Goal: Task Accomplishment & Management: Manage account settings

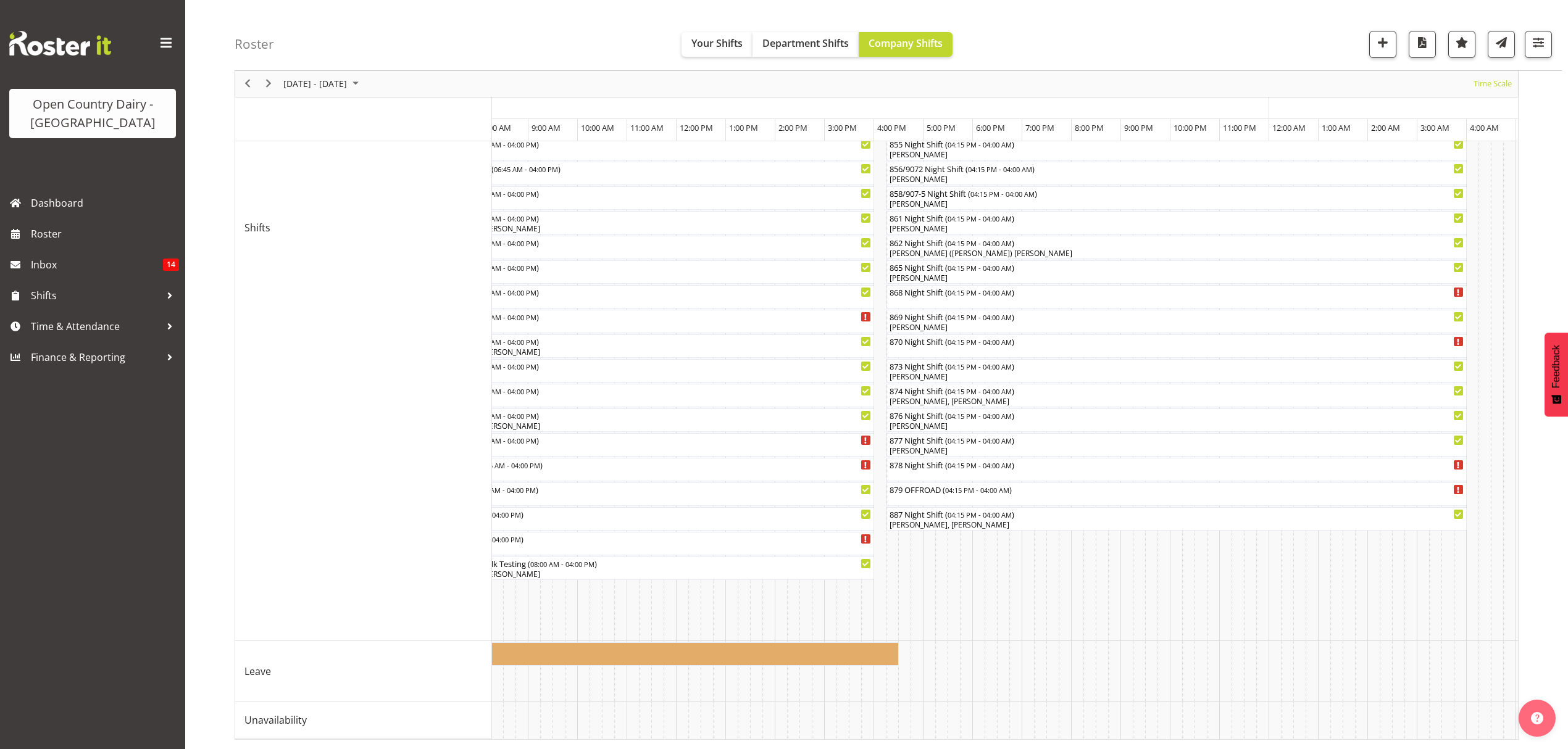
scroll to position [0, 5103]
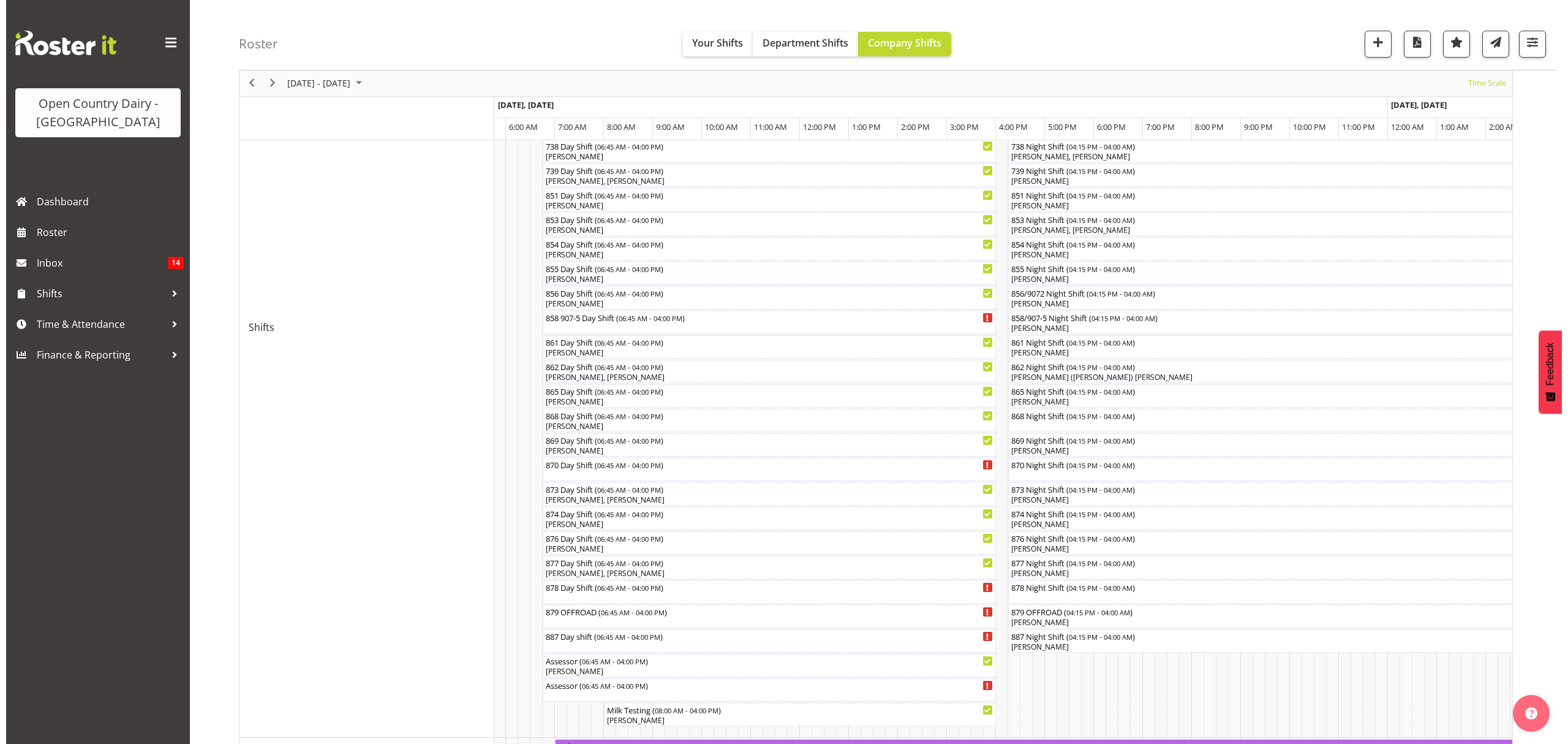
scroll to position [309, 0]
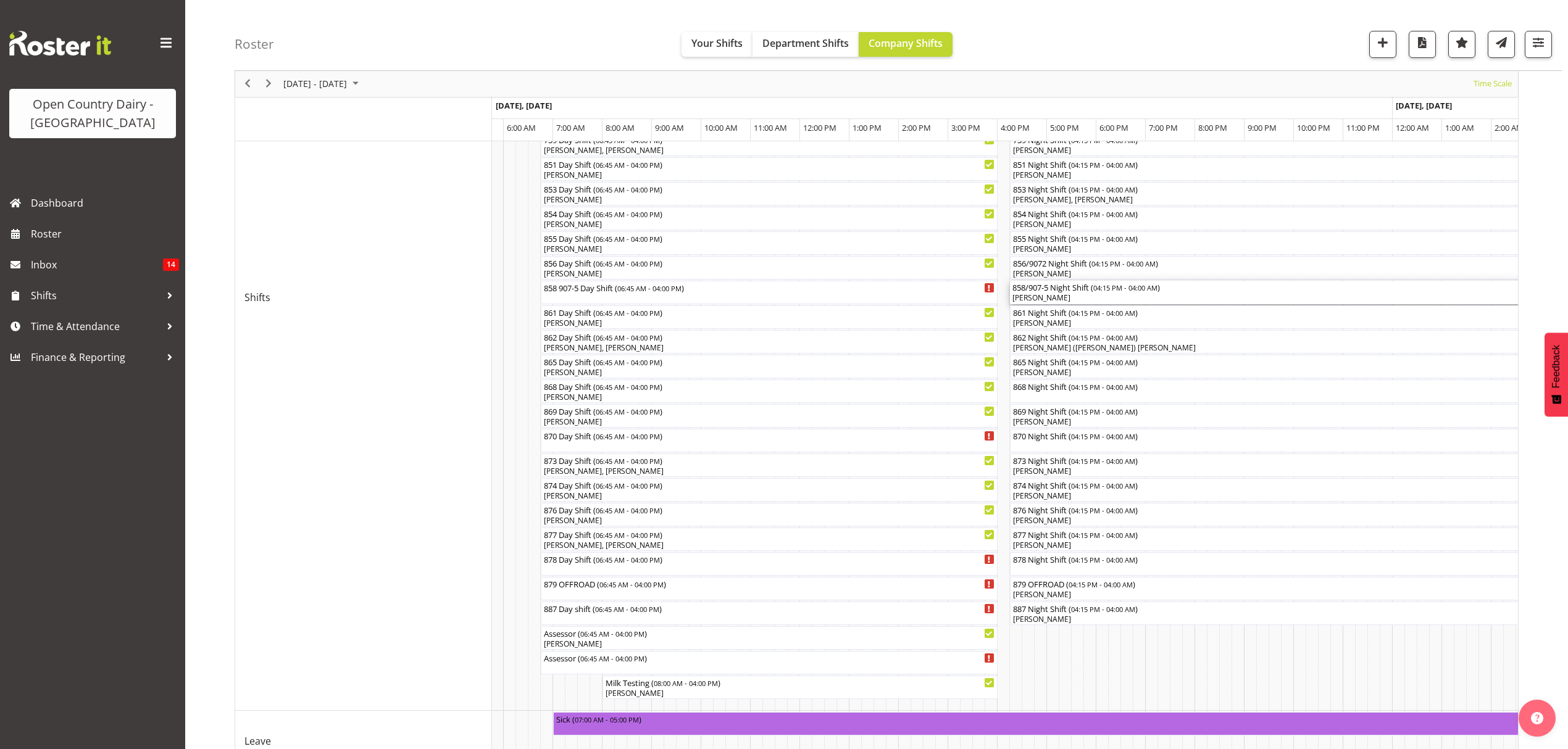
click at [1038, 300] on div "[PERSON_NAME]" at bounding box center [1300, 297] width 576 height 11
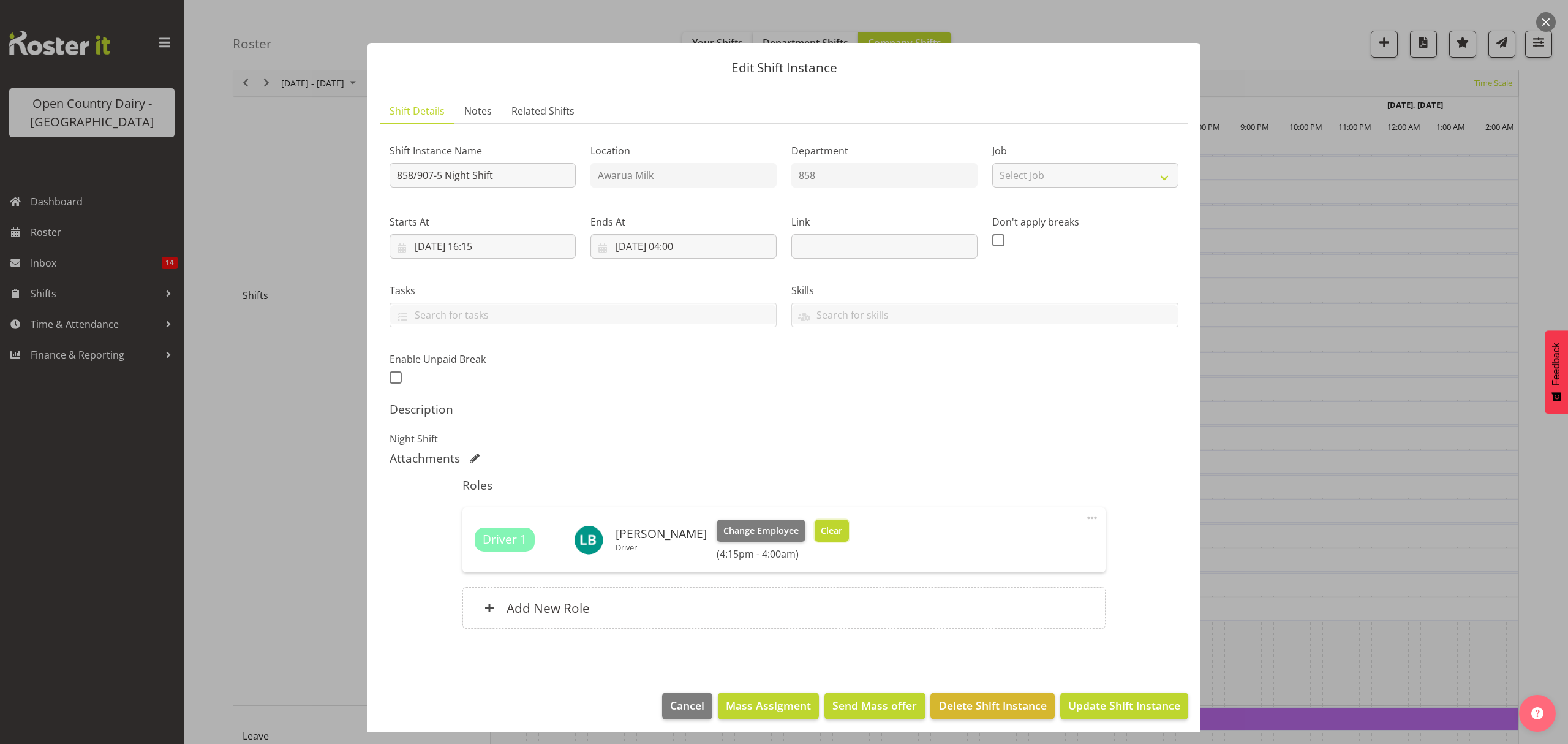
click at [821, 535] on span "Clear" at bounding box center [831, 530] width 22 height 13
click at [816, 535] on div "Driver 1 Liam Bellman Driver Change Employee Clear (4:15pm - 4:00am)" at bounding box center [784, 540] width 618 height 41
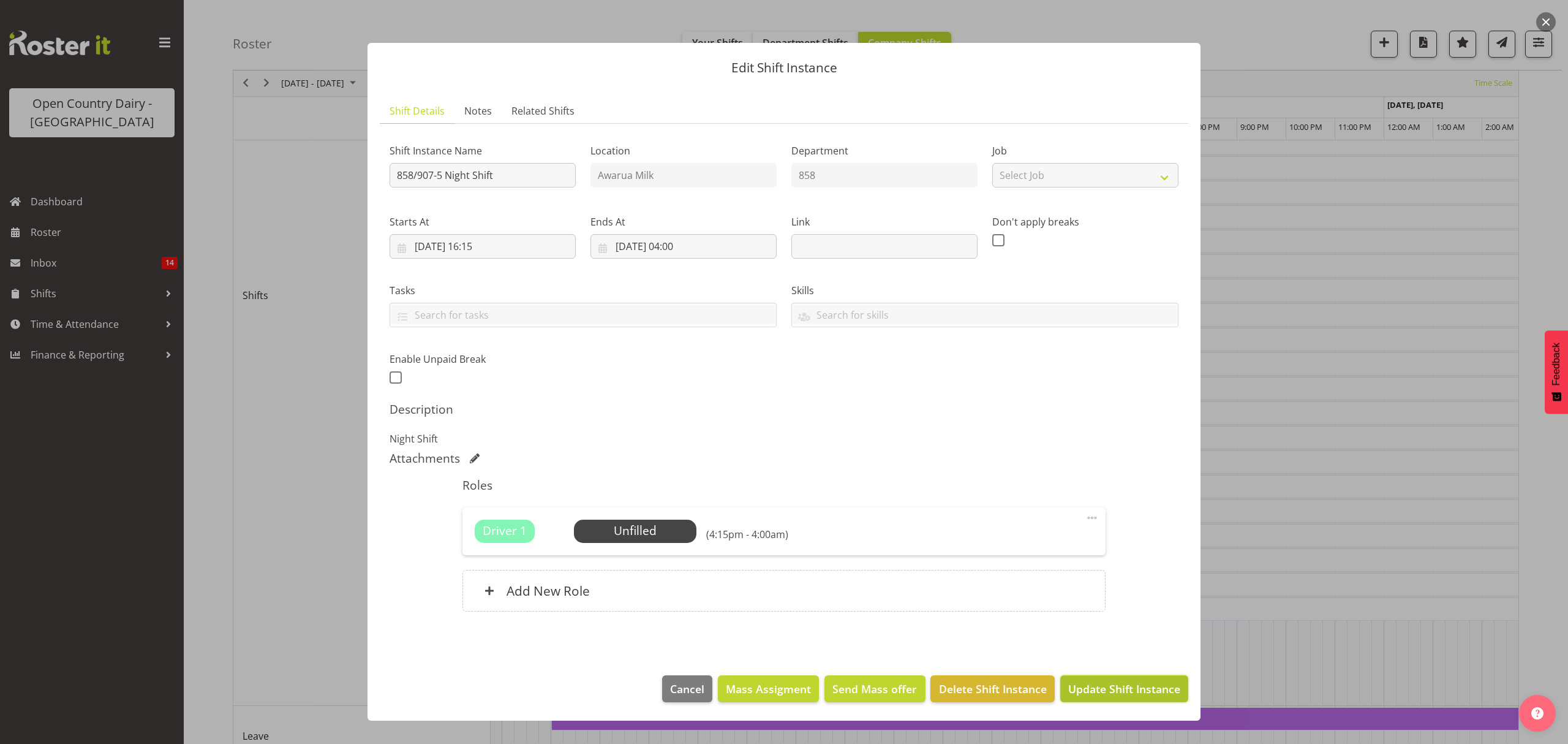
click at [1093, 696] on span "Update Shift Instance" at bounding box center [1124, 689] width 112 height 16
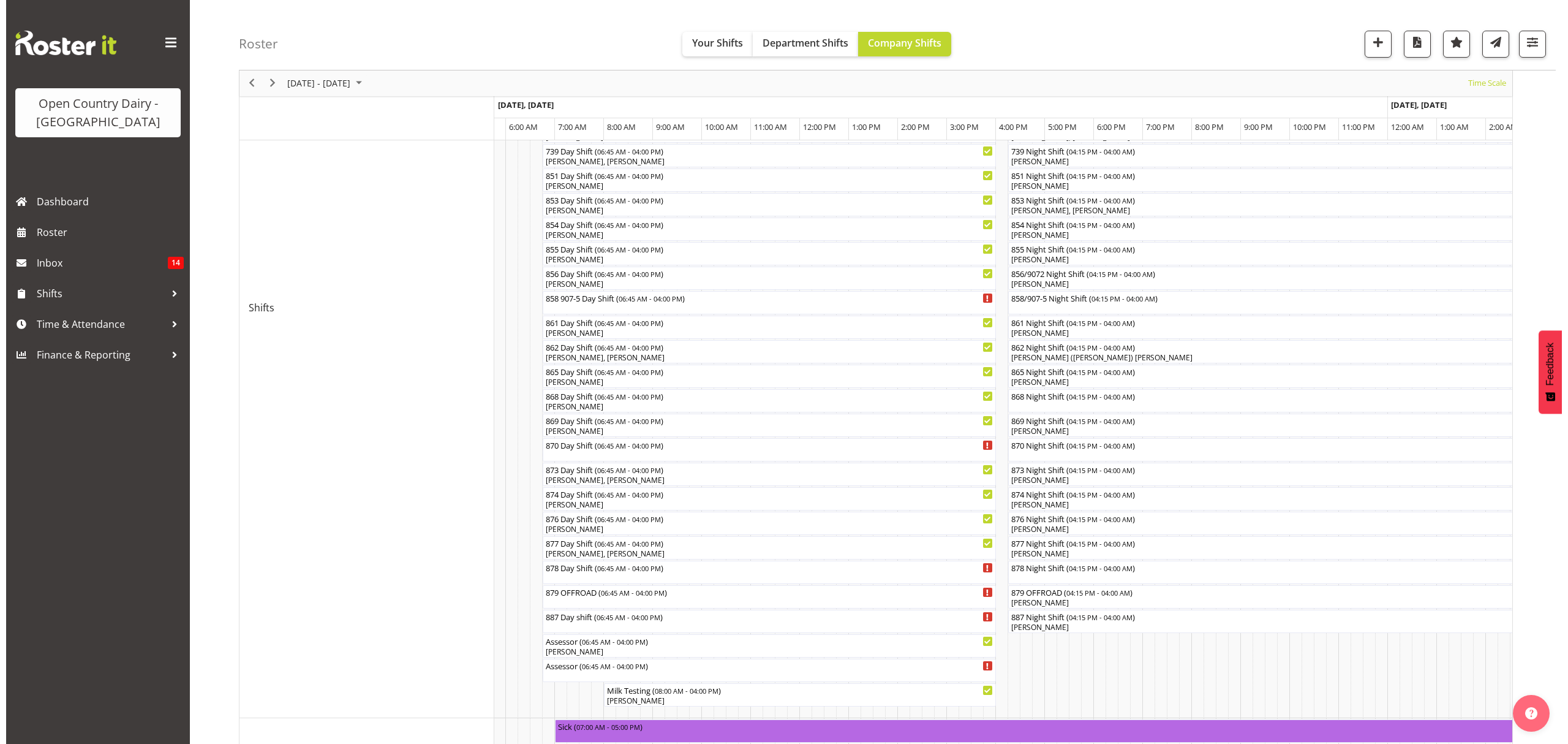
scroll to position [326, 0]
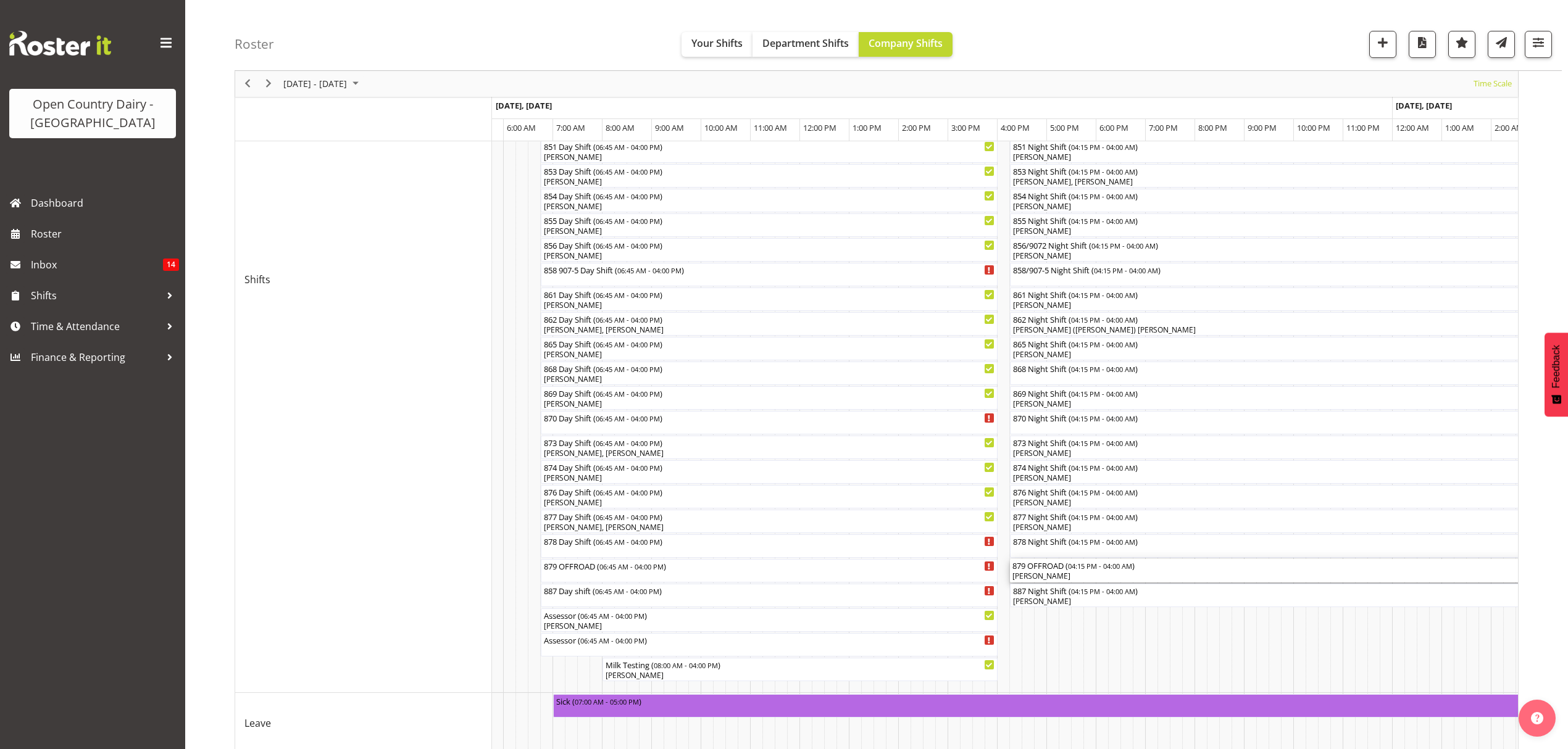
click at [1035, 571] on div "879 OFFROAD ( 04:15 PM - 04:00 AM ) John Dalton" at bounding box center [1300, 570] width 576 height 24
click at [0, 0] on div at bounding box center [0, 0] width 0 height 0
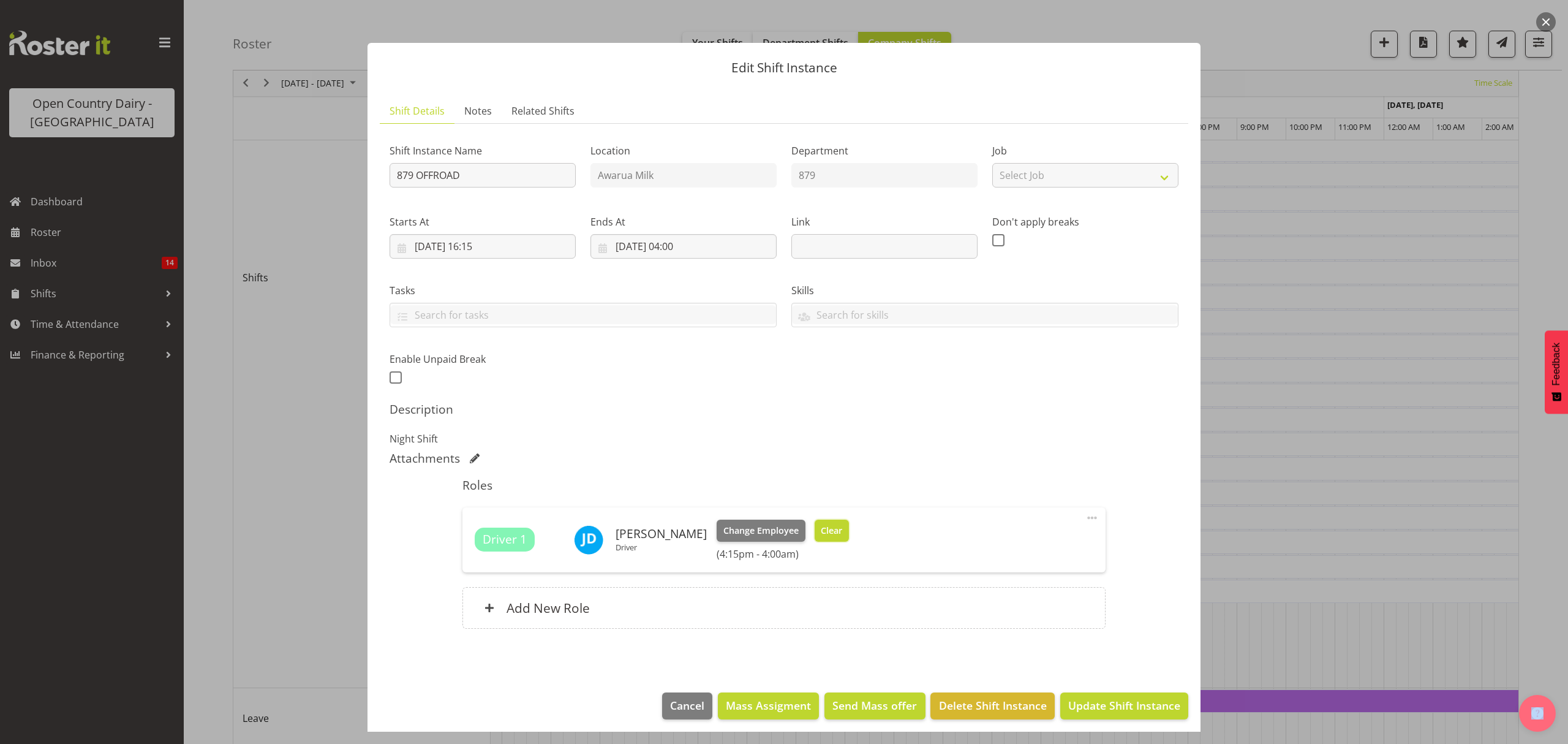
click at [826, 536] on span "Clear" at bounding box center [831, 530] width 22 height 13
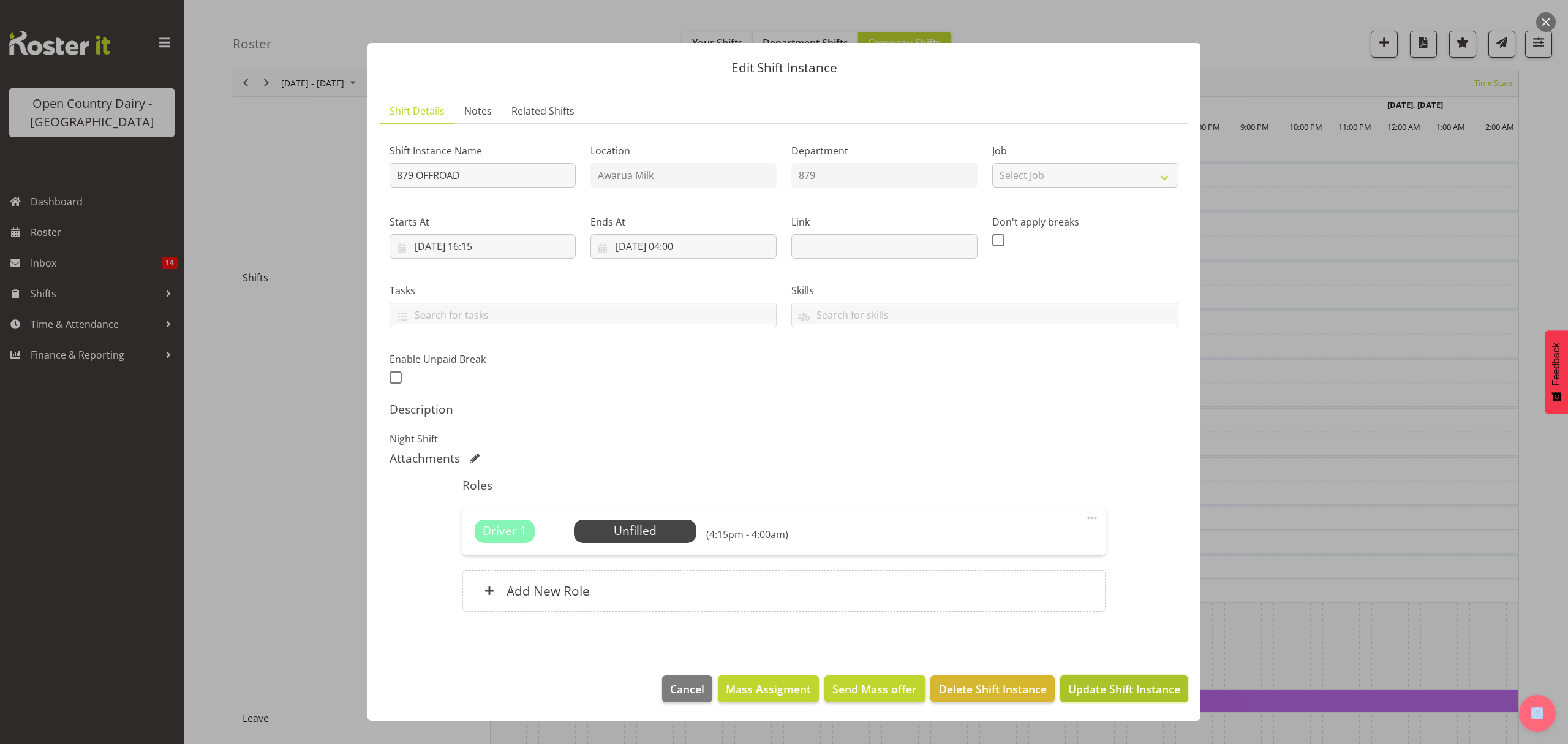
click at [1122, 685] on span "Update Shift Instance" at bounding box center [1124, 689] width 112 height 16
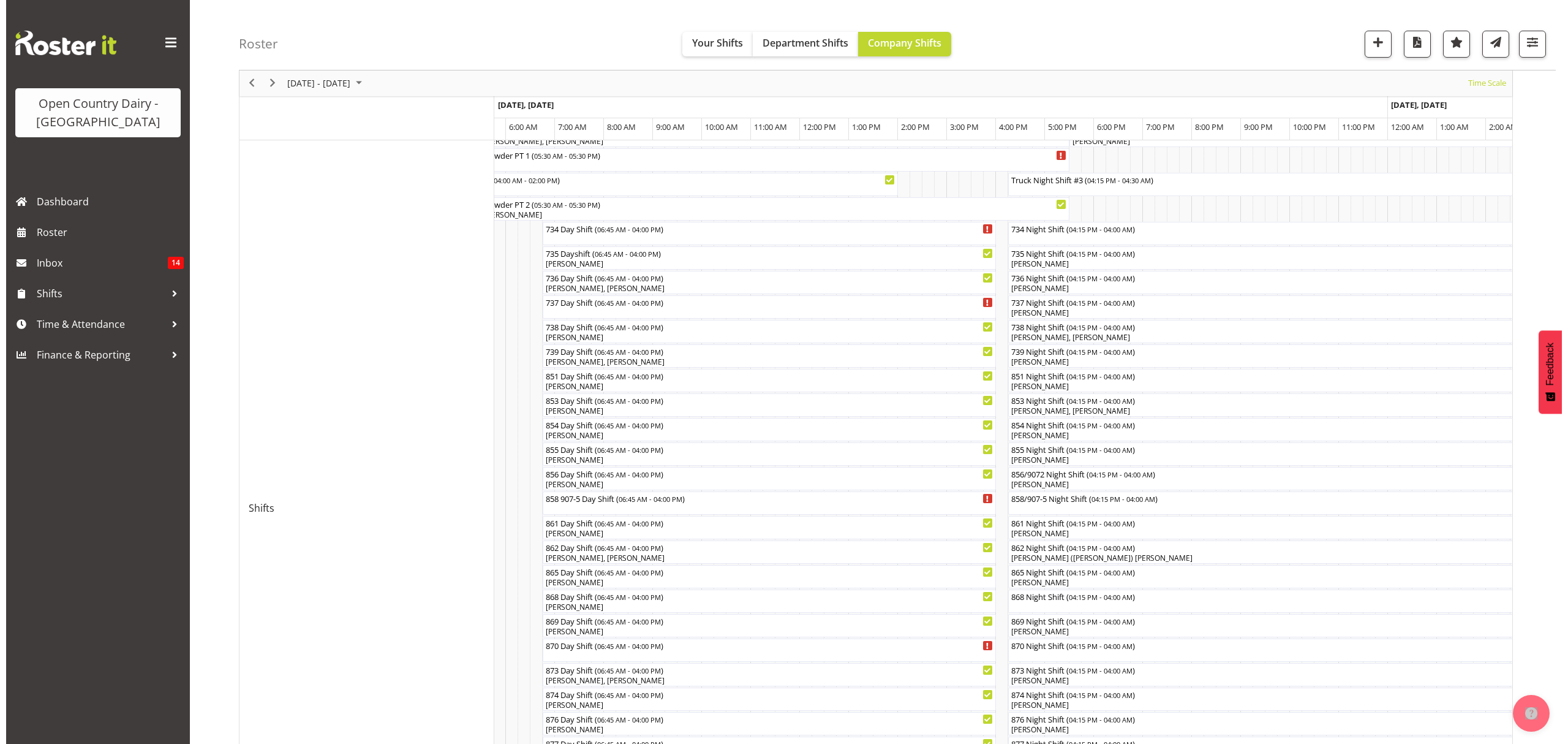
scroll to position [163, 0]
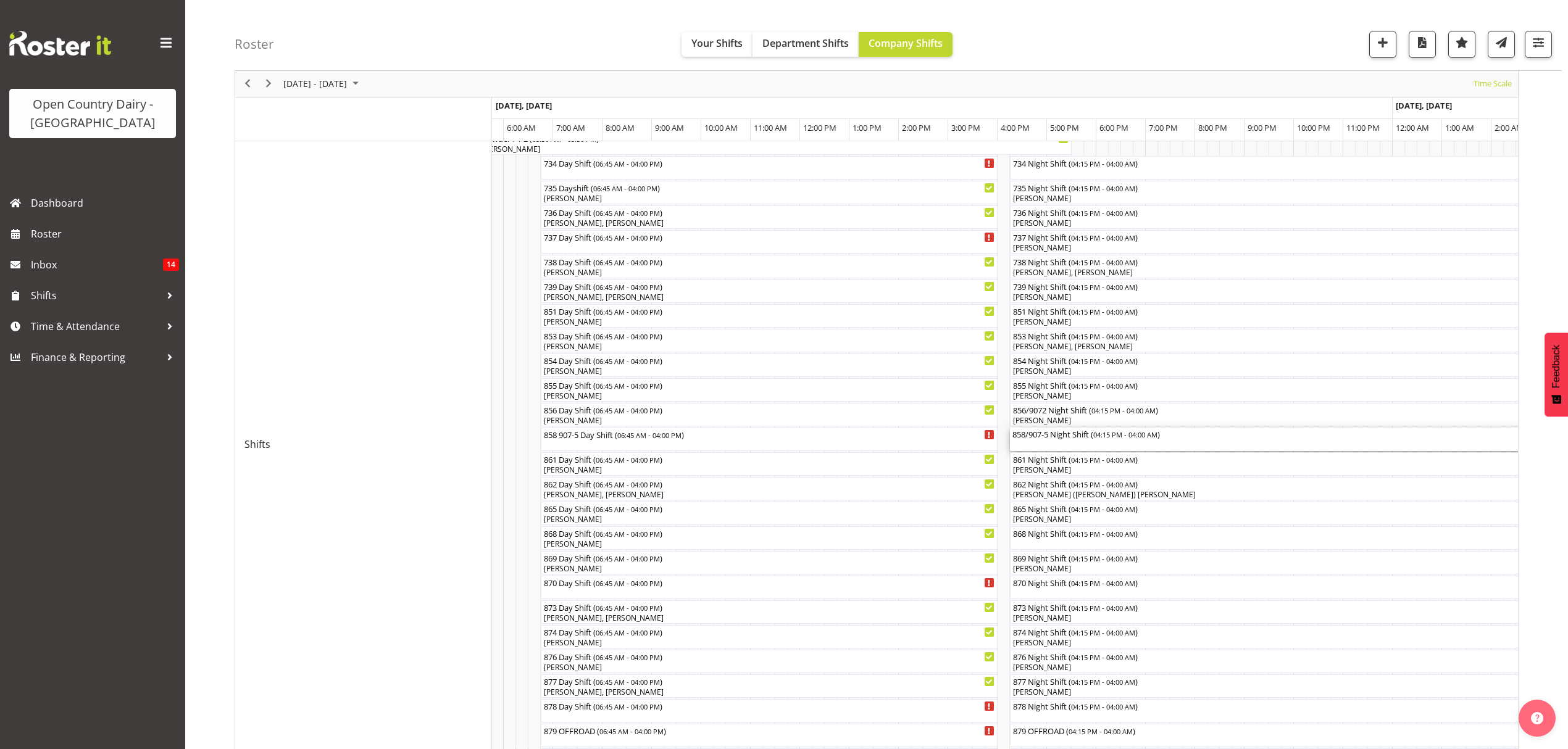
click at [1041, 438] on div "858/907-5 Night Shift ( 04:15 PM - 04:00 AM )" at bounding box center [1300, 433] width 576 height 12
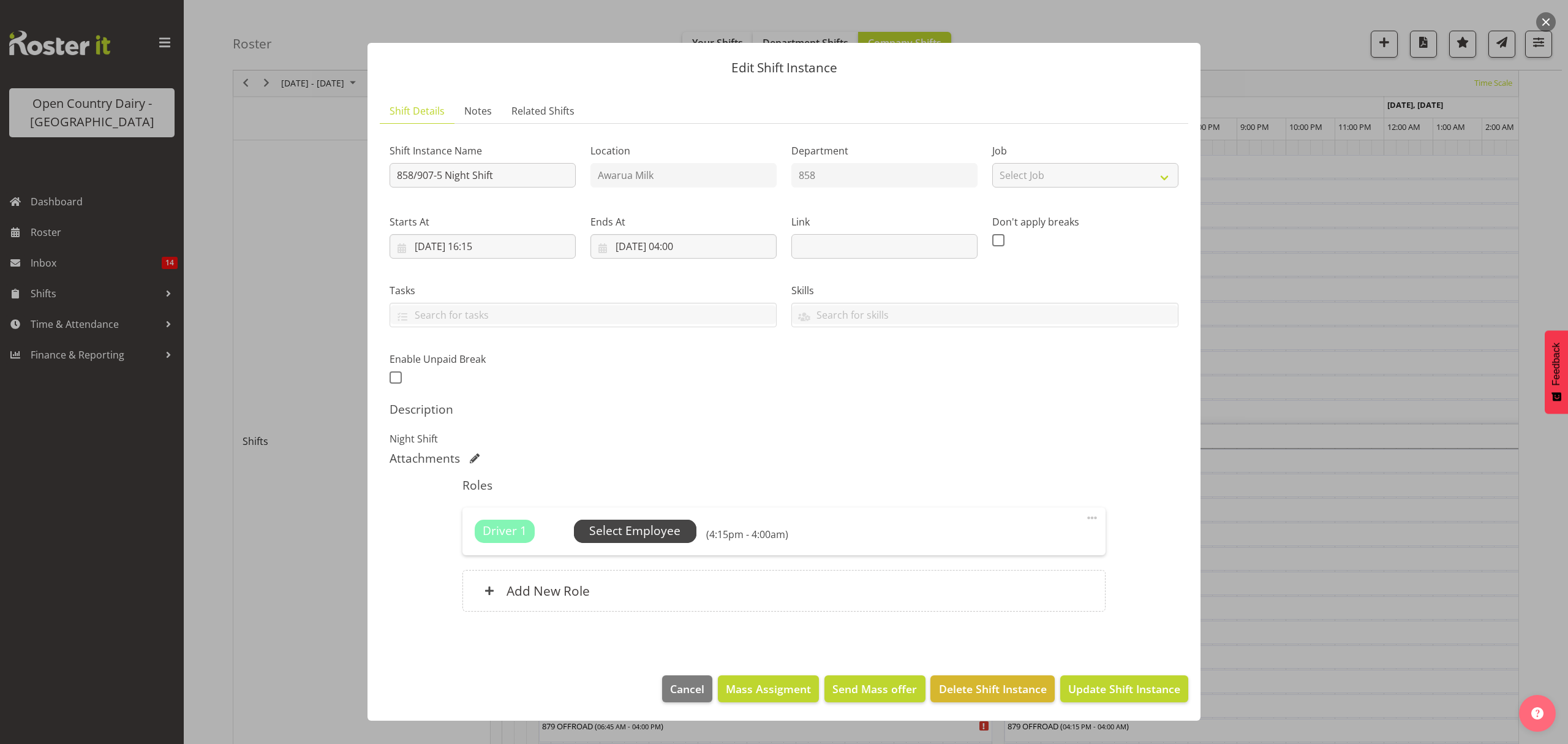
click at [639, 530] on span "Select Employee" at bounding box center [634, 531] width 91 height 18
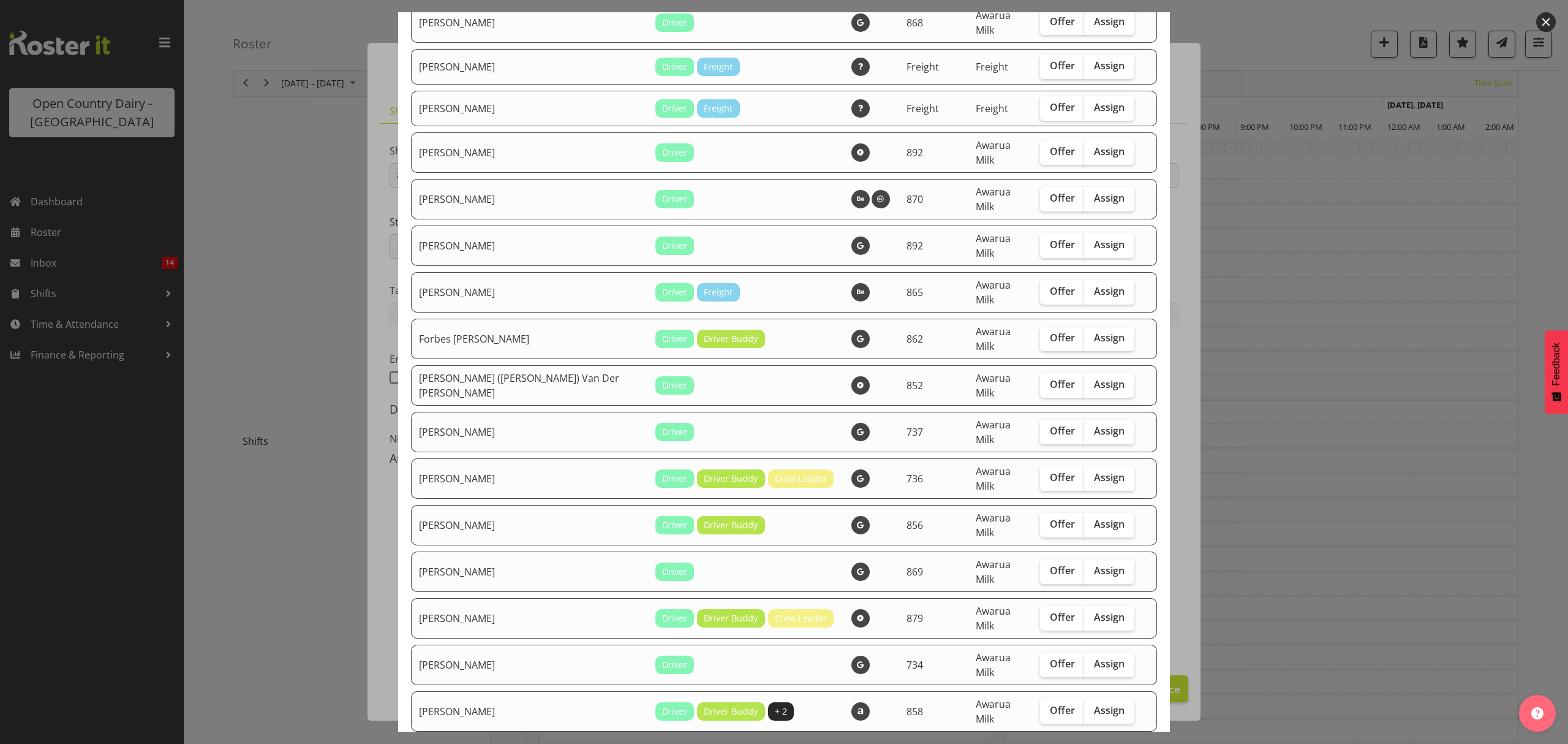
scroll to position [654, 0]
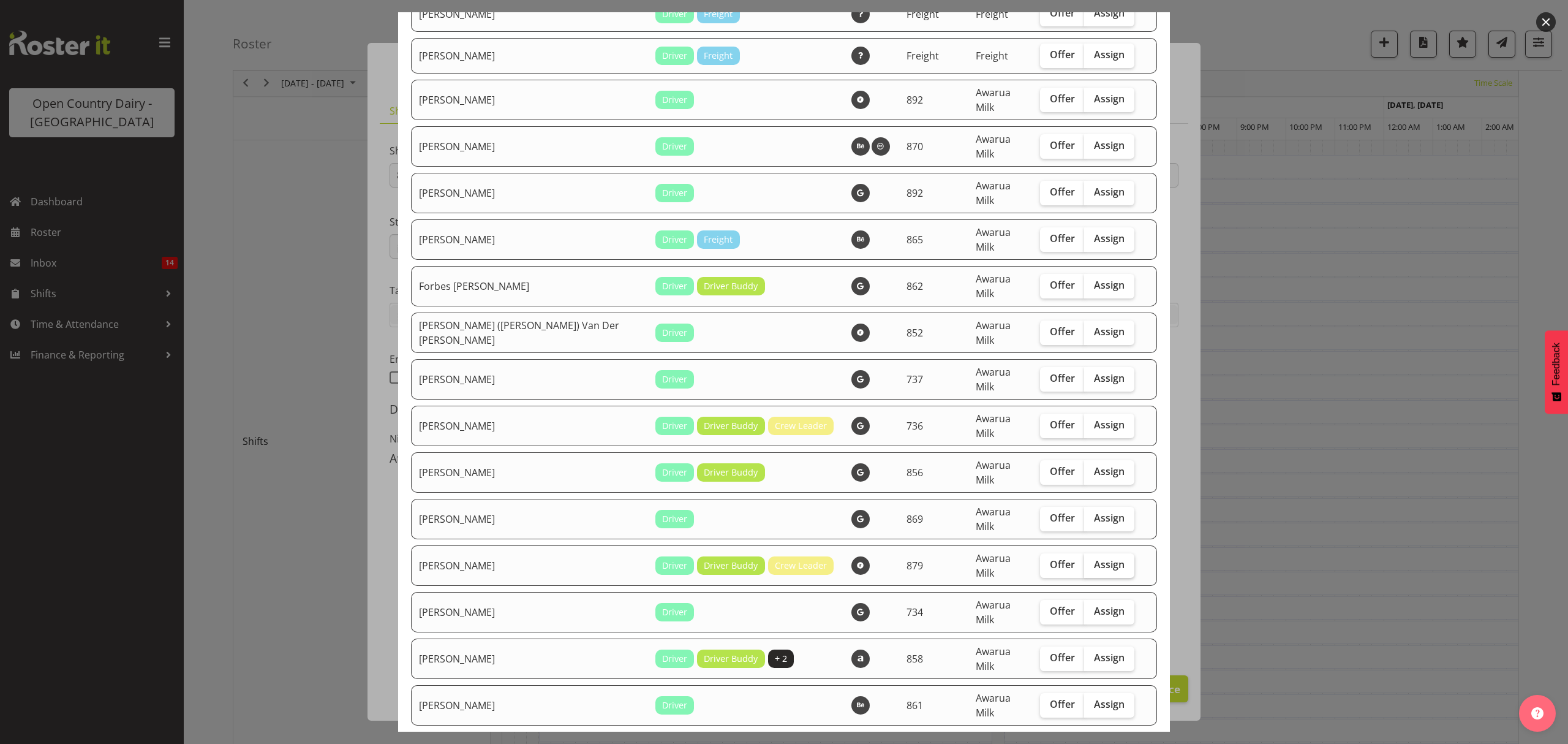
click at [1094, 558] on span "Assign" at bounding box center [1109, 564] width 31 height 12
click at [1085, 561] on input "Assign" at bounding box center [1088, 565] width 8 height 8
checkbox input "true"
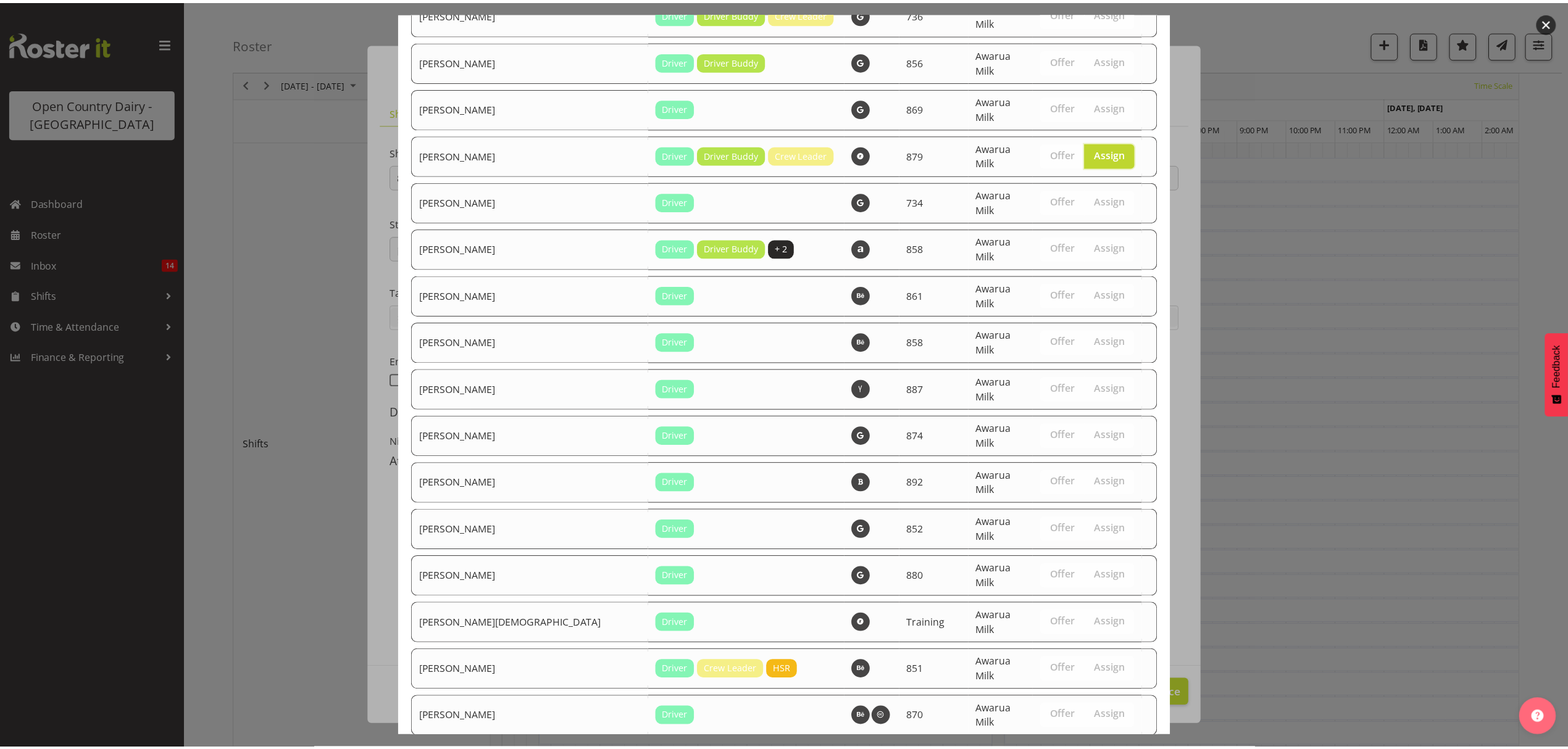
scroll to position [1234, 0]
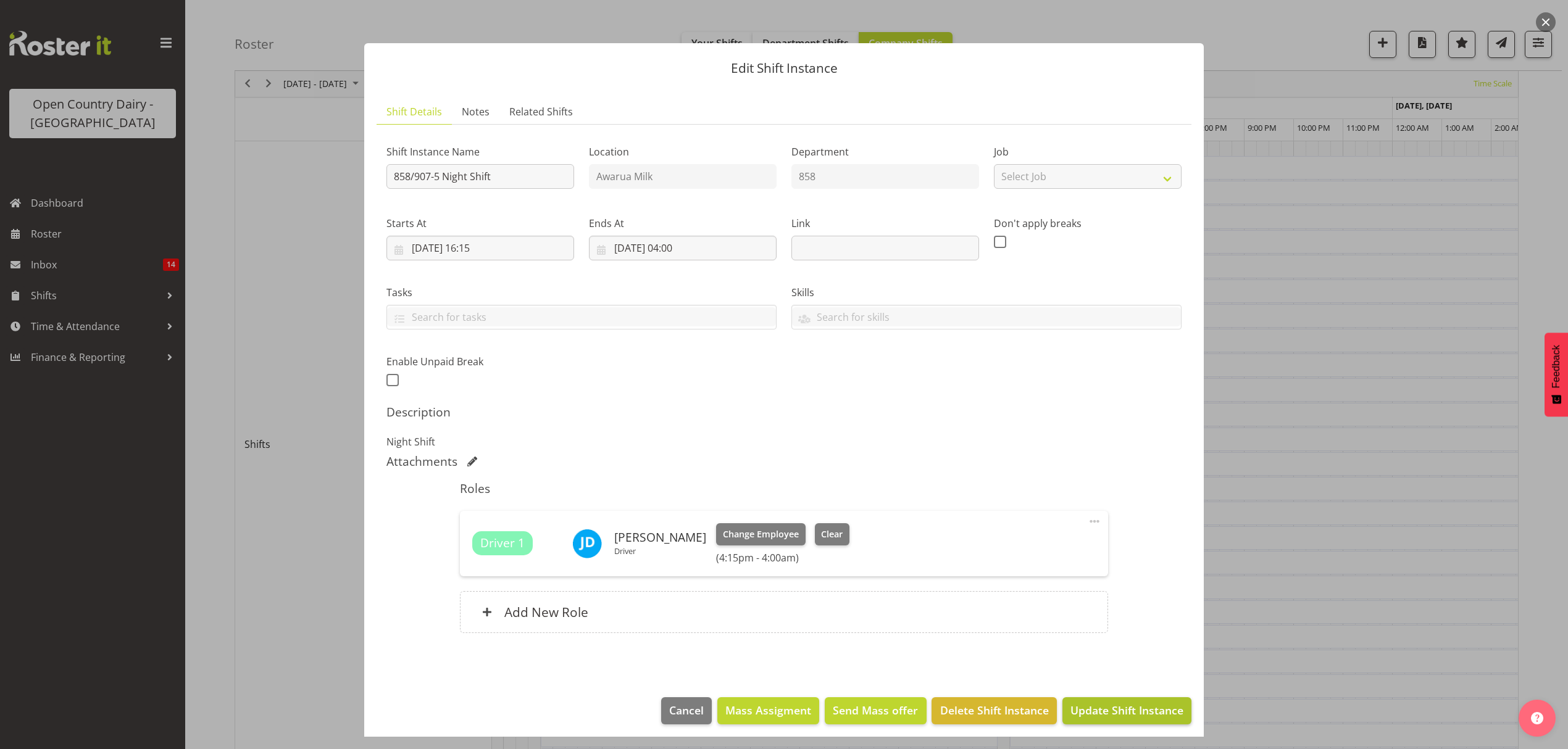
scroll to position [8, 0]
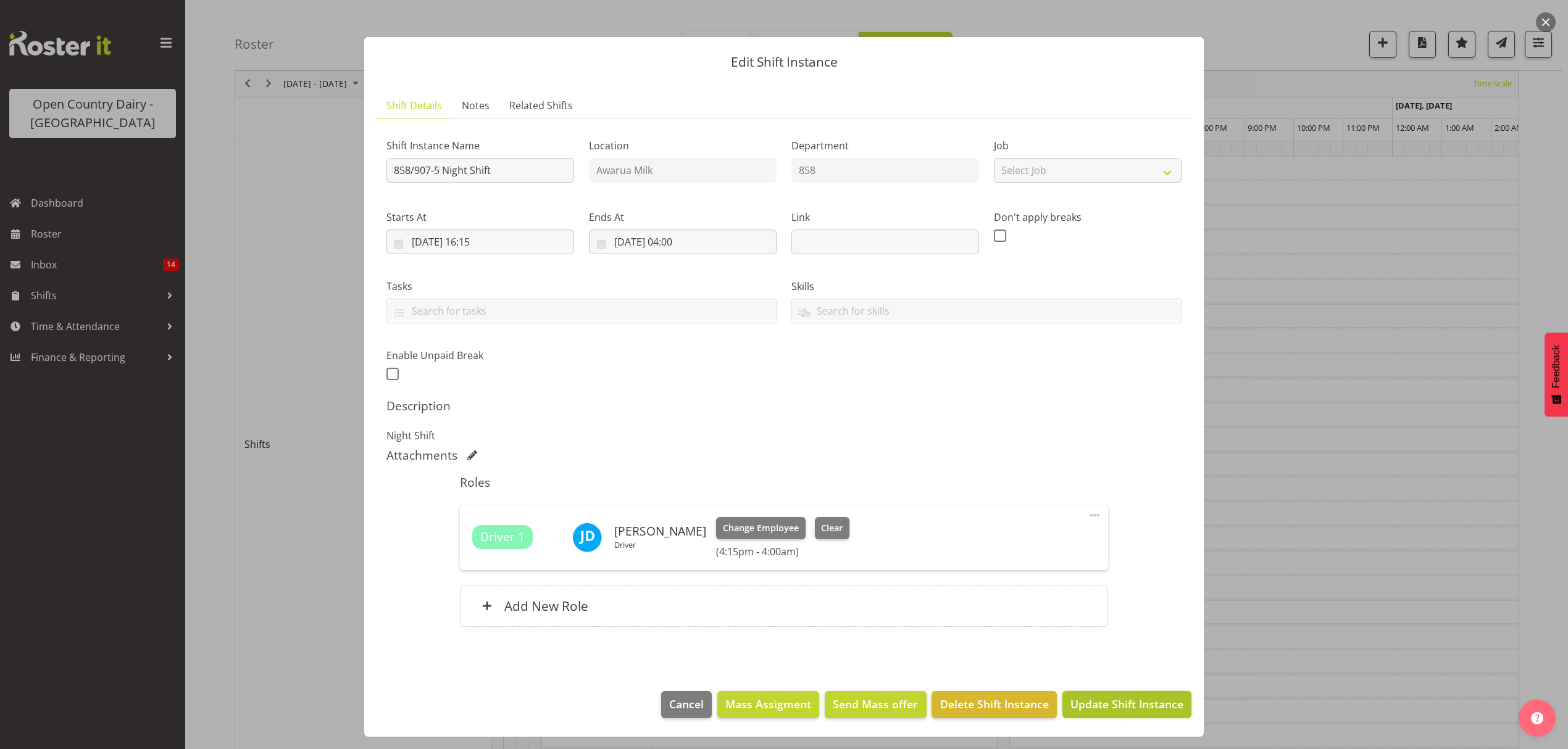
click at [1108, 711] on span "Update Shift Instance" at bounding box center [1127, 704] width 113 height 16
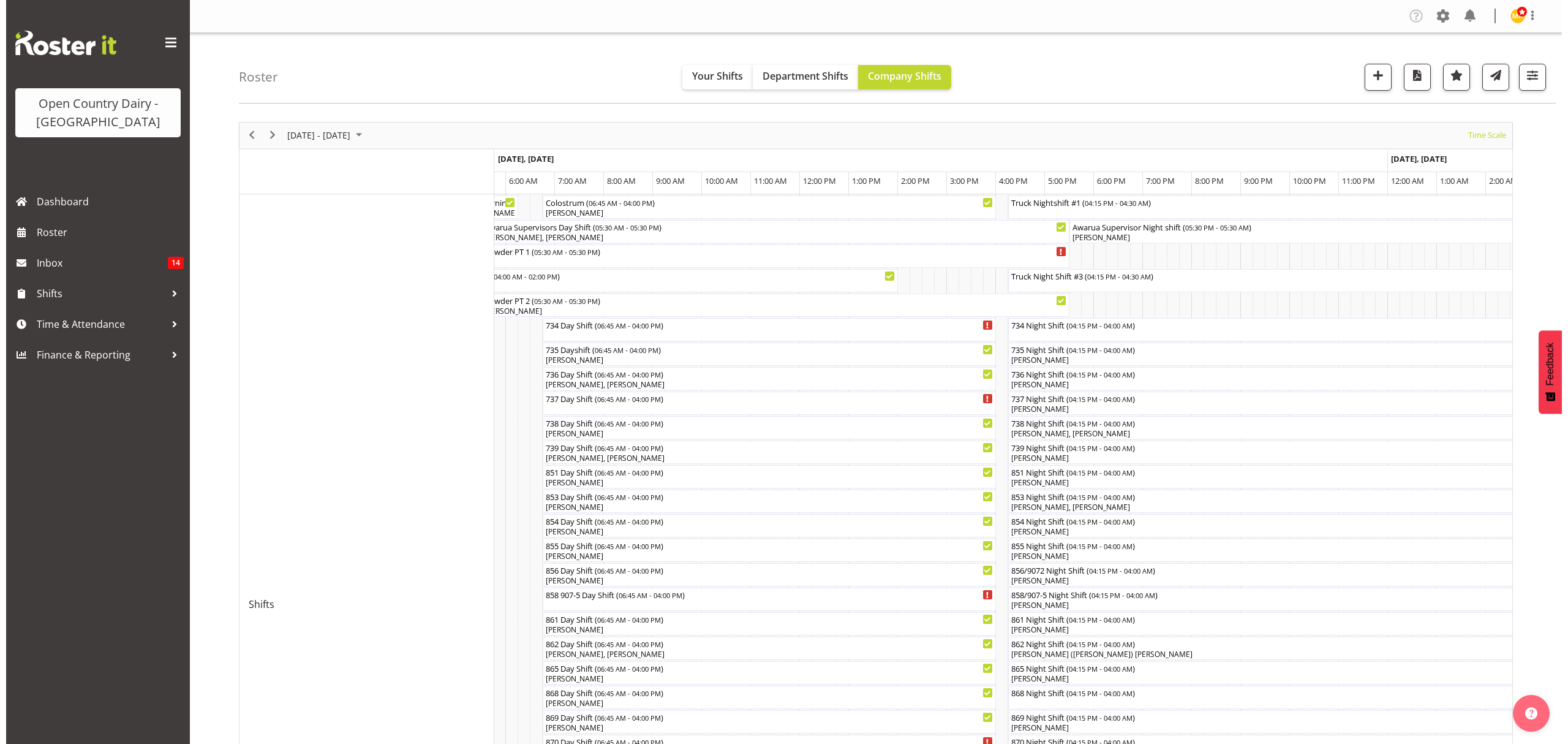
scroll to position [390, 0]
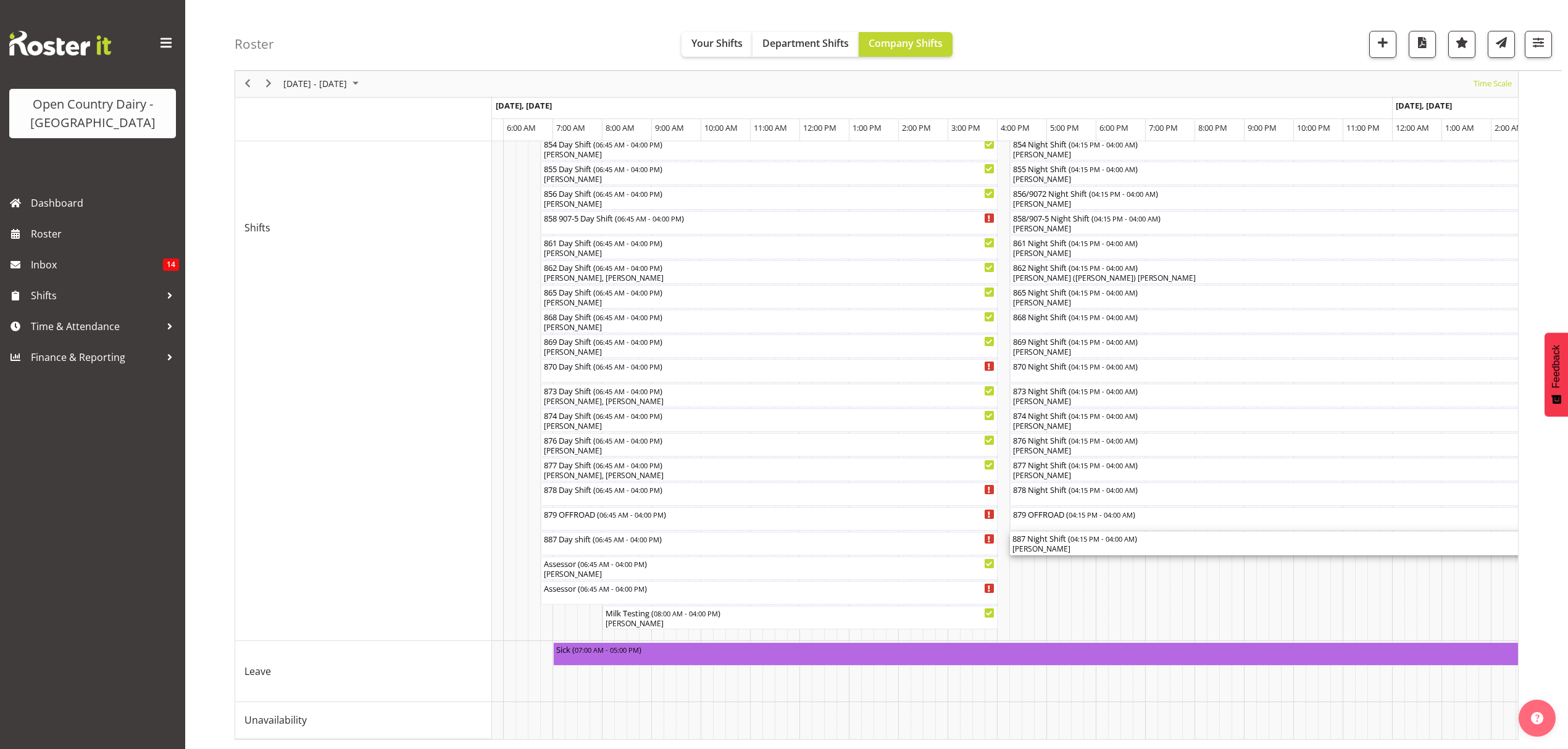
click at [1048, 543] on div "Bruce Spencer" at bounding box center [1300, 548] width 576 height 11
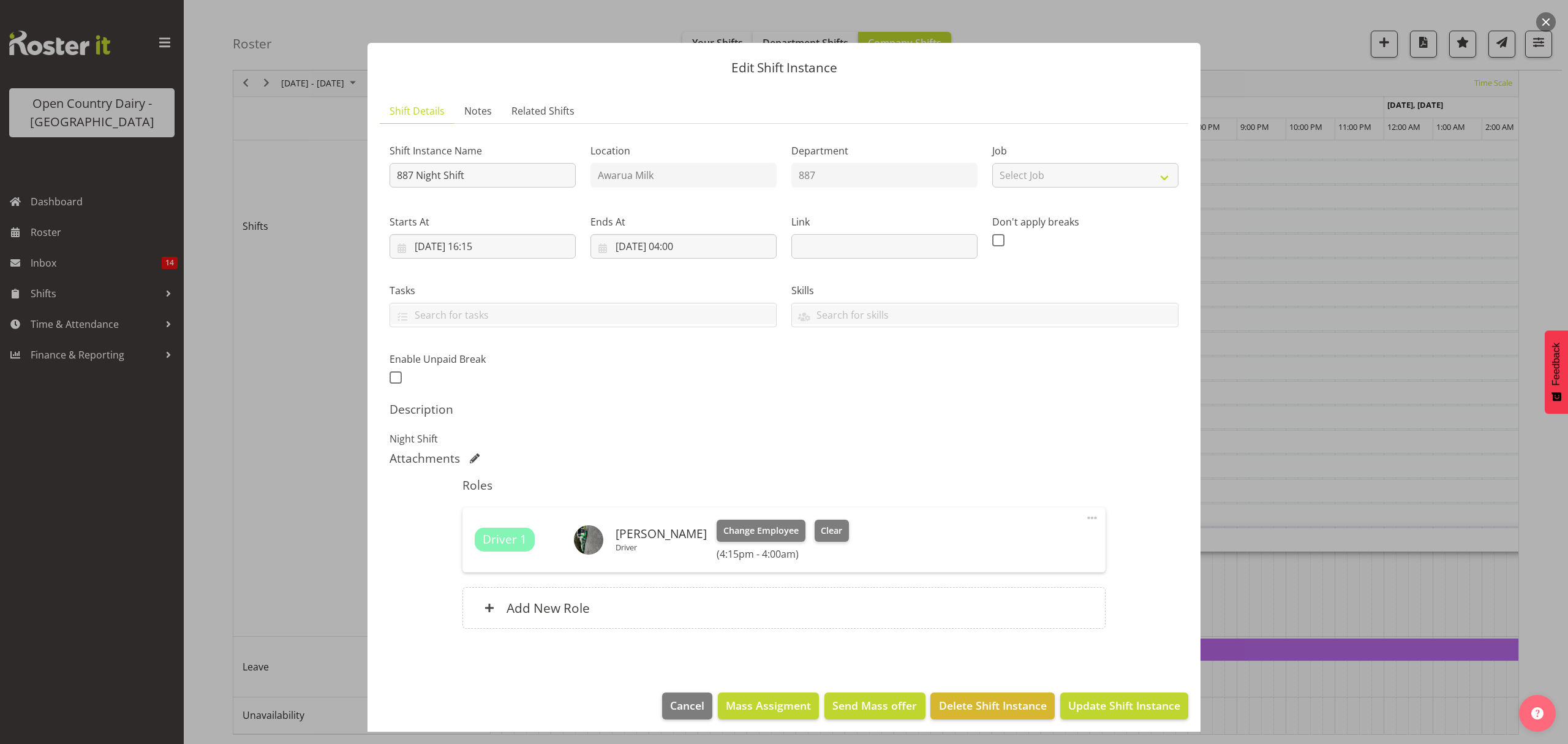
click at [511, 545] on span "Driver 1" at bounding box center [504, 540] width 44 height 18
click at [985, 540] on div "Driver 1 Bruce Spencer Driver Change Employee Clear (4:15pm - 4:00am)" at bounding box center [784, 540] width 618 height 41
click at [1085, 516] on span at bounding box center [1092, 517] width 15 height 15
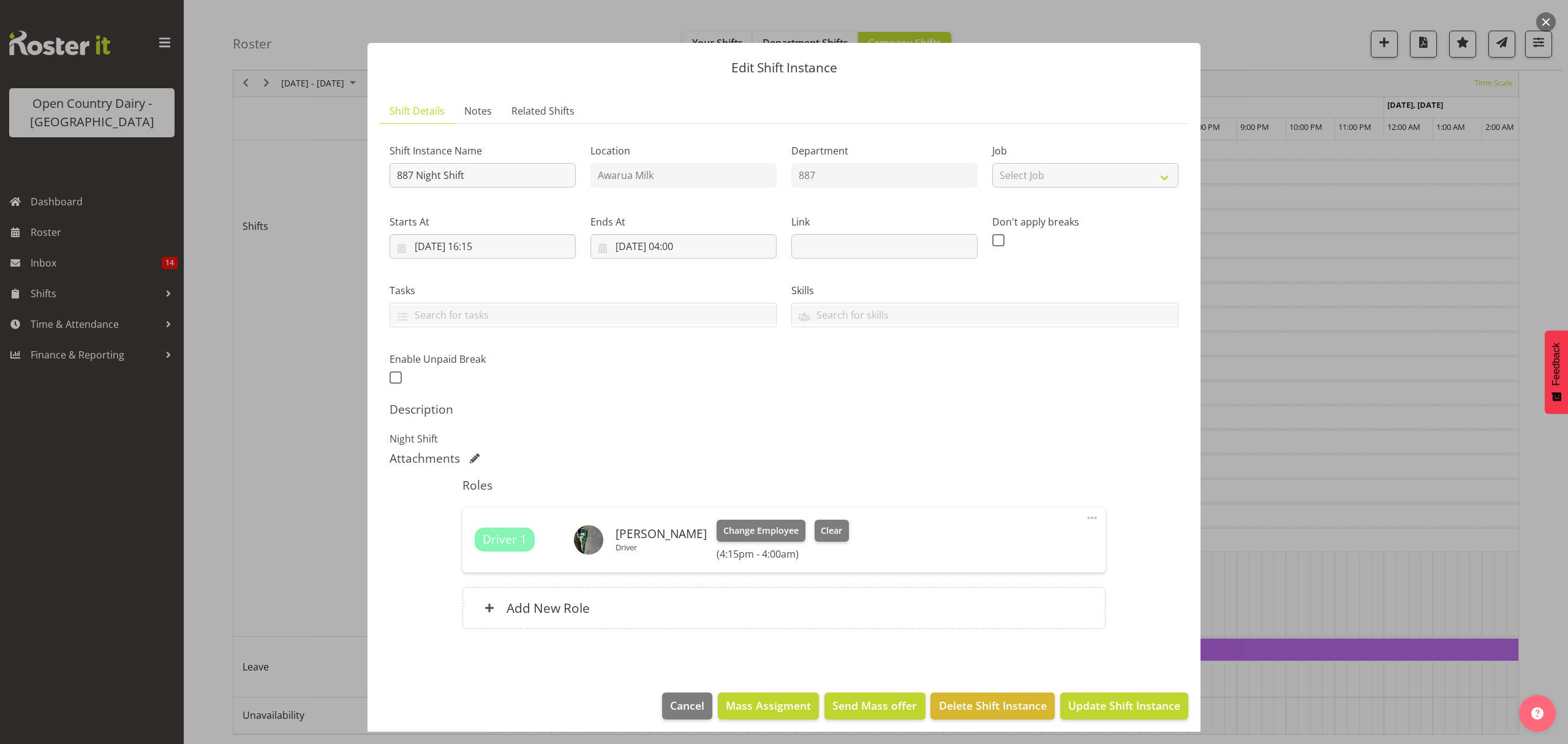
click at [1089, 521] on div "Driver 1 Bruce Spencer Driver Change Employee Clear (4:15pm - 4:00am) Edit Cove…" at bounding box center [784, 540] width 642 height 65
click at [1089, 521] on div "Driver 1 Bruce Spencer Driver Change Employee Clear (4:15pm - 4:00am) Edit Cove…" at bounding box center [784, 540] width 642 height 65
click at [1072, 518] on div "Driver 1 Bruce Spencer Driver Change Employee Clear (4:15pm - 4:00am) Edit Cove…" at bounding box center [784, 540] width 642 height 65
click at [737, 538] on span "Change Employee" at bounding box center [761, 530] width 75 height 13
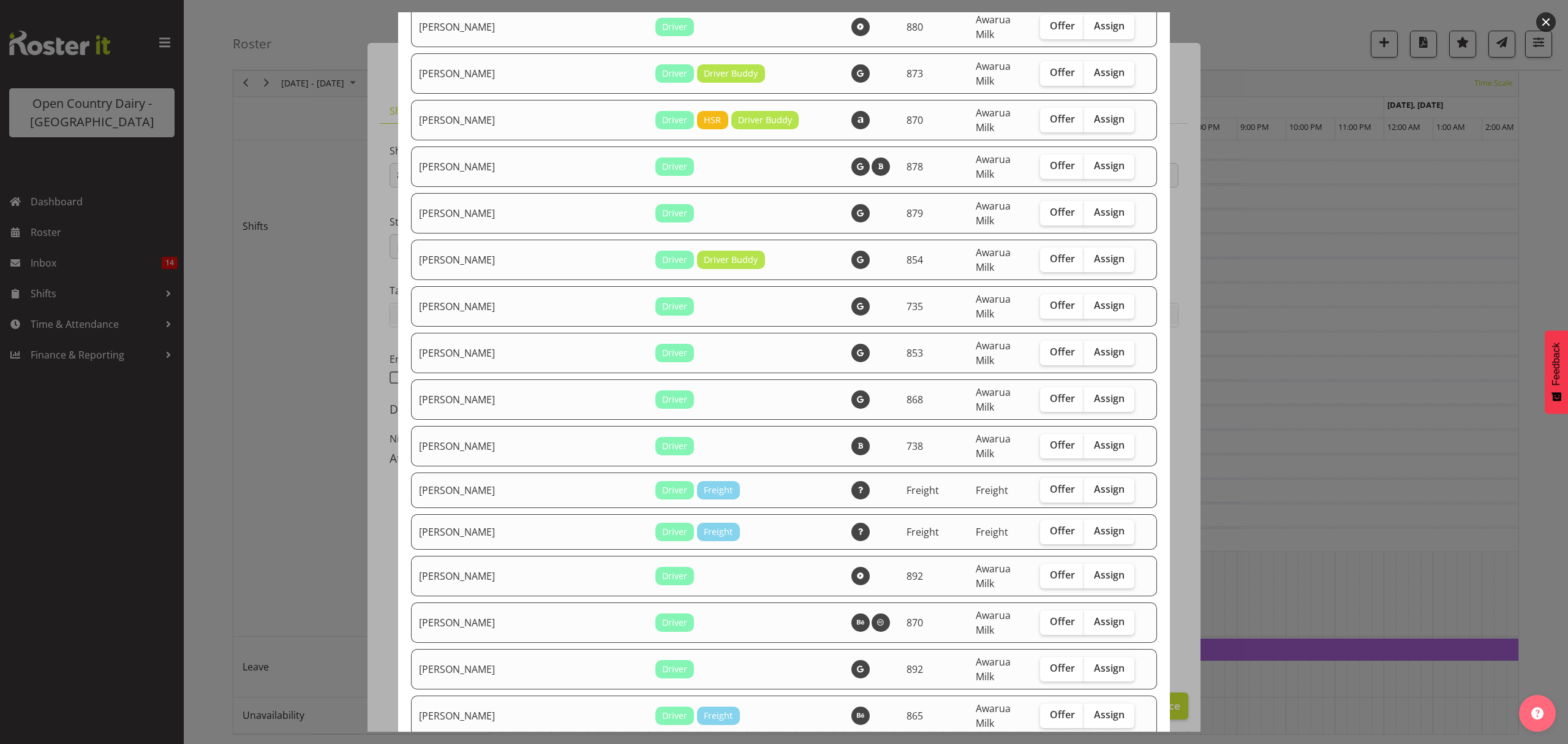
scroll to position [163, 0]
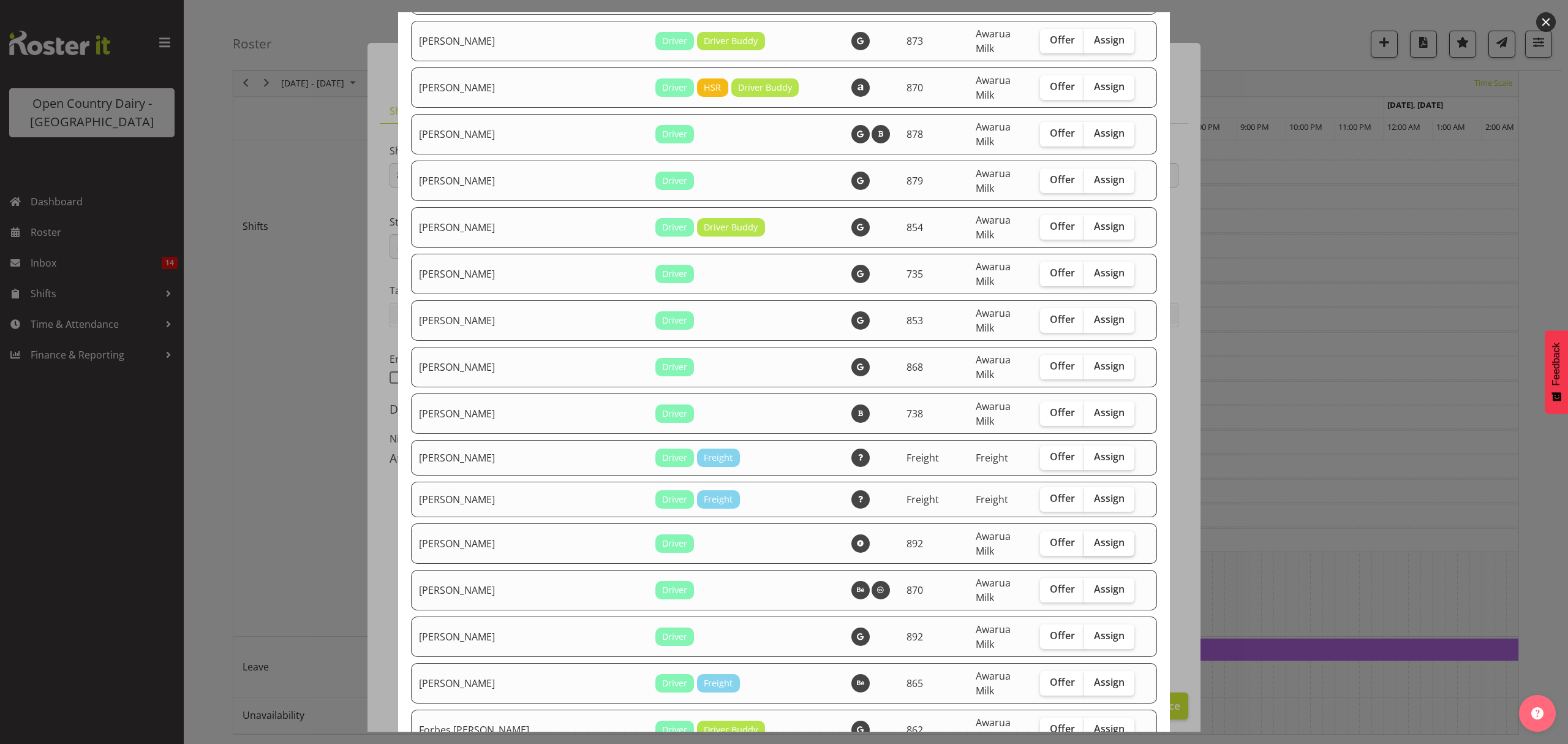
click at [1094, 537] on span "Assign" at bounding box center [1109, 542] width 31 height 12
click at [1085, 538] on input "Assign" at bounding box center [1088, 542] width 8 height 8
click at [1094, 537] on span "Assign" at bounding box center [1109, 542] width 31 height 12
click at [1085, 538] on input "Assign" at bounding box center [1088, 542] width 8 height 8
click at [1094, 537] on span "Assign" at bounding box center [1109, 542] width 31 height 12
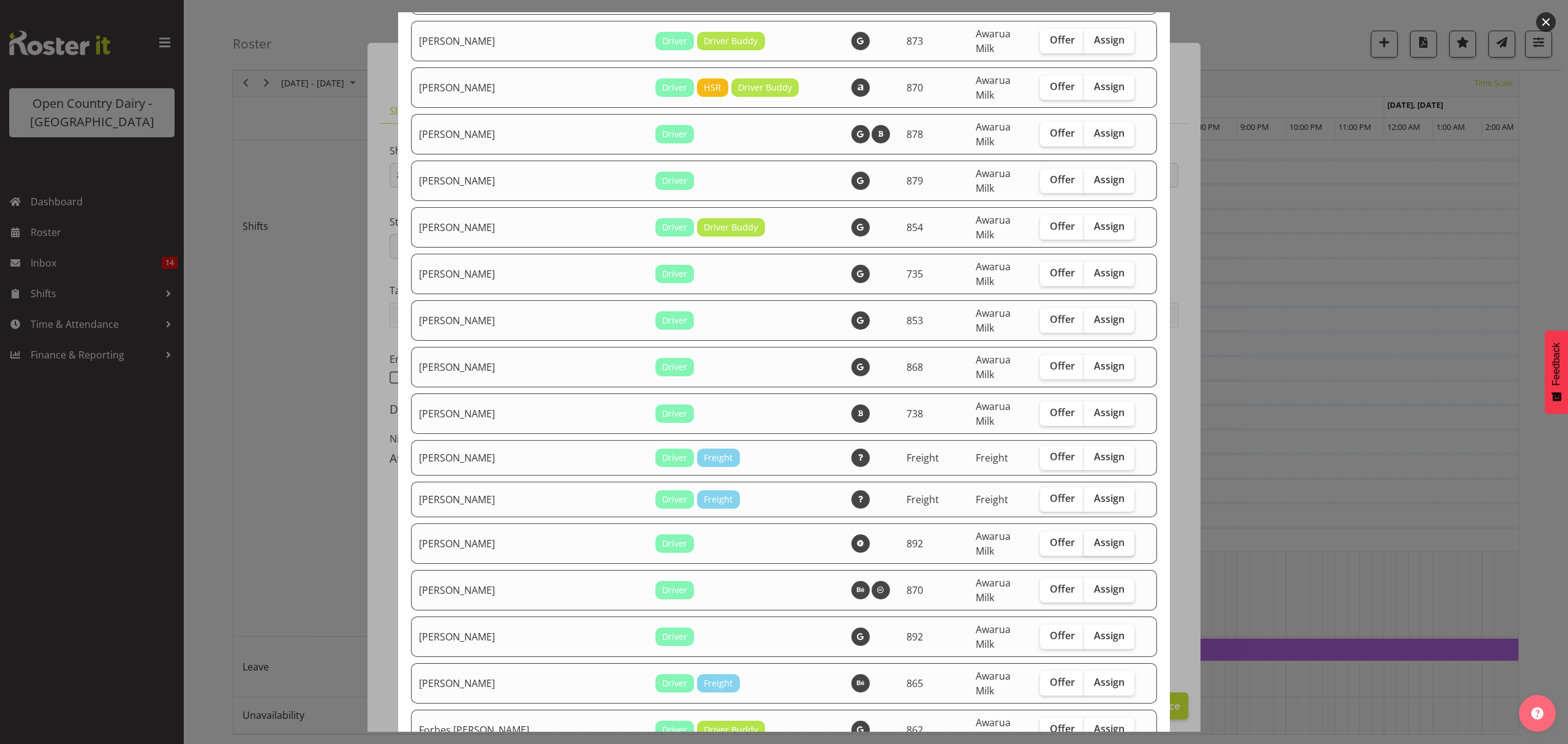
click at [1085, 538] on input "Assign" at bounding box center [1088, 542] width 8 height 8
checkbox input "true"
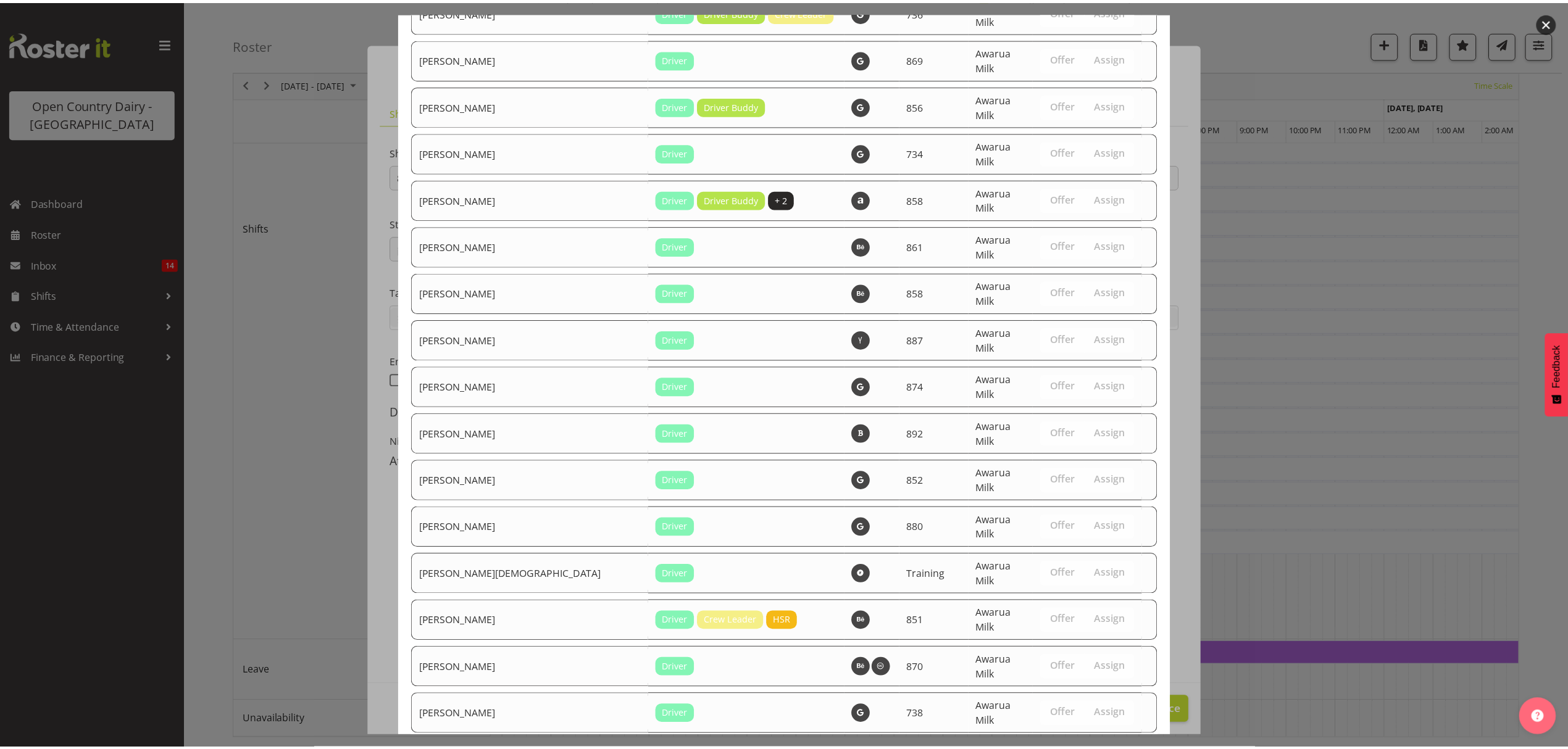
scroll to position [1150, 0]
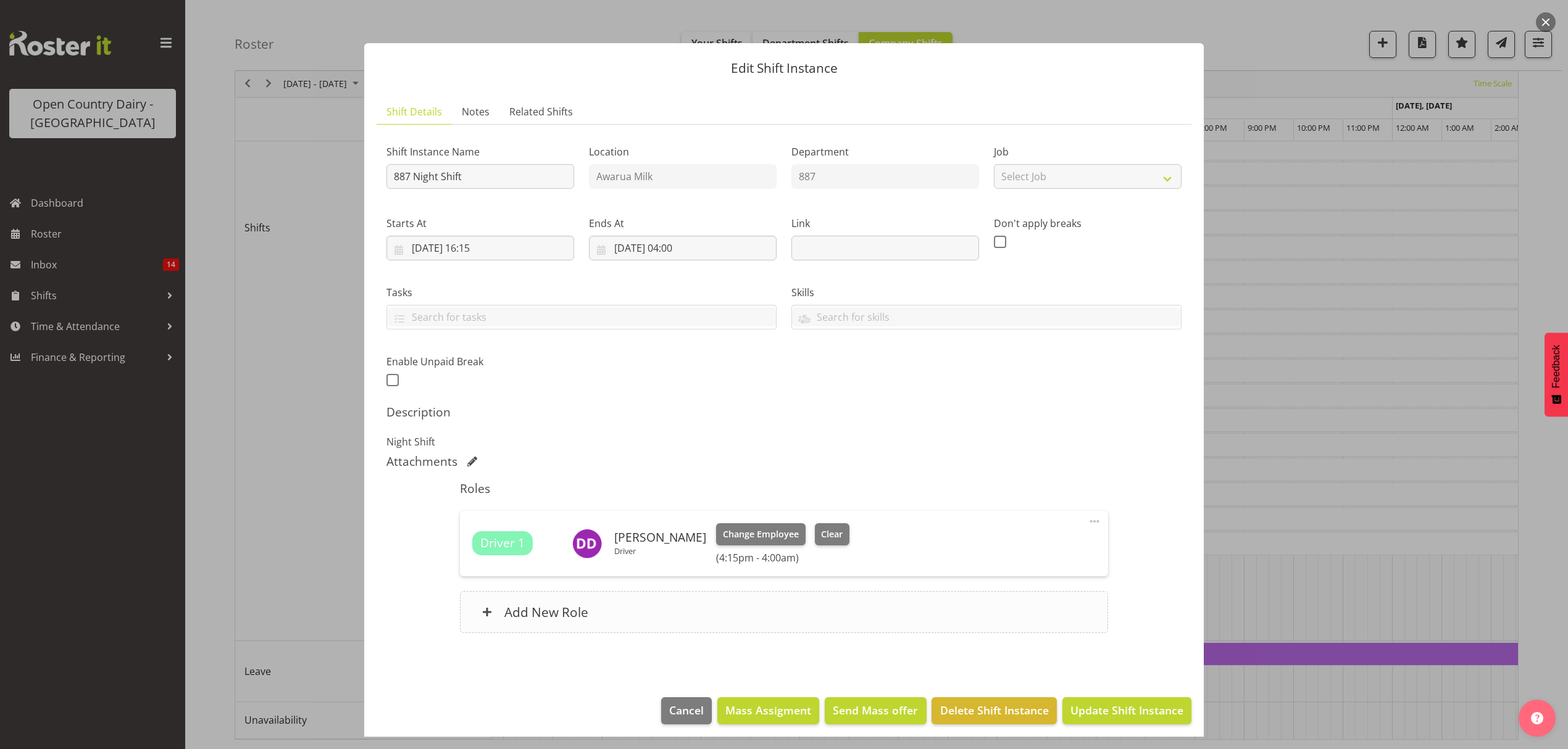
click at [562, 609] on h6 "Add New Role" at bounding box center [546, 612] width 84 height 16
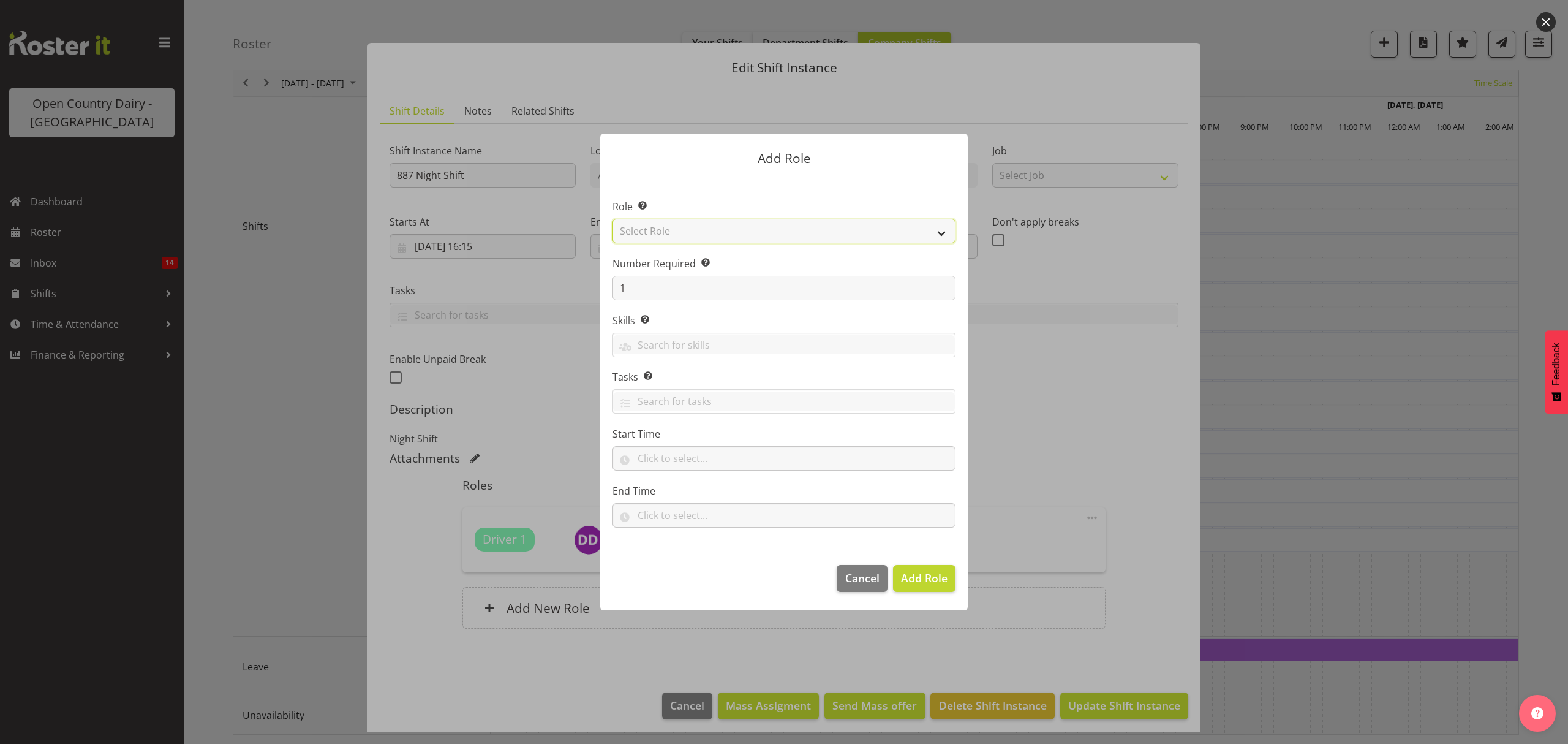
click at [668, 238] on select "Select Role Crew Leader Driver Driver Assessor Dayshift Driver Assessor Nightsh…" at bounding box center [784, 231] width 343 height 25
select select "1437"
click at [613, 219] on select "Select Role Crew Leader Driver Driver Assessor Dayshift Driver Assessor Nightsh…" at bounding box center [784, 231] width 343 height 25
click at [670, 335] on input "text" at bounding box center [784, 345] width 342 height 19
click at [927, 584] on span "Add Role" at bounding box center [924, 578] width 46 height 15
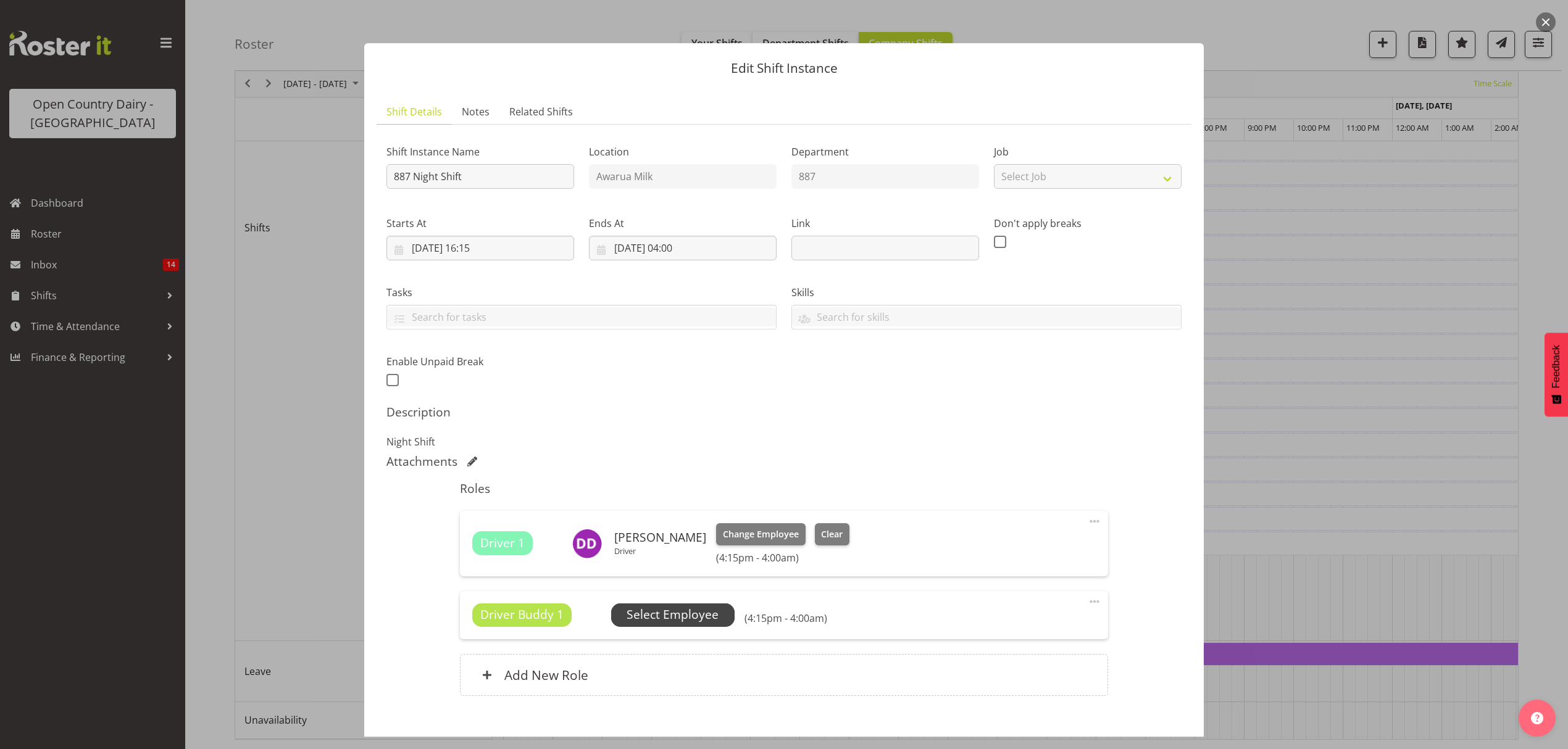
click at [658, 613] on span "Select Employee" at bounding box center [672, 615] width 92 height 18
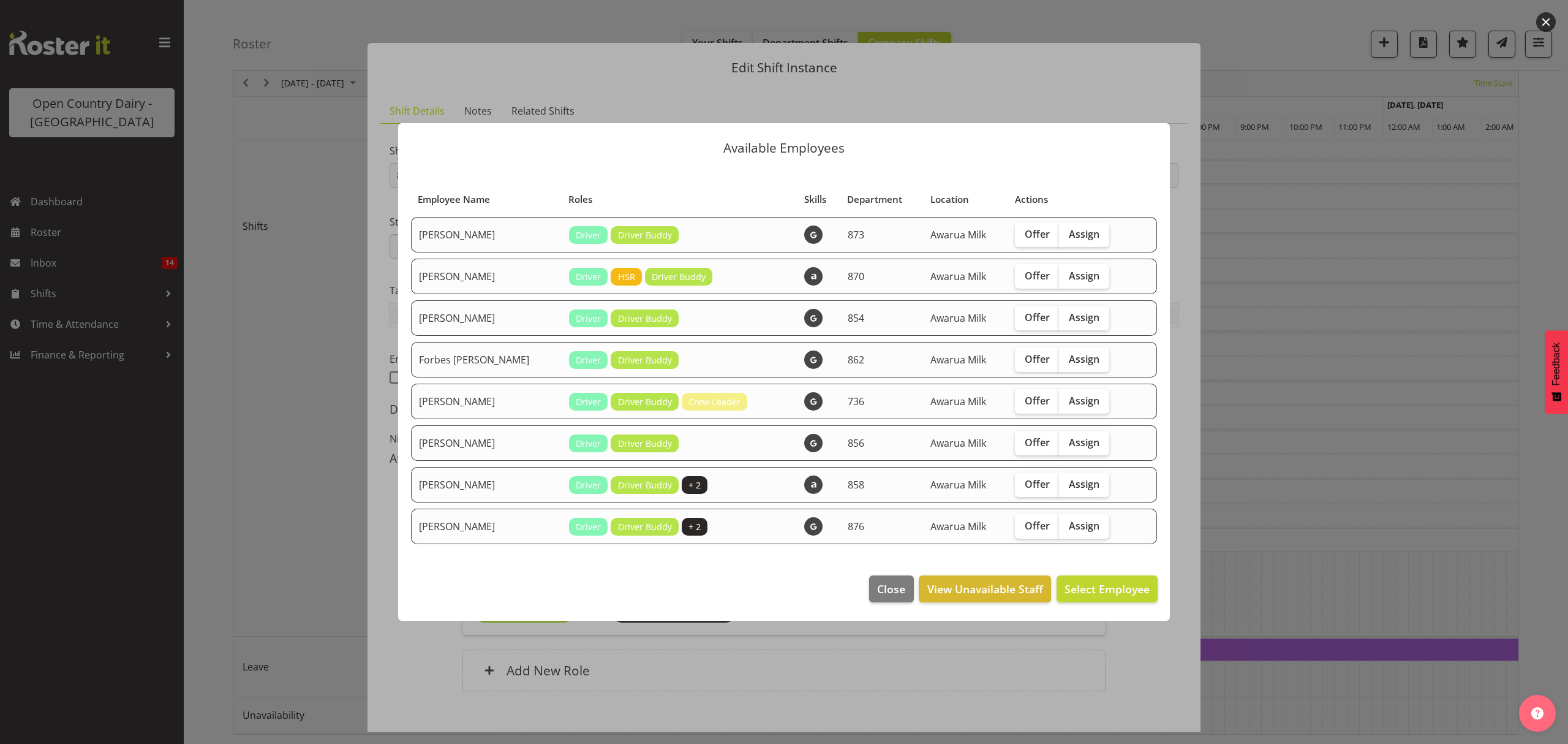
click at [989, 663] on div at bounding box center [784, 372] width 1568 height 744
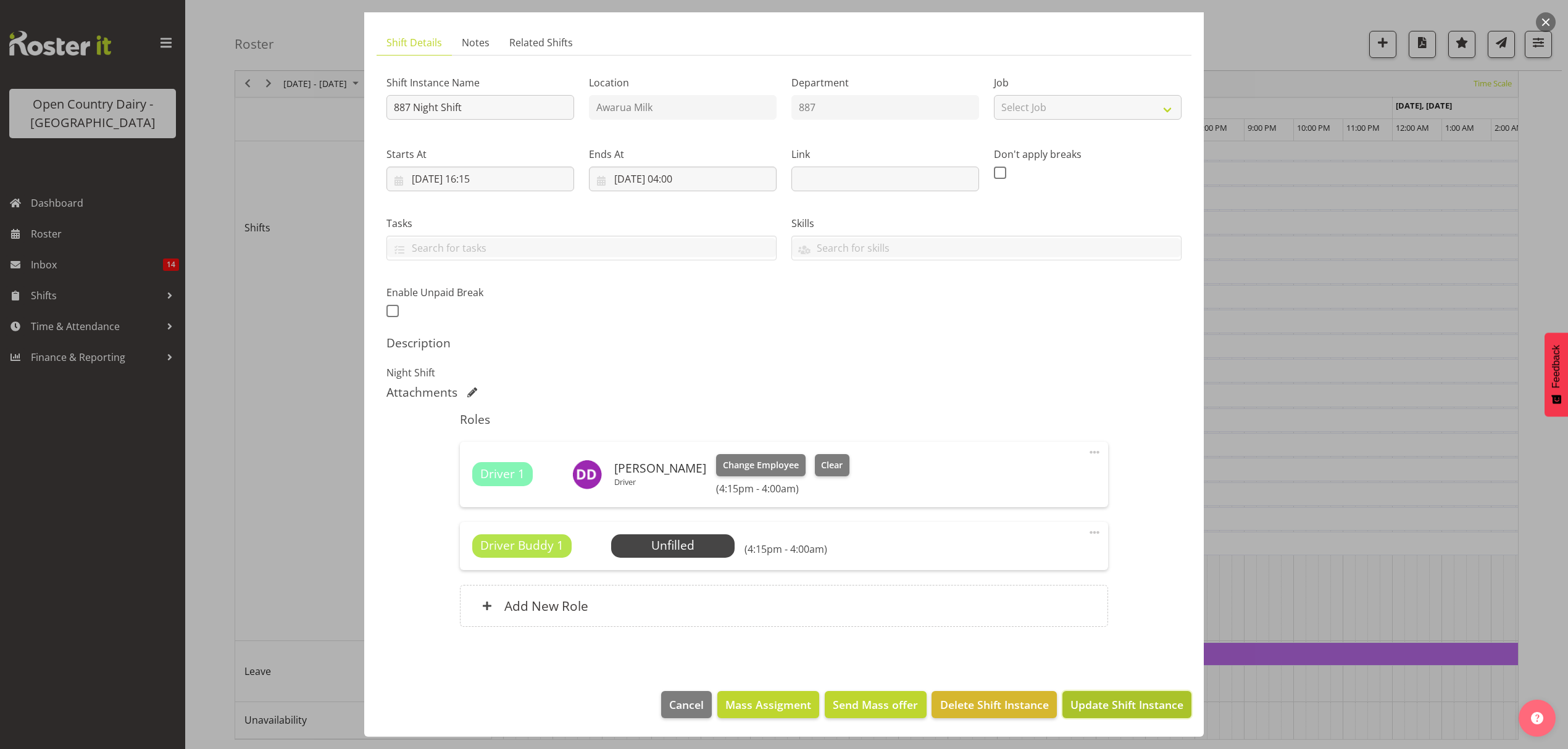
click at [1136, 712] on span "Update Shift Instance" at bounding box center [1127, 704] width 113 height 16
click at [1136, 713] on footer "Cancel Mass Assigment Send Mass offer Delete Shift Instance Update Shift Instan…" at bounding box center [784, 707] width 840 height 58
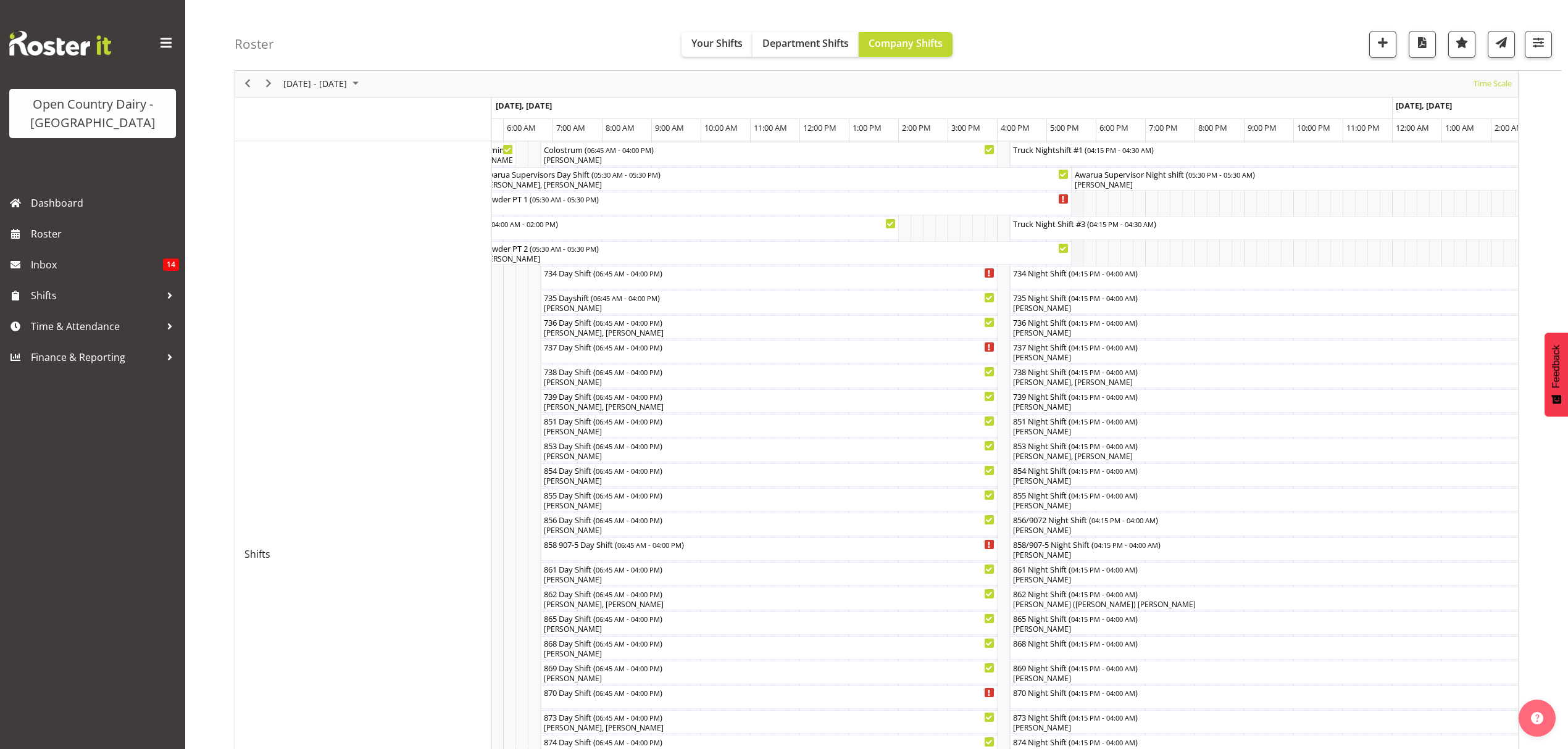
scroll to position [393, 0]
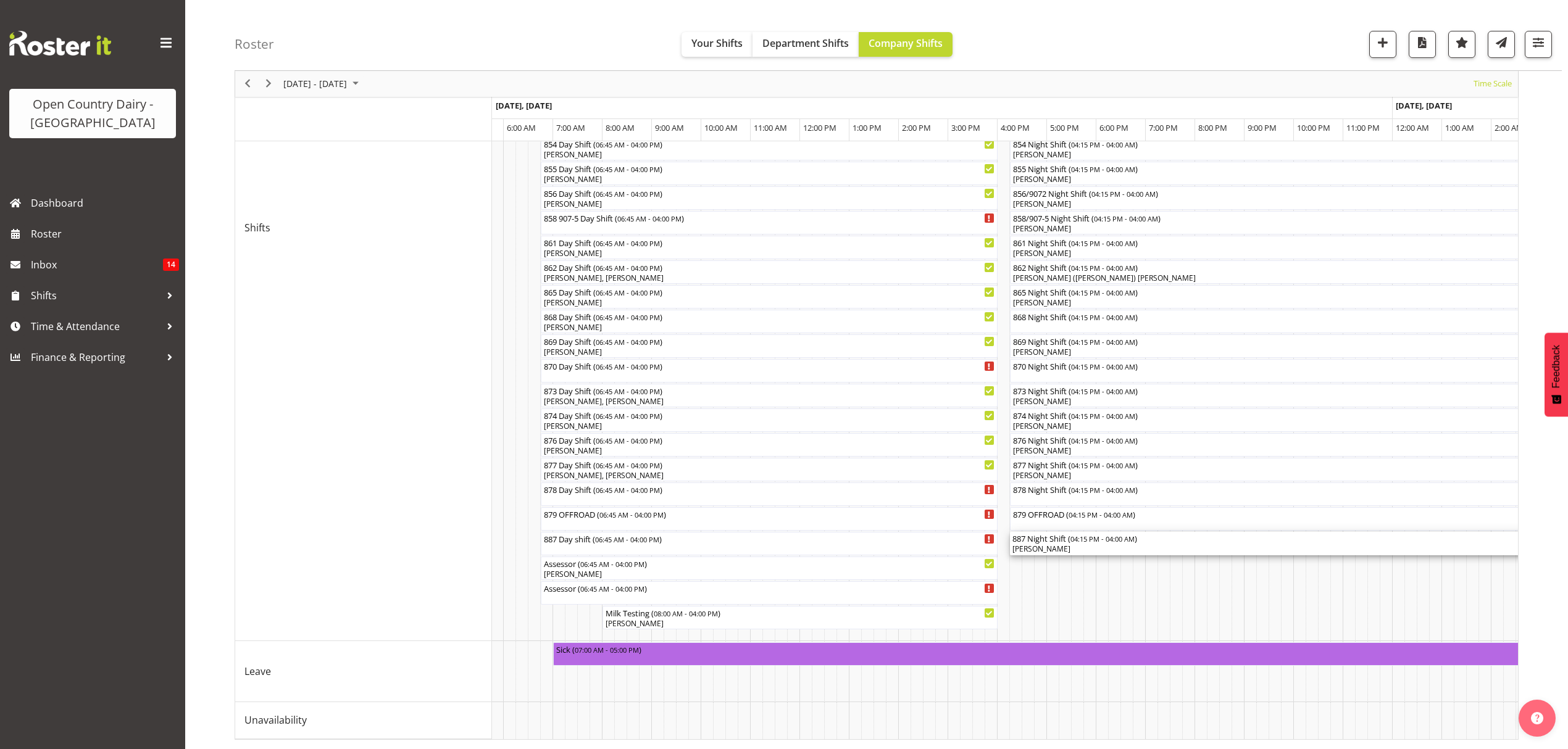
click at [1036, 543] on div "Danny Davies" at bounding box center [1300, 548] width 576 height 11
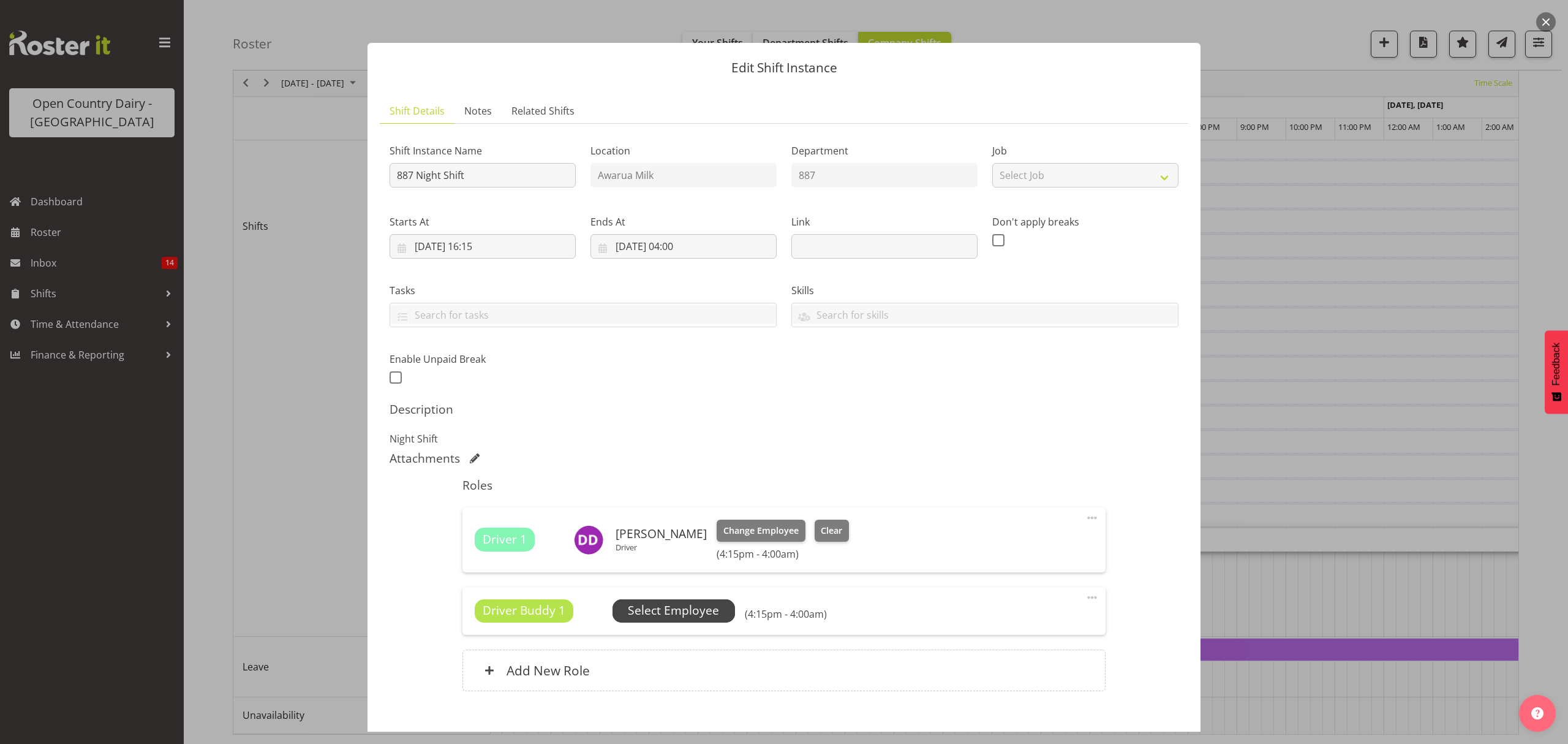
click at [672, 608] on span "Select Employee" at bounding box center [673, 611] width 91 height 18
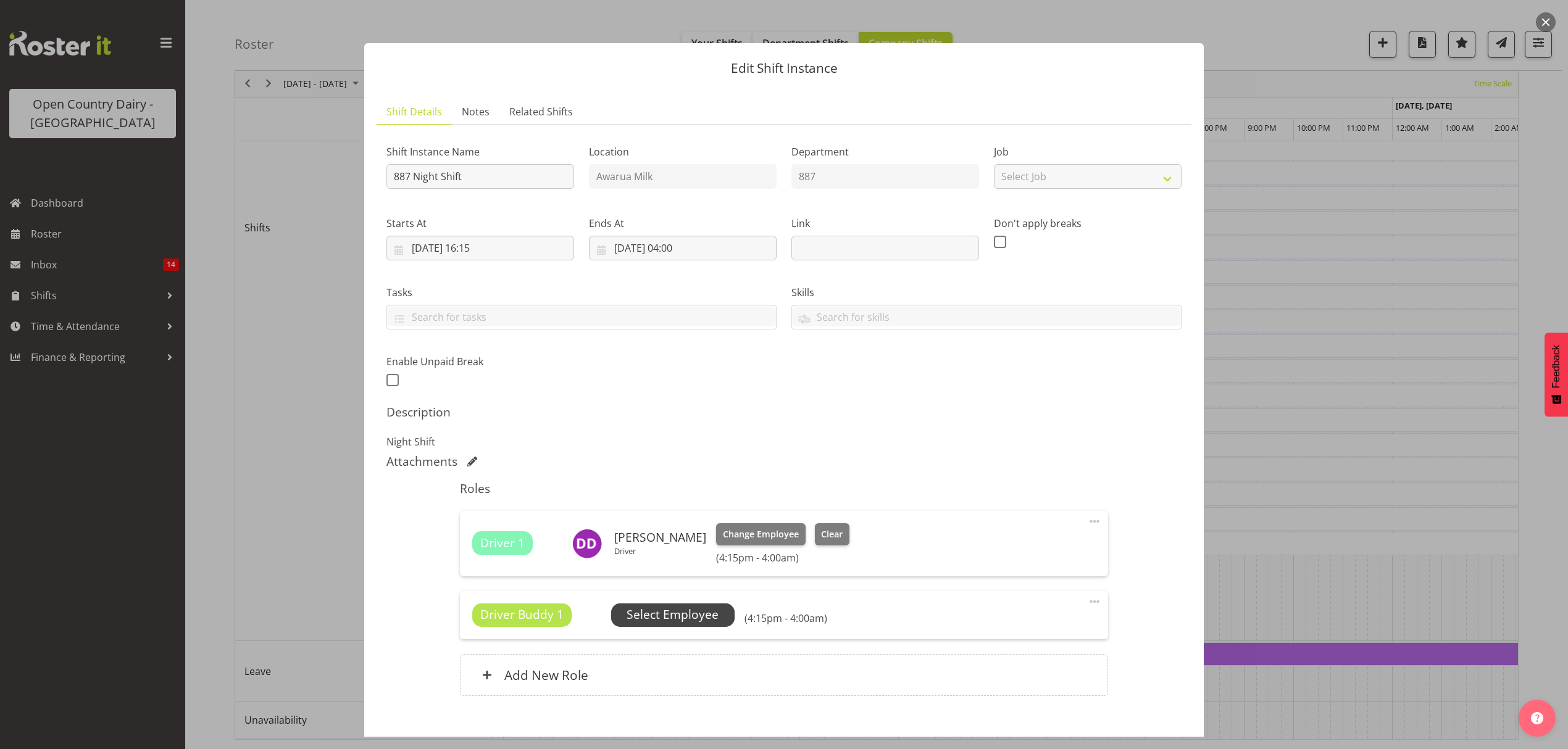
click at [678, 608] on span "Select Employee" at bounding box center [672, 615] width 92 height 18
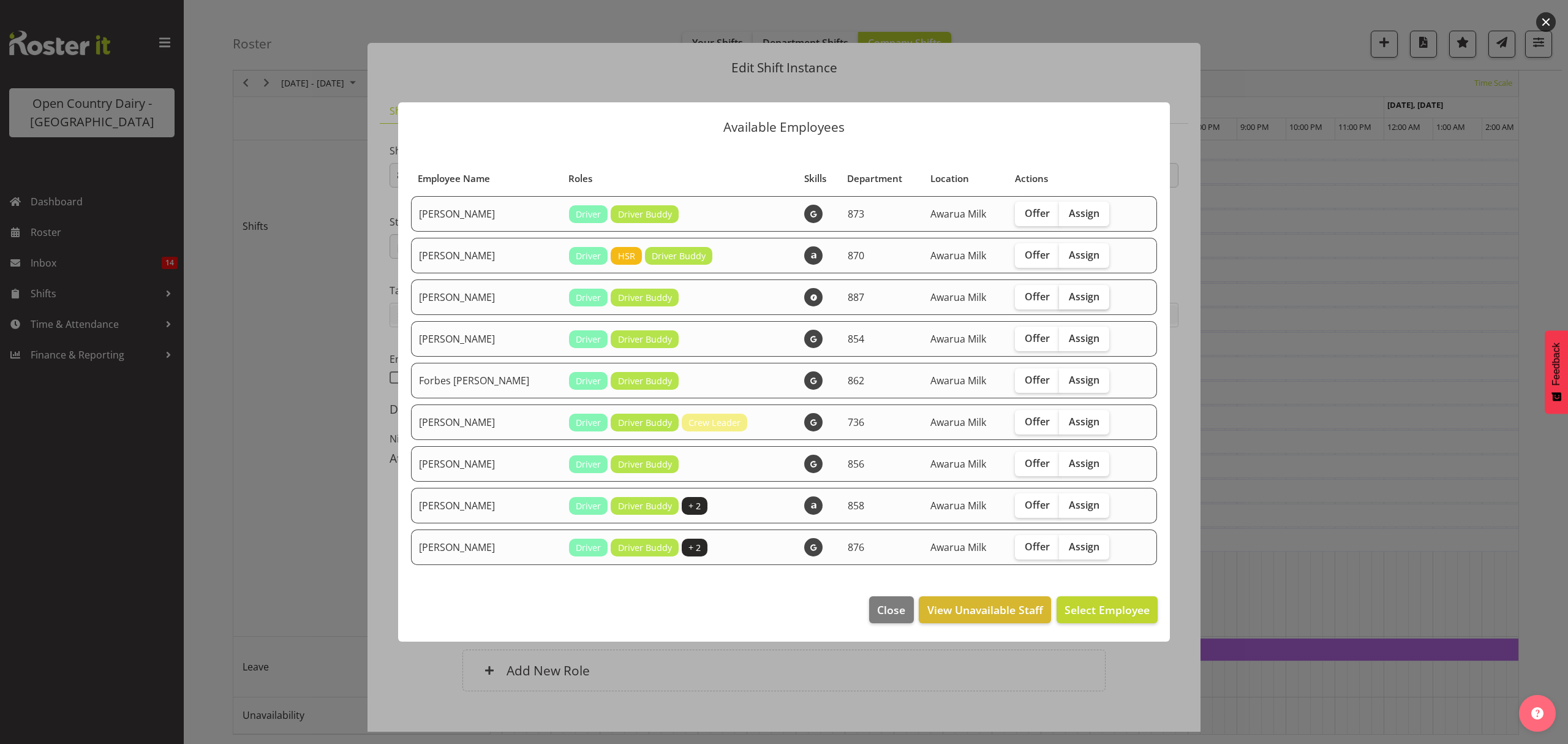
click at [1079, 298] on span "Assign" at bounding box center [1084, 296] width 31 height 12
click at [1067, 298] on input "Assign" at bounding box center [1063, 296] width 8 height 8
checkbox input "true"
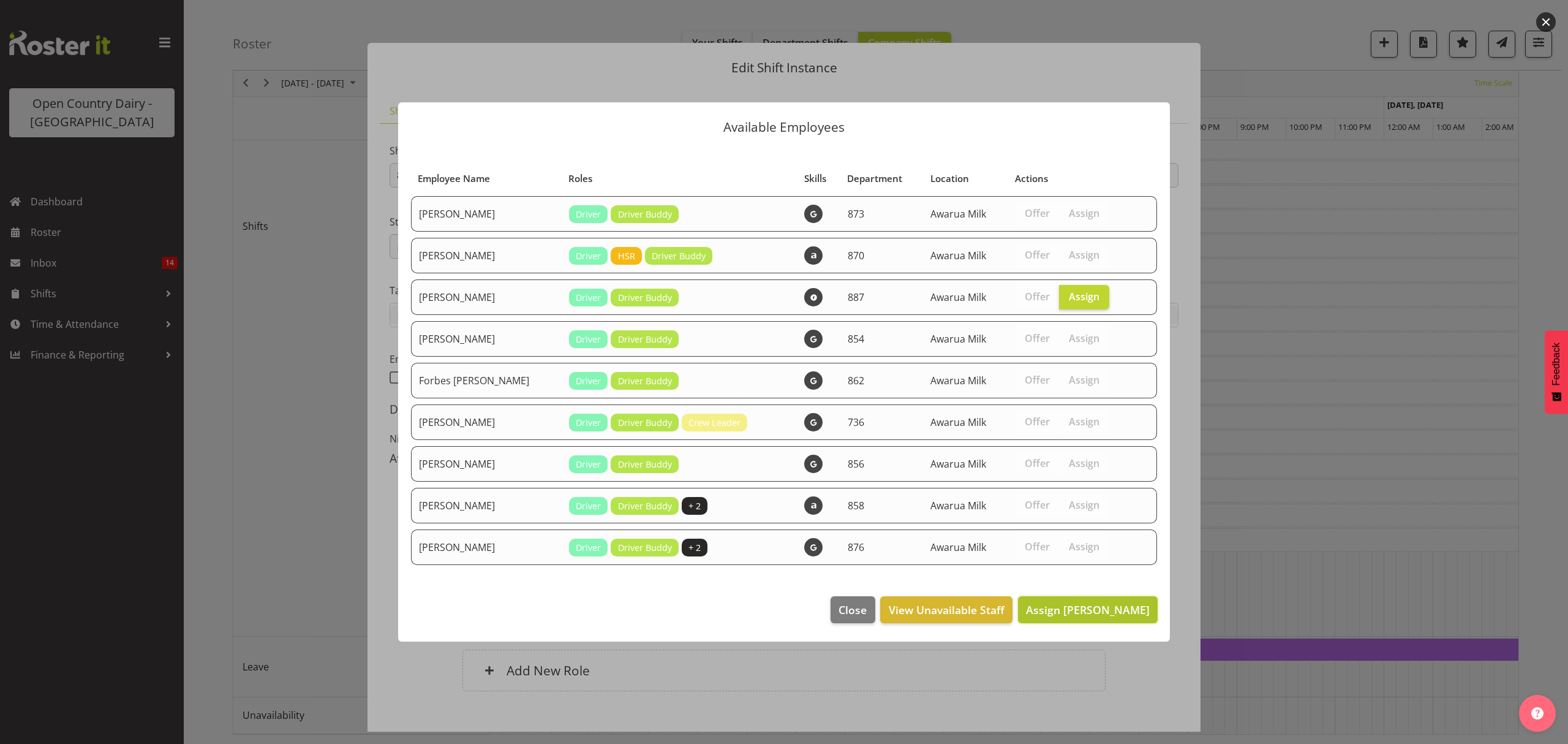
click at [1081, 610] on span "Assign Bruce Spencer" at bounding box center [1088, 610] width 124 height 15
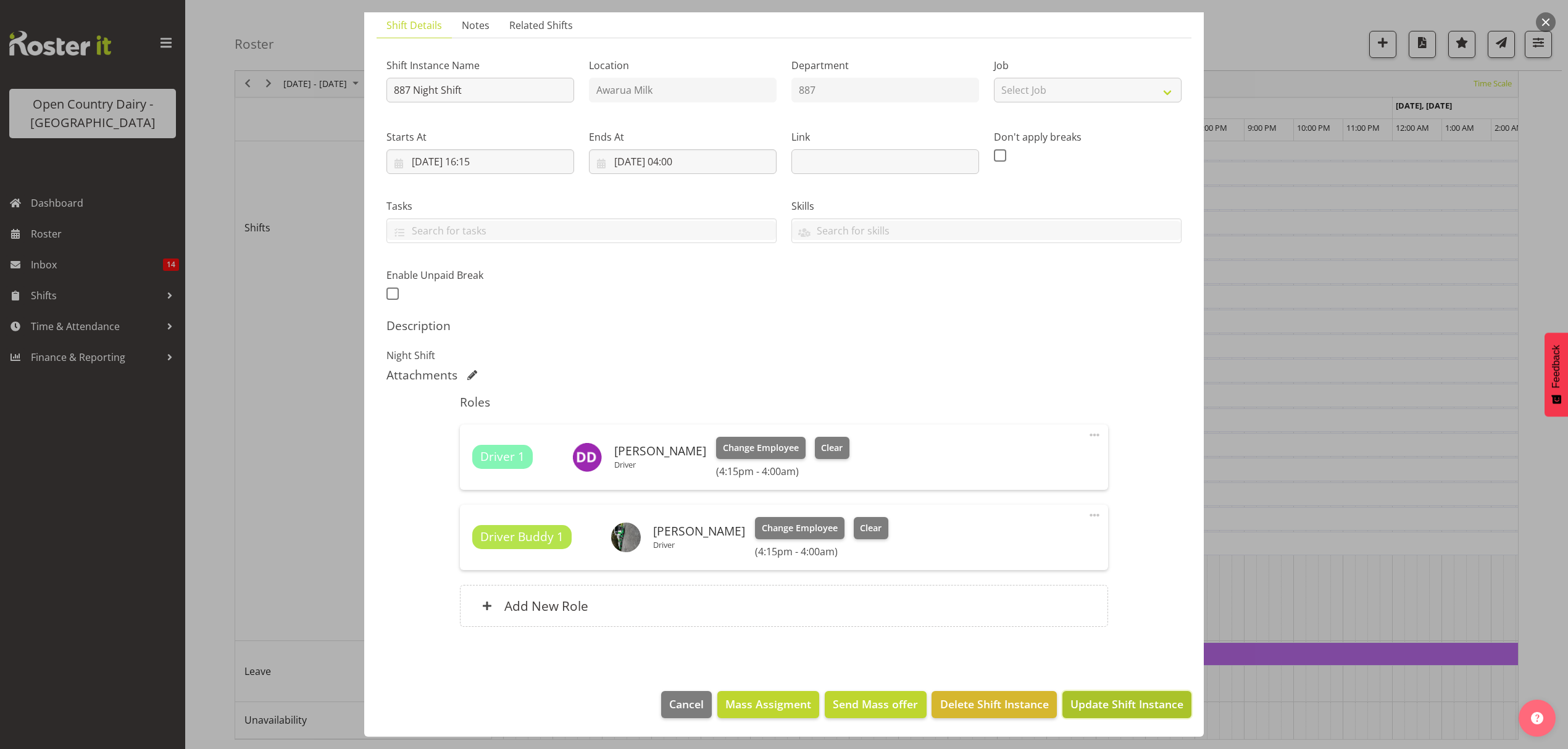
click at [1107, 702] on span "Update Shift Instance" at bounding box center [1127, 704] width 113 height 16
click at [1107, 702] on footer "Cancel Mass Assigment Send Mass offer Delete Shift Instance Update Shift Instan…" at bounding box center [784, 707] width 840 height 58
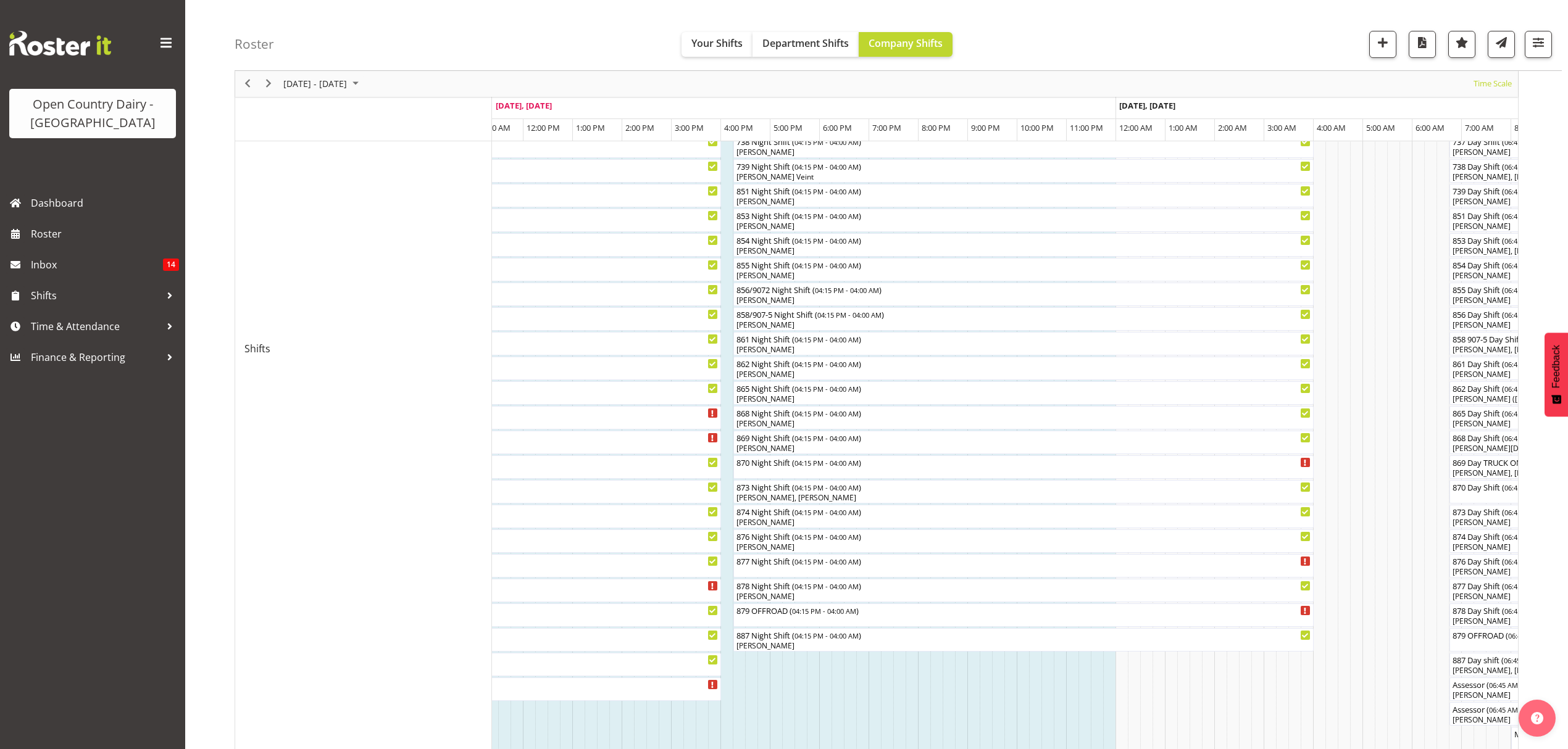
scroll to position [228, 0]
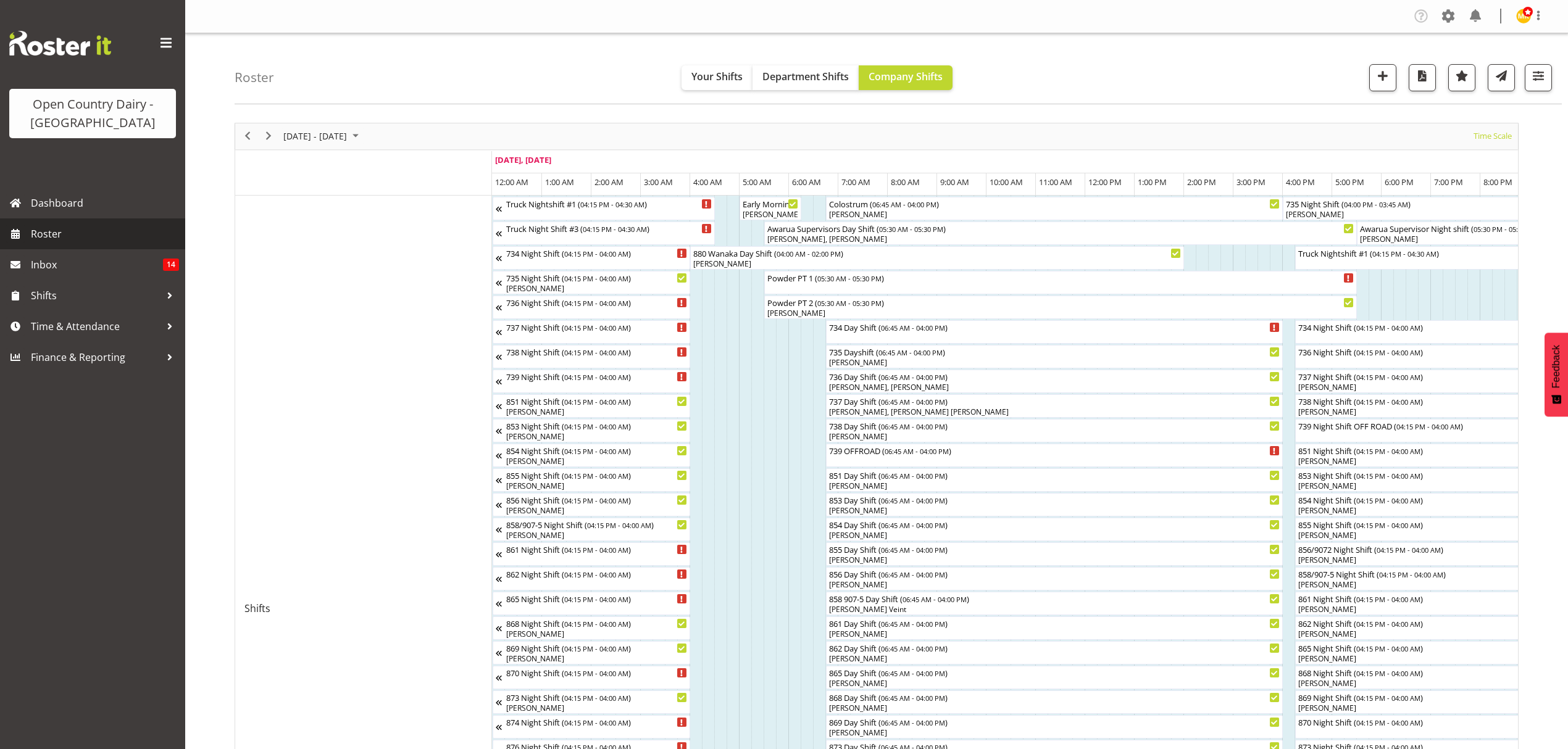
scroll to position [0, 4761]
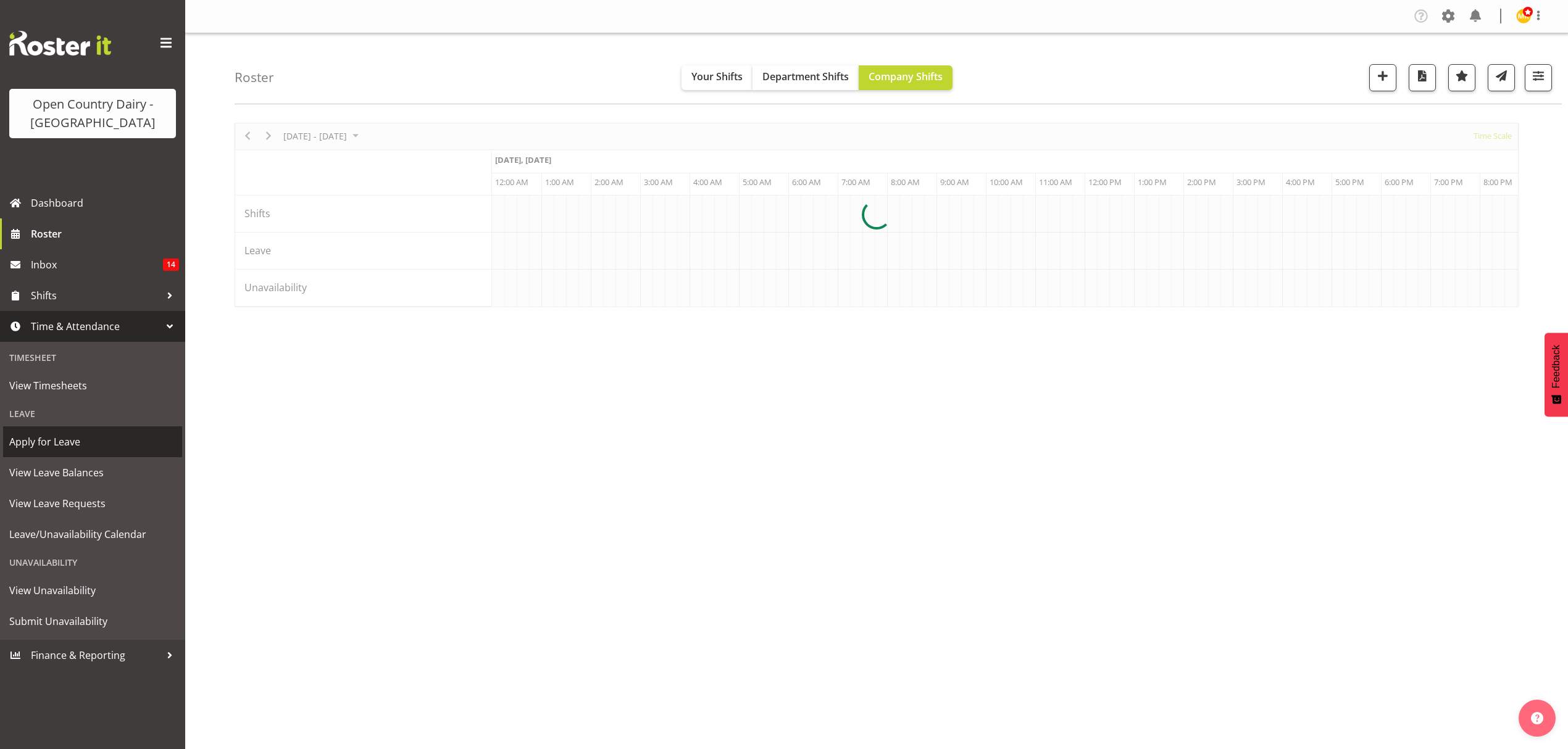
scroll to position [0, 1185]
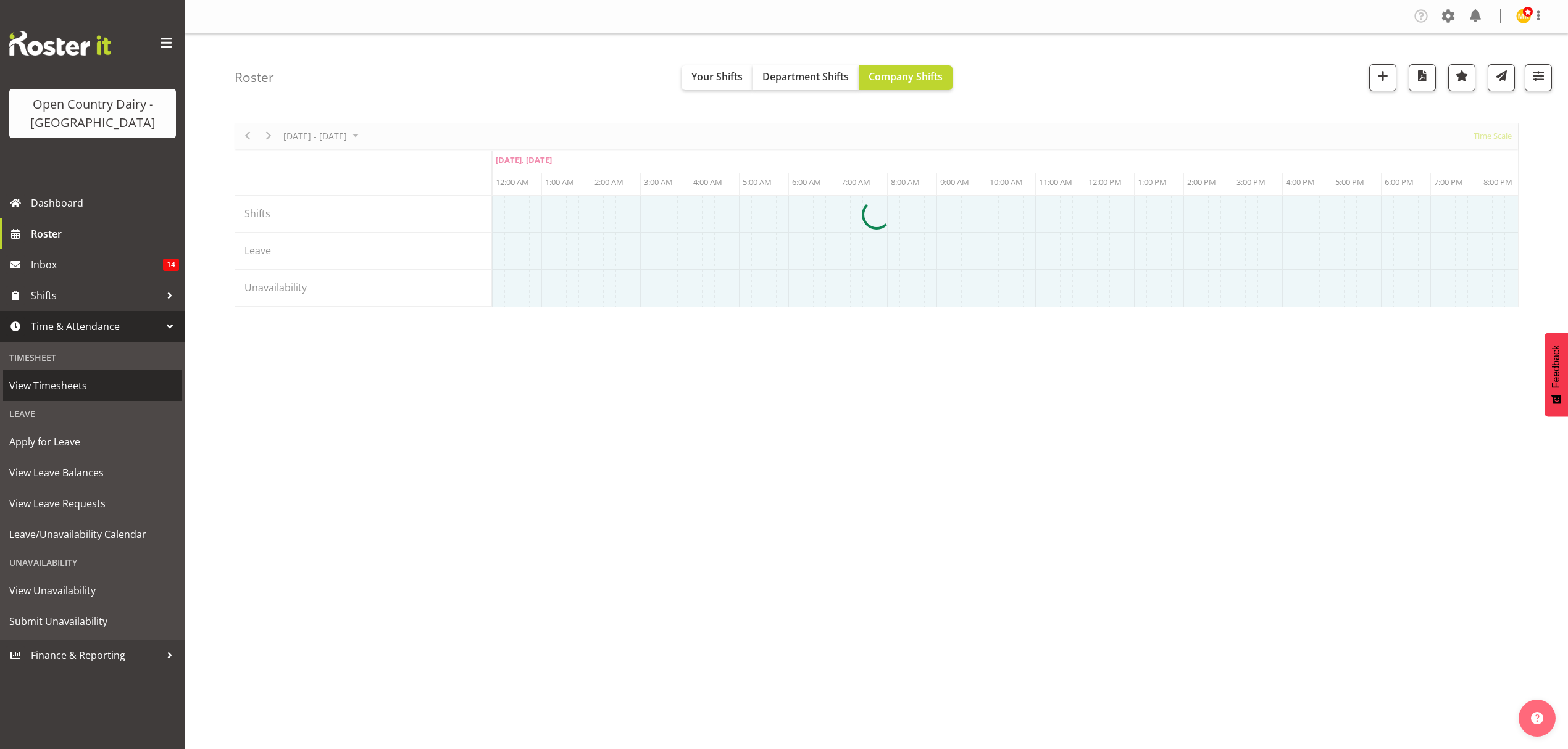
click at [60, 383] on span "View Timesheets" at bounding box center [92, 385] width 167 height 19
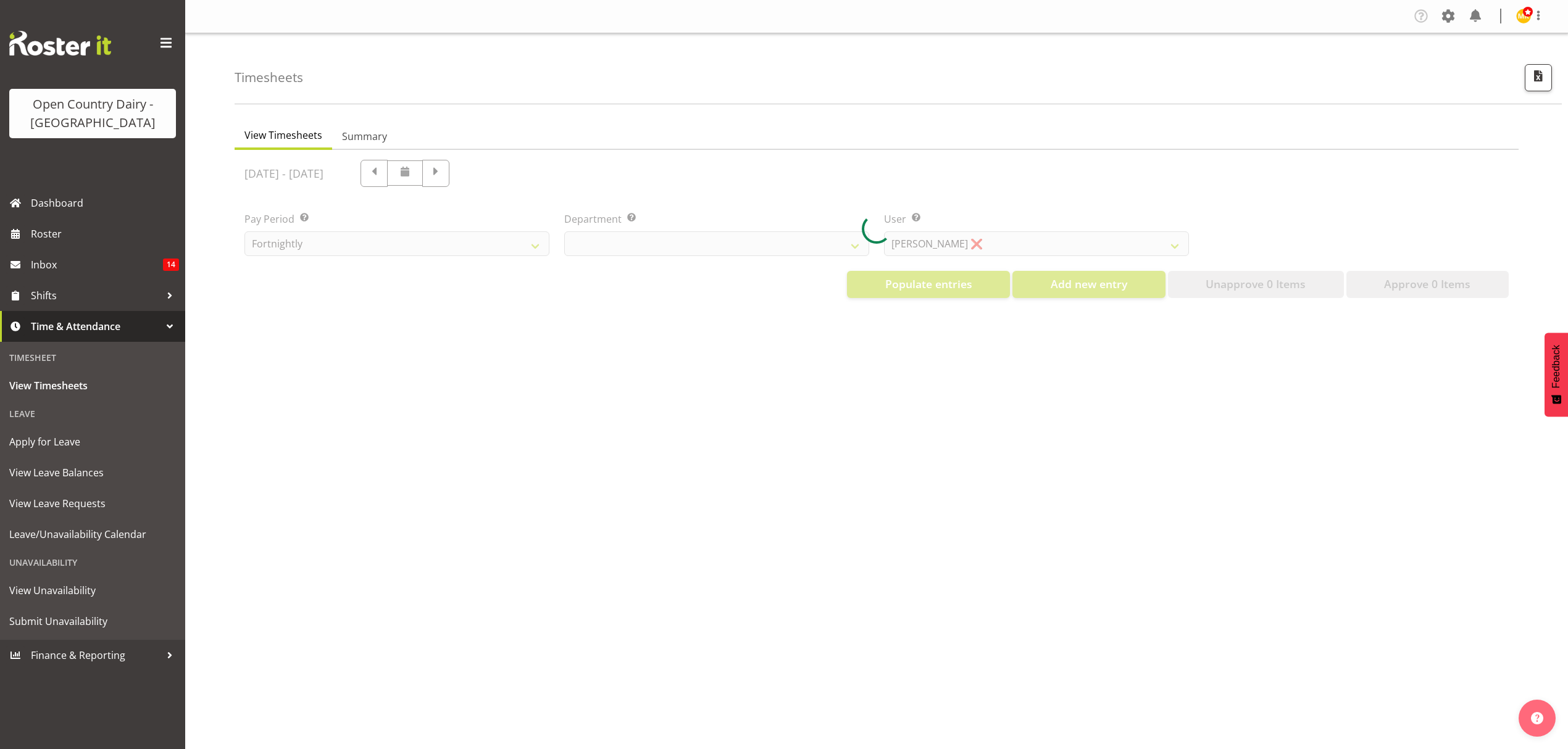
select select "699"
select select "8449"
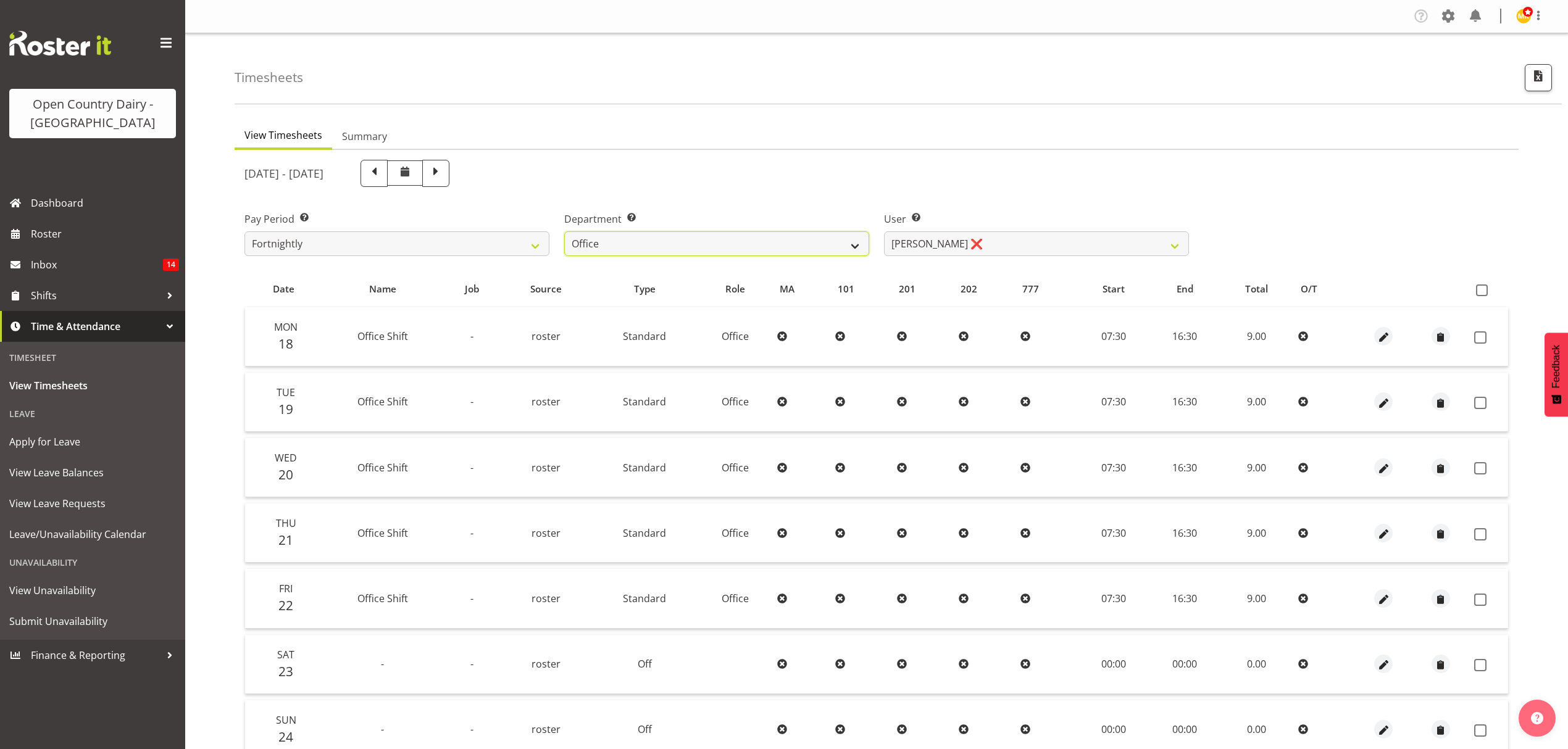
click at [858, 242] on select "734 735 736 737 738 739 851 852 853 854 855 856 858 861 862 865 868 869 870 873" at bounding box center [717, 243] width 305 height 25
select select "905"
click at [564, 231] on select "734 735 736 737 738 739 851 852 853 854 855 856 858 861 862 865 868 869 870 873" at bounding box center [717, 243] width 305 height 25
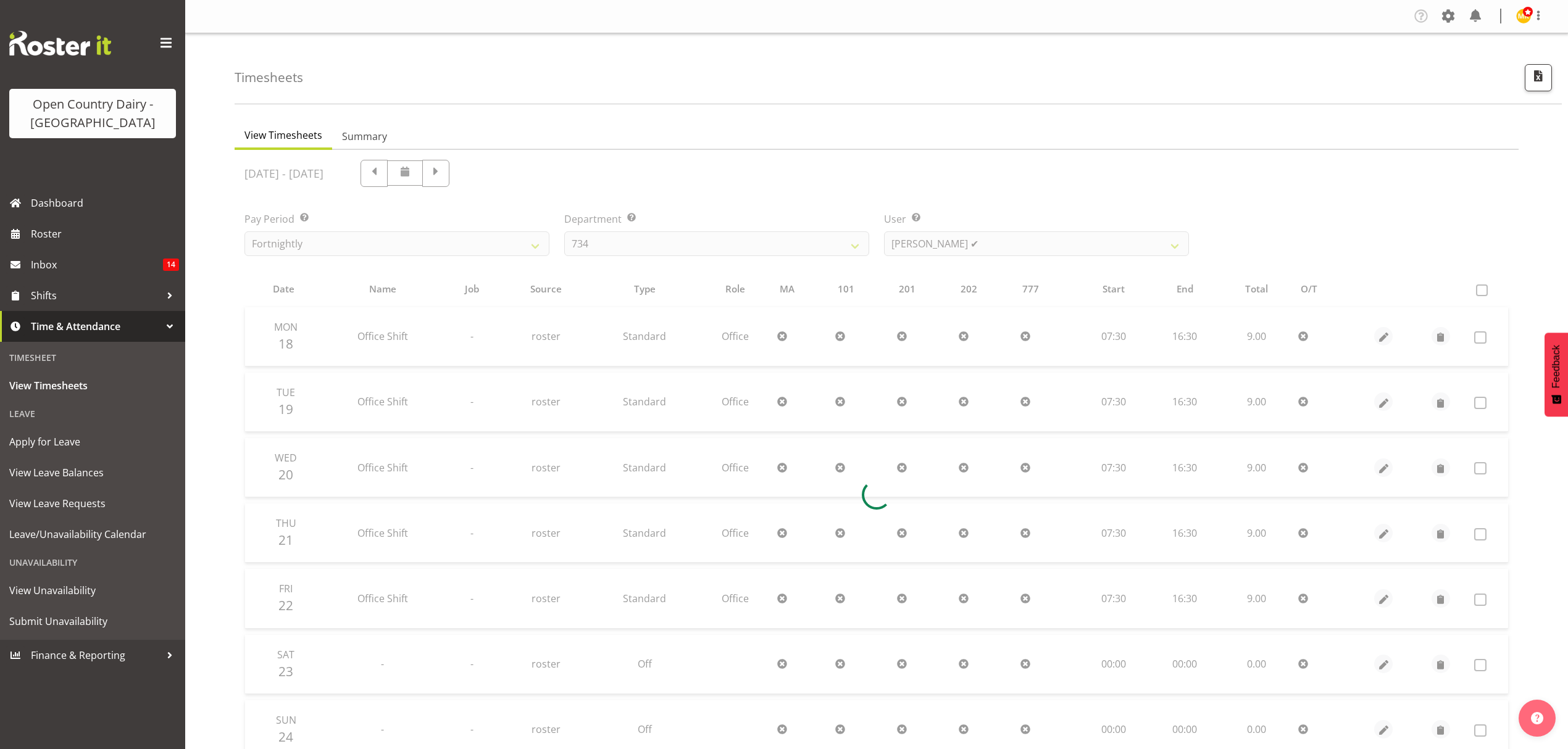
click at [631, 268] on div at bounding box center [876, 495] width 1284 height 690
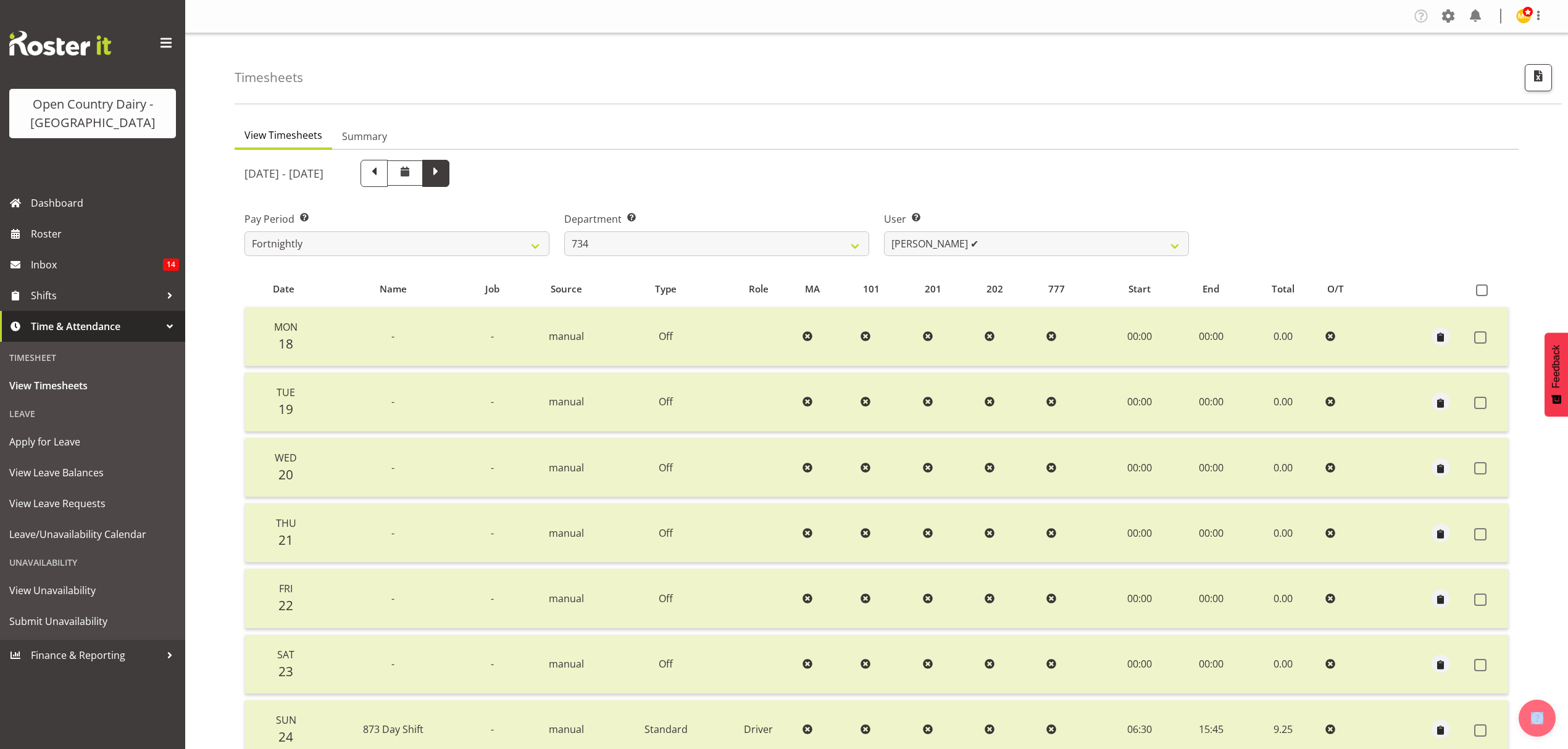
click at [444, 175] on span at bounding box center [435, 172] width 16 height 16
click at [521, 175] on div "August 25th - August 31st 2025" at bounding box center [716, 173] width 944 height 27
select select
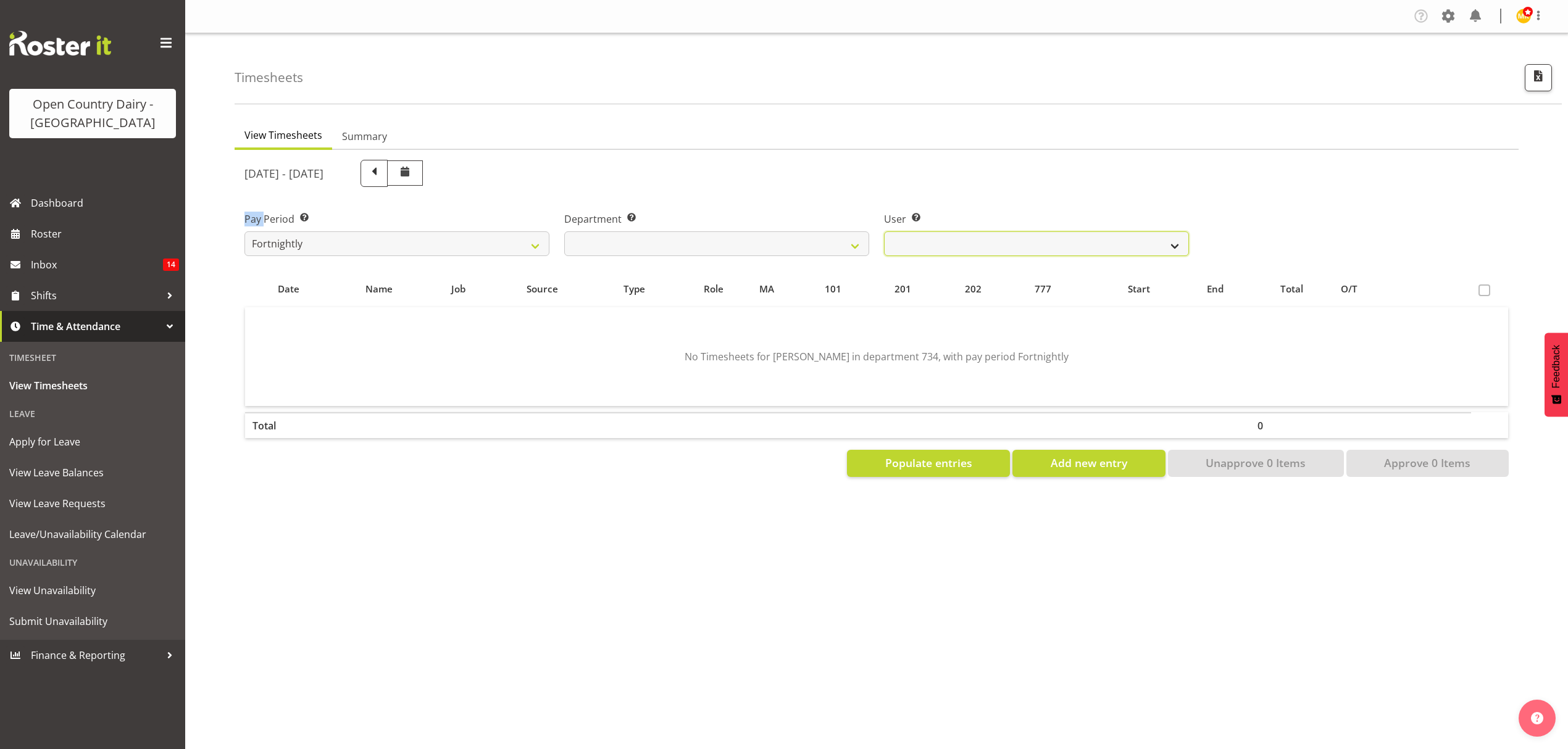
click at [1126, 242] on select "Justin Spicer ❌ Ryan Thompson ❌ Tracey Chittock ❌ Zachary Shanks ❌" at bounding box center [1037, 243] width 305 height 25
select select "11220"
click at [884, 231] on select "Justin Spicer ❌ Ryan Thompson ❌ Tracey Chittock ❌ Zachary Shanks ❌" at bounding box center [1037, 243] width 305 height 25
click at [0, 0] on div at bounding box center [0, 0] width 0 height 0
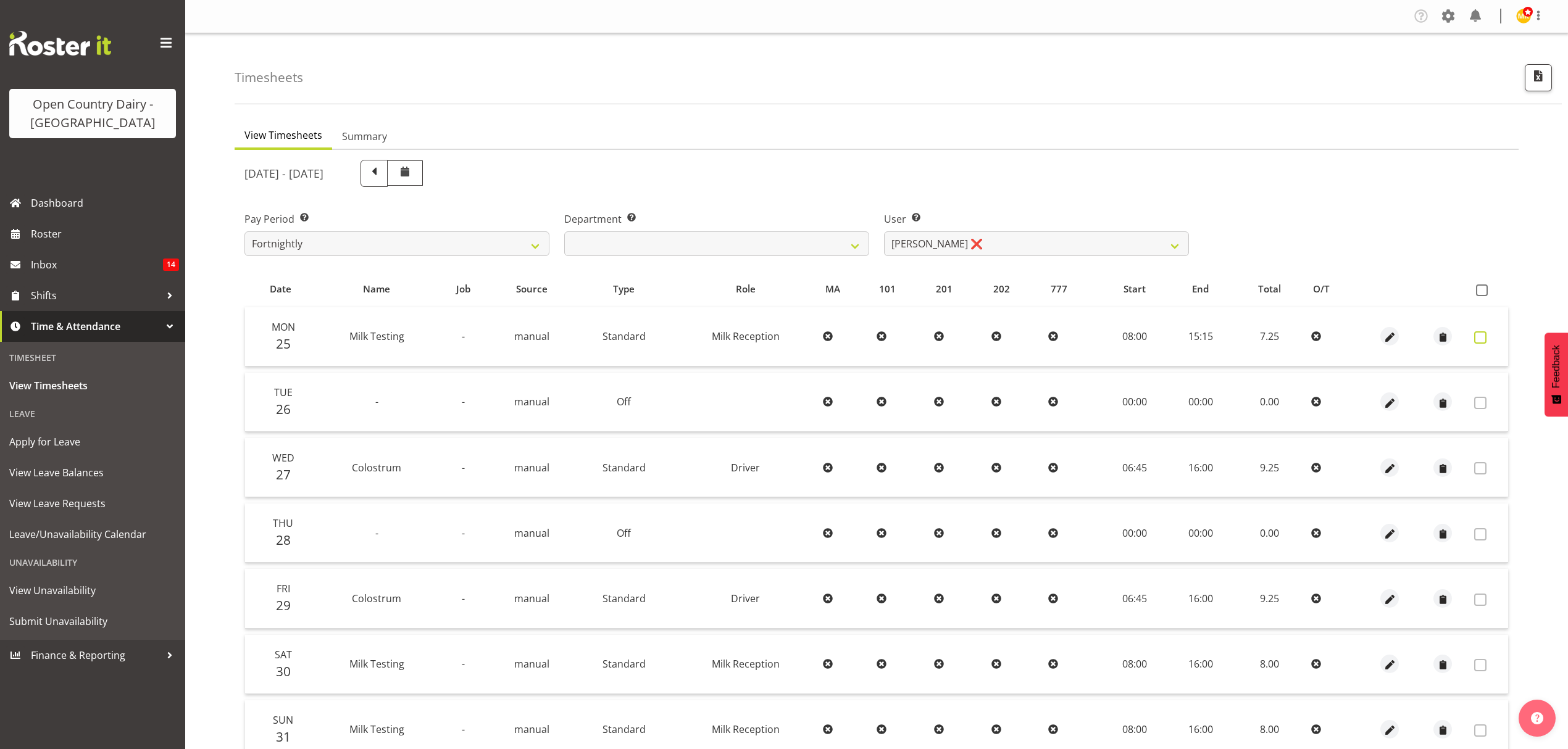
click at [1482, 339] on span at bounding box center [1480, 337] width 12 height 12
checkbox input "true"
click at [1482, 339] on span at bounding box center [1480, 337] width 12 height 12
checkbox input "false"
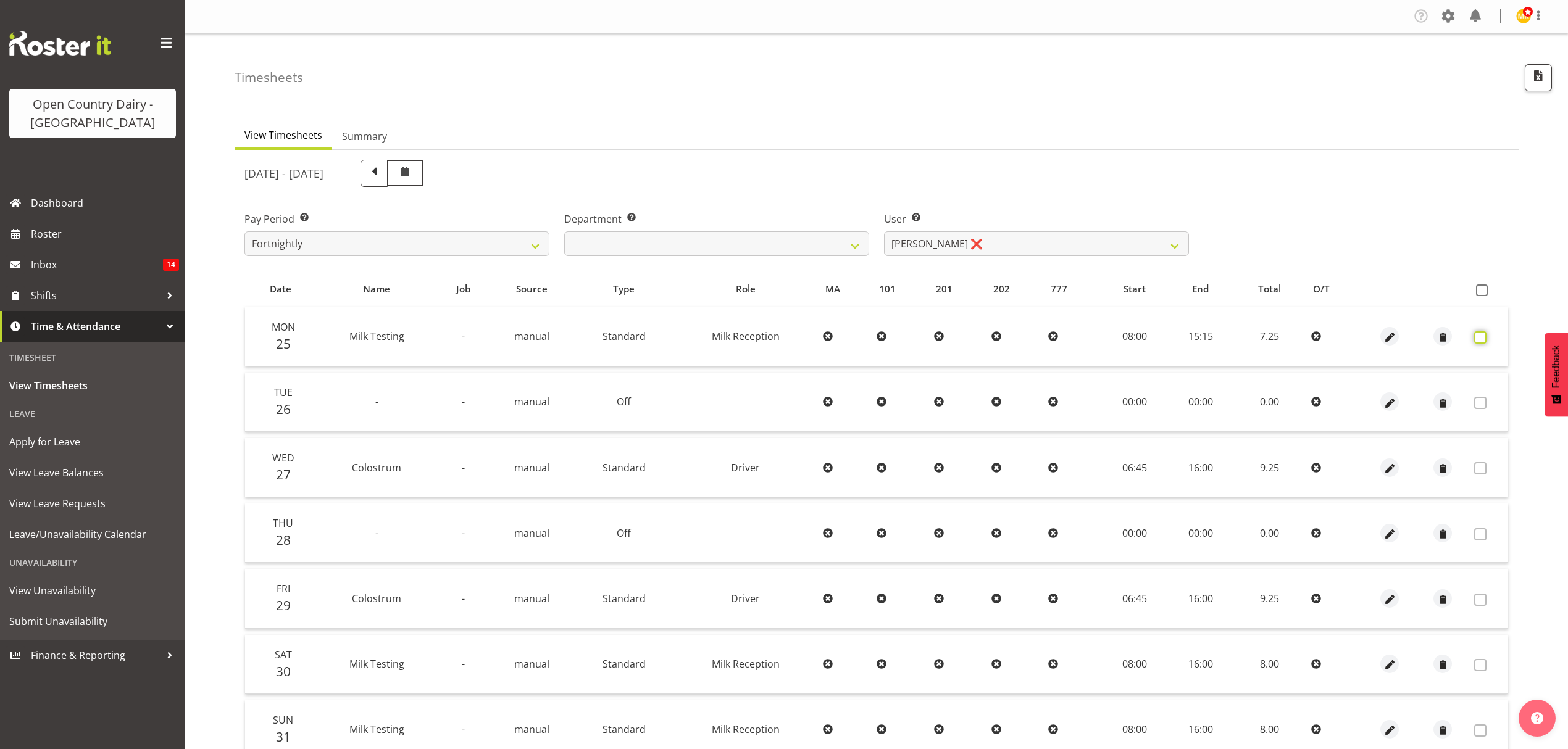
checkbox input "false"
click at [1482, 339] on span at bounding box center [1480, 337] width 12 height 12
checkbox input "true"
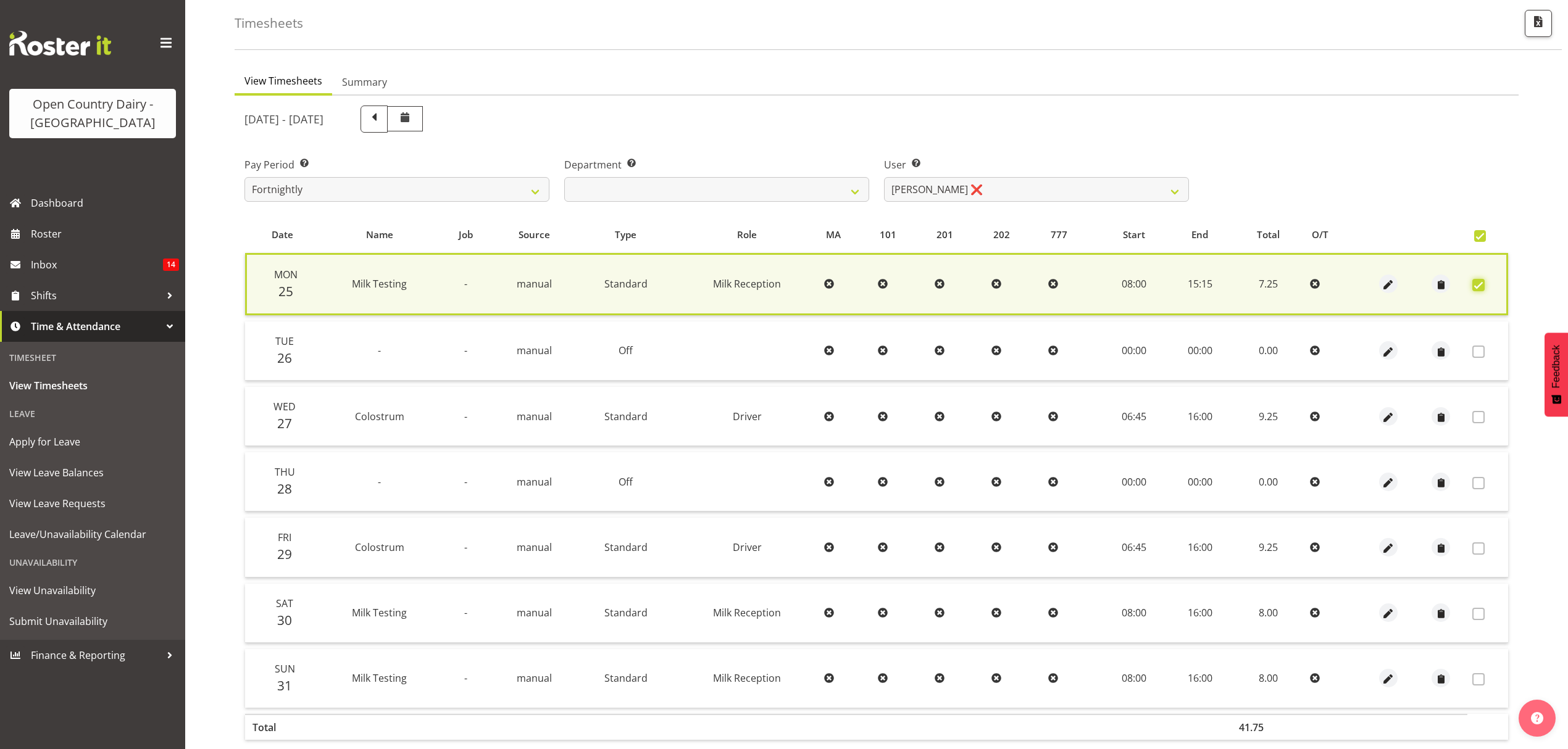
scroll to position [111, 0]
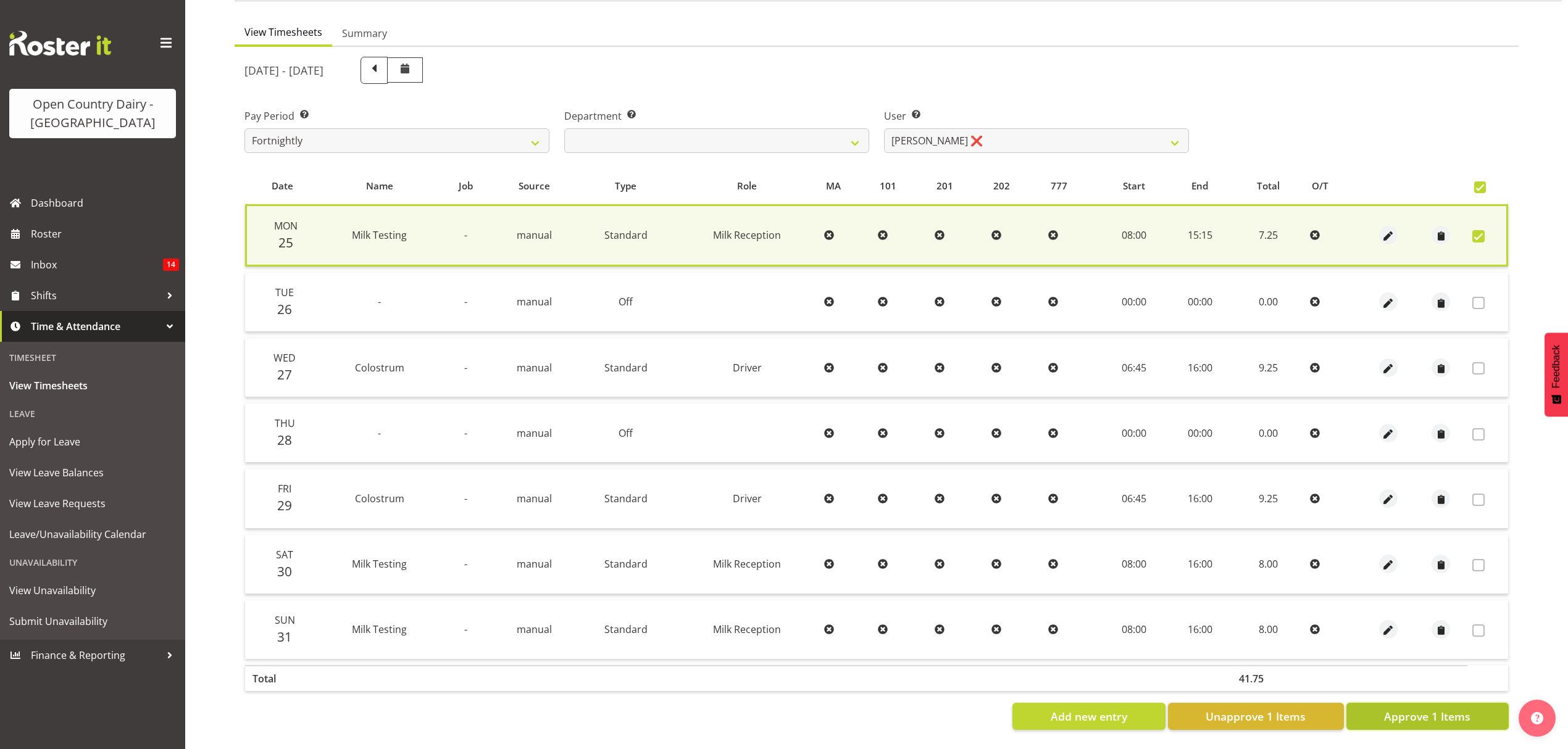
click at [1455, 709] on span "Approve 1 Items" at bounding box center [1427, 716] width 87 height 16
click at [1455, 709] on div "Add new entry Unapprove 1 Items Approve 1 Items" at bounding box center [876, 716] width 1264 height 27
checkbox input "false"
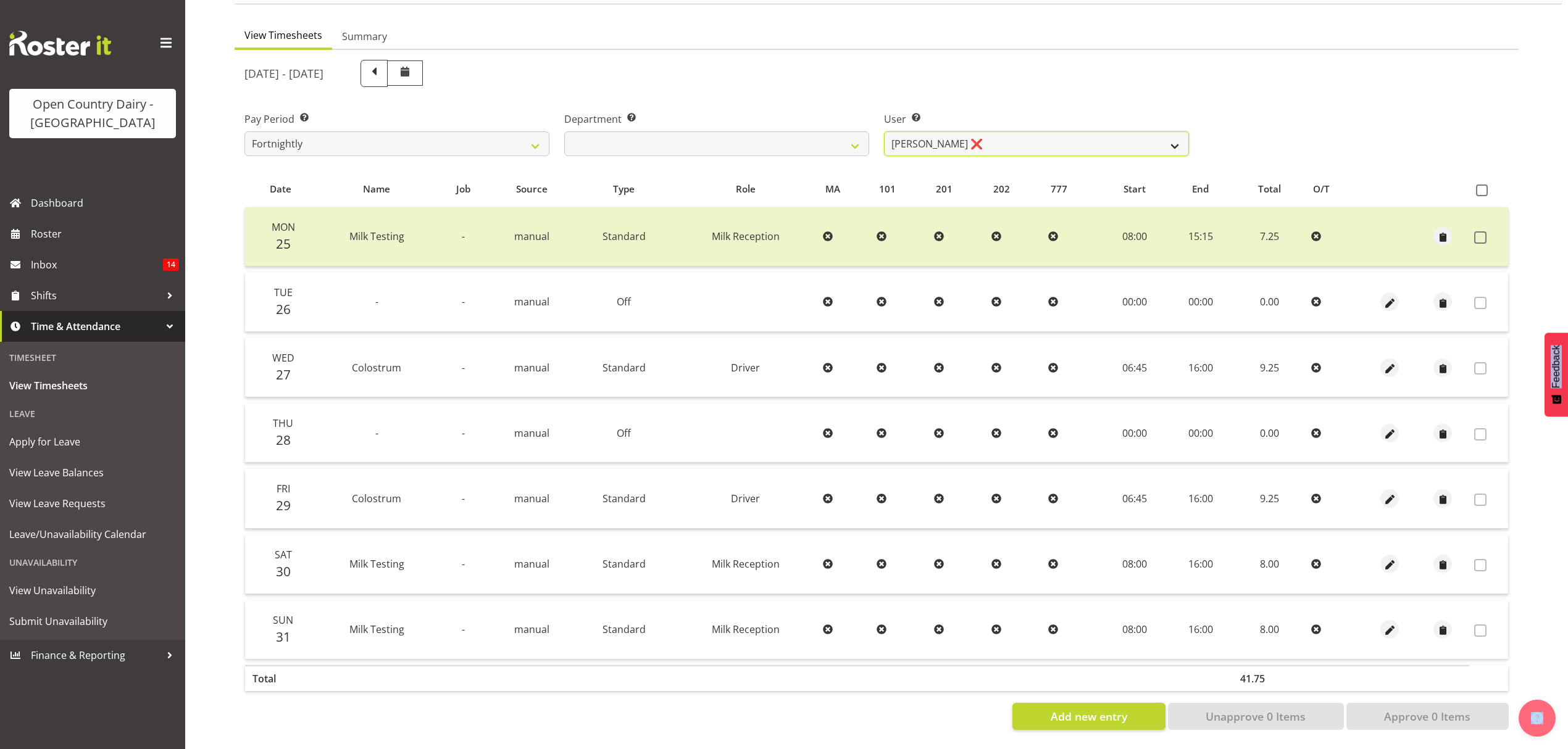
click at [1171, 133] on select "Justin Spicer ❌ Ryan Thompson ❌ Tracey Chittock ❌ Zachary Shanks ❌" at bounding box center [1037, 144] width 305 height 25
click at [862, 136] on select "734 735 736 737 738 739 851 852 853 854 855 856 858 861 862 865 868 869 870 873" at bounding box center [717, 144] width 305 height 25
select select "909"
click at [564, 131] on select "734 735 736 737 738 739 851 852 853 854 855 856 858 861 862 865 868 869 870 873" at bounding box center [717, 144] width 305 height 25
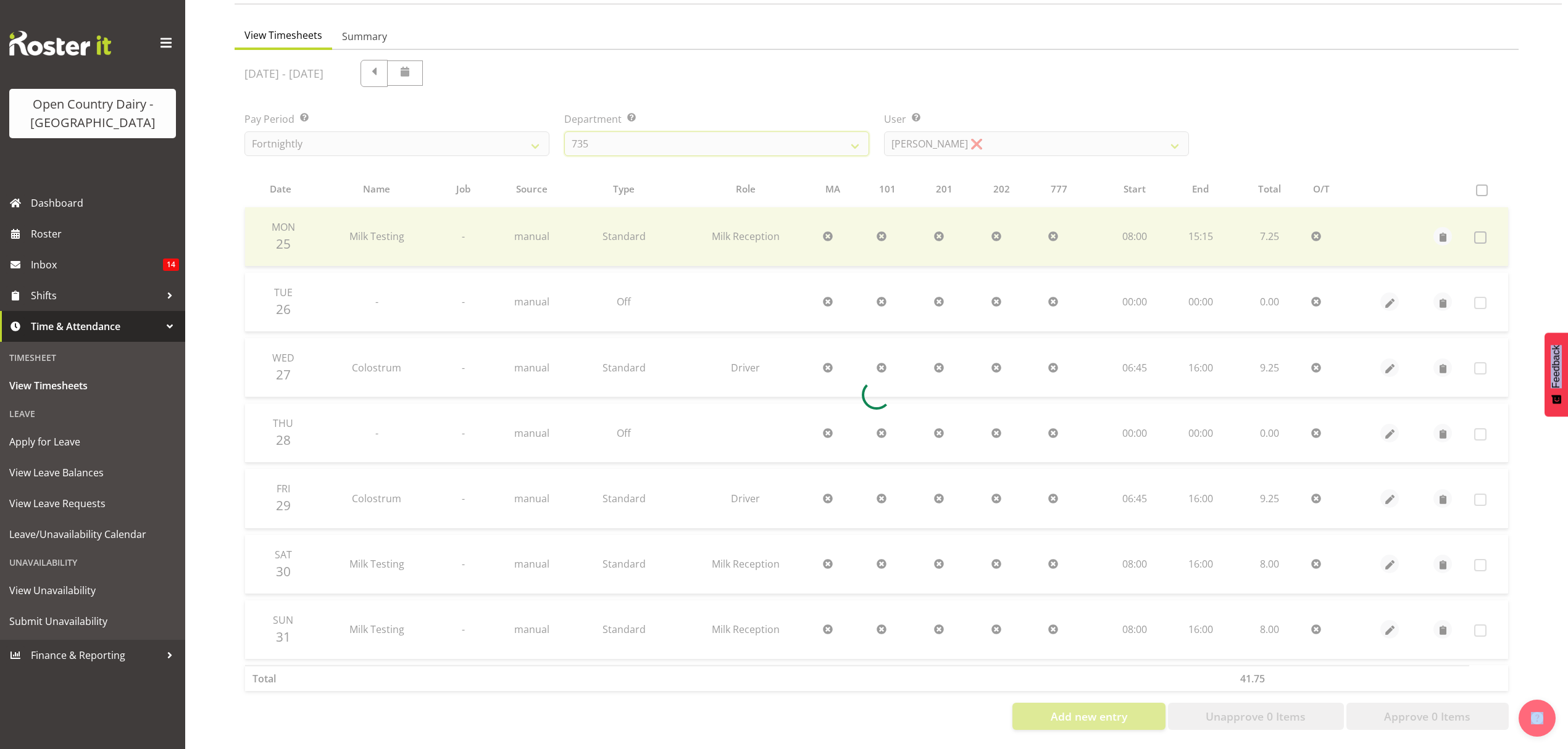
scroll to position [0, 0]
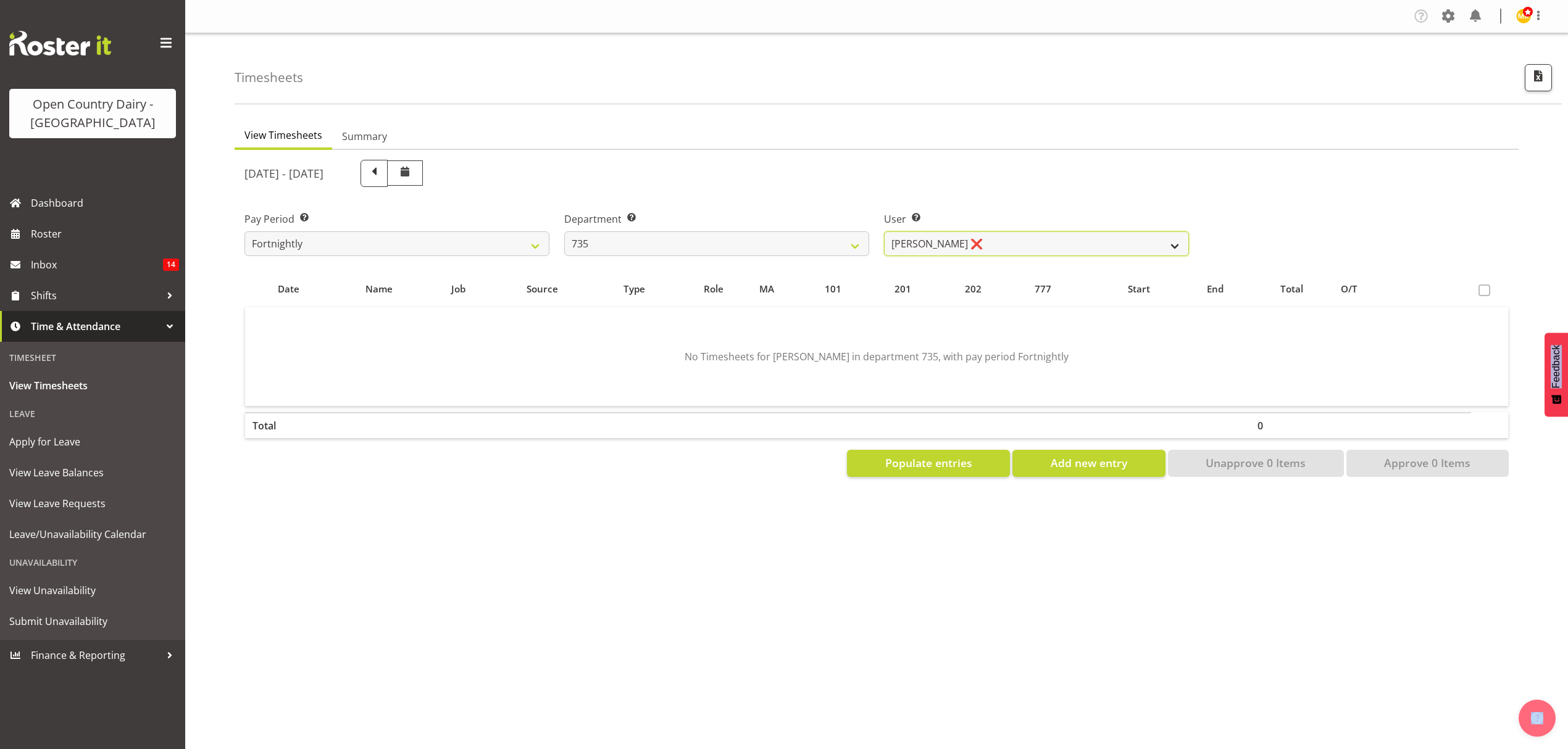
click at [1135, 240] on select "Brian Neas ❌ Cherie Williams ❌ Christopher Sutherland ❌ Stuart Craig ❌" at bounding box center [1037, 243] width 305 height 25
select select "9761"
click at [884, 231] on select "Brian Neas ❌ Cherie Williams ❌ Christopher Sutherland ❌ Stuart Craig ❌" at bounding box center [1037, 243] width 305 height 25
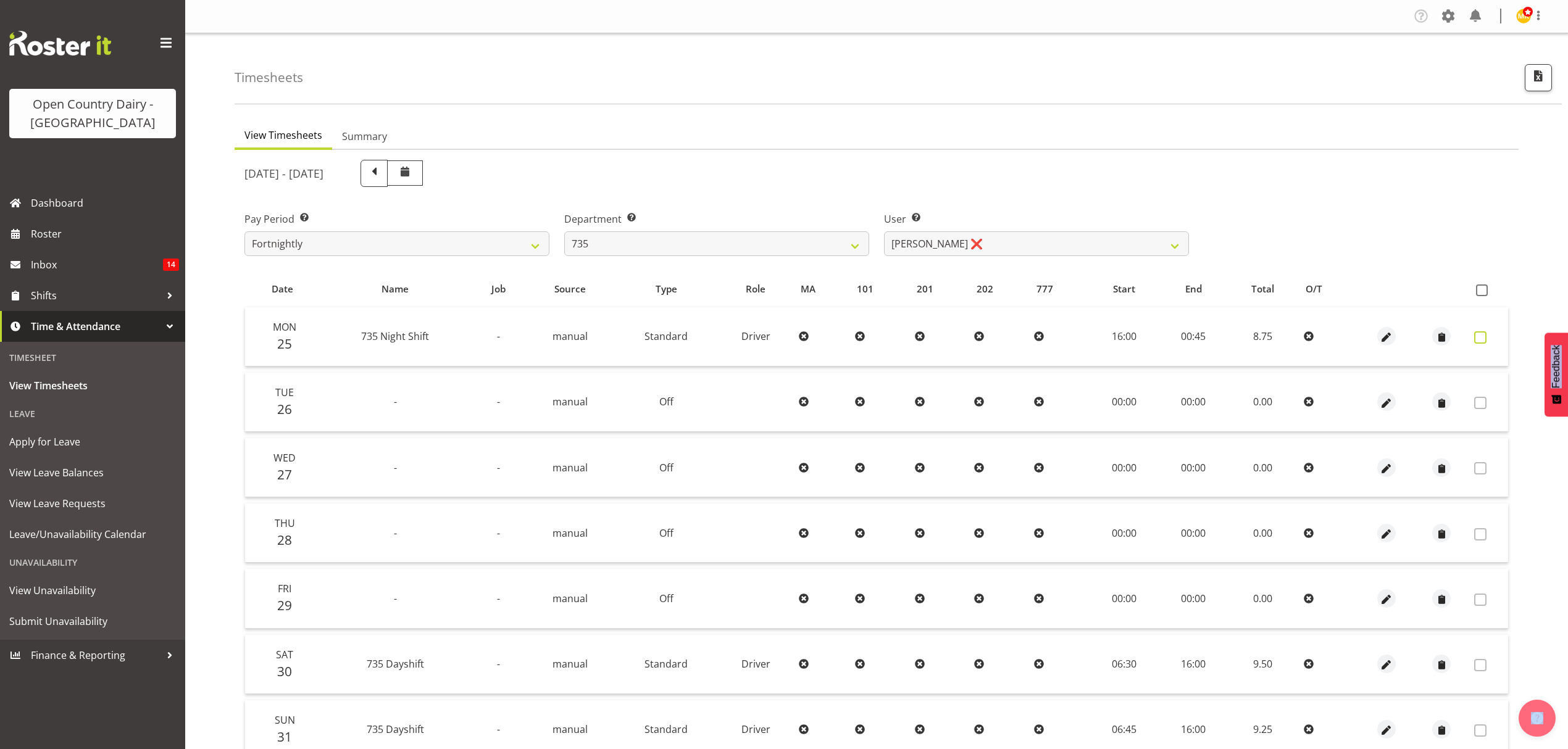
click at [1478, 337] on span at bounding box center [1480, 337] width 12 height 12
checkbox input "false"
click at [1478, 341] on span at bounding box center [1480, 337] width 12 height 12
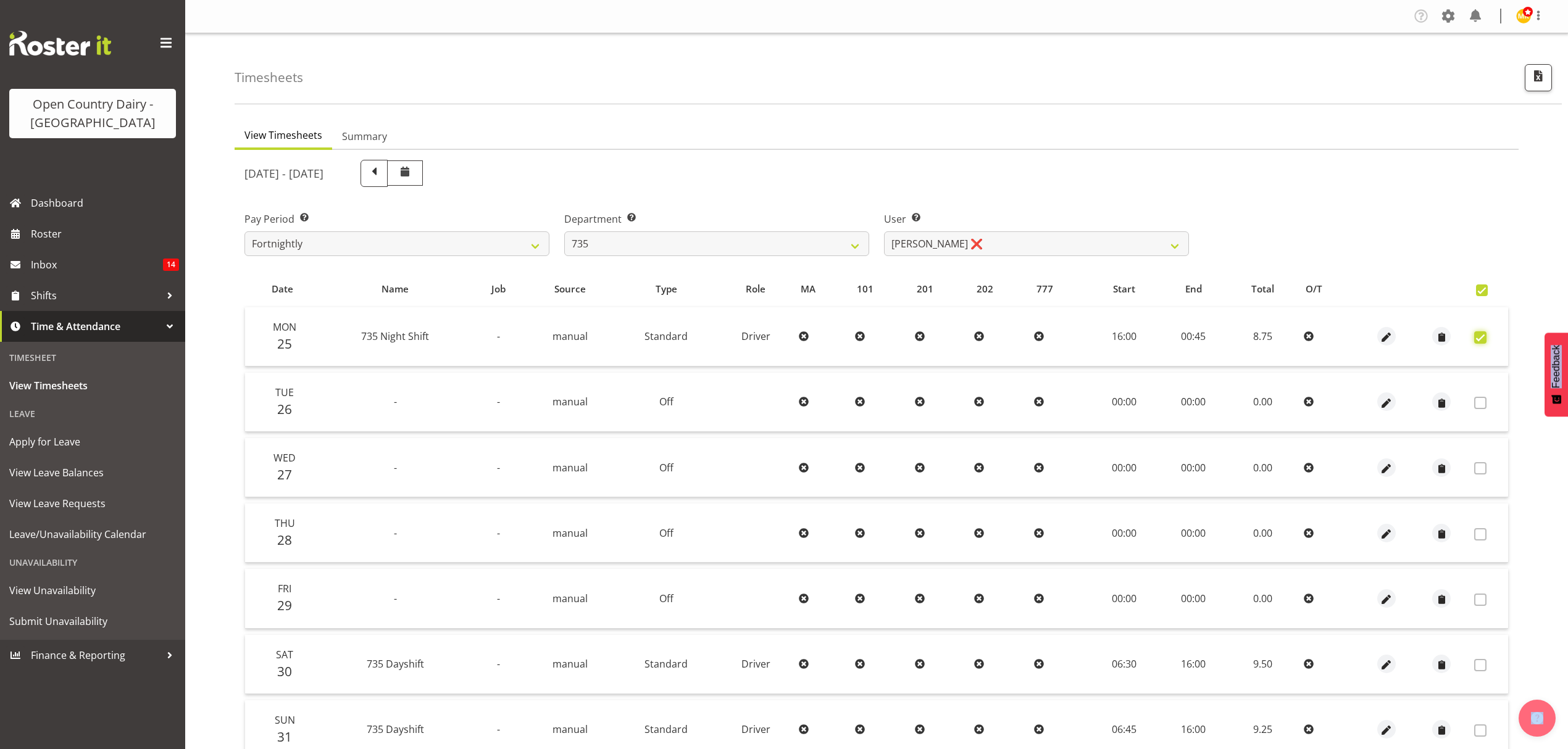
checkbox input "true"
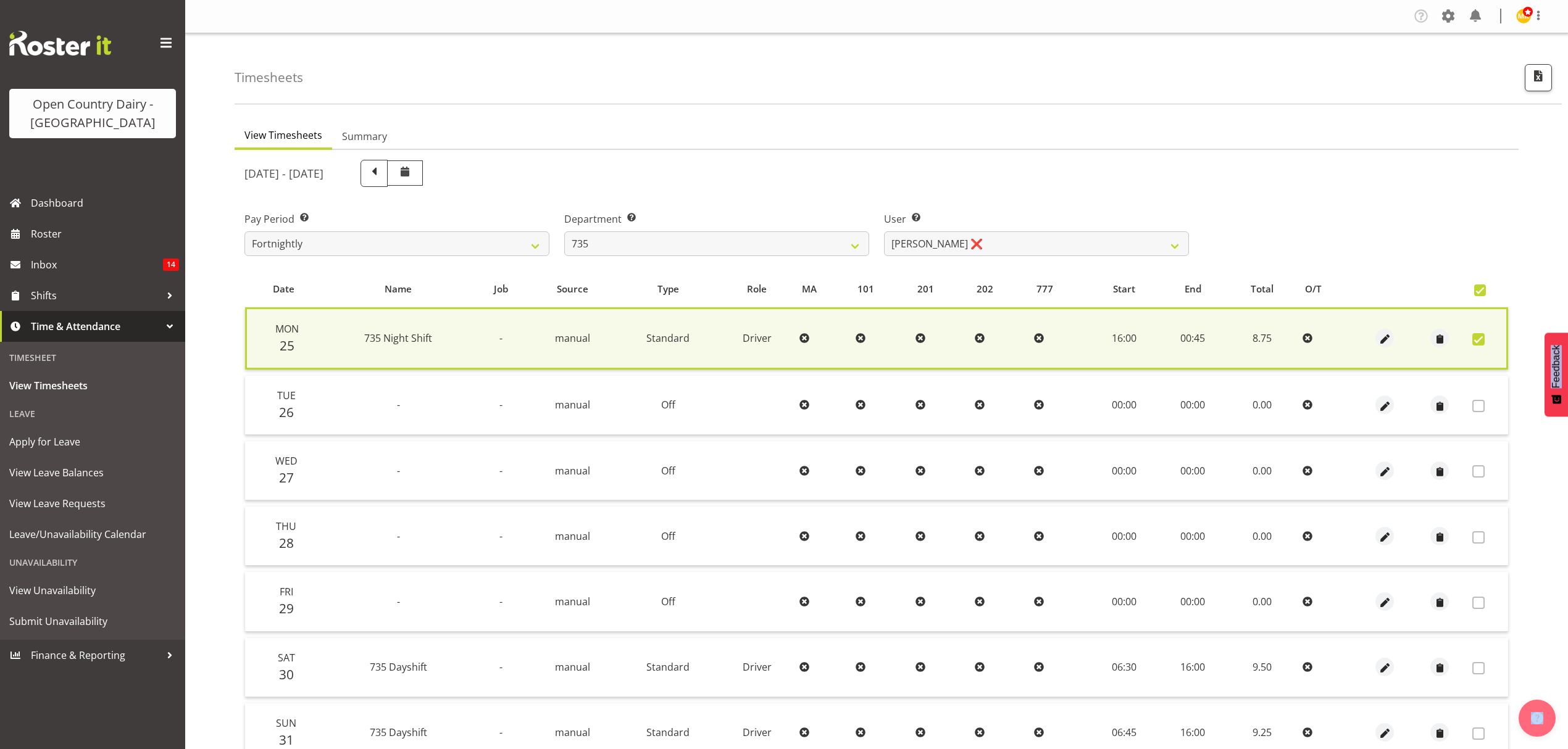
click at [1478, 341] on span at bounding box center [1478, 339] width 12 height 12
checkbox input "false"
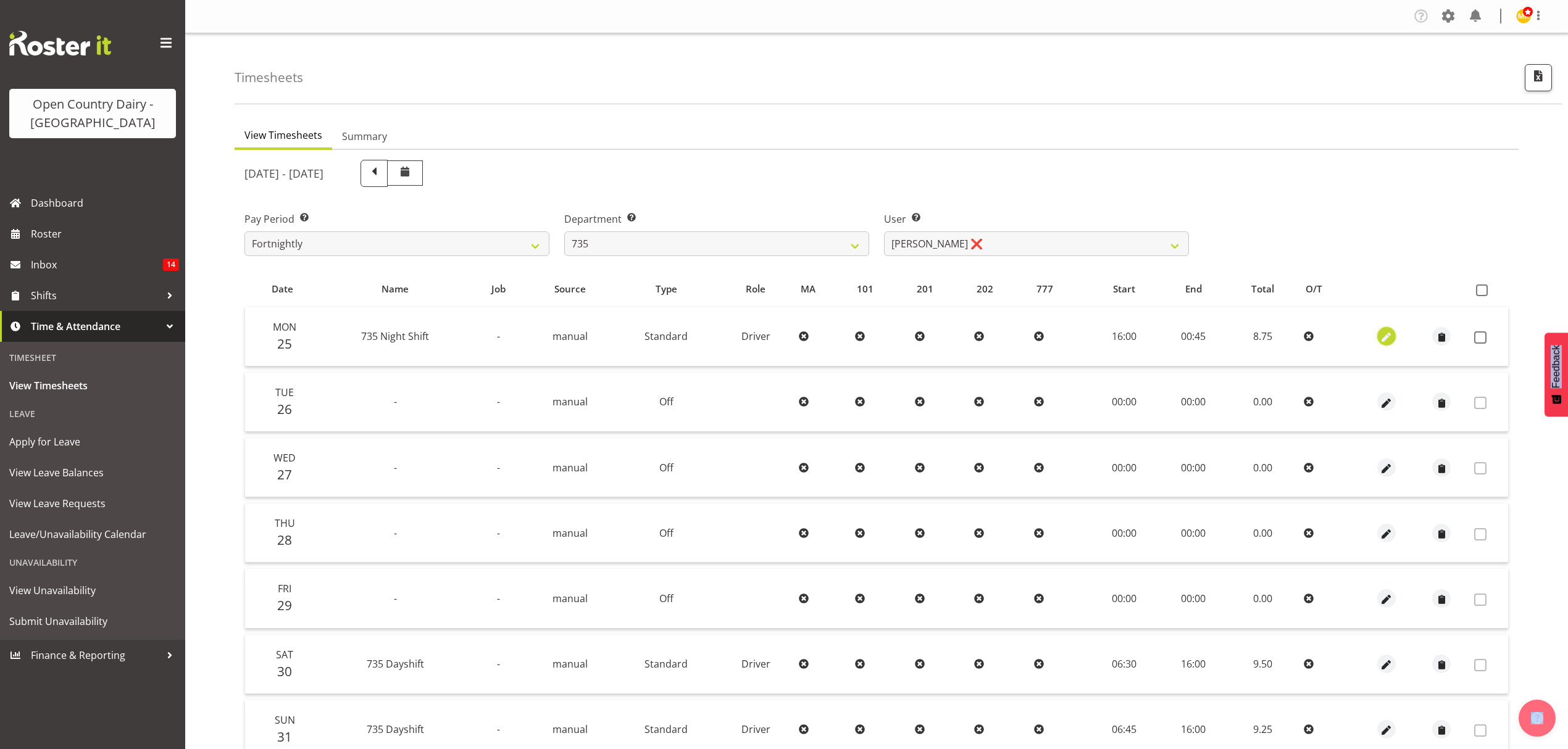
click at [1391, 334] on span "button" at bounding box center [1386, 338] width 14 height 14
select select "Standard"
select select "7"
select select "2025"
select select "16"
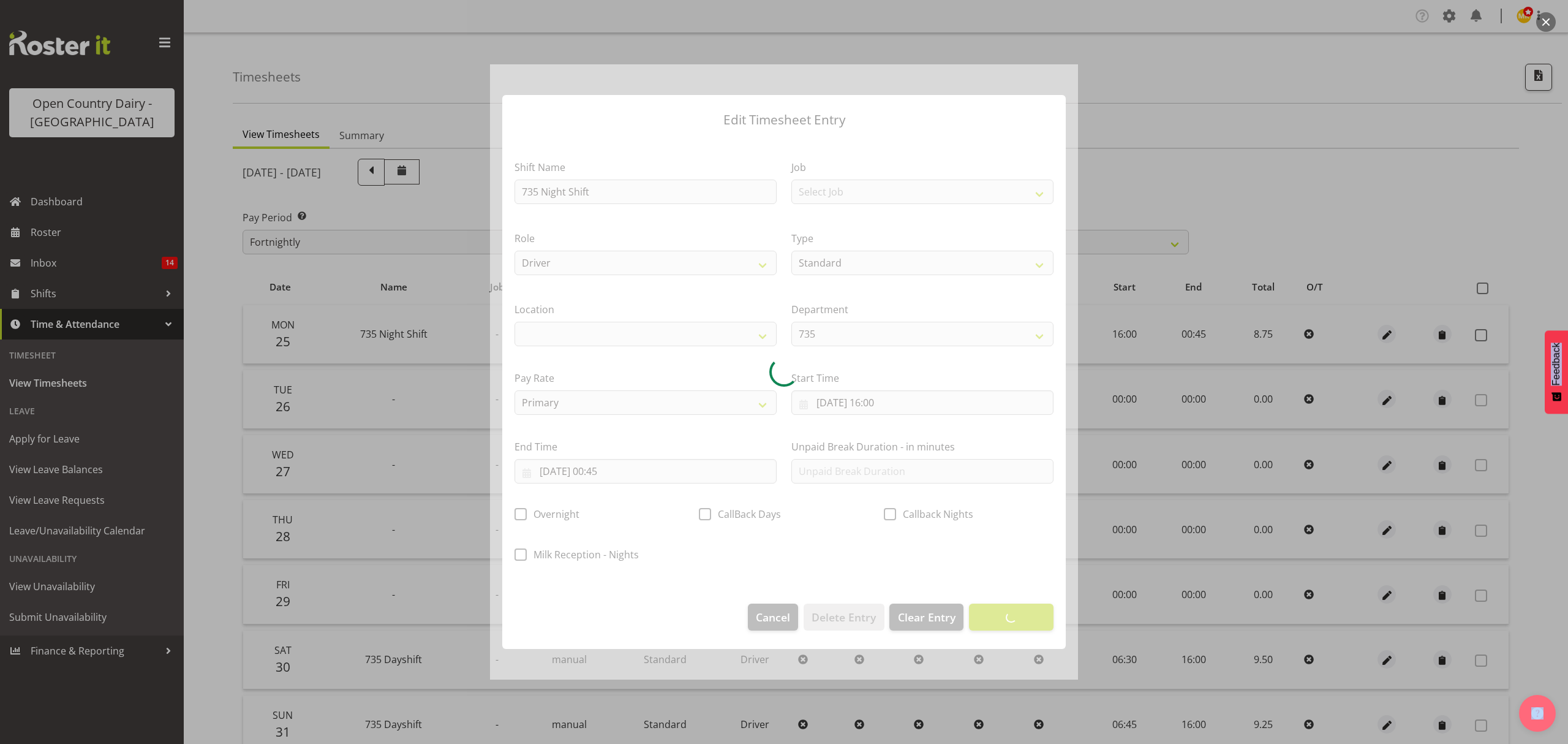
select select
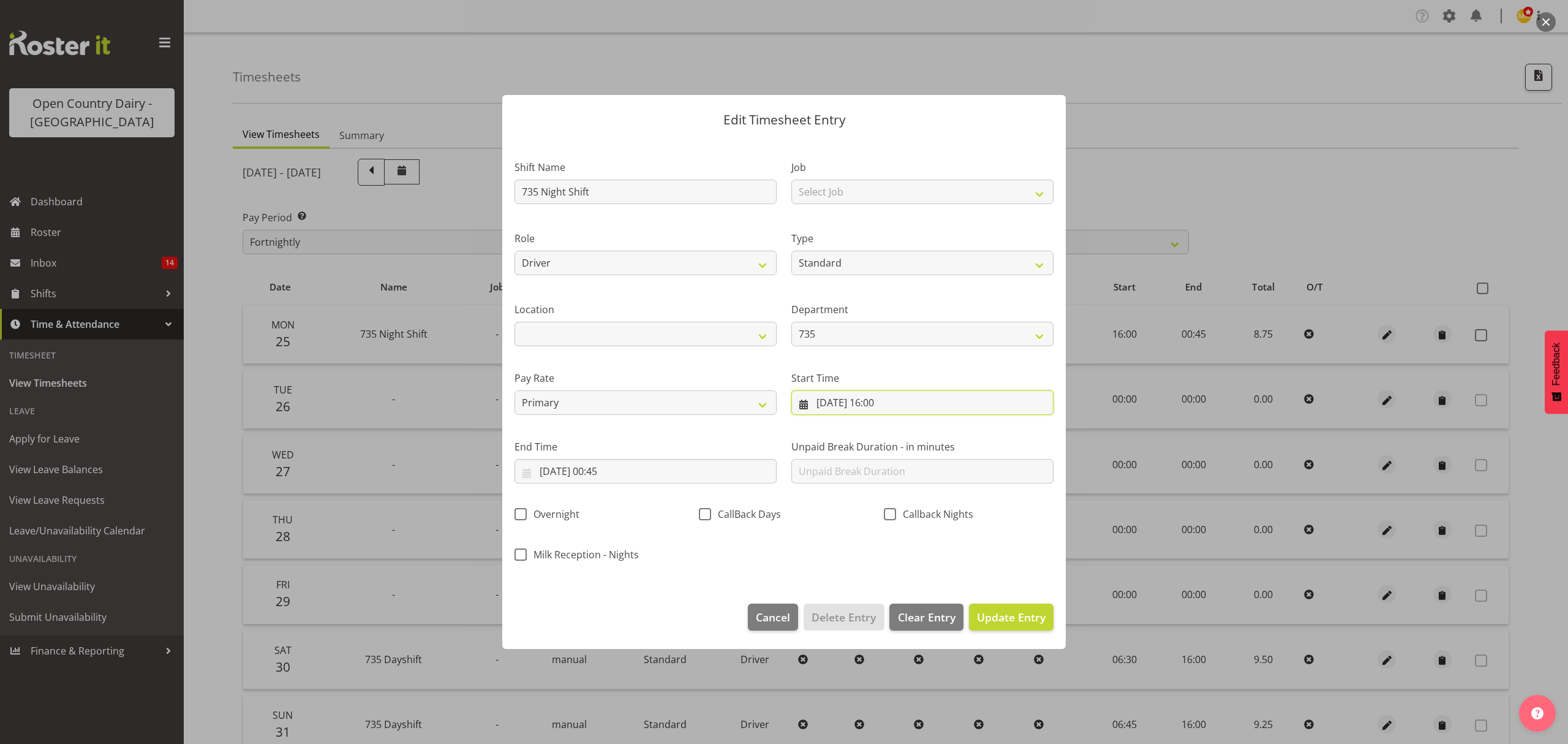
click at [897, 404] on input "25/08/2025, 16:00" at bounding box center [922, 402] width 262 height 25
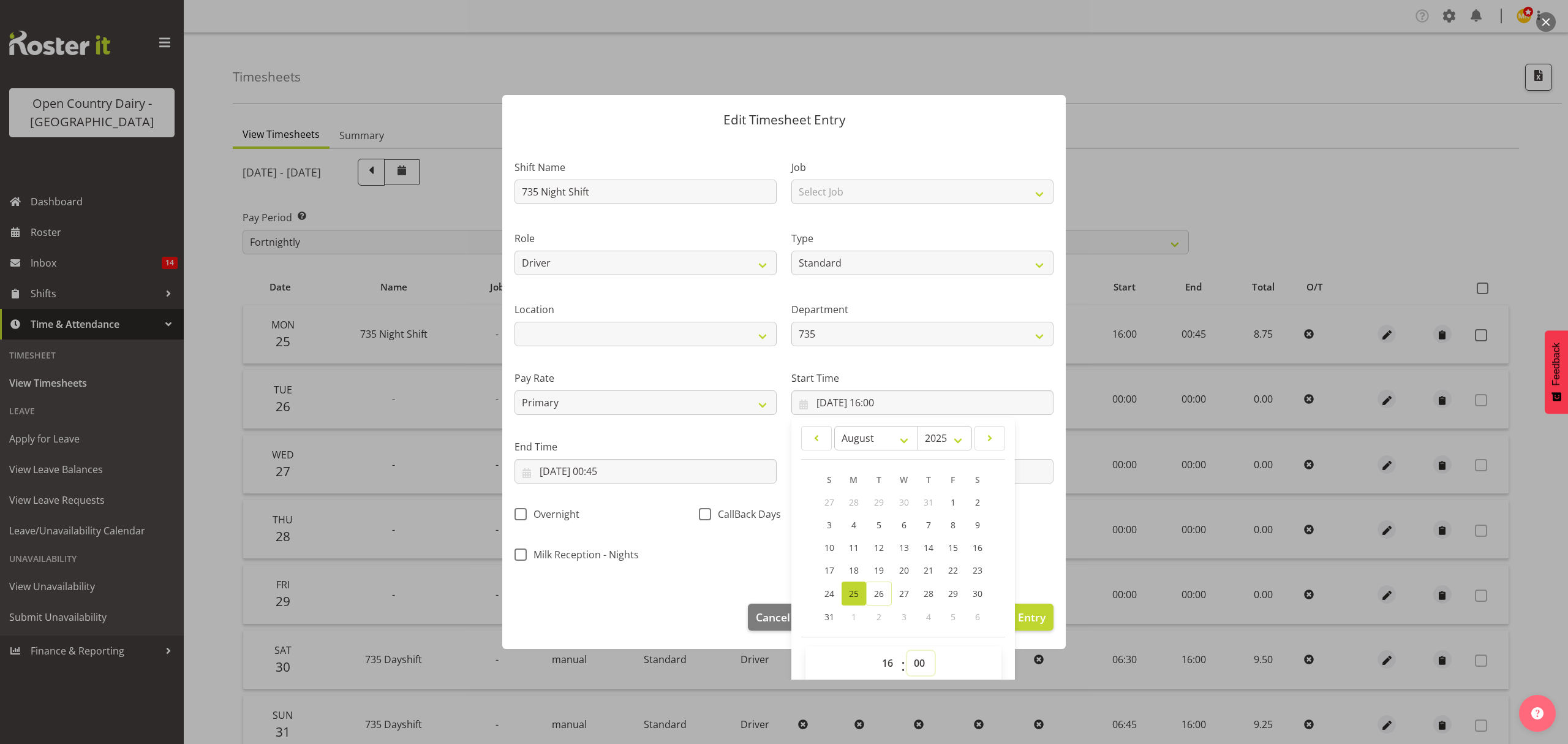
click at [913, 662] on select "00 01 02 03 04 05 06 07 08 09 10 11 12 13 14 15 16 17 18 19 20 21 22 23 24 25 2…" at bounding box center [920, 663] width 27 height 25
select select "15"
click at [907, 652] on select "00 01 02 03 04 05 06 07 08 09 10 11 12 13 14 15 16 17 18 19 20 21 22 23 24 25 2…" at bounding box center [920, 663] width 27 height 25
type input "25/08/2025, 16:15"
click at [1030, 567] on div "Shift Name 735 Night Shift Job Select Job Connecting /unconnecting Trailers Rol…" at bounding box center [784, 357] width 554 height 429
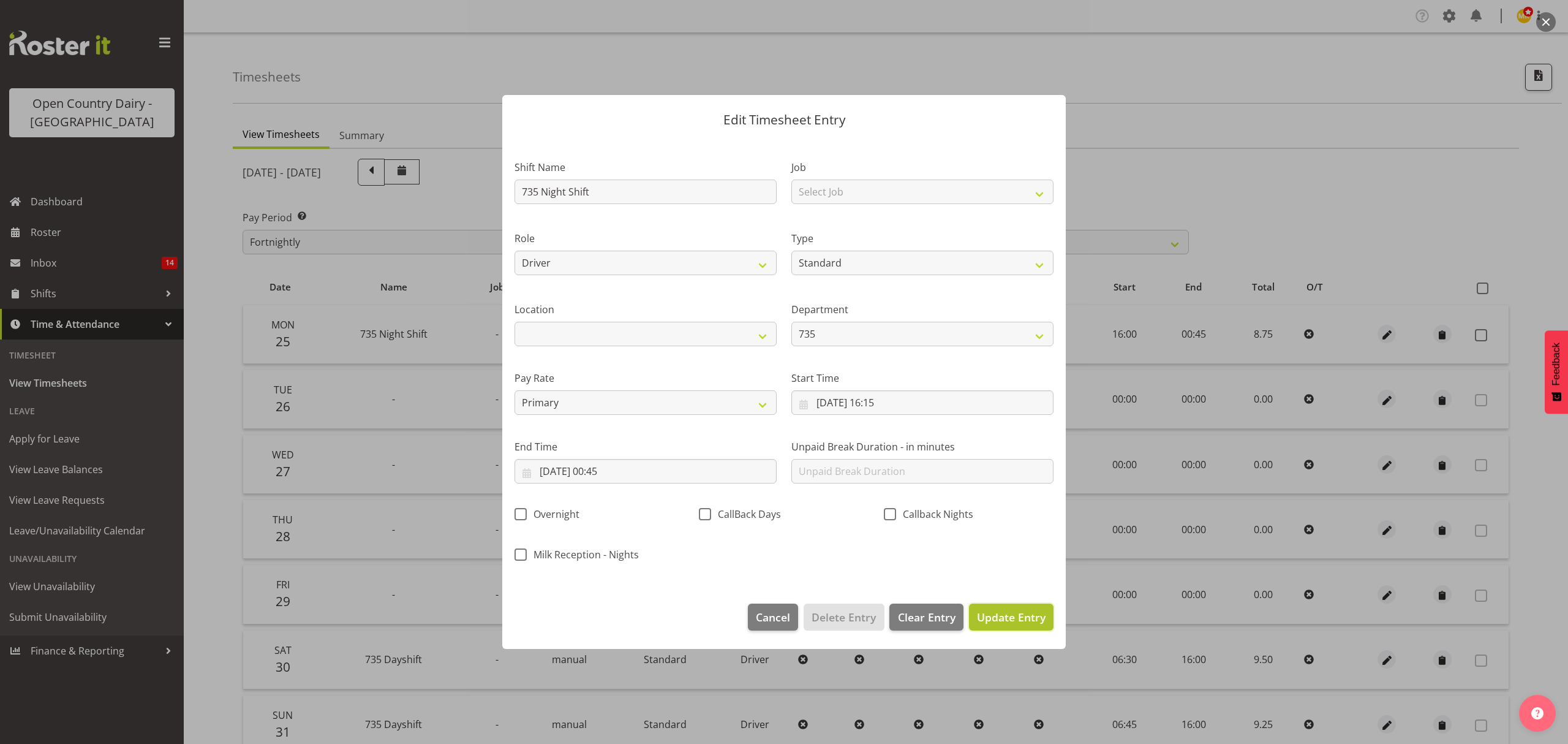
click at [1010, 616] on span "Update Entry" at bounding box center [1011, 617] width 69 height 15
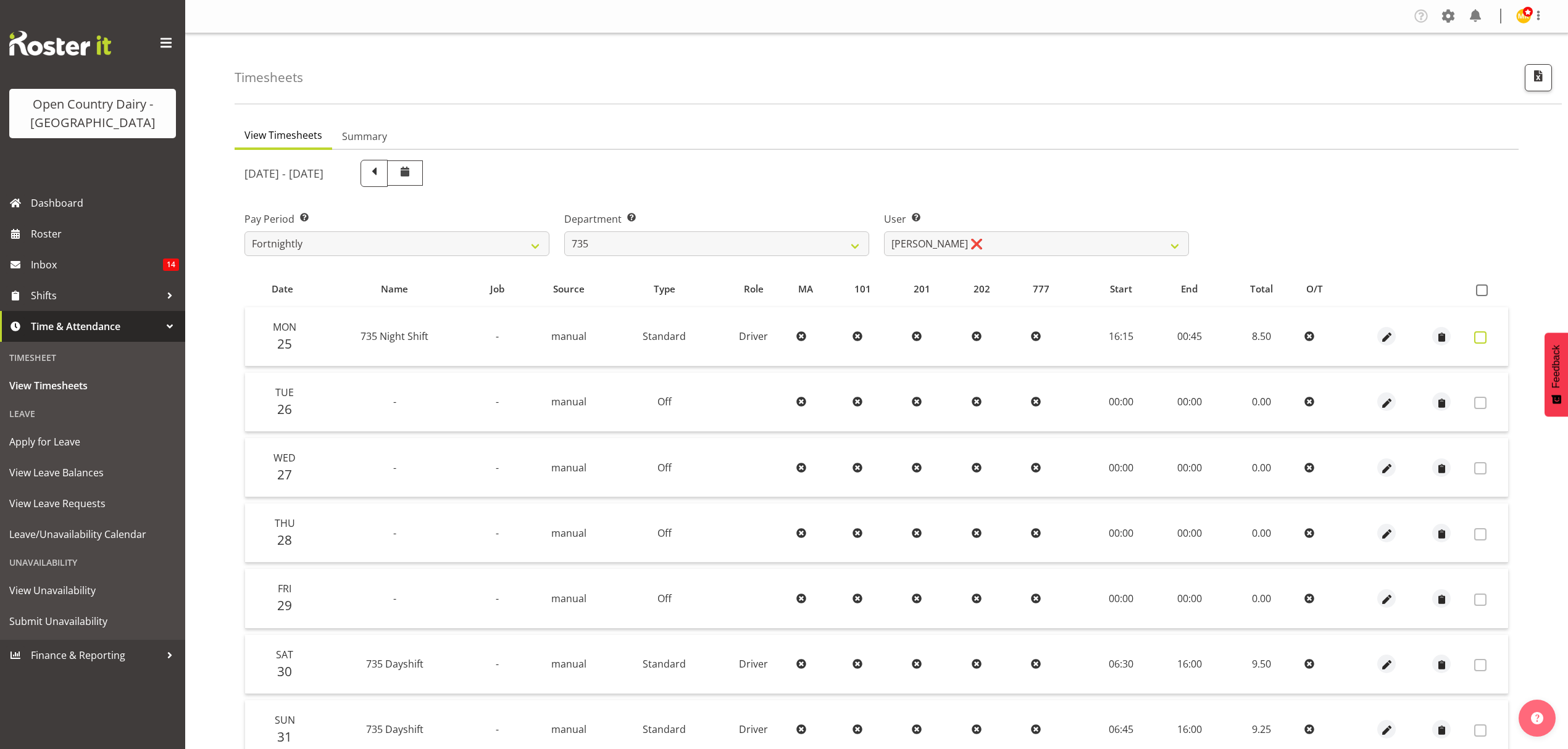
click at [1475, 334] on span at bounding box center [1480, 337] width 12 height 12
checkbox input "true"
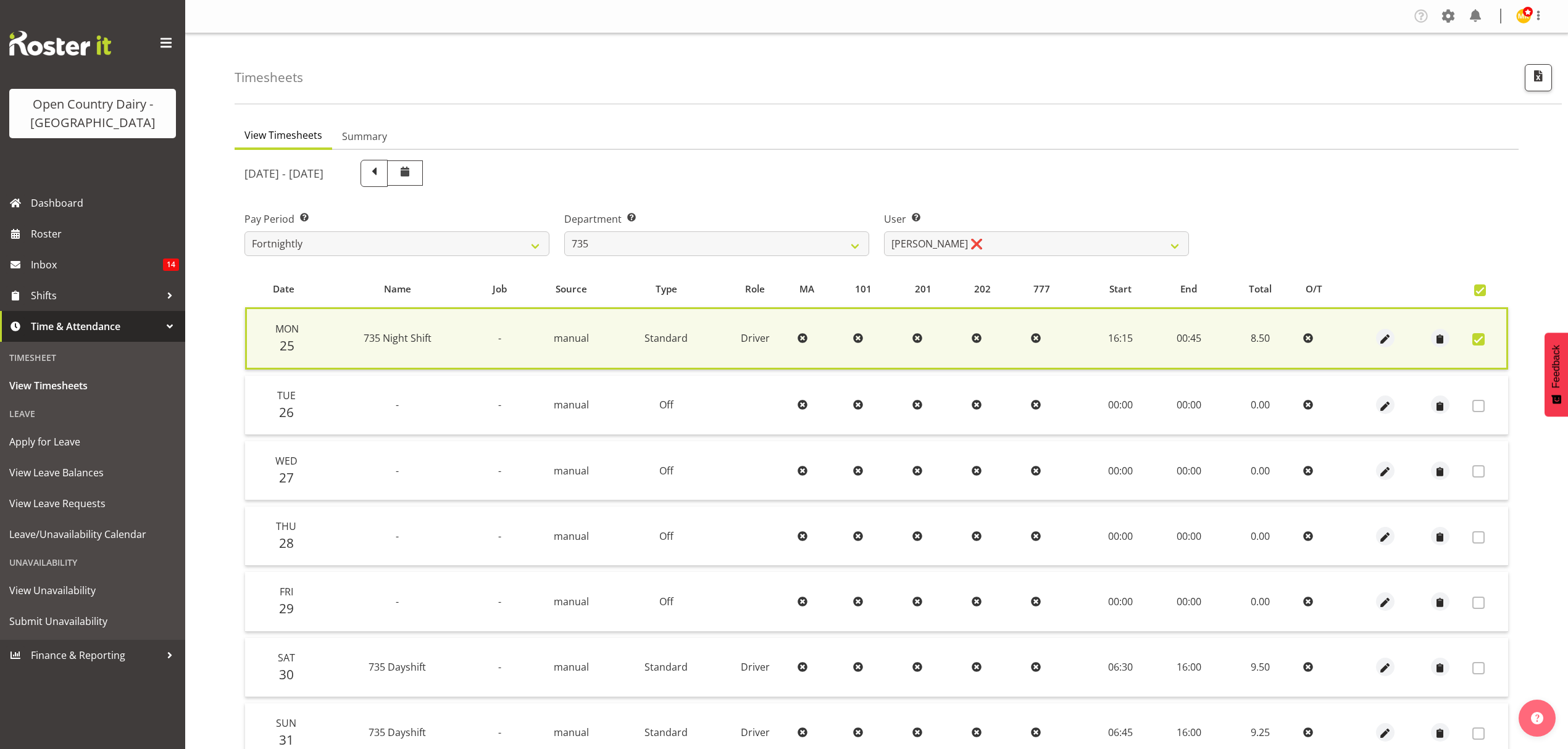
click at [1475, 334] on span at bounding box center [1478, 339] width 12 height 12
checkbox input "false"
click at [1475, 334] on span at bounding box center [1478, 339] width 12 height 12
checkbox input "true"
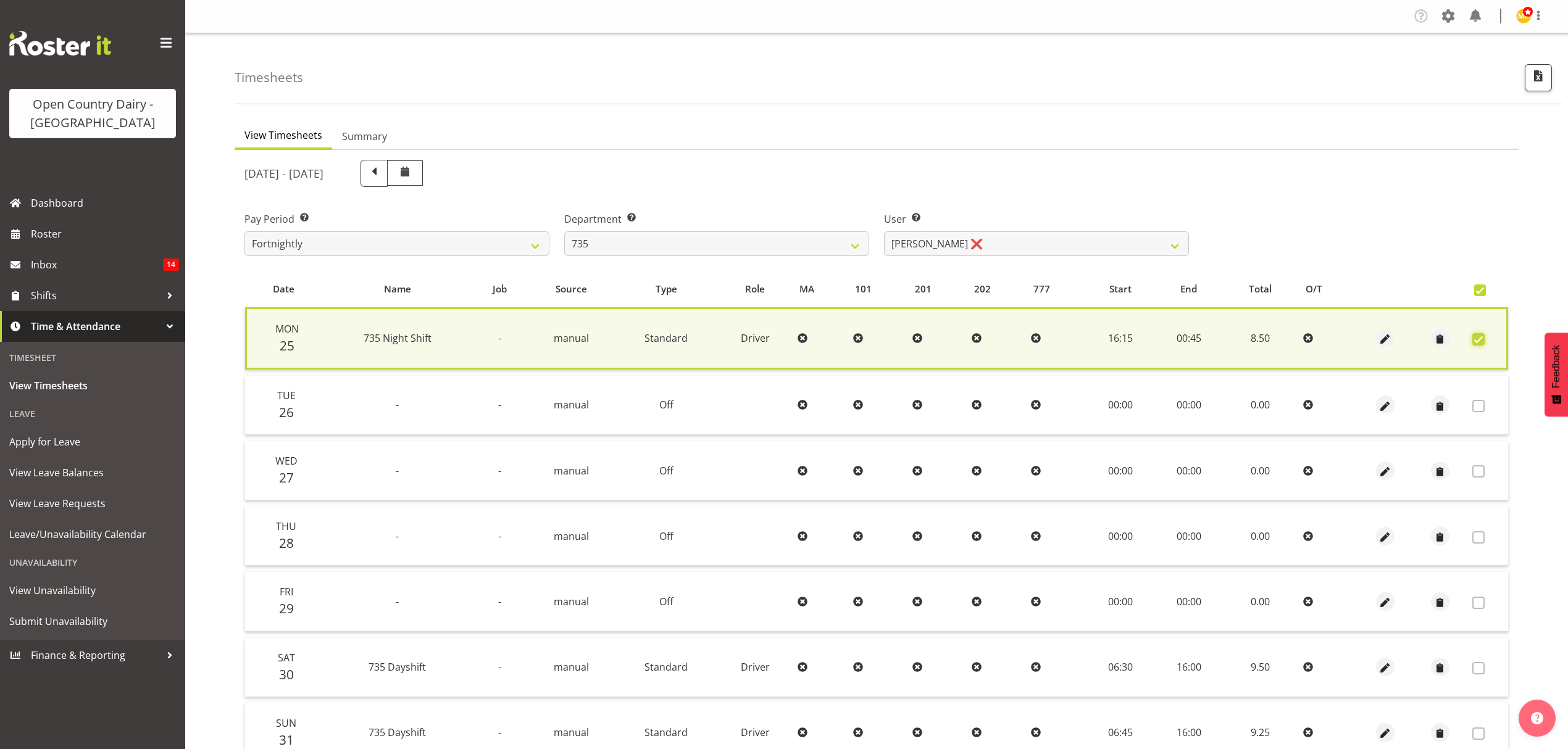
checkbox input "true"
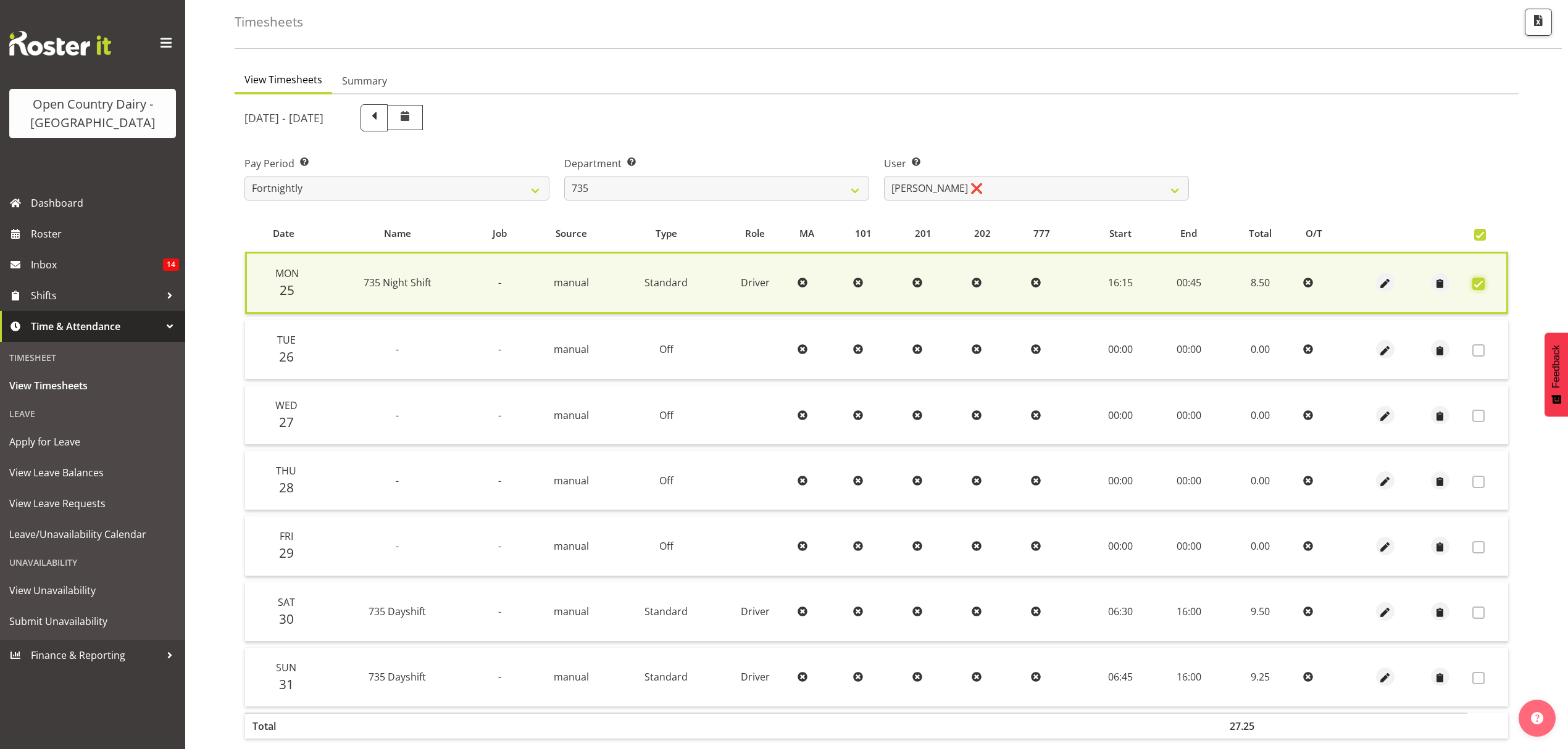
scroll to position [111, 0]
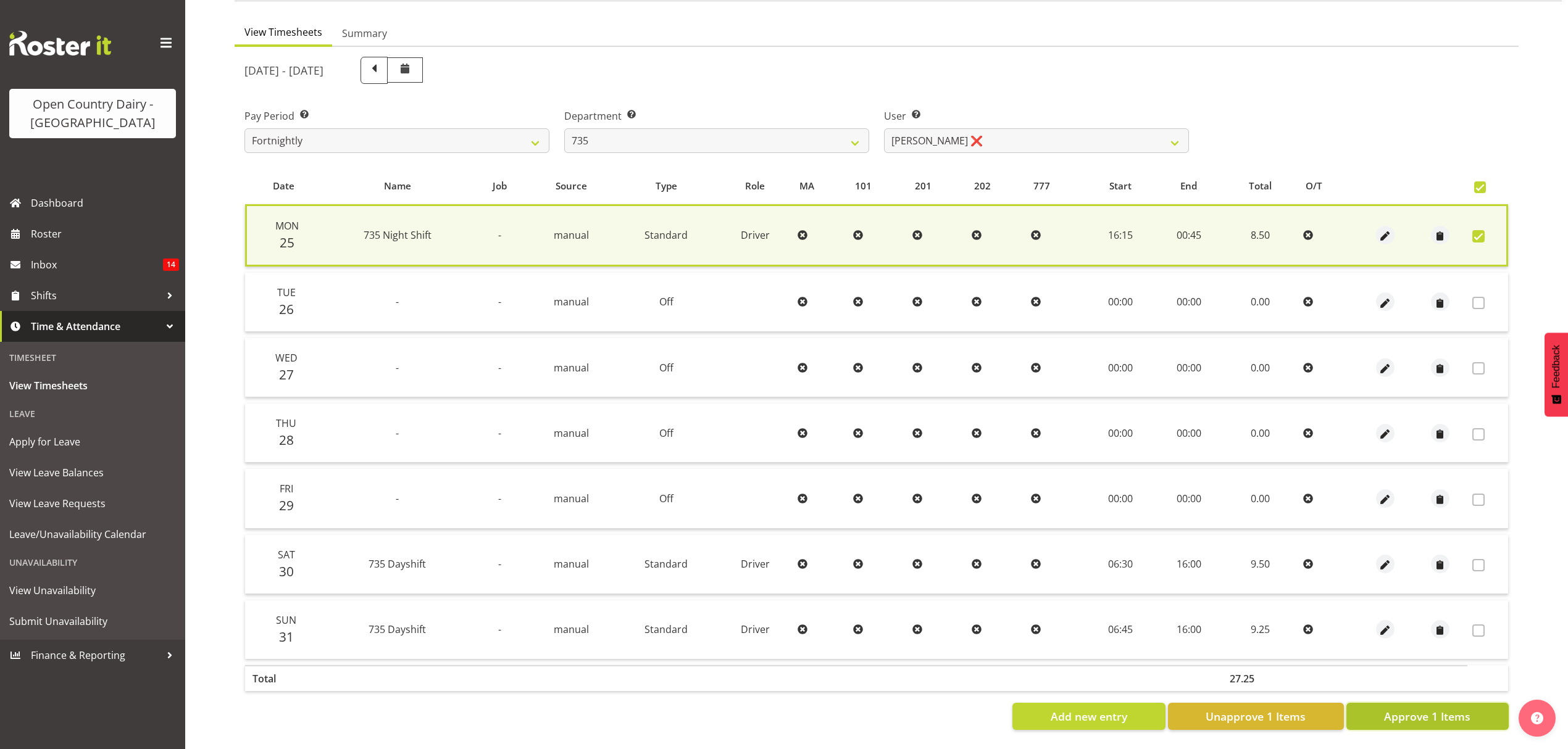
click at [1445, 709] on span "Approve 1 Items" at bounding box center [1427, 716] width 87 height 16
click at [1445, 707] on div "Add new entry Unapprove 1 Items Approve 1 Items" at bounding box center [876, 716] width 1264 height 27
checkbox input "false"
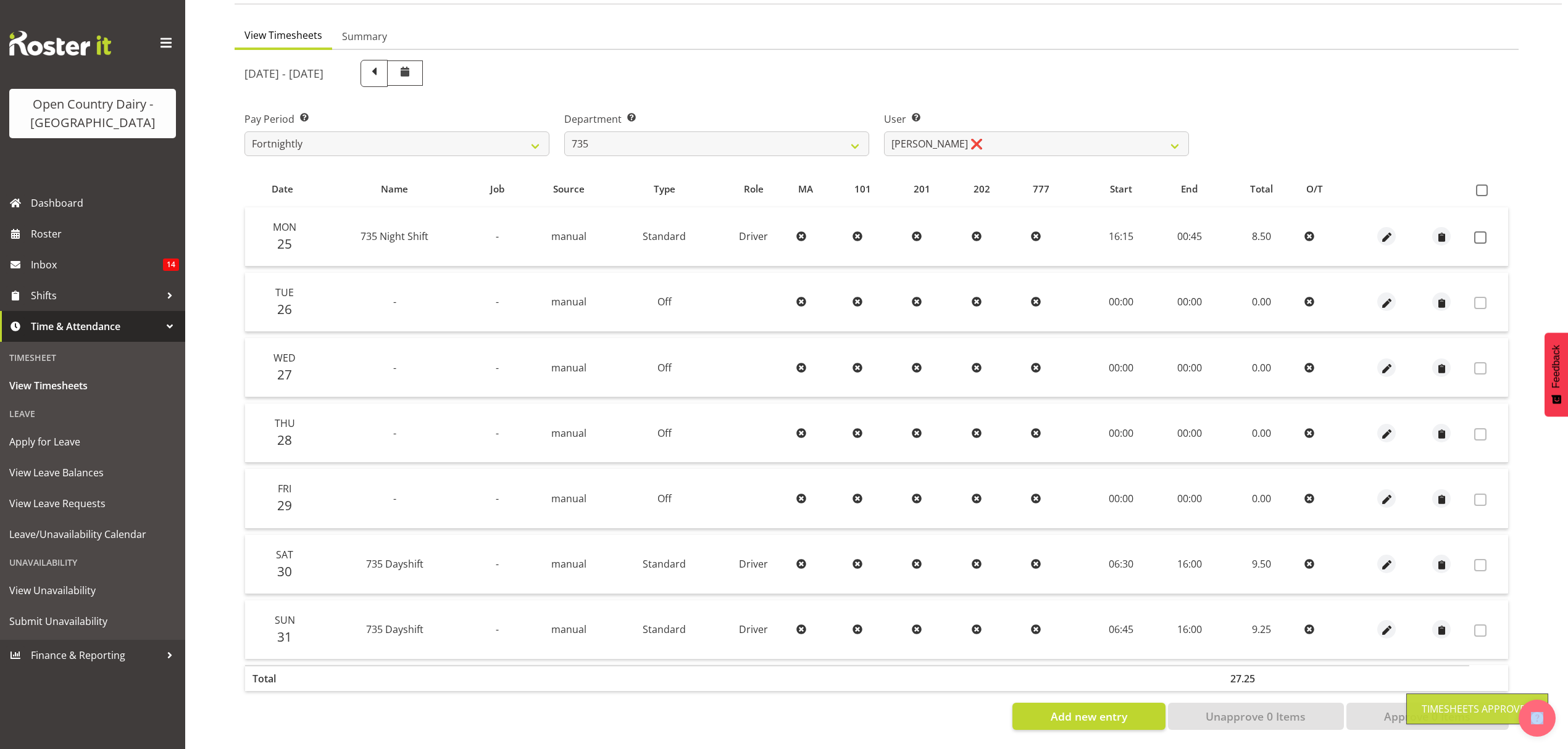
scroll to position [109, 0]
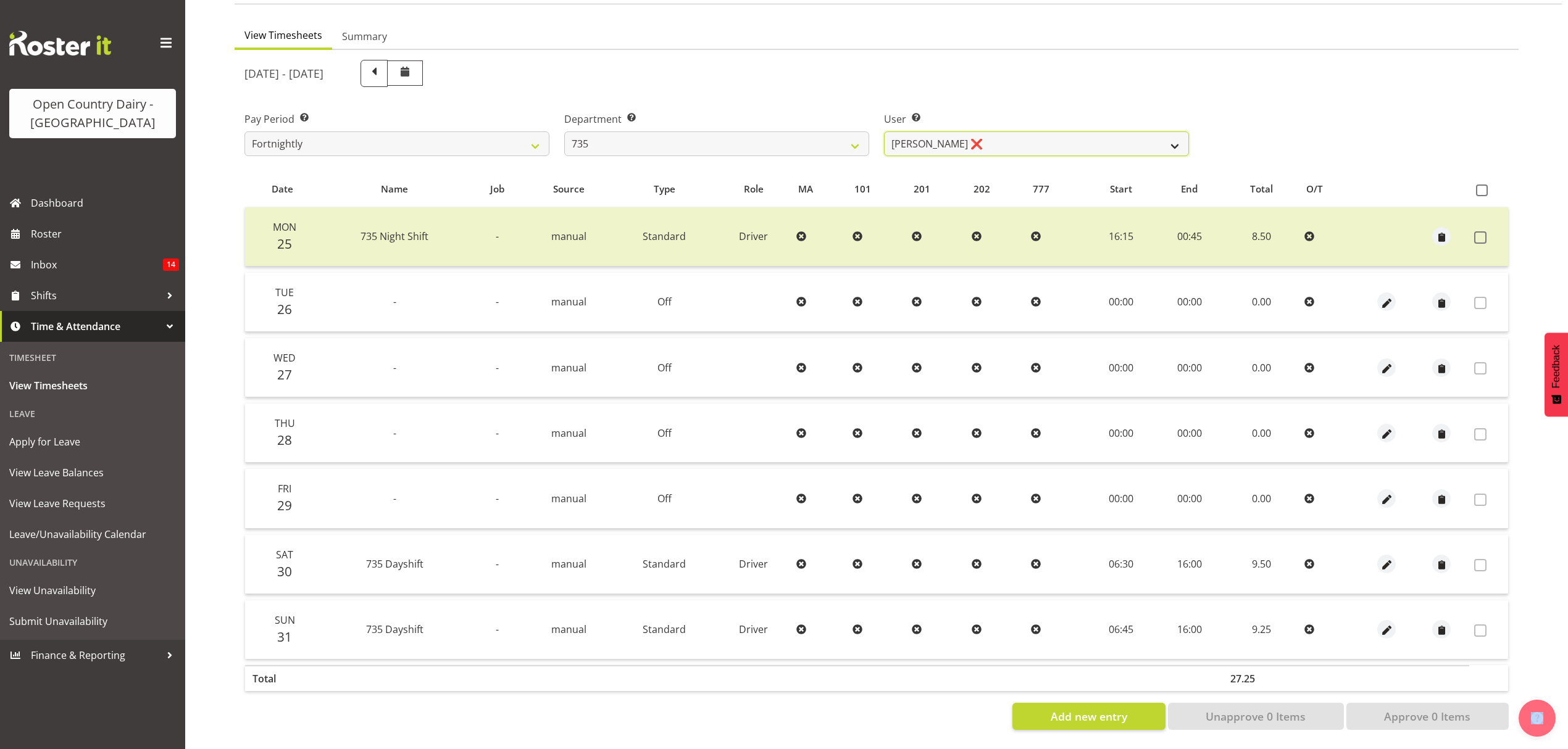
click at [1180, 136] on select "Brian Neas ❌ Cherie Williams ❌ Christopher Sutherland ❌ Stuart Craig ❌" at bounding box center [1037, 144] width 305 height 25
select select "10091"
click at [884, 131] on select "Brian Neas ❌ Cherie Williams ❌ Christopher Sutherland ❌ Stuart Craig ❌" at bounding box center [1037, 144] width 305 height 25
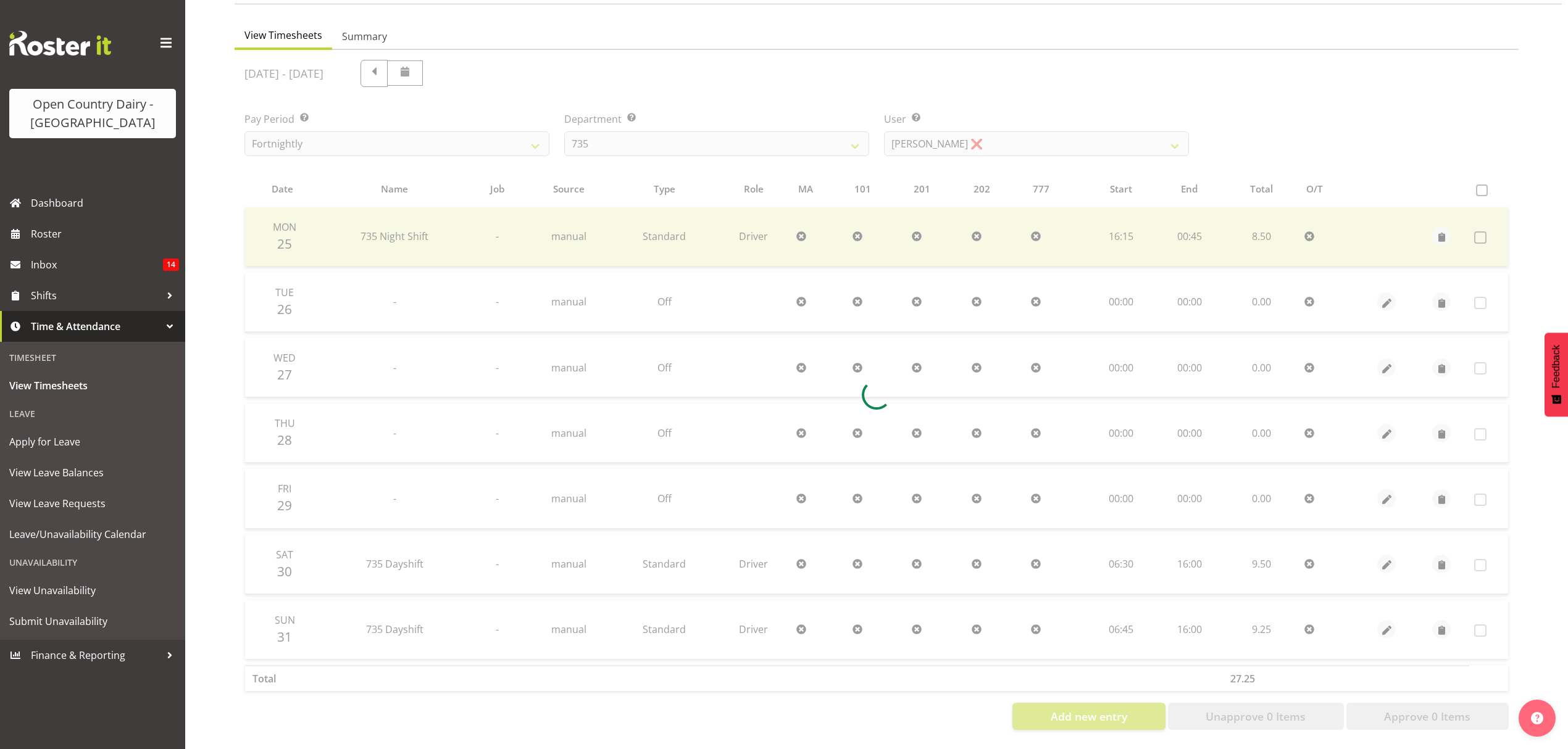
click at [1072, 176] on div at bounding box center [876, 395] width 1284 height 690
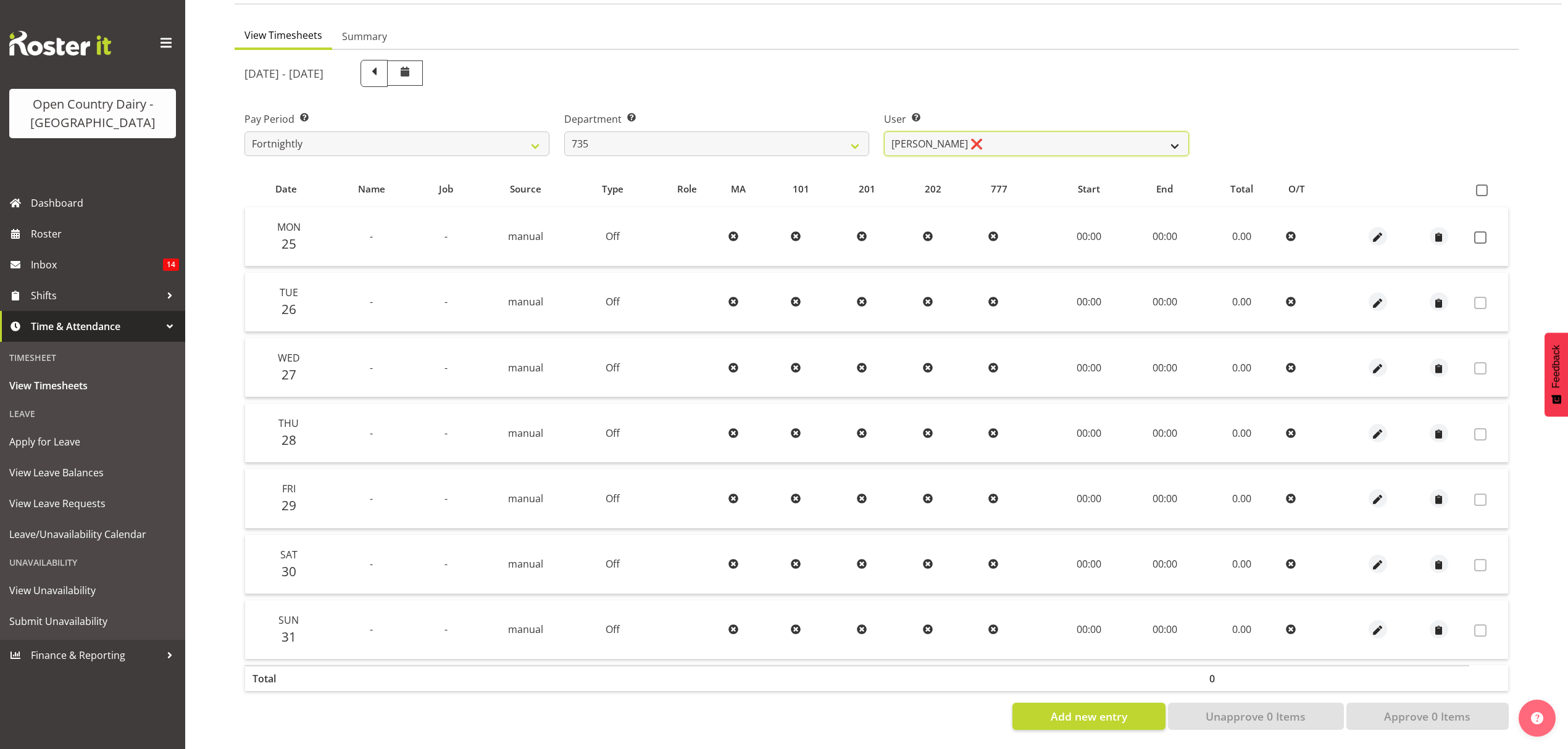
click at [1161, 131] on select "Brian Neas ❌ Cherie Williams ❌ Christopher Sutherland ❌ Stuart Craig ❌" at bounding box center [1037, 144] width 305 height 25
click at [1181, 131] on select "Brian Neas ❌ Cherie Williams ❌ Christopher Sutherland ❌ Stuart Craig ❌" at bounding box center [1037, 144] width 305 height 25
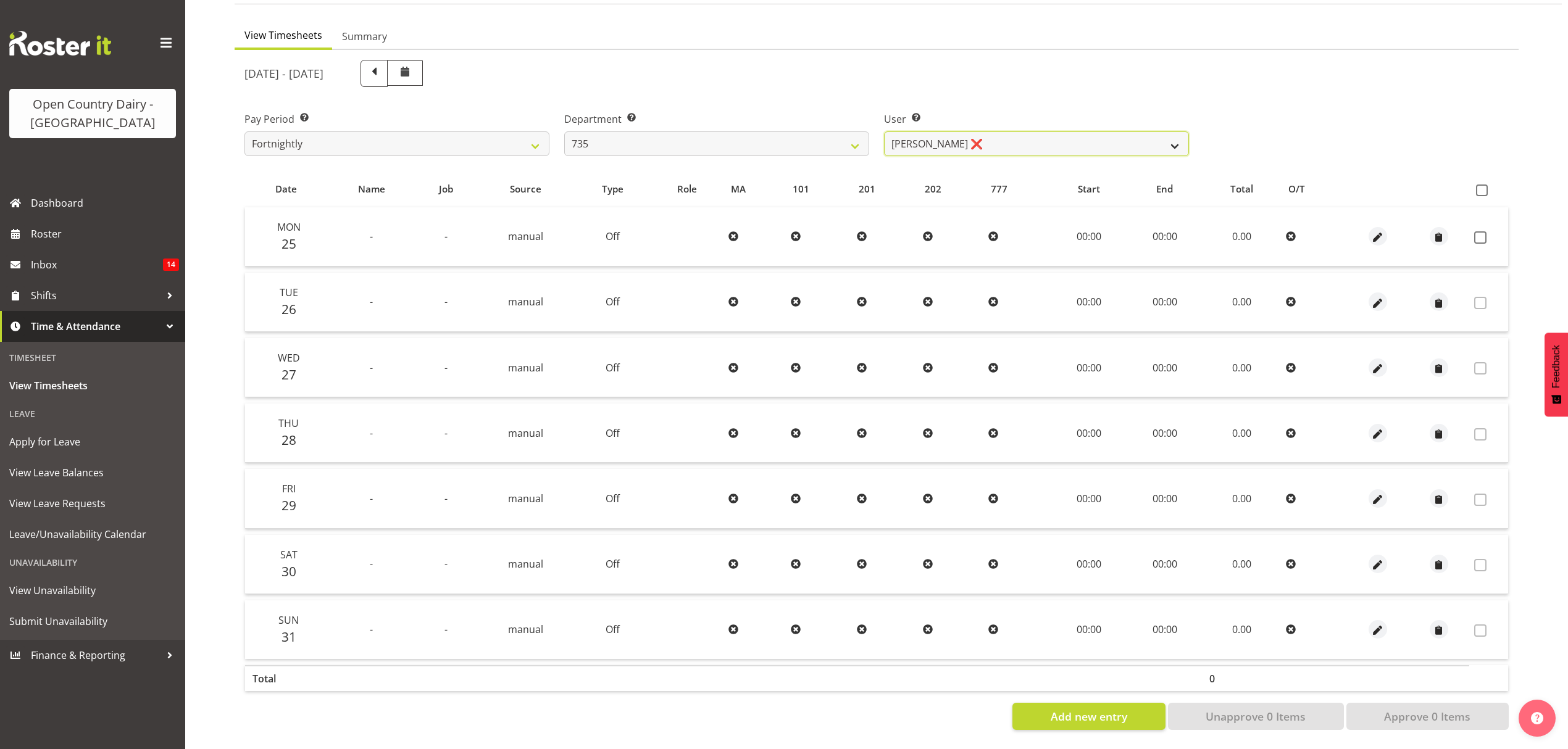
click at [1181, 131] on select "Brian Neas ❌ Cherie Williams ❌ Christopher Sutherland ❌ Stuart Craig ❌" at bounding box center [1037, 144] width 305 height 25
click at [1181, 131] on select "Brian Neas ❌ Cherie Williams ❌ Christopher Sutherland ❌ Stuart Craig ❌" at bounding box center [1037, 144] width 305 height 25
click at [855, 135] on select "734 735 736 737 738 739 851 852 853 854 855 856 858 861 862 865 868 869 870 873" at bounding box center [717, 144] width 305 height 25
click at [855, 144] on select "734 735 736 737 738 739 851 852 853 854 855 856 858 861 862 865 868 869 870 873" at bounding box center [717, 144] width 305 height 25
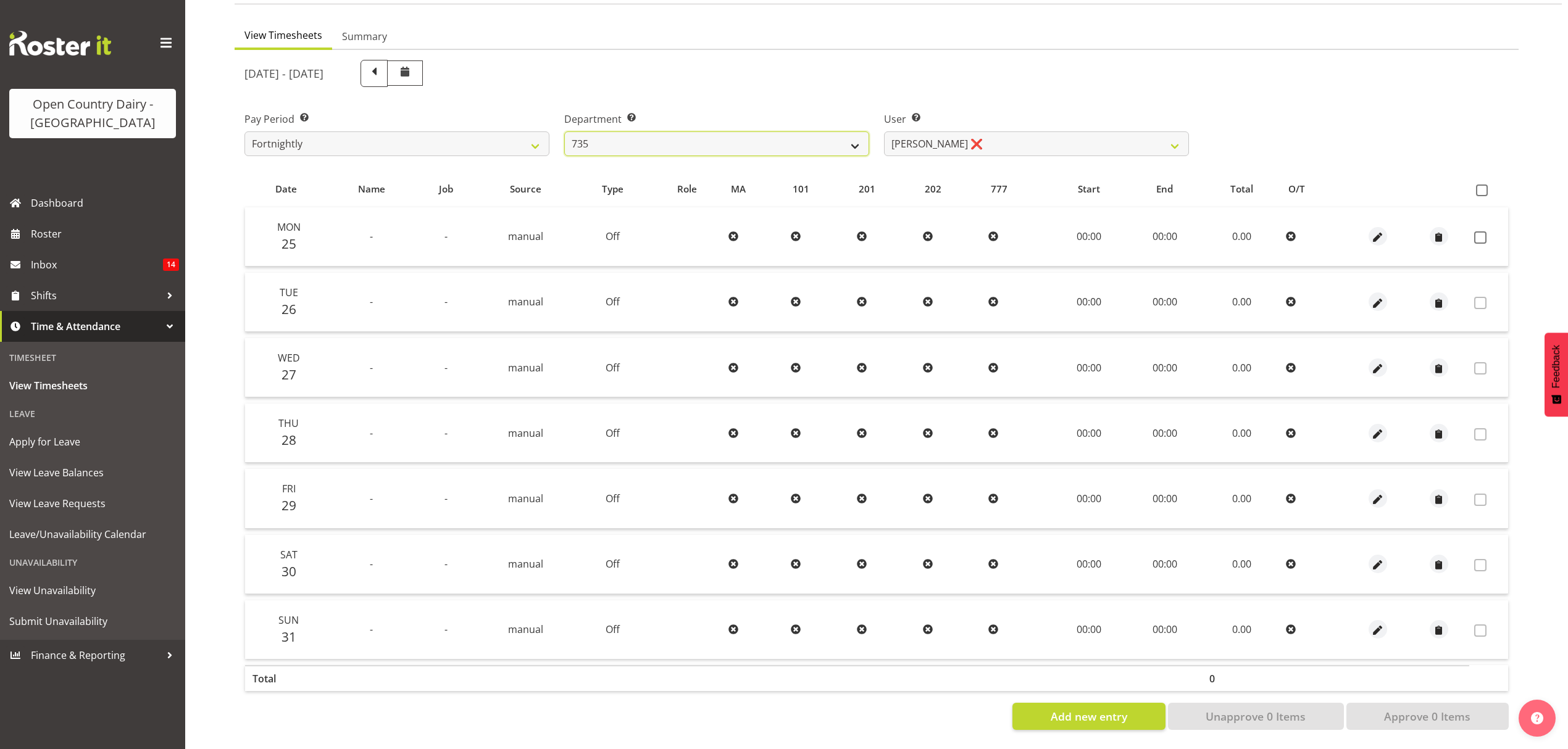
click at [855, 144] on select "734 735 736 737 738 739 851 852 853 854 855 856 858 861 862 865 868 869 870 873" at bounding box center [717, 144] width 305 height 25
click at [858, 136] on select "734 735 736 737 738 739 851 852 853 854 855 856 858 861 862 865 868 869 870 873" at bounding box center [717, 144] width 305 height 25
select select "906"
click at [564, 131] on select "734 735 736 737 738 739 851 852 853 854 855 856 858 861 862 865 868 869 870 873" at bounding box center [717, 144] width 305 height 25
click at [846, 136] on select "734 735 736 737 738 739 851 852 853 854 855 856 858 861 862 865 868 869 870 873" at bounding box center [717, 144] width 305 height 25
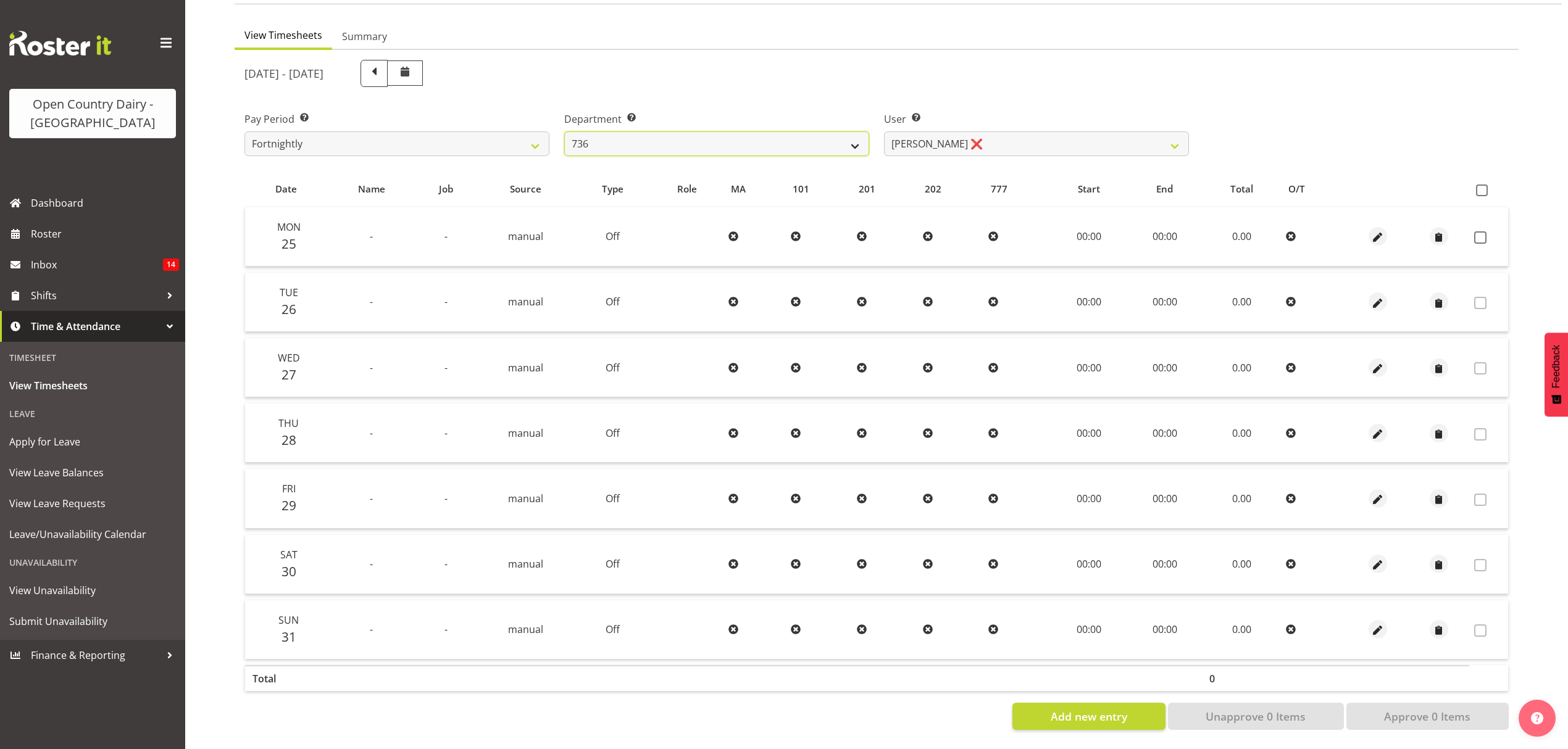
click at [846, 136] on select "734 735 736 737 738 739 851 852 853 854 855 856 858 861 862 865 868 869 870 873" at bounding box center [717, 144] width 305 height 25
click at [855, 135] on select "734 735 736 737 738 739 851 852 853 854 855 856 858 861 862 865 868 869 870 873" at bounding box center [717, 144] width 305 height 25
click at [1001, 142] on select "Andy Van Brecht ❌ Gavin Hamilton ❌ Jamie Seaton ❌ Kerrod Ward ❌" at bounding box center [1037, 144] width 305 height 25
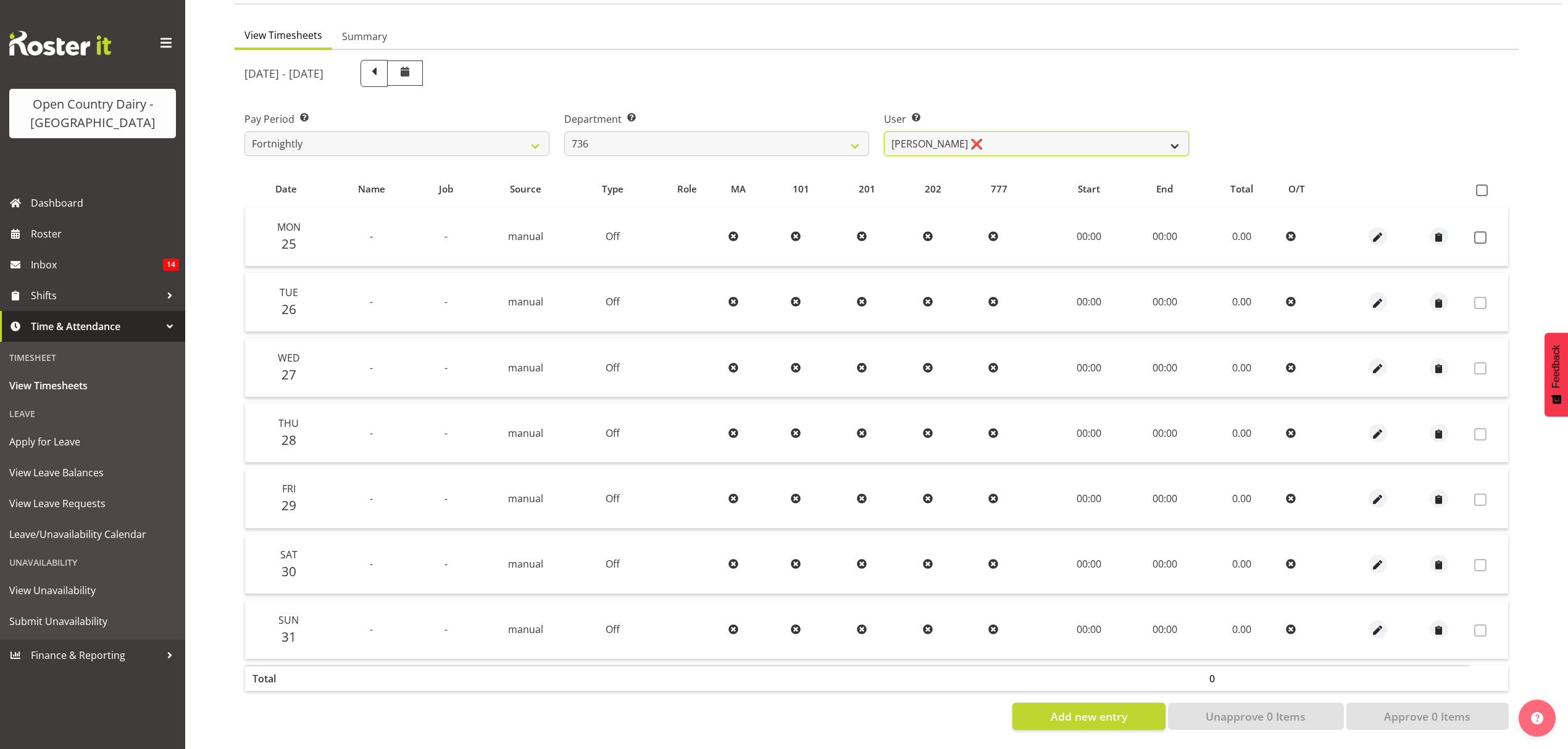
click at [1001, 142] on select "Andy Van Brecht ❌ Gavin Hamilton ❌ Jamie Seaton ❌ Kerrod Ward ❌" at bounding box center [1037, 144] width 305 height 25
select select "7434"
click at [884, 131] on select "Andy Van Brecht ❌ Gavin Hamilton ❌ Jamie Seaton ❌ Kerrod Ward ❌" at bounding box center [1037, 144] width 305 height 25
click at [0, 0] on div at bounding box center [0, 0] width 0 height 0
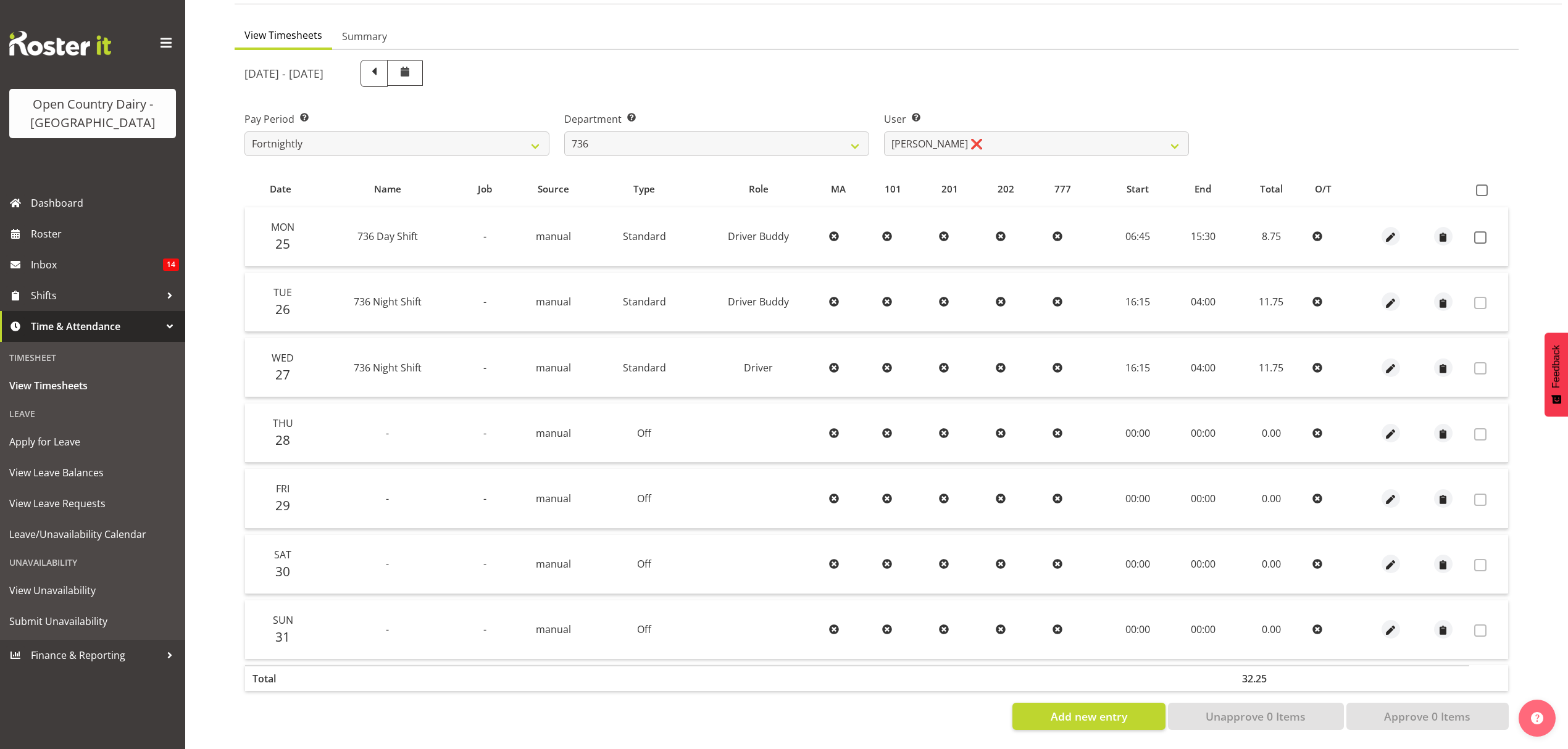
click at [1484, 235] on td at bounding box center [1489, 237] width 39 height 59
click at [1482, 231] on span at bounding box center [1480, 237] width 12 height 12
checkbox input "true"
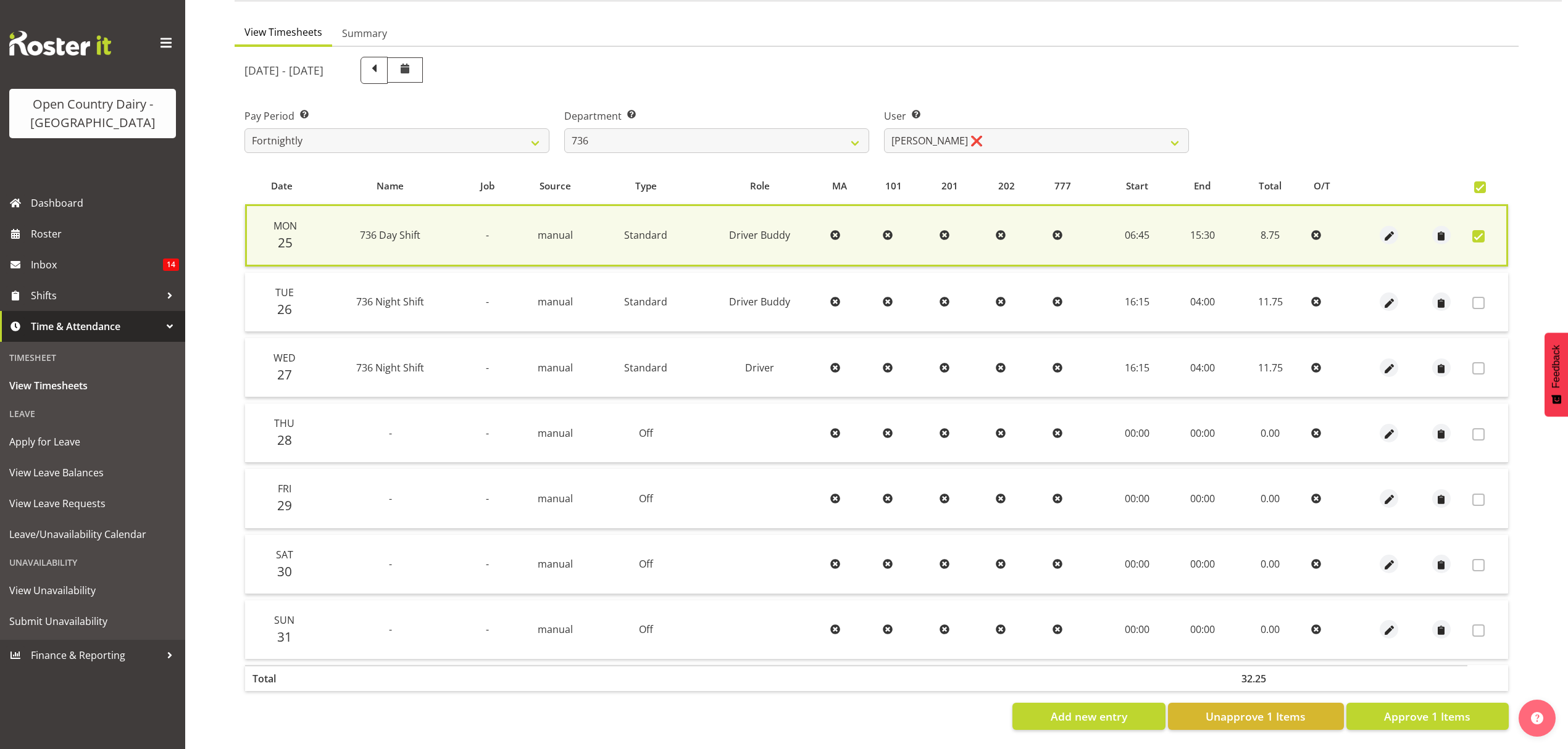
click at [1442, 692] on div "Date Name Job Source Type Role MA 101 201 202 777 Start End Total O/T Mon 25 73…" at bounding box center [876, 449] width 1264 height 562
click at [1437, 709] on span "Approve 1 Items" at bounding box center [1427, 716] width 87 height 16
click at [1437, 706] on div "Add new entry Unapprove 1 Items Approve 1 Items" at bounding box center [876, 716] width 1264 height 27
checkbox input "false"
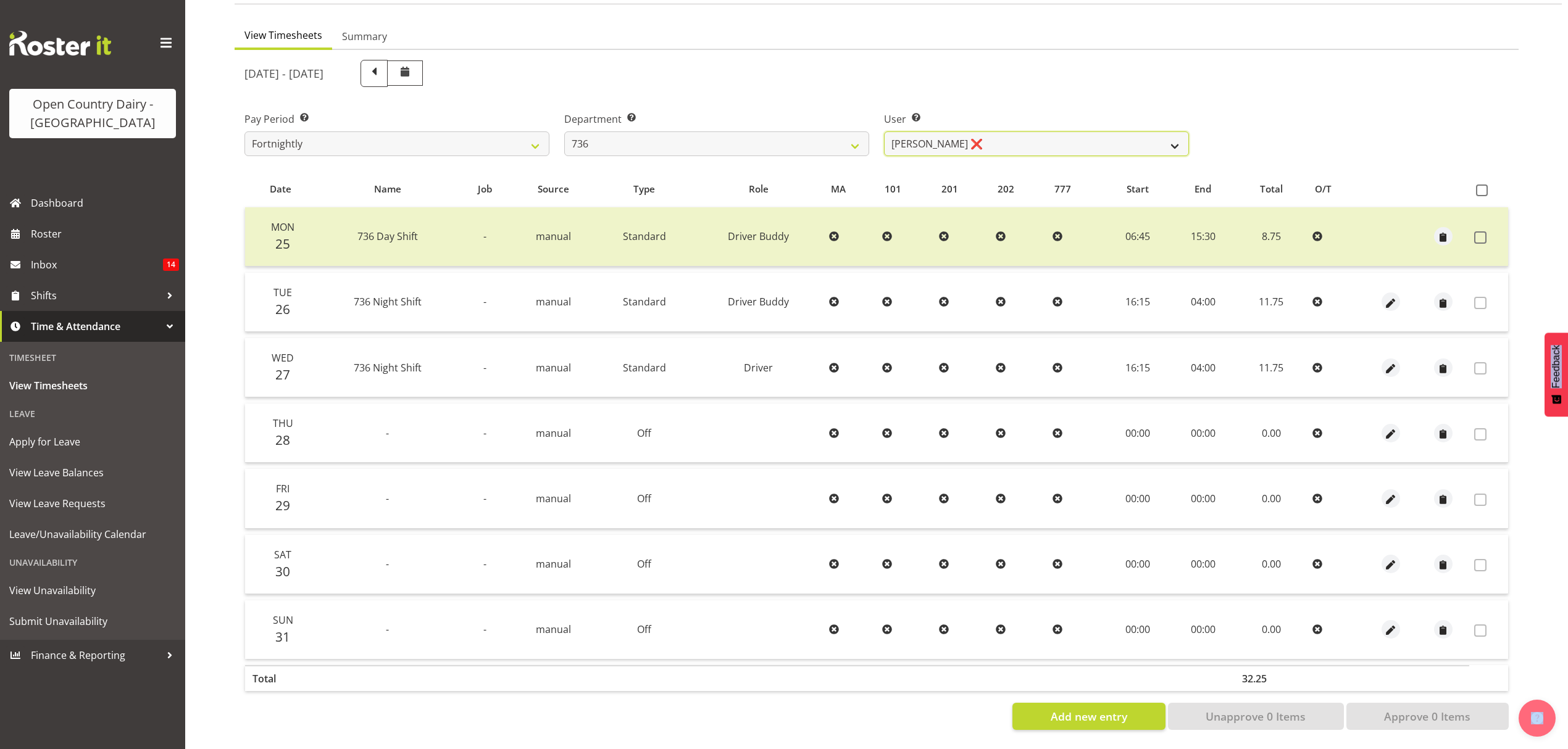
click at [1172, 131] on select "Andy Van Brecht ❌ Gavin Hamilton ❌ Jamie Seaton ❌ Kerrod Ward ❌" at bounding box center [1037, 144] width 305 height 25
click at [1171, 131] on select "Andy Van Brecht ❌ Gavin Hamilton ❌ Jamie Seaton ❌ Kerrod Ward ❌" at bounding box center [1037, 144] width 305 height 25
click at [835, 137] on select "734 735 736 737 738 739 851 852 853 854 855 856 858 861 862 865 868 869 870 873" at bounding box center [717, 144] width 305 height 25
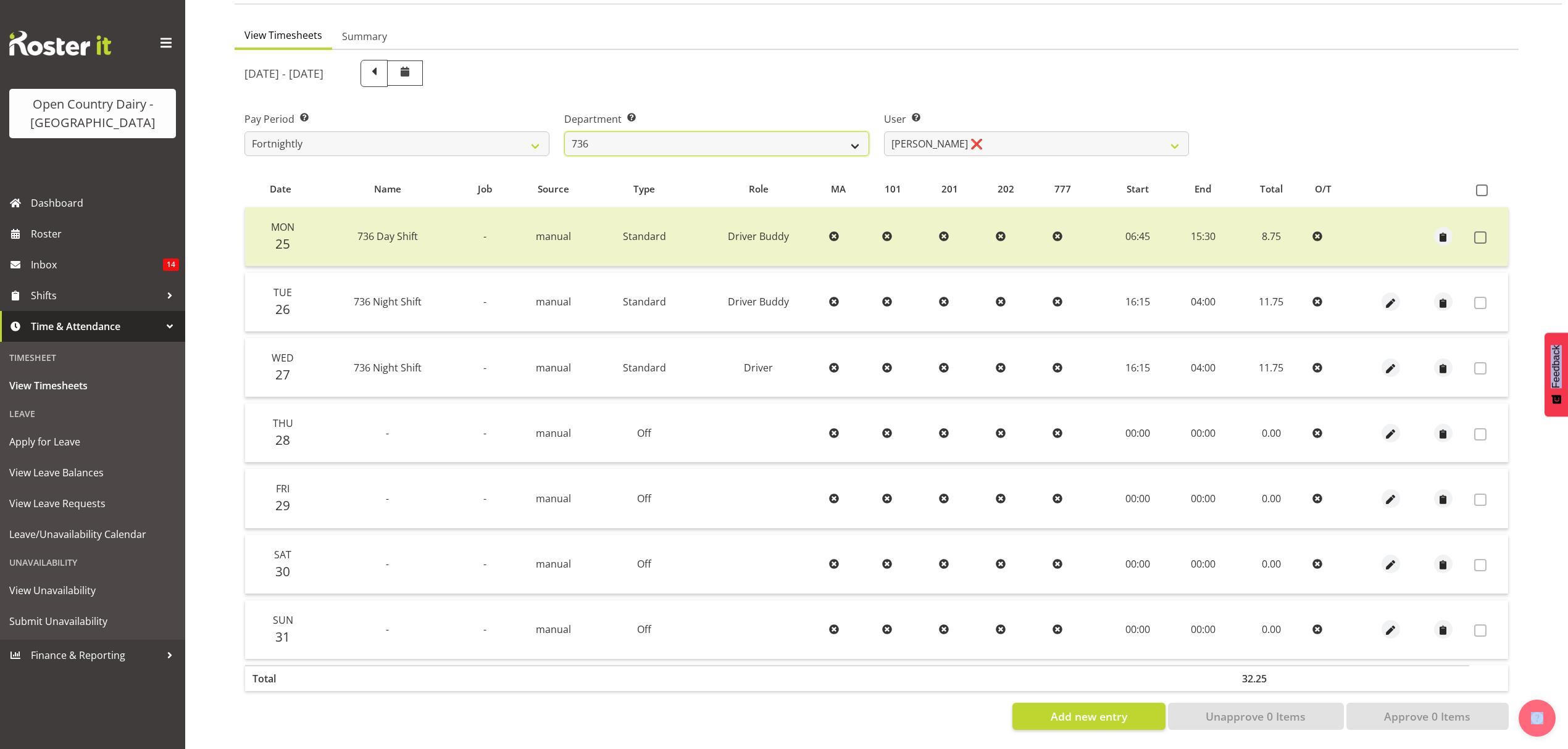
click at [835, 137] on select "734 735 736 737 738 739 851 852 853 854 855 856 858 861 862 865 868 869 870 873" at bounding box center [717, 144] width 305 height 25
select select "903"
click at [564, 131] on select "734 735 736 737 738 739 851 852 853 854 855 856 858 861 862 865 868 869 870 873" at bounding box center [717, 144] width 305 height 25
click at [0, 0] on div at bounding box center [0, 0] width 0 height 0
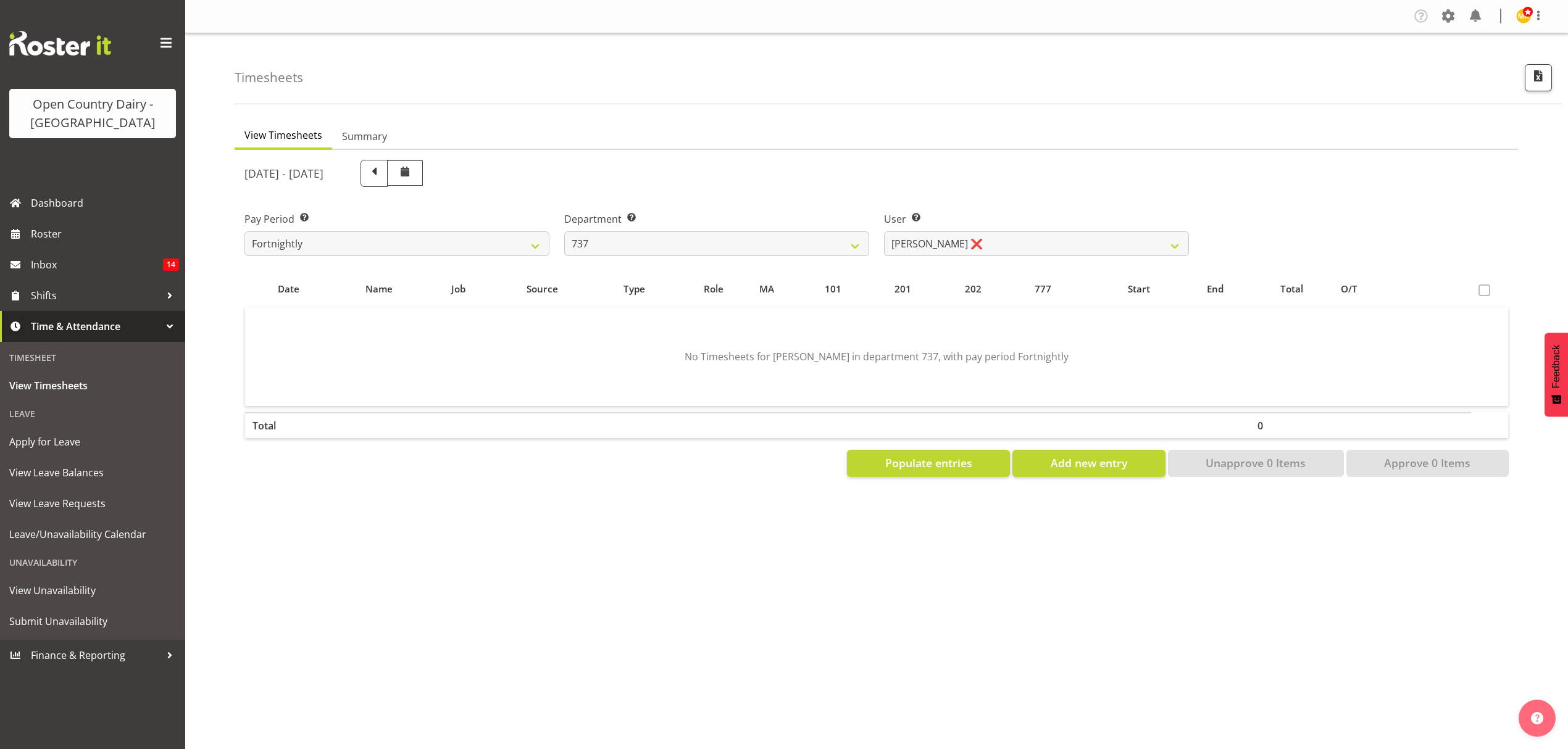
scroll to position [0, 0]
click at [1151, 242] on select "Andrew Crawford ❌ Ashley Bragg ❌ Jack Townley ❌ Richard Turnbull ❌" at bounding box center [1037, 243] width 305 height 25
select select "10918"
click at [884, 231] on select "Andrew Crawford ❌ Ashley Bragg ❌ Jack Townley ❌ Richard Turnbull ❌" at bounding box center [1037, 243] width 305 height 25
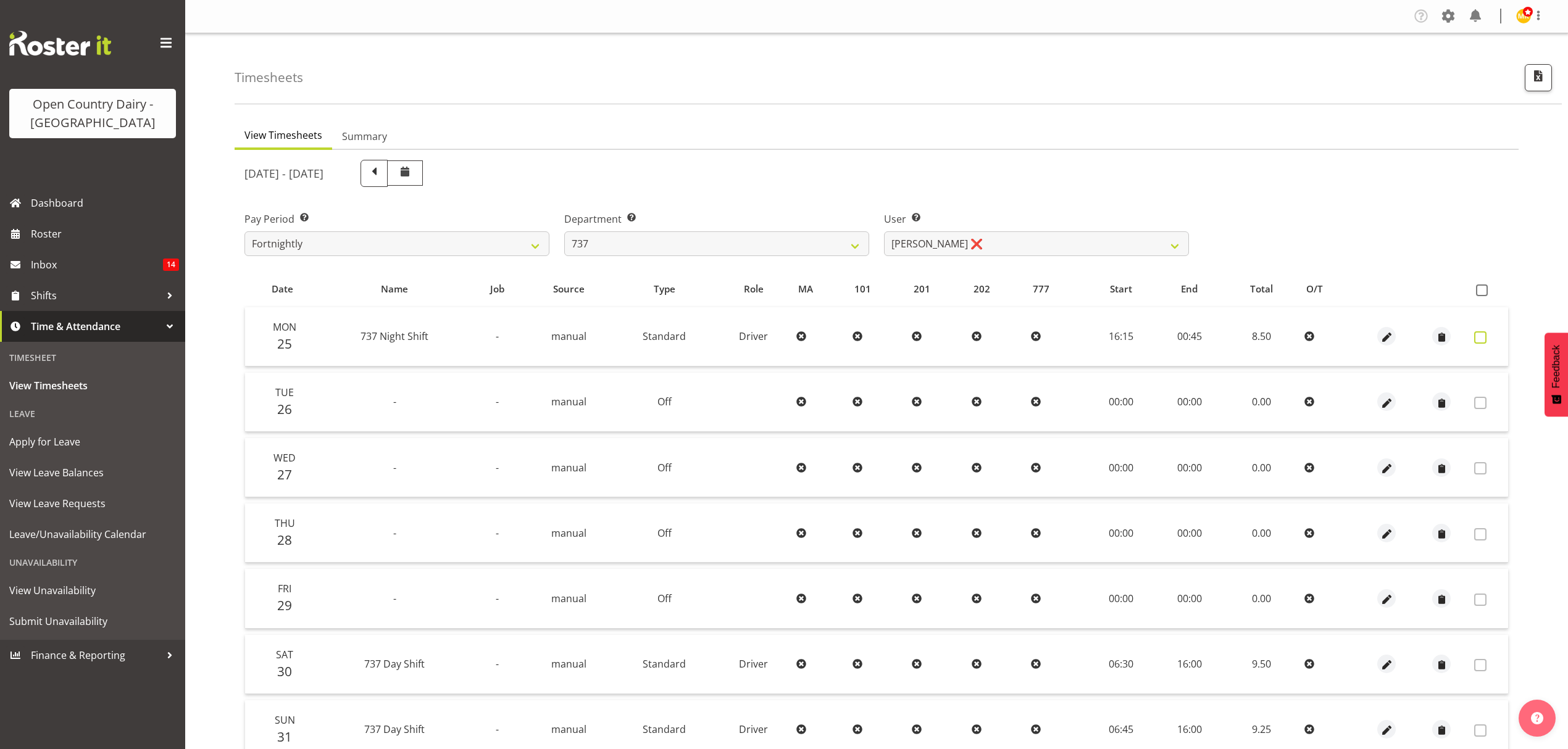
click at [1481, 339] on span at bounding box center [1480, 337] width 12 height 12
checkbox input "true"
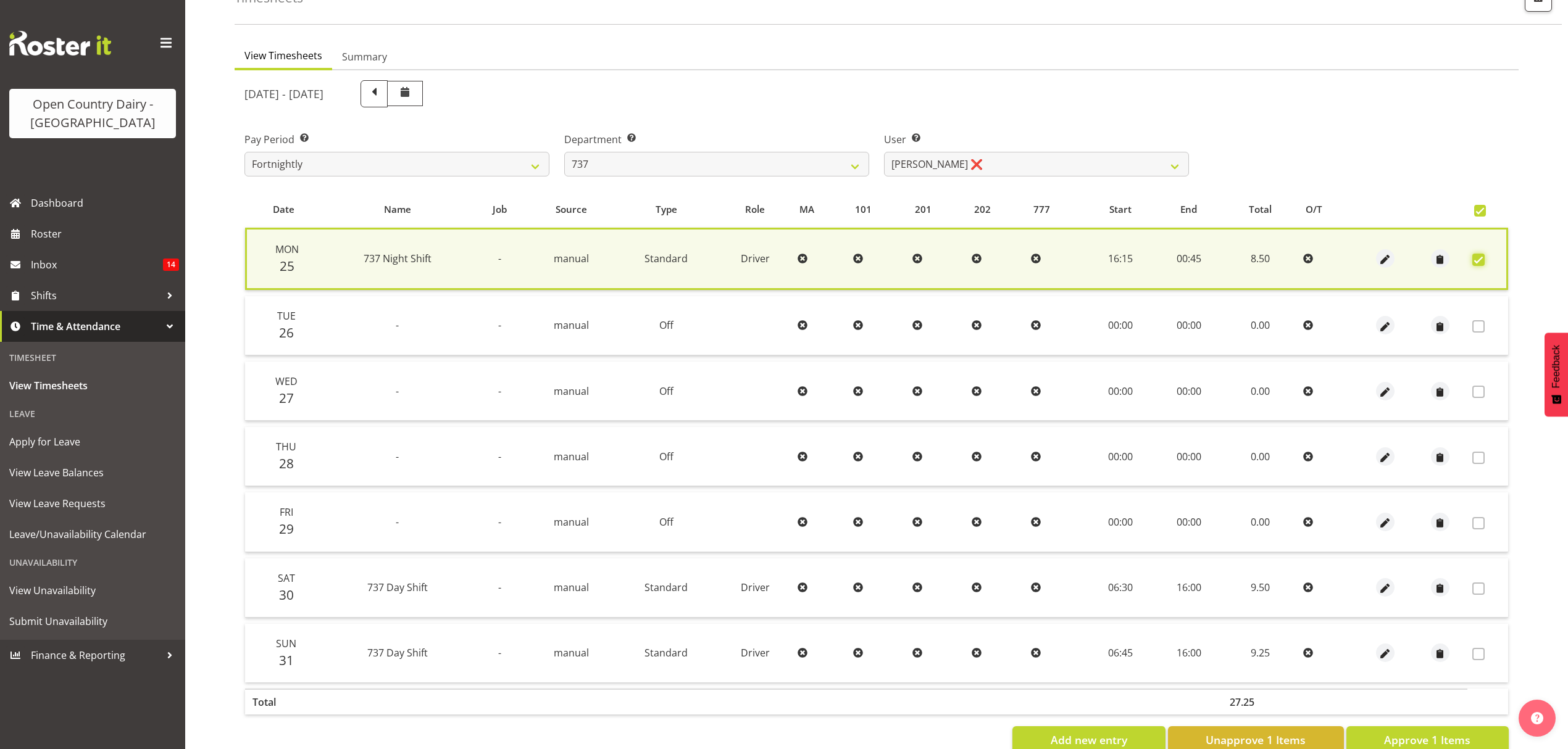
scroll to position [82, 0]
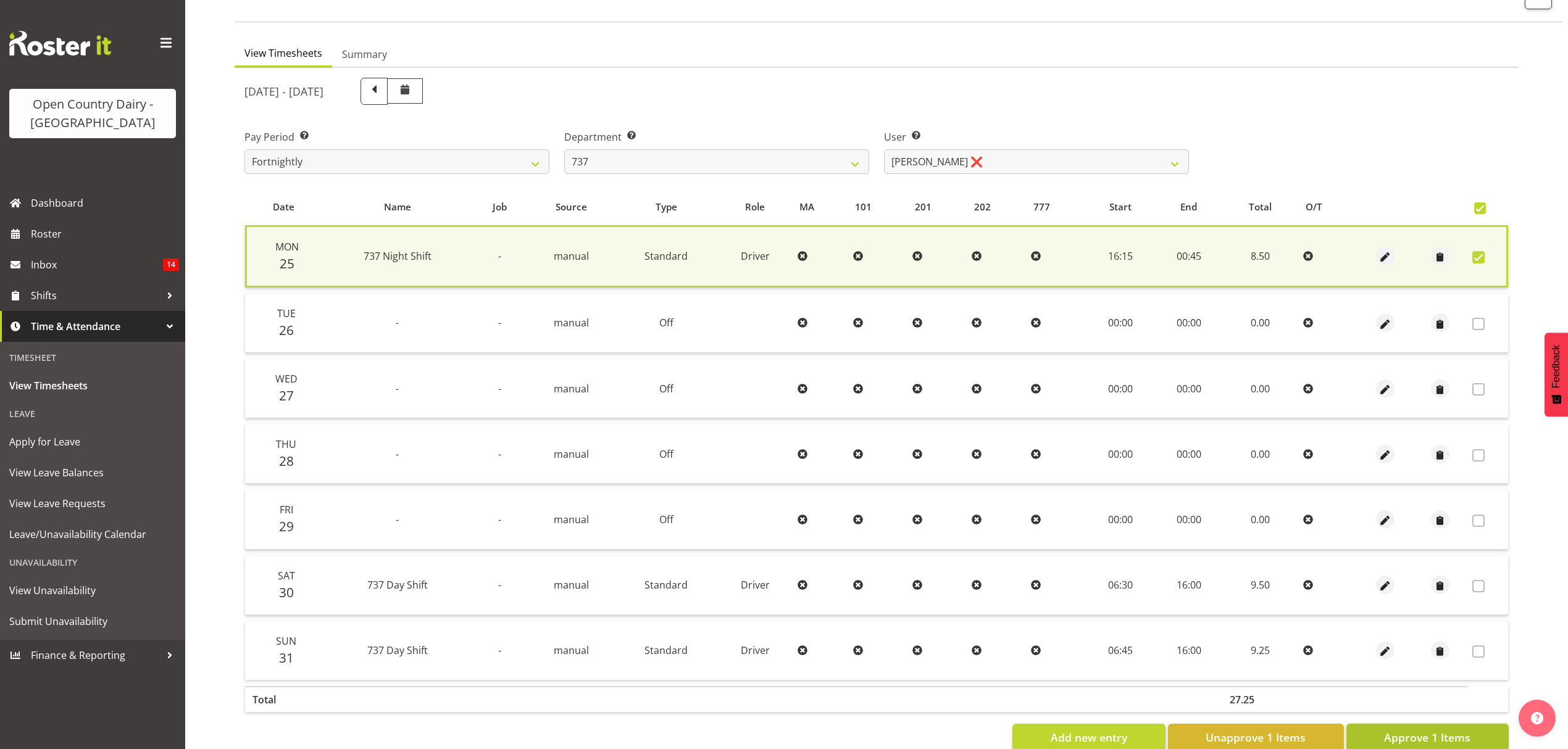
click at [1424, 739] on span "Approve 1 Items" at bounding box center [1427, 737] width 87 height 16
checkbox input "false"
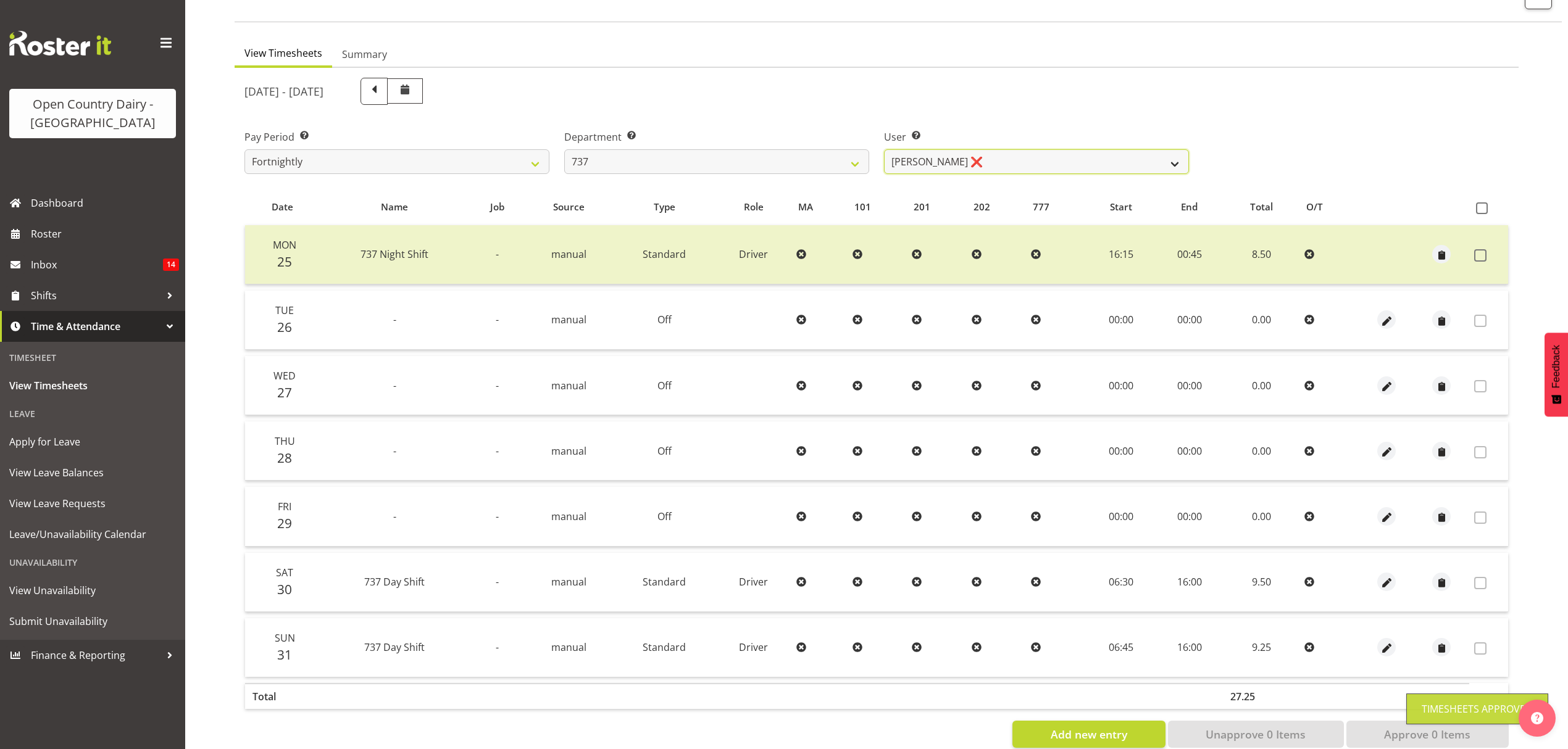
click at [1176, 161] on select "Andrew Crawford ❌ Ashley Bragg ❌ Jack Townley ❌ Richard Turnbull ❌" at bounding box center [1037, 161] width 305 height 25
select select "11648"
click at [884, 149] on select "Andrew Crawford ❌ Ashley Bragg ❌ Jack Townley ❌ Richard Turnbull ❌" at bounding box center [1037, 161] width 305 height 25
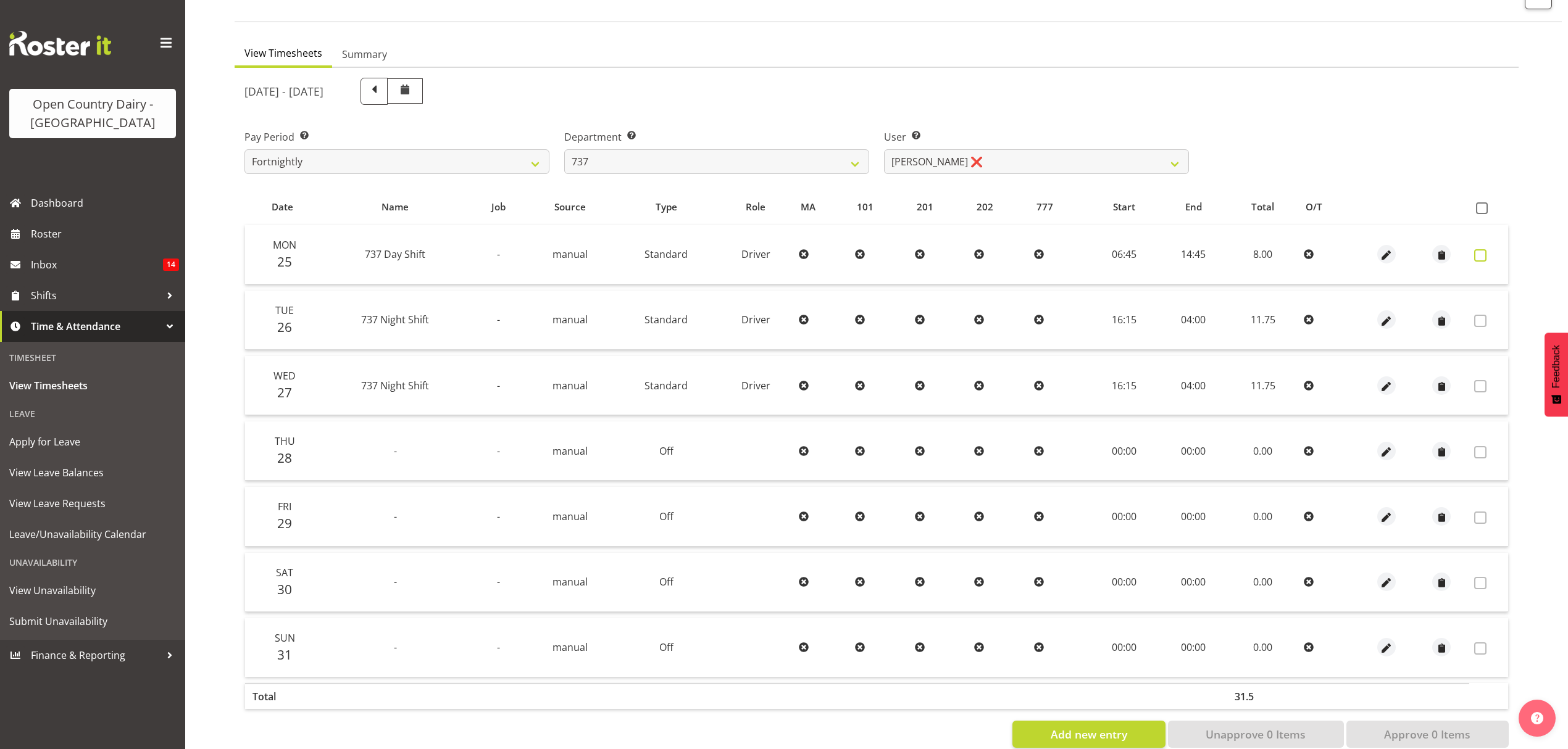
click at [1483, 259] on span at bounding box center [1480, 255] width 12 height 12
checkbox input "true"
click at [1483, 259] on span at bounding box center [1480, 255] width 12 height 12
checkbox input "false"
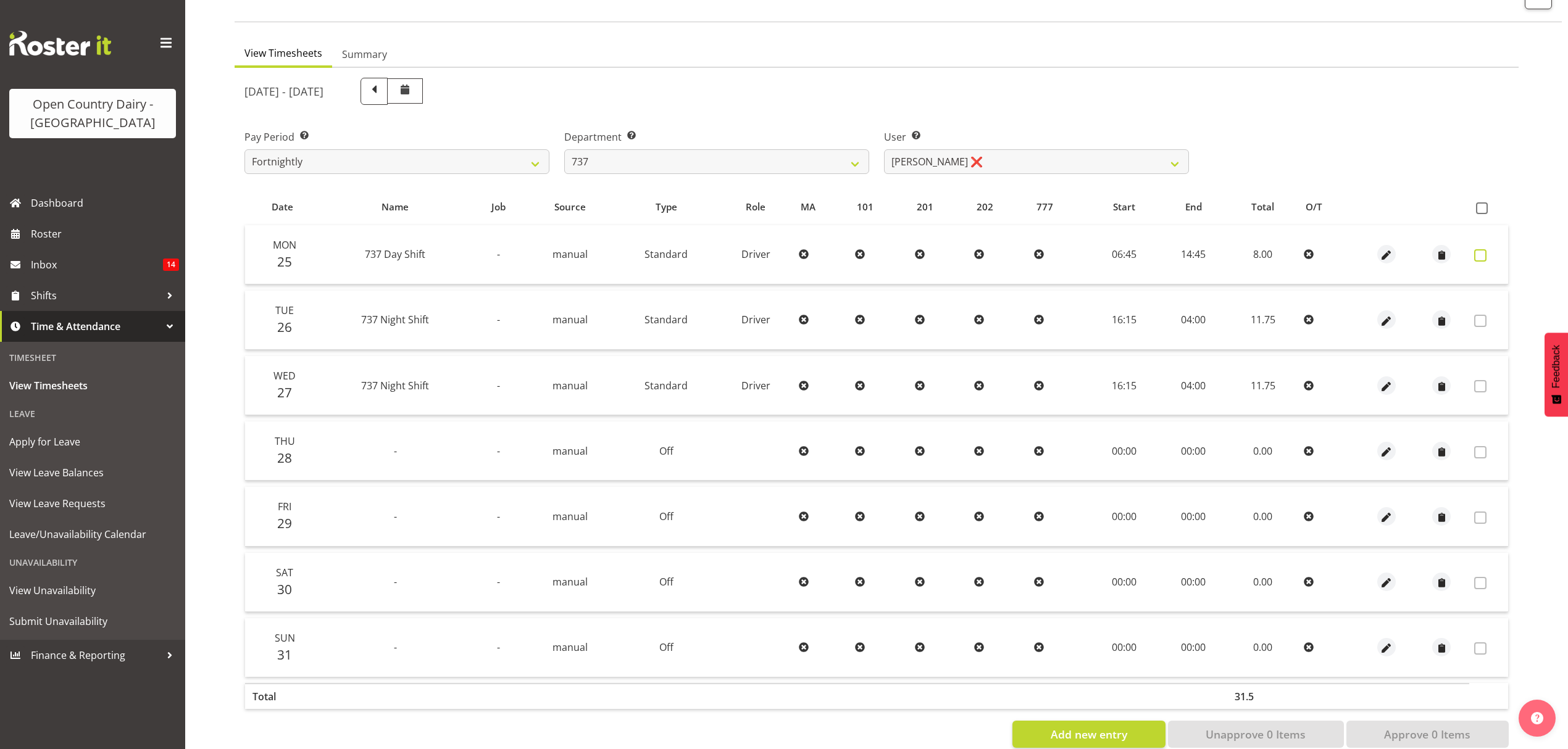
checkbox input "false"
click at [1483, 259] on span at bounding box center [1480, 255] width 12 height 12
checkbox input "true"
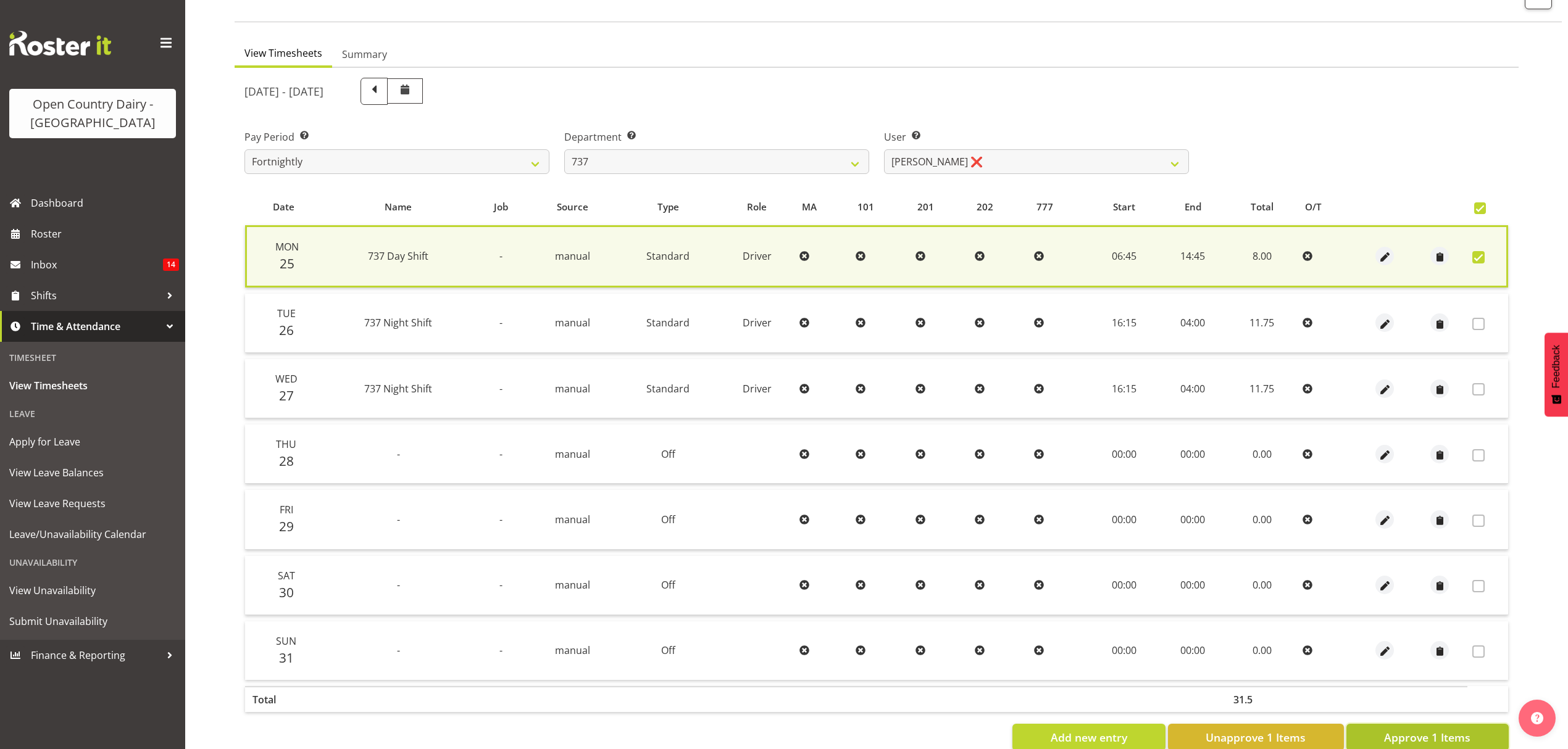
click at [1439, 737] on span "Approve 1 Items" at bounding box center [1427, 737] width 87 height 16
click at [1439, 737] on div "Add new entry Unapprove 1 Items Approve 1 Items" at bounding box center [876, 737] width 1264 height 27
checkbox input "false"
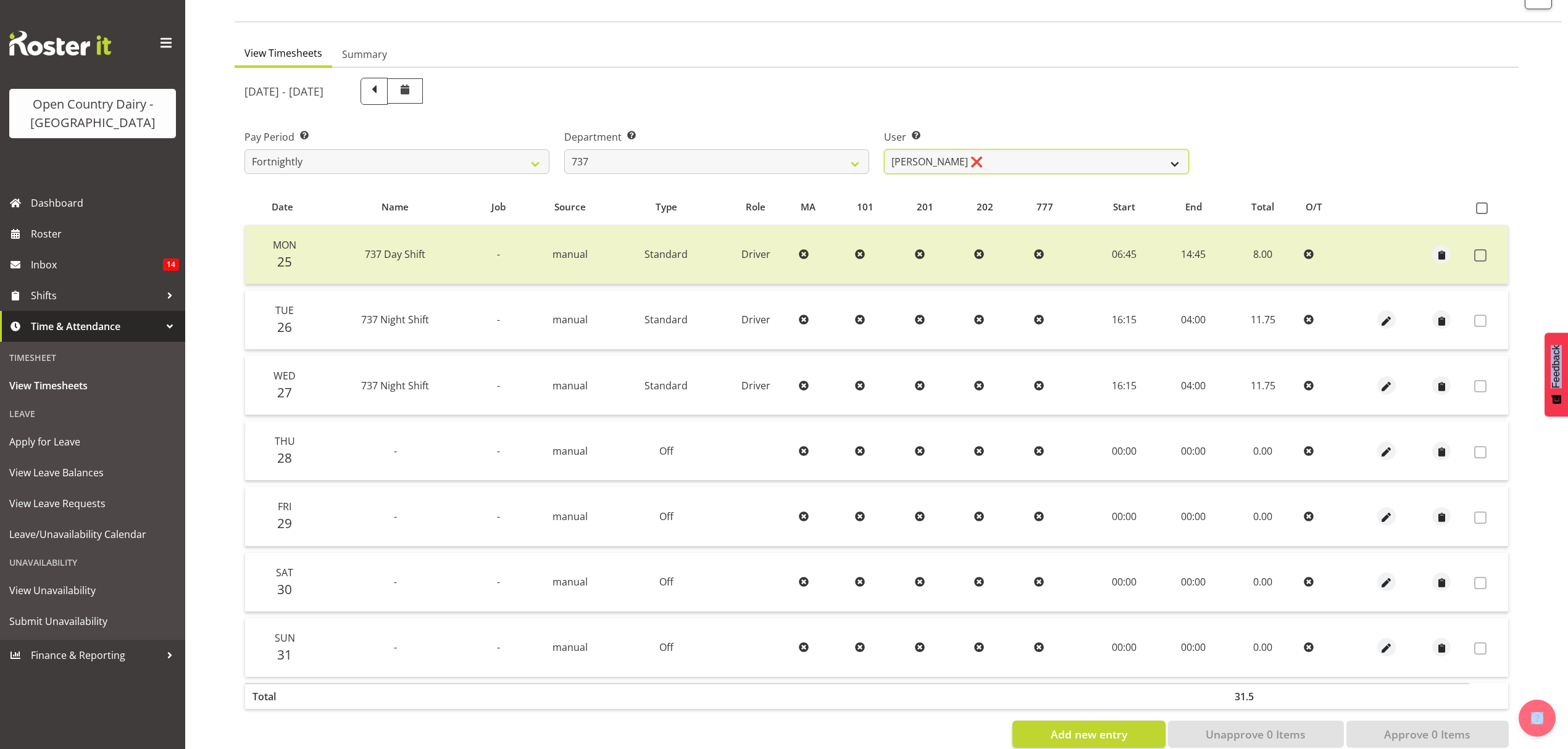
click at [1181, 158] on select "Andrew Crawford ❌ Ashley Bragg ❌ Jack Townley ❌ Richard Turnbull ❌" at bounding box center [1037, 161] width 305 height 25
click at [862, 160] on select "734 735 736 737 738 739 851 852 853 854 855 856 858 861 862 865 868 869 870 873" at bounding box center [717, 161] width 305 height 25
select select "904"
click at [564, 149] on select "734 735 736 737 738 739 851 852 853 854 855 856 858 861 862 865 868 869 870 873" at bounding box center [717, 161] width 305 height 25
select select "10055"
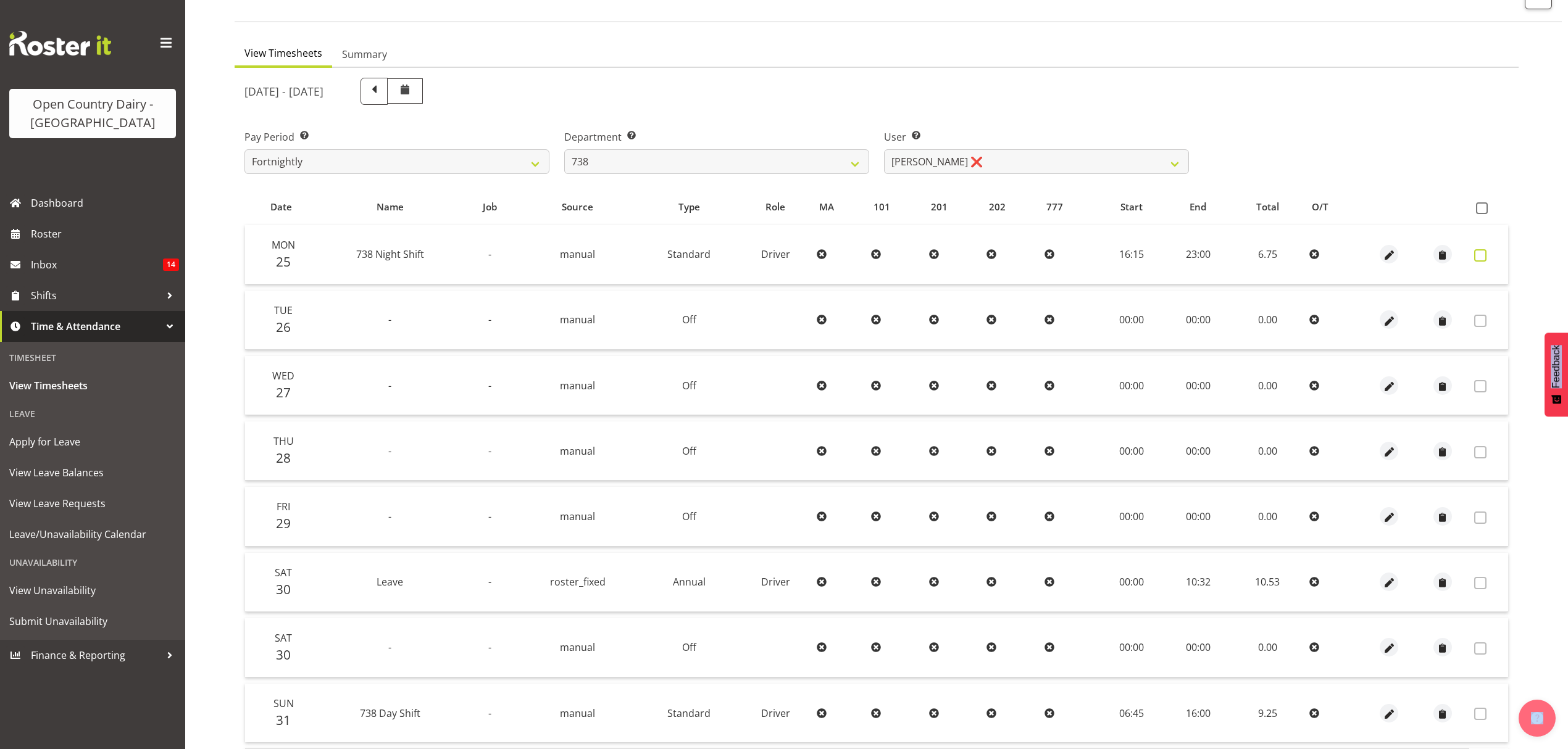
click at [1482, 259] on span at bounding box center [1480, 255] width 12 height 12
checkbox input "true"
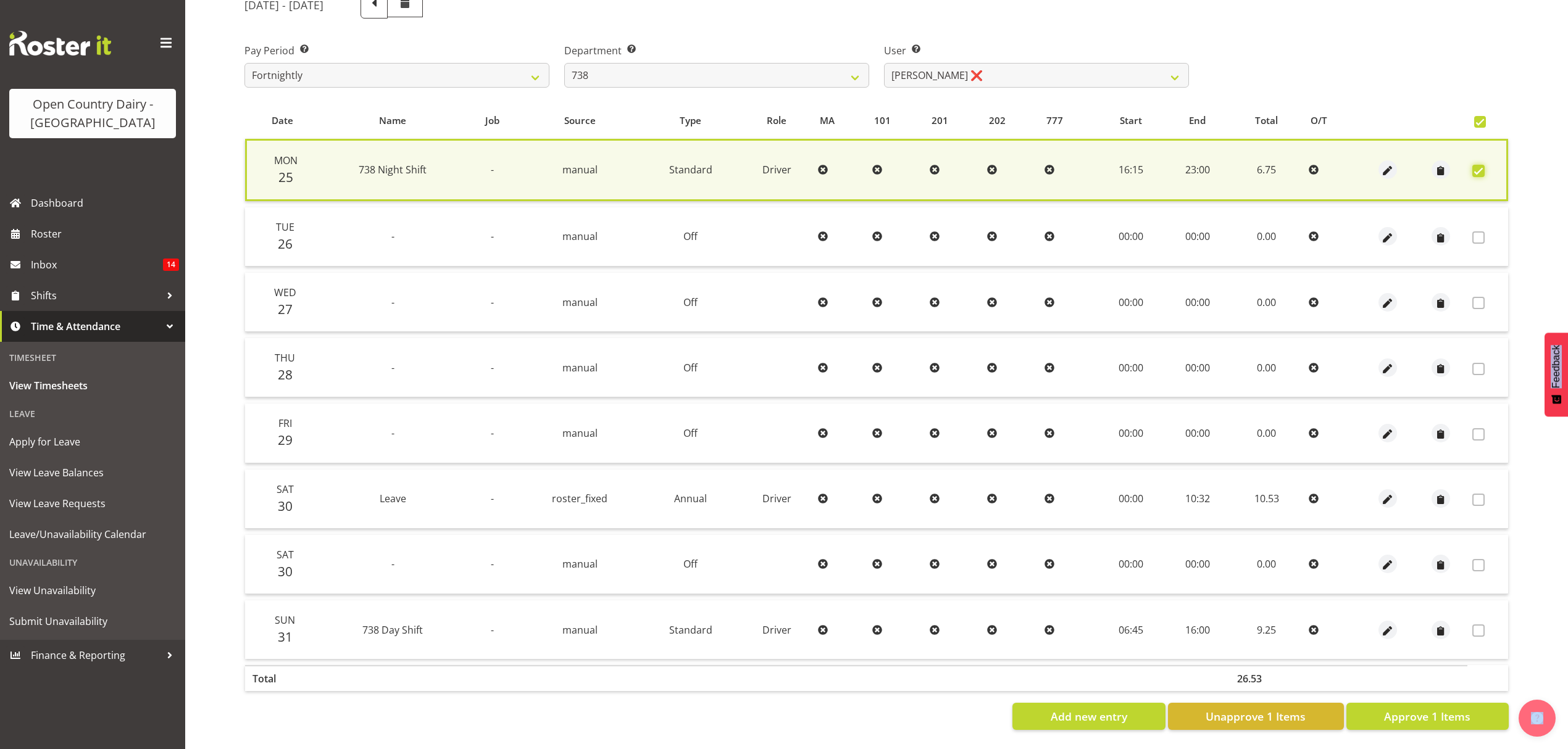
scroll to position [176, 0]
click at [1435, 709] on span "Approve 1 Items" at bounding box center [1427, 716] width 87 height 16
checkbox input "false"
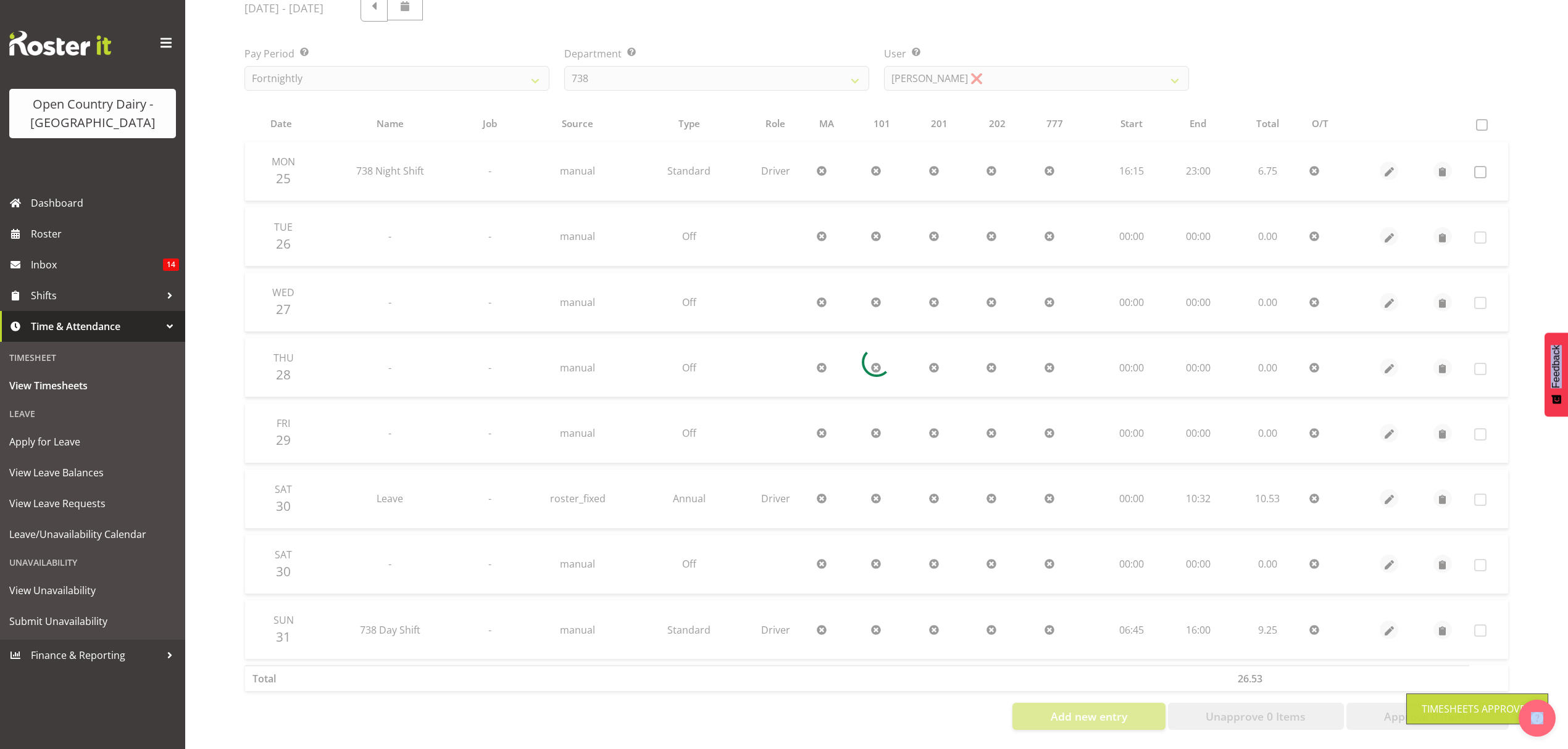
scroll to position [174, 0]
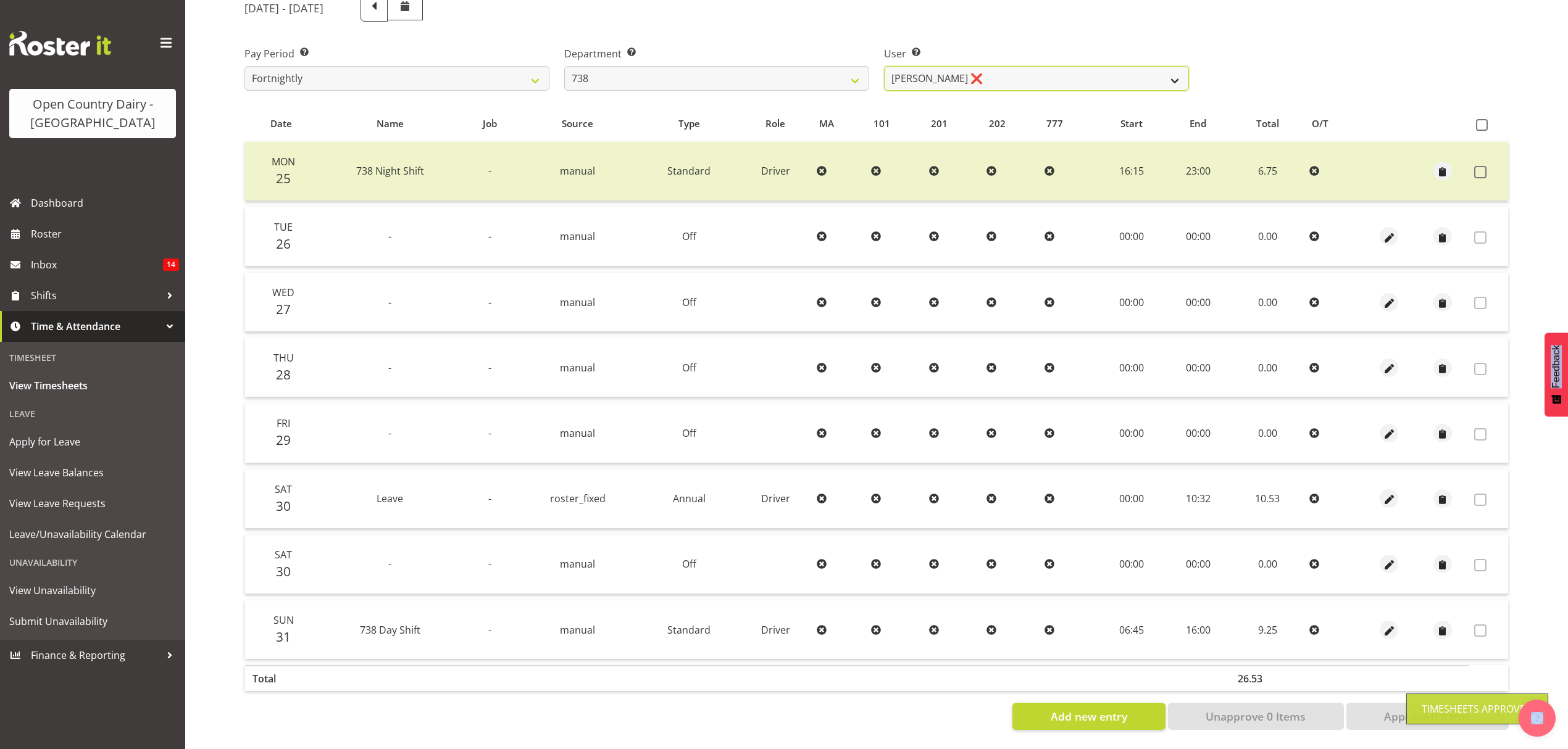
click at [1169, 67] on select "Christopher Gamble ❌ Marcy Tuuta ❌ Raymond Campbell ❌ Tama Irvine ❌" at bounding box center [1037, 78] width 305 height 25
click at [884, 66] on select "Christopher Gamble ❌ Marcy Tuuta ❌ Raymond Campbell ❌ Tama Irvine ❌" at bounding box center [1037, 78] width 305 height 25
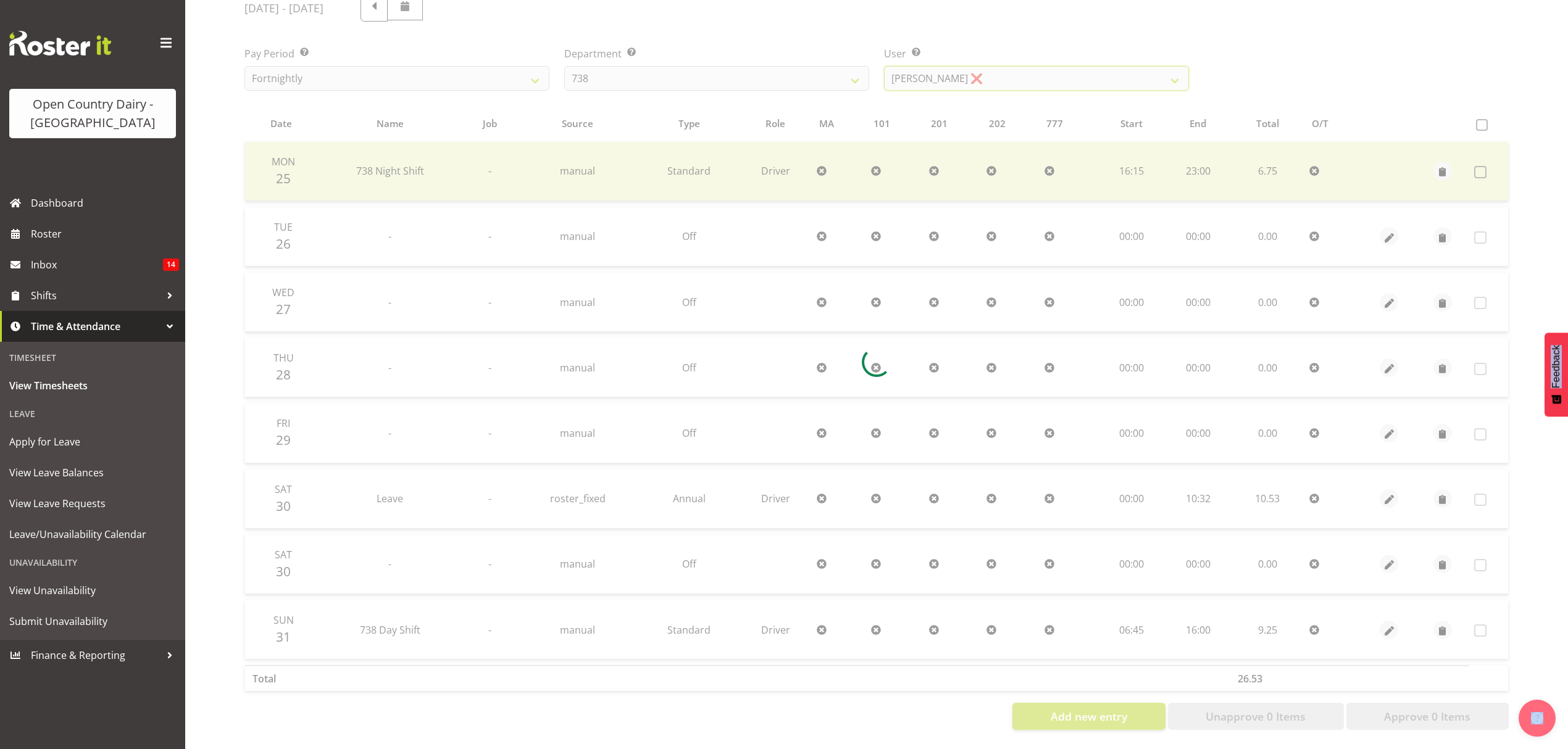
scroll to position [0, 0]
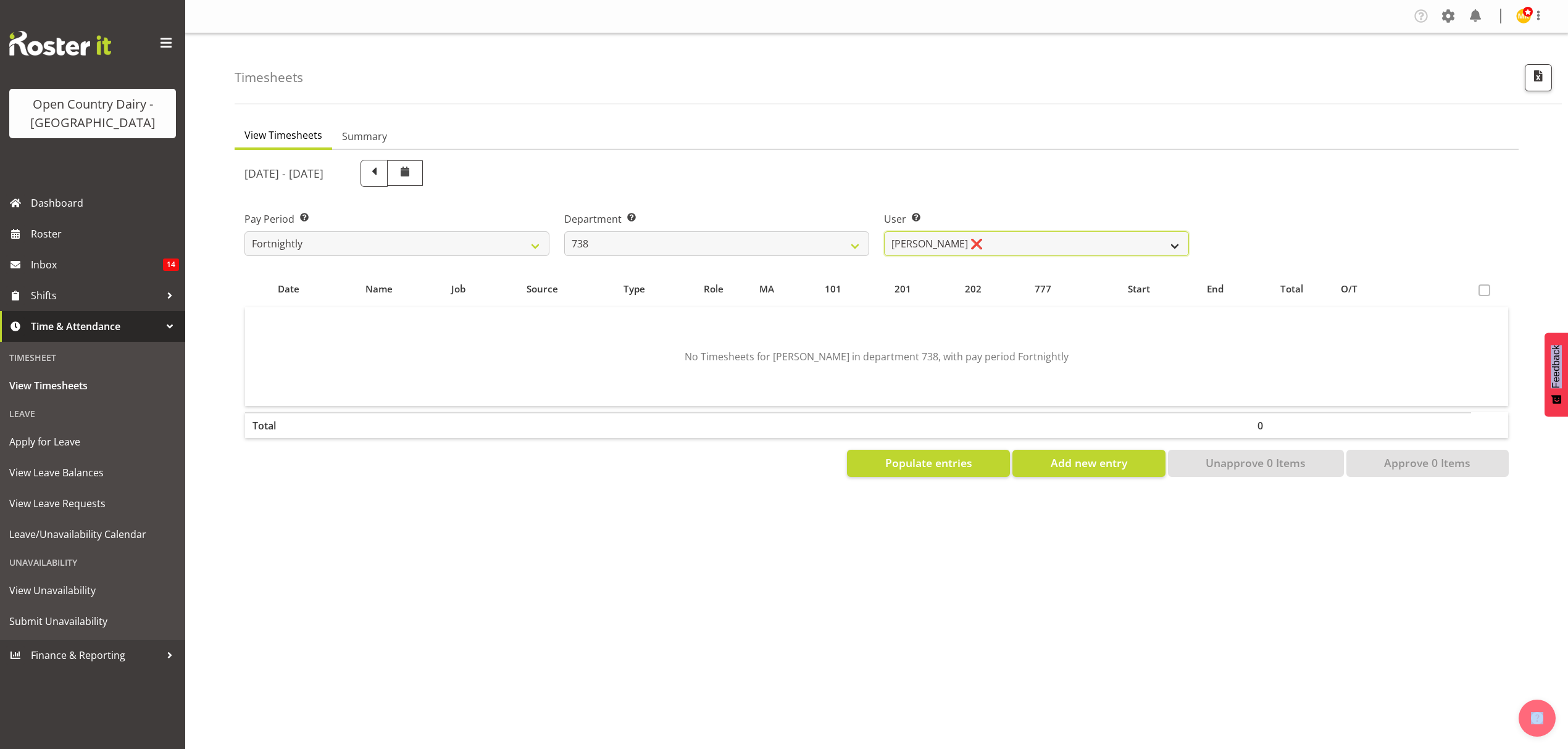
click at [1099, 245] on select "Christopher Gamble ❌ Marcy Tuuta ❌ Raymond Campbell ❌ Tama Irvine ❌" at bounding box center [1037, 243] width 305 height 25
select select "10093"
click at [884, 231] on select "Christopher Gamble ❌ Marcy Tuuta ❌ Raymond Campbell ❌ Tama Irvine ❌" at bounding box center [1037, 243] width 305 height 25
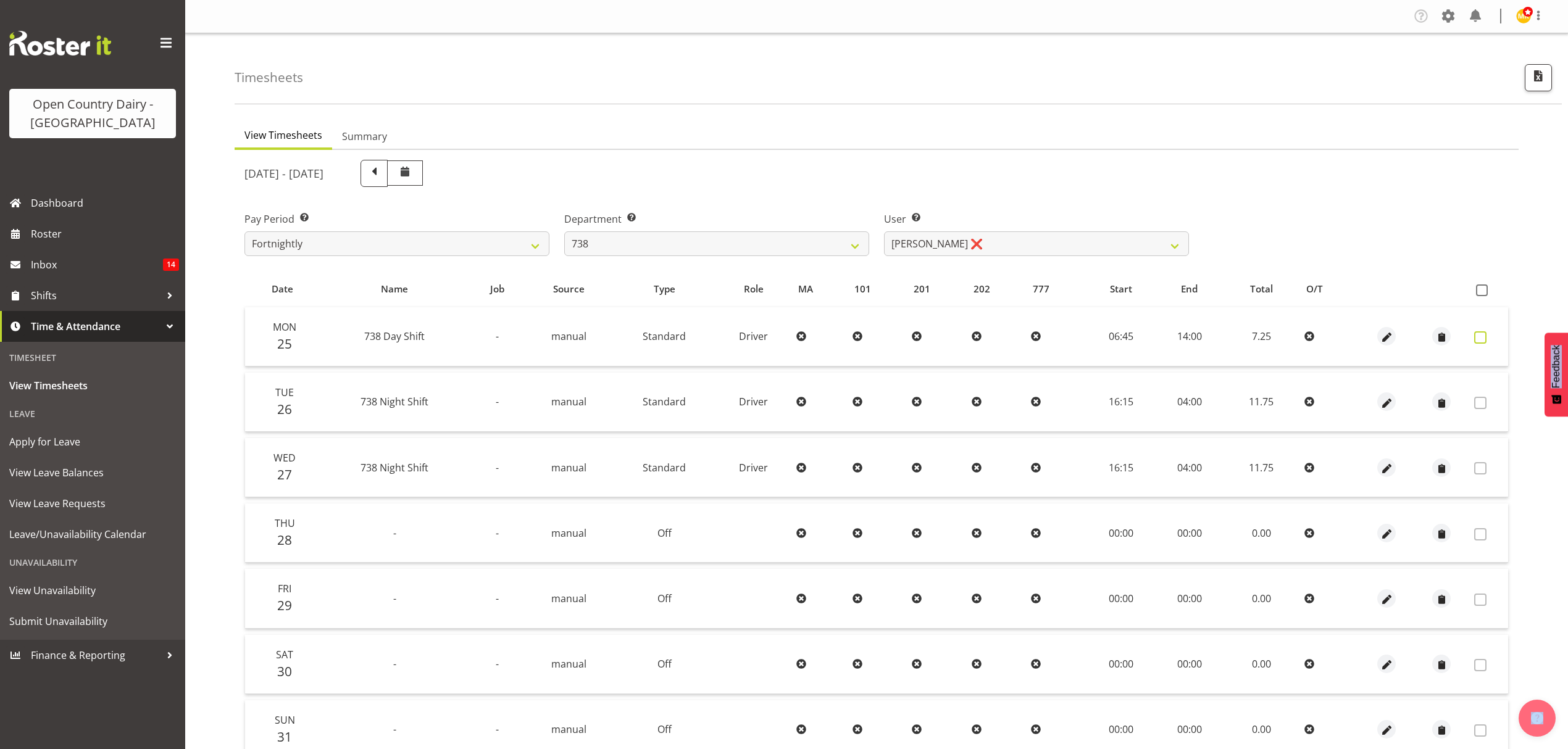
click at [1476, 339] on span at bounding box center [1480, 337] width 12 height 12
checkbox input "true"
click at [1476, 339] on span at bounding box center [1480, 337] width 12 height 12
checkbox input "false"
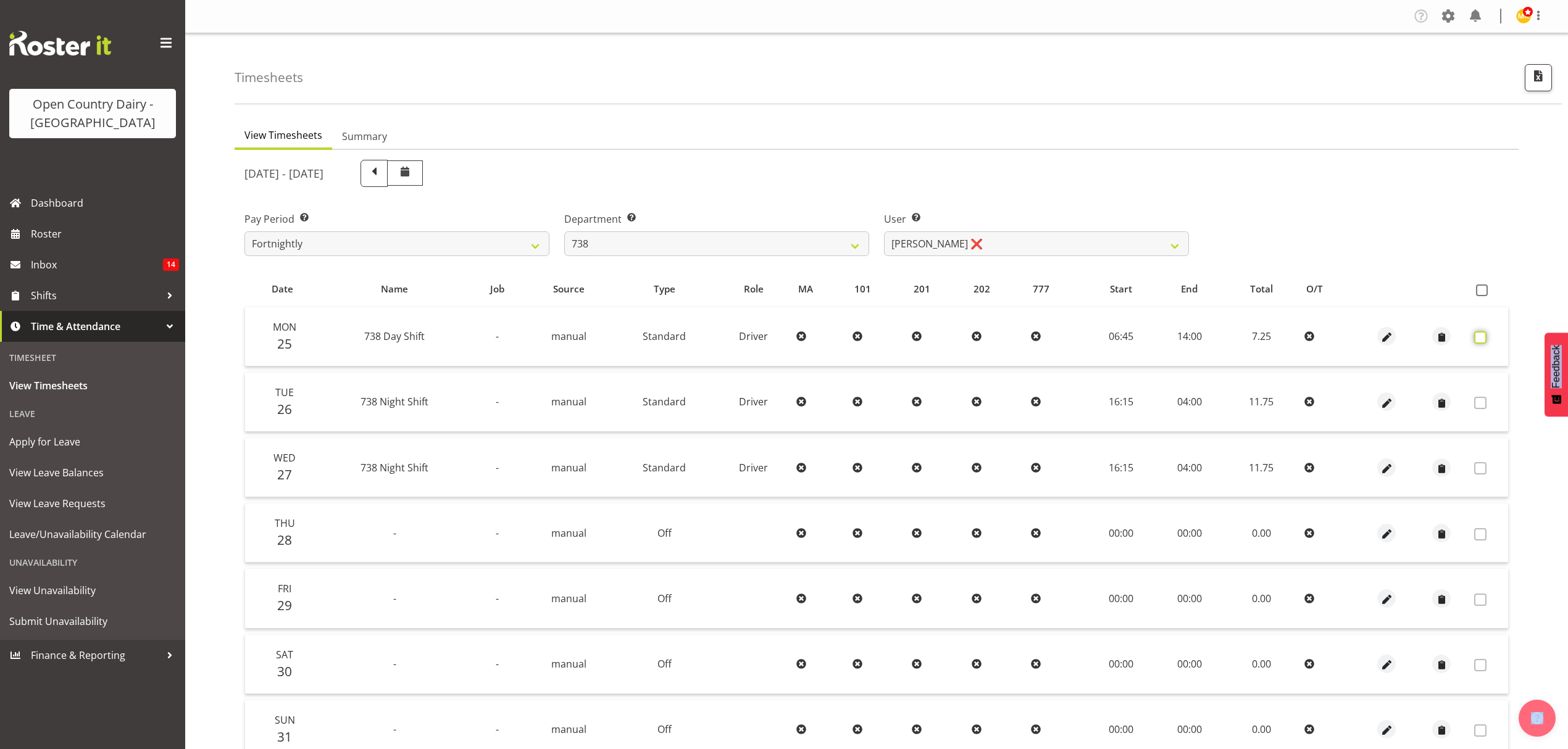
checkbox input "false"
click at [1485, 336] on span at bounding box center [1480, 337] width 12 height 12
checkbox input "true"
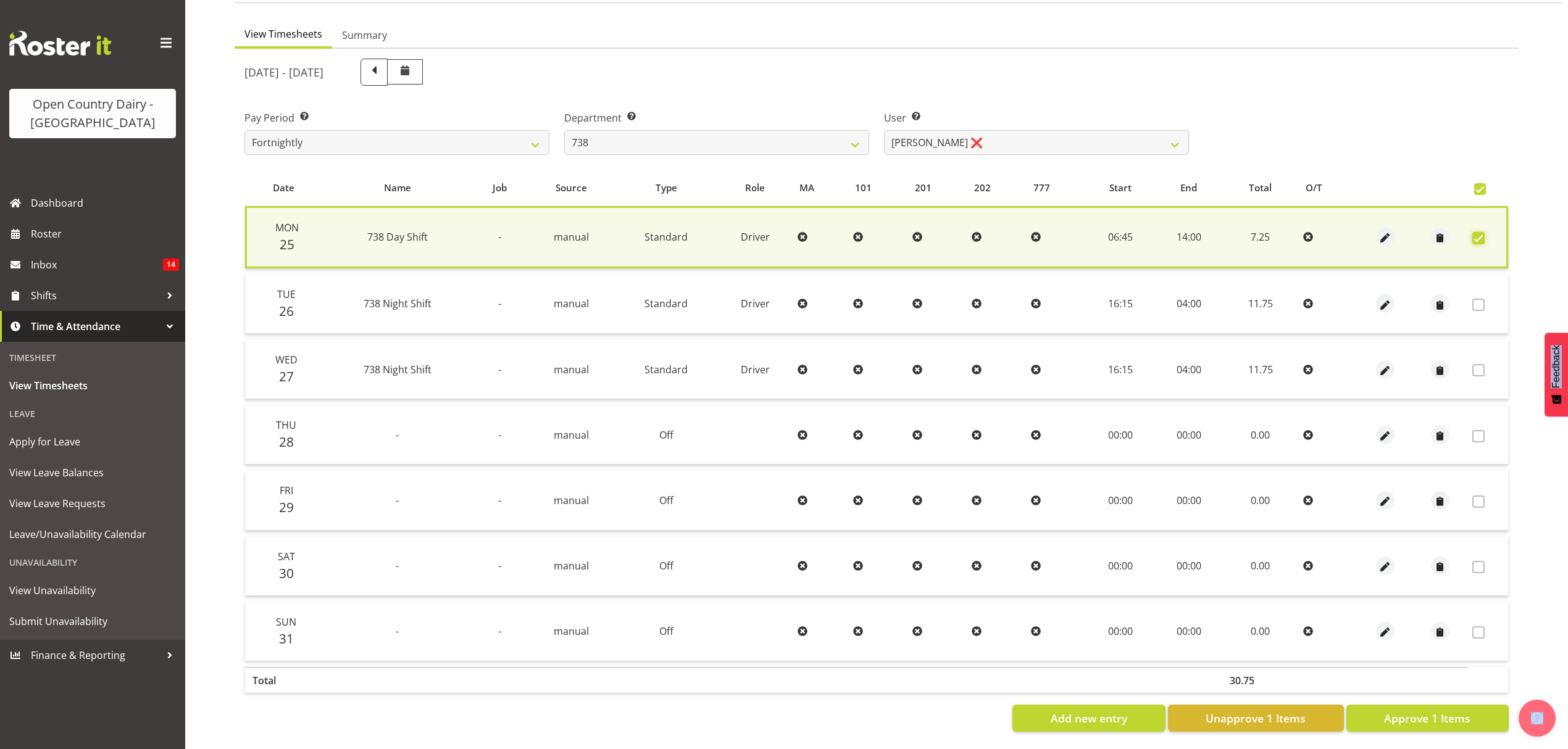
scroll to position [111, 0]
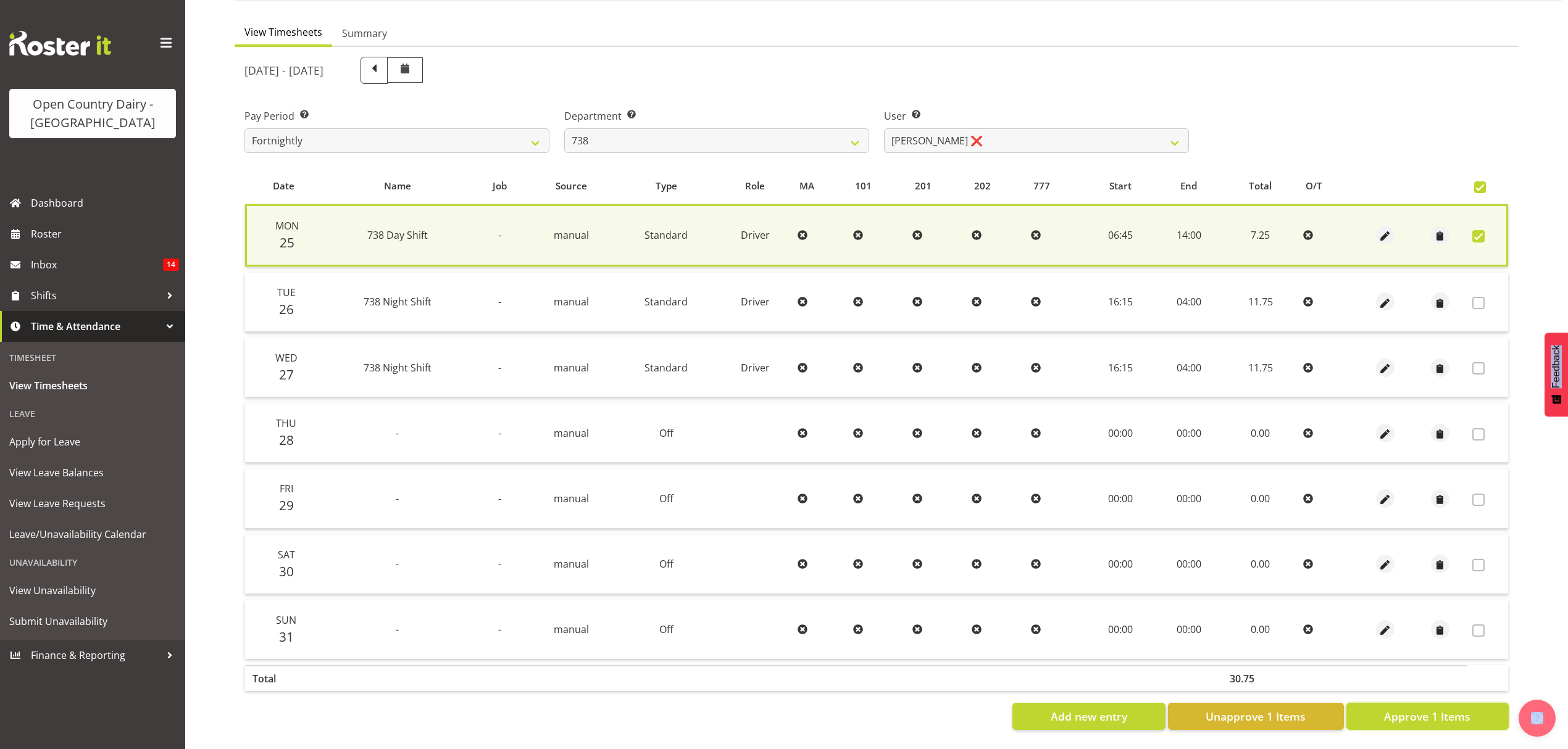
drag, startPoint x: 1462, startPoint y: 704, endPoint x: 1453, endPoint y: 704, distance: 9.0
click at [1460, 709] on span "Approve 1 Items" at bounding box center [1427, 716] width 87 height 16
checkbox input "false"
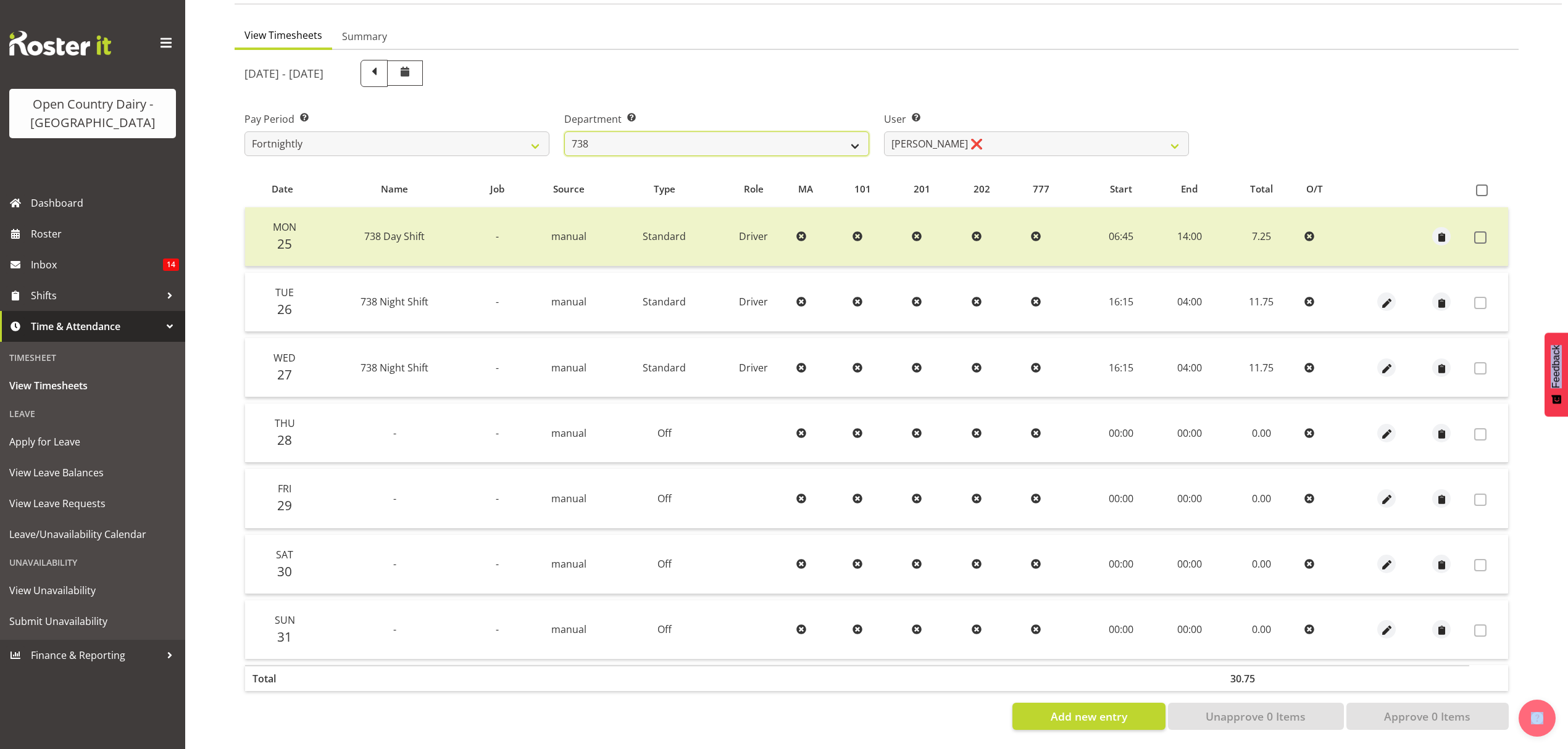
click at [859, 135] on select "734 735 736 737 738 739 851 852 853 854 855 856 858 861 862 865 868 869 870 873" at bounding box center [717, 144] width 305 height 25
select select "902"
click at [564, 131] on select "734 735 736 737 738 739 851 852 853 854 855 856 858 861 862 865 868 869 870 873" at bounding box center [717, 144] width 305 height 25
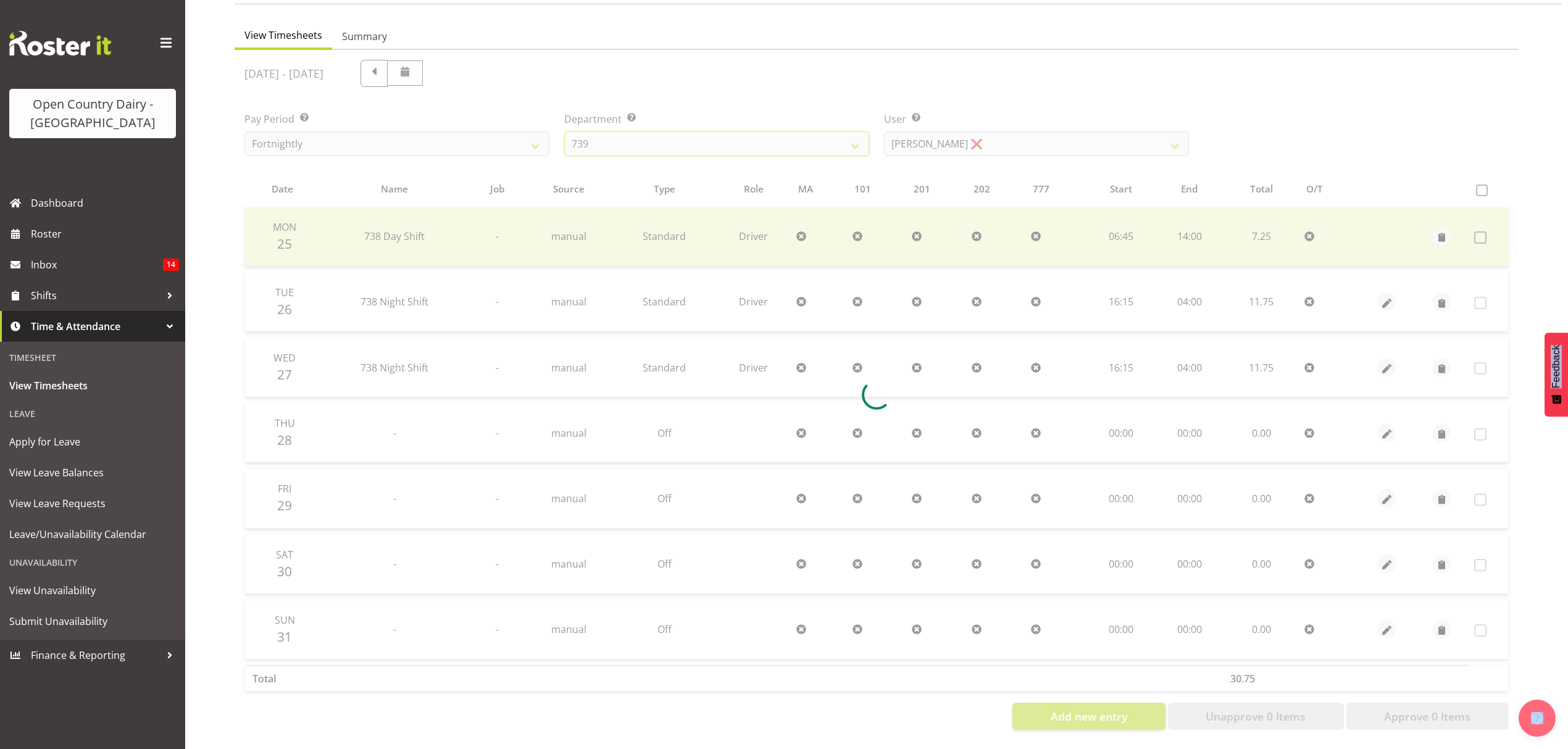
scroll to position [0, 0]
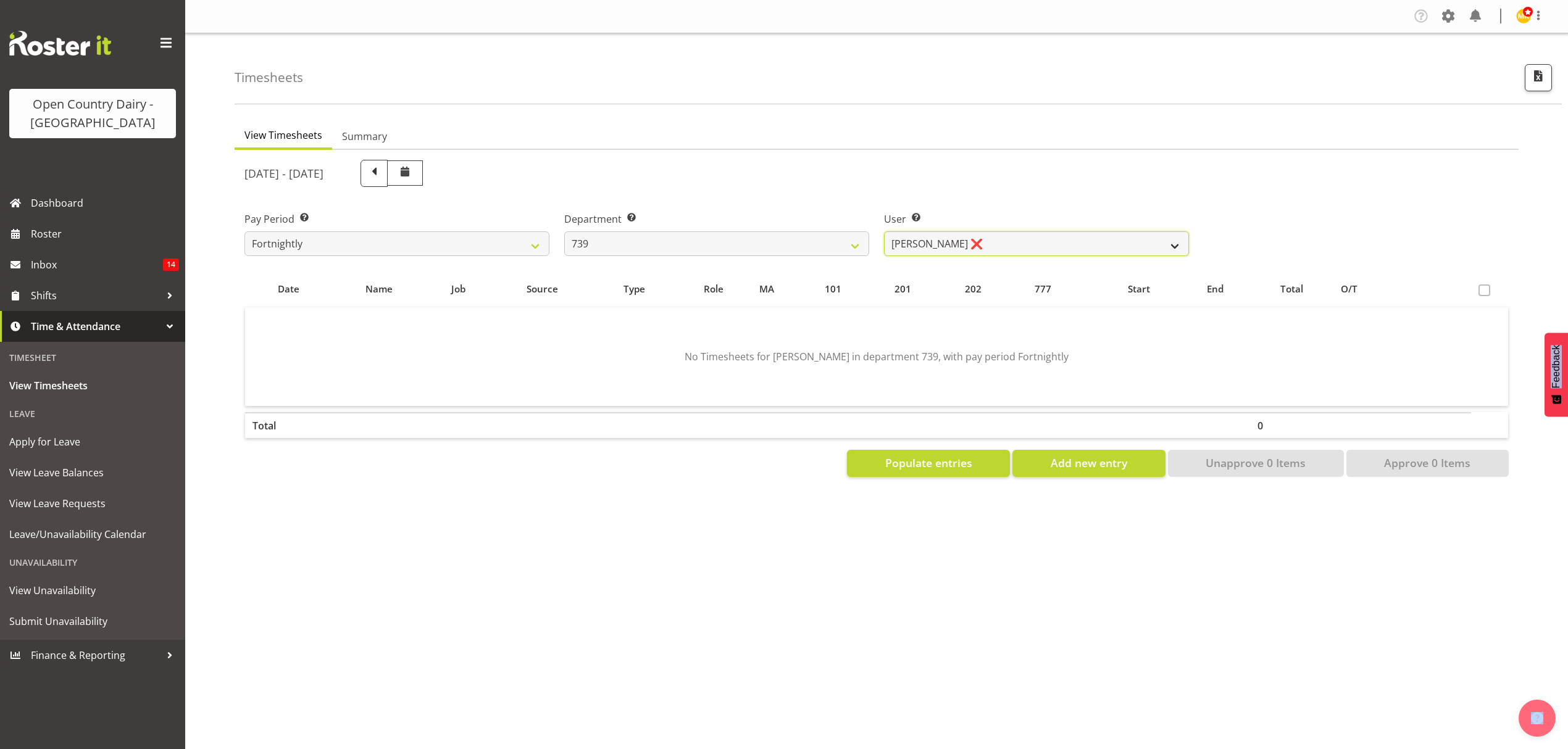
click at [1132, 243] on select "Erika McNaught ❌ Rick Murphy ❌ Tish Veint ❌" at bounding box center [1037, 243] width 305 height 25
click at [840, 238] on select "734 735 736 737 738 739 851 852 853 854 855 856 858 861 862 865 868 869 870 873" at bounding box center [717, 243] width 305 height 25
click at [1060, 240] on select "Erika McNaught ❌ Rick Murphy ❌ Tish Veint ❌" at bounding box center [1037, 243] width 305 height 25
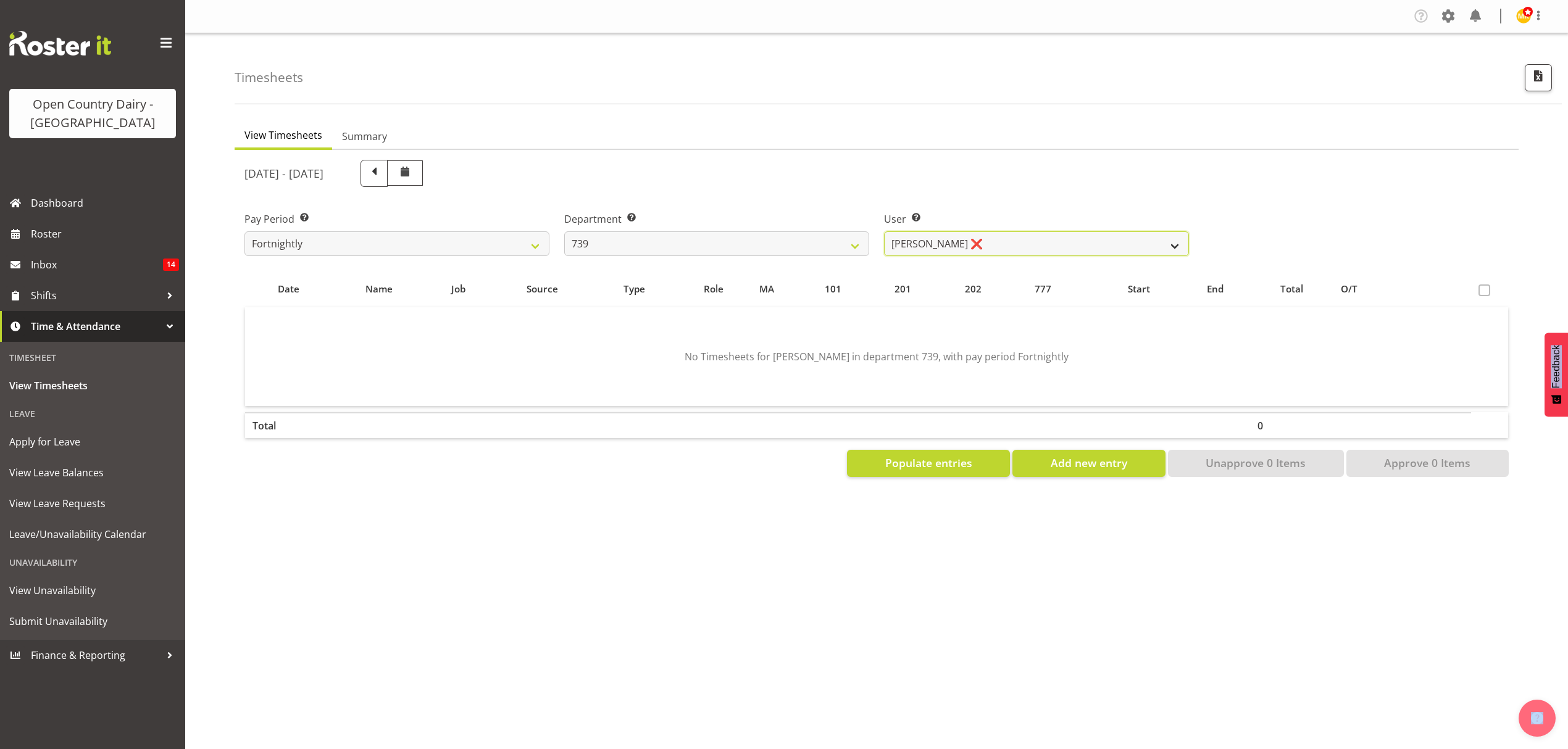
click at [1060, 240] on select "Erika McNaught ❌ Rick Murphy ❌ Tish Veint ❌" at bounding box center [1037, 243] width 305 height 25
select select "9757"
click at [884, 231] on select "Erika McNaught ❌ Rick Murphy ❌ Tish Veint ❌" at bounding box center [1037, 243] width 305 height 25
click at [0, 0] on div at bounding box center [0, 0] width 0 height 0
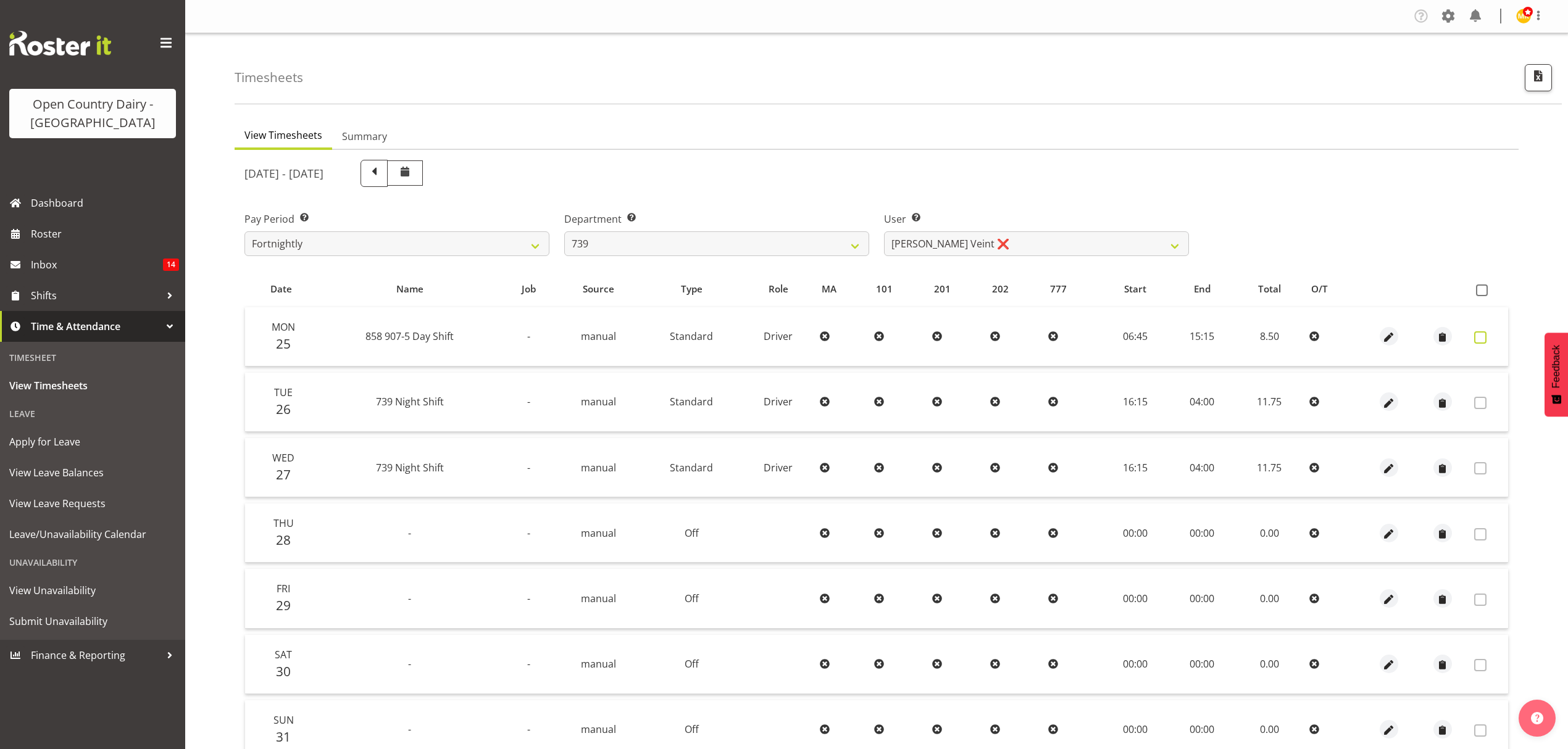
click at [1476, 339] on span at bounding box center [1480, 337] width 12 height 12
checkbox input "true"
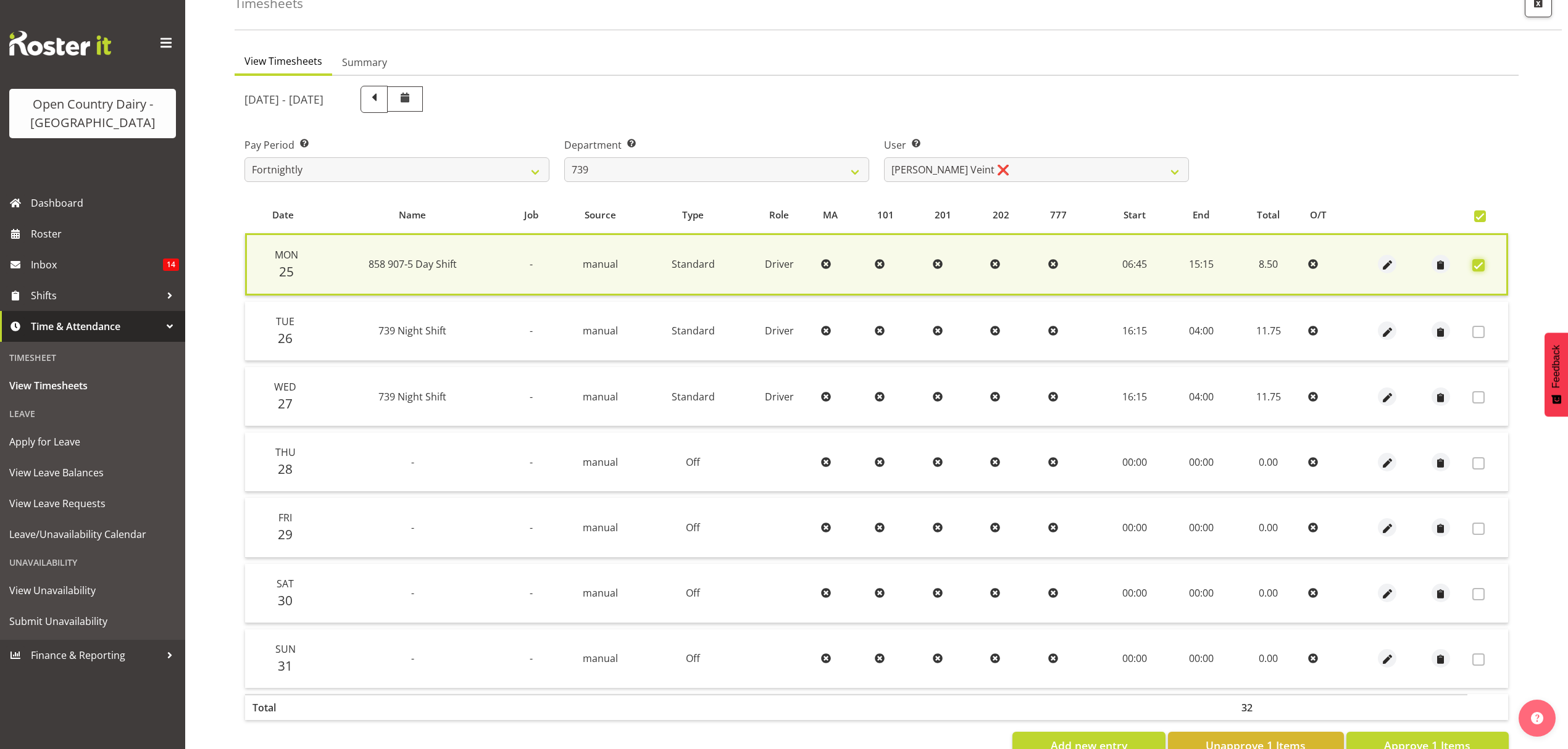
scroll to position [111, 0]
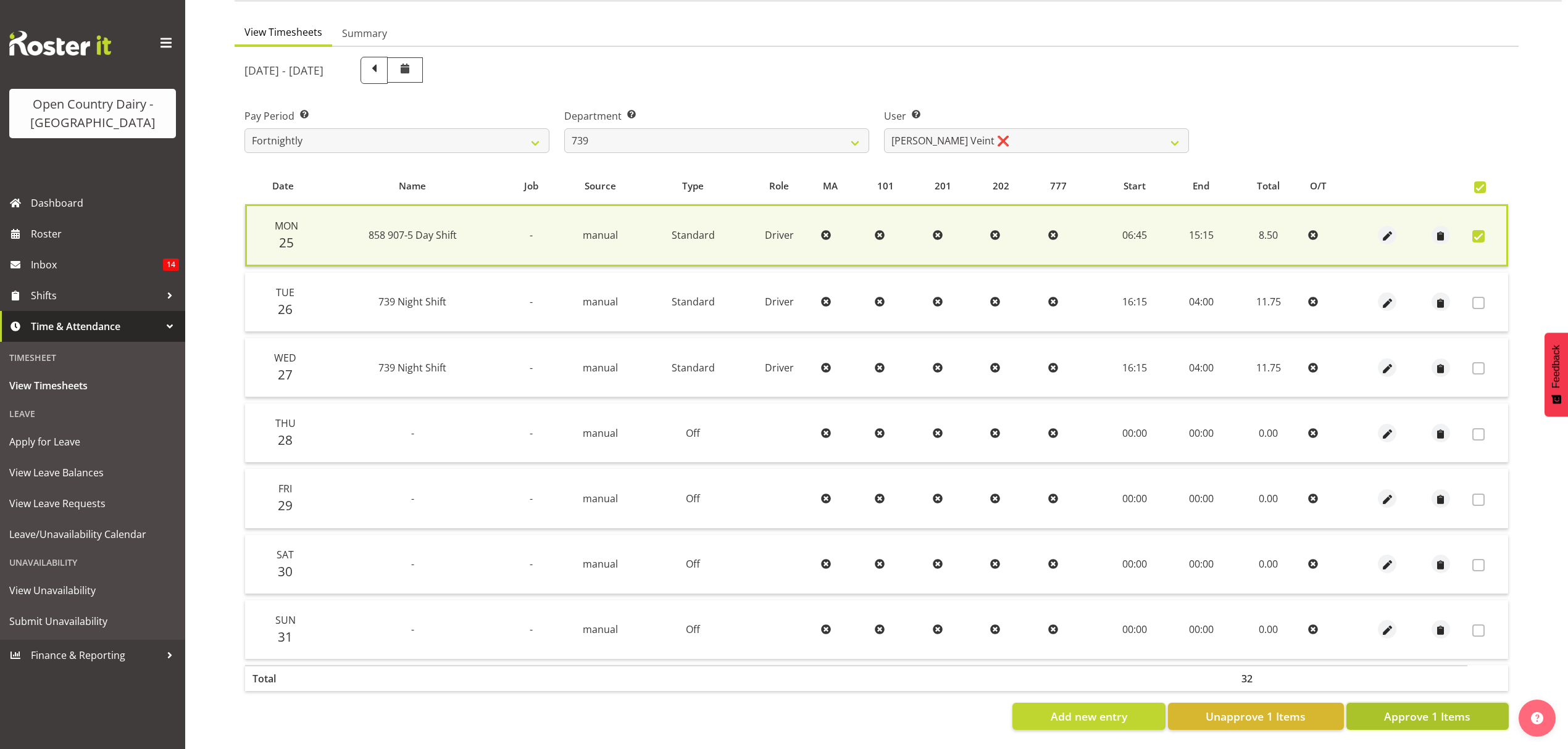
click at [1437, 709] on span "Approve 1 Items" at bounding box center [1427, 716] width 87 height 16
checkbox input "false"
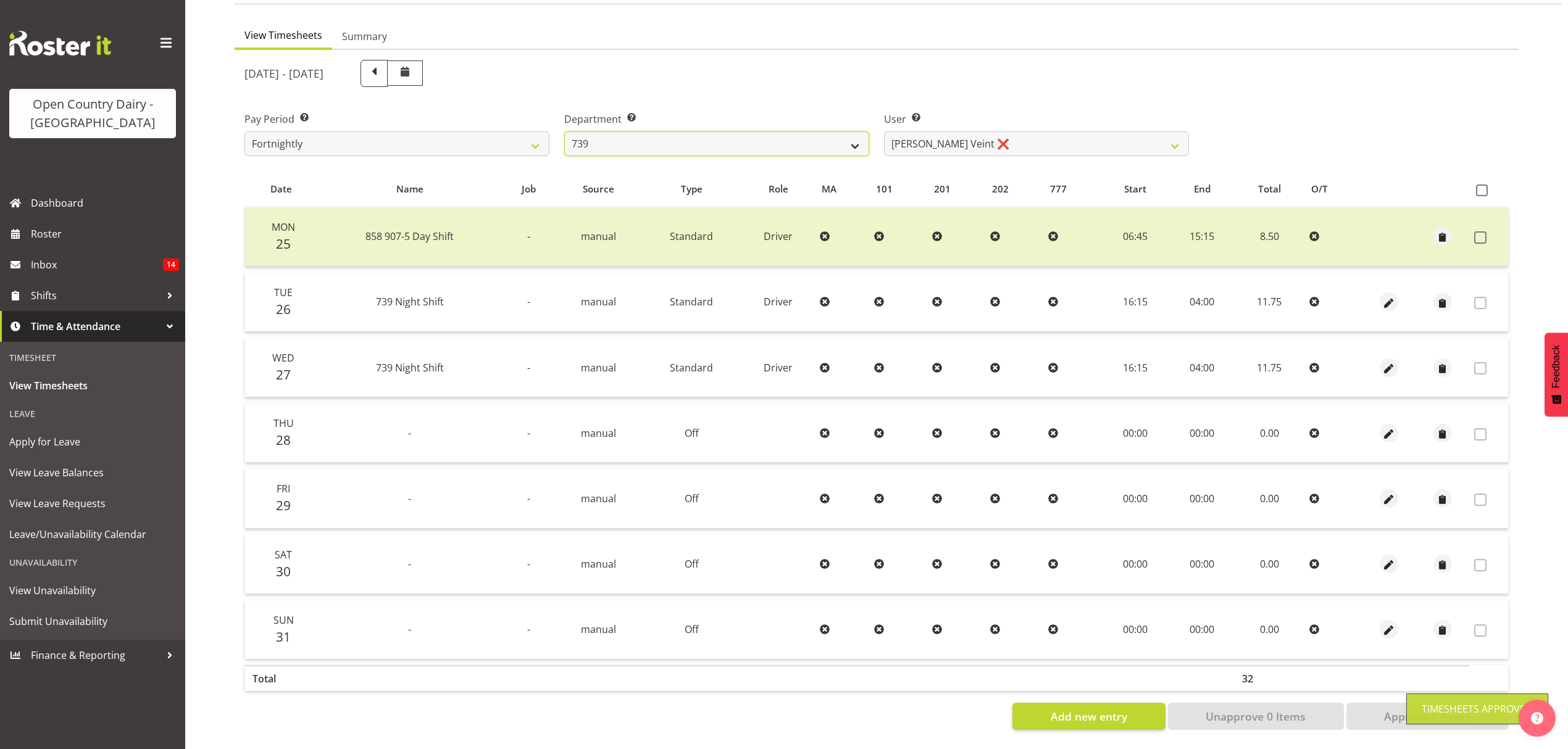
click at [848, 137] on select "734 735 736 737 738 739 851 852 853 854 855 856 858 861 862 865 868 869 870 873" at bounding box center [717, 144] width 305 height 25
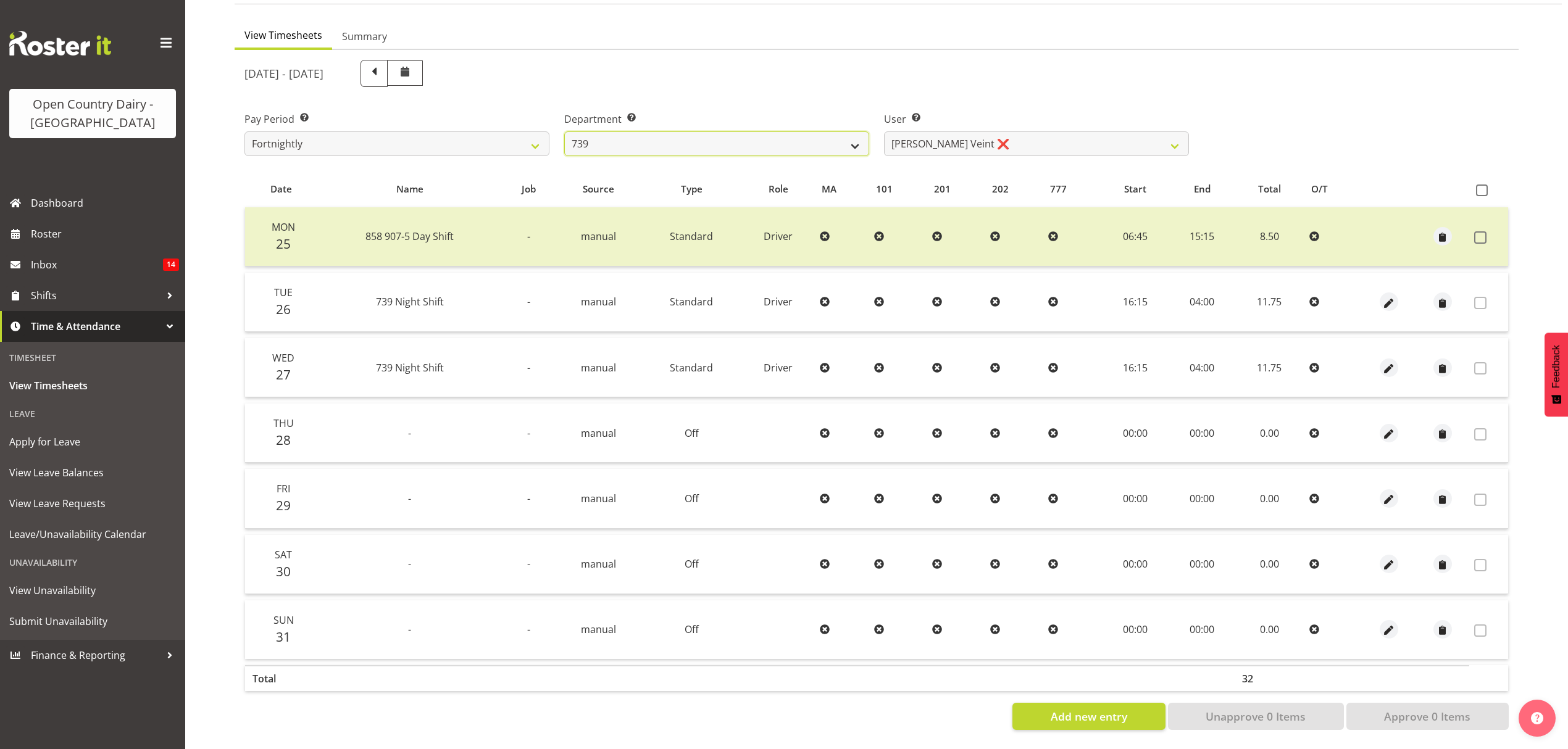
select select "667"
click at [564, 131] on select "734 735 736 737 738 739 851 852 853 854 855 856 858 861 862 865 868 869 870 873" at bounding box center [717, 144] width 305 height 25
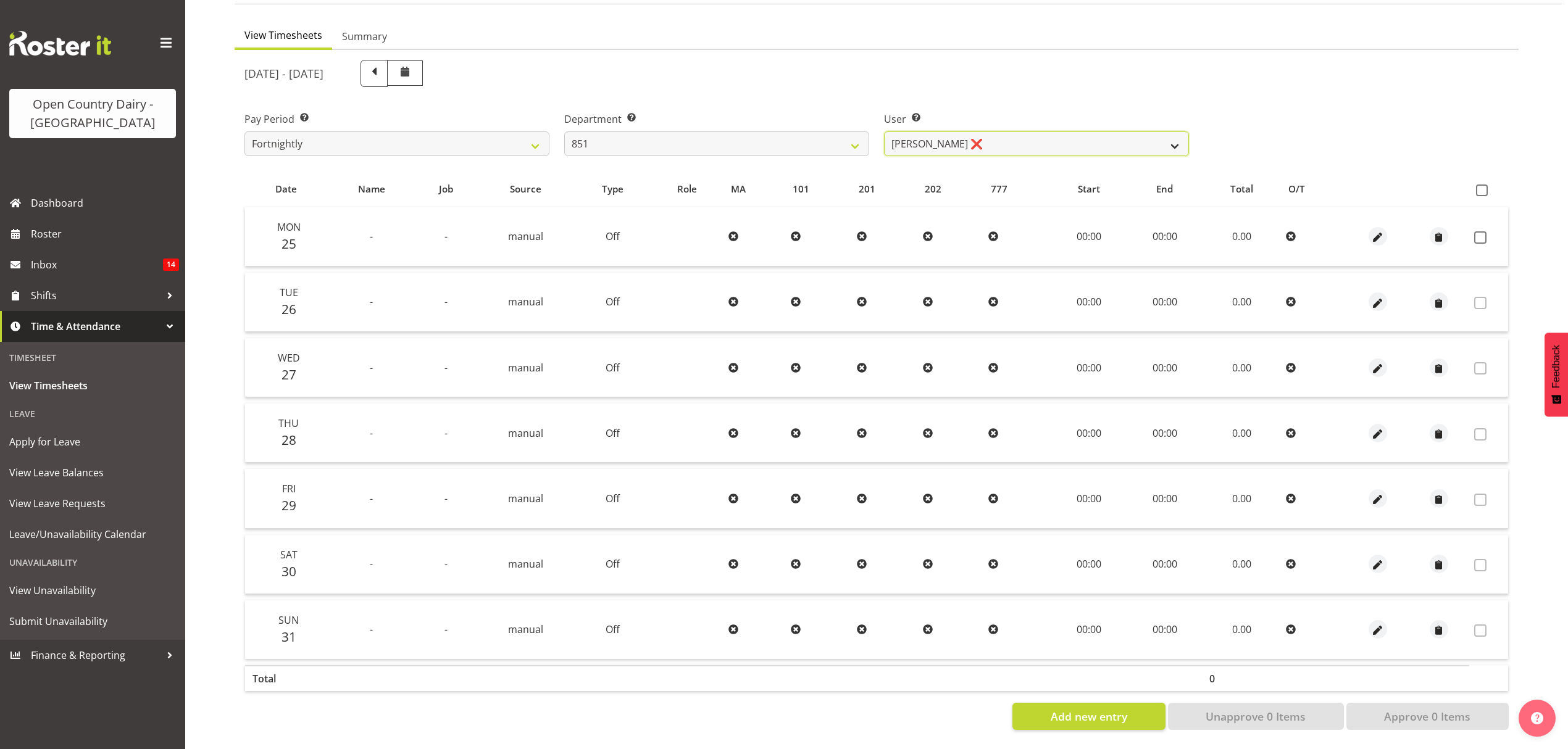
click at [1110, 136] on select "Hayden Batt ❌ Martin Black ❌ Stacey Wilson ❌" at bounding box center [1037, 144] width 305 height 25
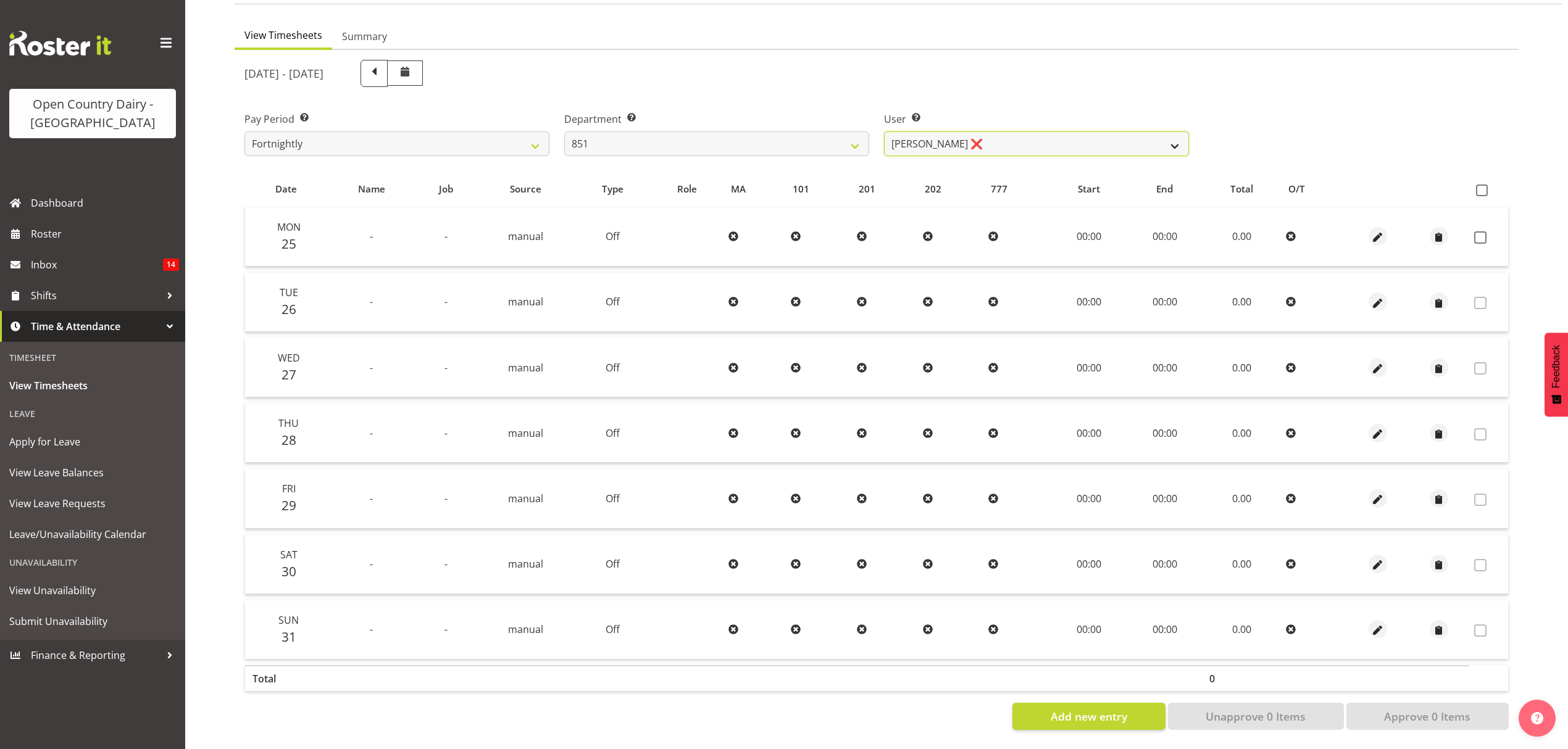
select select "7437"
click at [884, 131] on select "Hayden Batt ❌ Martin Black ❌ Stacey Wilson ❌" at bounding box center [1037, 144] width 305 height 25
click at [0, 0] on div at bounding box center [0, 0] width 0 height 0
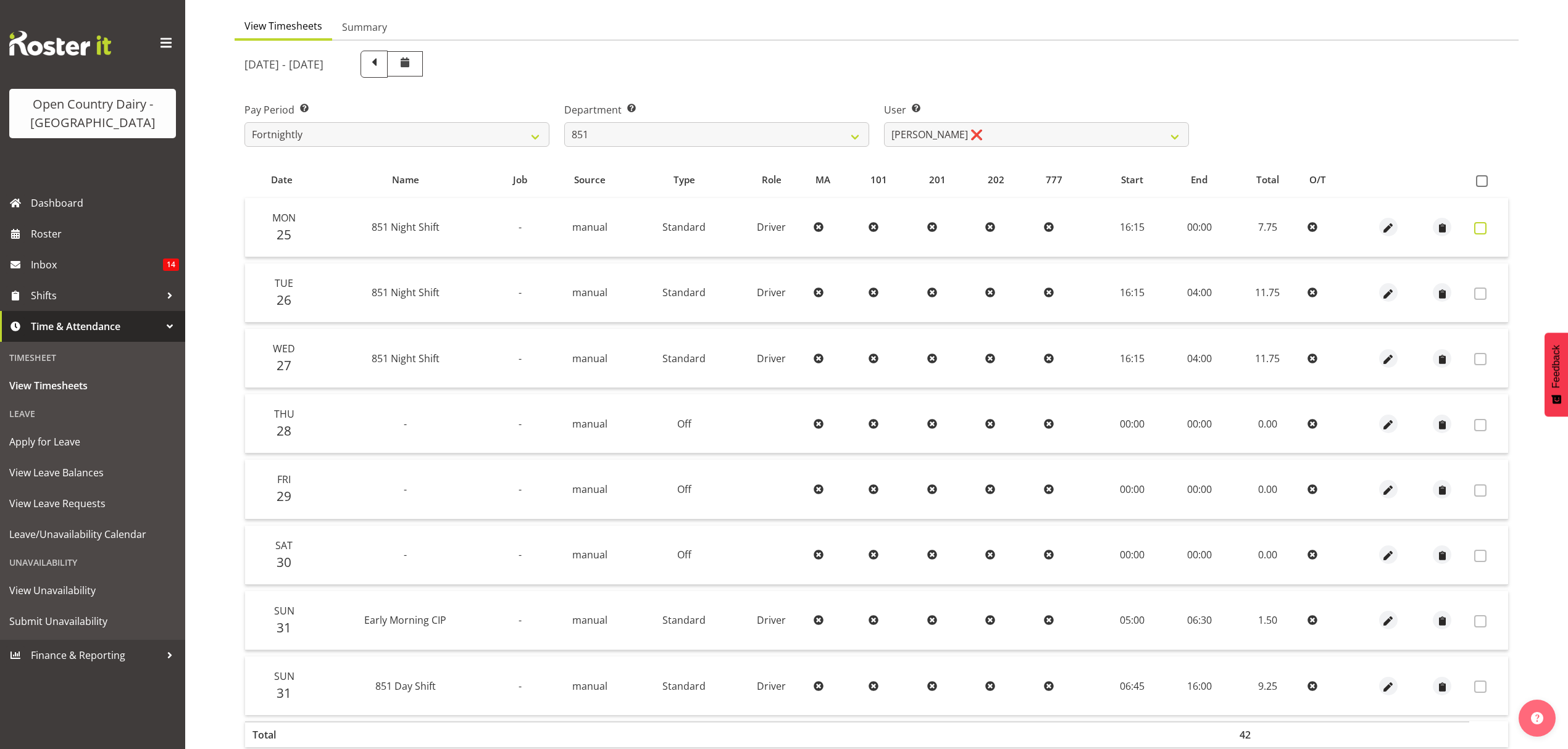
click at [1475, 231] on span at bounding box center [1480, 228] width 12 height 12
checkbox input "true"
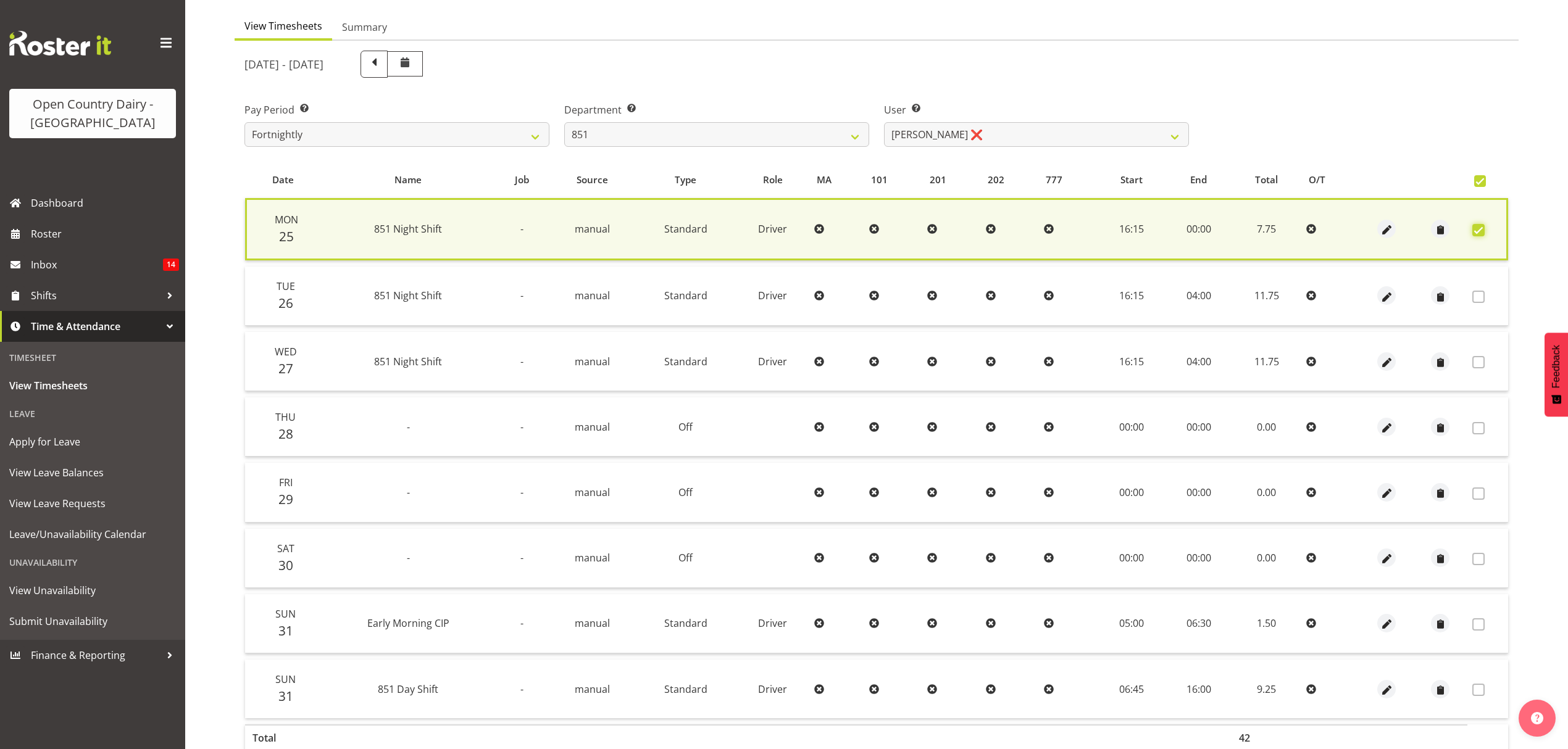
scroll to position [176, 0]
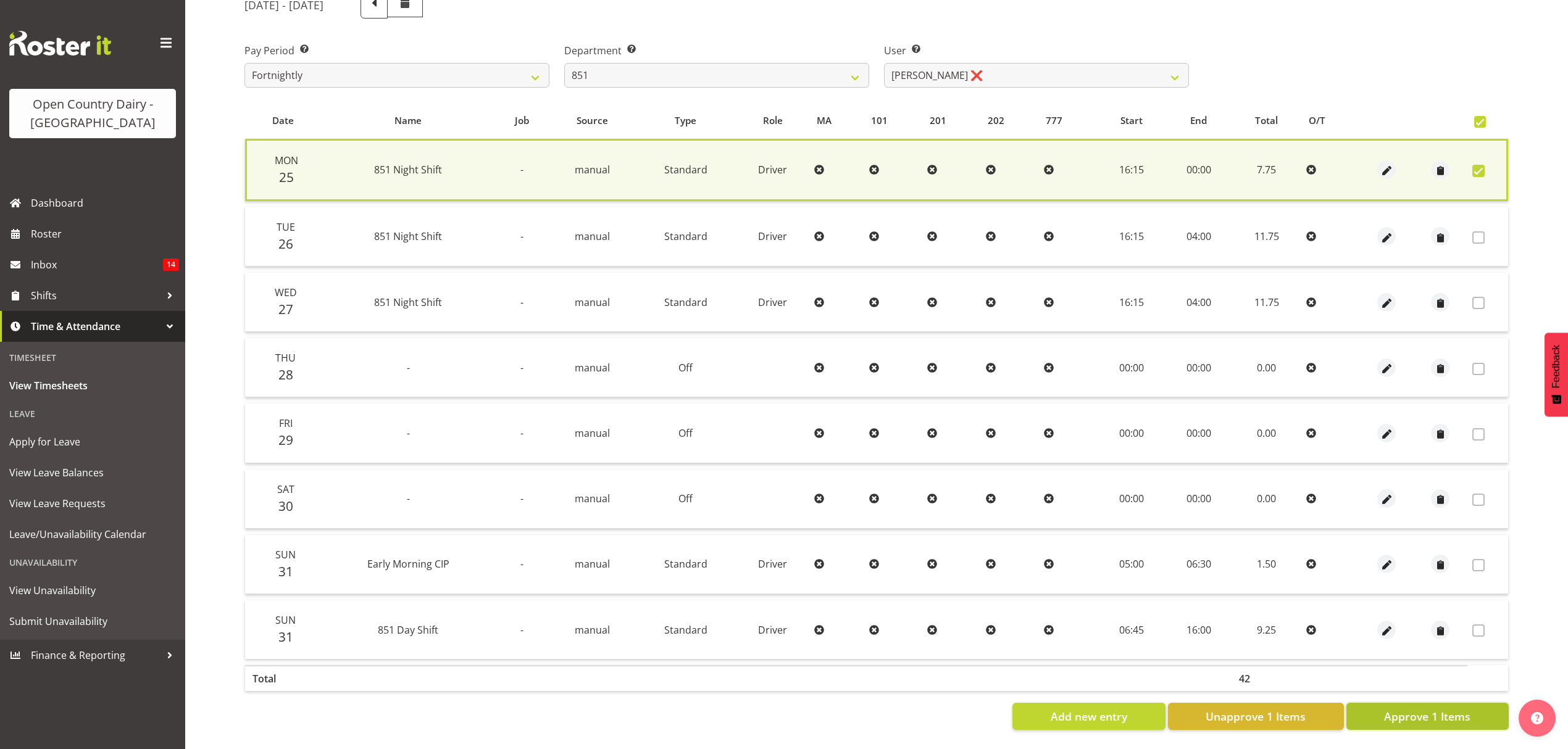
click at [1396, 709] on span "Approve 1 Items" at bounding box center [1427, 716] width 87 height 16
checkbox input "false"
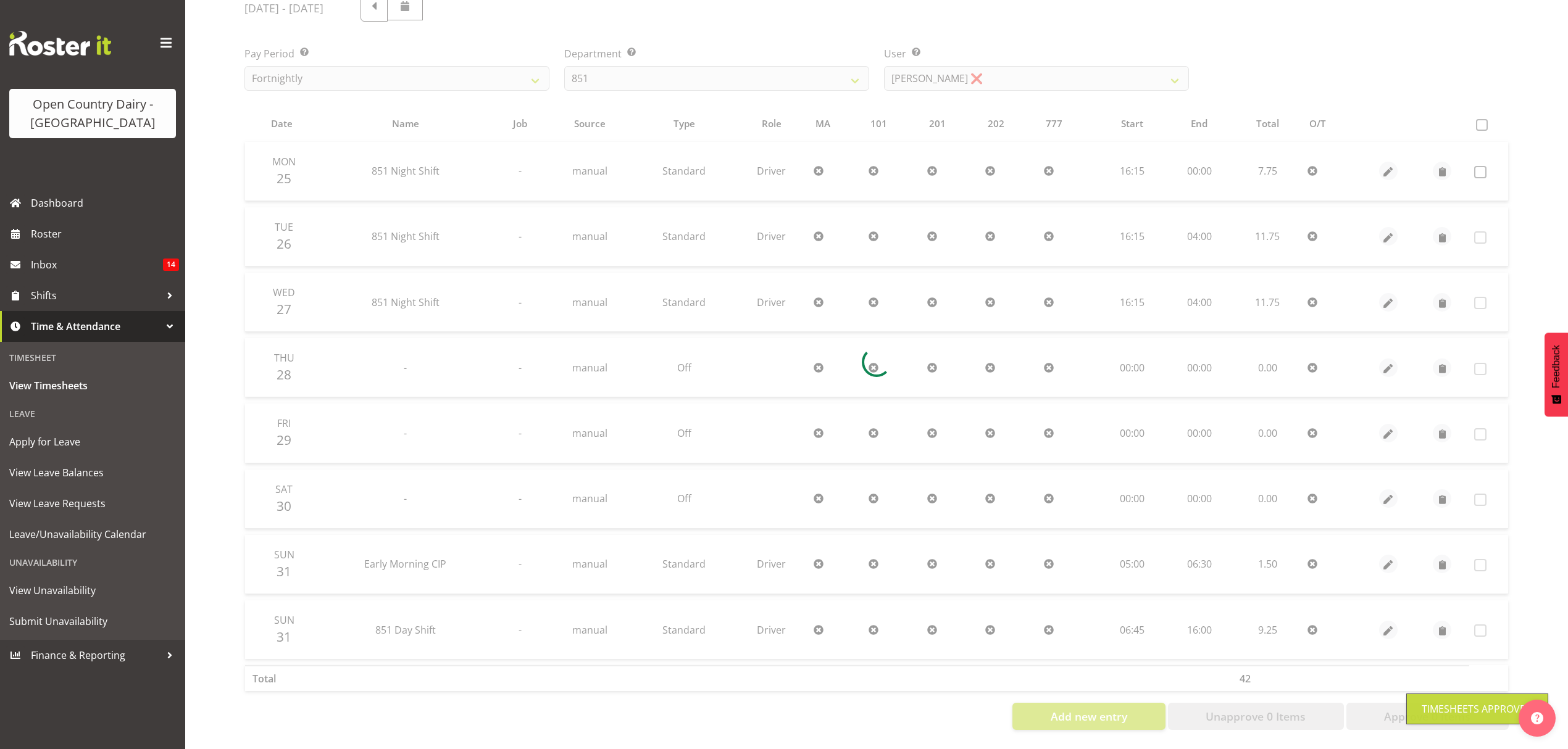
scroll to position [174, 0]
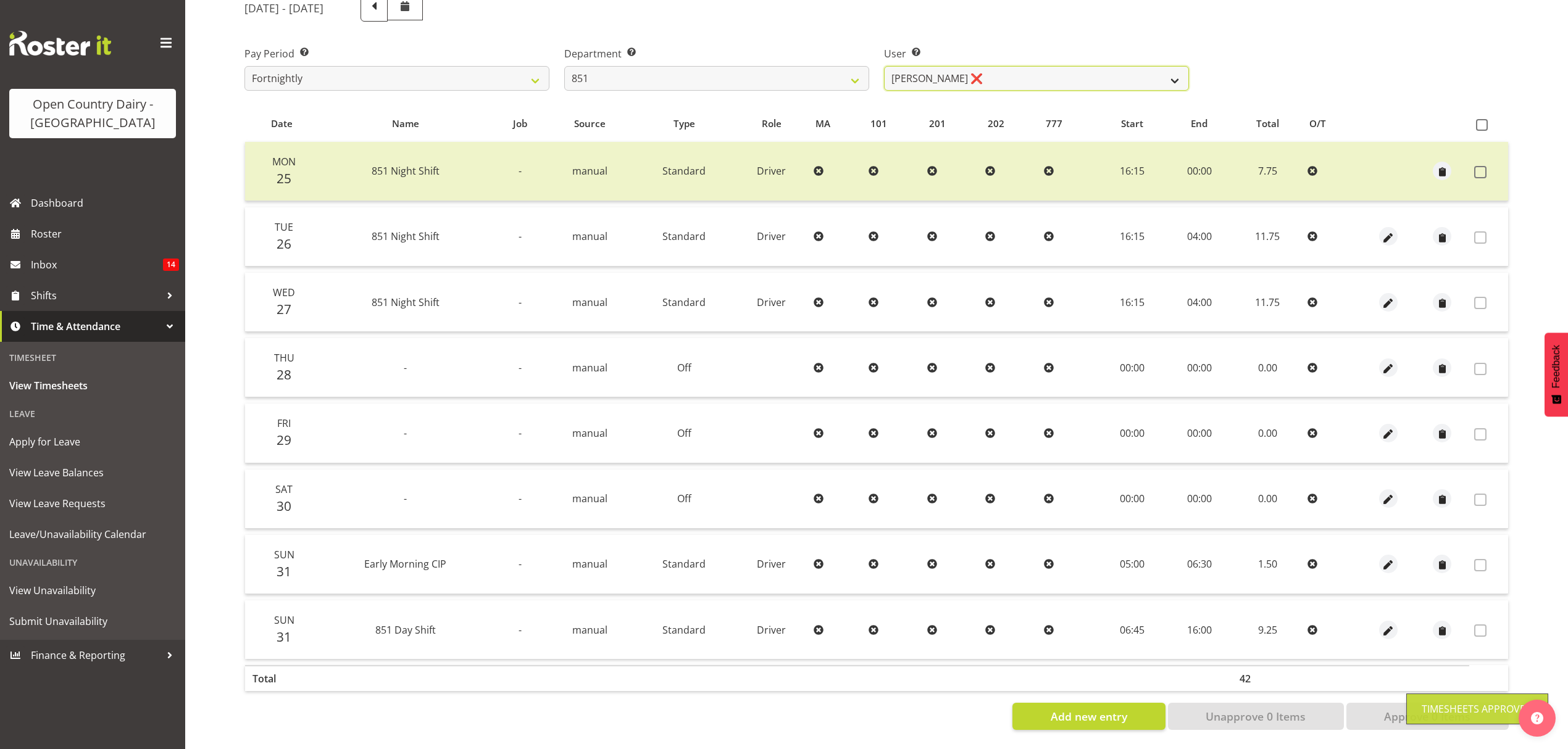
click at [1180, 73] on select "Hayden Batt ❌ Martin Black ❌ Stacey Wilson ❌" at bounding box center [1037, 78] width 305 height 25
select select "7425"
click at [884, 66] on select "Hayden Batt ❌ Martin Black ❌ Stacey Wilson ❌" at bounding box center [1037, 78] width 305 height 25
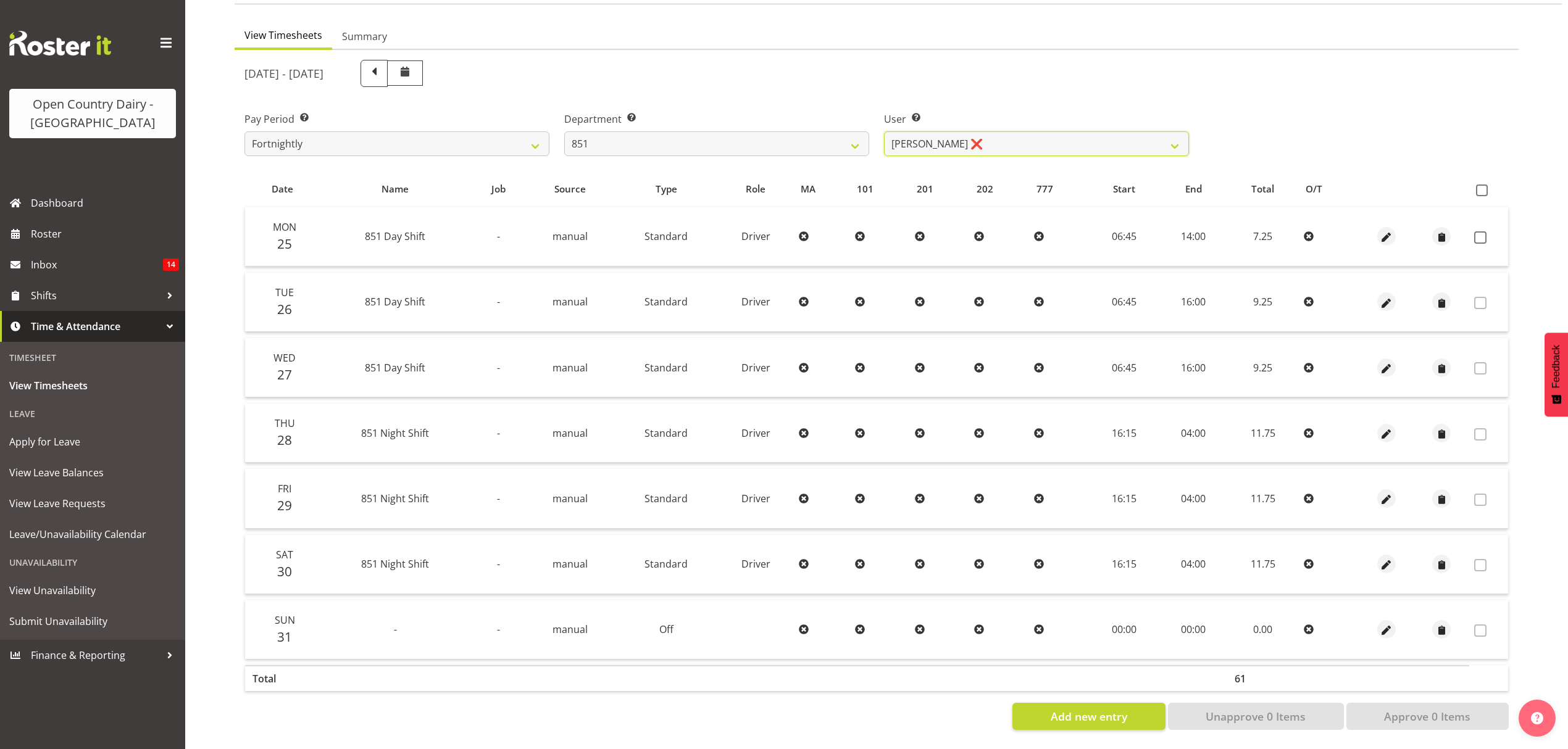
scroll to position [109, 0]
click at [1476, 231] on span at bounding box center [1480, 237] width 12 height 12
checkbox input "true"
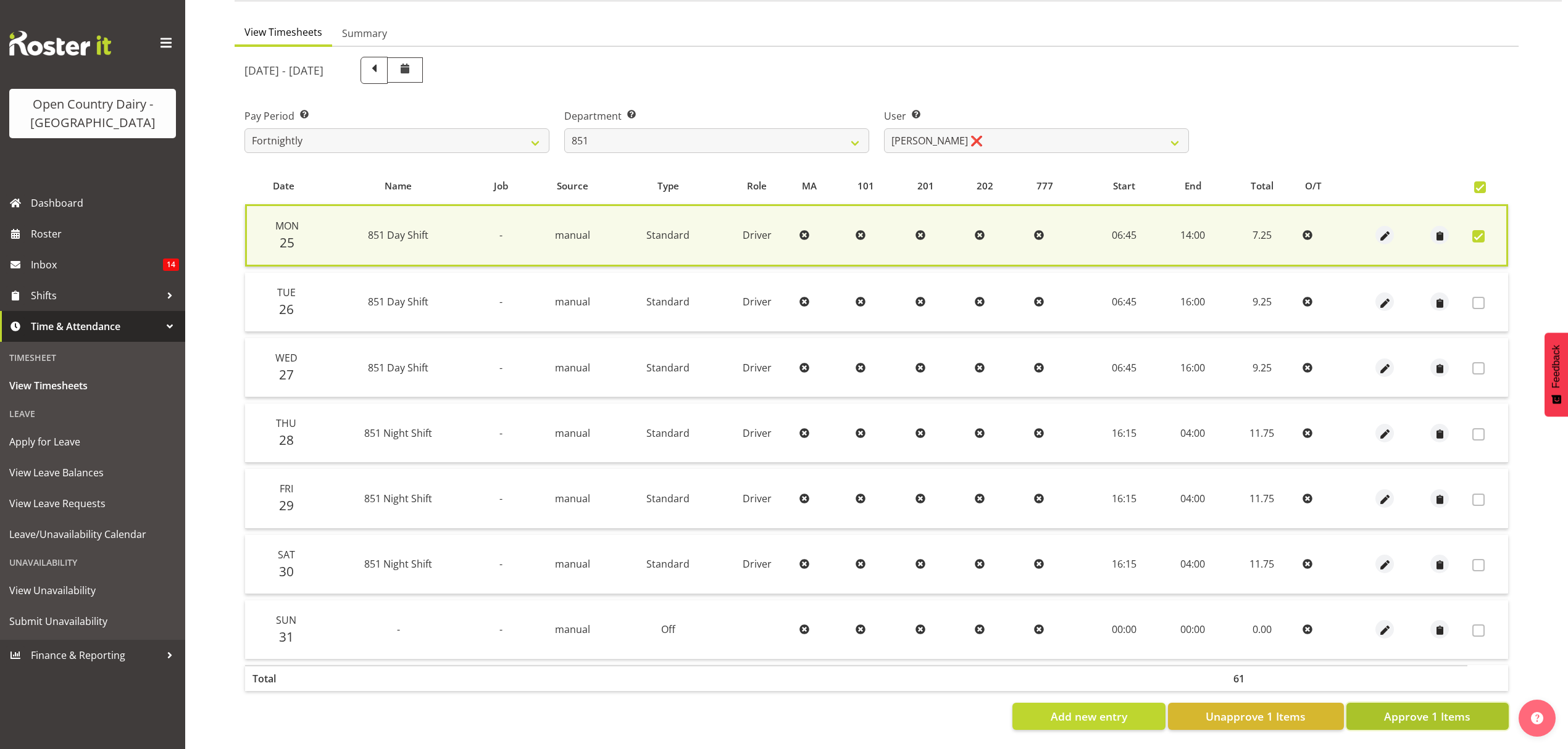
click at [1398, 709] on span "Approve 1 Items" at bounding box center [1427, 716] width 87 height 16
checkbox input "false"
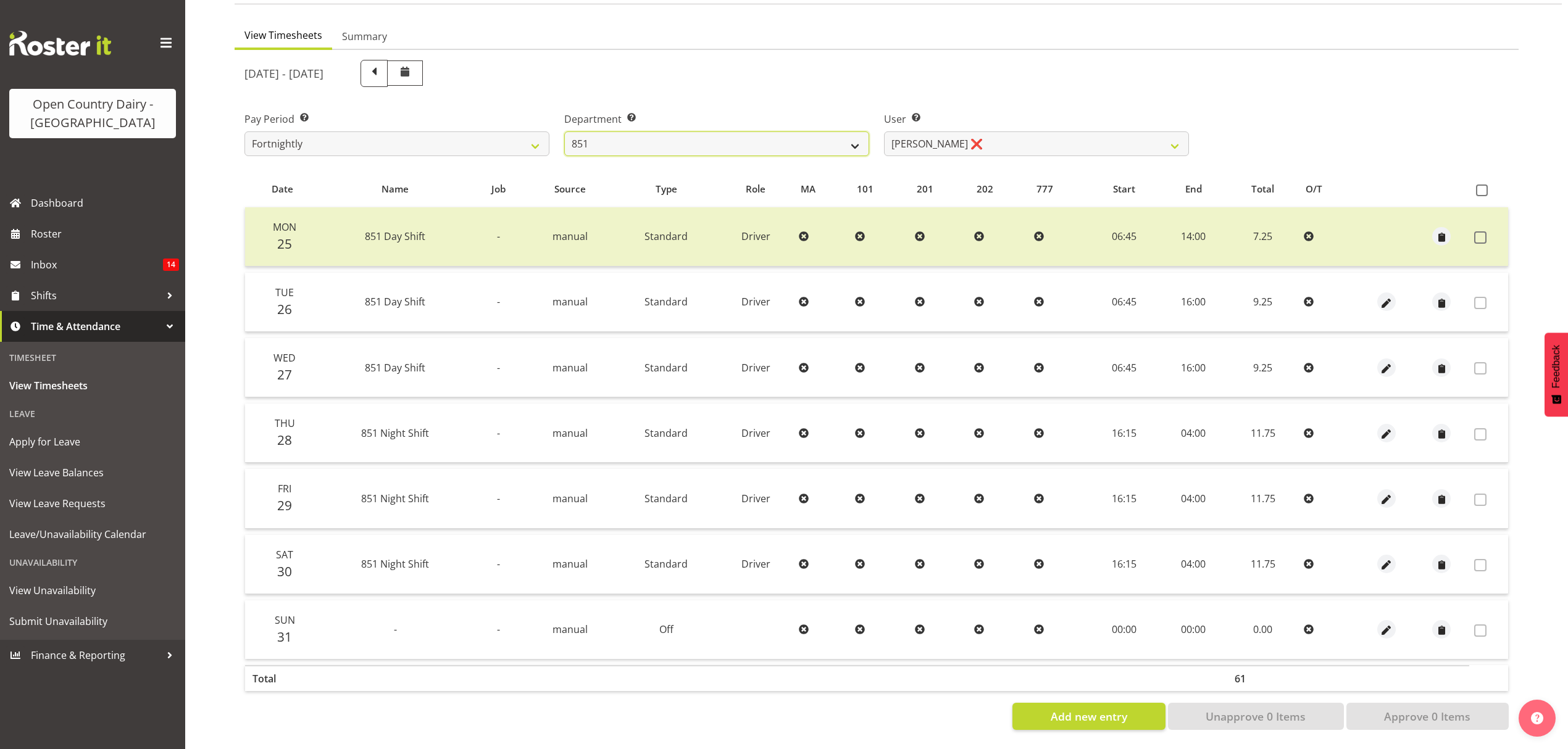
click at [849, 132] on select "734 735 736 737 738 739 851 852 853 854 855 856 858 861 862 865 868 869 870 873" at bounding box center [717, 144] width 305 height 25
select select "816"
click at [564, 131] on select "734 735 736 737 738 739 851 852 853 854 855 856 858 861 862 865 868 869 870 873" at bounding box center [717, 144] width 305 height 25
select select "10273"
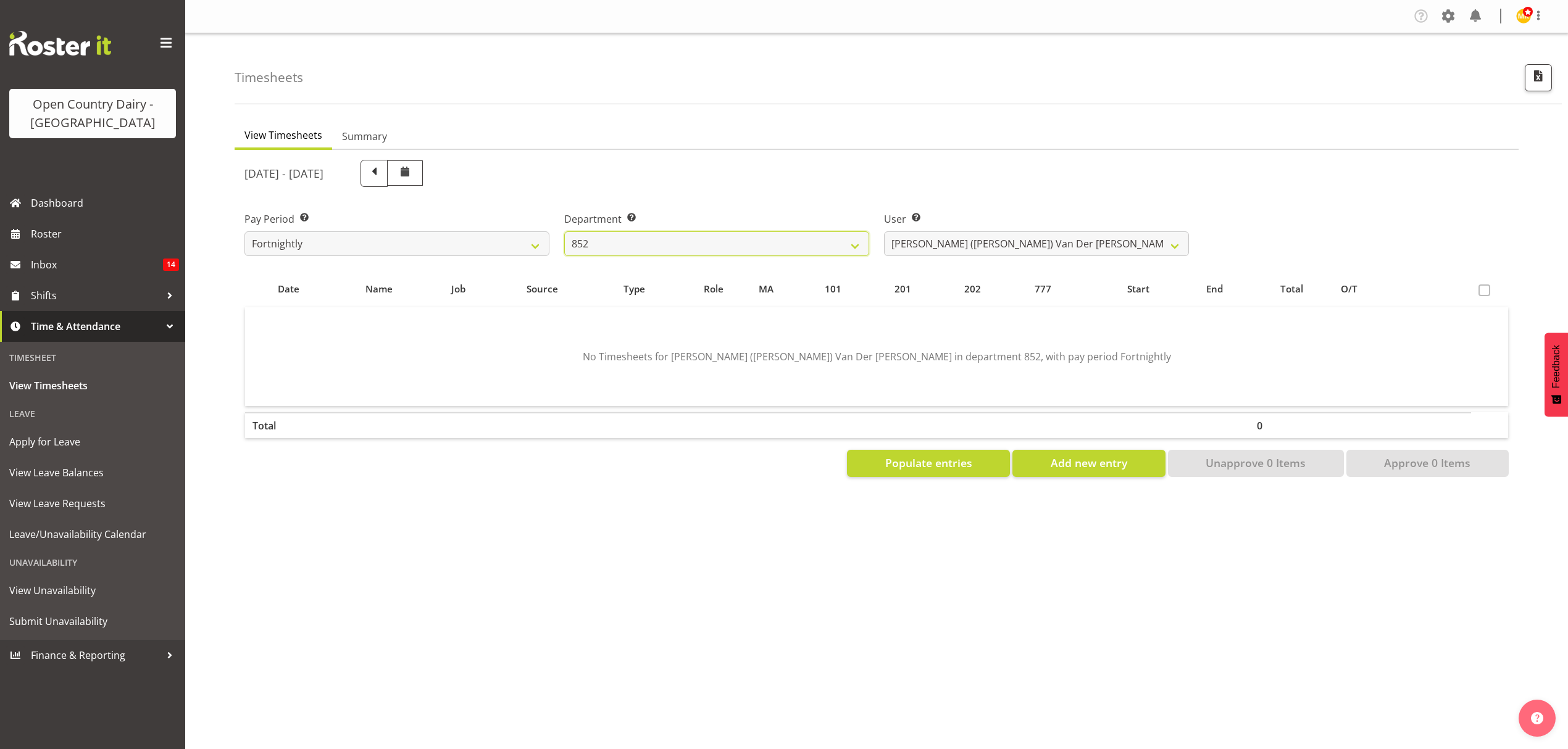
scroll to position [0, 0]
click at [1159, 245] on select "Gert (Gerry) Van Der Berg ❌ Glenn Tither ❌ Jason Gough ❌ Richard Aitken ❌" at bounding box center [1037, 243] width 305 height 25
click at [1160, 245] on select "Gert (Gerry) Van Der Berg ❌ Glenn Tither ❌ Jason Gough ❌ Richard Aitken ❌" at bounding box center [1037, 243] width 305 height 25
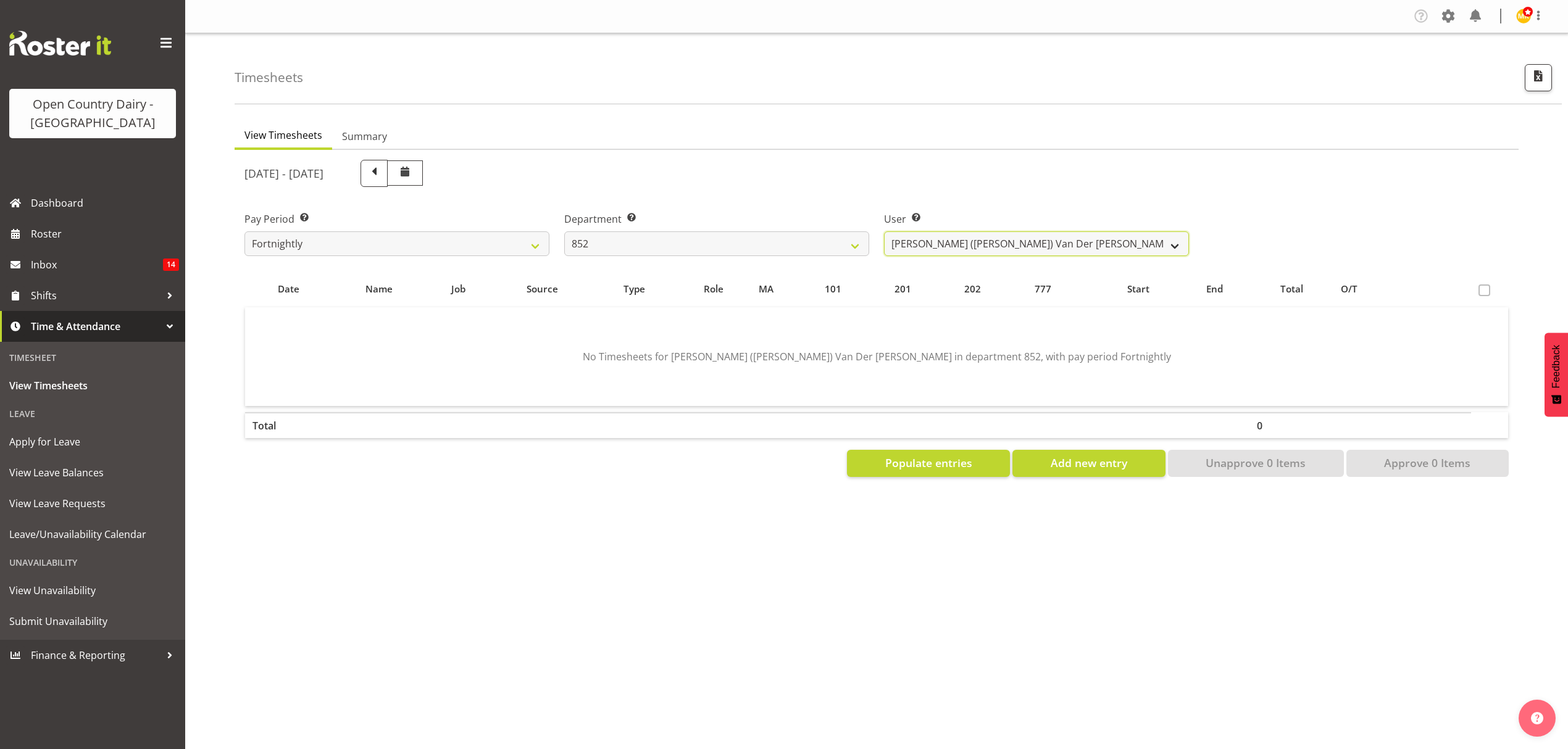
click at [1160, 245] on select "Gert (Gerry) Van Der Berg ❌ Glenn Tither ❌ Jason Gough ❌ Richard Aitken ❌" at bounding box center [1037, 243] width 305 height 25
click at [849, 243] on select "734 735 736 737 738 739 851 852 853 854 855 856 858 861 862 865 868 869 870 873" at bounding box center [717, 243] width 305 height 25
click at [855, 249] on select "734 735 736 737 738 739 851 852 853 854 855 856 858 861 862 865 868 869 870 873" at bounding box center [717, 243] width 305 height 25
select select "669"
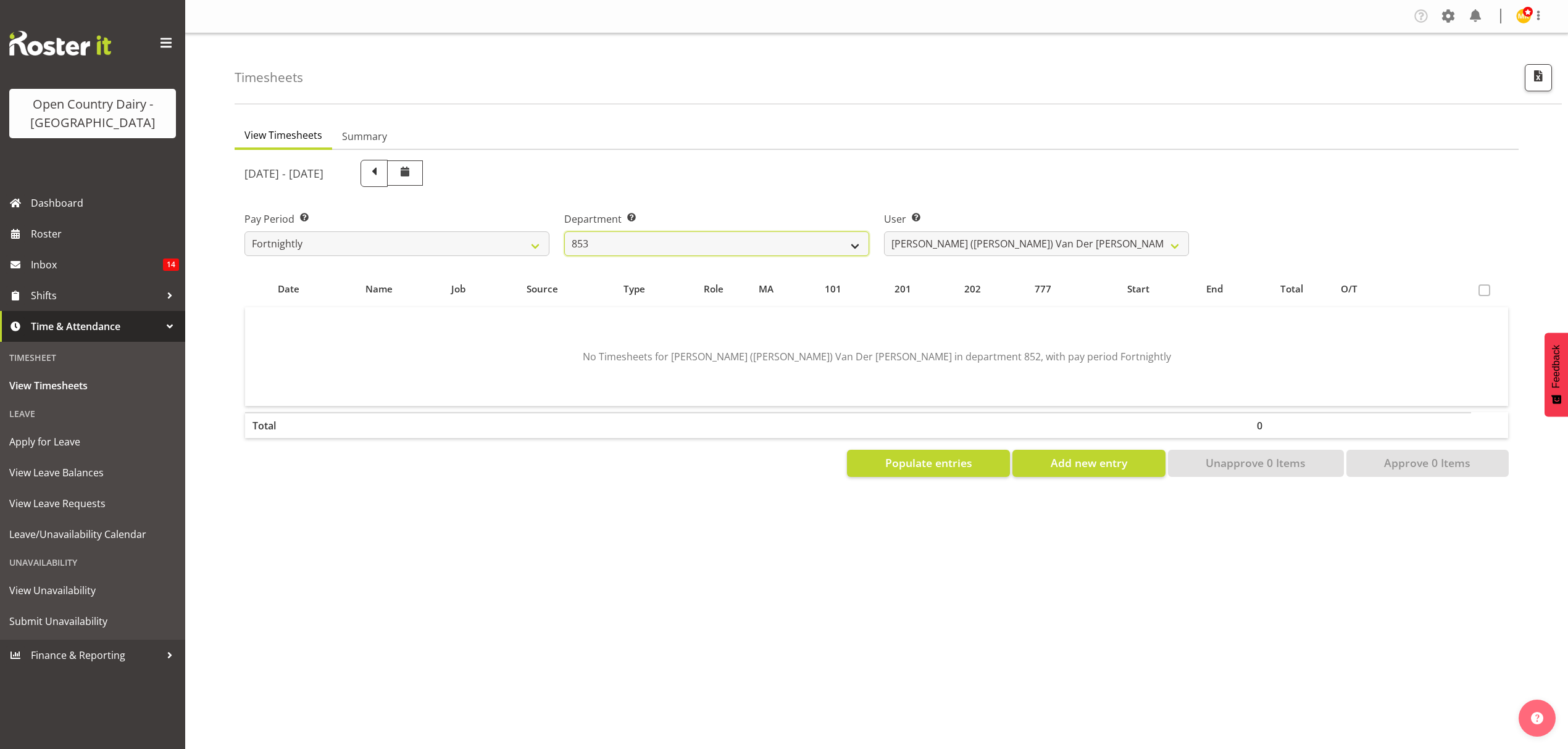
click at [564, 231] on select "734 735 736 737 738 739 851 852 853 854 855 856 858 861 862 865 868 869 870 873" at bounding box center [717, 243] width 305 height 25
click at [0, 0] on div at bounding box center [0, 0] width 0 height 0
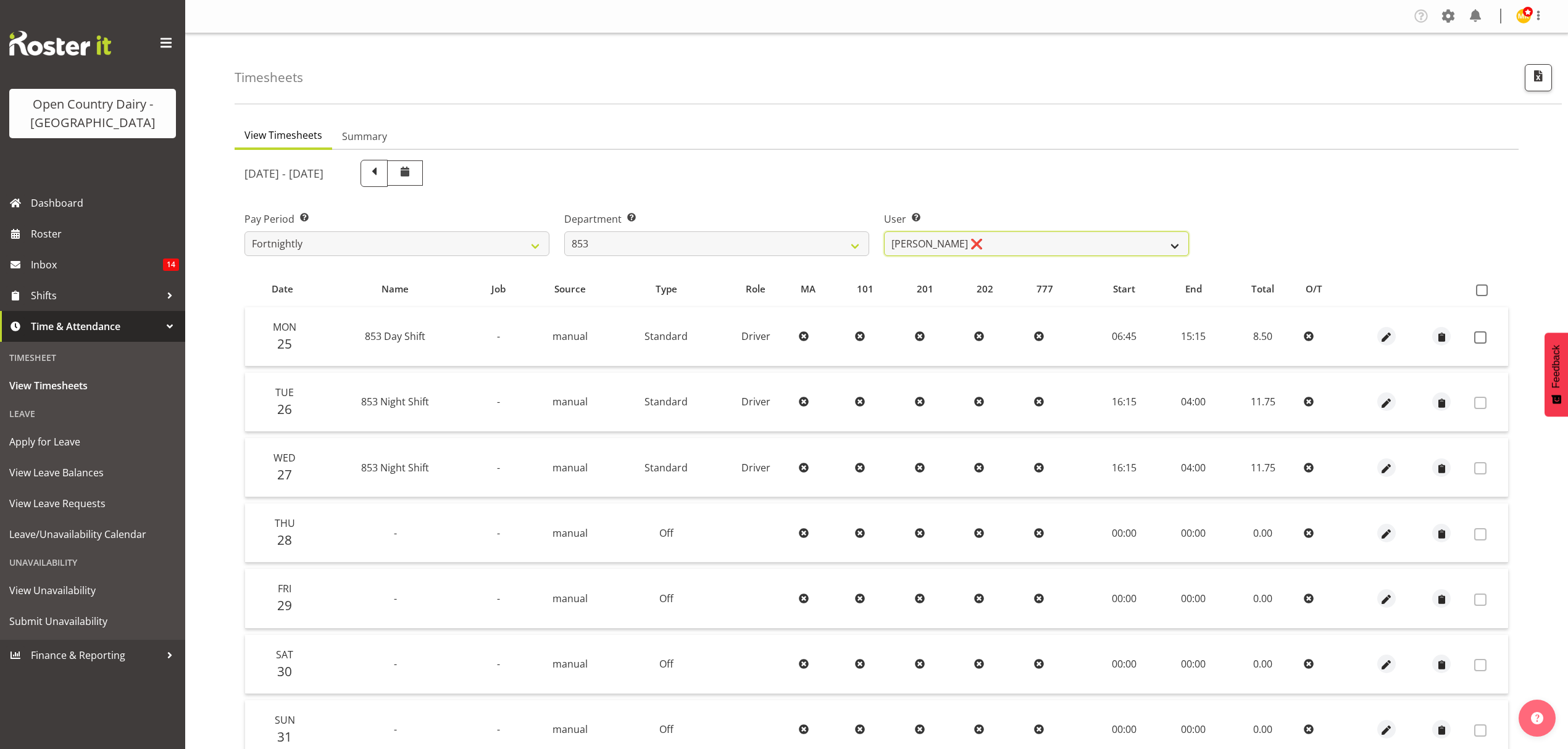
click at [1153, 250] on select "Christiaan Botha ❌ Kevin Stuck ❌ Marty Powell ❌ Sean O'Neill ❌" at bounding box center [1037, 243] width 305 height 25
click at [1482, 336] on span at bounding box center [1480, 337] width 12 height 12
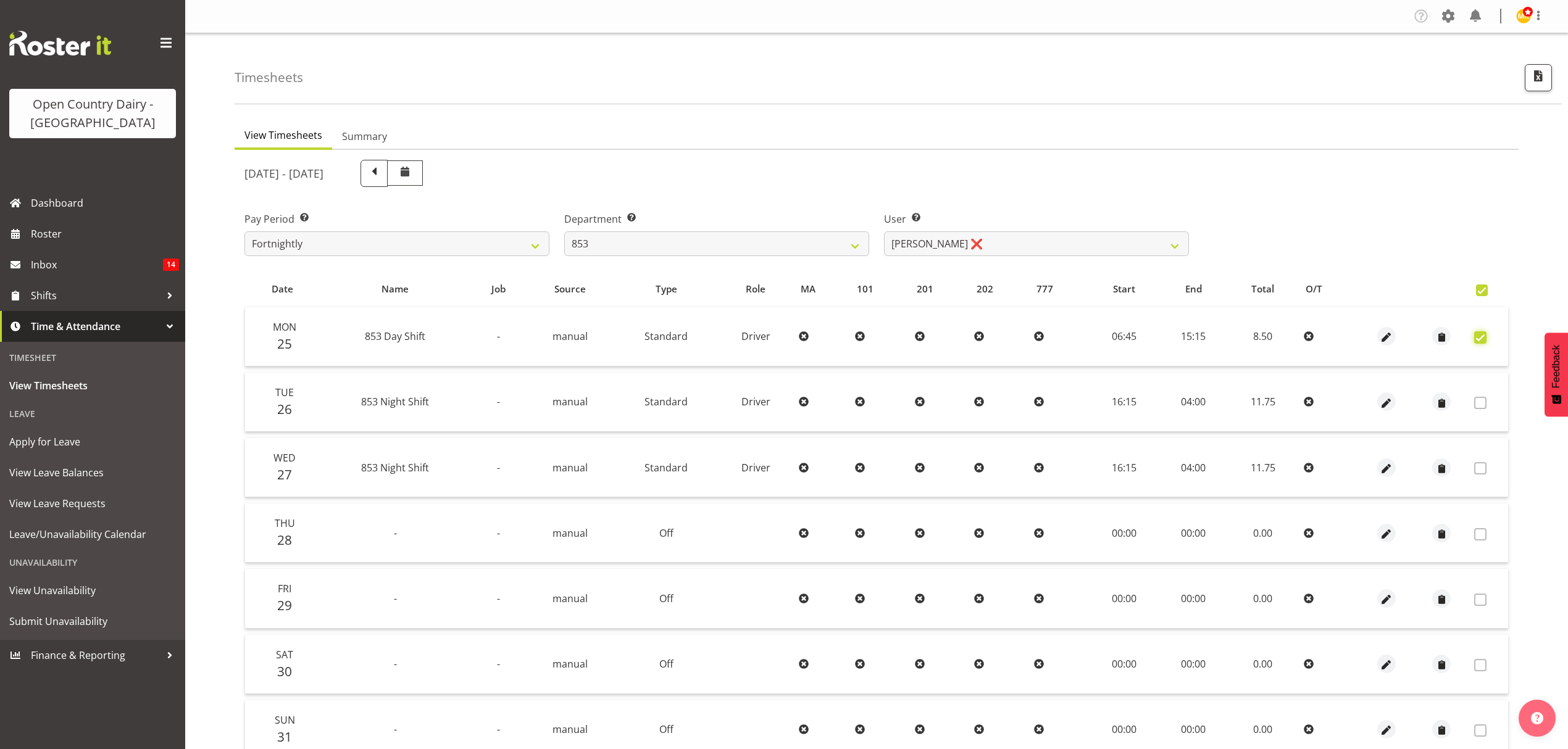
checkbox input "true"
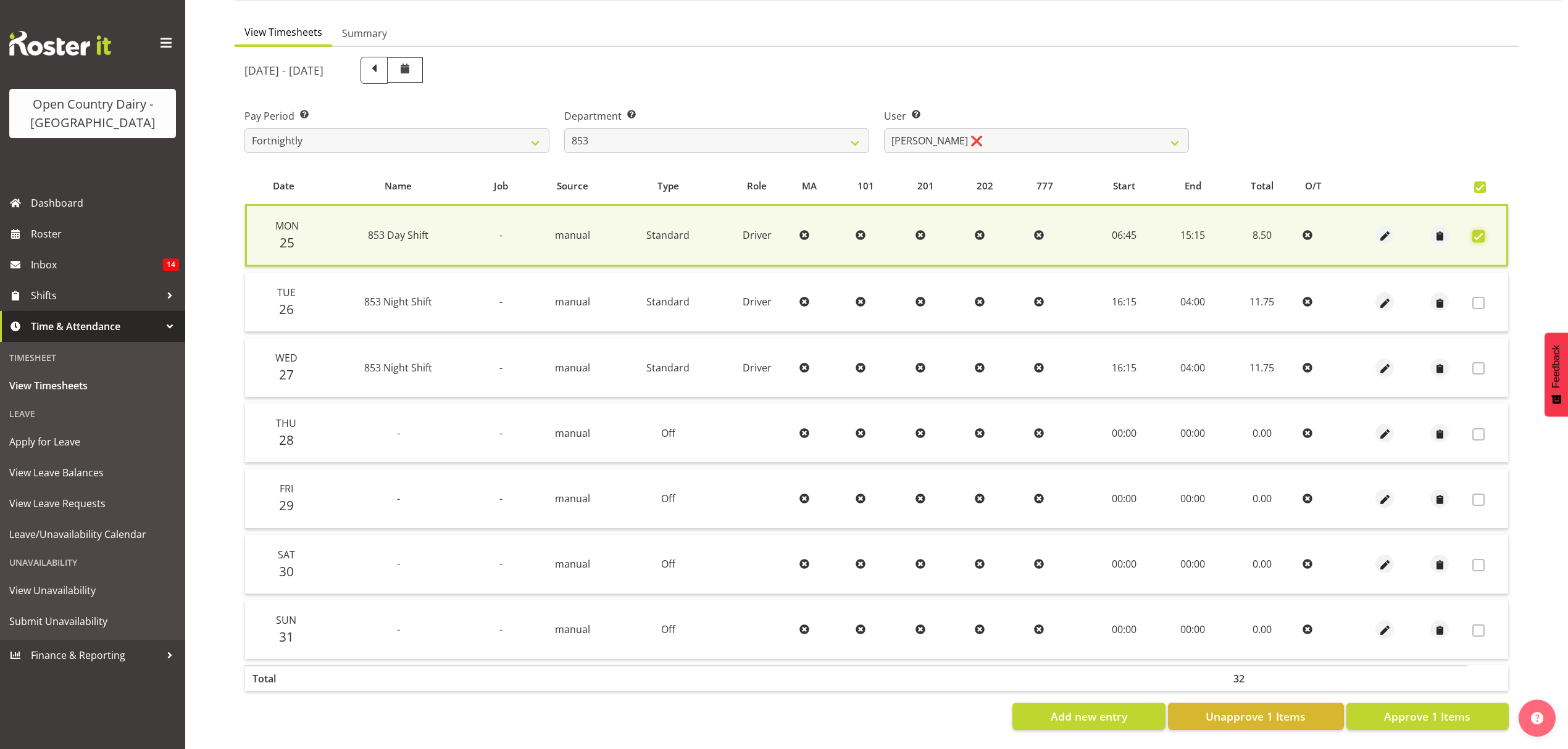
scroll to position [111, 0]
click at [1441, 709] on span "Approve 1 Items" at bounding box center [1427, 716] width 87 height 16
checkbox input "false"
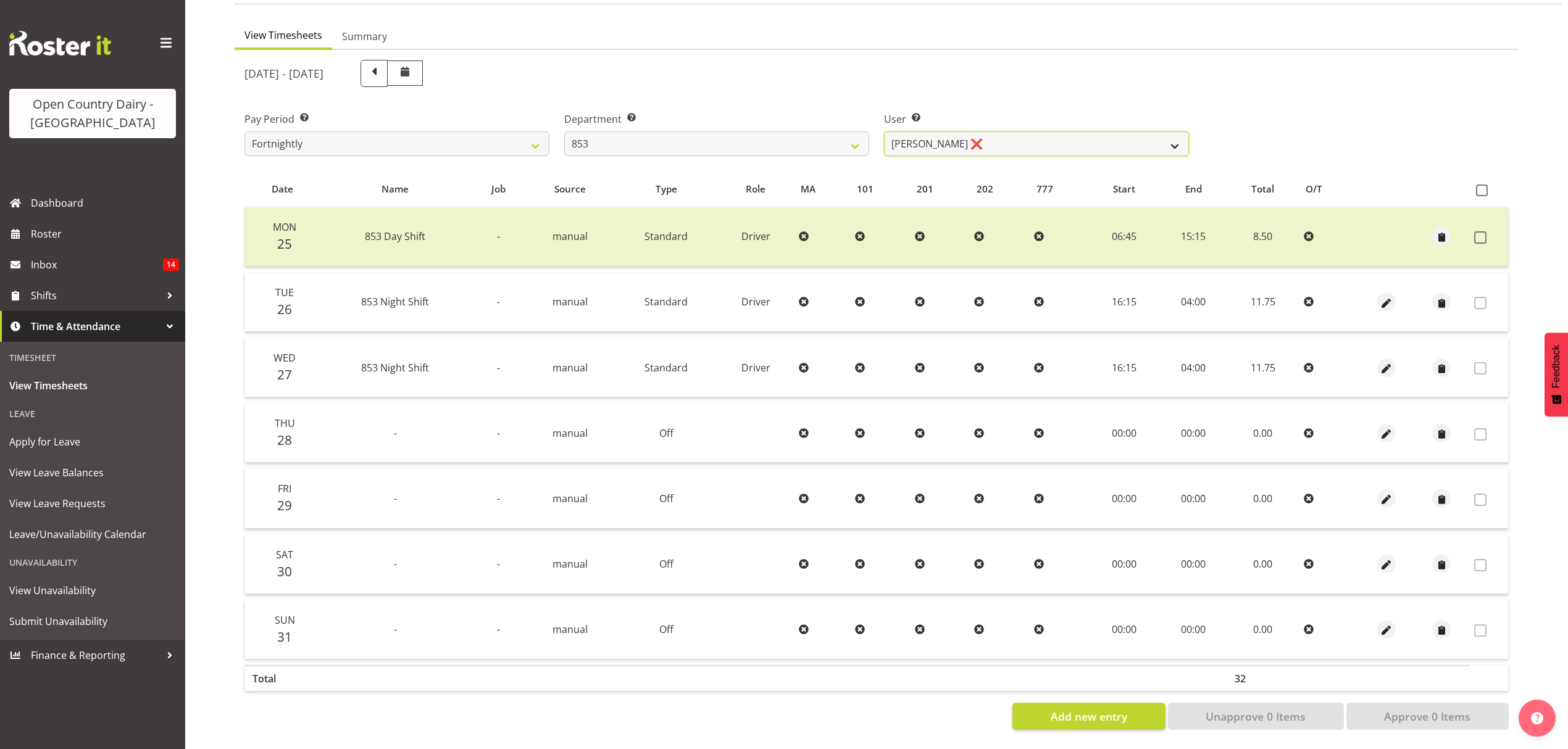
click at [1176, 138] on select "Christiaan Botha ❌ Kevin Stuck ❌ Marty Powell ❌ Sean O'Neill ❌" at bounding box center [1037, 144] width 305 height 25
select select "10116"
click at [884, 131] on select "Christiaan Botha ❌ Kevin Stuck ❌ Marty Powell ❌ Sean O'Neill ❌" at bounding box center [1037, 144] width 305 height 25
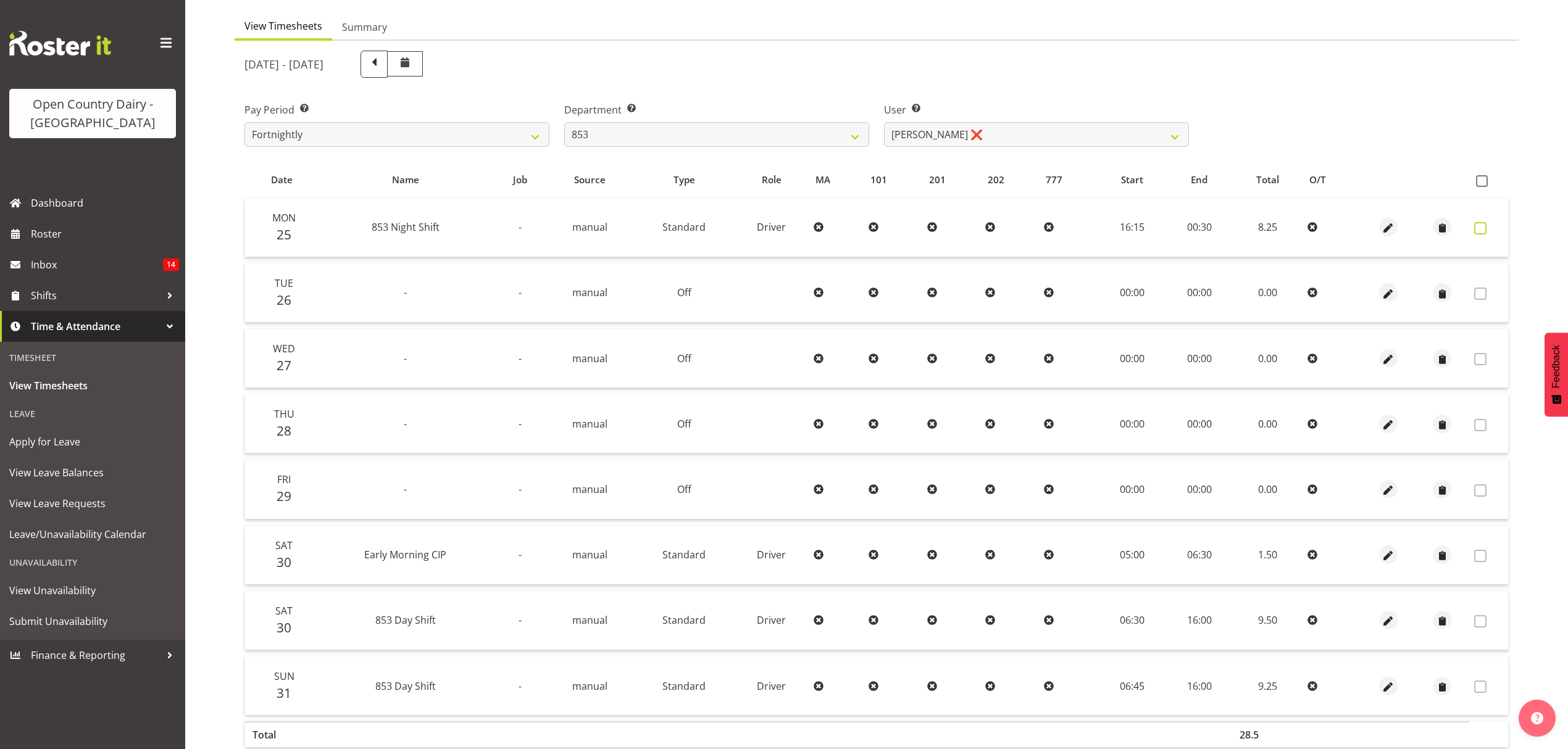
click at [1480, 226] on span at bounding box center [1480, 228] width 12 height 12
checkbox input "true"
click at [1480, 226] on span at bounding box center [1480, 228] width 12 height 12
checkbox input "false"
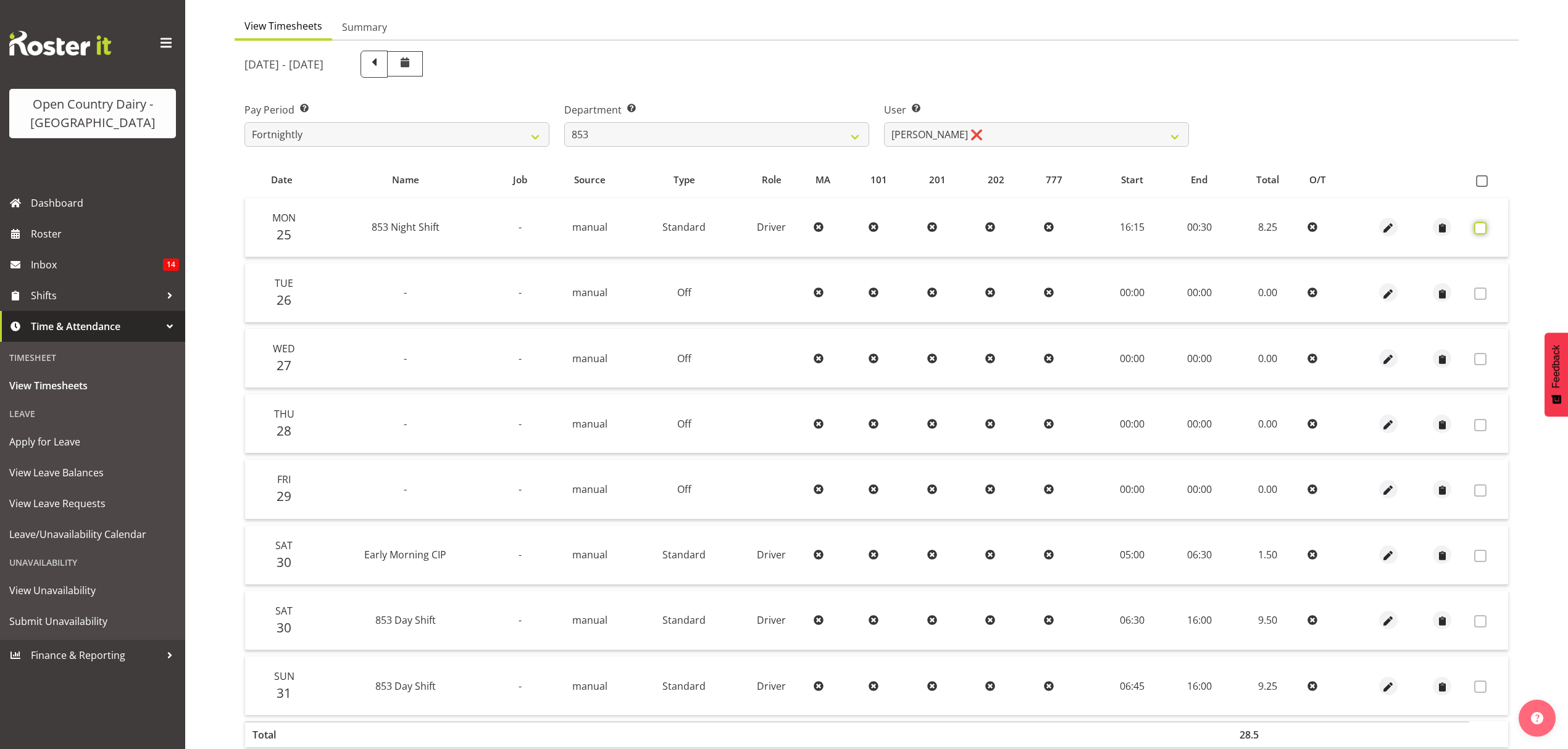
checkbox input "false"
click at [1480, 226] on span at bounding box center [1480, 228] width 12 height 12
checkbox input "false"
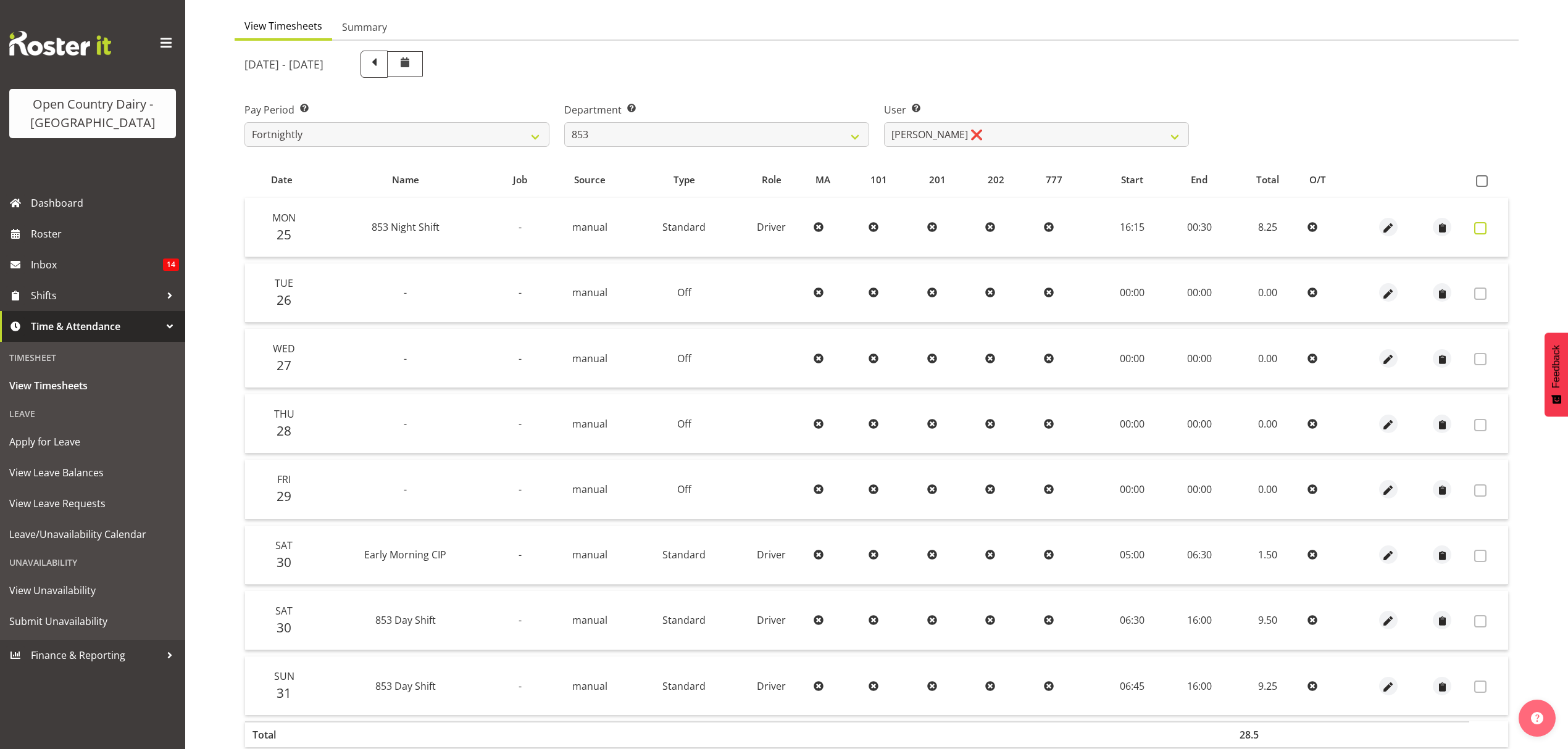
click at [1479, 225] on span at bounding box center [1480, 228] width 12 height 12
checkbox input "true"
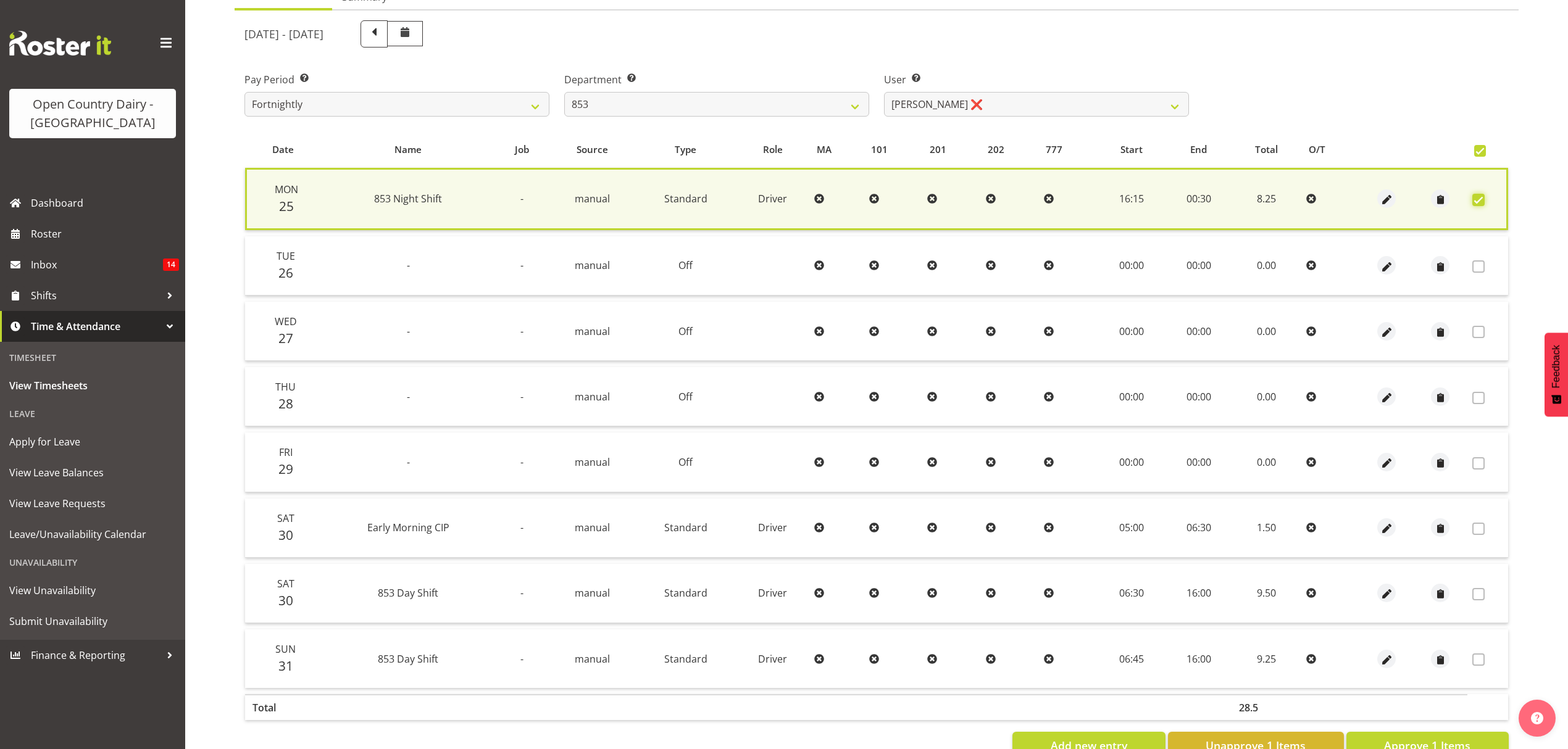
scroll to position [176, 0]
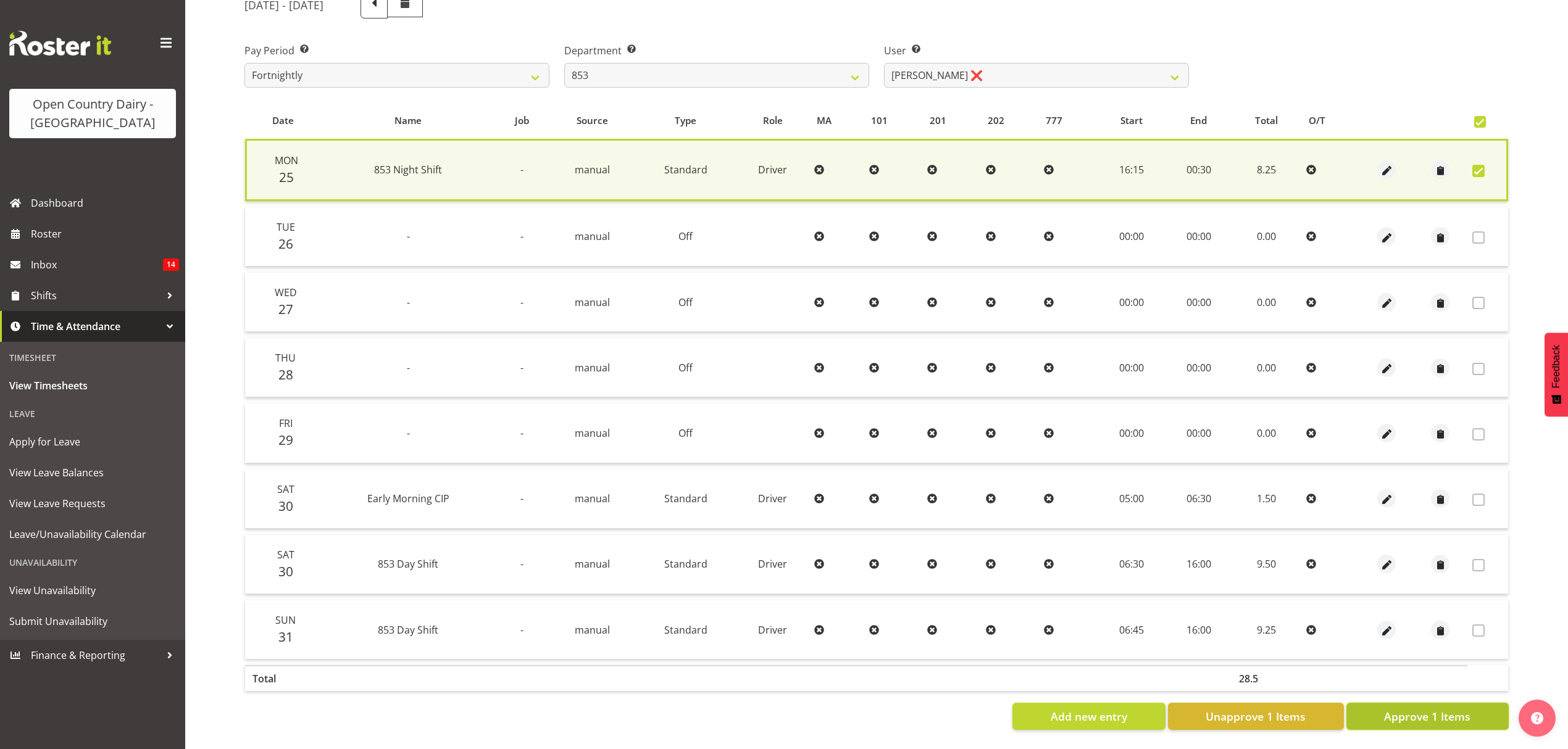
click at [1420, 709] on span "Approve 1 Items" at bounding box center [1427, 716] width 87 height 16
click at [1420, 707] on div "Add new entry Unapprove 1 Items Approve 1 Items" at bounding box center [876, 716] width 1264 height 27
checkbox input "false"
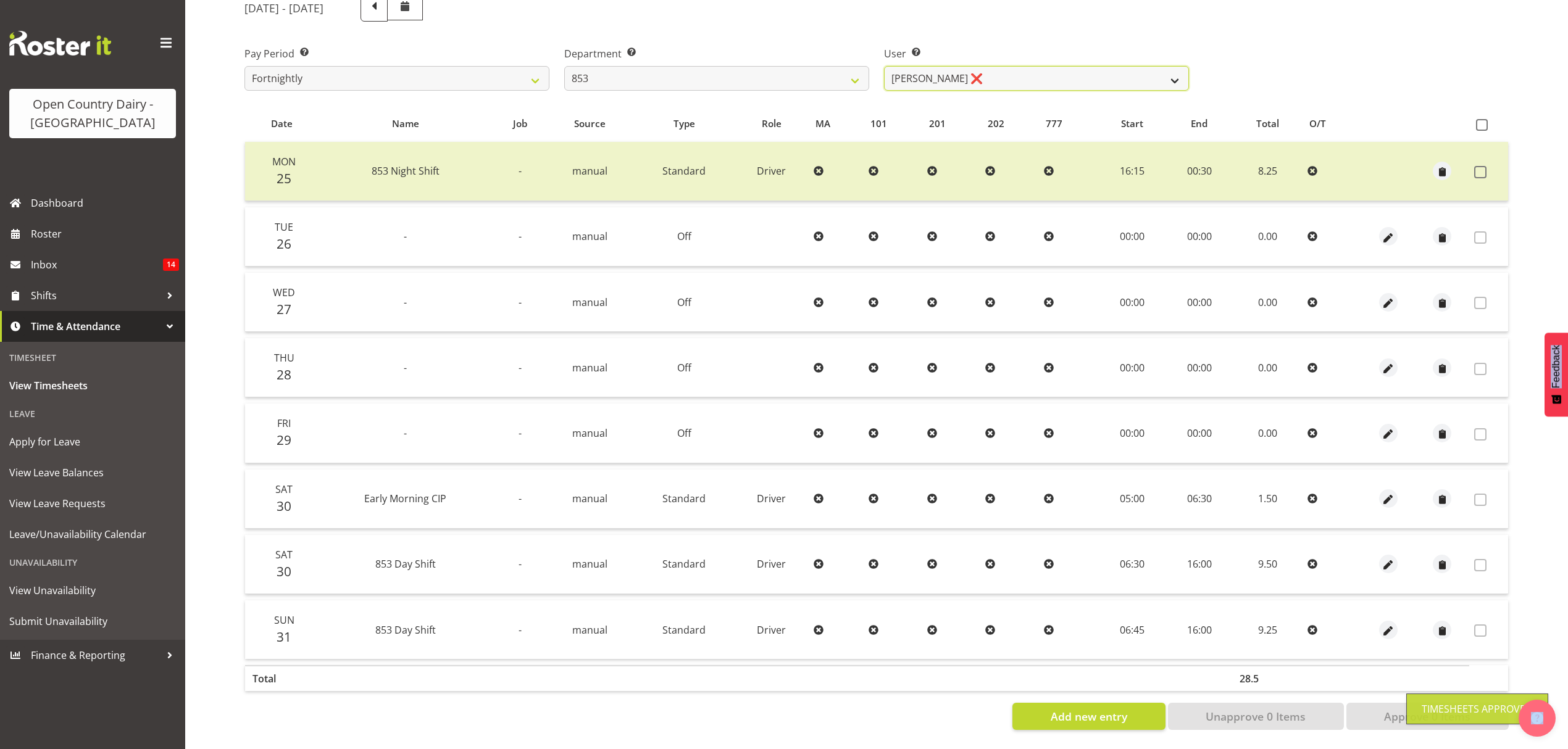
click at [1169, 72] on select "Christiaan Botha ❌ Kevin Stuck ❌ Marty Powell ❌ Sean O'Neill ❌" at bounding box center [1037, 78] width 305 height 25
click at [884, 66] on select "Christiaan Botha ❌ Kevin Stuck ❌ Marty Powell ❌ Sean O'Neill ❌" at bounding box center [1037, 78] width 305 height 25
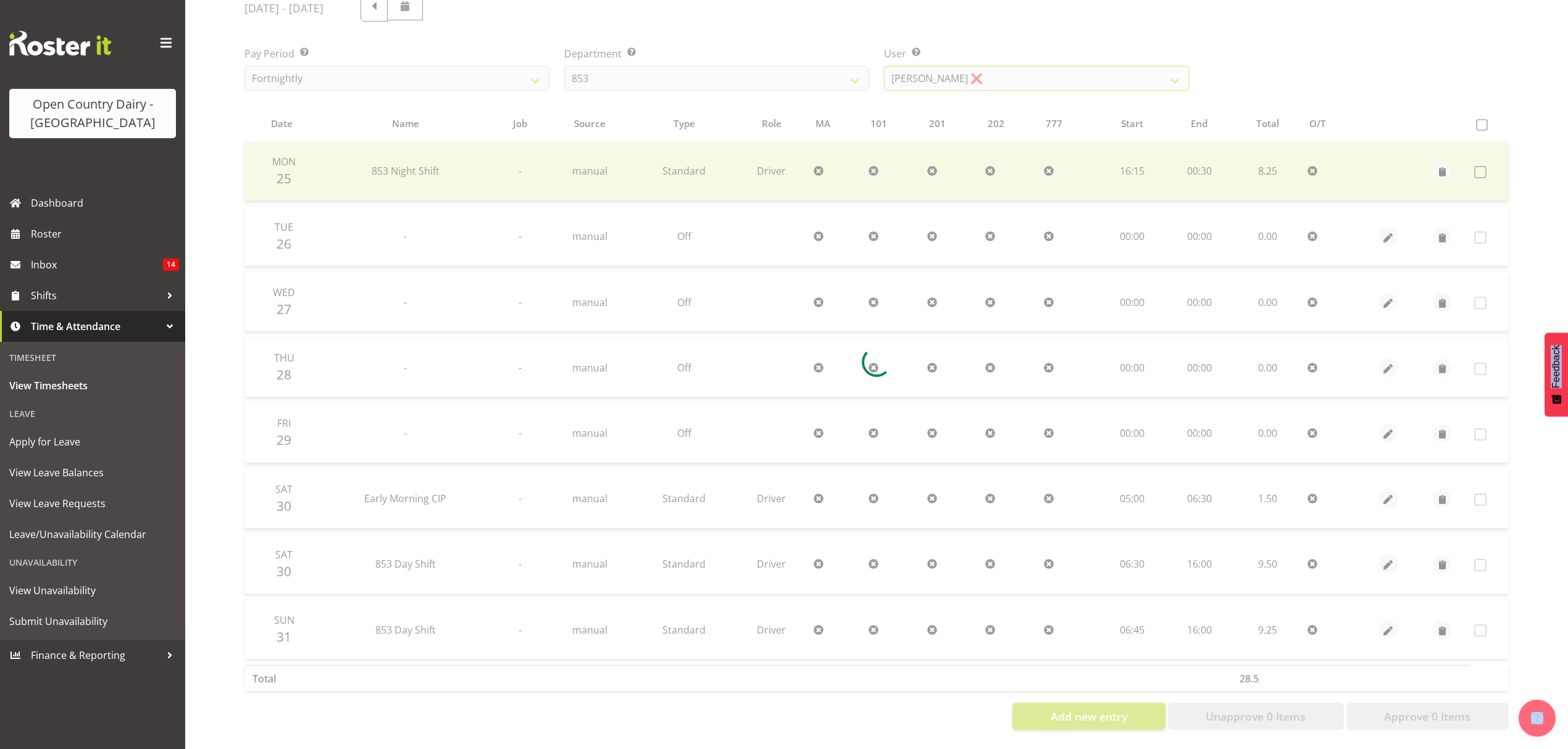
scroll to position [109, 0]
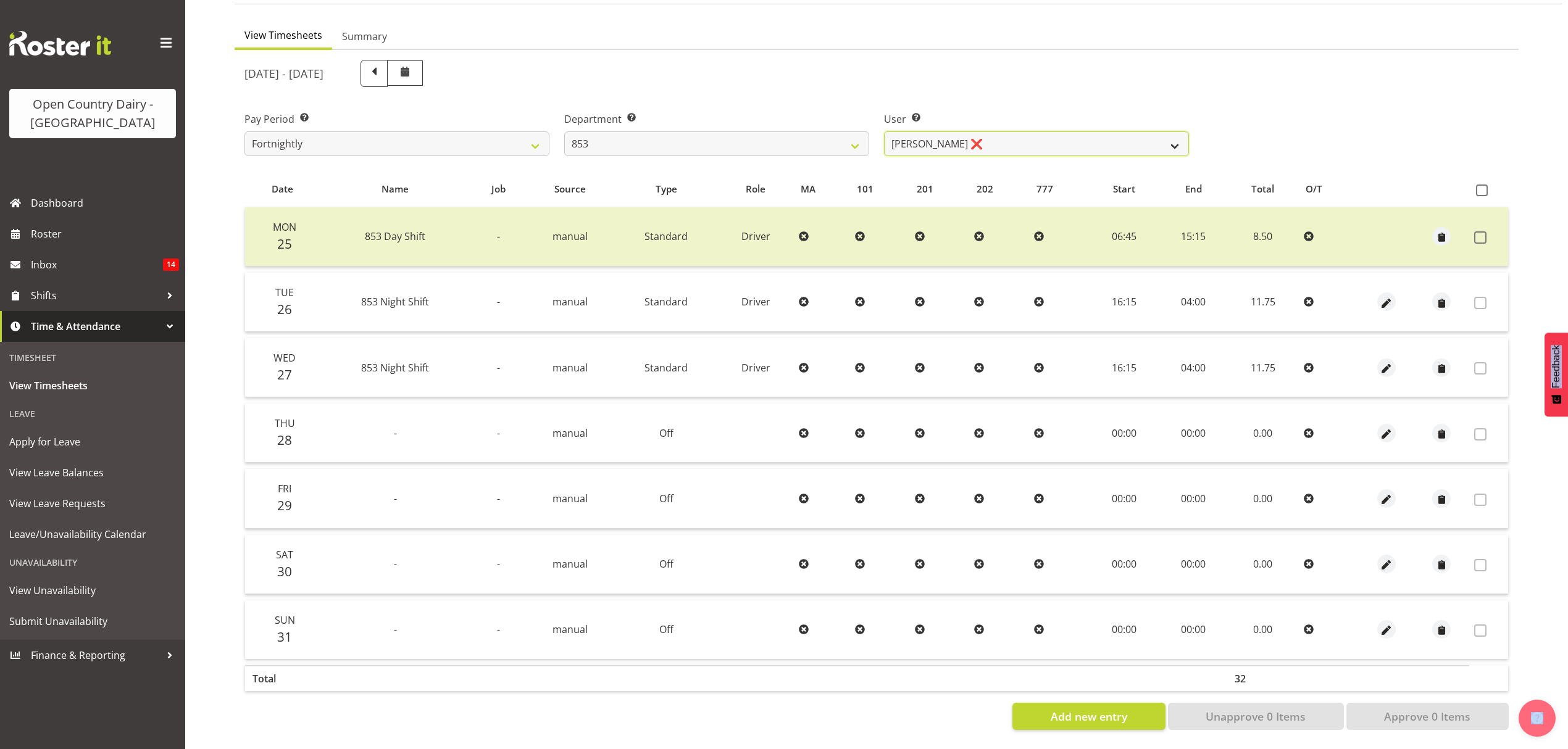
click at [1176, 131] on select "Christiaan Botha ❌ Kevin Stuck ❌ Marty Powell ❌ Sean O'Neill ❌" at bounding box center [1037, 144] width 305 height 25
select select "10116"
click at [884, 131] on select "Christiaan Botha ❌ Kevin Stuck ❌ Marty Powell ❌ Sean O'Neill ❌" at bounding box center [1037, 144] width 305 height 25
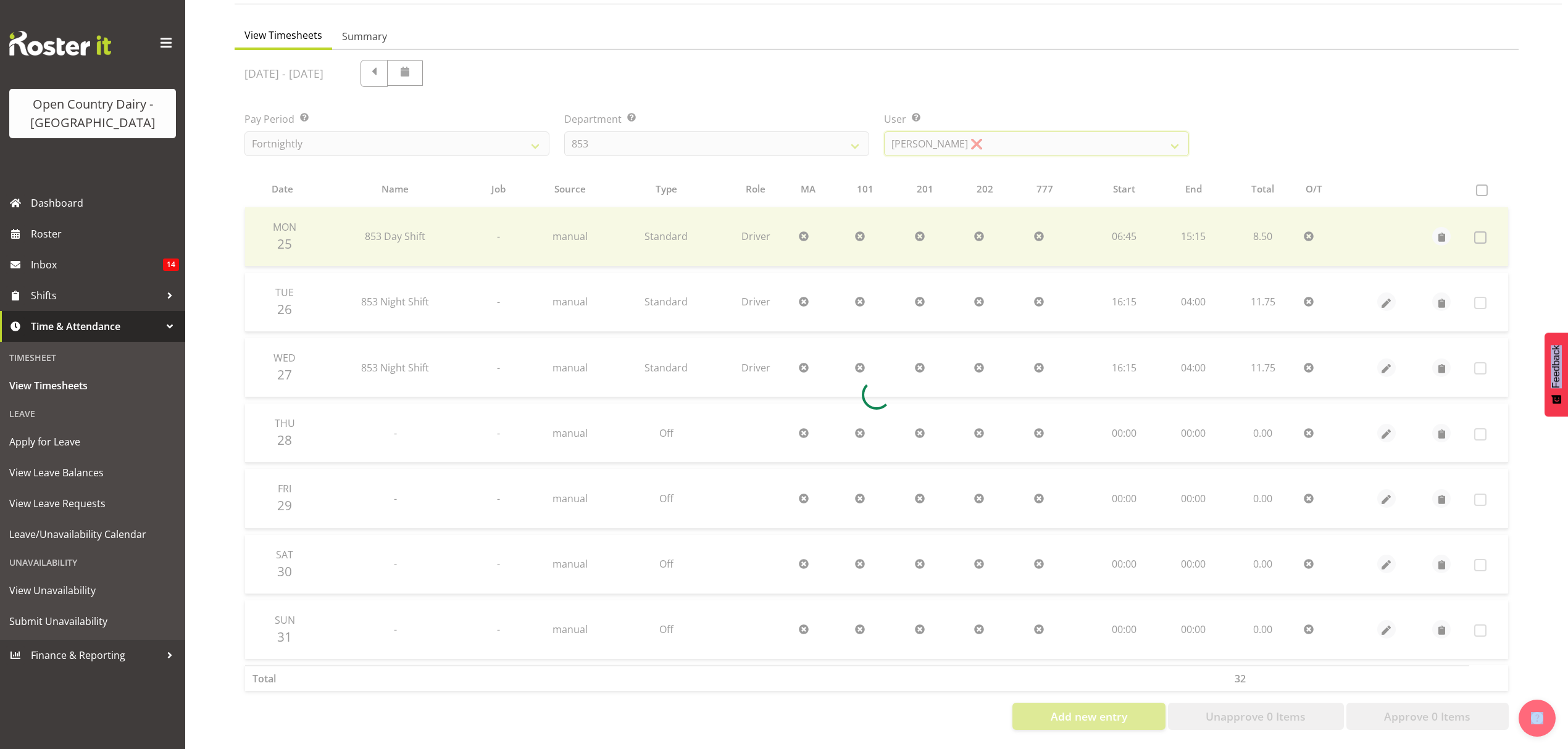
scroll to position [174, 0]
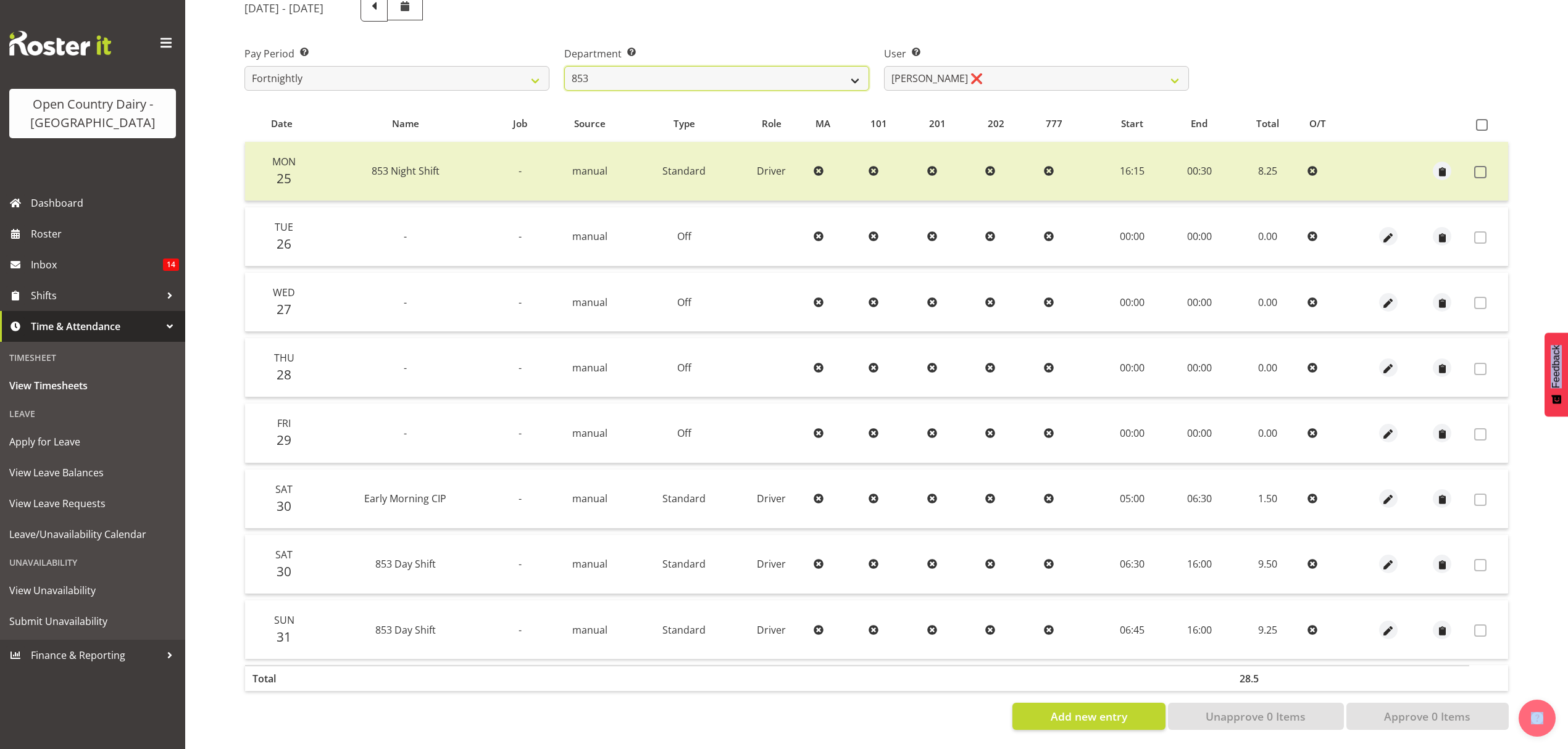
click at [859, 72] on select "734 735 736 737 738 739 851 852 853 854 855 856 858 861 862 865 868 869 870 873" at bounding box center [717, 78] width 305 height 25
select select "755"
click at [564, 66] on select "734 735 736 737 738 739 851 852 853 854 855 856 858 861 862 865 868 869 870 873" at bounding box center [717, 78] width 305 height 25
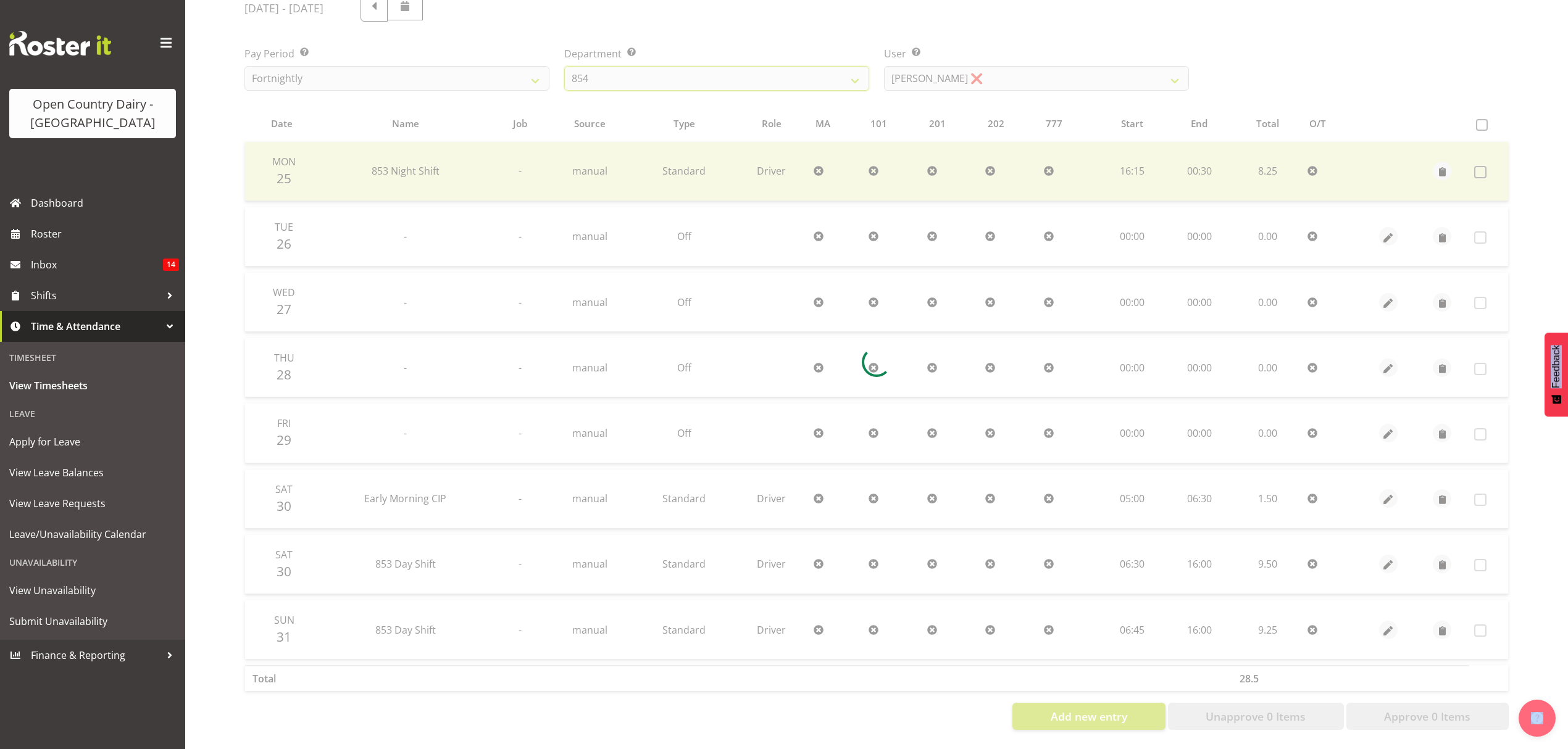
scroll to position [109, 0]
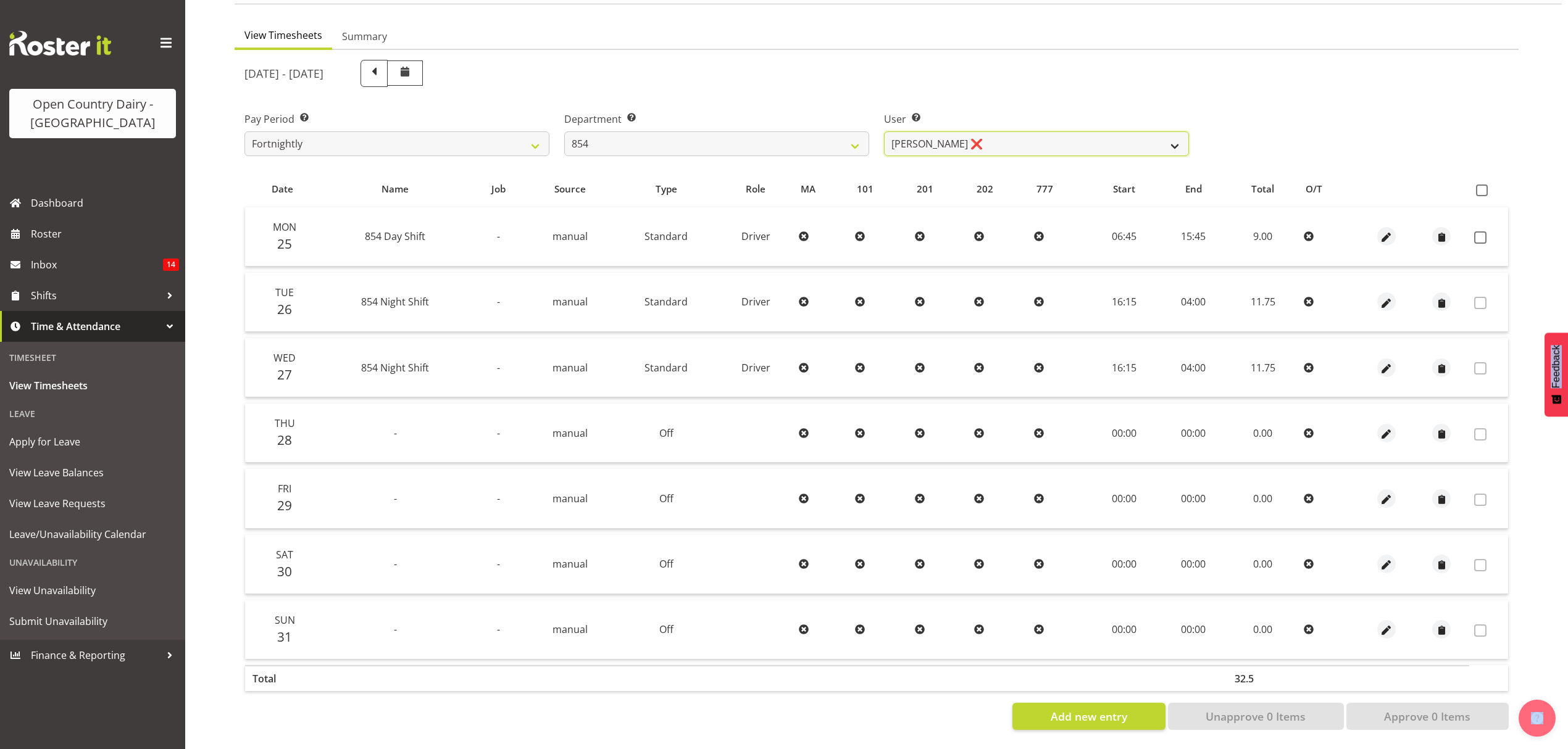
click at [1084, 135] on select "Carl Johnstone ❌ John Rook ❌ Karl Nicol ❌ Raymond George ❌" at bounding box center [1037, 144] width 305 height 25
select select "9976"
click at [884, 131] on select "Carl Johnstone ❌ John Rook ❌ Karl Nicol ❌ Raymond George ❌" at bounding box center [1037, 144] width 305 height 25
click at [0, 0] on div at bounding box center [0, 0] width 0 height 0
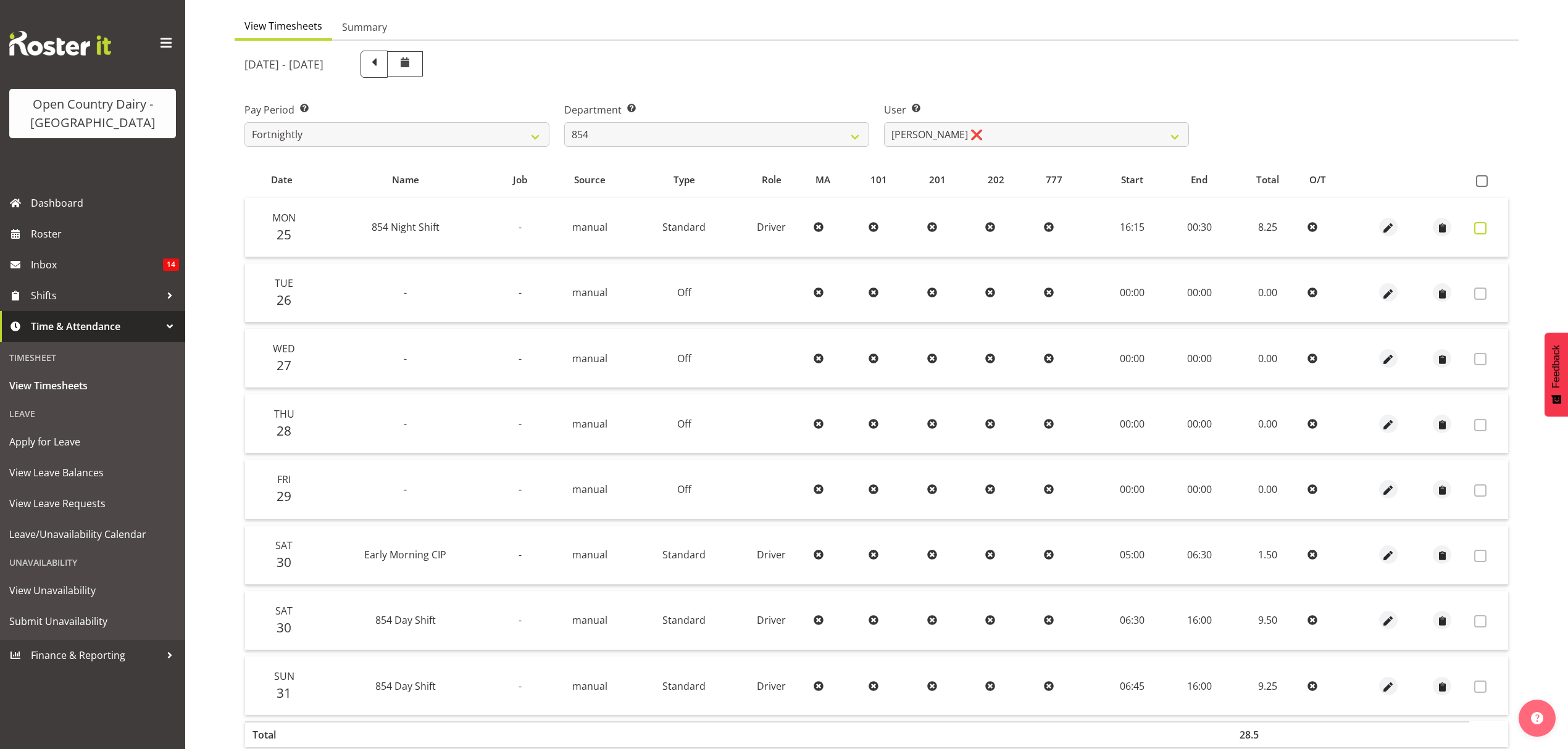
click at [1476, 227] on span at bounding box center [1480, 228] width 12 height 12
checkbox input "true"
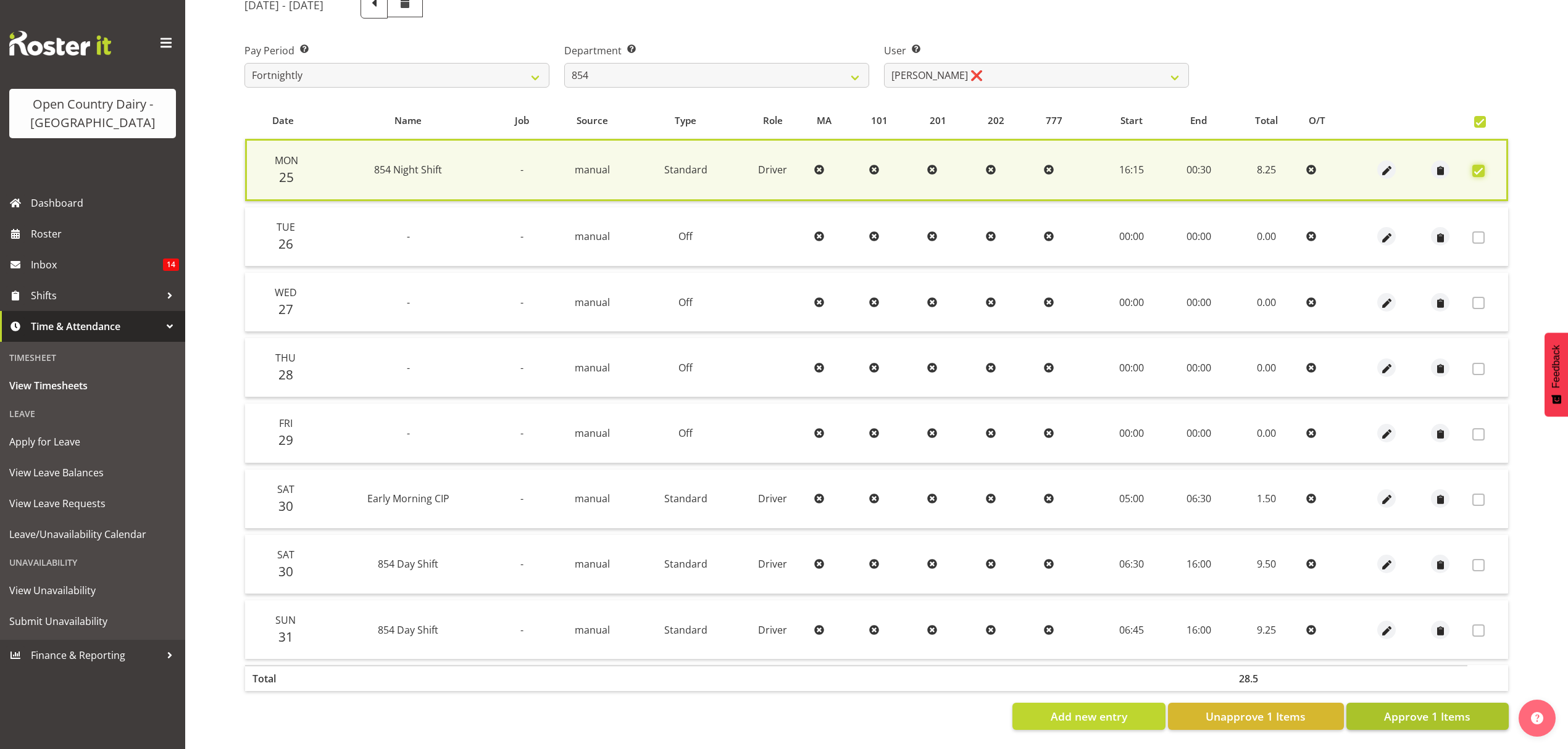
scroll to position [176, 0]
click at [1444, 703] on button "Approve 1 Items" at bounding box center [1427, 716] width 162 height 27
checkbox input "false"
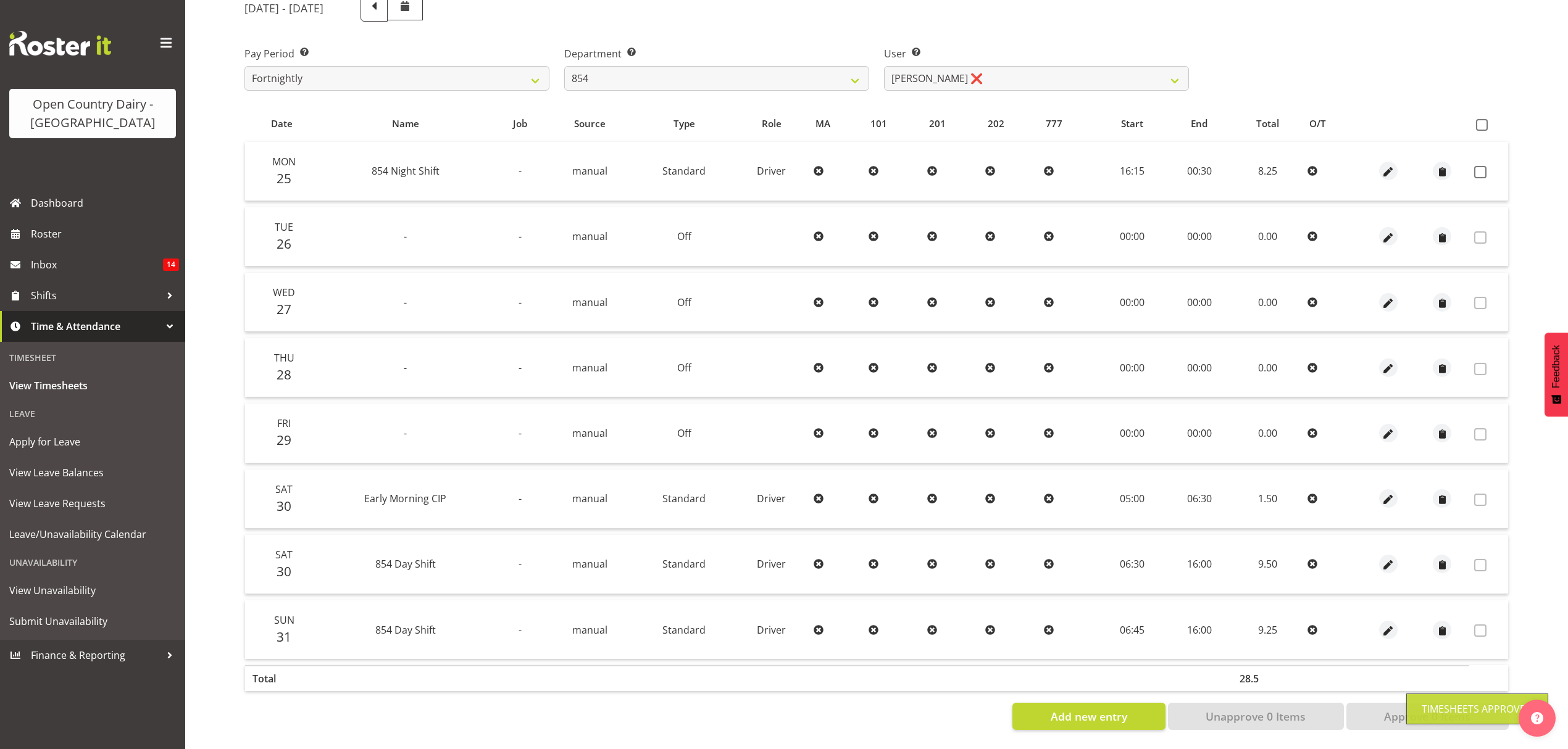
scroll to position [174, 0]
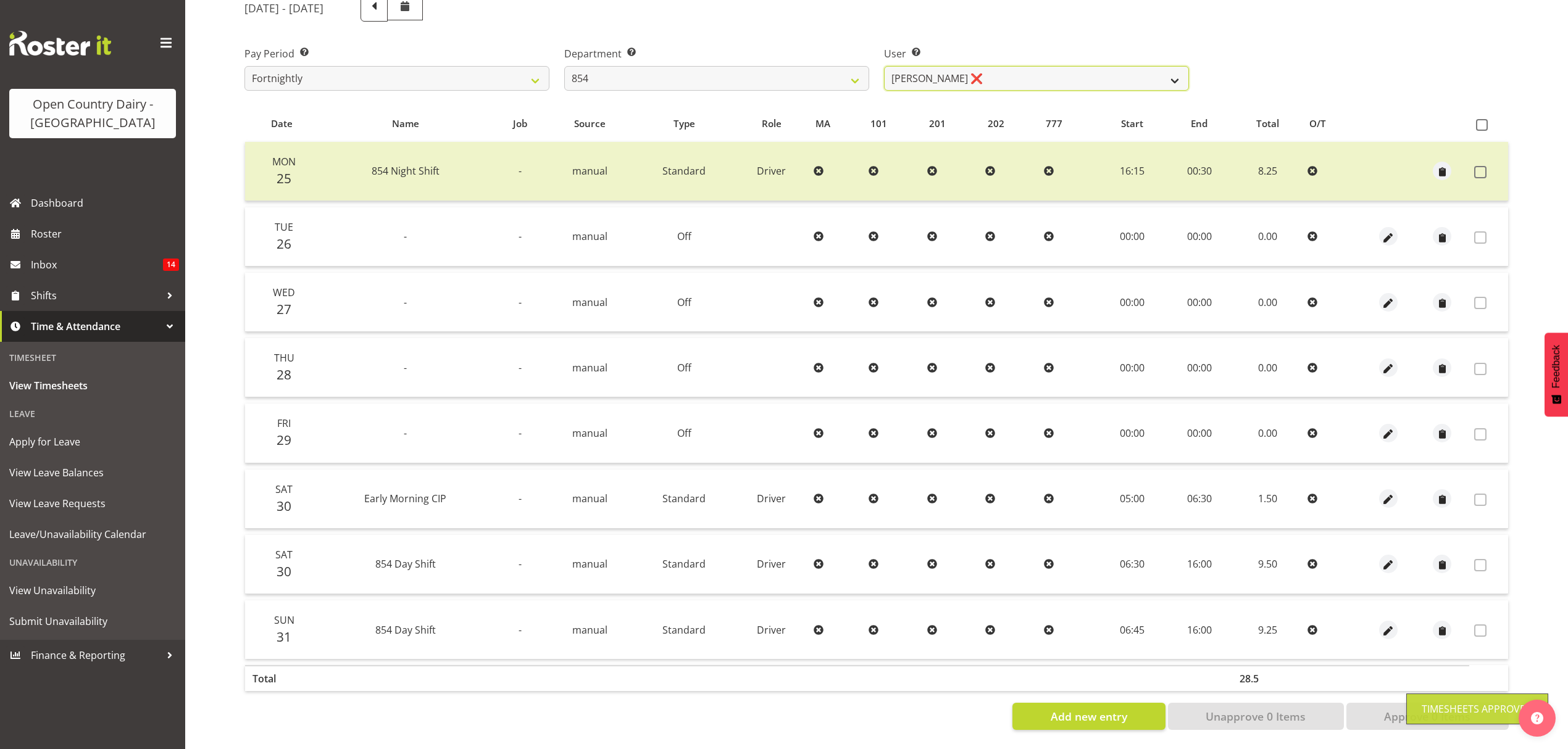
click at [1146, 66] on select "Carl Johnstone ❌ John Rook ❌ Karl Nicol ❌ Raymond George ❌" at bounding box center [1037, 78] width 305 height 25
select select "10940"
click at [884, 66] on select "Carl Johnstone ❌ John Rook ❌ Karl Nicol ❌ Raymond George ❌" at bounding box center [1037, 78] width 305 height 25
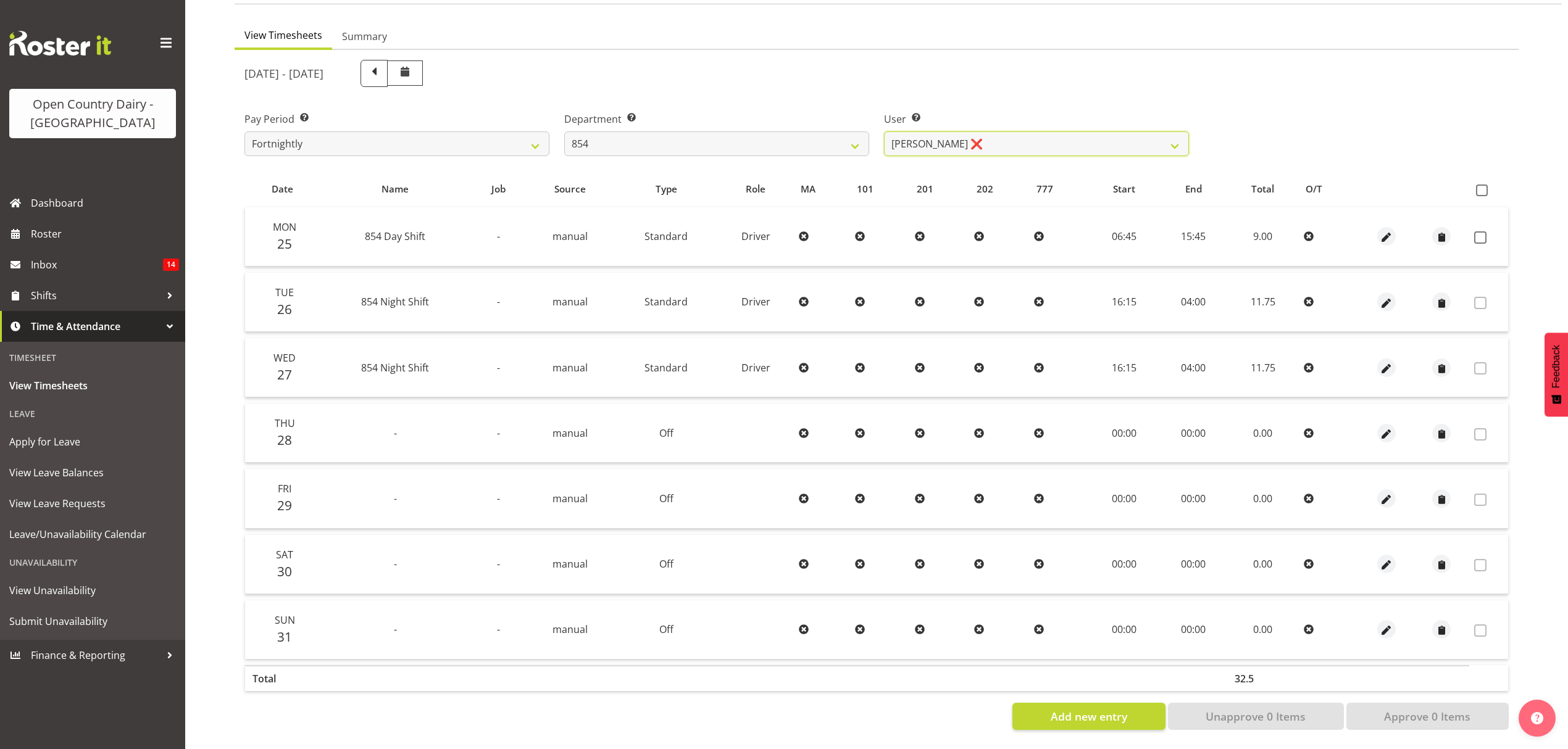
scroll to position [109, 0]
click at [1475, 231] on span at bounding box center [1480, 237] width 12 height 12
checkbox input "true"
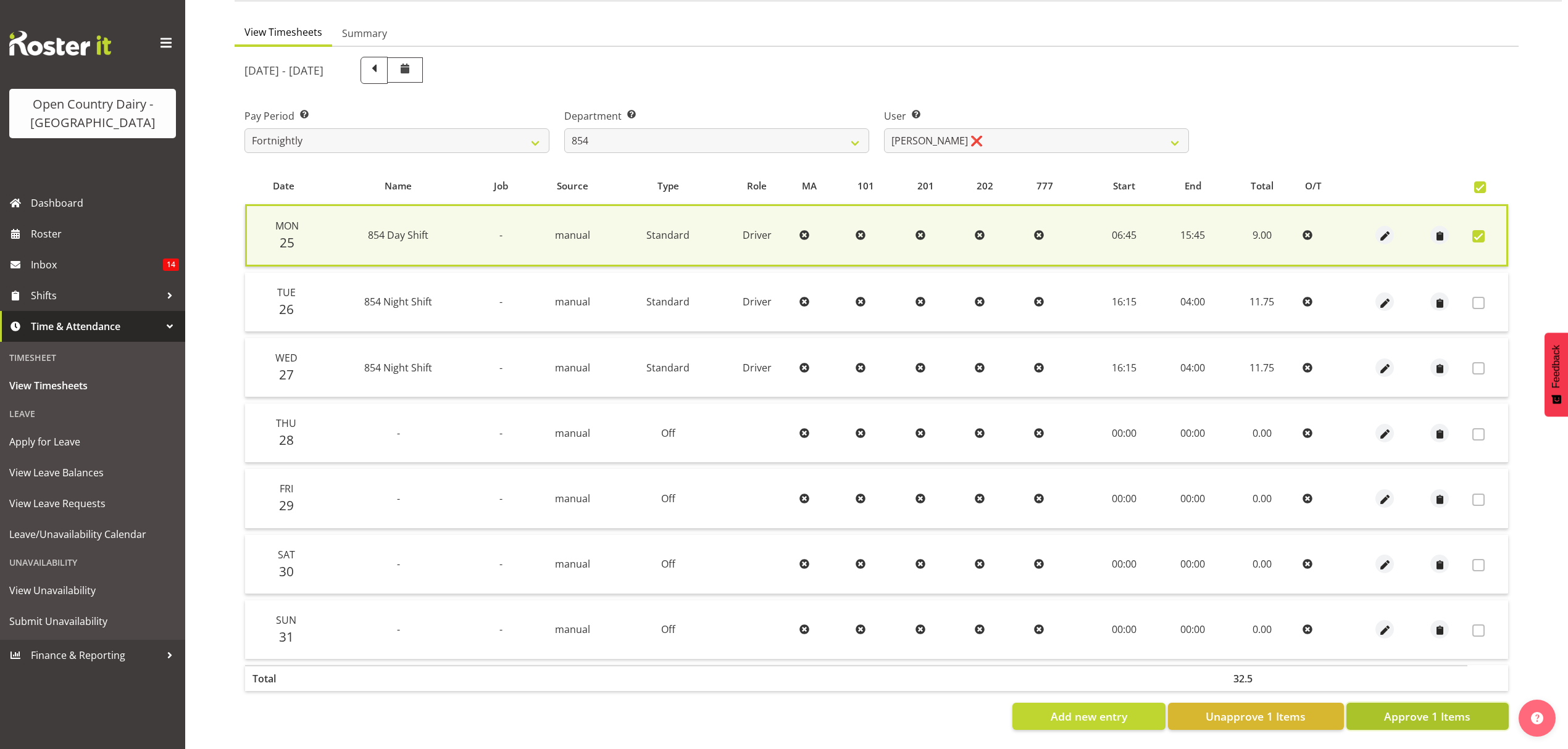
click at [1403, 709] on span "Approve 1 Items" at bounding box center [1427, 716] width 87 height 16
checkbox input "false"
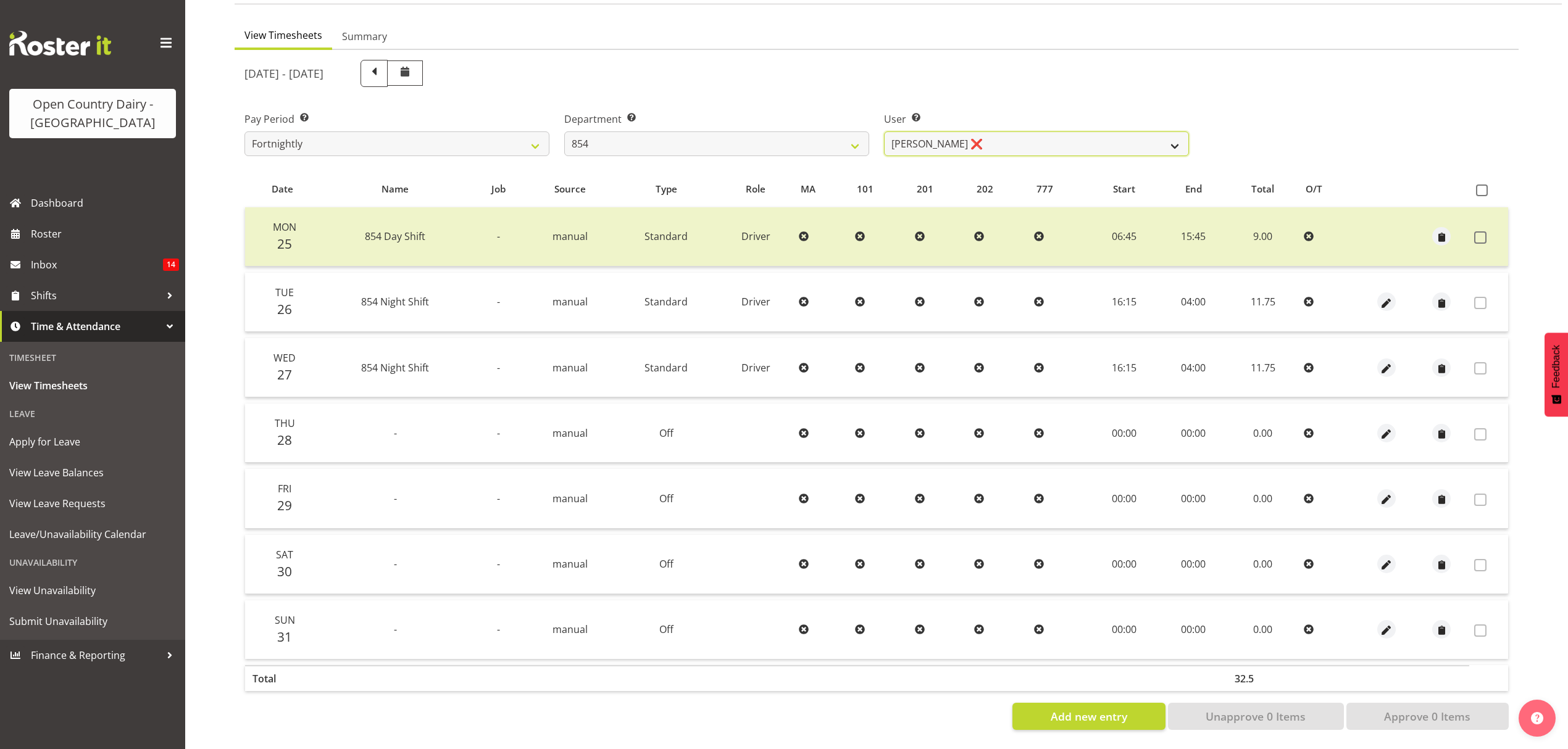
click at [1137, 136] on select "Carl Johnstone ❌ John Rook ❌ Karl Nicol ❌ Raymond George ❌" at bounding box center [1037, 144] width 305 height 25
click at [855, 143] on select "734 735 736 737 738 739 851 852 853 854 855 856 858 861 862 865 868 869 870 873" at bounding box center [717, 144] width 305 height 25
select select "668"
click at [564, 131] on select "734 735 736 737 738 739 851 852 853 854 855 856 858 861 862 865 868 869 870 873" at bounding box center [717, 144] width 305 height 25
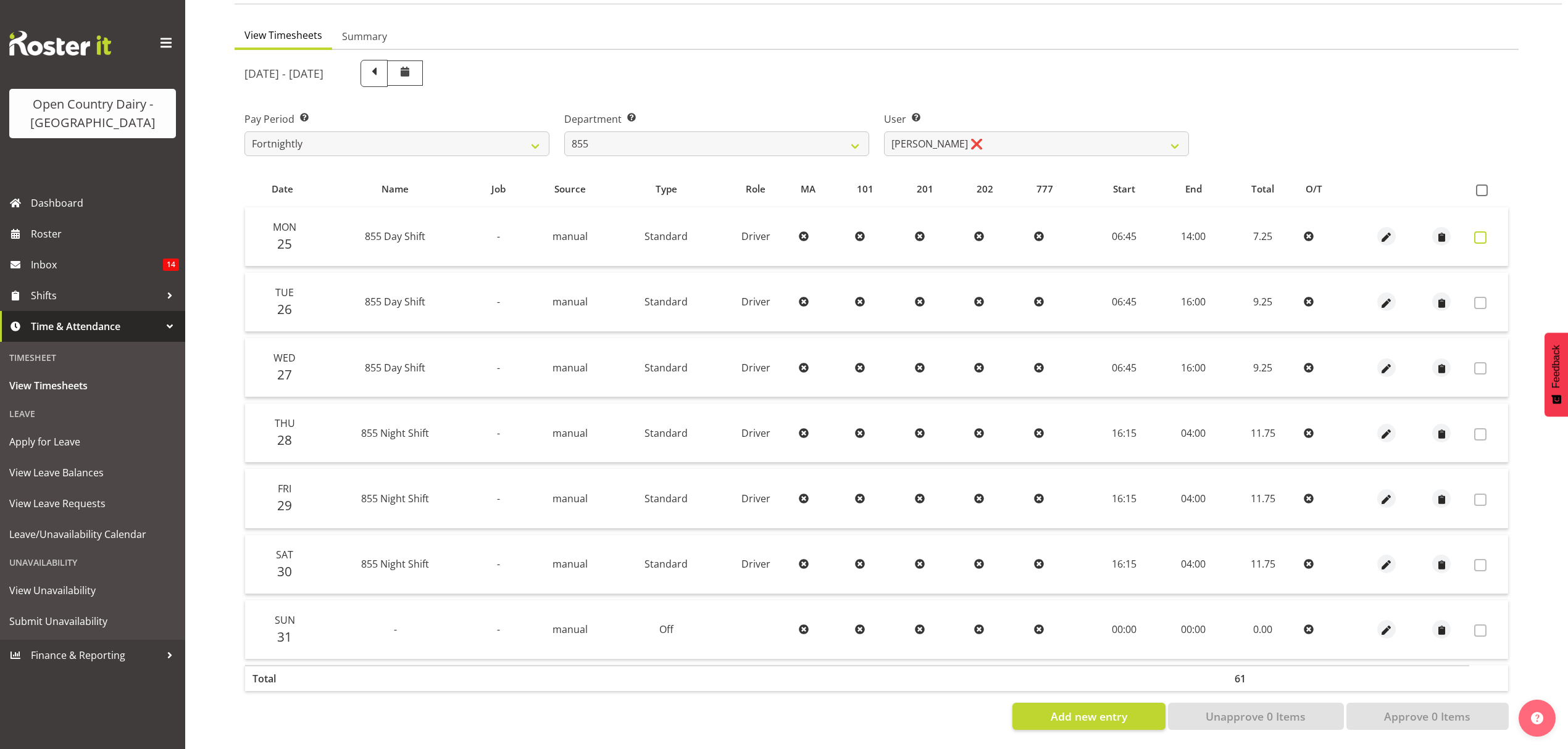
click at [1484, 231] on span at bounding box center [1480, 237] width 12 height 12
checkbox input "true"
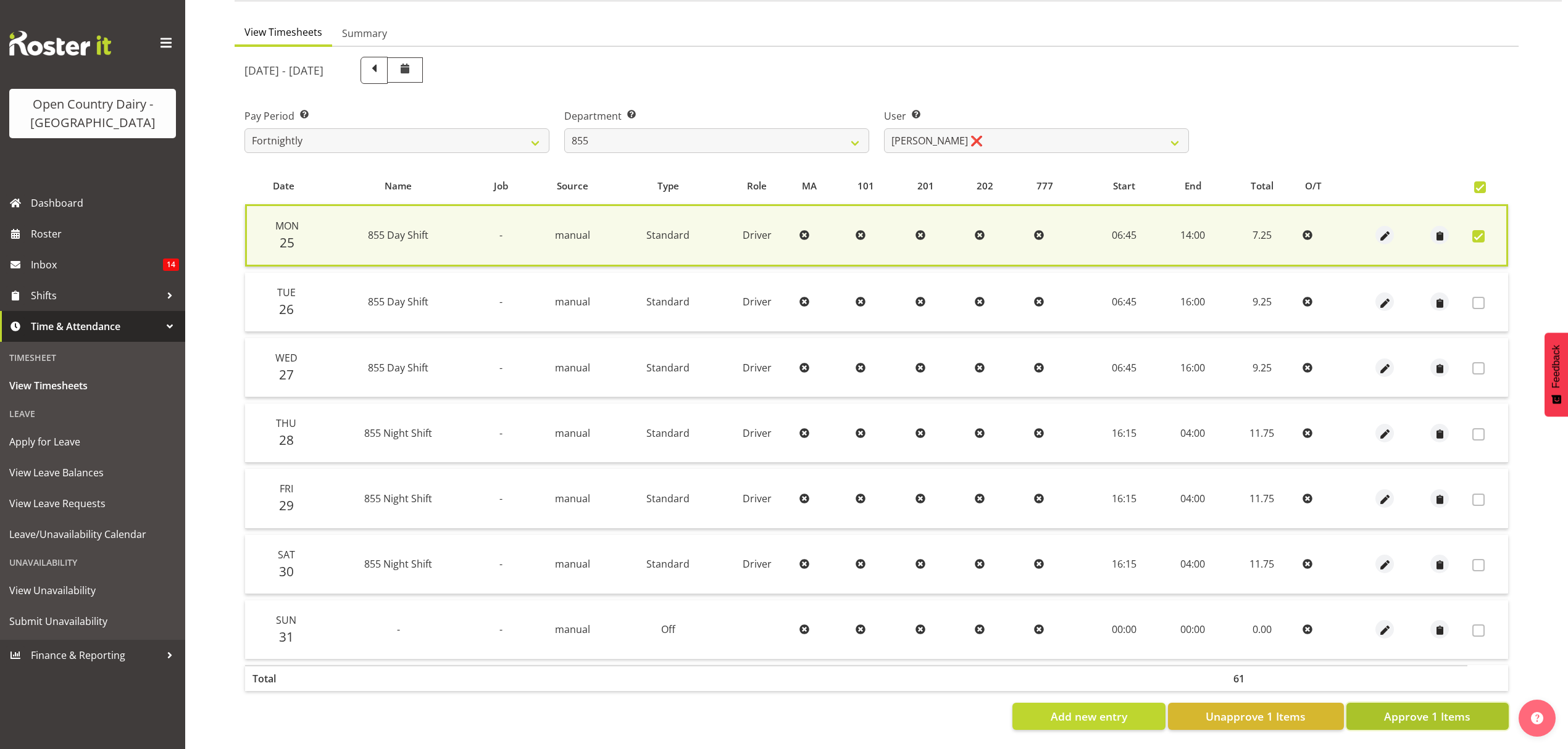
click at [1457, 709] on span "Approve 1 Items" at bounding box center [1427, 716] width 87 height 16
checkbox input "false"
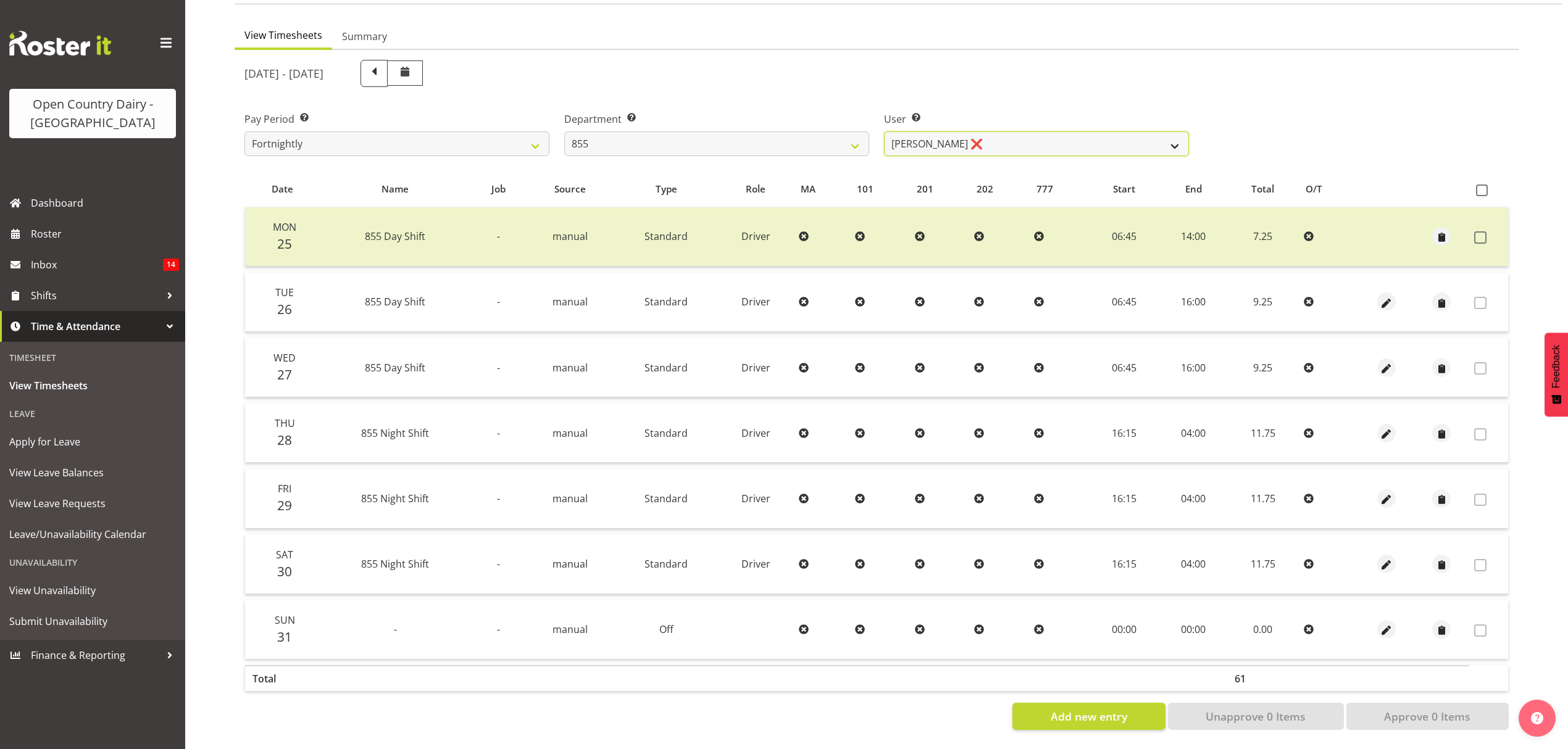
click at [1159, 137] on select "Leon Harrison ❌ Nathan Vincent ❌ Wayne Jukes ❌" at bounding box center [1037, 144] width 305 height 25
select select "7491"
click at [884, 131] on select "Leon Harrison ❌ Nathan Vincent ❌ Wayne Jukes ❌" at bounding box center [1037, 144] width 305 height 25
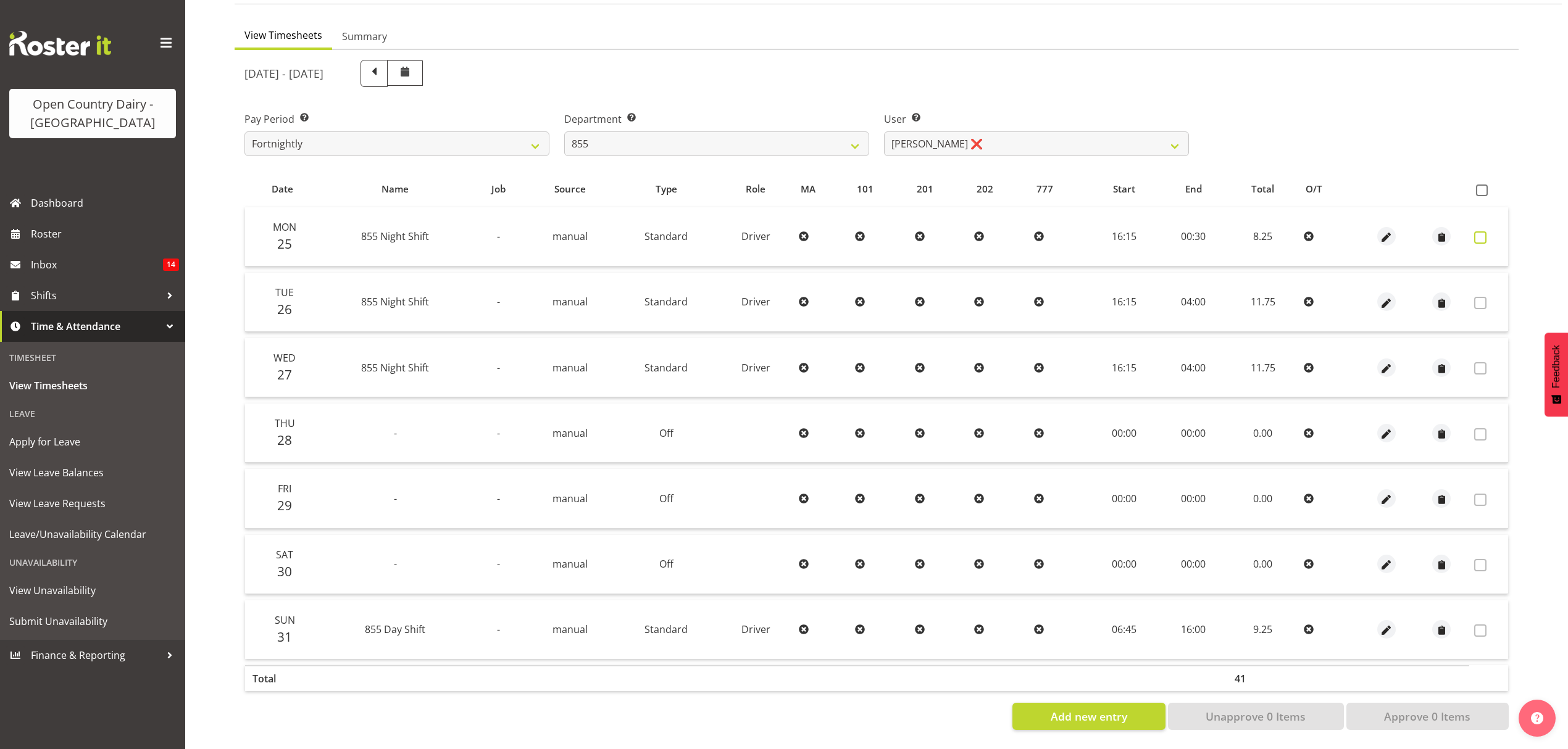
click at [1479, 231] on span at bounding box center [1480, 237] width 12 height 12
checkbox input "true"
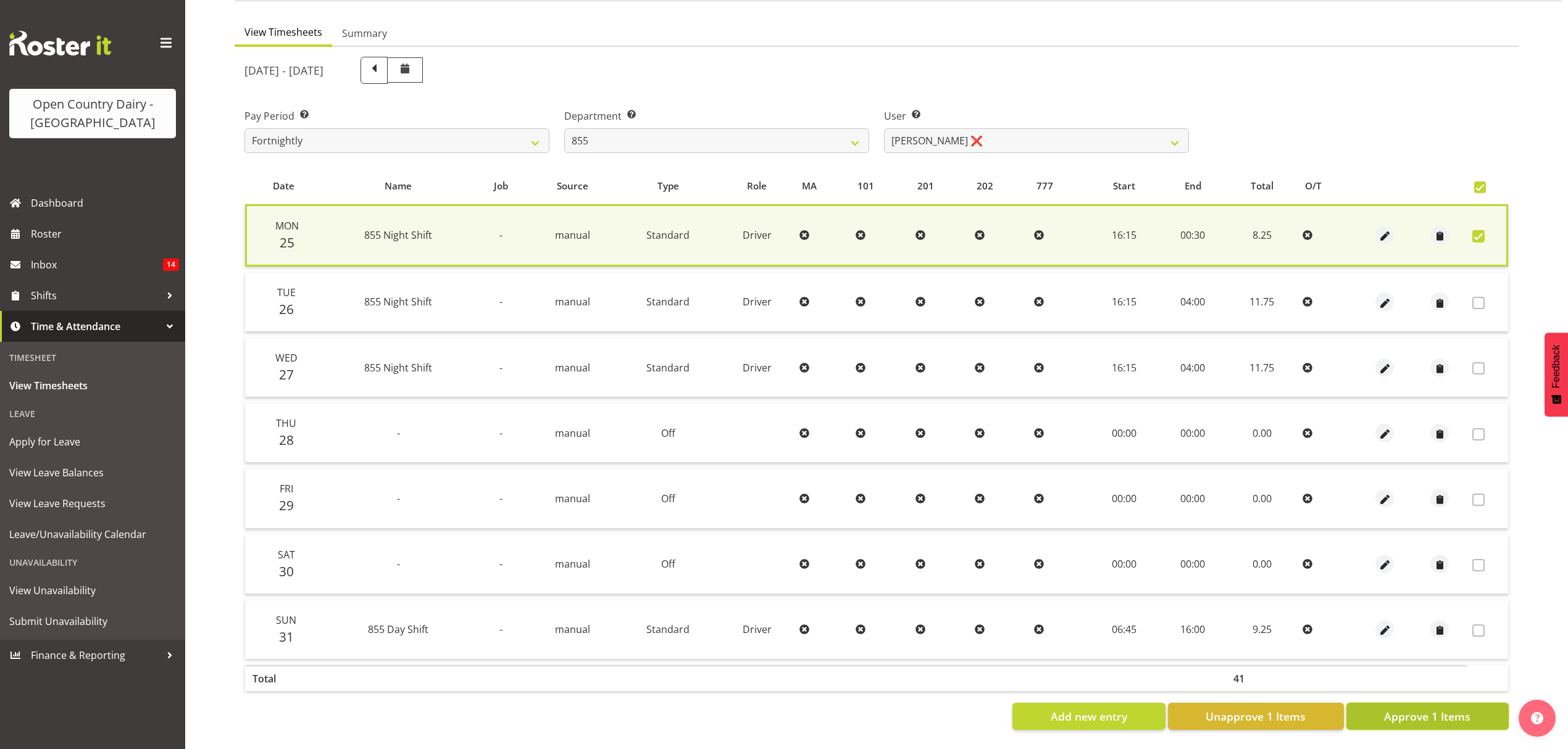
click at [1440, 709] on span "Approve 1 Items" at bounding box center [1427, 716] width 87 height 16
checkbox input "false"
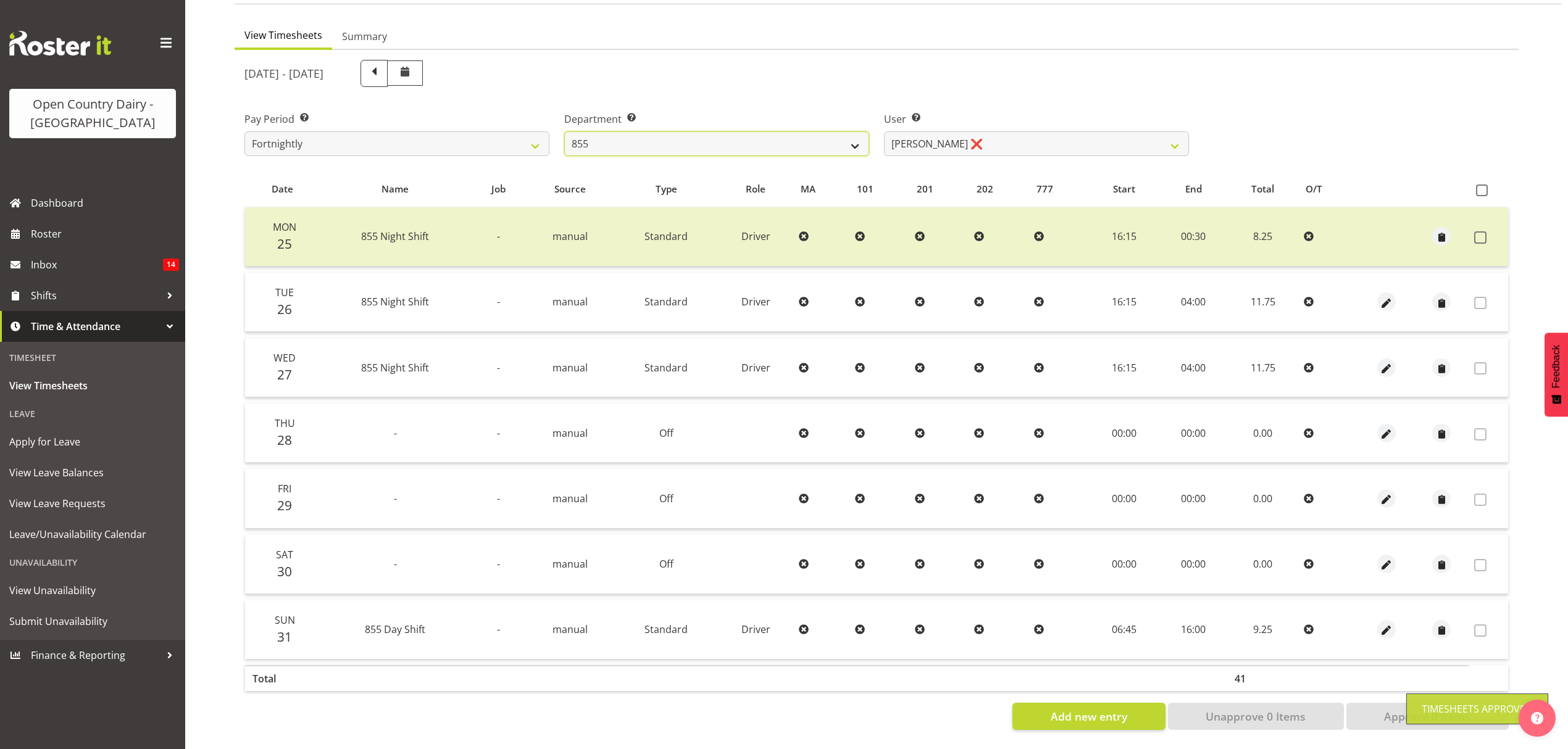
click at [847, 140] on select "734 735 736 737 738 739 851 852 853 854 855 856 858 861 862 865 868 869 870 873" at bounding box center [717, 144] width 305 height 25
select select "671"
click at [564, 131] on select "734 735 736 737 738 739 851 852 853 854 855 856 858 861 862 865 868 869 870 873" at bounding box center [717, 144] width 305 height 25
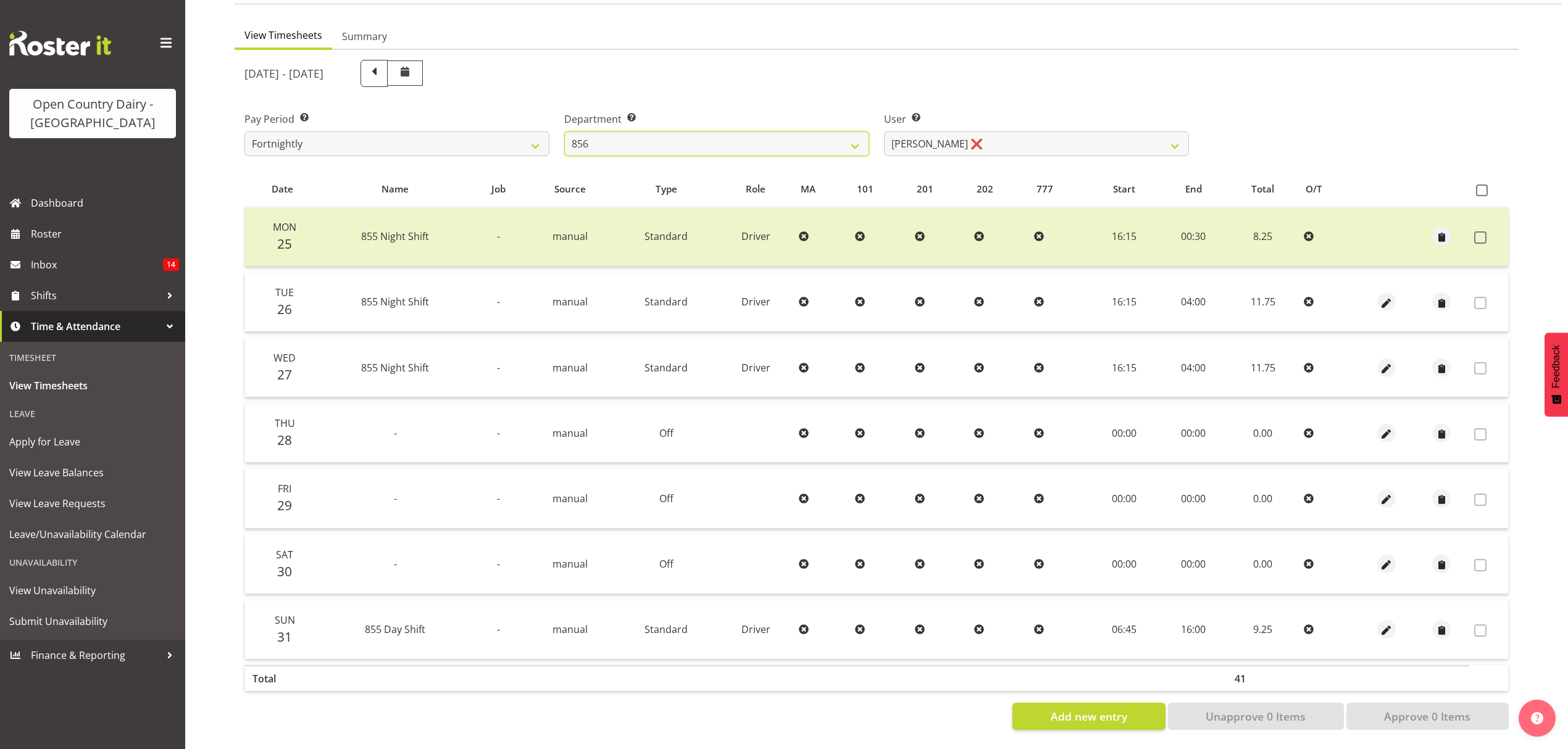
select select "7395"
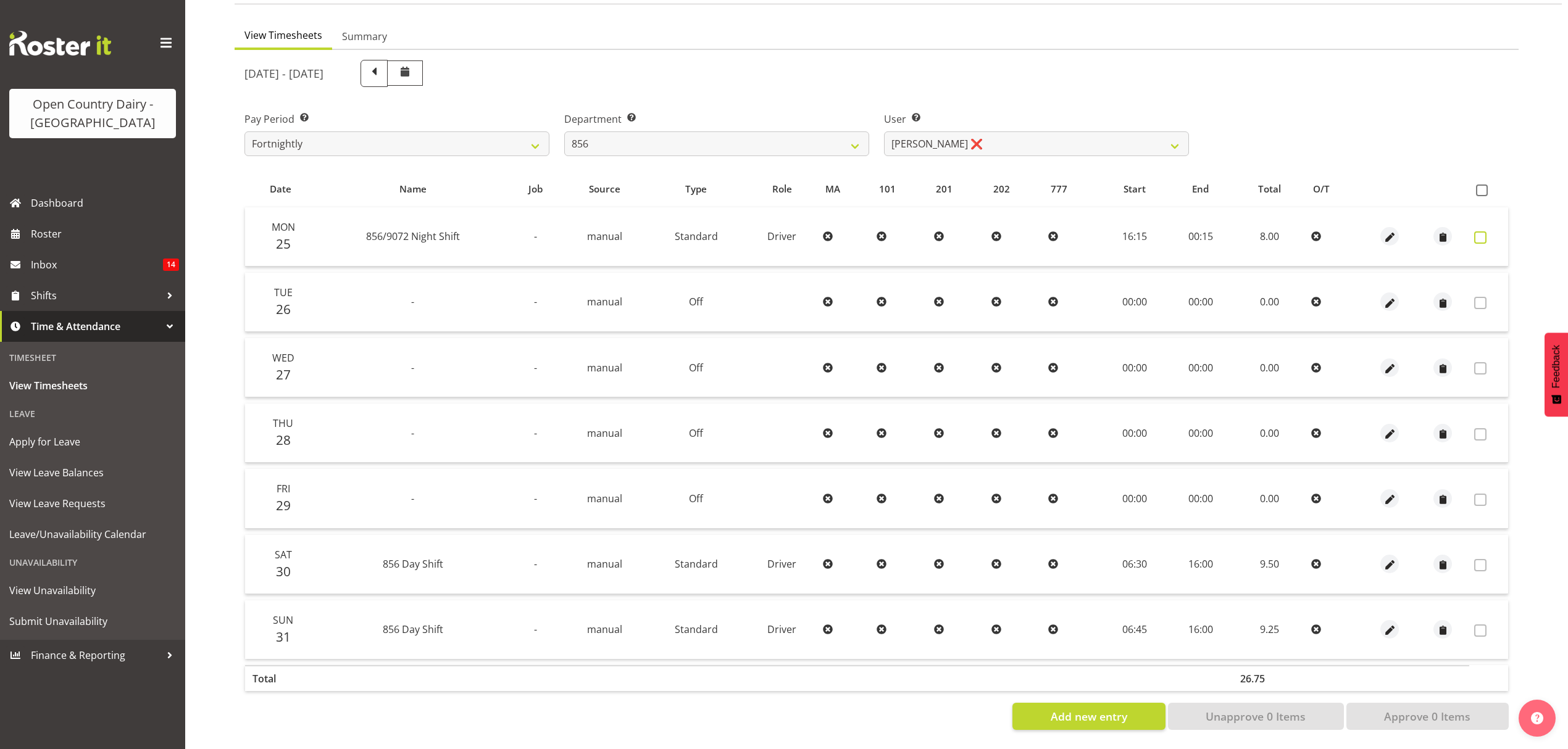
click at [1484, 231] on span at bounding box center [1480, 237] width 12 height 12
checkbox input "true"
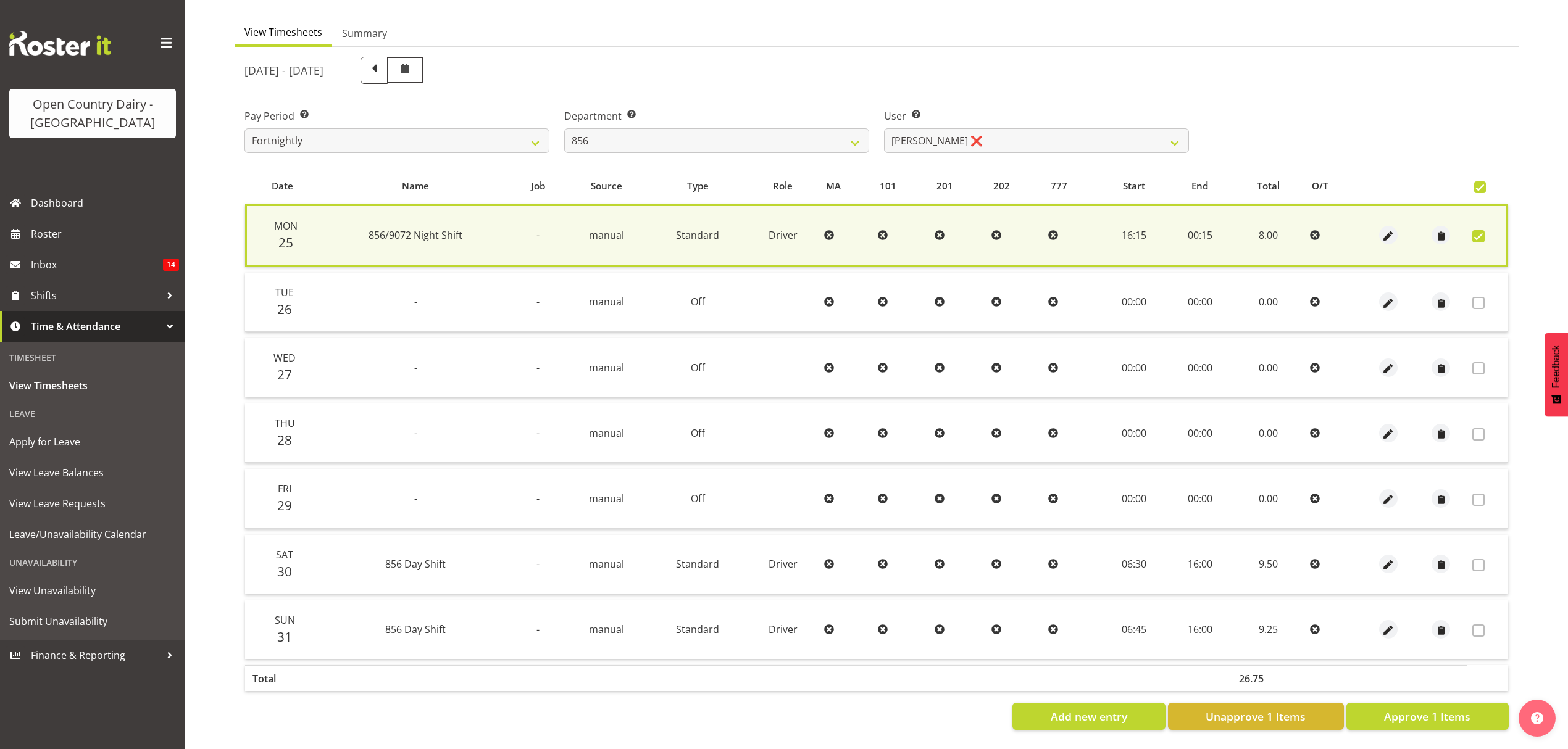
click at [1484, 230] on span at bounding box center [1478, 236] width 12 height 12
checkbox input "false"
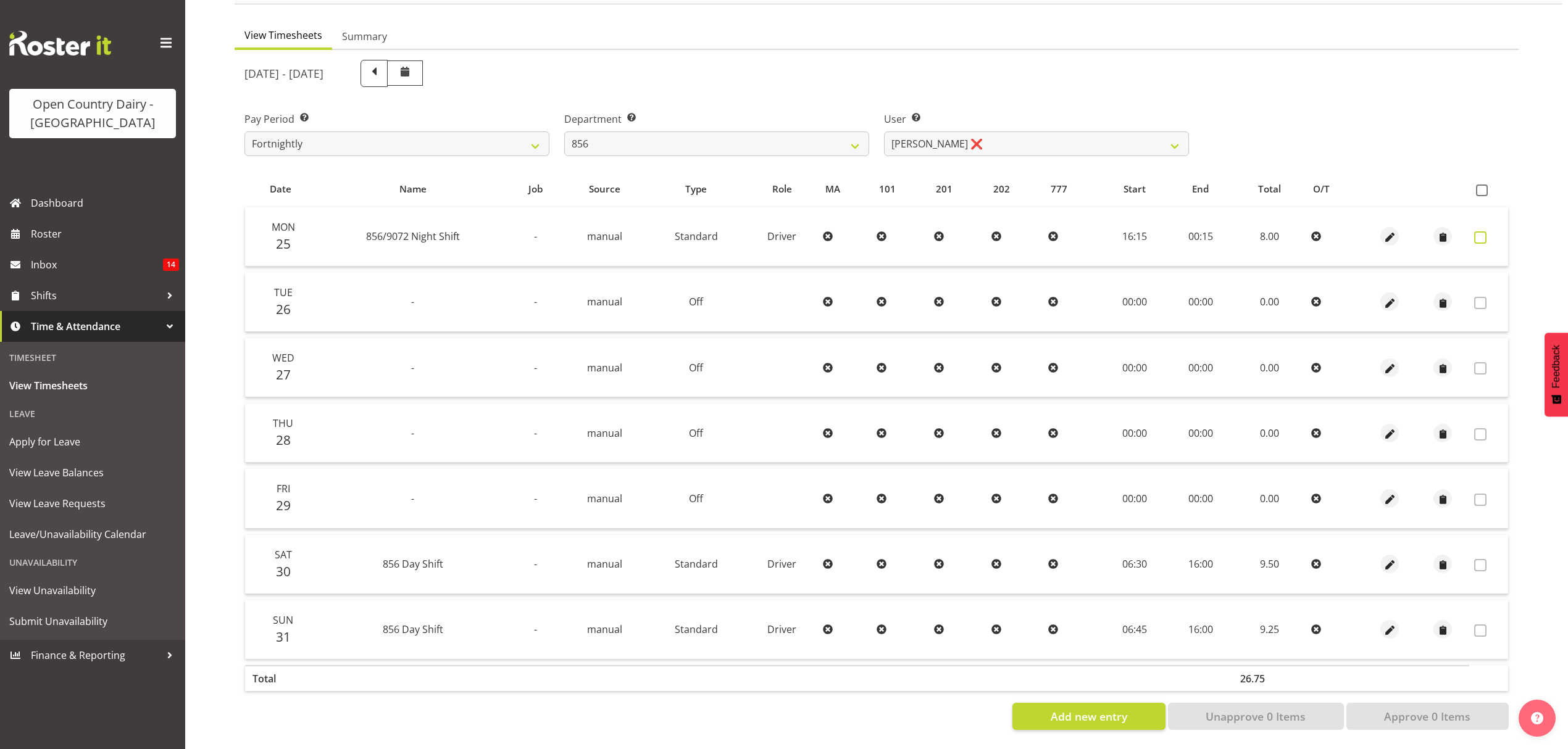
click at [1484, 231] on span at bounding box center [1480, 237] width 12 height 12
checkbox input "true"
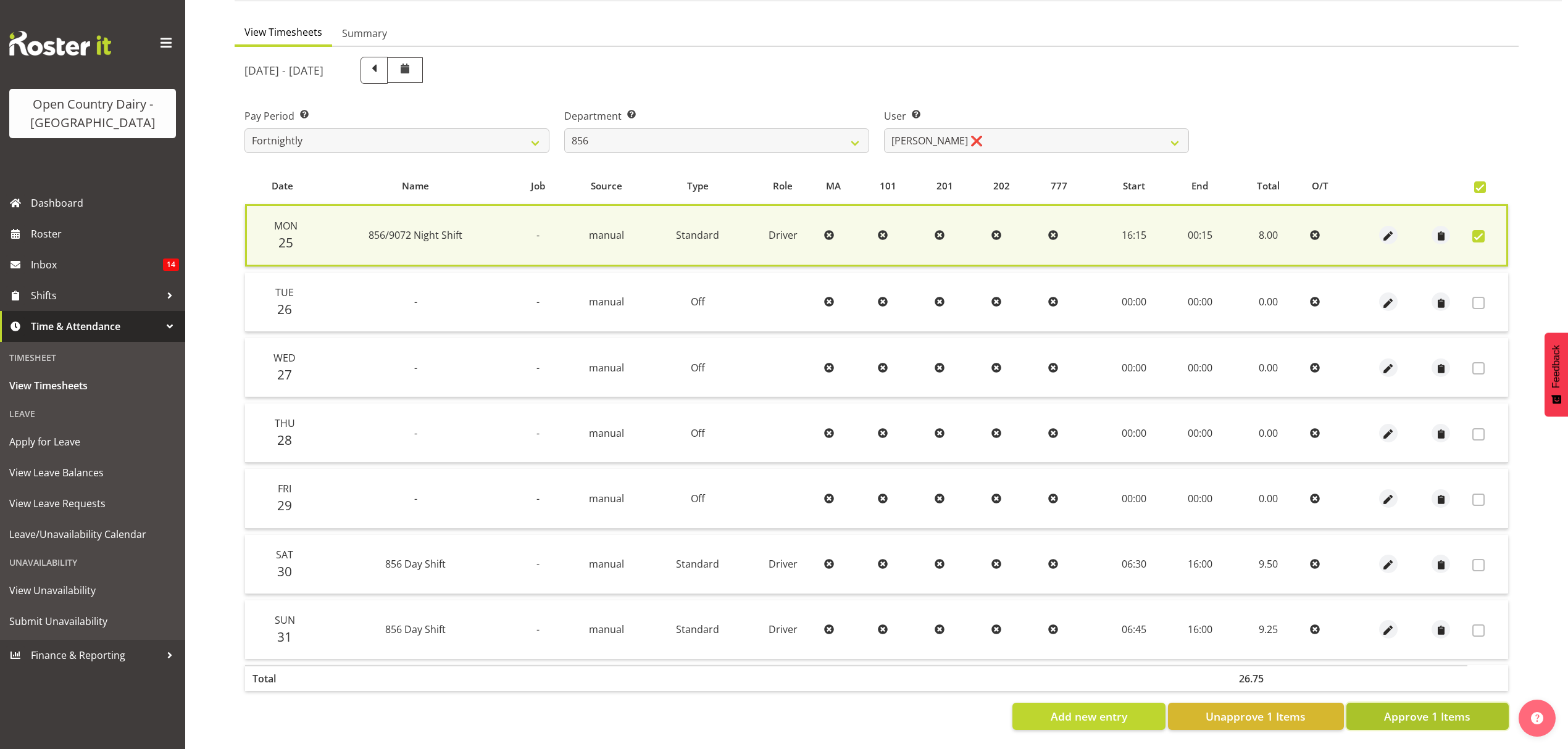
click at [1408, 709] on span "Approve 1 Items" at bounding box center [1427, 716] width 87 height 16
checkbox input "false"
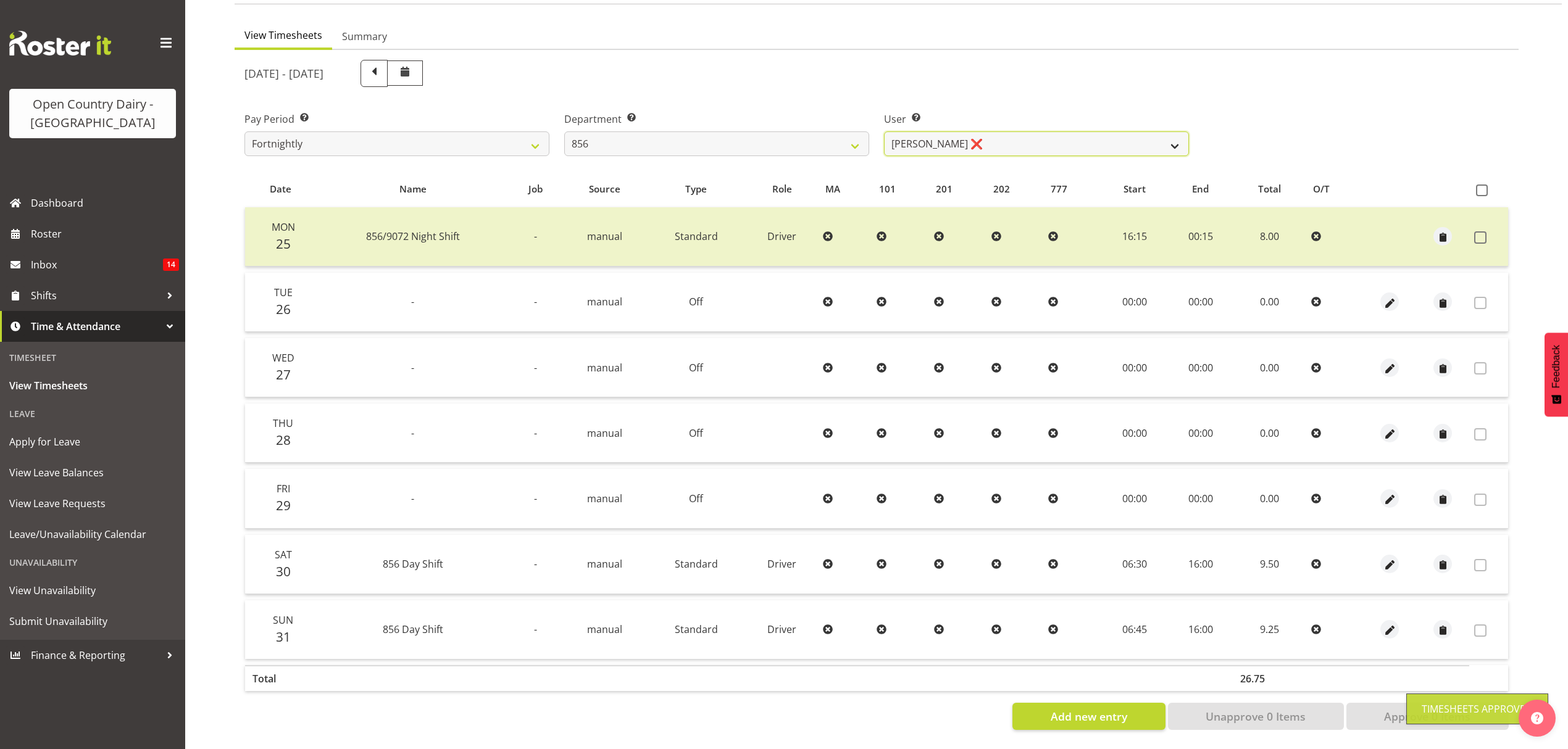
click at [1154, 144] on select "Bradley Parkhill ❌ James Matheson ❌ Jason Vercoe ❌ Tony Lee ❌" at bounding box center [1037, 144] width 305 height 25
select select "7435"
click at [884, 131] on select "Bradley Parkhill ❌ James Matheson ❌ Jason Vercoe ❌ Tony Lee ❌" at bounding box center [1037, 144] width 305 height 25
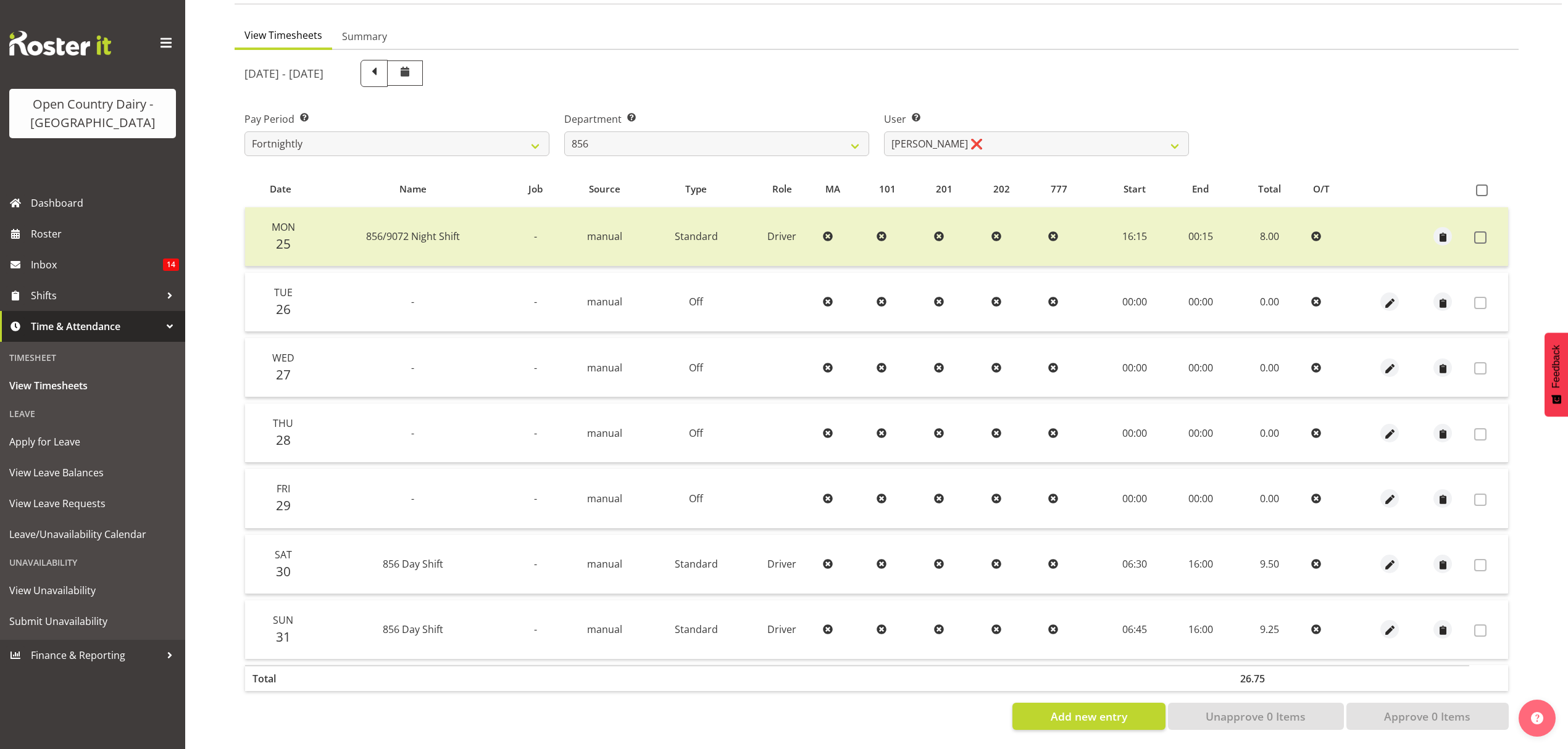
click at [0, 0] on div at bounding box center [0, 0] width 0 height 0
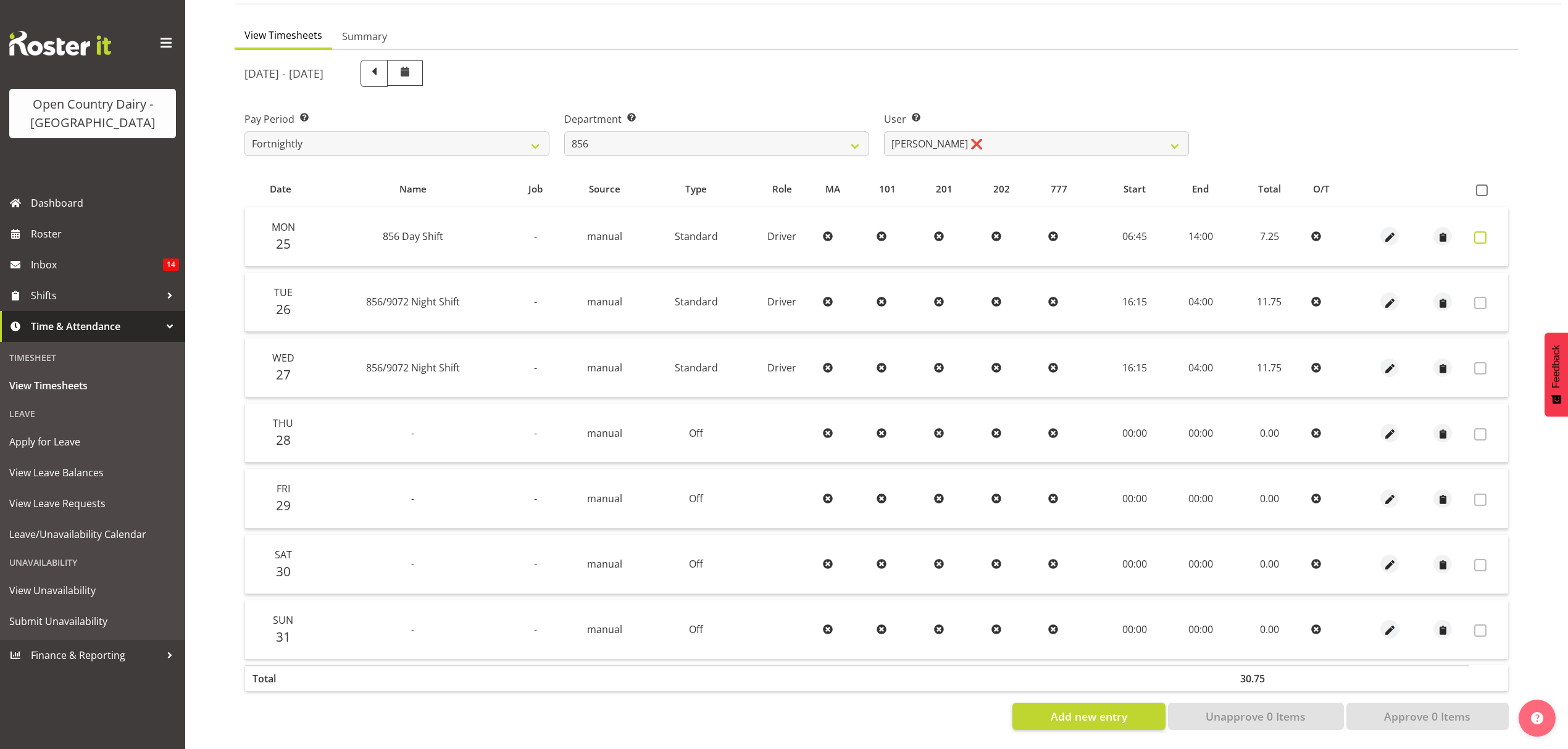
click at [1484, 231] on span at bounding box center [1480, 237] width 12 height 12
checkbox input "true"
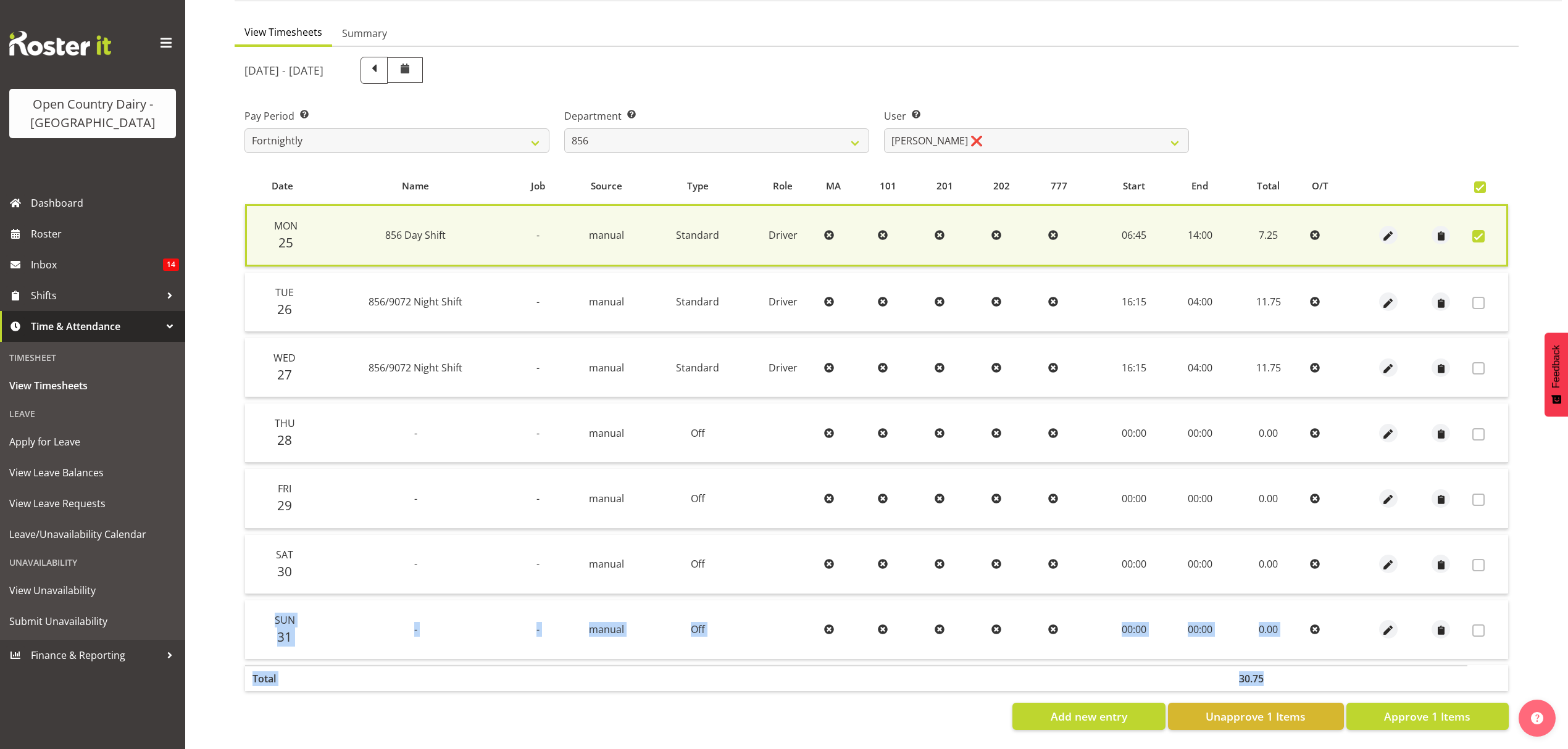
drag, startPoint x: 1475, startPoint y: 640, endPoint x: 1470, endPoint y: 679, distance: 39.3
click at [1474, 671] on table "Date Name Job Source Type Role MA 101 201 202 777 Start End Total O/T Mon 25 85…" at bounding box center [876, 432] width 1264 height 530
click at [1460, 709] on span "Approve 1 Items" at bounding box center [1427, 716] width 87 height 16
checkbox input "false"
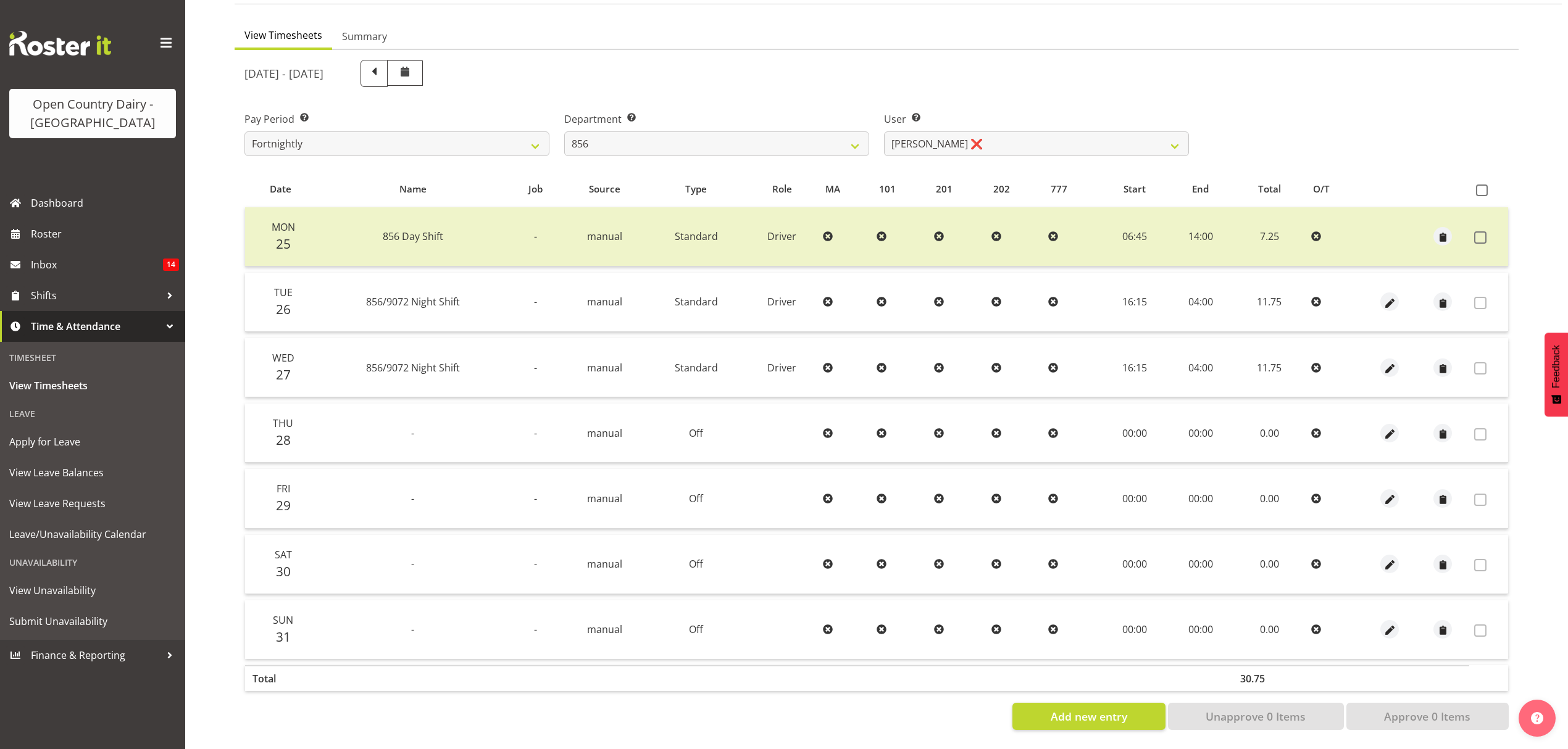
click at [1517, 629] on section "August 25th - August 31st 2025 Pay Period Select which pay period you would lik…" at bounding box center [876, 395] width 1284 height 690
click at [858, 142] on select "734 735 736 737 738 739 851 852 853 854 855 856 858 861 862 865 868 869 870 873" at bounding box center [717, 144] width 305 height 25
click at [844, 132] on select "734 735 736 737 738 739 851 852 853 854 855 856 858 861 862 865 868 869 870 873" at bounding box center [717, 144] width 305 height 25
select select "783"
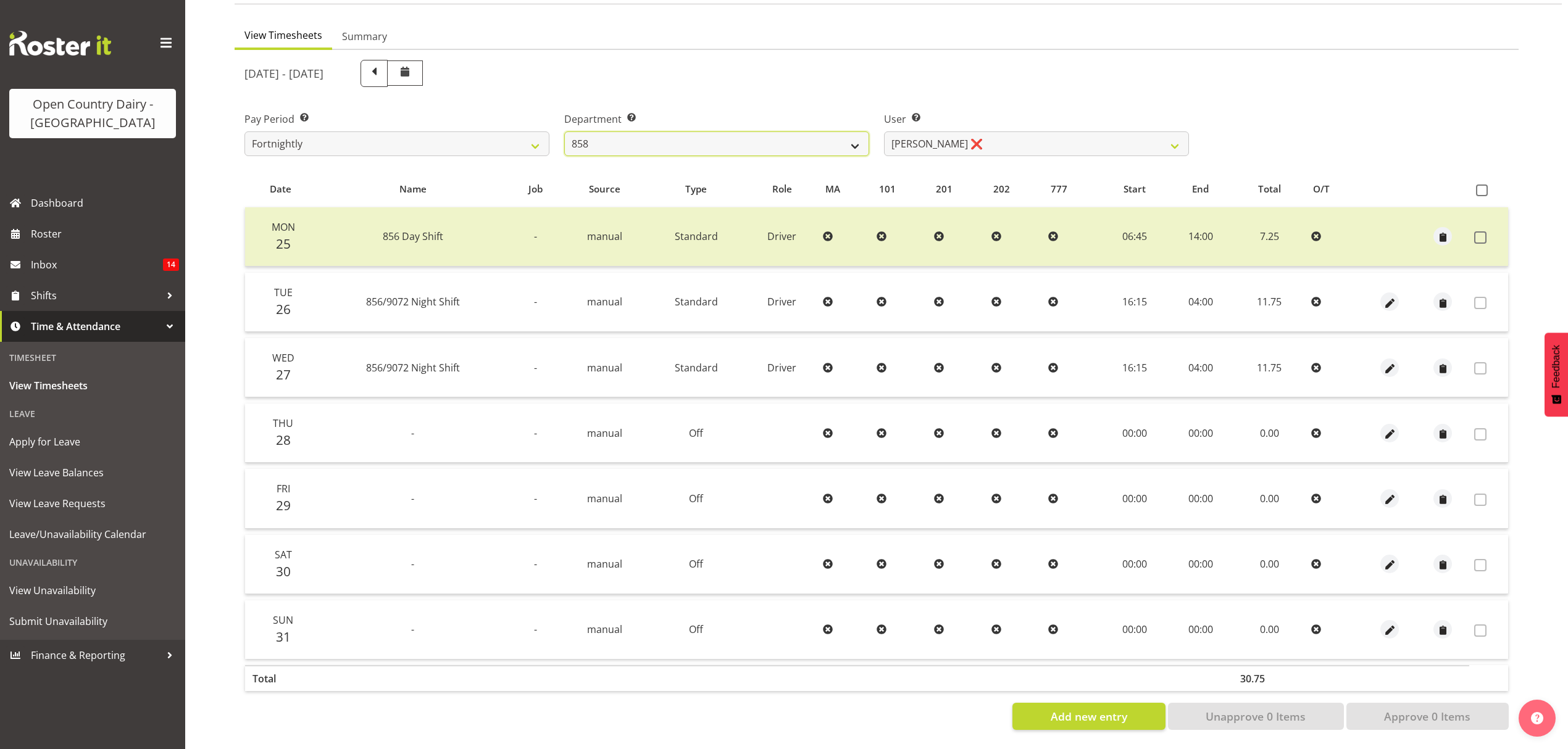
click at [564, 131] on select "734 735 736 737 738 739 851 852 853 854 855 856 858 861 862 865 868 869 870 873" at bounding box center [717, 144] width 305 height 25
click at [0, 0] on div at bounding box center [0, 0] width 0 height 0
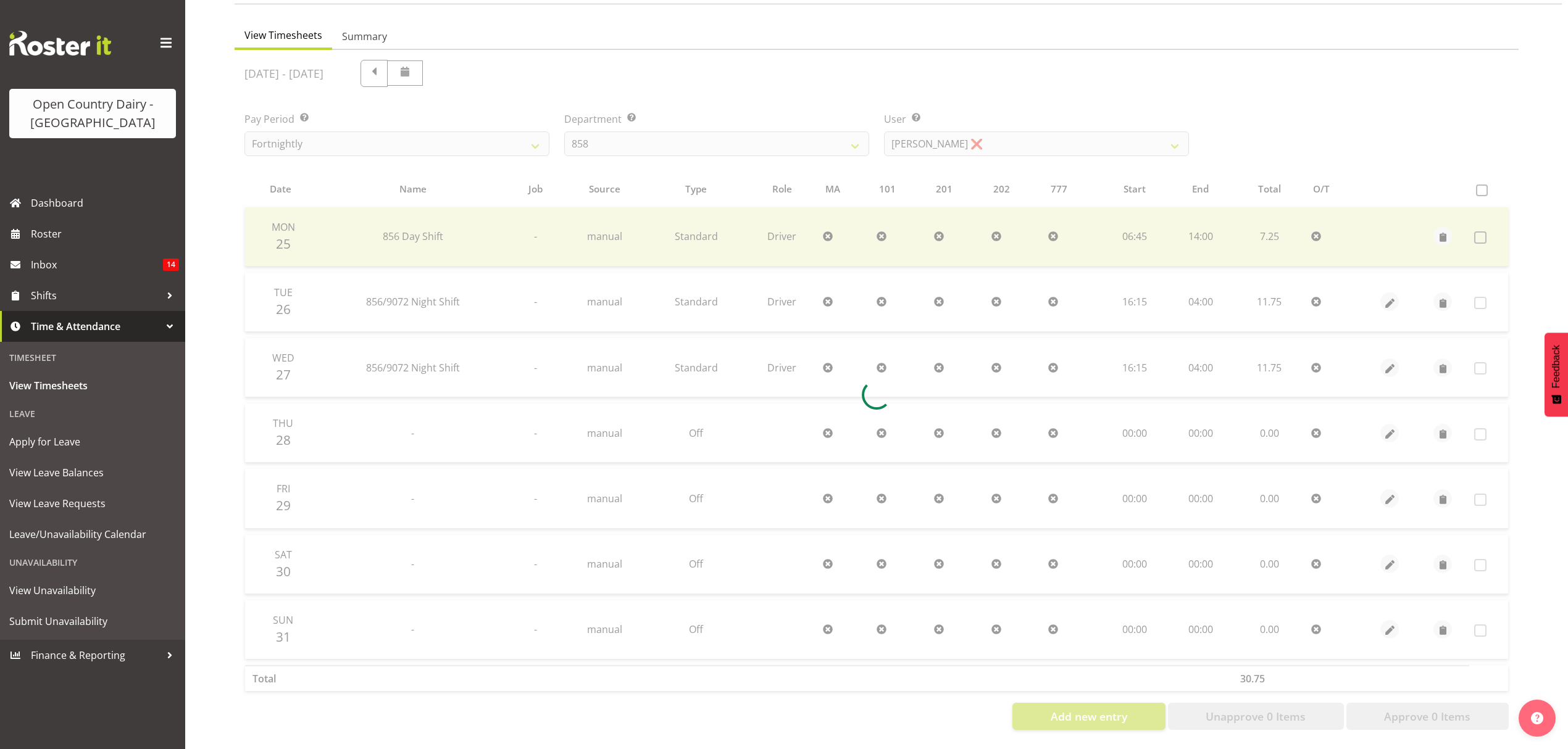
scroll to position [0, 0]
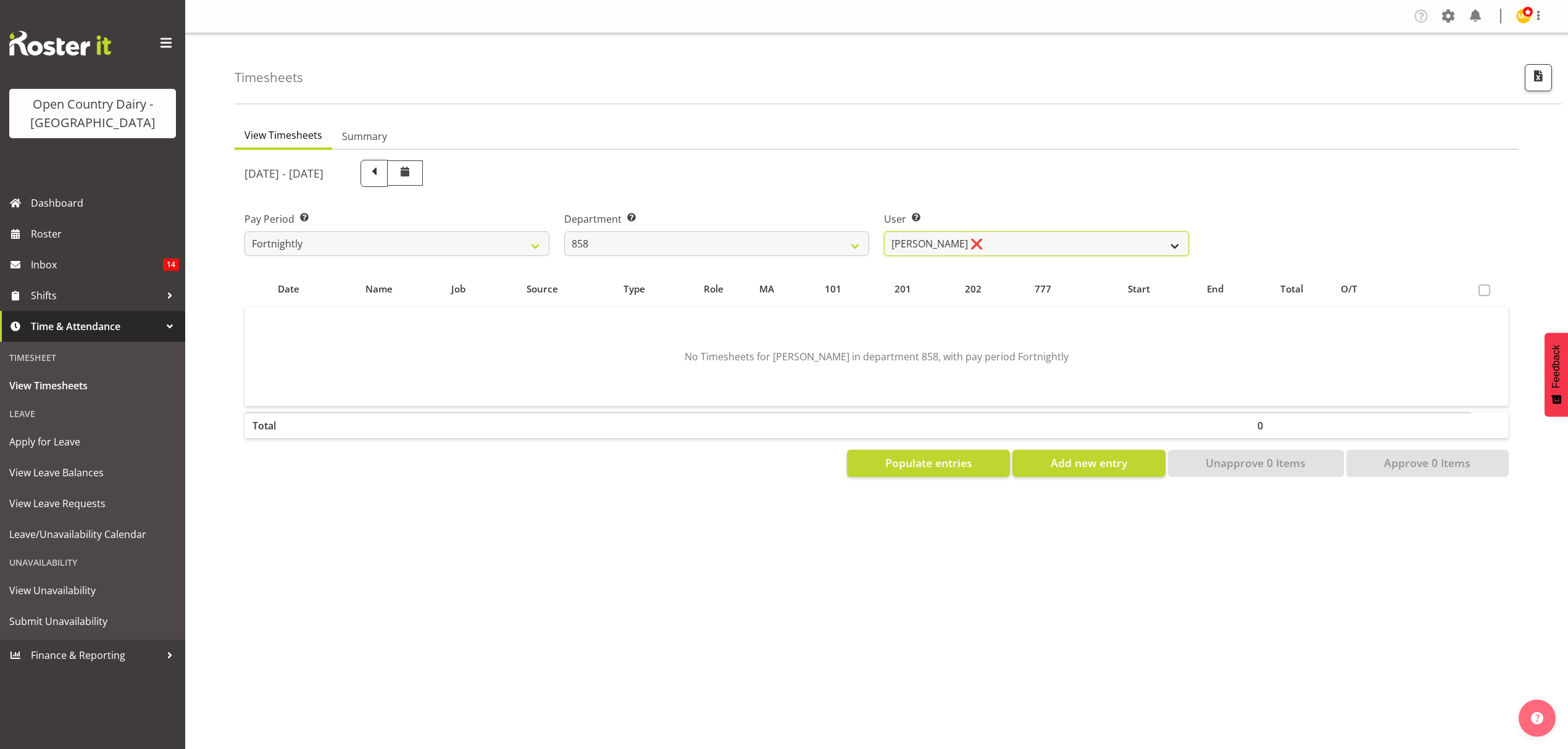
click at [1152, 247] on select "Anthony Shaw ❌ Liam Bellman ❌ Neil Peters ❌" at bounding box center [1037, 243] width 305 height 25
select select "7456"
click at [884, 231] on select "Anthony Shaw ❌ Liam Bellman ❌ Neil Peters ❌" at bounding box center [1037, 243] width 305 height 25
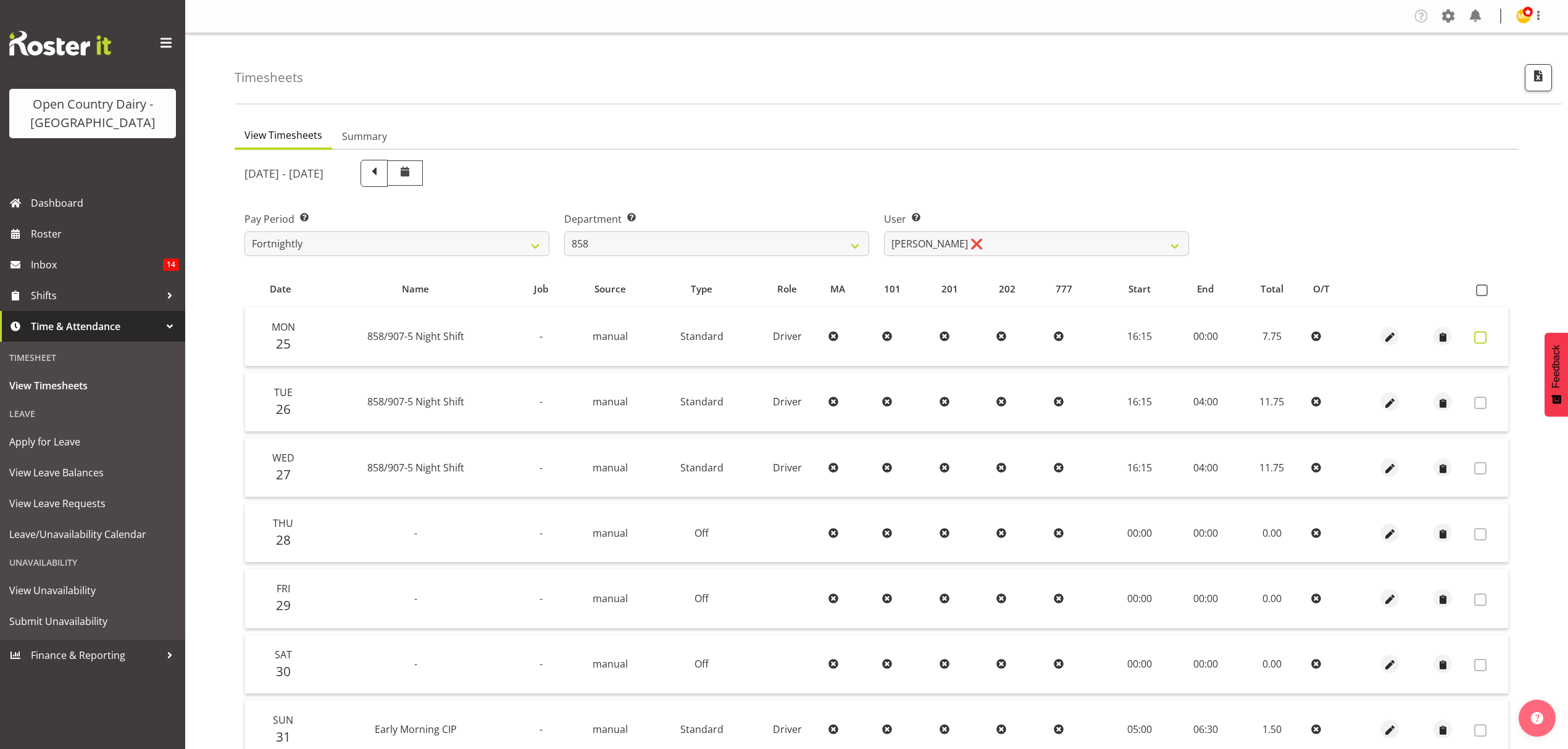
click at [1483, 336] on span at bounding box center [1480, 337] width 12 height 12
checkbox input "true"
click at [1483, 336] on span at bounding box center [1480, 337] width 12 height 12
checkbox input "false"
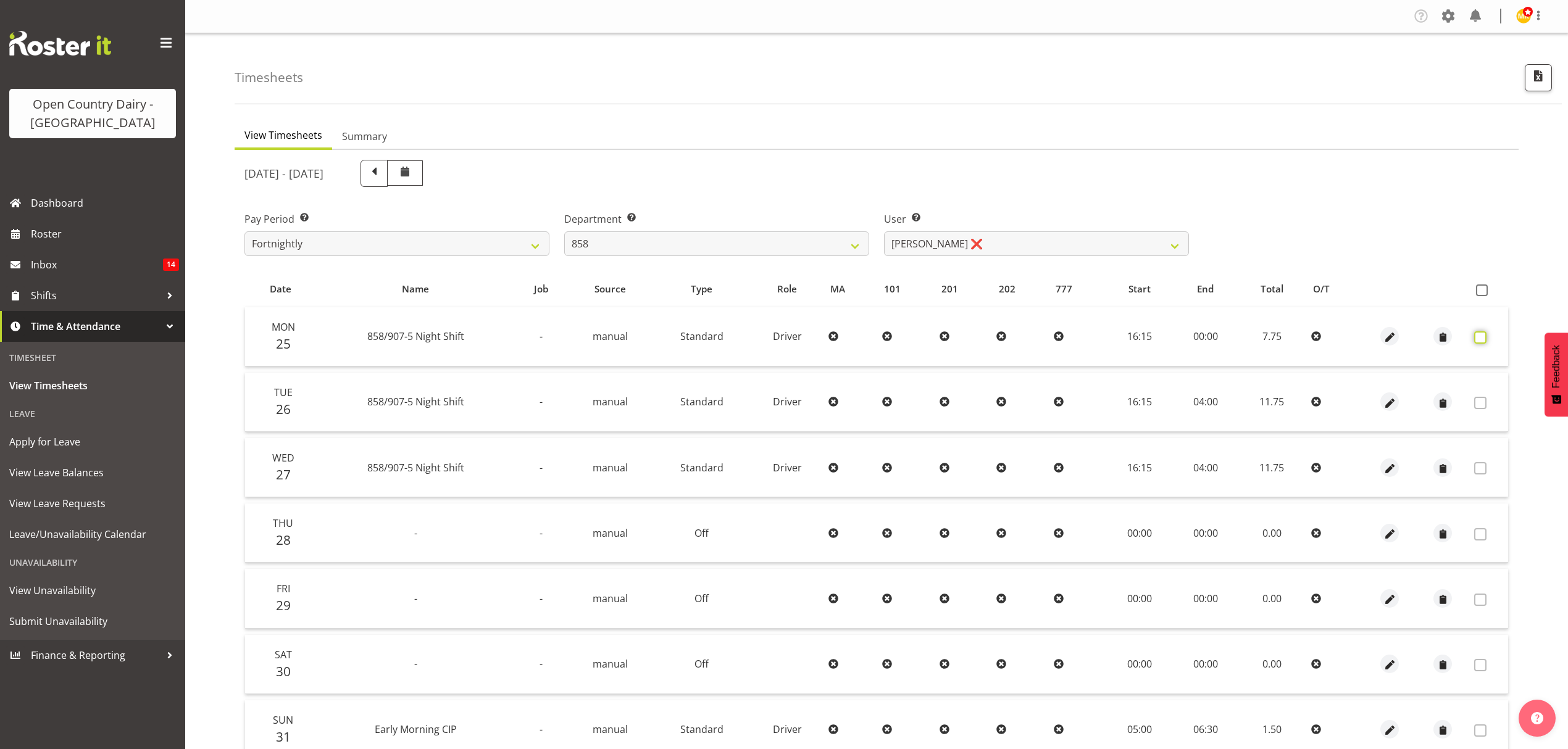
checkbox input "false"
click at [1483, 337] on span at bounding box center [1480, 337] width 12 height 12
checkbox input "true"
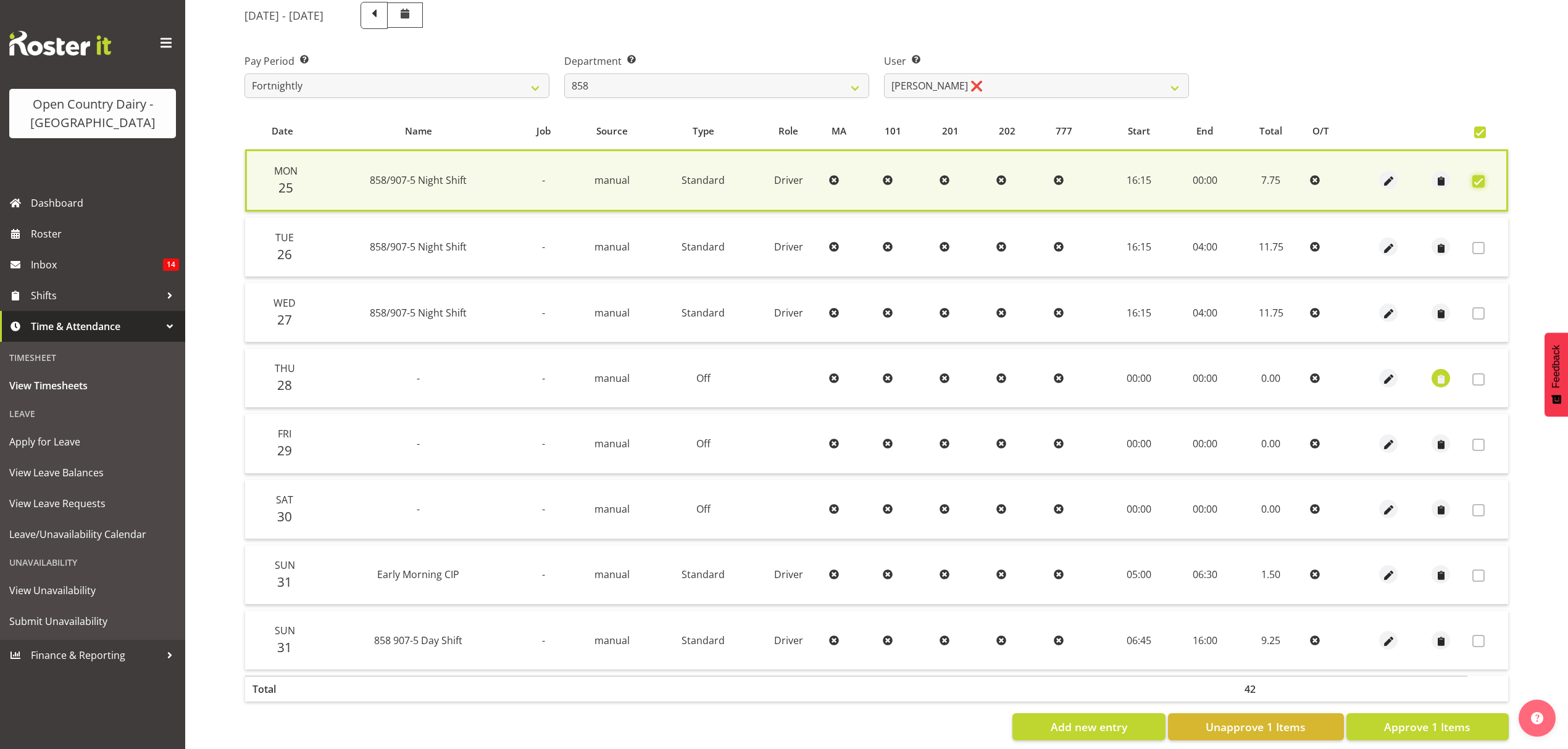
scroll to position [176, 0]
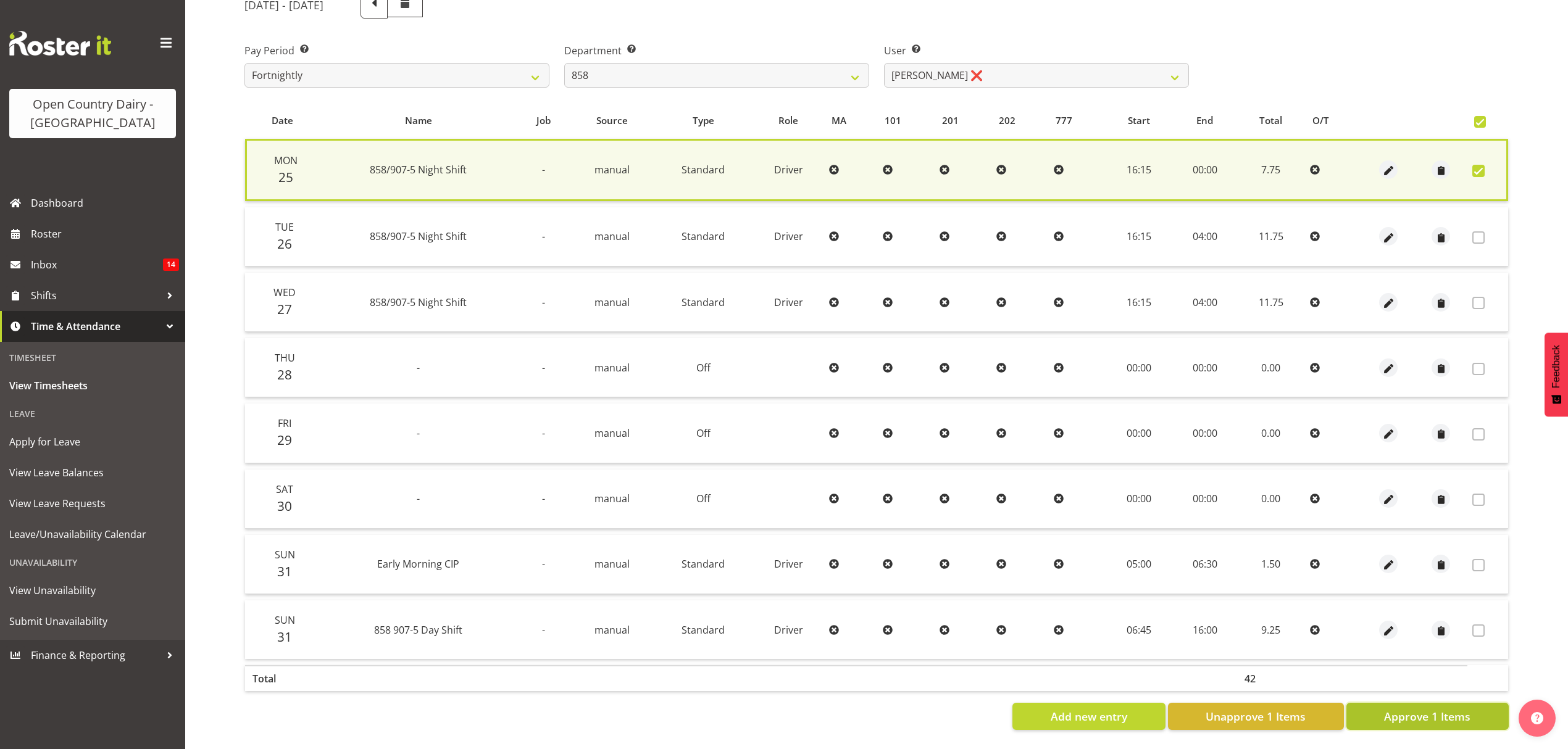
click at [1396, 709] on span "Approve 1 Items" at bounding box center [1427, 716] width 87 height 16
checkbox input "false"
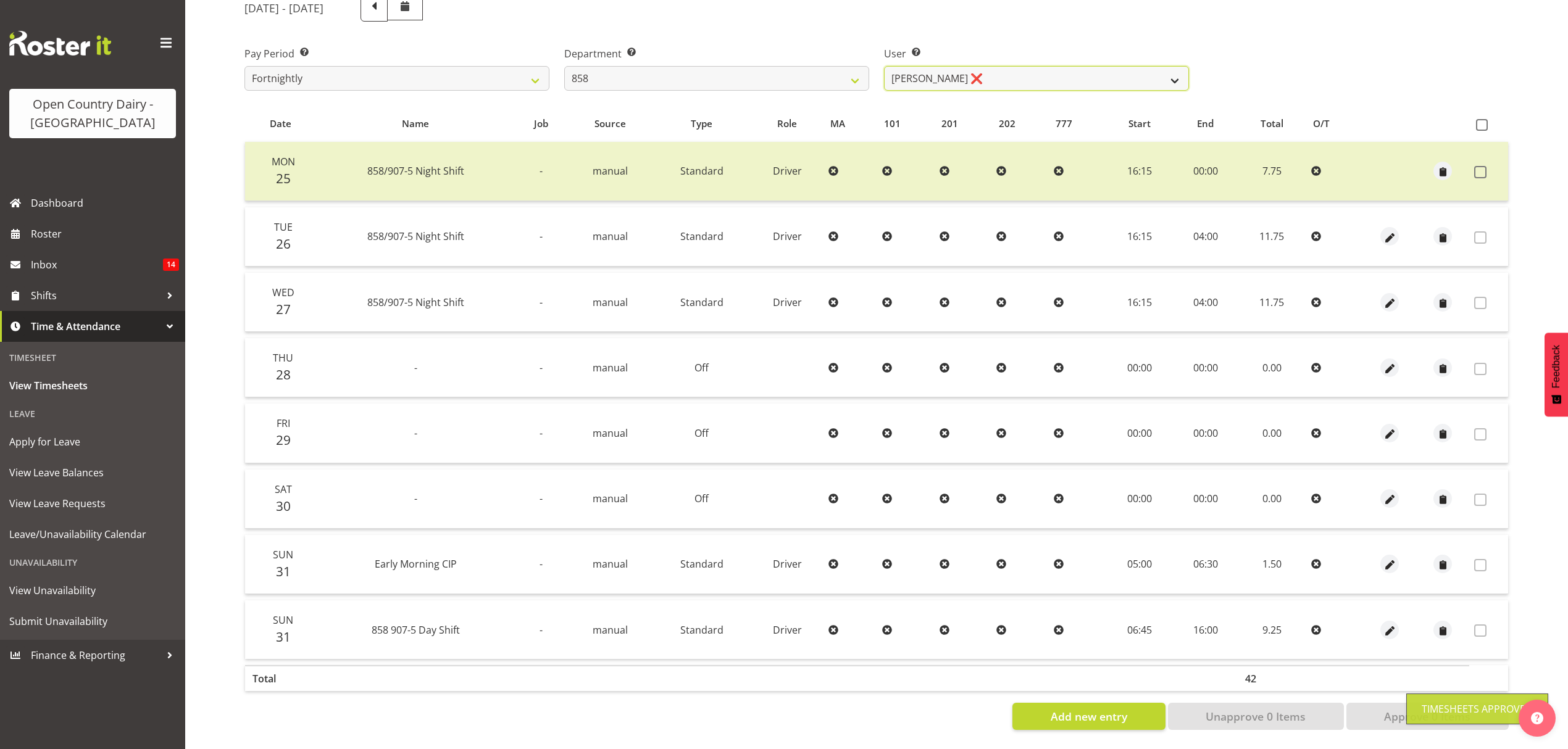
click at [1149, 72] on select "Anthony Shaw ❌ Liam Bellman ❌ Neil Peters ❌" at bounding box center [1037, 78] width 305 height 25
click at [862, 73] on select "734 735 736 737 738 739 851 852 853 854 855 856 858 861 862 865 868 869 870 873" at bounding box center [717, 78] width 305 height 25
select select "675"
click at [564, 66] on select "734 735 736 737 738 739 851 852 853 854 855 856 858 861 862 865 868 869 870 873" at bounding box center [717, 78] width 305 height 25
select select "7389"
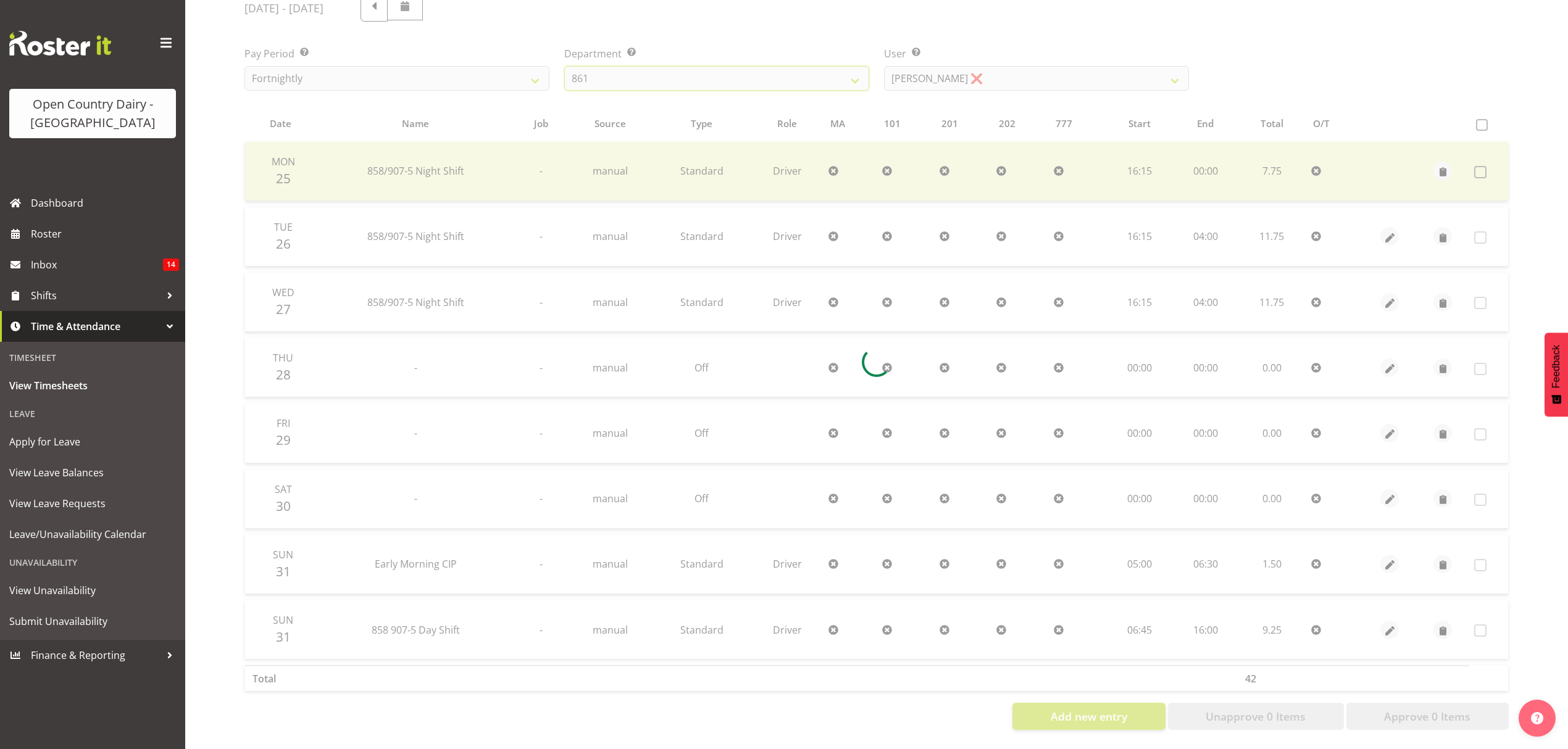
scroll to position [0, 0]
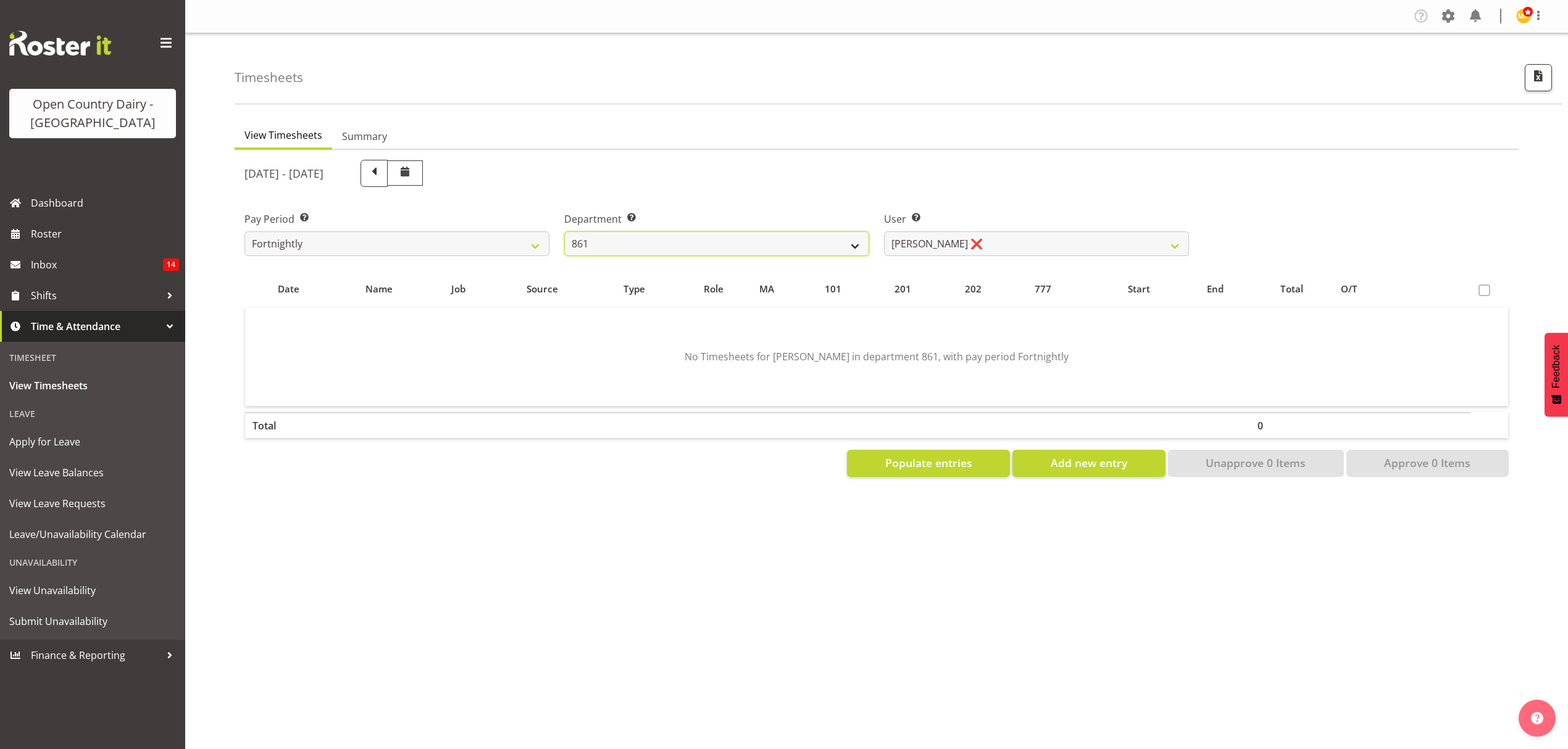
click at [852, 248] on select "734 735 736 737 738 739 851 852 853 854 855 856 858 861 862 865 868 869 870 873" at bounding box center [717, 243] width 305 height 25
select select "783"
click at [564, 231] on select "734 735 736 737 738 739 851 852 853 854 855 856 858 861 862 865 868 869 870 873" at bounding box center [717, 243] width 305 height 25
click at [779, 521] on div "View Timesheets Summary August 25th - August 31st 2025 Pay Period Select which …" at bounding box center [901, 360] width 1333 height 493
click at [1114, 251] on select "Anthony Shaw ❌ Liam Bellman ❌ Neil Peters ❌" at bounding box center [1037, 243] width 305 height 25
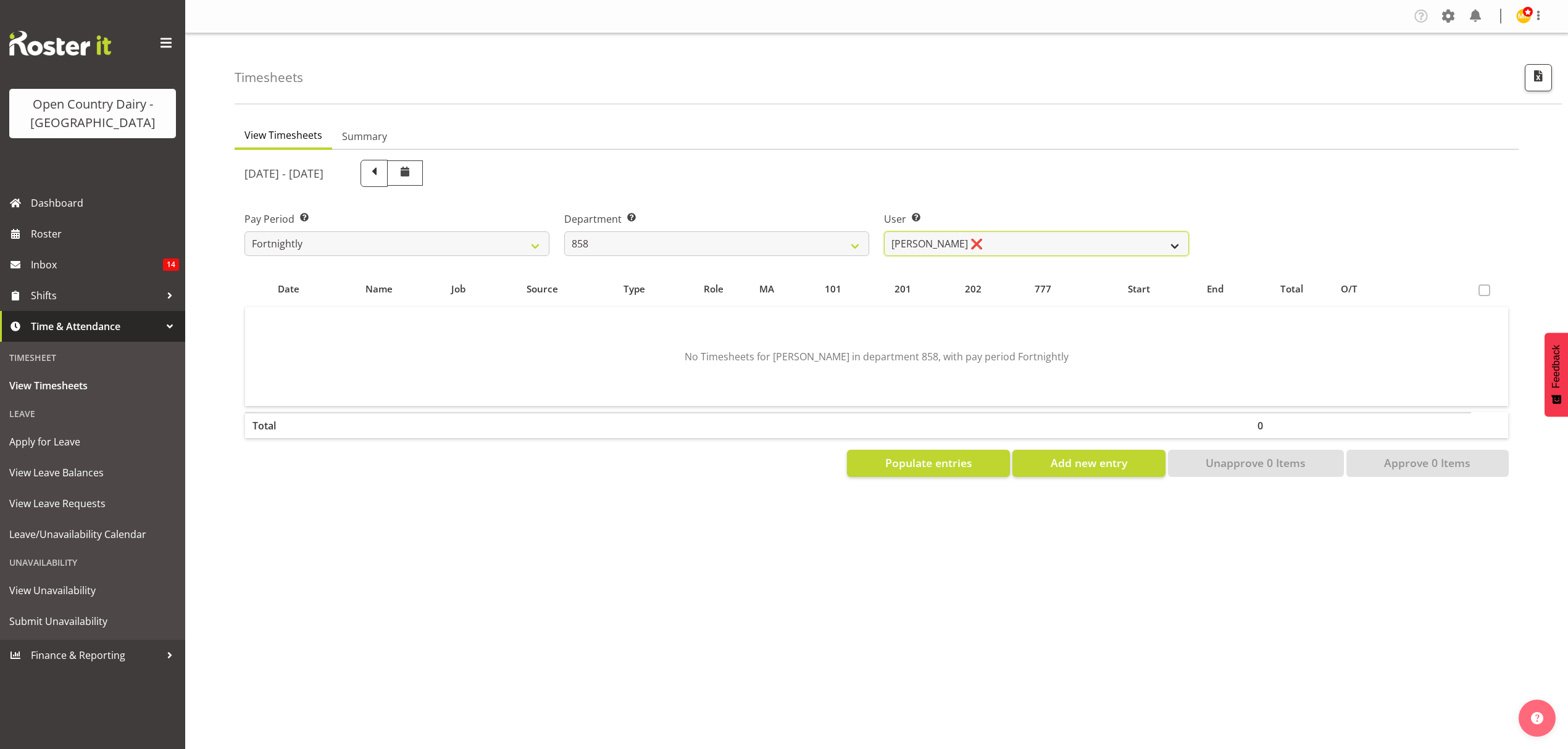
select select "9850"
click at [884, 231] on select "Anthony Shaw ❌ Liam Bellman ❌ Neil Peters ❌" at bounding box center [1037, 243] width 305 height 25
click at [825, 242] on select "734 735 736 737 738 739 851 852 853 854 855 856 858 861 862 865 868 869 870 873" at bounding box center [717, 243] width 305 height 25
click at [860, 242] on select "734 735 736 737 738 739 851 852 853 854 855 856 858 861 862 865 868 869 870 873" at bounding box center [717, 243] width 305 height 25
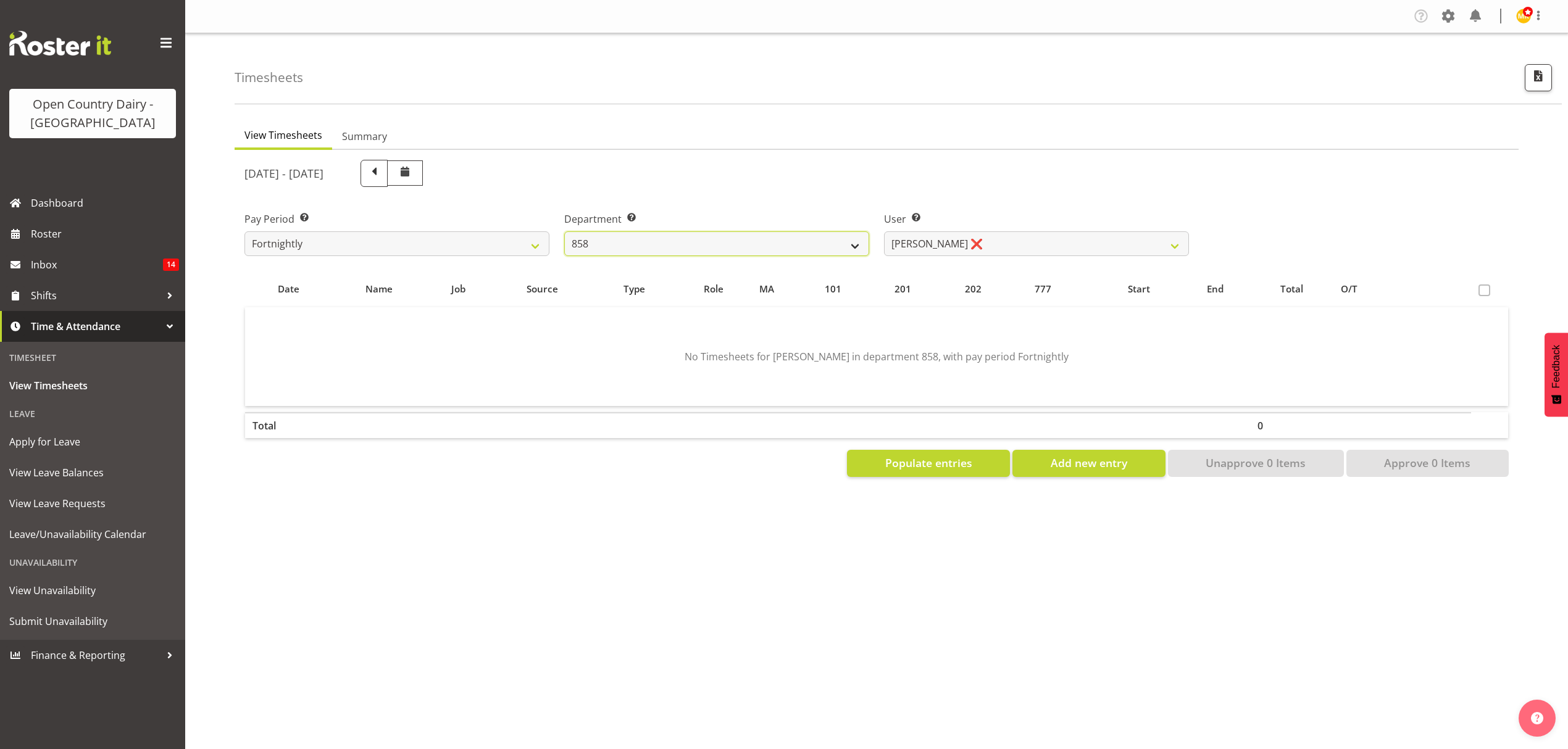
click at [860, 242] on select "734 735 736 737 738 739 851 852 853 854 855 856 858 861 862 865 868 869 870 873" at bounding box center [717, 243] width 305 height 25
select select "675"
click at [564, 231] on select "734 735 736 737 738 739 851 852 853 854 855 856 858 861 862 865 868 869 870 873" at bounding box center [717, 243] width 305 height 25
click at [724, 531] on div "View Timesheets Summary August 25th - August 31st 2025 Pay Period Select which …" at bounding box center [901, 360] width 1333 height 493
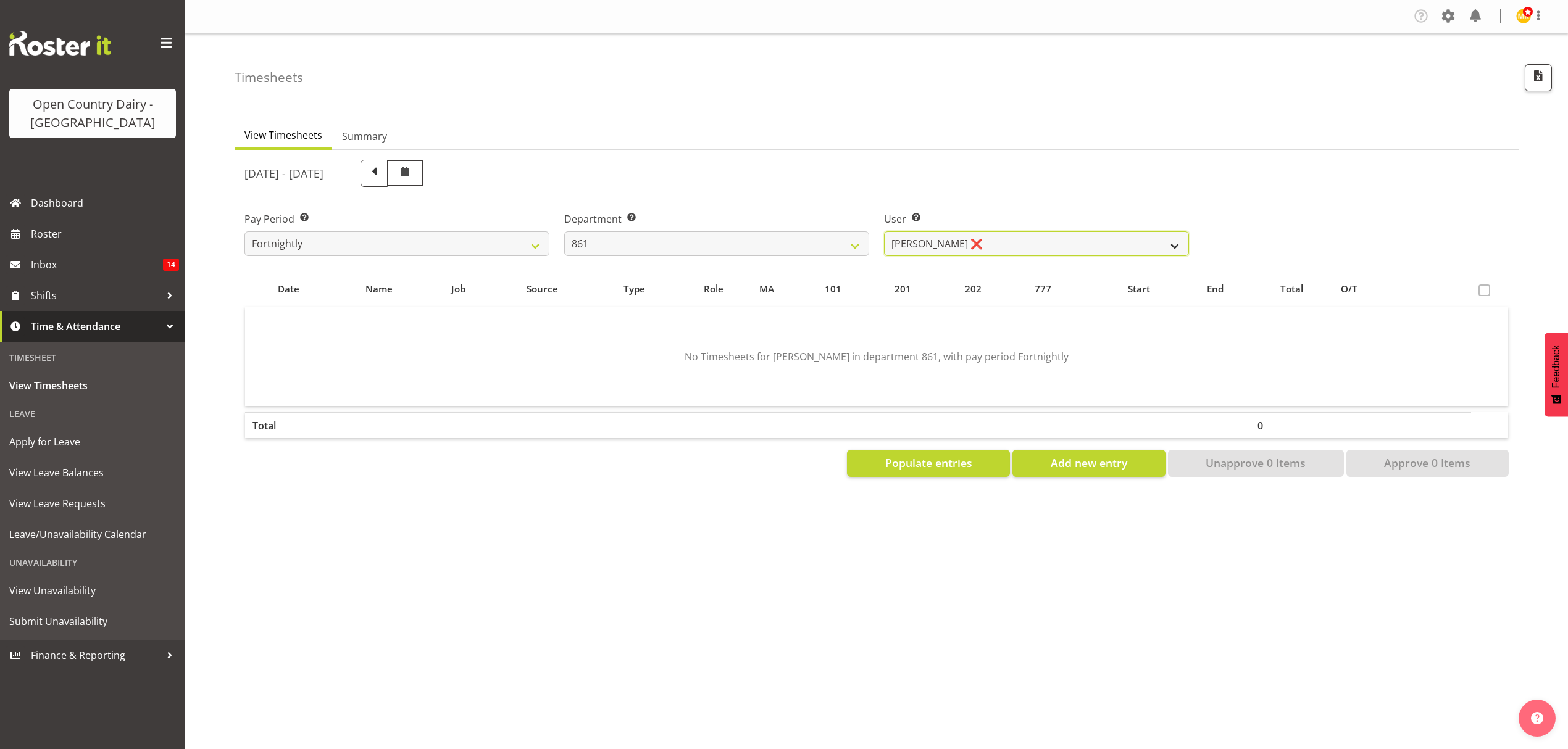
click at [1093, 251] on select "Barry McIntosh ❌ Matthew Welland ❌ Philip Peek ❌" at bounding box center [1037, 243] width 305 height 25
click at [1083, 241] on select "Barry McIntosh ❌ Matthew Welland ❌ Philip Peek ❌" at bounding box center [1037, 243] width 305 height 25
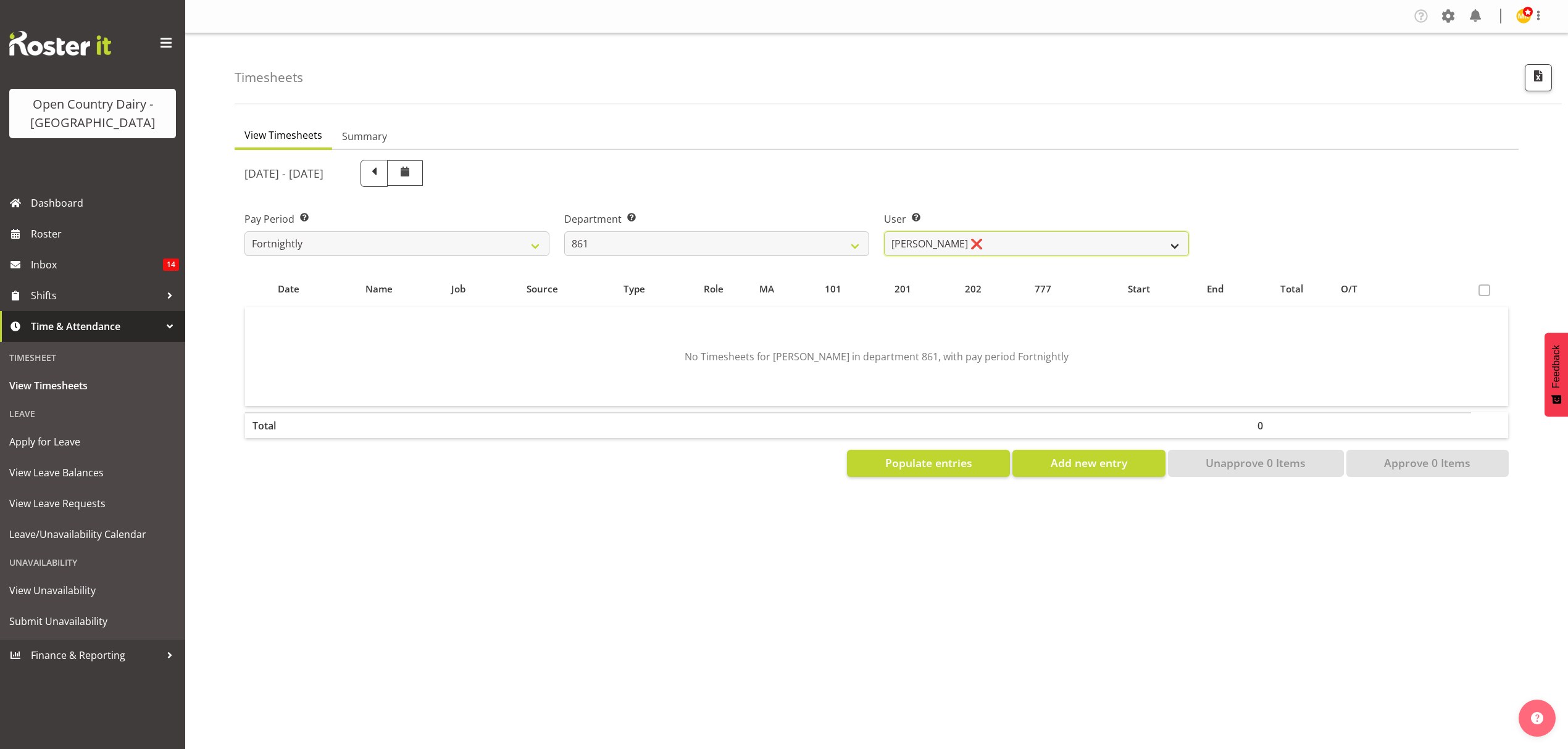
select select "7423"
click at [884, 231] on select "Barry McIntosh ❌ Matthew Welland ❌ Philip Peek ❌" at bounding box center [1037, 243] width 305 height 25
click at [0, 0] on div at bounding box center [0, 0] width 0 height 0
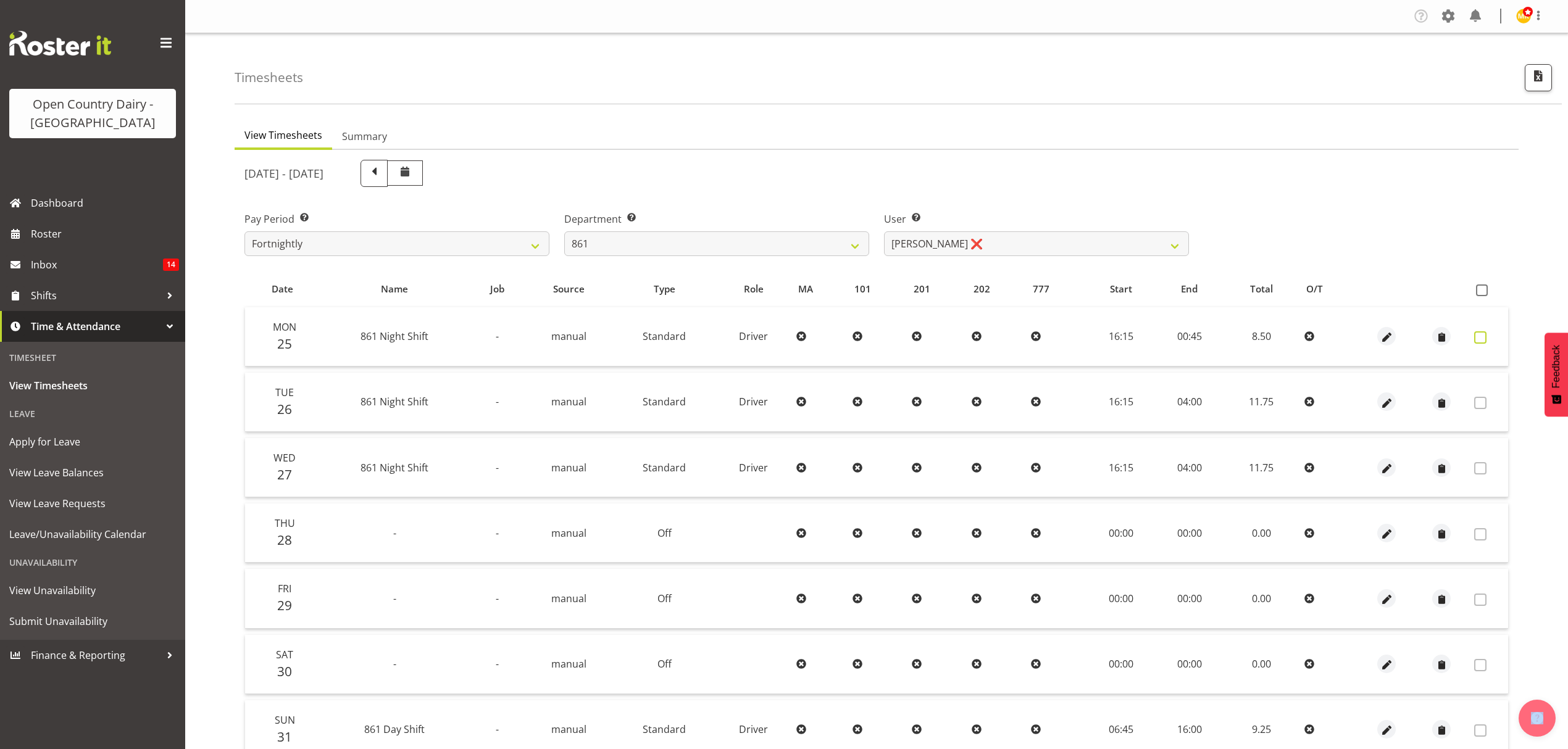
click at [1481, 340] on span at bounding box center [1480, 337] width 12 height 12
checkbox input "false"
click at [1481, 340] on span at bounding box center [1480, 337] width 12 height 12
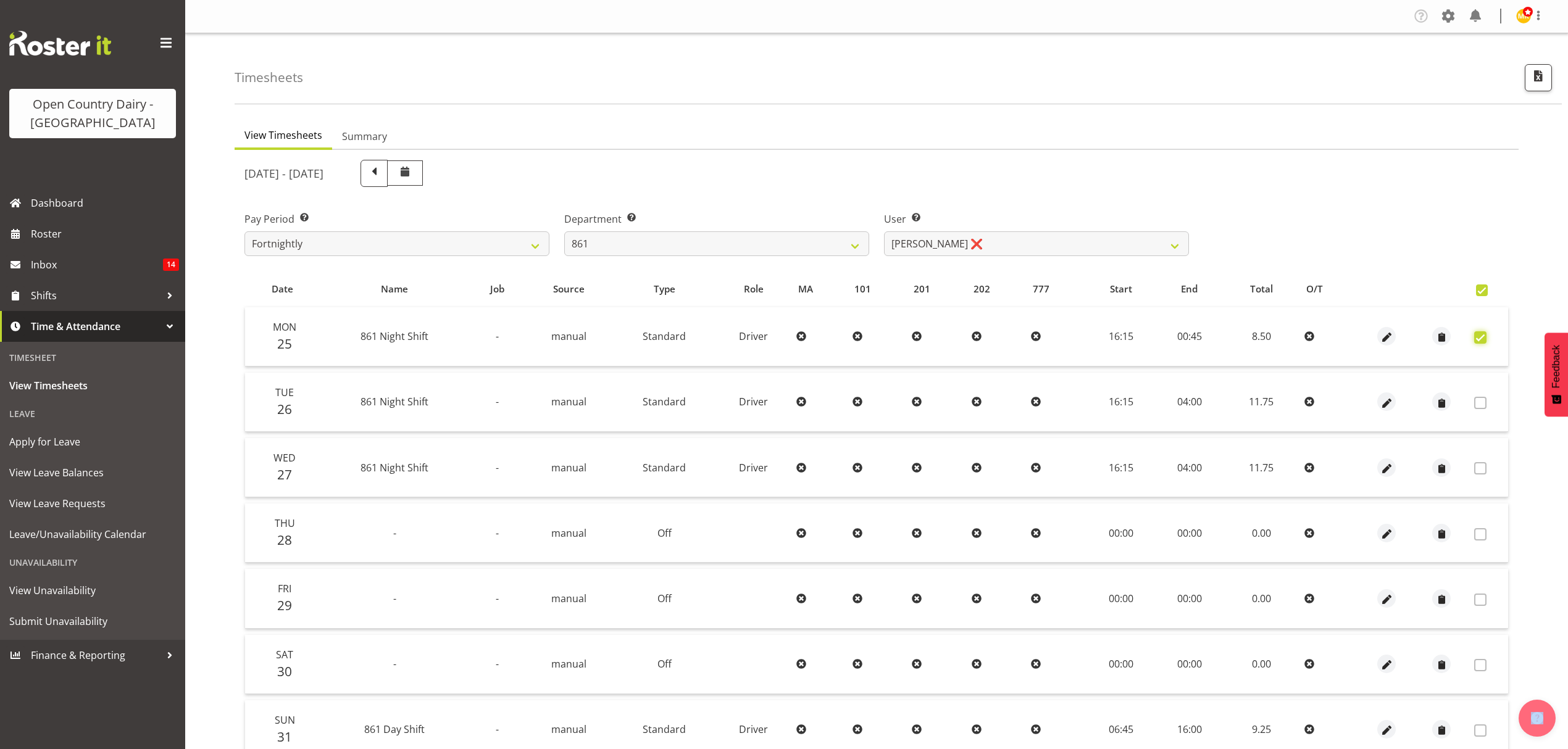
checkbox input "true"
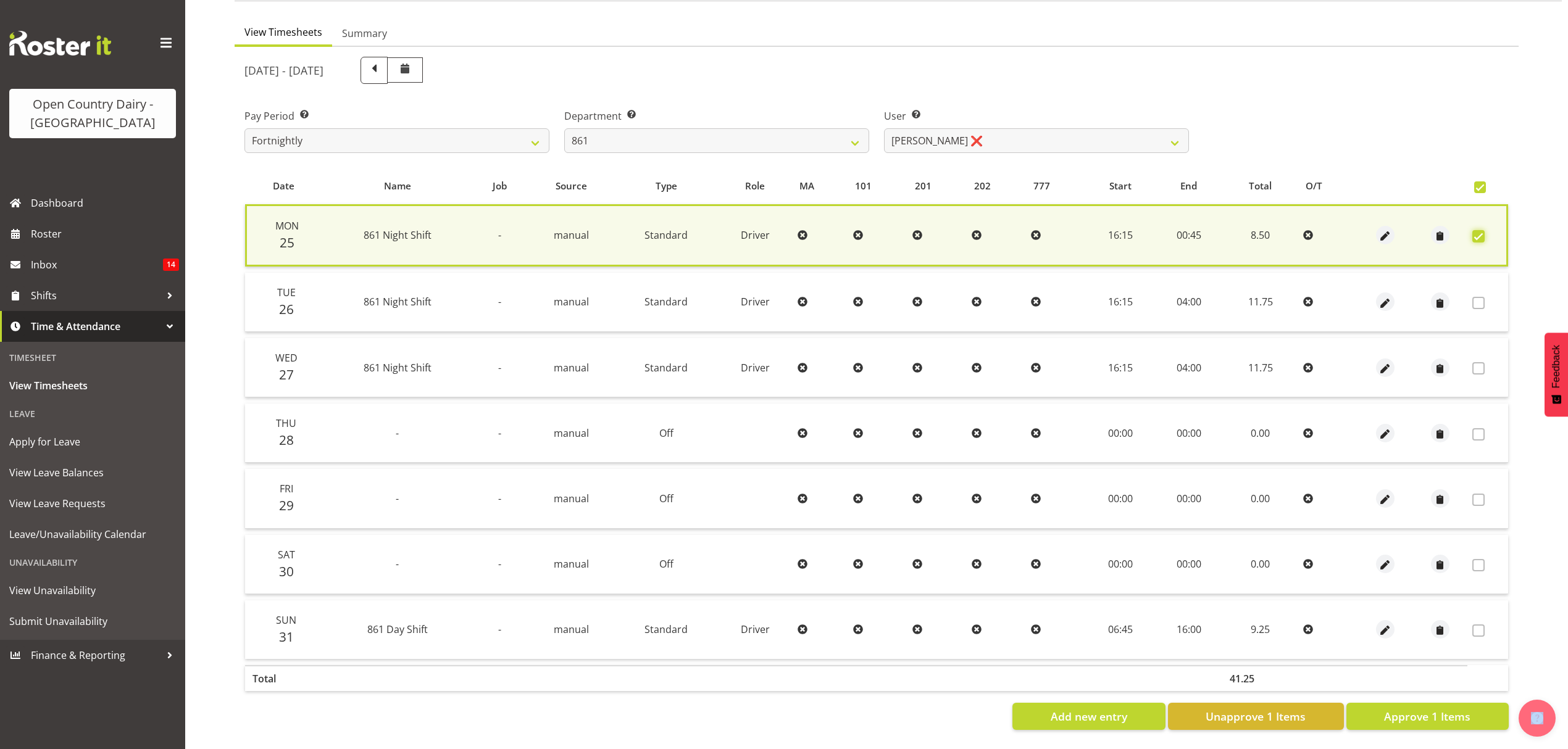
scroll to position [111, 0]
click at [1433, 712] on button "Approve 1 Items" at bounding box center [1427, 716] width 162 height 27
checkbox input "false"
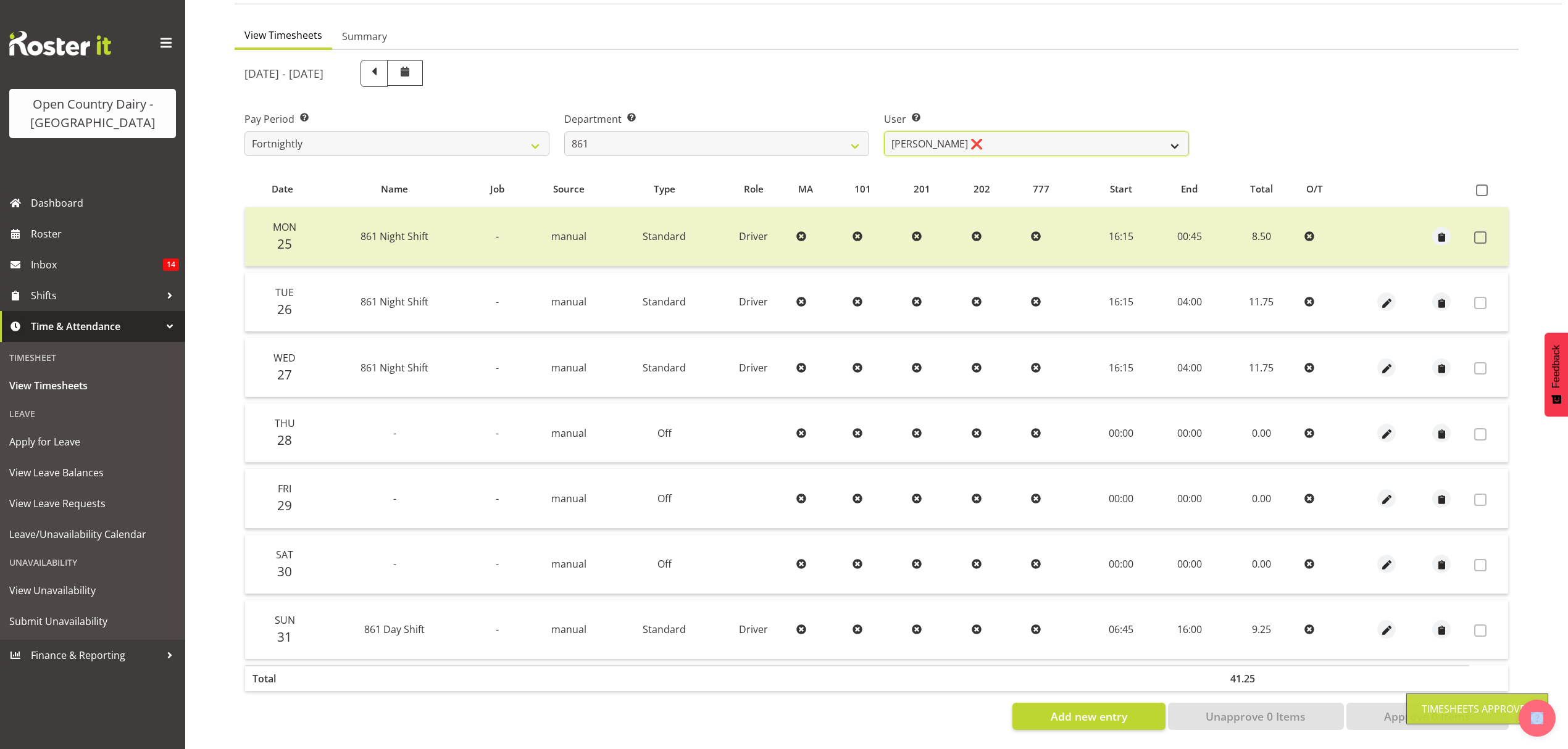
click at [1167, 131] on select "Barry McIntosh ❌ Matthew Welland ❌ Philip Peek ❌" at bounding box center [1037, 144] width 305 height 25
click at [855, 131] on select "734 735 736 737 738 739 851 852 853 854 855 856 858 861 862 865 868 869 870 873" at bounding box center [717, 144] width 305 height 25
select select "676"
click at [564, 131] on select "734 735 736 737 738 739 851 852 853 854 855 856 858 861 862 865 868 869 870 873" at bounding box center [717, 144] width 305 height 25
select select "10213"
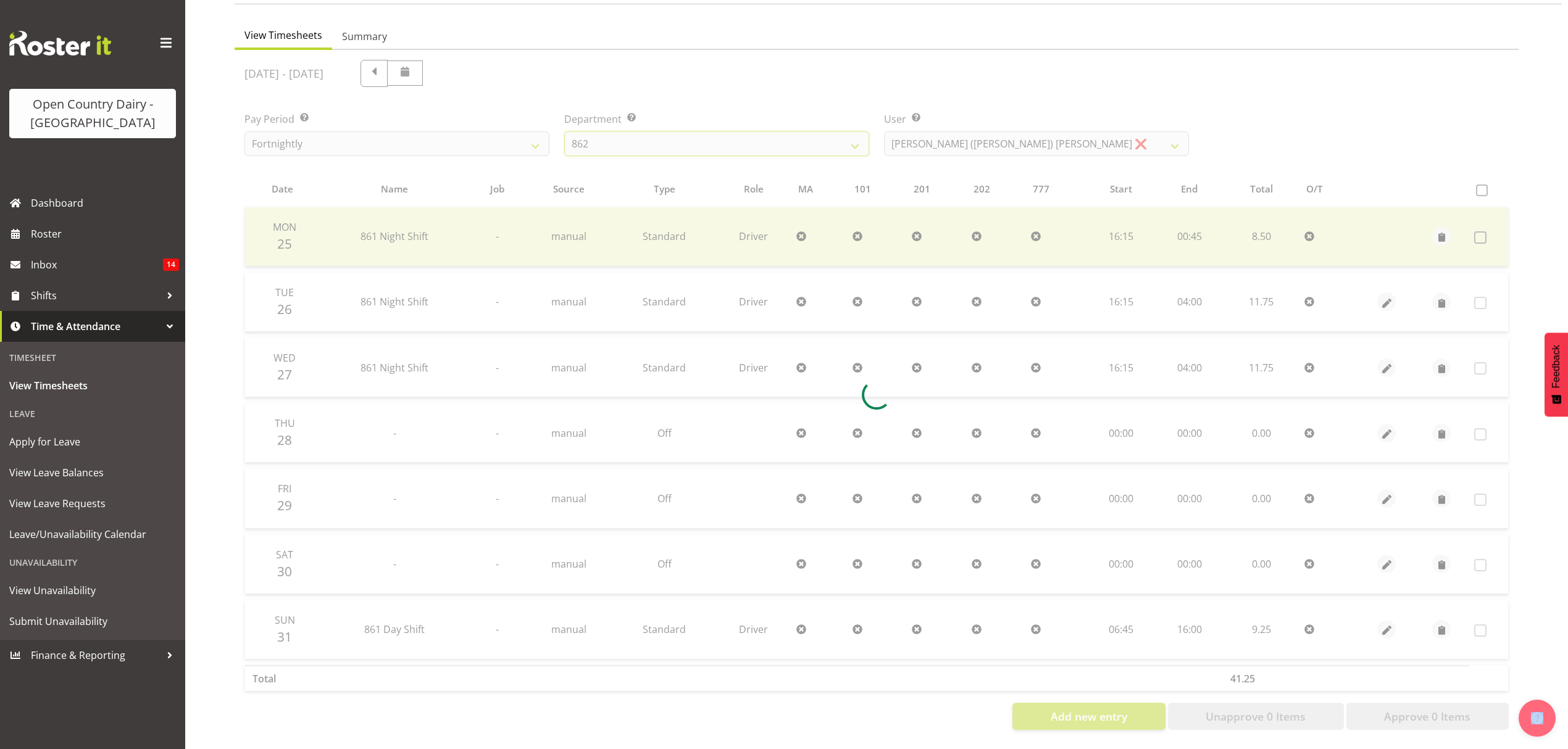
scroll to position [0, 0]
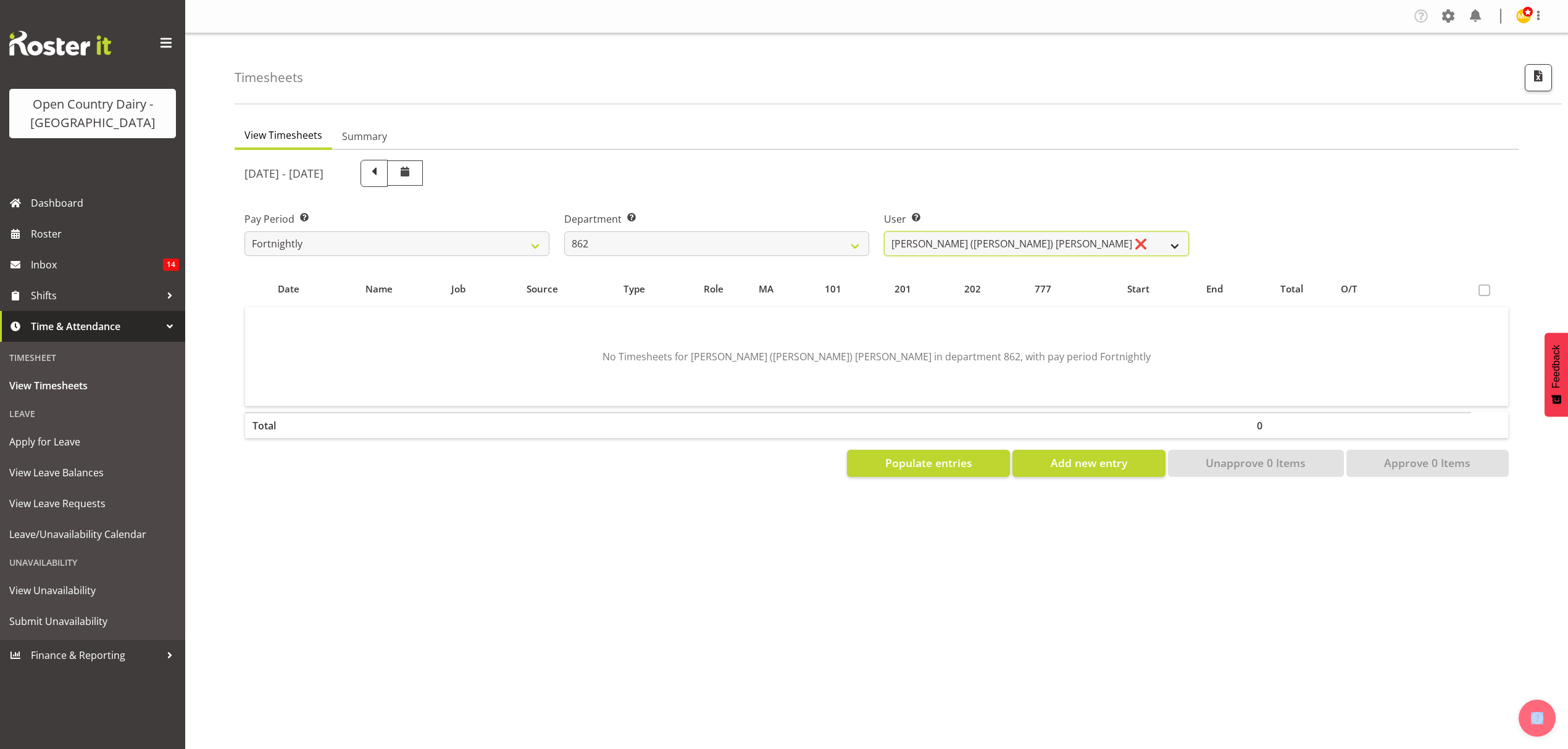
click at [1160, 236] on select "Bennie (David) Smith ❌ Colin Schwarz ❌ Forbes O'Reilly ❌ Tracy Inder ❌" at bounding box center [1037, 243] width 305 height 25
click at [1158, 240] on select "Bennie (David) Smith ❌ Colin Schwarz ❌ Forbes O'Reilly ❌ Tracy Inder ❌" at bounding box center [1037, 243] width 305 height 25
click at [842, 237] on select "734 735 736 737 738 739 851 852 853 854 855 856 858 861 862 865 868 869 870 873" at bounding box center [717, 243] width 305 height 25
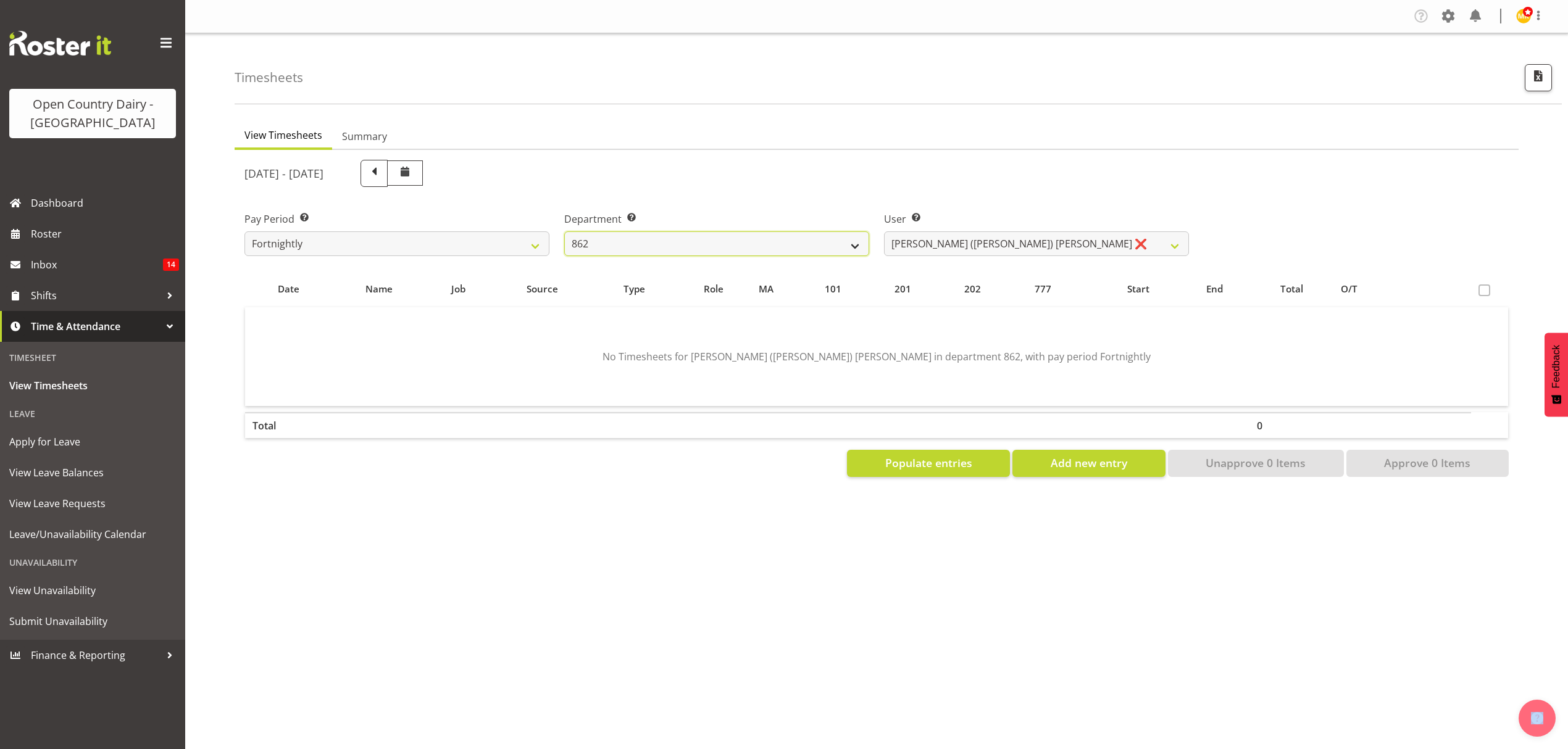
click at [842, 237] on select "734 735 736 737 738 739 851 852 853 854 855 856 858 861 862 865 868 869 870 873" at bounding box center [717, 243] width 305 height 25
select select "678"
click at [564, 231] on select "734 735 736 737 738 739 851 852 853 854 855 856 858 861 862 865 868 869 870 873" at bounding box center [717, 243] width 305 height 25
click at [833, 575] on div "View Timesheets Summary August 25th - August 31st 2025 Pay Period Select which …" at bounding box center [901, 360] width 1333 height 493
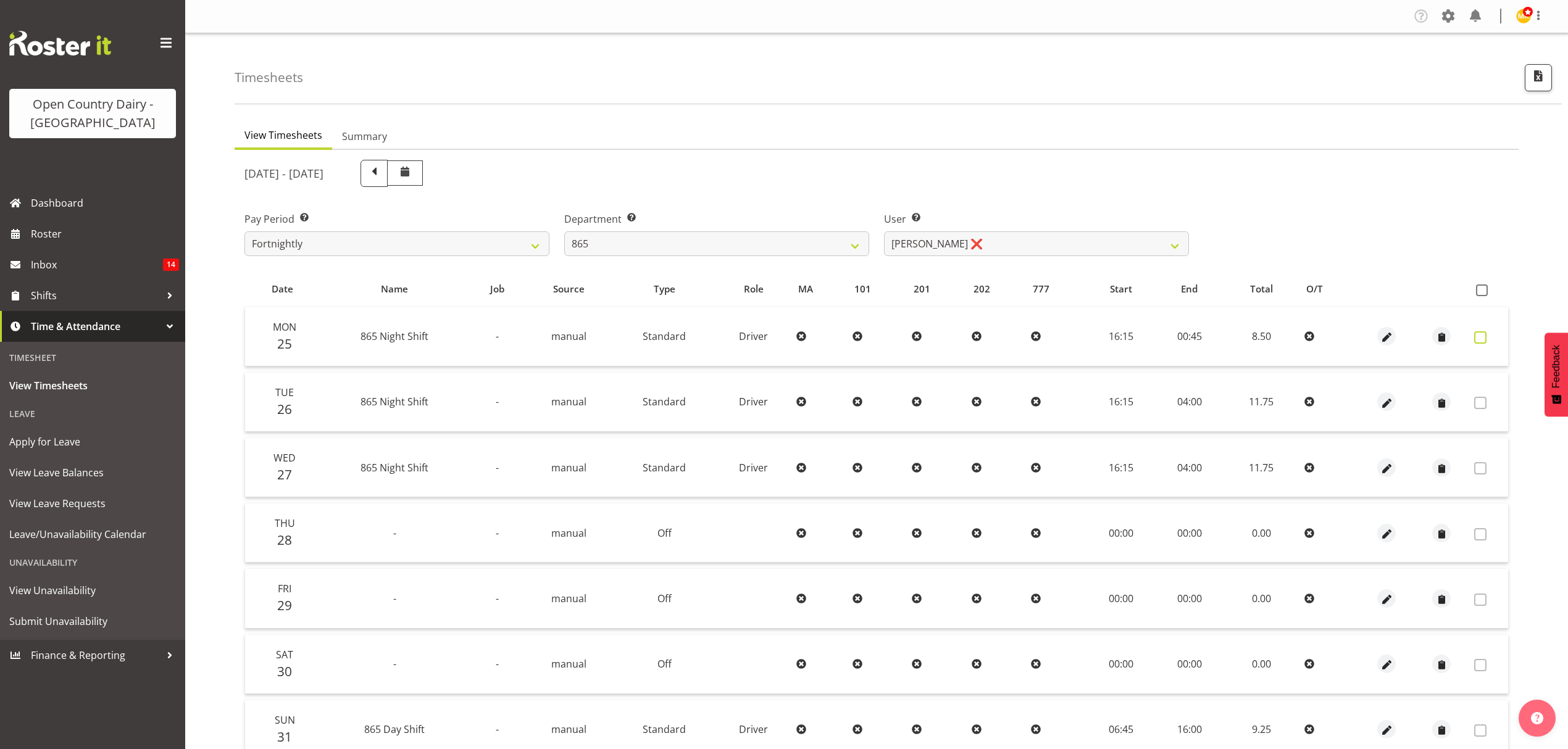
click at [1481, 340] on span at bounding box center [1480, 337] width 12 height 12
checkbox input "true"
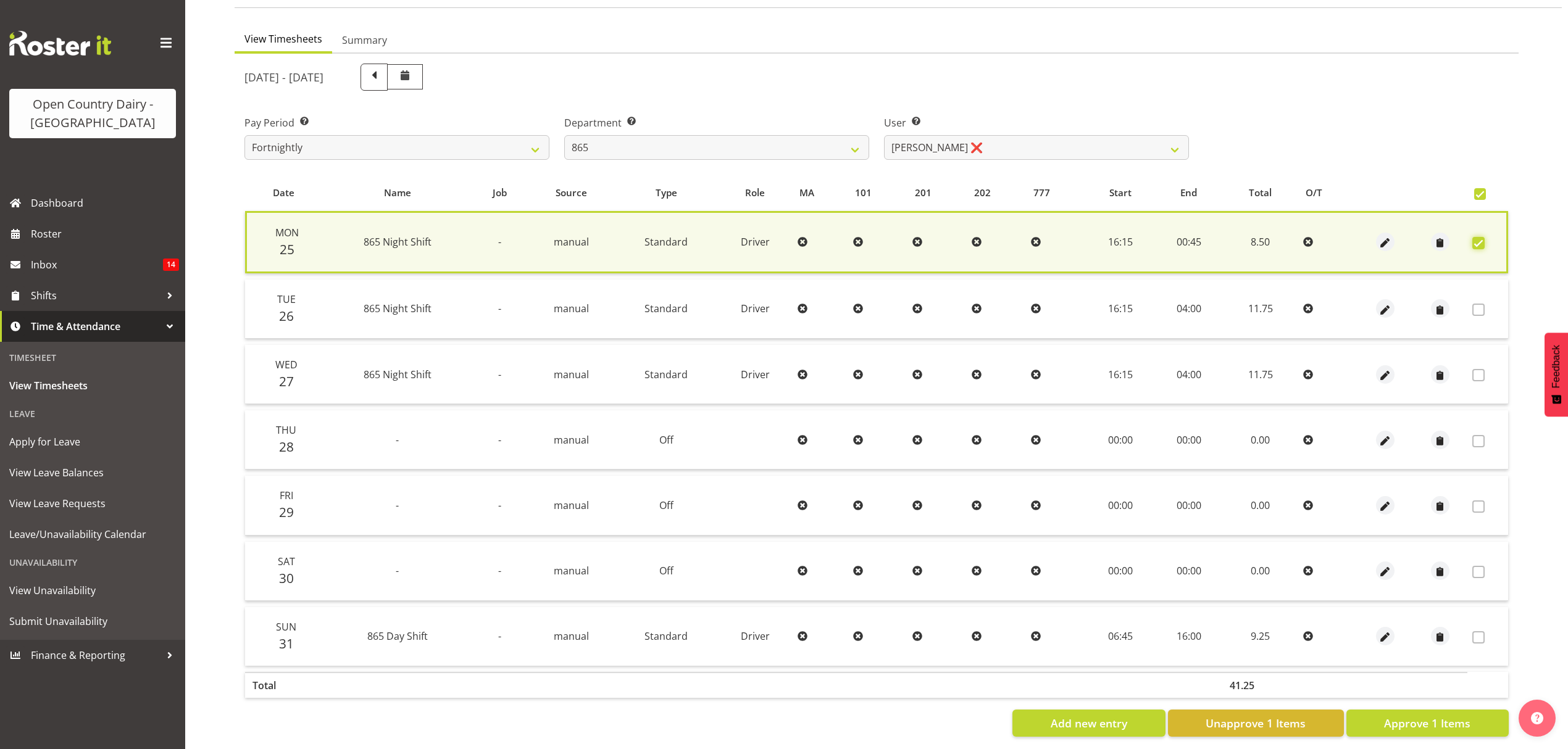
scroll to position [111, 0]
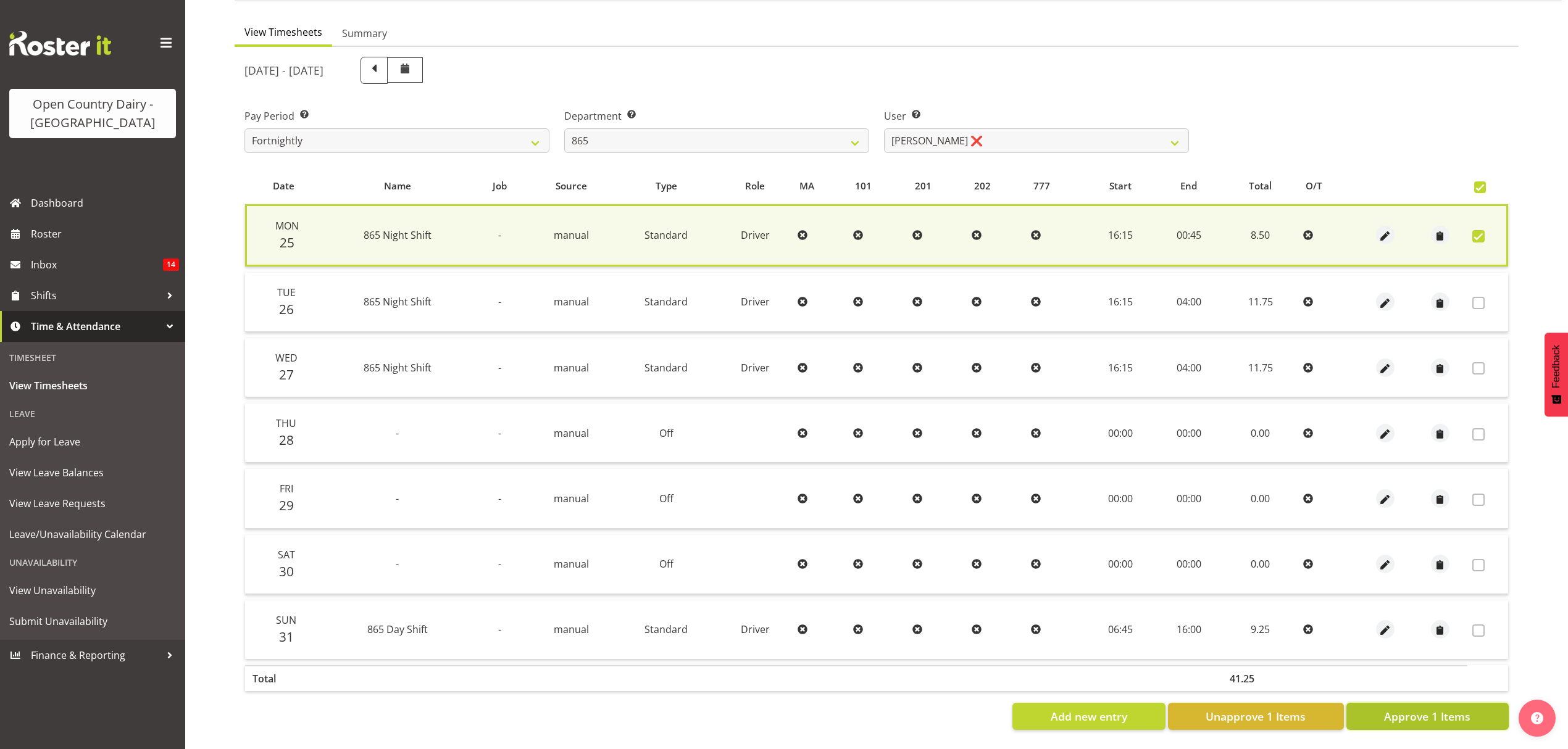
click at [1440, 709] on span "Approve 1 Items" at bounding box center [1427, 716] width 87 height 16
checkbox input "false"
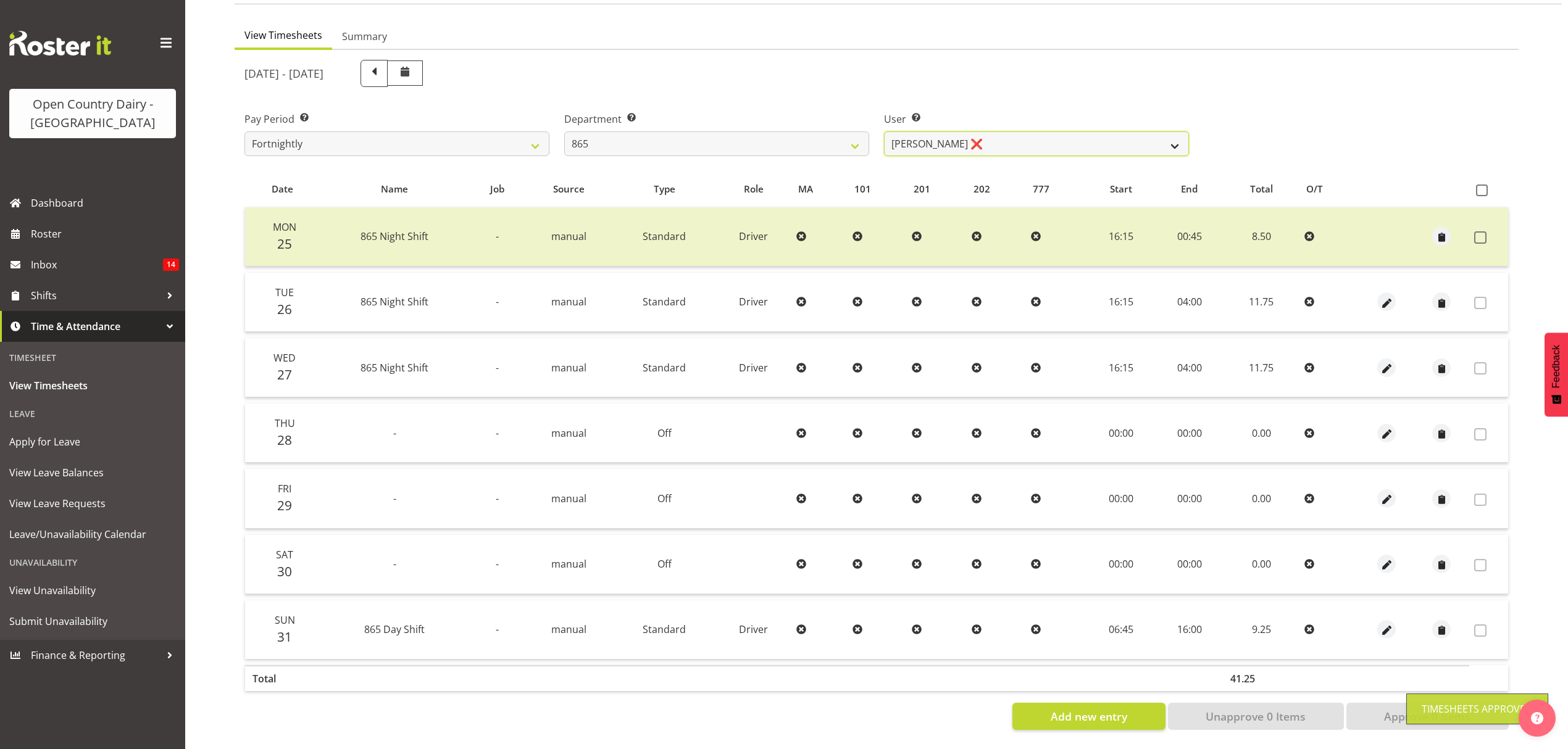
click at [1176, 131] on select "Flavio Ferraz ❌ George Courtney ❌ Steffan Kennard ❌" at bounding box center [1037, 144] width 305 height 25
click at [862, 136] on select "734 735 736 737 738 739 851 852 853 854 855 856 858 861 862 865 868 869 870 873" at bounding box center [717, 144] width 305 height 25
select select "681"
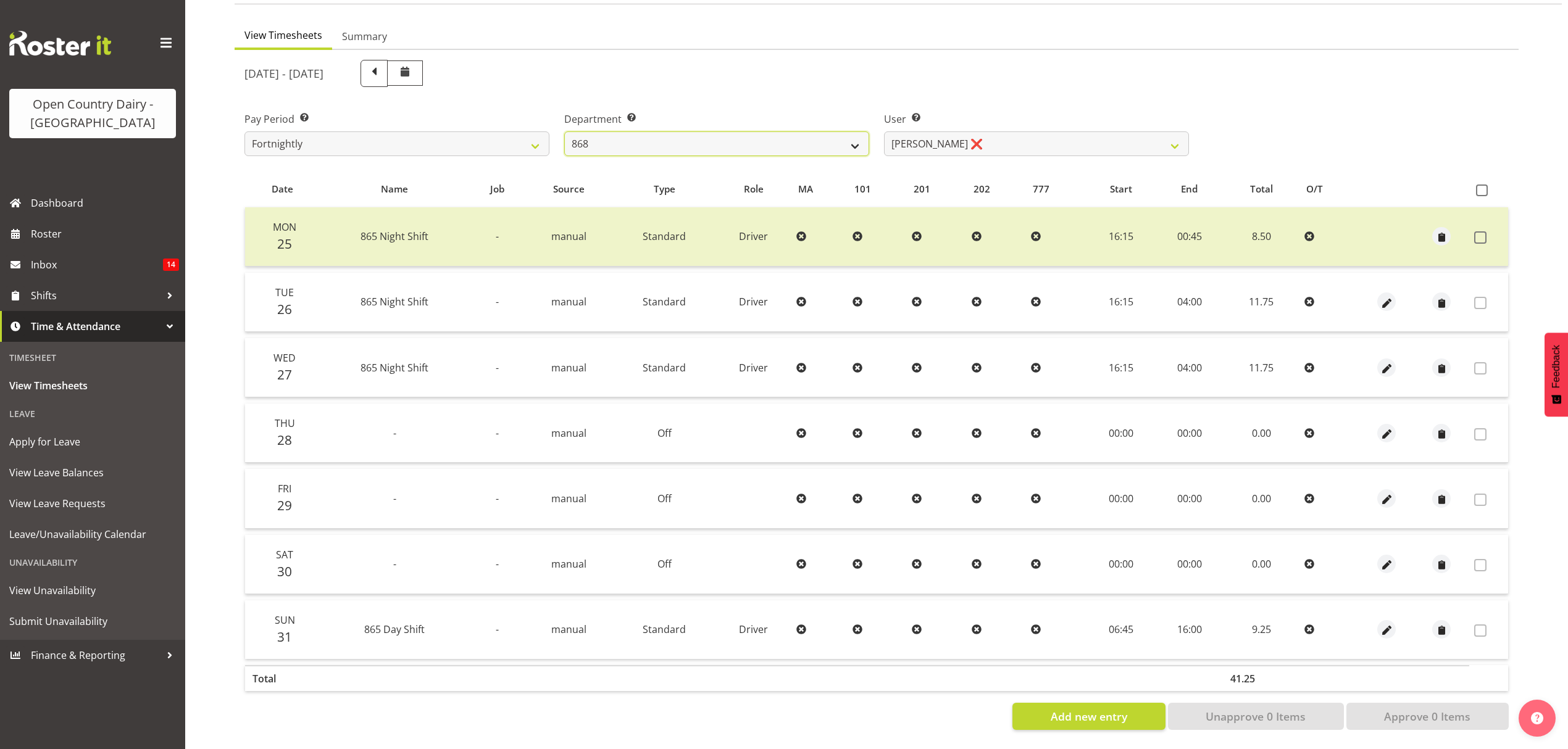
click at [564, 131] on select "734 735 736 737 738 739 851 852 853 854 855 856 858 861 862 865 868 869 870 873" at bounding box center [717, 144] width 305 height 25
click at [0, 0] on div at bounding box center [0, 0] width 0 height 0
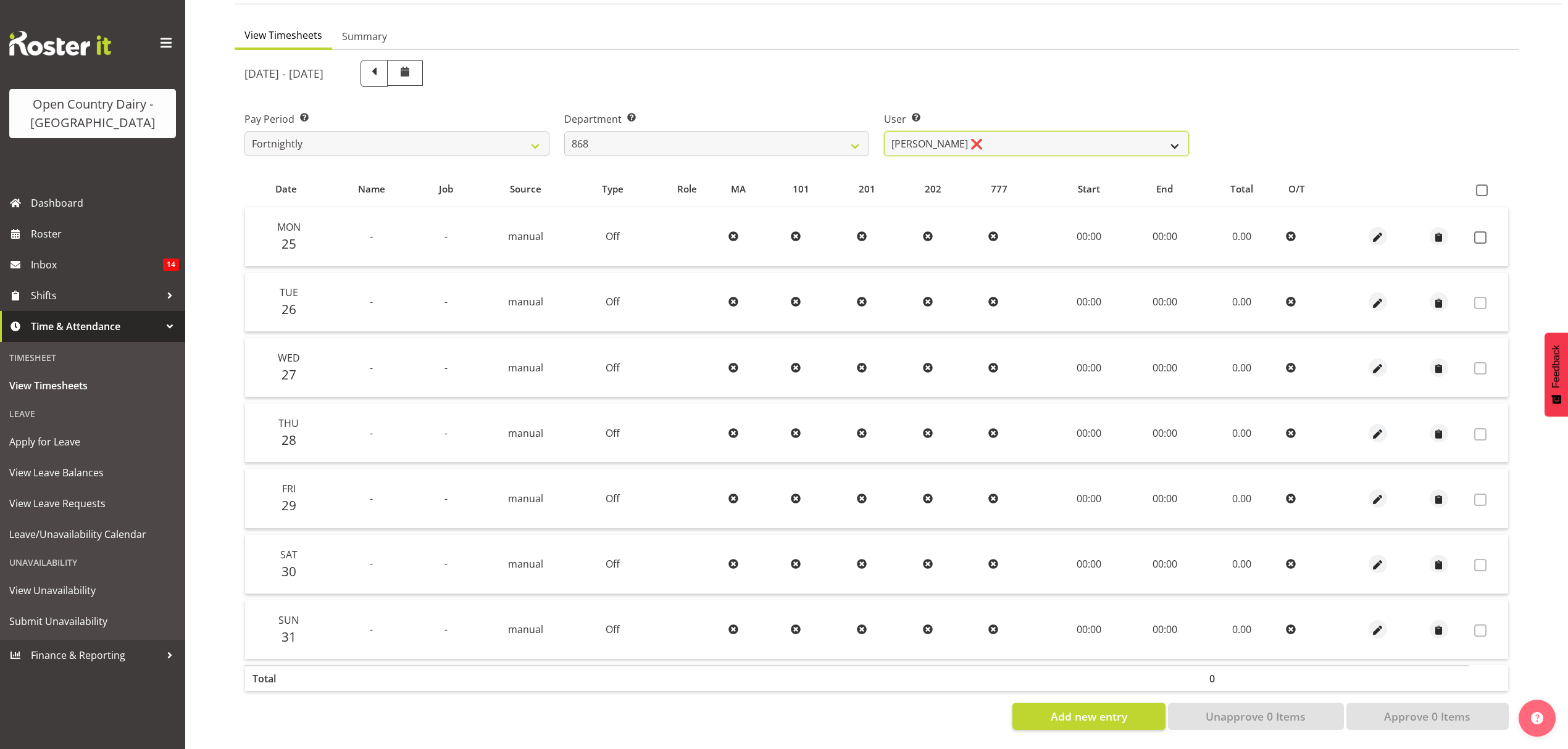
click at [1176, 136] on select "Alan Rolton ❌ Cassidy Williams ❌ Christopher McIver ❌ Darin Ayling ❌" at bounding box center [1037, 144] width 305 height 25
click at [1176, 136] on select "Alan Rolton ❌ Cassidy Williams ❌ Christopher McIver ❌ Darin Ayling ❌" at bounding box center [1037, 144] width 305 height 25
select select "10268"
click at [884, 131] on select "Alan Rolton ❌ Cassidy Williams ❌ Christopher McIver ❌ Darin Ayling ❌" at bounding box center [1037, 144] width 305 height 25
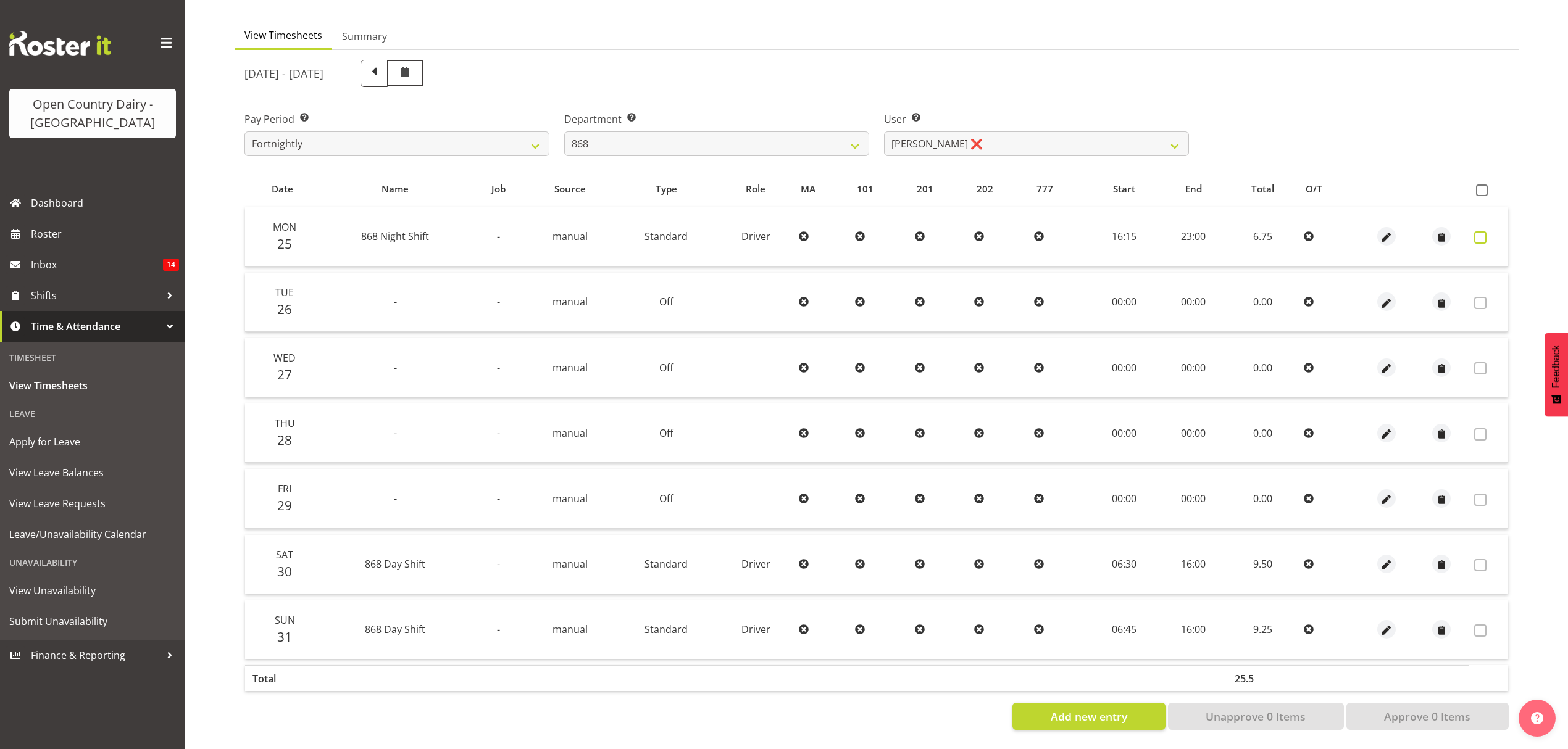
click at [1484, 231] on span at bounding box center [1480, 237] width 12 height 12
checkbox input "true"
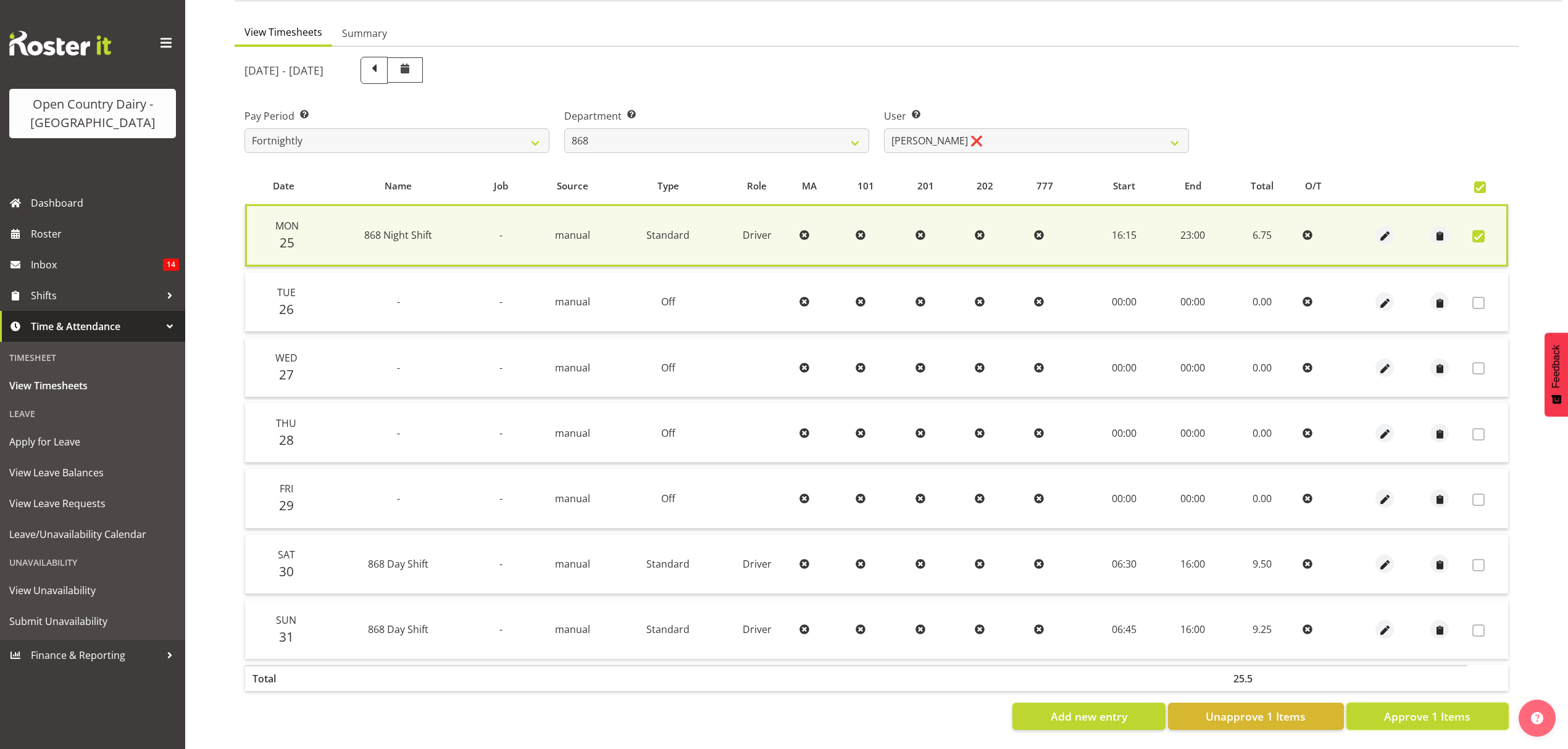
click at [1424, 709] on span "Approve 1 Items" at bounding box center [1427, 716] width 87 height 16
click at [1425, 704] on div "Add new entry Unapprove 1 Items Approve 1 Items" at bounding box center [876, 716] width 1264 height 27
checkbox input "false"
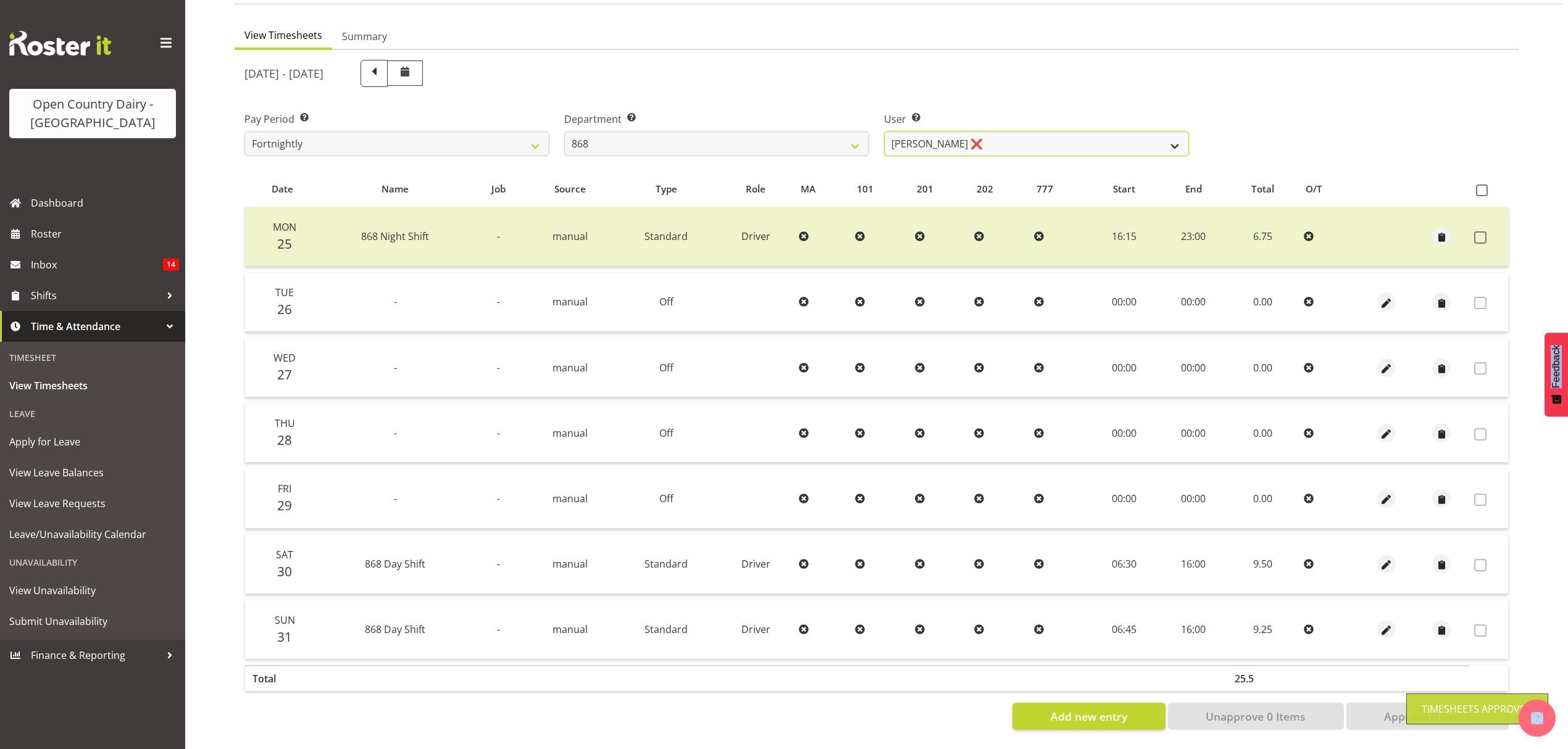
click at [1156, 140] on select "Alan Rolton ❌ Cassidy Williams ❌ Christopher McIver ❌ Darin Ayling ❌" at bounding box center [1037, 144] width 305 height 25
select select "7447"
click at [884, 131] on select "Alan Rolton ❌ Cassidy Williams ❌ Christopher McIver ❌ Darin Ayling ❌" at bounding box center [1037, 144] width 305 height 25
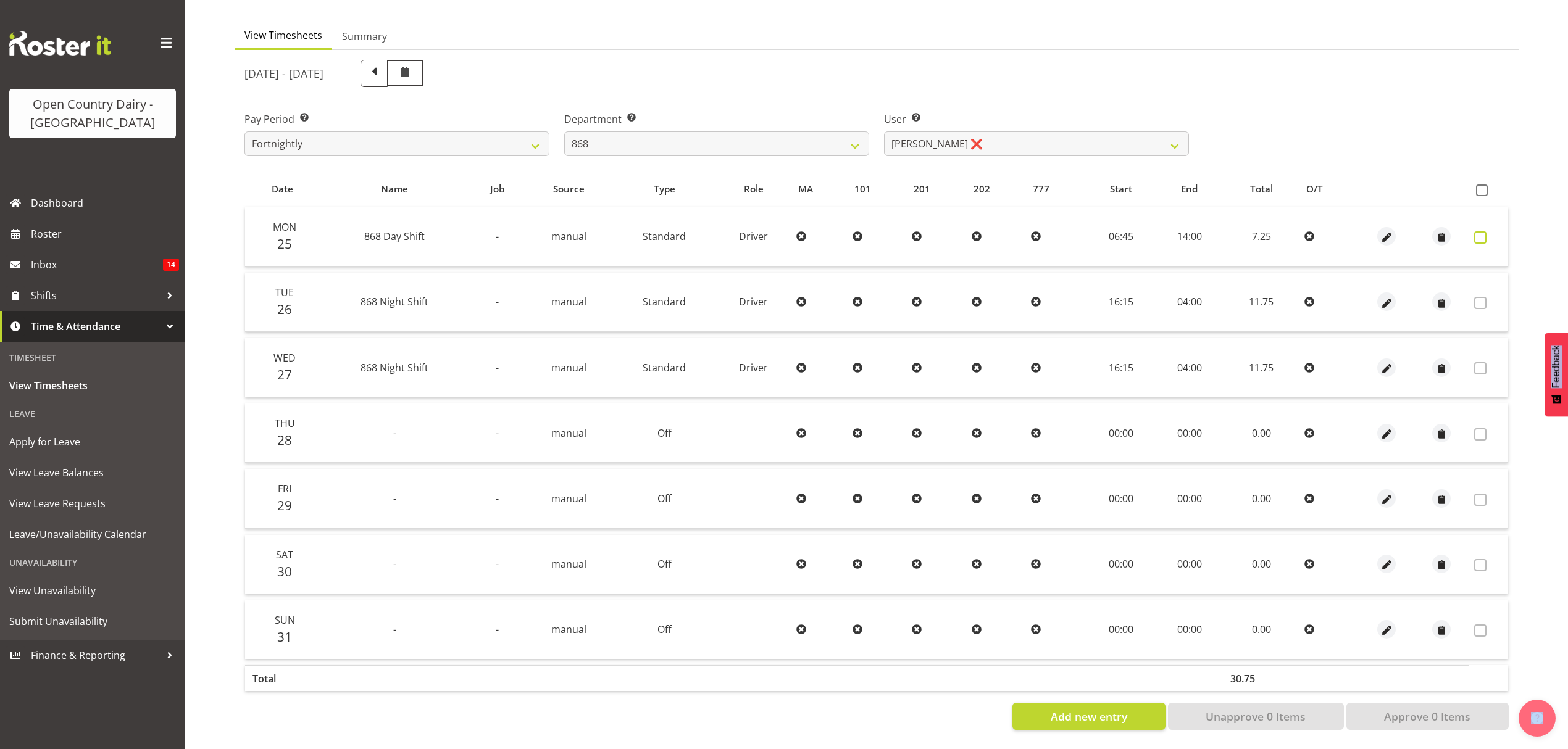
click at [1477, 231] on span at bounding box center [1480, 237] width 12 height 12
checkbox input "true"
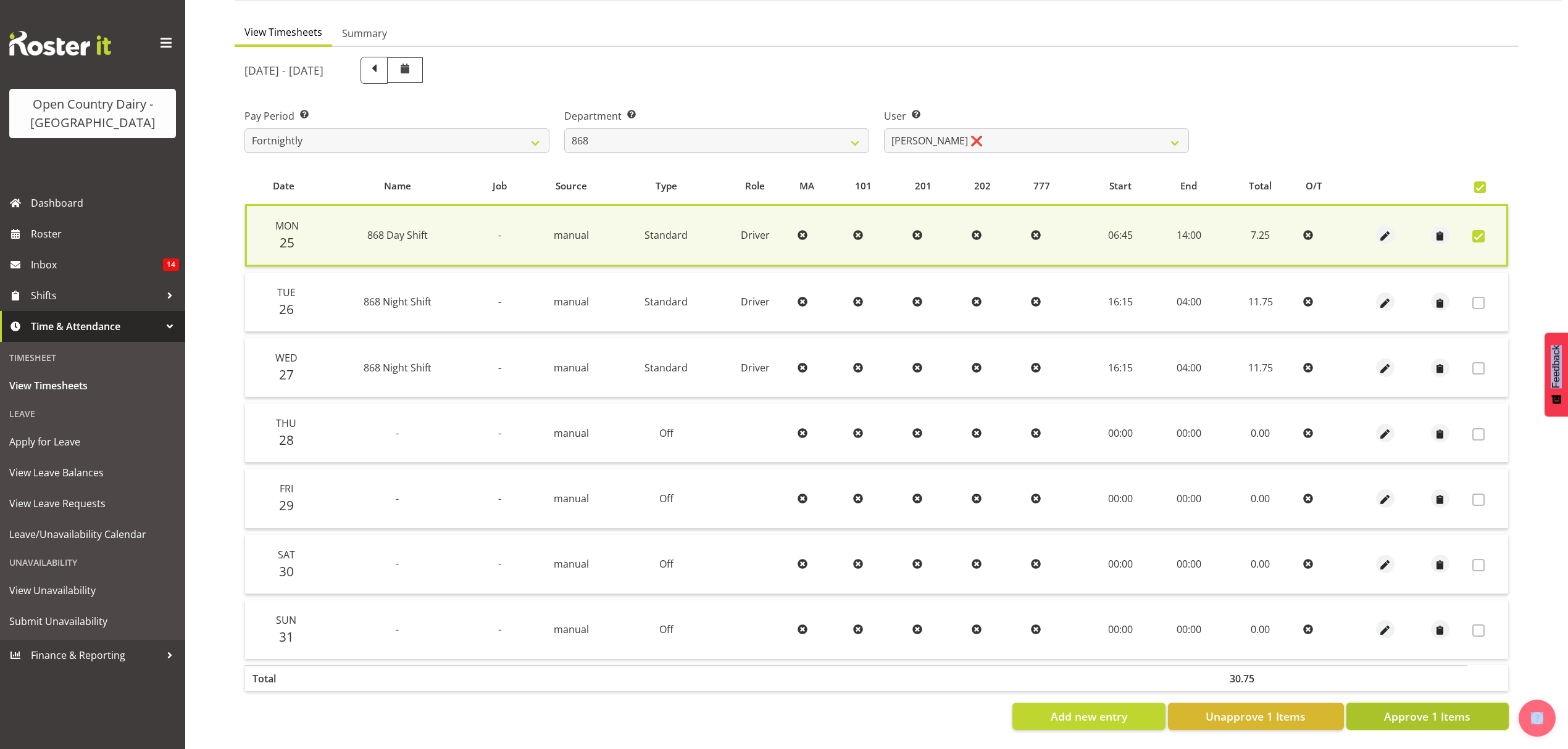
click at [1406, 709] on span "Approve 1 Items" at bounding box center [1427, 716] width 87 height 16
checkbox input "false"
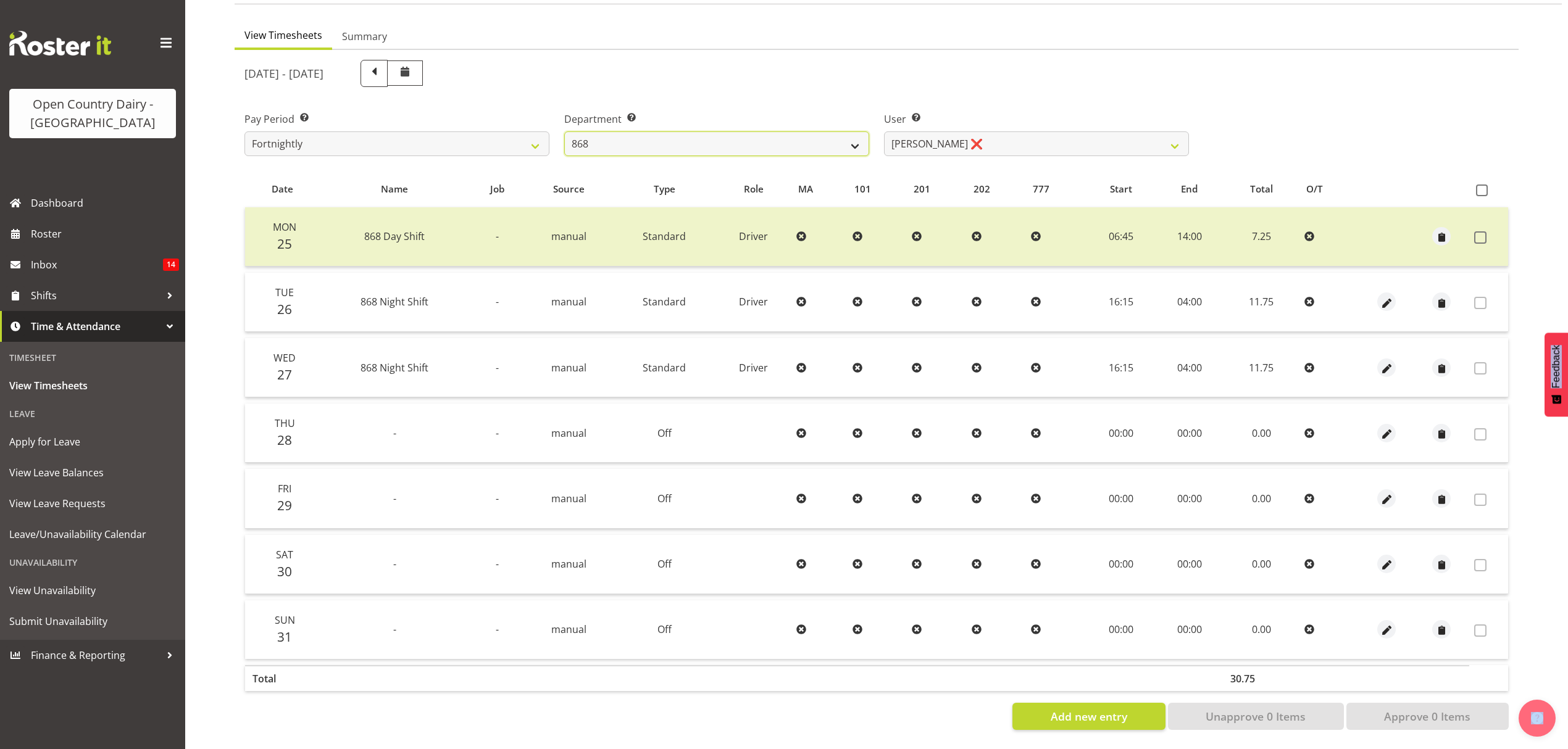
click at [848, 132] on select "734 735 736 737 738 739 851 852 853 854 855 856 858 861 862 865 868 869 870 873" at bounding box center [717, 144] width 305 height 25
select select "678"
click at [564, 131] on select "734 735 736 737 738 739 851 852 853 854 855 856 858 861 862 865 868 869 870 873" at bounding box center [717, 144] width 305 height 25
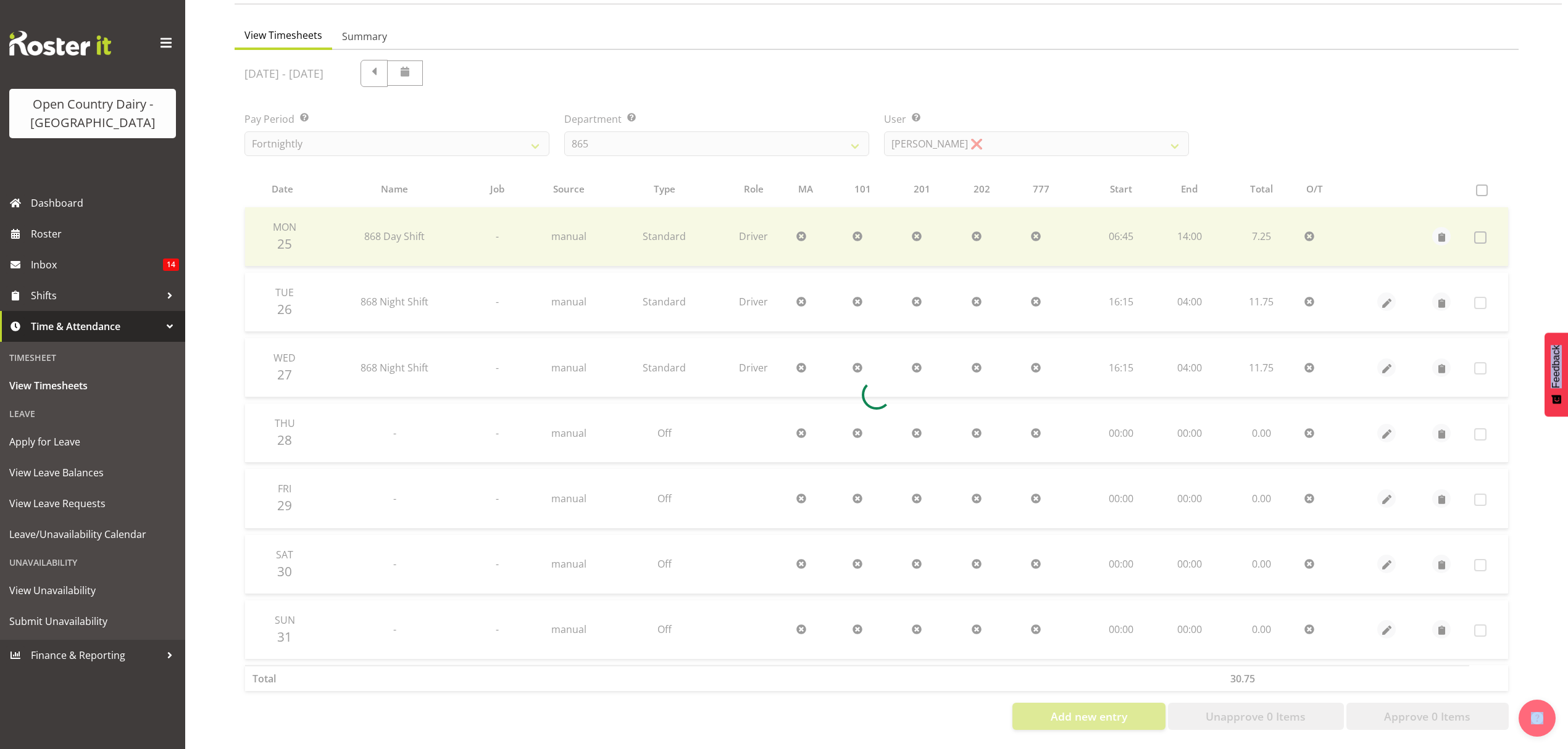
click at [751, 472] on div at bounding box center [876, 395] width 1284 height 690
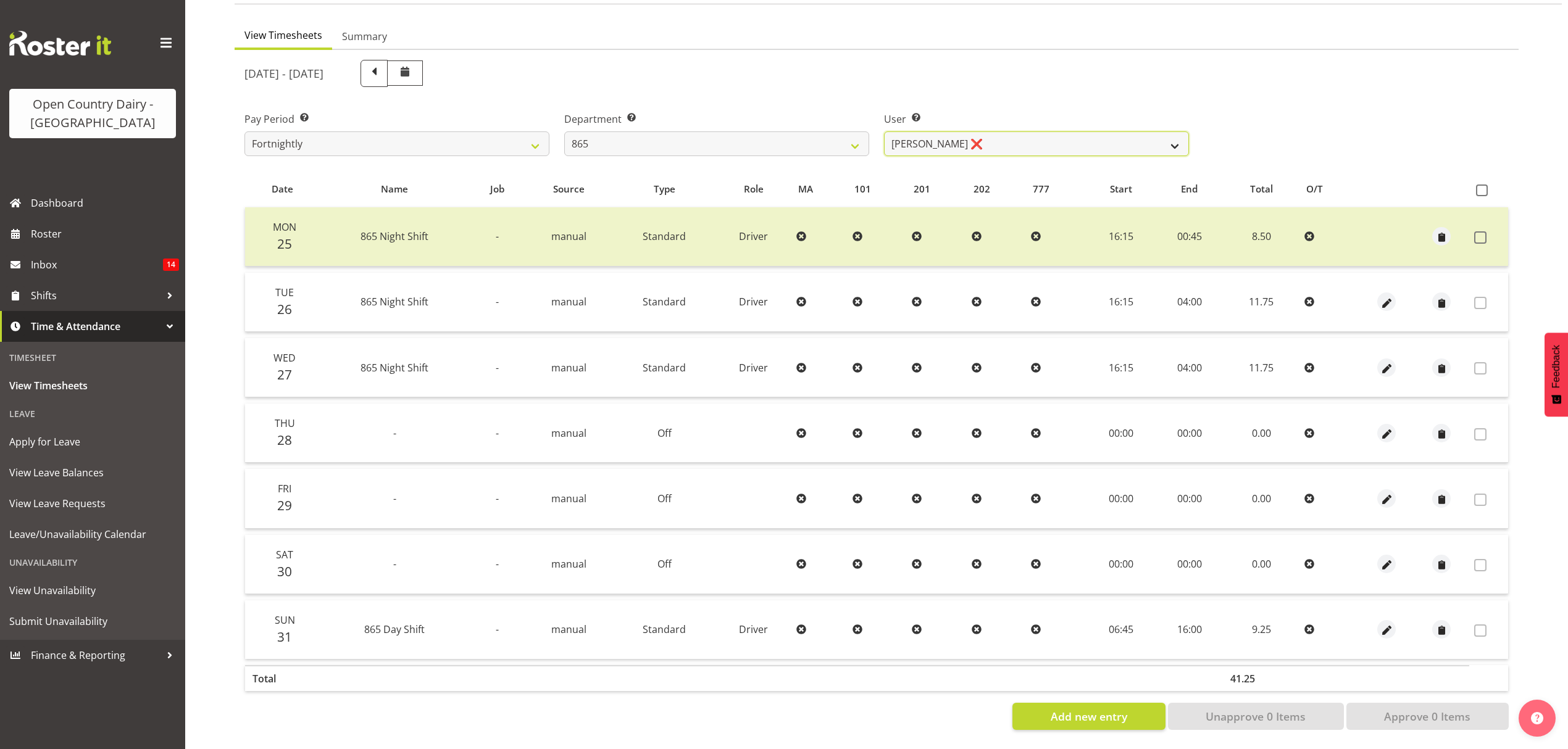
click at [1060, 131] on select "Flavio Ferraz ❌ George Courtney ❌ Steffan Kennard ❌" at bounding box center [1037, 144] width 305 height 25
select select "7487"
click at [884, 131] on select "Flavio Ferraz ❌ George Courtney ❌ Steffan Kennard ❌" at bounding box center [1037, 144] width 305 height 25
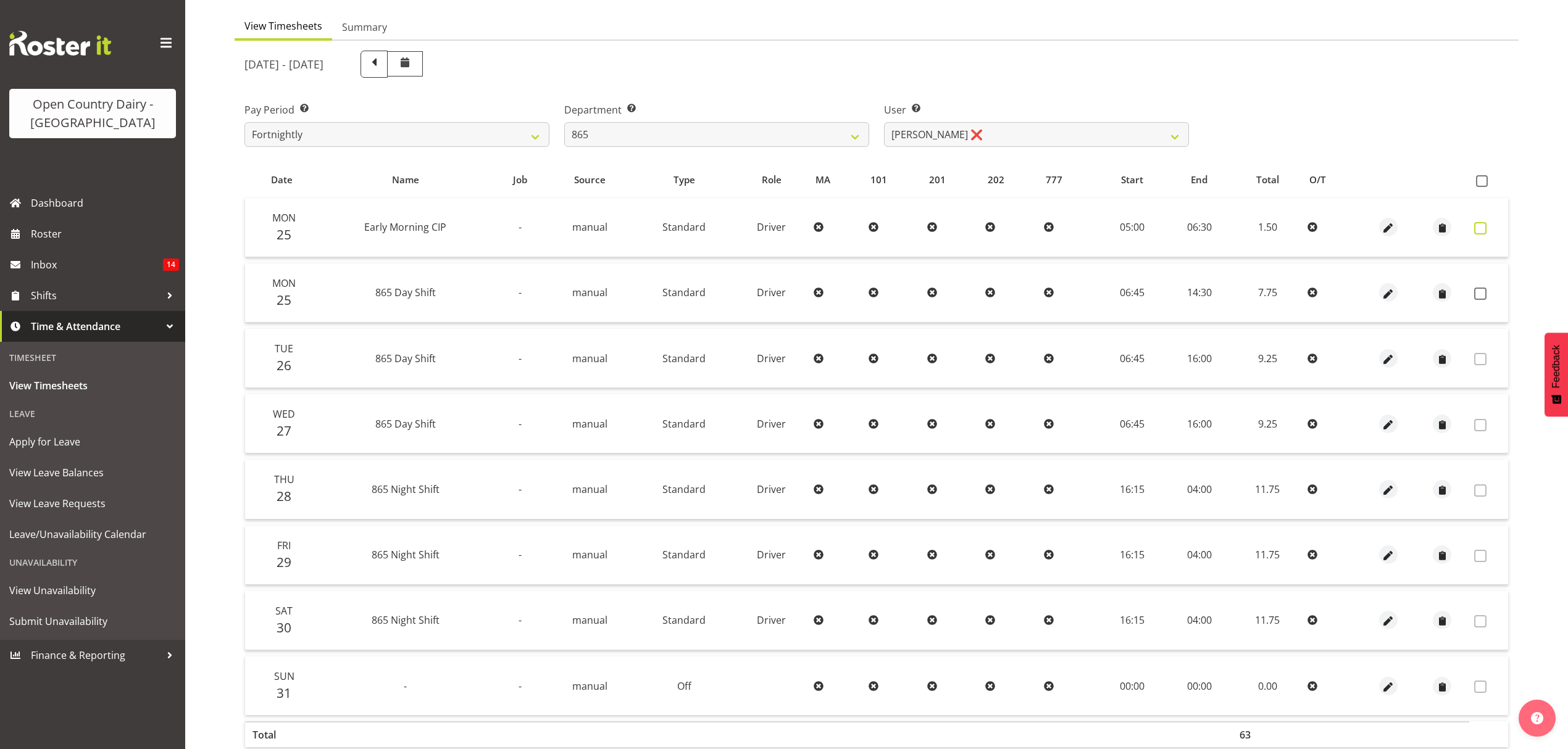
click at [1487, 225] on label at bounding box center [1484, 228] width 19 height 12
checkbox input "true"
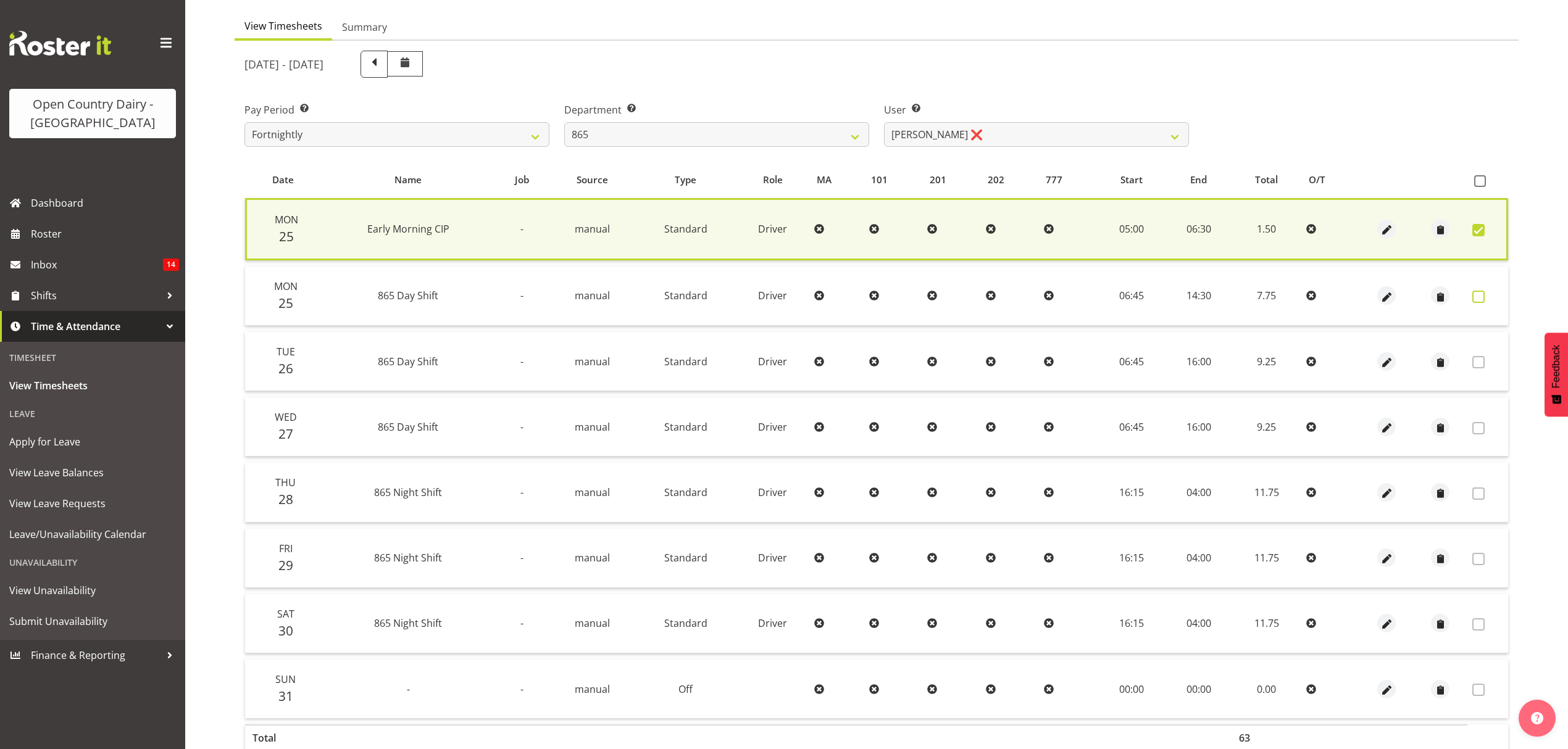
click at [1476, 293] on span at bounding box center [1478, 297] width 12 height 12
checkbox input "true"
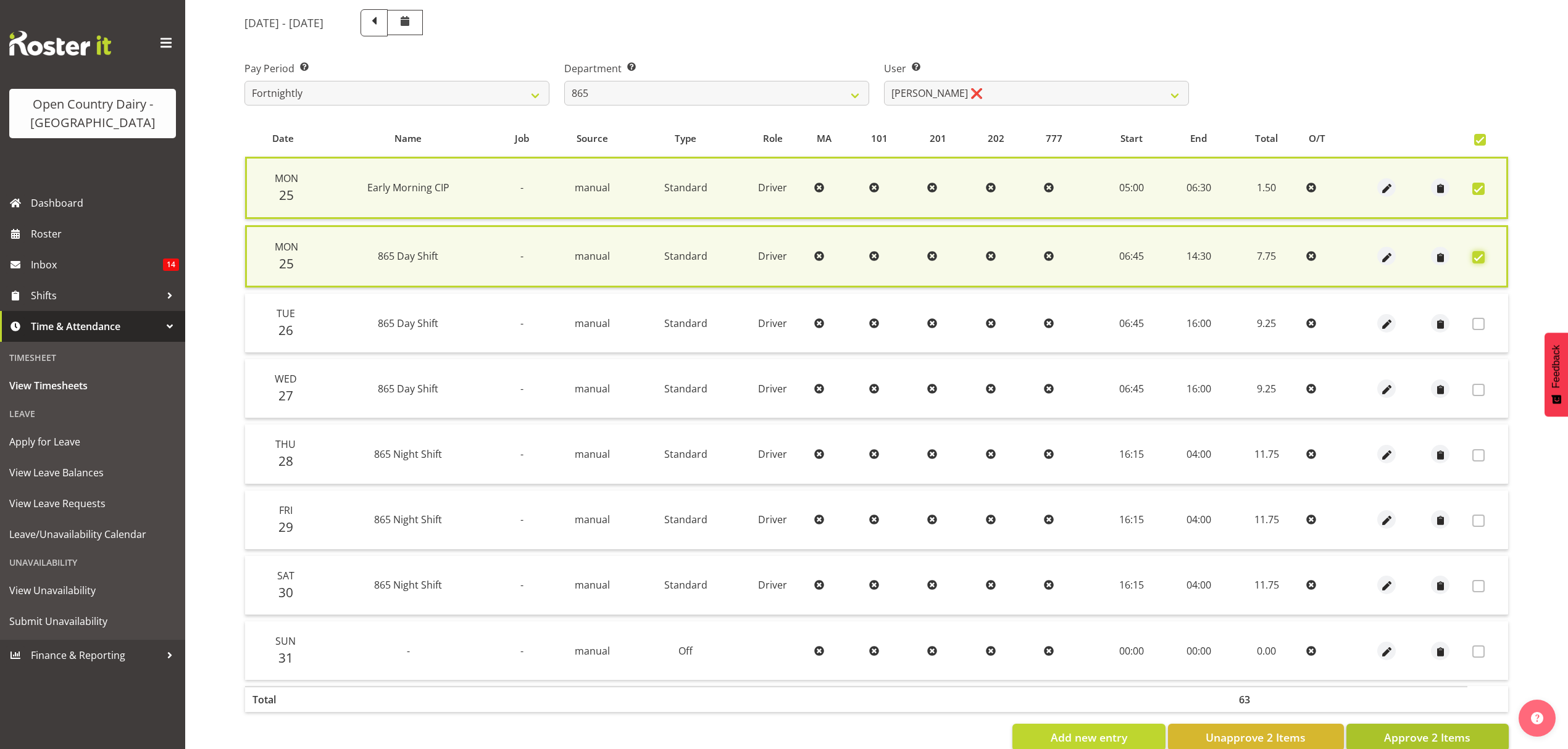
scroll to position [179, 0]
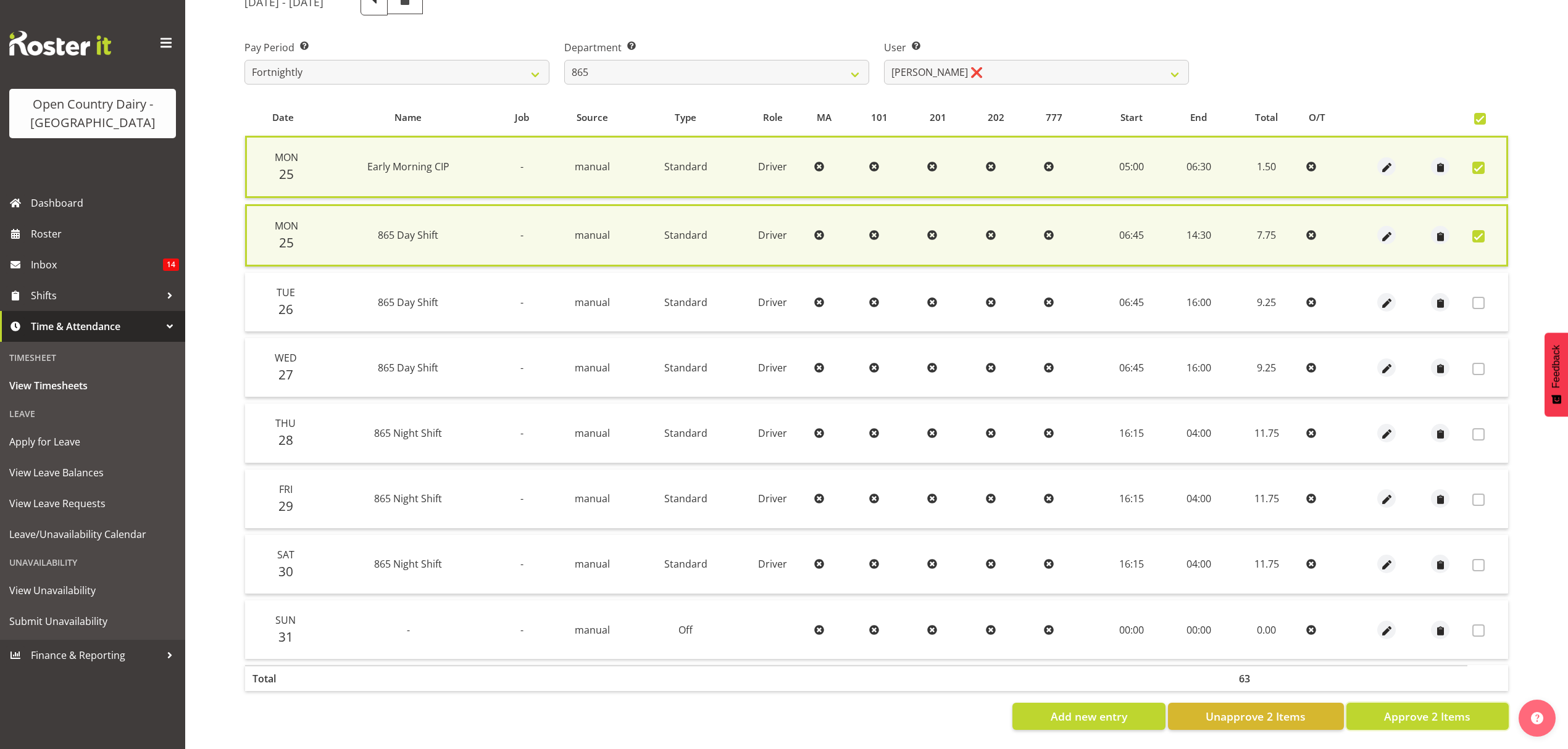
click at [1423, 709] on span "Approve 2 Items" at bounding box center [1427, 716] width 87 height 16
checkbox input "false"
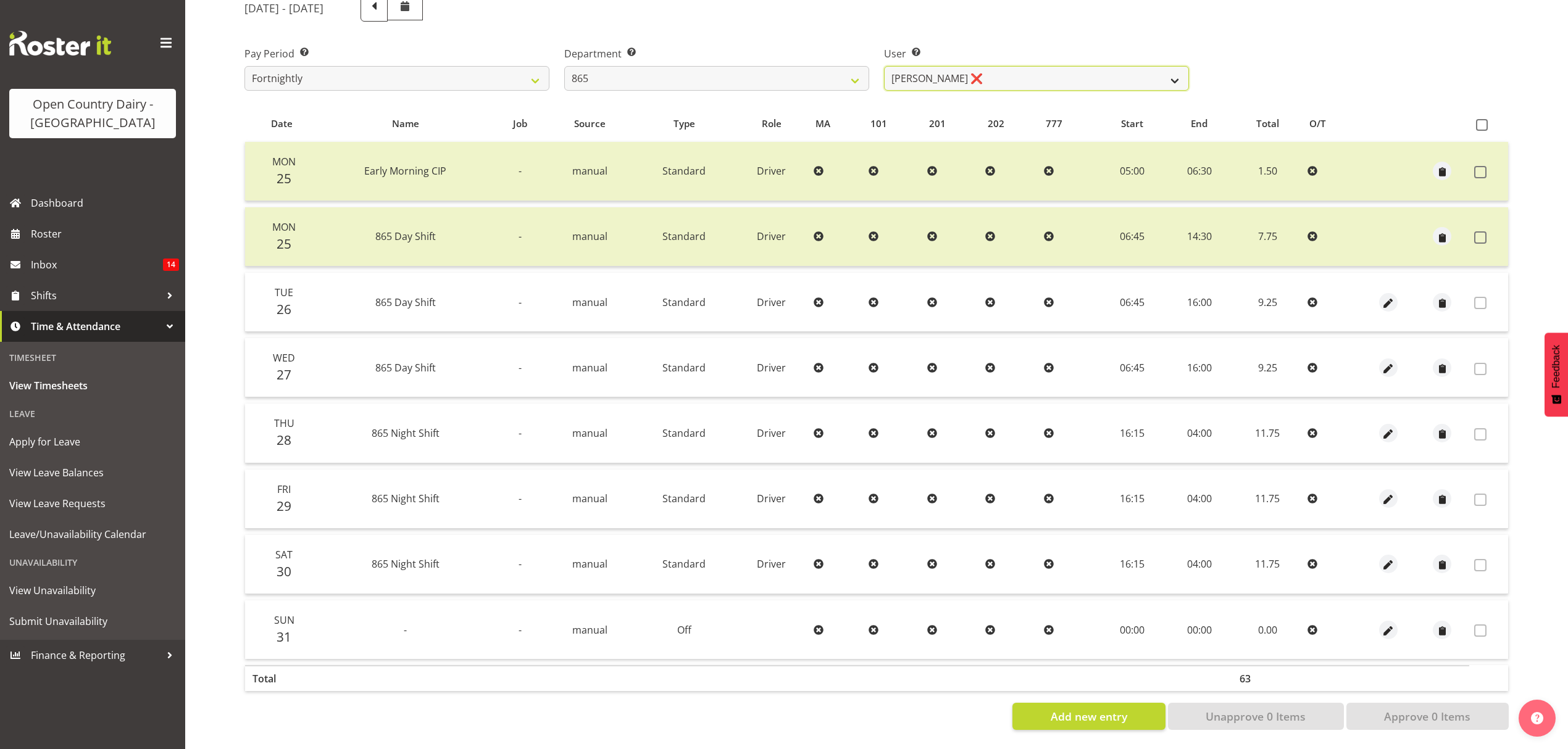
click at [1171, 78] on select "Flavio Ferraz ❌ George Courtney ❌ Steffan Kennard ❌" at bounding box center [1037, 78] width 305 height 25
click at [841, 74] on select "734 735 736 737 738 739 851 852 853 854 855 856 858 861 862 865 868 869 870 873" at bounding box center [717, 78] width 305 height 25
select select "681"
click at [564, 66] on select "734 735 736 737 738 739 851 852 853 854 855 856 858 861 862 865 868 869 870 873" at bounding box center [717, 78] width 305 height 25
select select "7377"
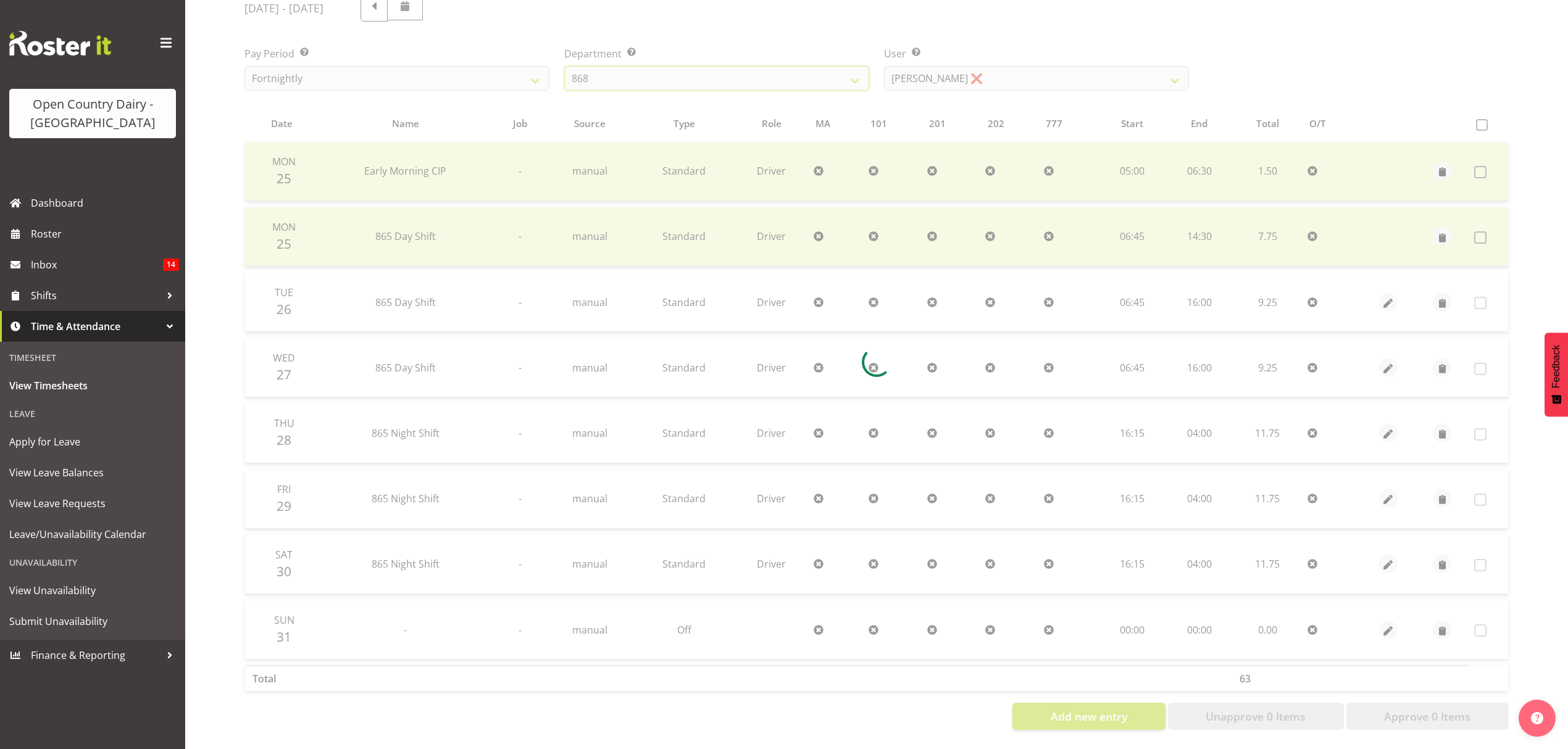
scroll to position [109, 0]
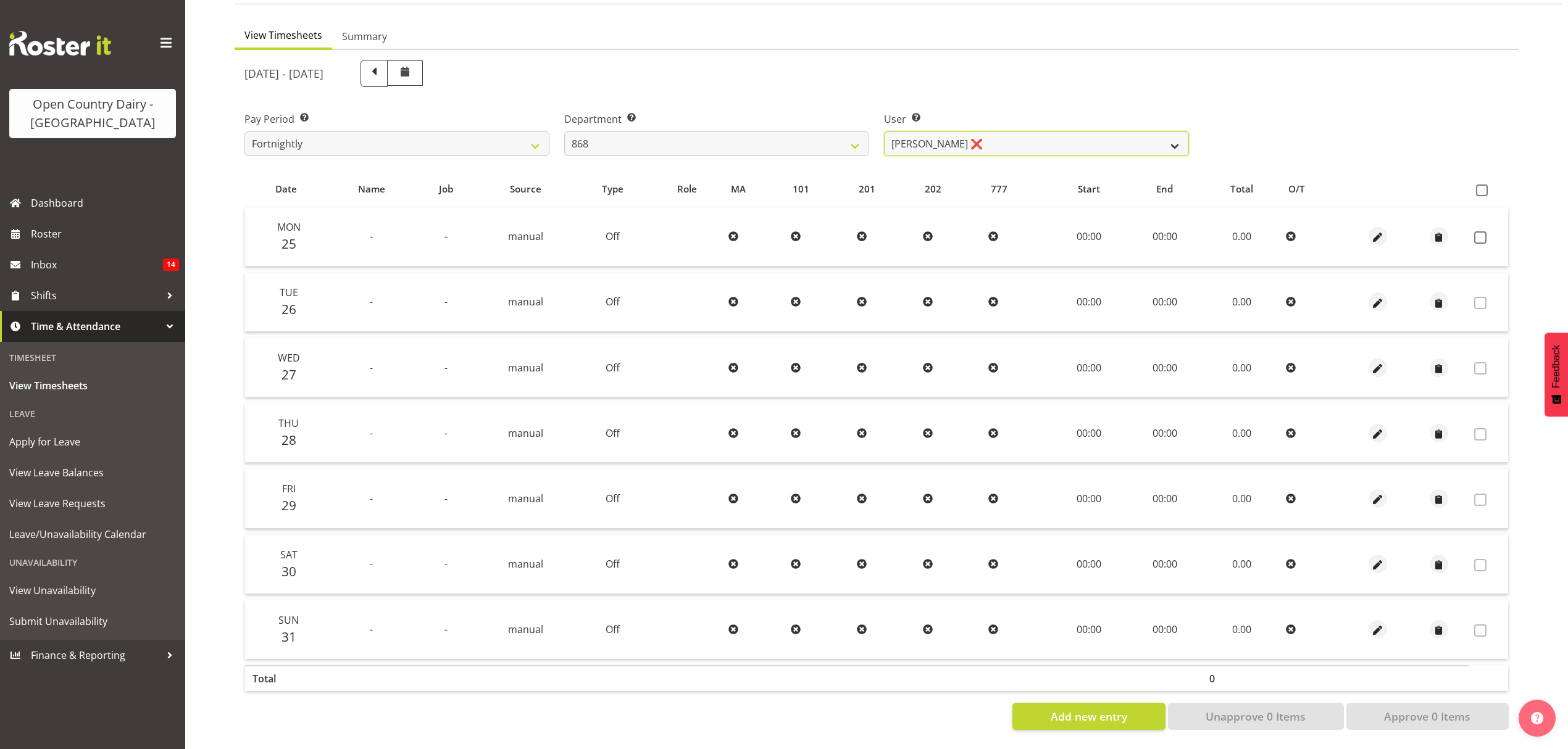
click at [1115, 135] on select "Alan Rolton ❌ Cassidy Williams ❌ Christopher McIver ❌ Darin Ayling ❌" at bounding box center [1037, 144] width 305 height 25
click at [837, 137] on select "734 735 736 737 738 739 851 852 853 854 855 856 858 861 862 865 868 869 870 873" at bounding box center [717, 144] width 305 height 25
select select "682"
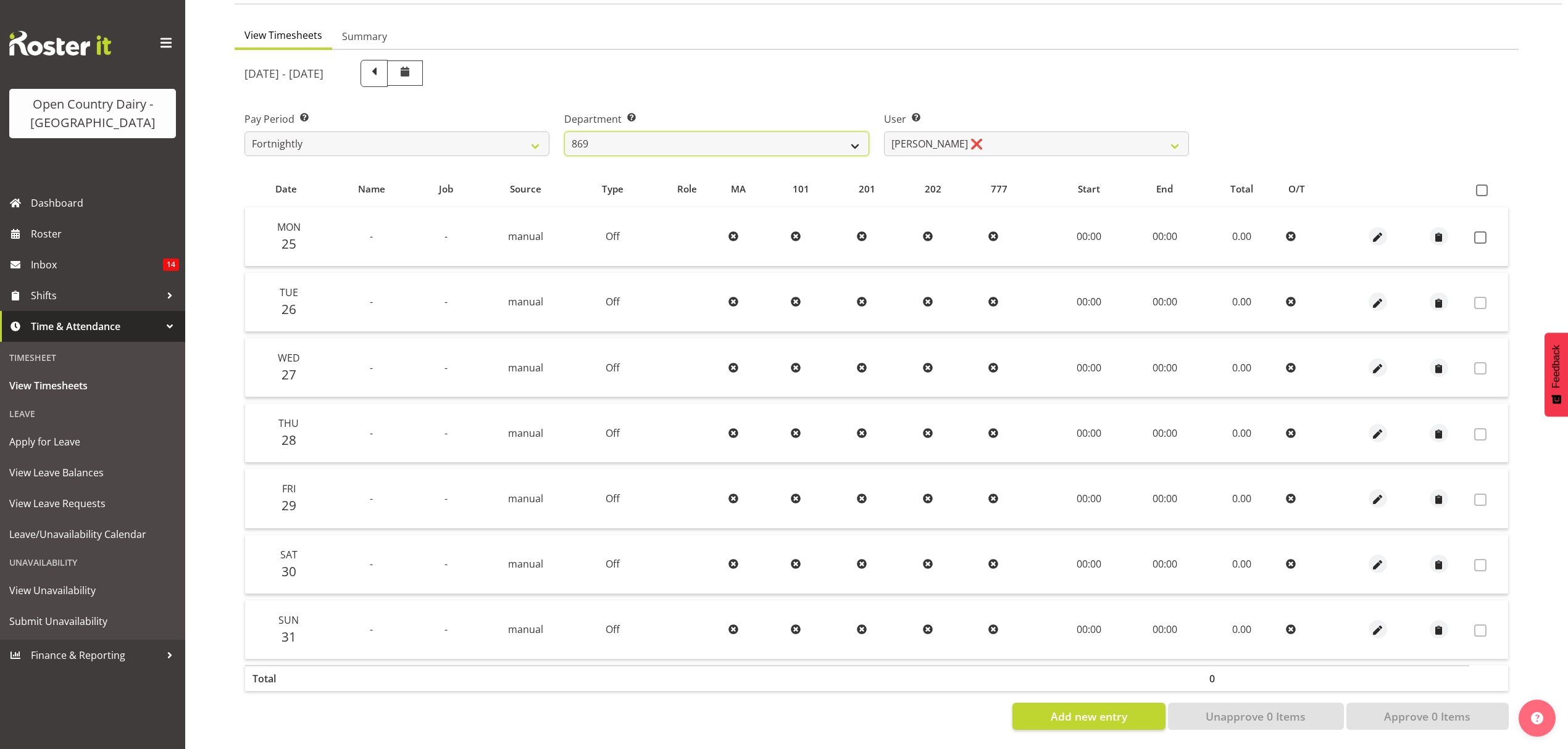
click at [564, 131] on select "734 735 736 737 738 739 851 852 853 854 855 856 858 861 862 865 868 869 870 873" at bounding box center [717, 144] width 305 height 25
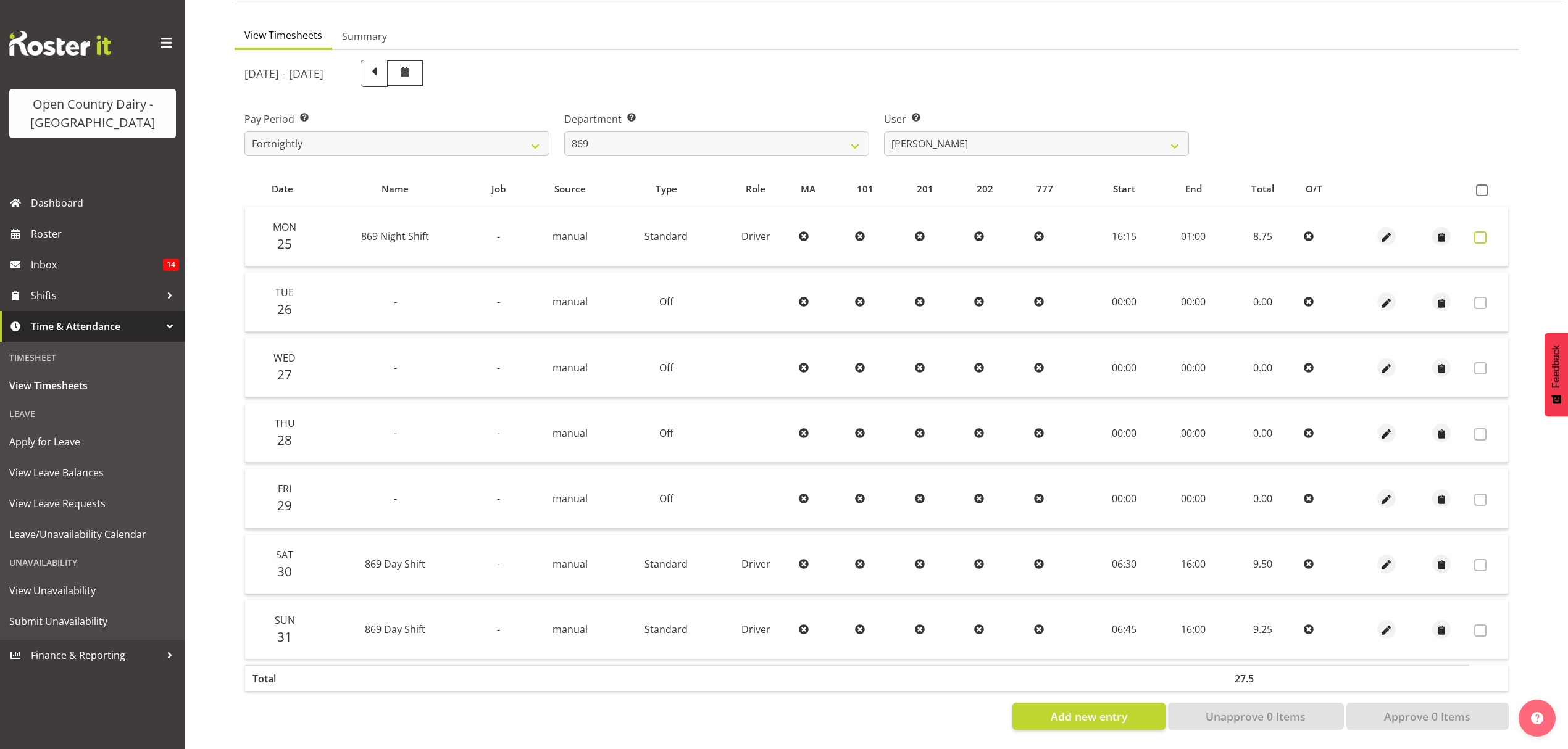
click at [1476, 231] on span at bounding box center [1480, 237] width 12 height 12
checkbox input "true"
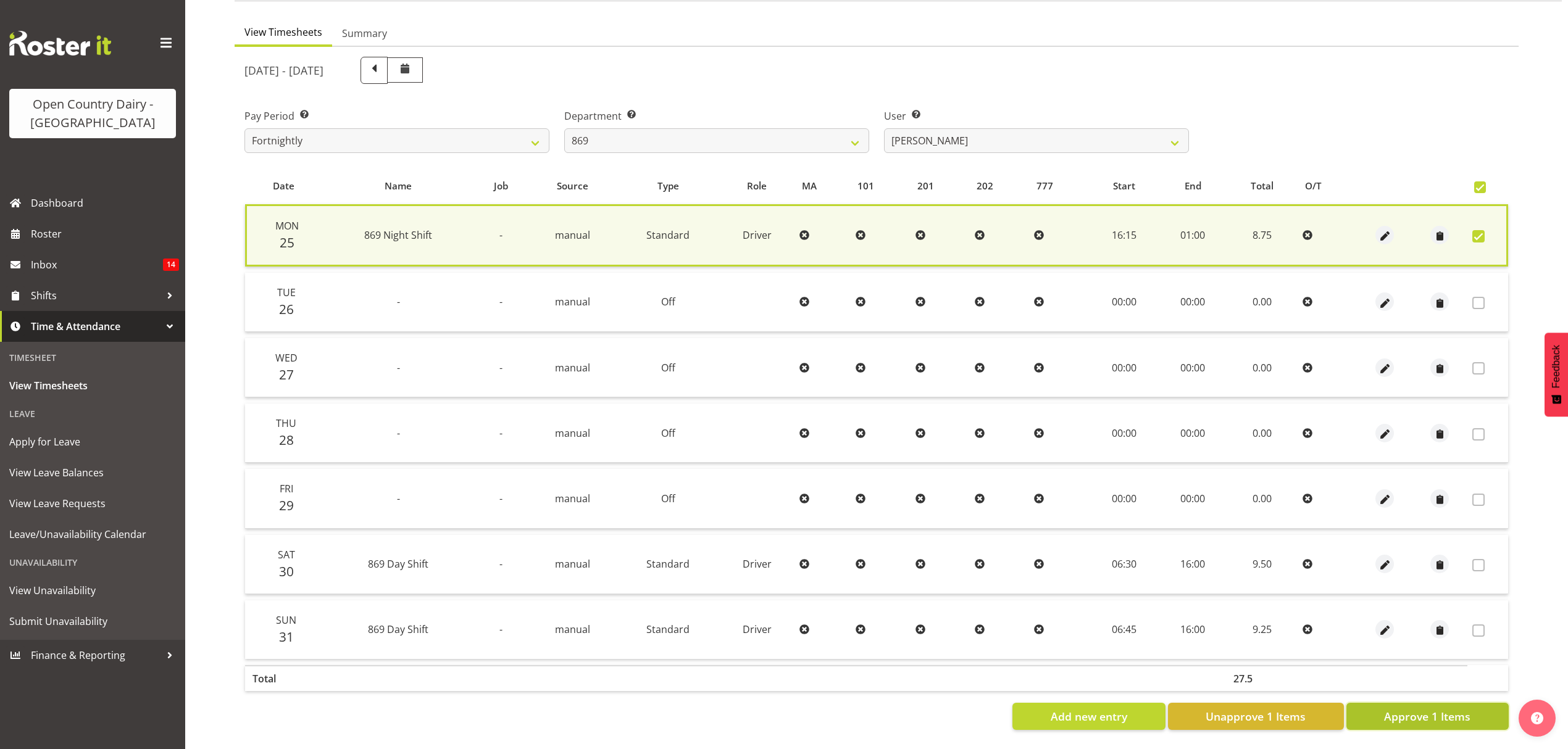
click at [1449, 703] on button "Approve 1 Items" at bounding box center [1427, 716] width 162 height 27
click at [1449, 703] on div "Add new entry Unapprove 1 Items Approve 1 Items" at bounding box center [876, 716] width 1264 height 27
checkbox input "false"
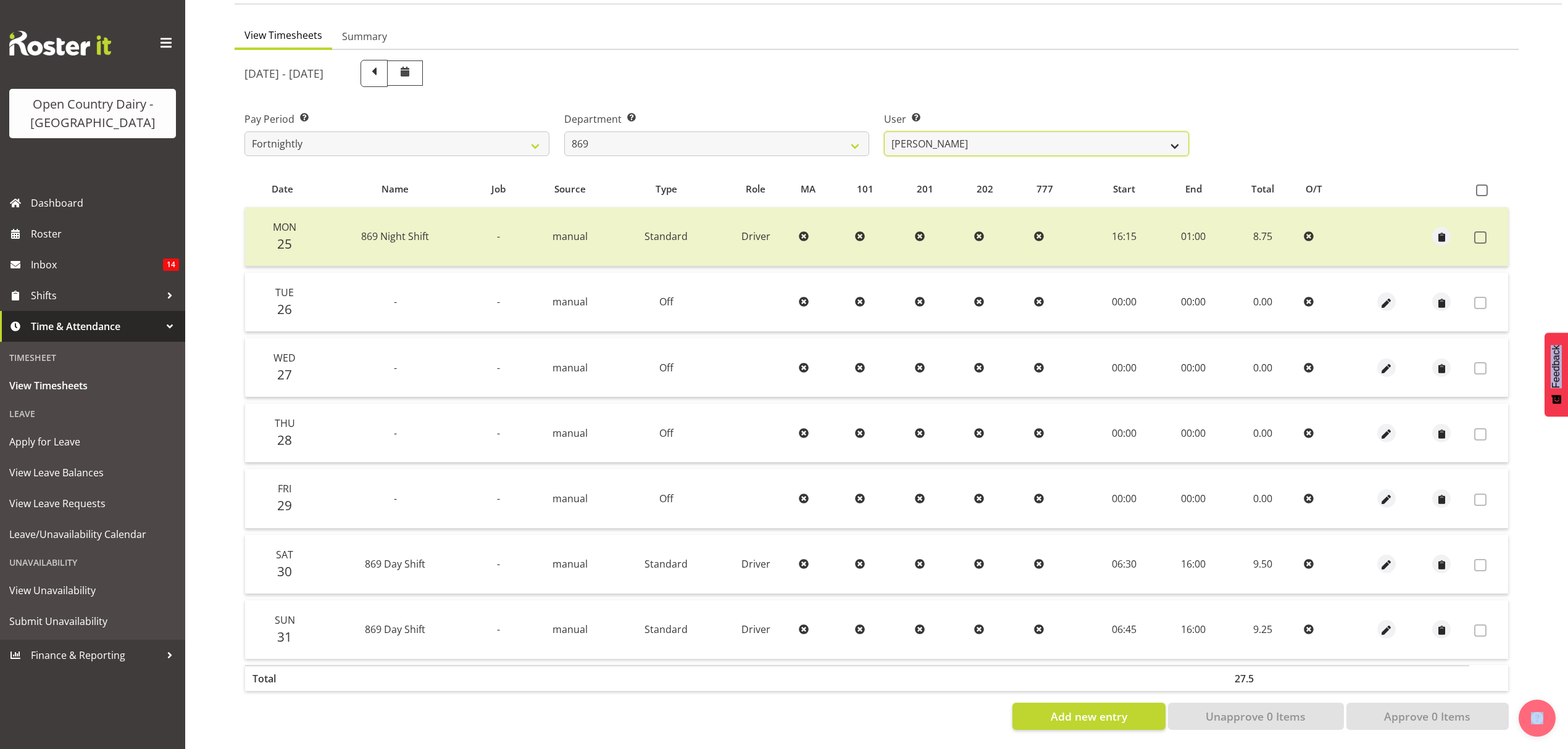
click at [1137, 135] on select "Barry O'Donnell ❌ Barry Johnston ❌ Jason Soper ❌ Peter Wieczorek ❌" at bounding box center [1037, 144] width 305 height 25
click at [884, 131] on select "Barry O'Donnell ❌ Barry Johnston ❌ Jason Soper ❌ Peter Wieczorek ❌" at bounding box center [1037, 144] width 305 height 25
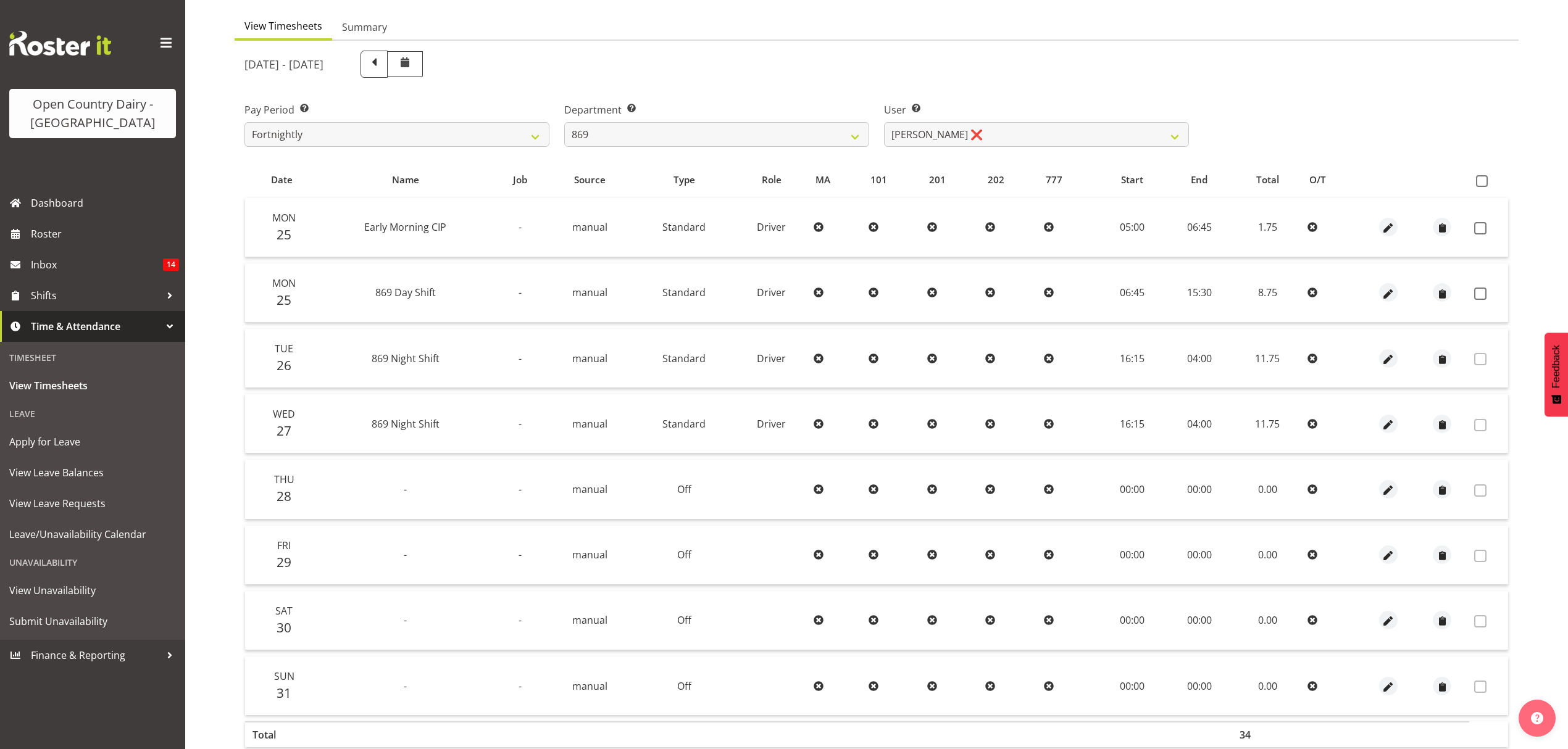
click at [1494, 227] on td at bounding box center [1489, 227] width 39 height 59
click at [1483, 227] on span at bounding box center [1480, 228] width 12 height 12
click at [1479, 299] on span at bounding box center [1480, 293] width 12 height 12
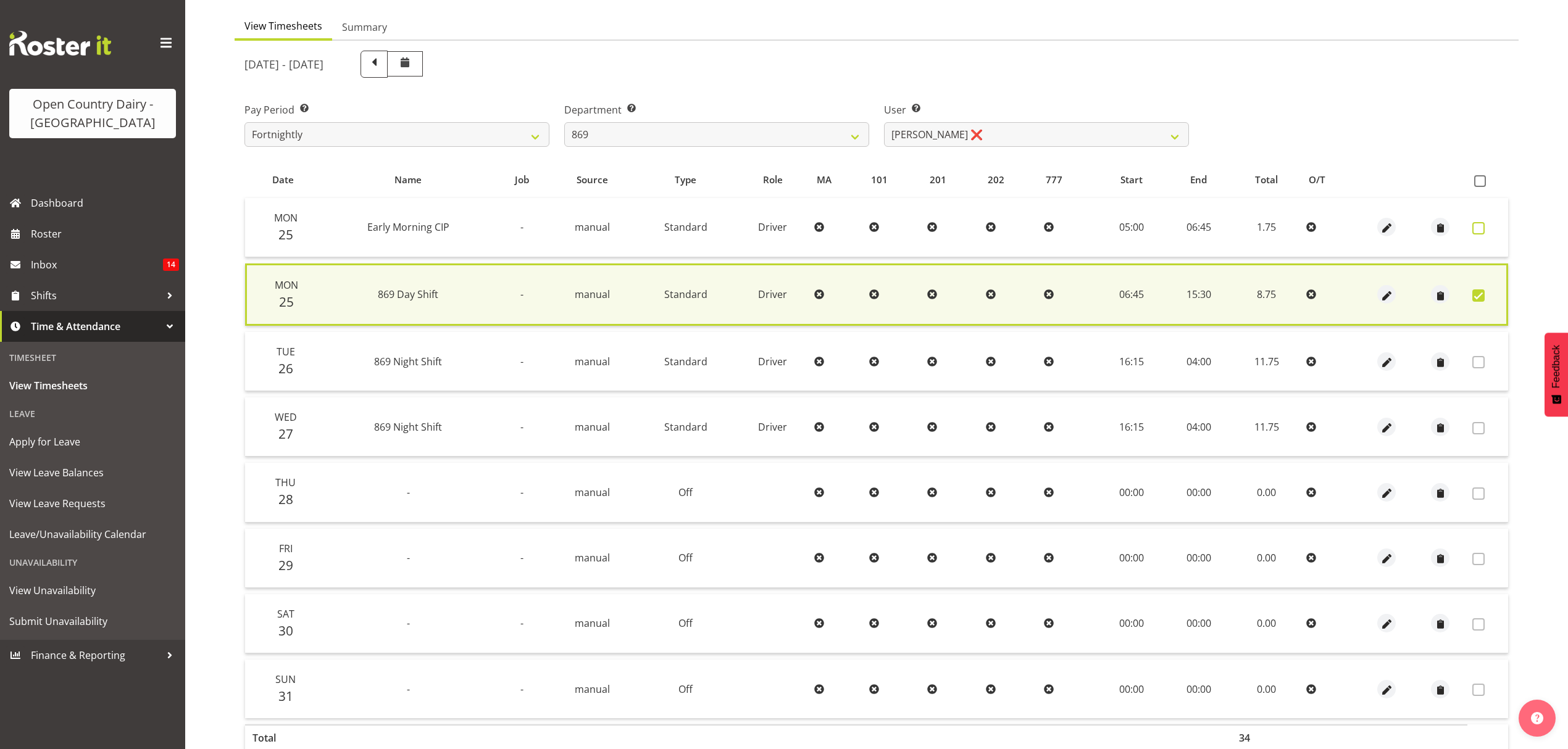
click at [1475, 226] on span at bounding box center [1478, 228] width 12 height 12
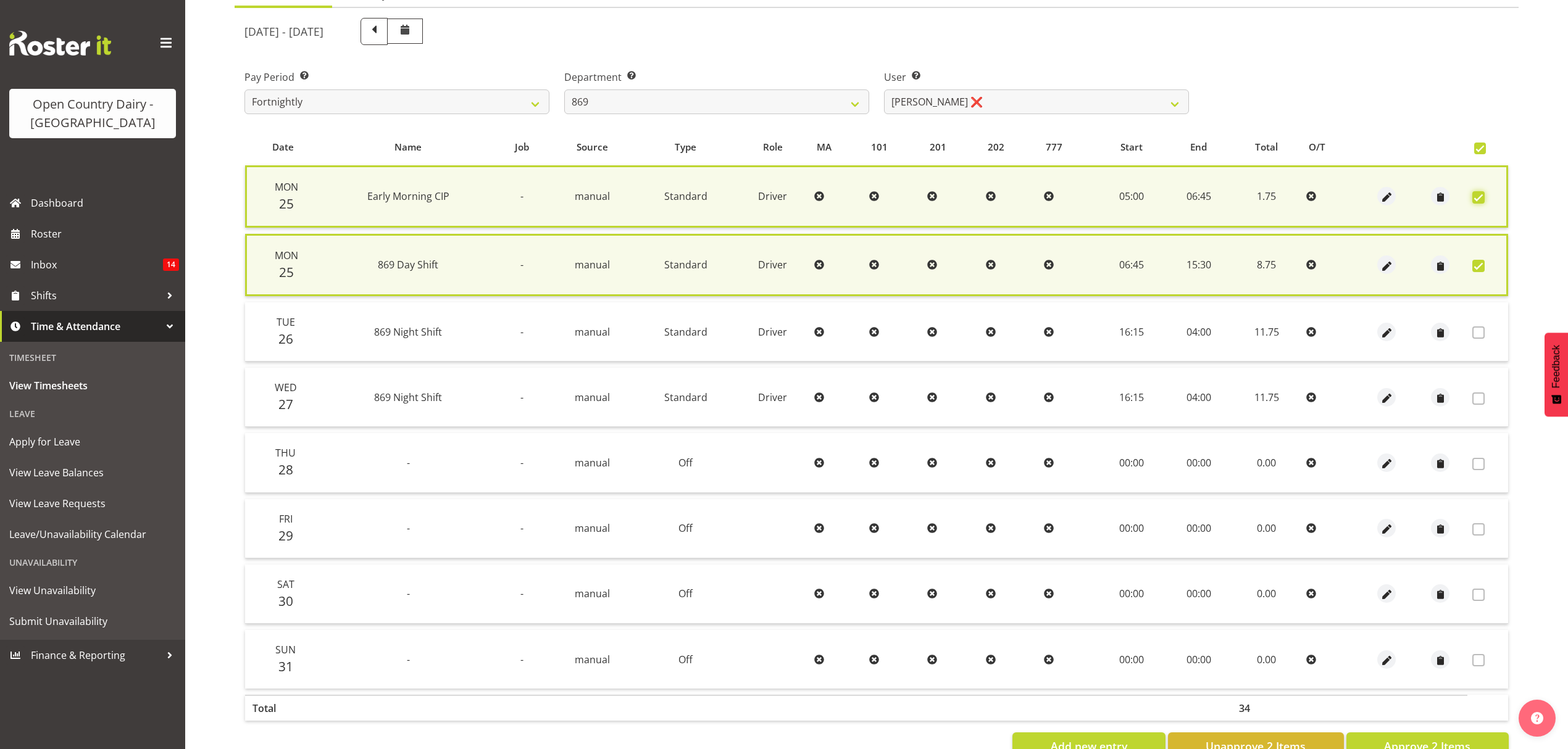
scroll to position [179, 0]
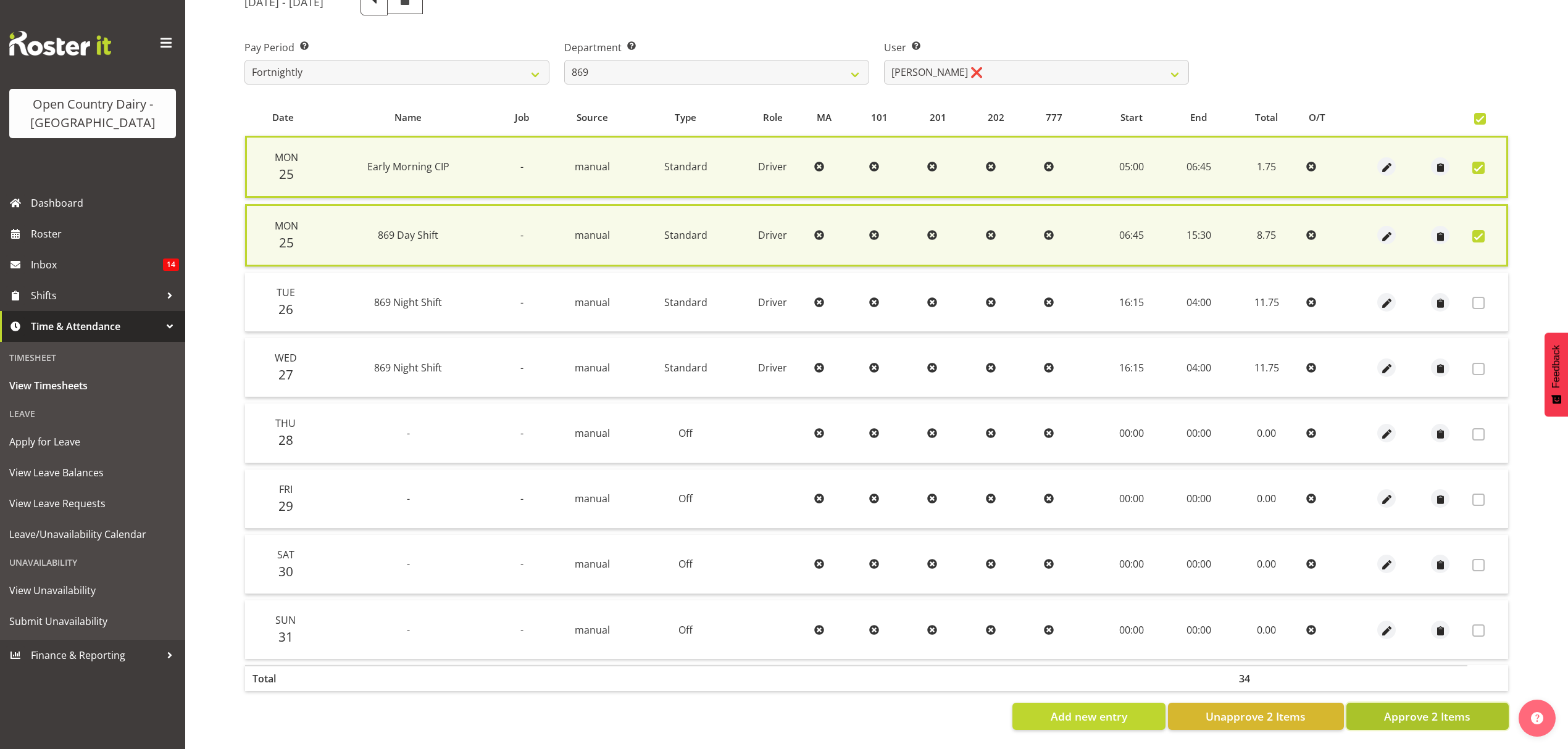
click at [1433, 709] on span "Approve 2 Items" at bounding box center [1427, 716] width 87 height 16
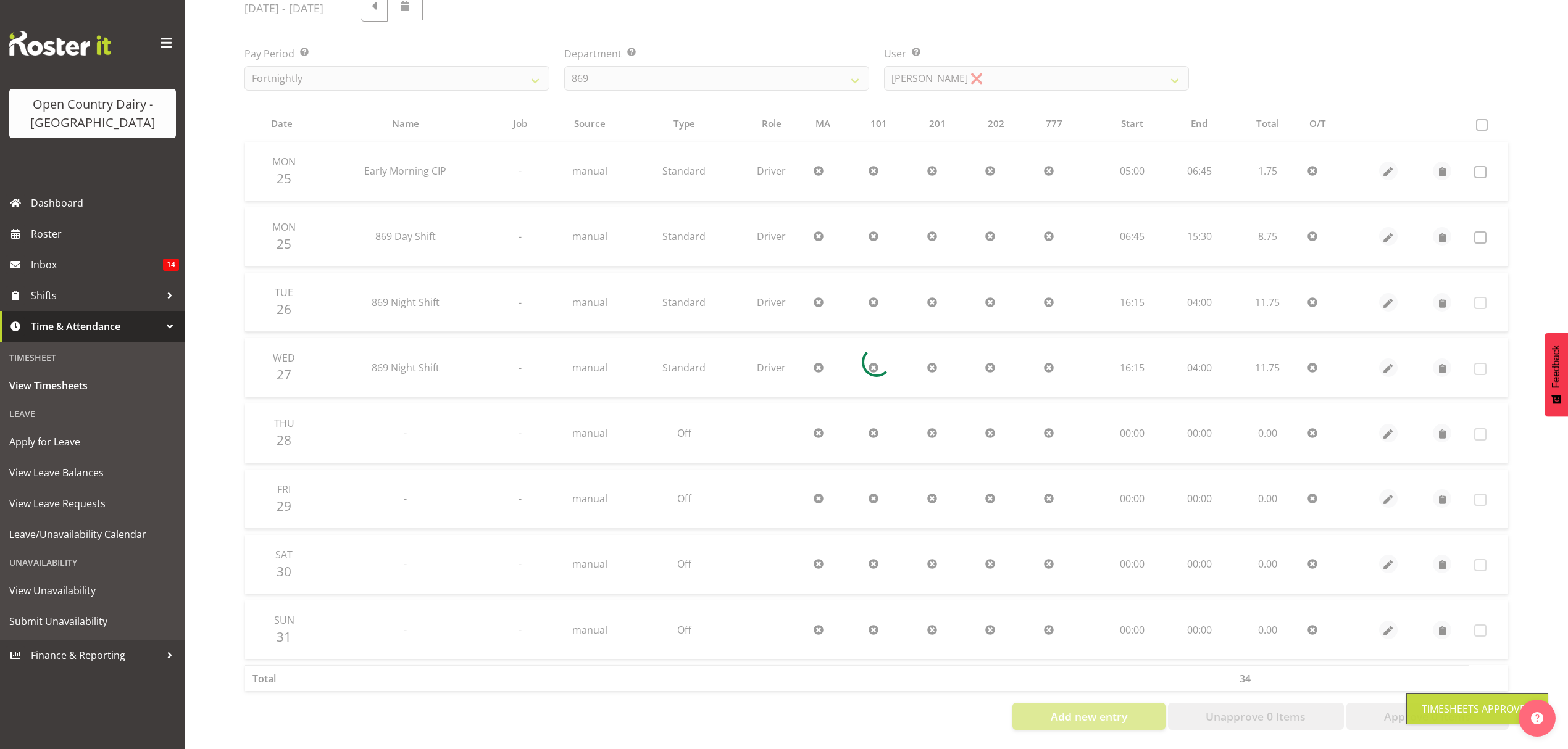
scroll to position [174, 0]
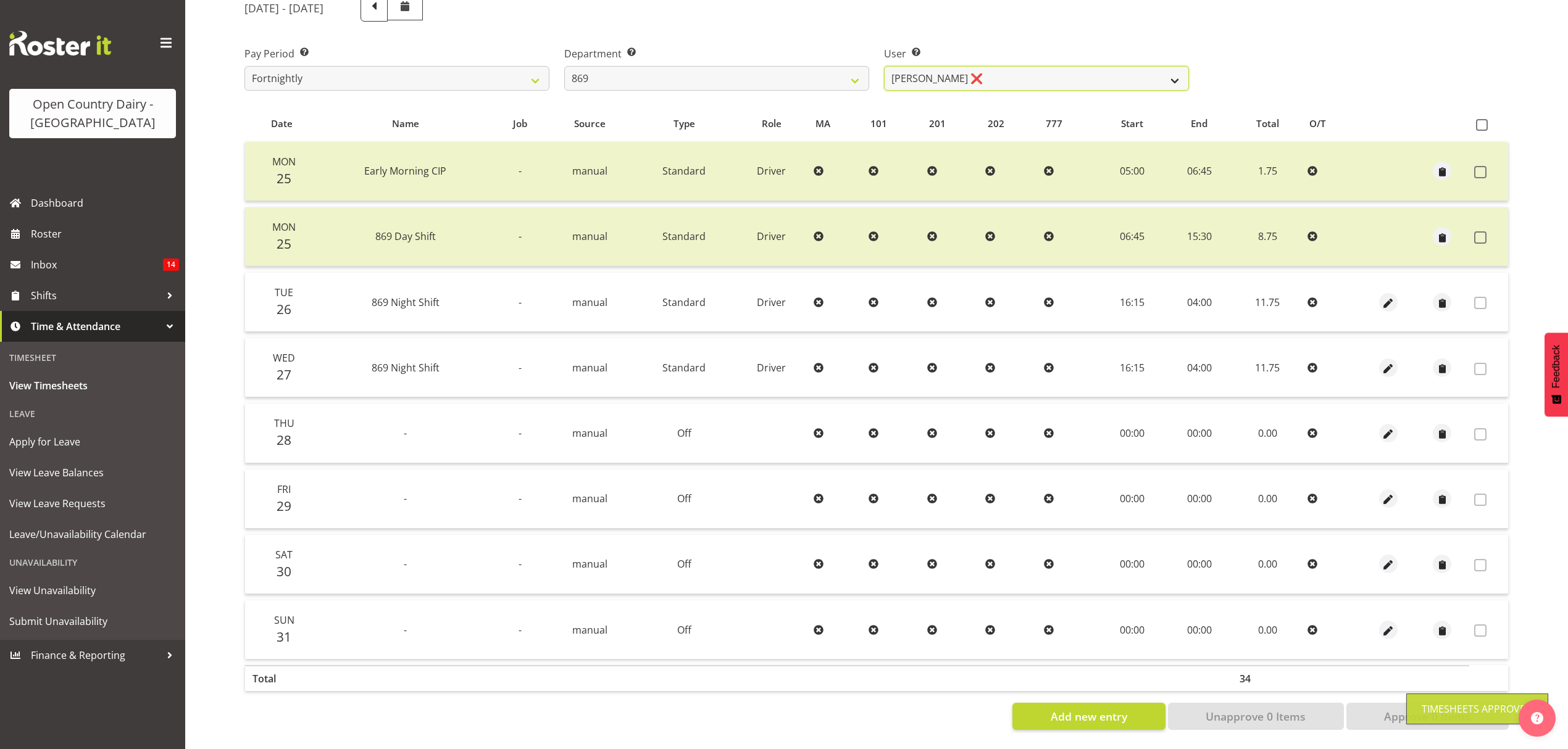
click at [1171, 75] on select "Barry O'Donnell ❌ Barry Johnston ❌ Jason Soper ❌ Peter Wieczorek ❌" at bounding box center [1037, 78] width 305 height 25
click at [856, 72] on select "734 735 736 737 738 739 851 852 853 854 855 856 858 861 862 865 868 869 870 873" at bounding box center [717, 78] width 305 height 25
click at [564, 66] on select "734 735 736 737 738 739 851 852 853 854 855 856 858 861 862 865 868 869 870 873" at bounding box center [717, 78] width 305 height 25
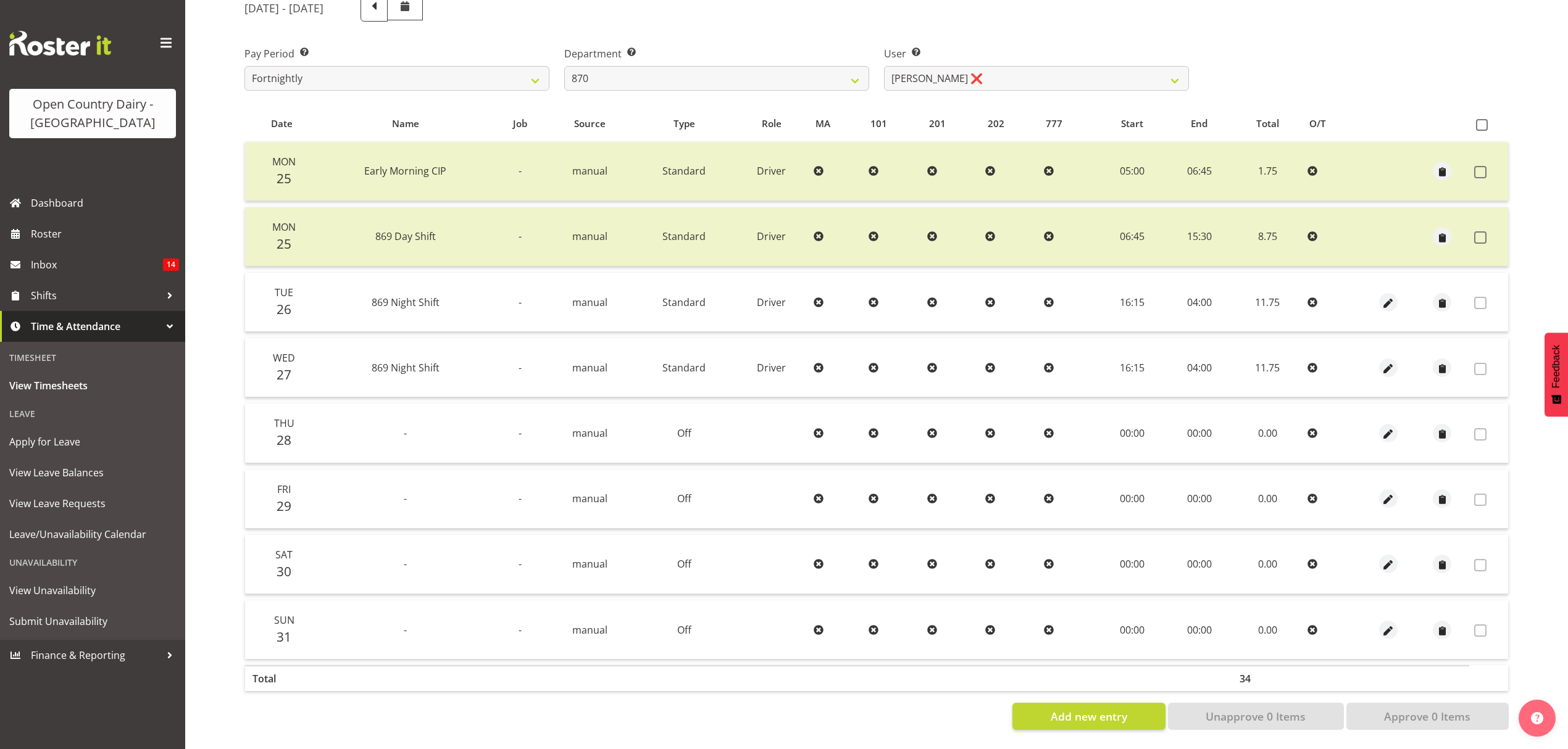
click at [0, 0] on div at bounding box center [0, 0] width 0 height 0
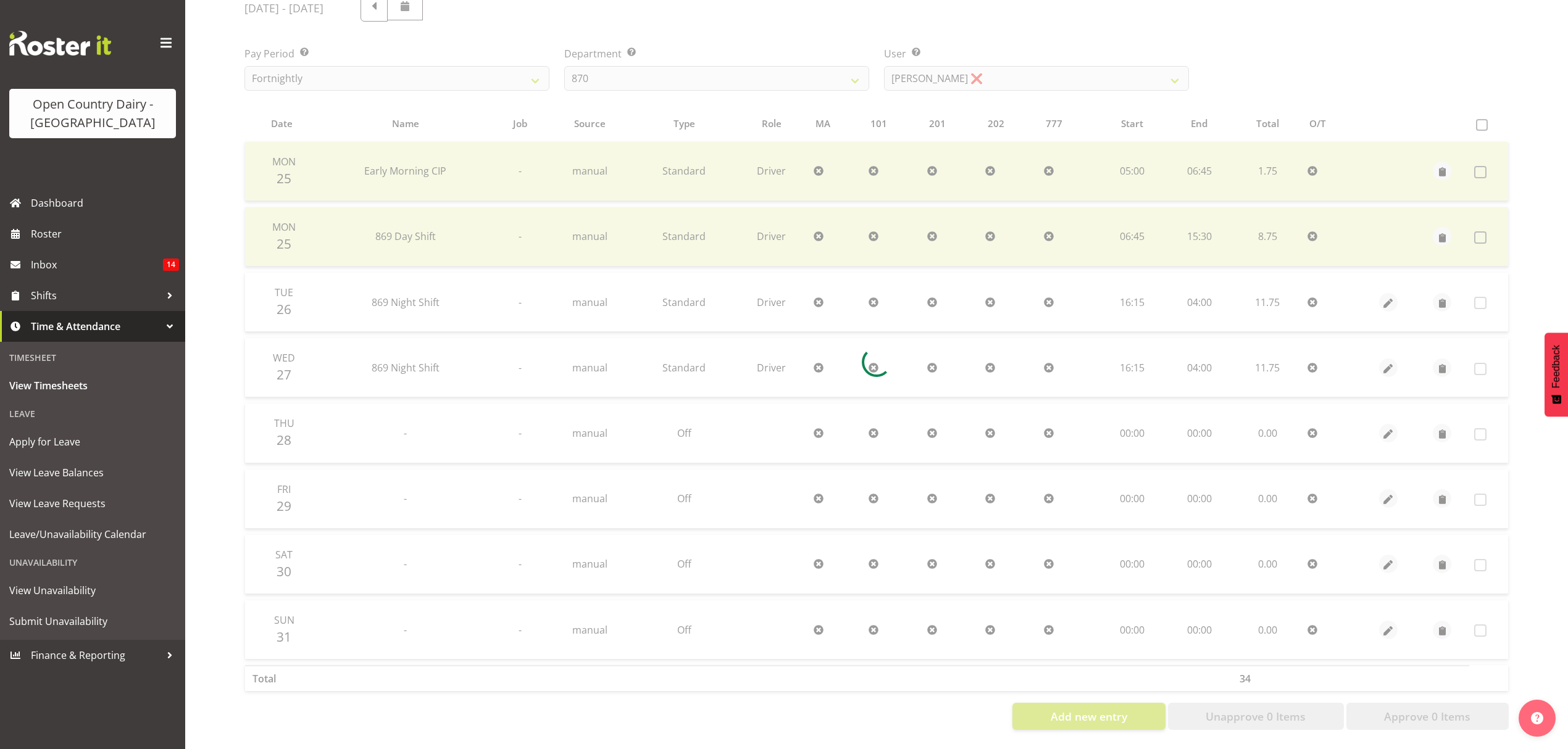
scroll to position [0, 0]
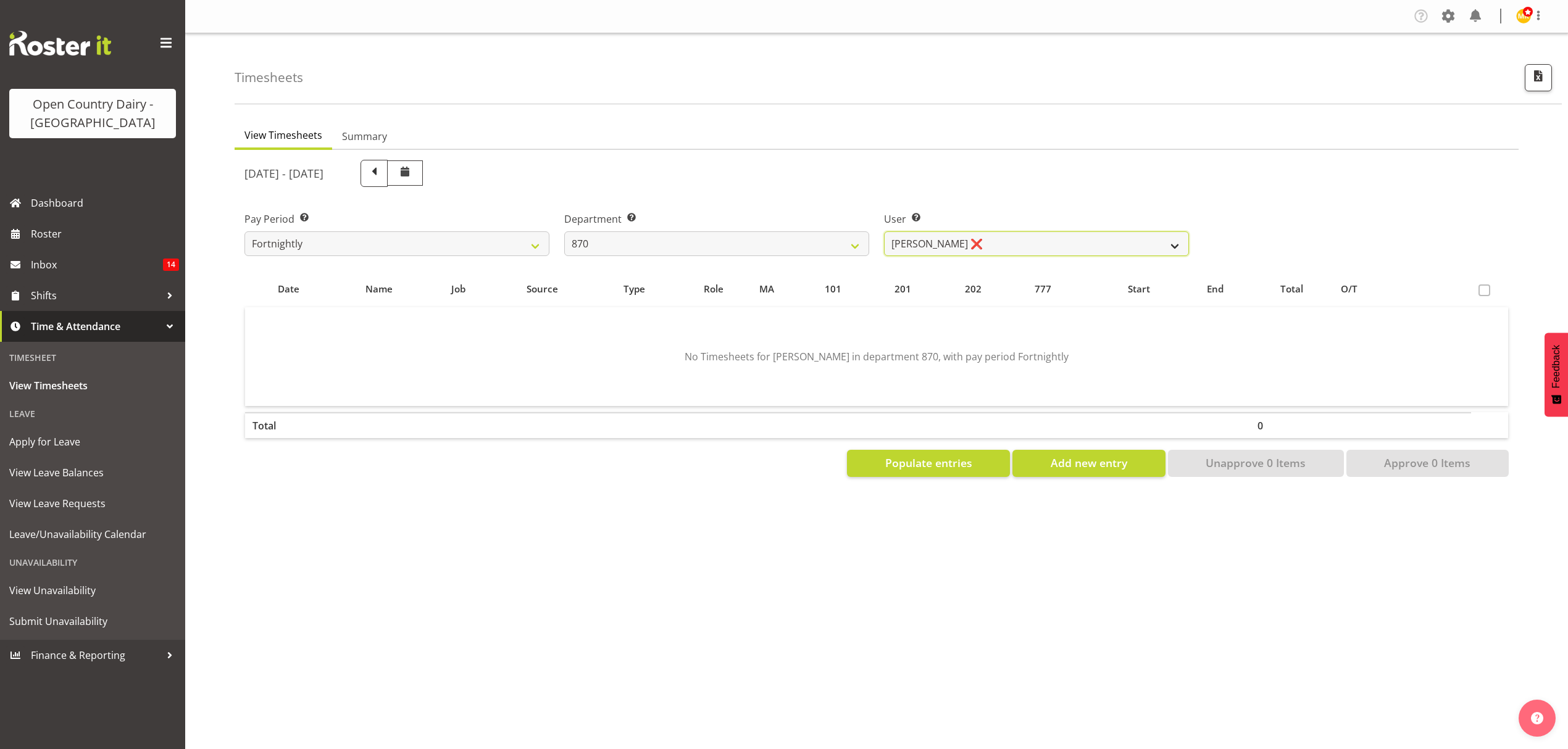
click at [942, 243] on select "Andy Haywood ❌ David Young ❌ Stewart Matheson ❌" at bounding box center [1037, 243] width 305 height 25
click at [930, 240] on select "Andy Haywood ❌ David Young ❌ Stewart Matheson ❌" at bounding box center [1037, 243] width 305 height 25
click at [859, 247] on select "734 735 736 737 738 739 851 852 853 854 855 856 858 861 862 865 868 869 870 873" at bounding box center [717, 243] width 305 height 25
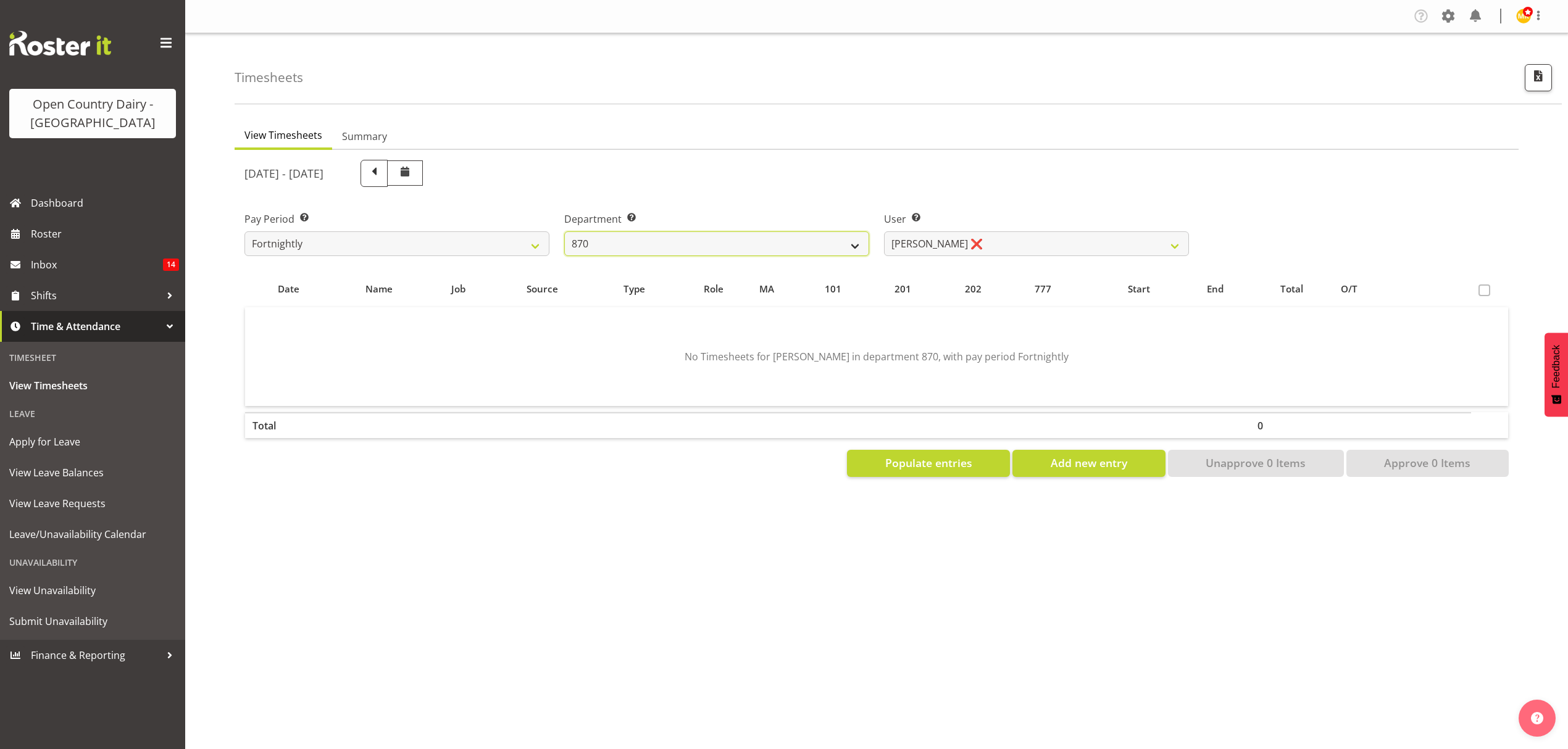
click at [864, 235] on select "734 735 736 737 738 739 851 852 853 854 855 856 858 861 862 865 868 869 870 873" at bounding box center [717, 243] width 305 height 25
click at [564, 231] on select "734 735 736 737 738 739 851 852 853 854 855 856 858 861 862 865 868 869 870 873" at bounding box center [717, 243] width 305 height 25
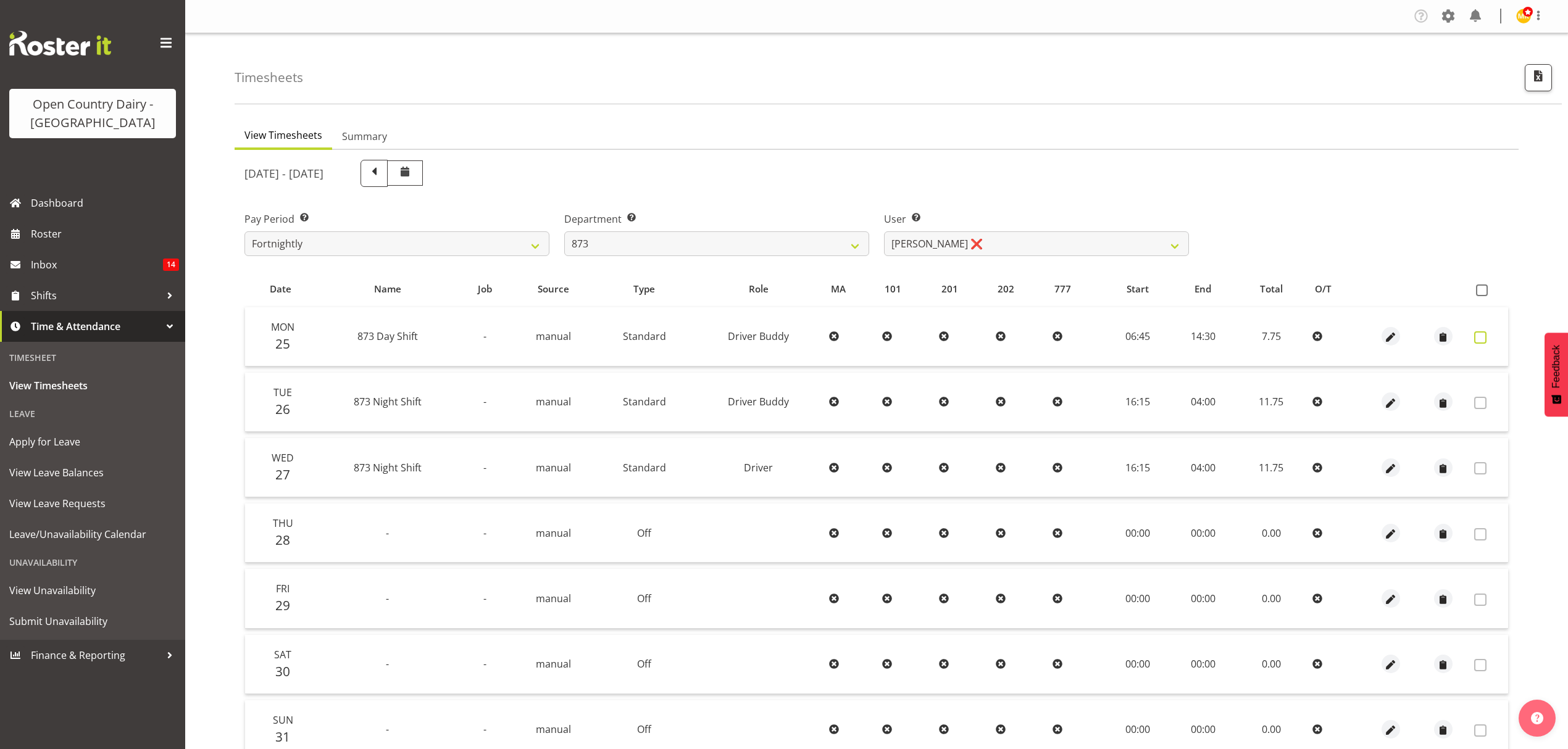
click at [1480, 336] on span at bounding box center [1480, 337] width 12 height 12
click at [1481, 338] on span at bounding box center [1480, 337] width 12 height 12
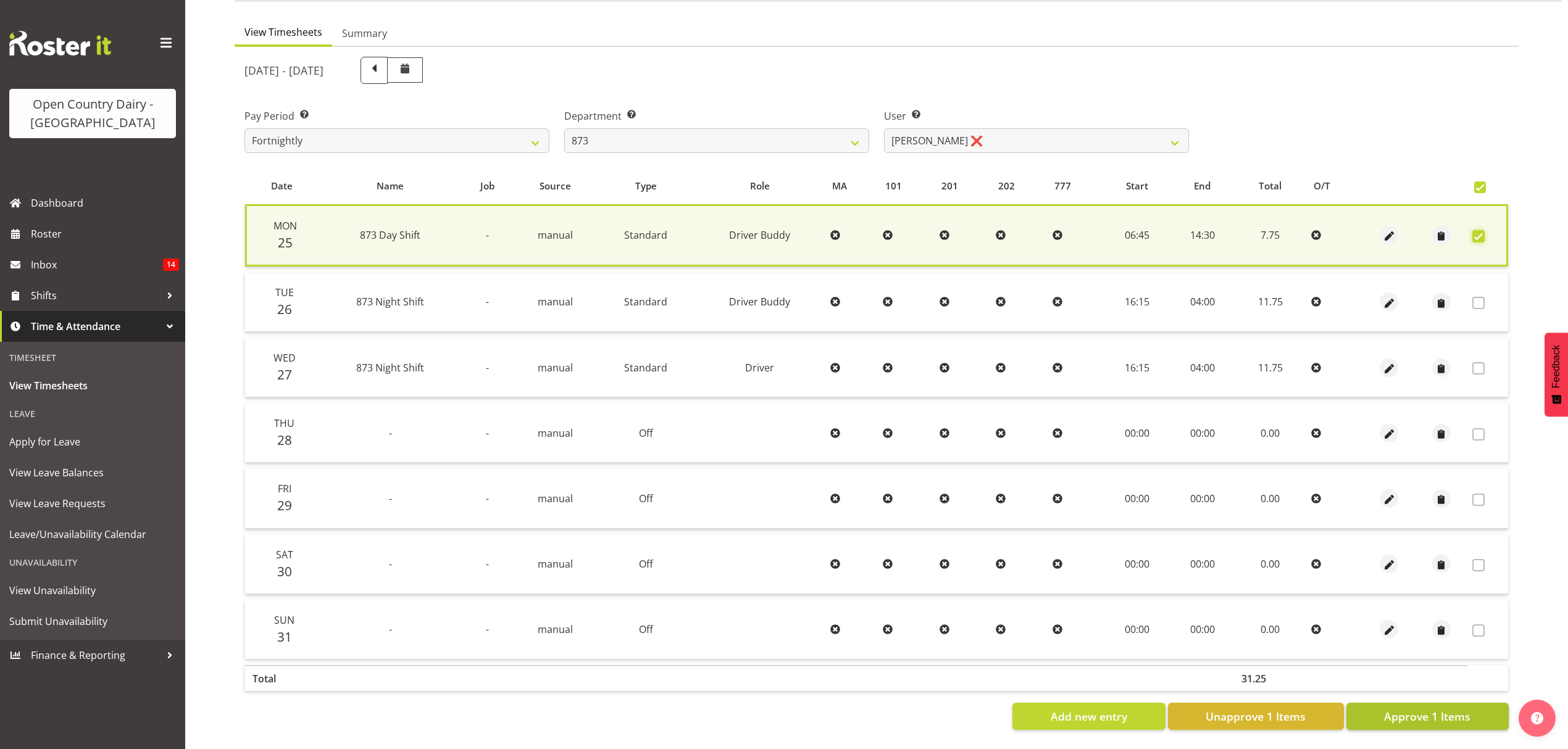
scroll to position [111, 0]
click at [1444, 709] on span "Approve 1 Items" at bounding box center [1427, 716] width 87 height 16
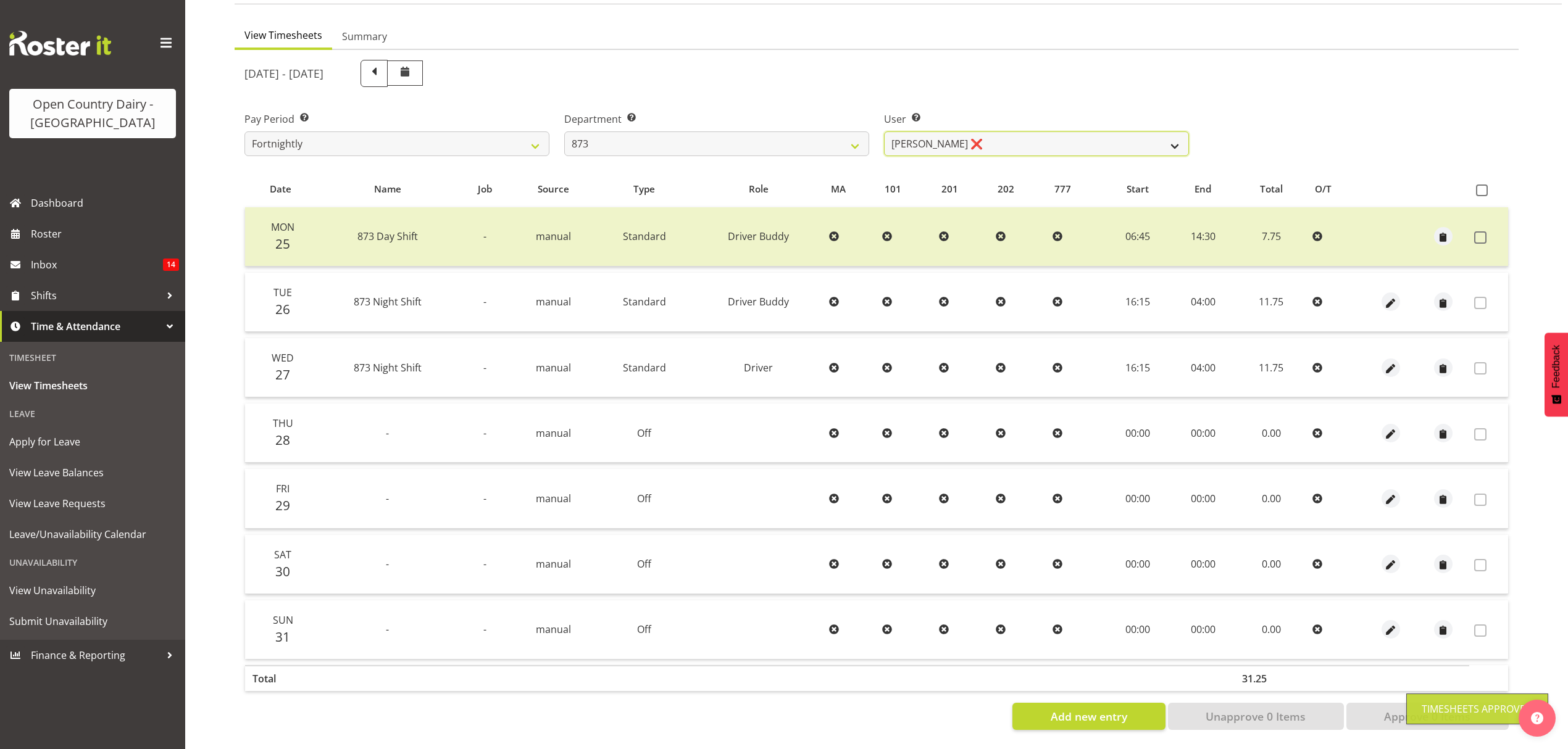
click at [1168, 131] on select "Andrew Henderson ❌ Ricky Popham ❌ Stacy MacAskill ❌ Trish Nicol ❌" at bounding box center [1037, 144] width 305 height 25
click at [884, 131] on select "Andrew Henderson ❌ Ricky Popham ❌ Stacy MacAskill ❌ Trish Nicol ❌" at bounding box center [1037, 144] width 305 height 25
click at [0, 0] on div at bounding box center [0, 0] width 0 height 0
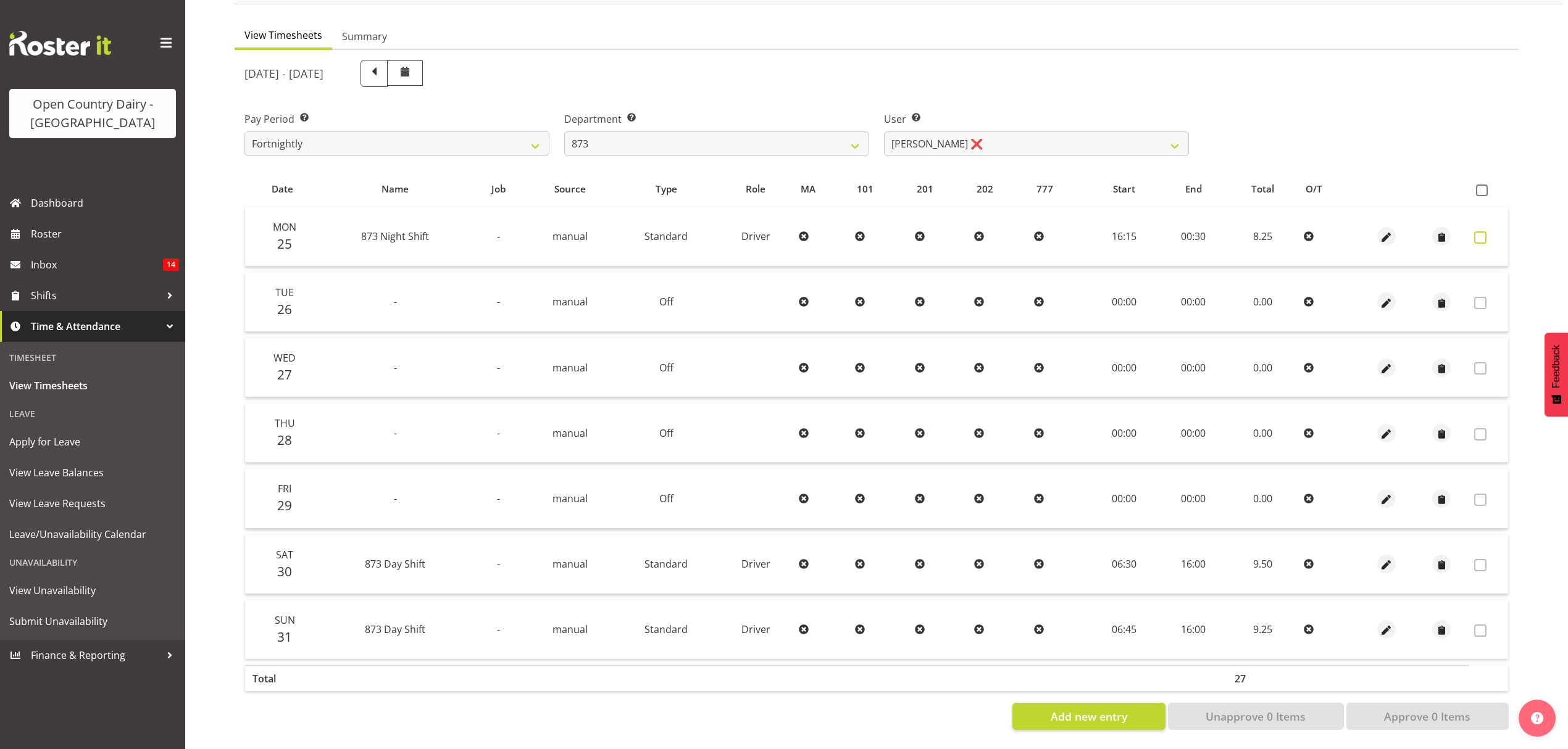
click at [1481, 231] on span at bounding box center [1480, 237] width 12 height 12
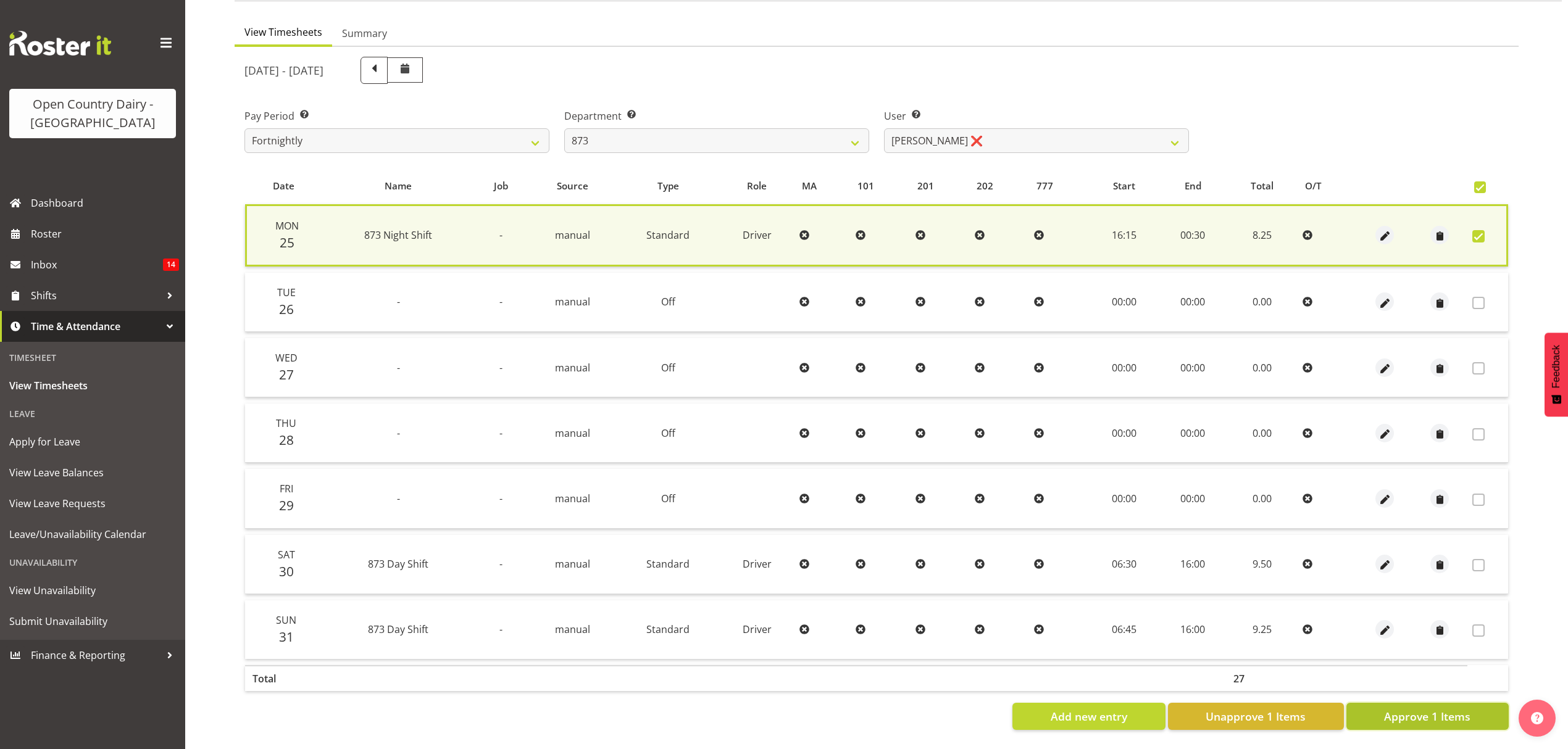
click at [1444, 703] on button "Approve 1 Items" at bounding box center [1427, 716] width 162 height 27
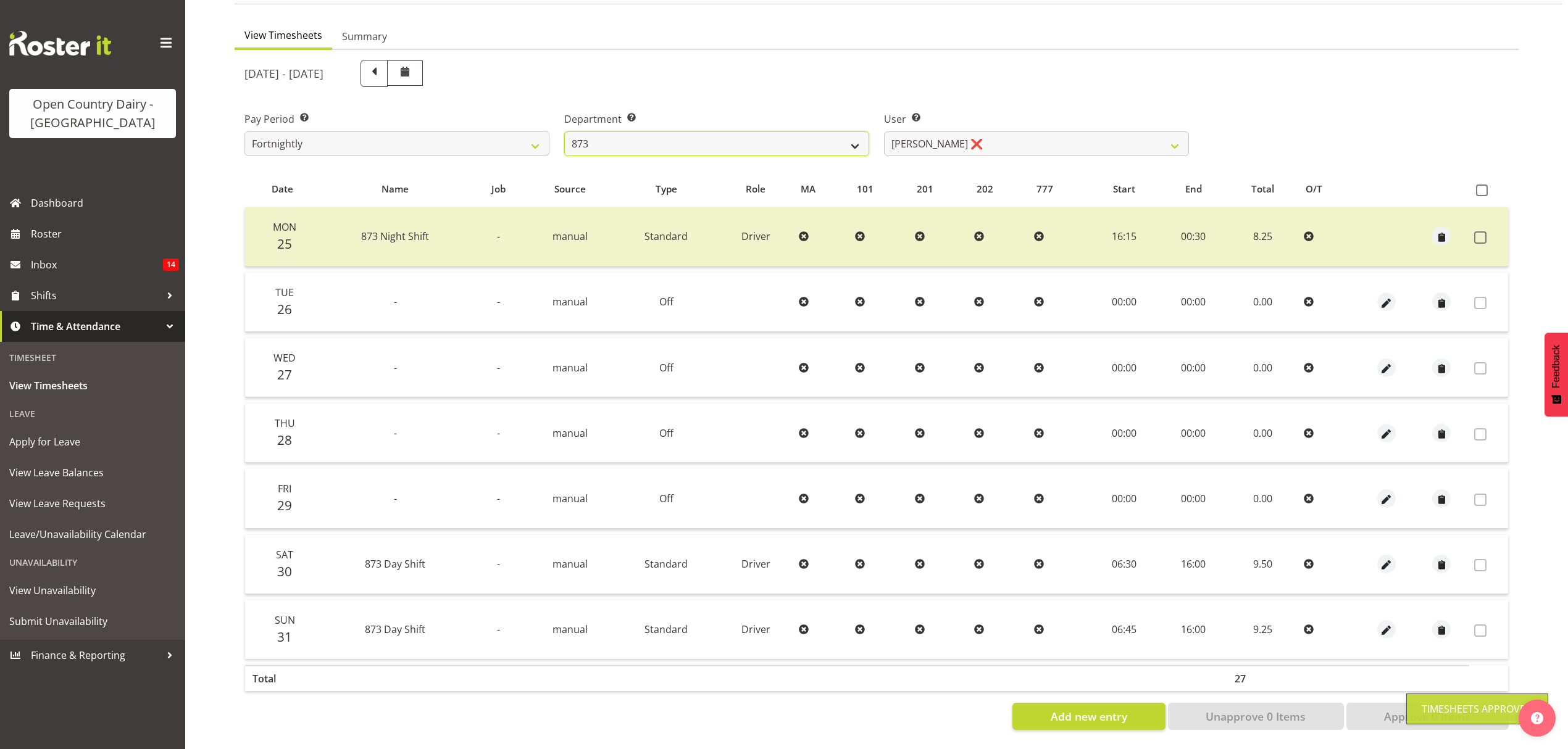
click at [862, 131] on select "734 735 736 737 738 739 851 852 853 854 855 856 858 861 862 865 868 869 870 873" at bounding box center [717, 144] width 305 height 25
click at [564, 131] on select "734 735 736 737 738 739 851 852 853 854 855 856 858 861 862 865 868 869 870 873" at bounding box center [717, 144] width 305 height 25
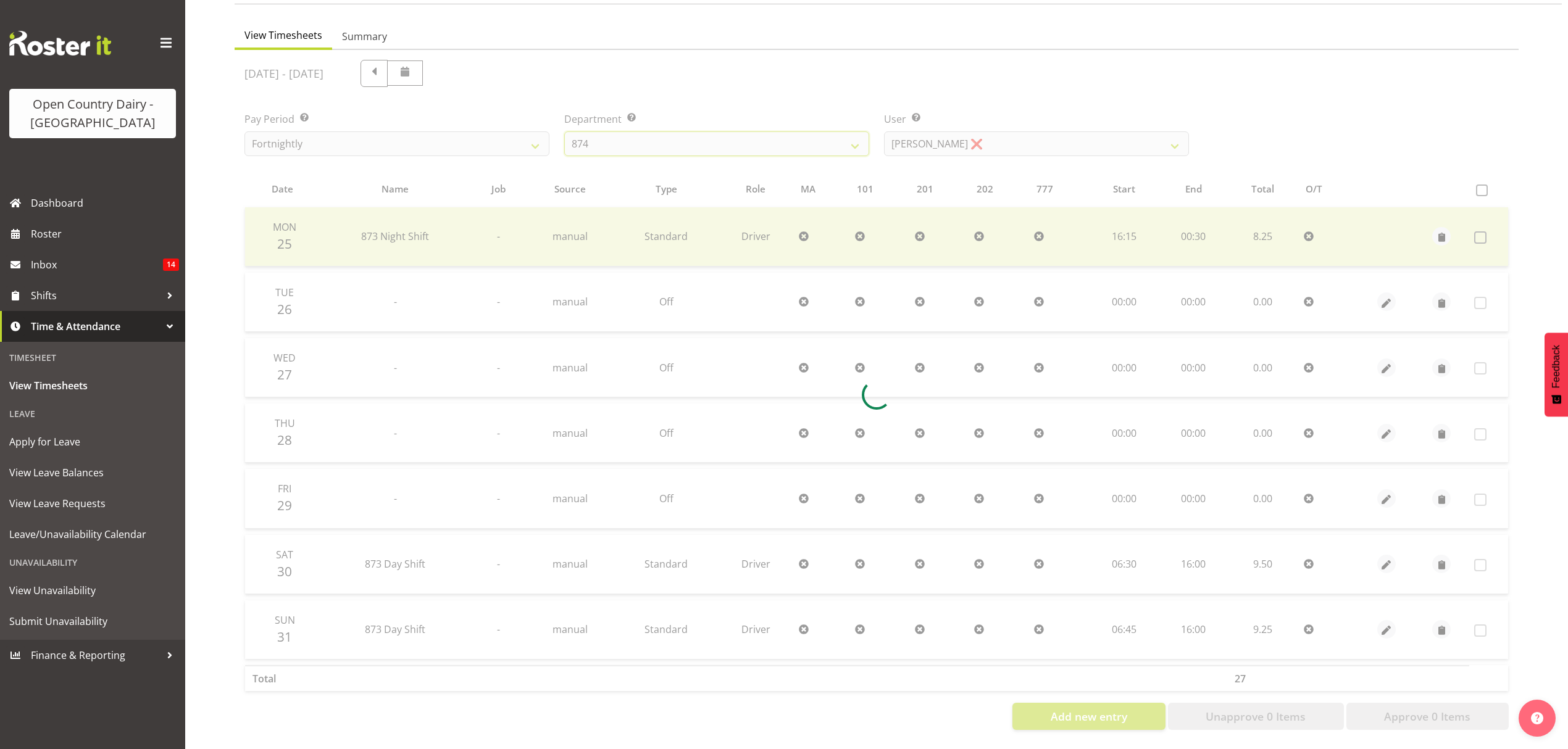
scroll to position [0, 0]
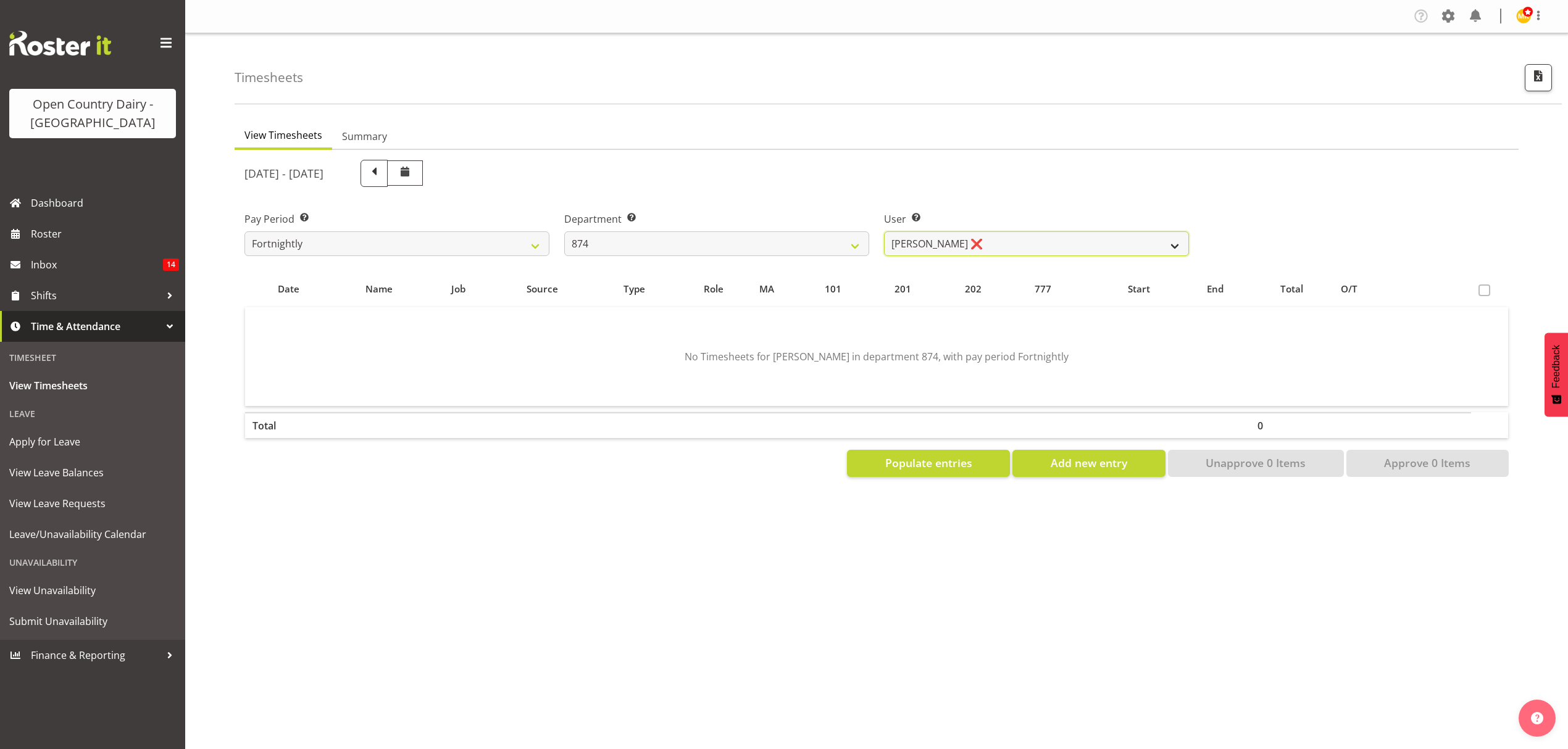
click at [1129, 243] on select "Annette Parker ❌ Christopher McRae ❌ Patrick Stenton ❌ Rachel Carpenter ❌" at bounding box center [1037, 243] width 305 height 25
click at [884, 231] on select "Annette Parker ❌ Christopher McRae ❌ Patrick Stenton ❌ Rachel Carpenter ❌" at bounding box center [1037, 243] width 305 height 25
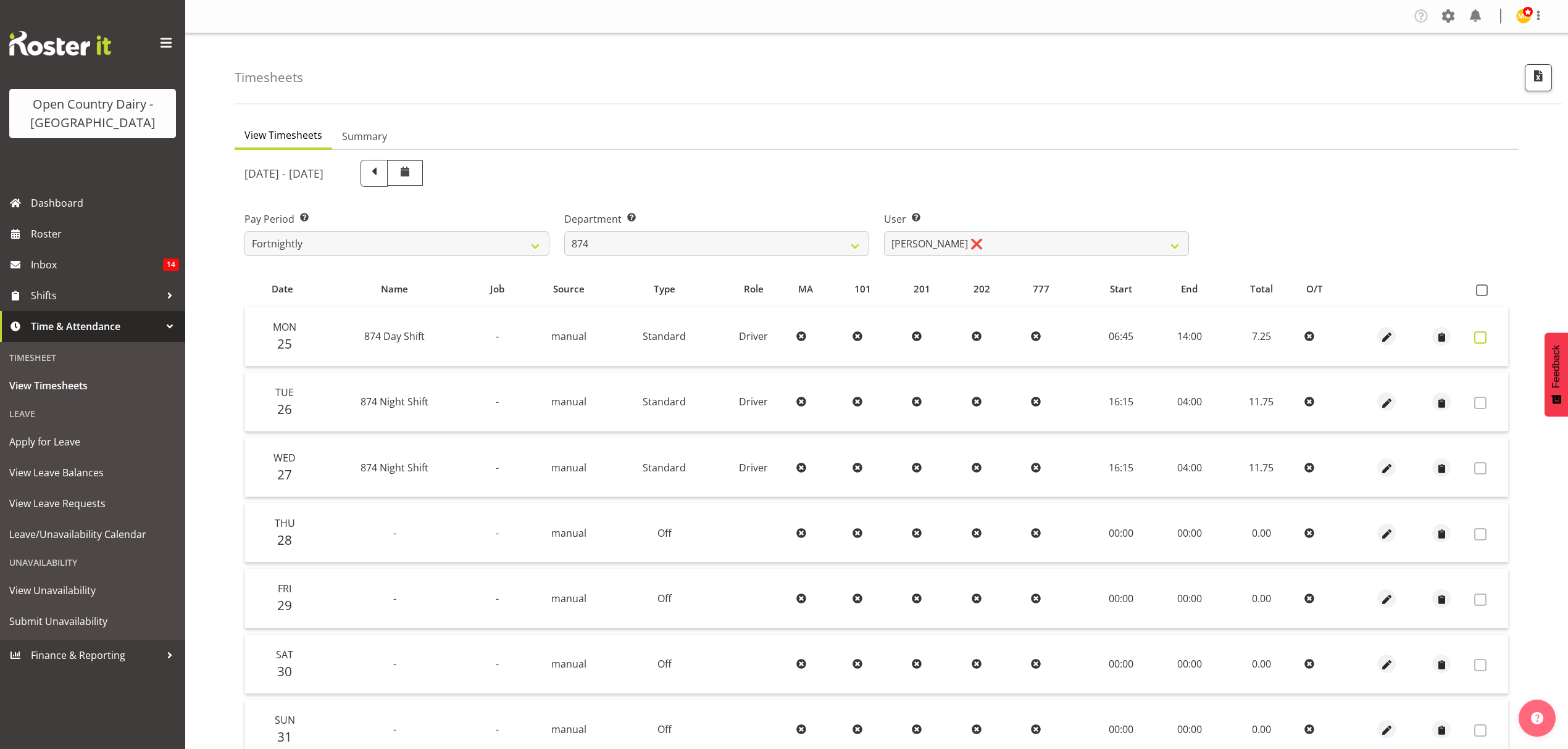
click at [1485, 340] on span at bounding box center [1480, 337] width 12 height 12
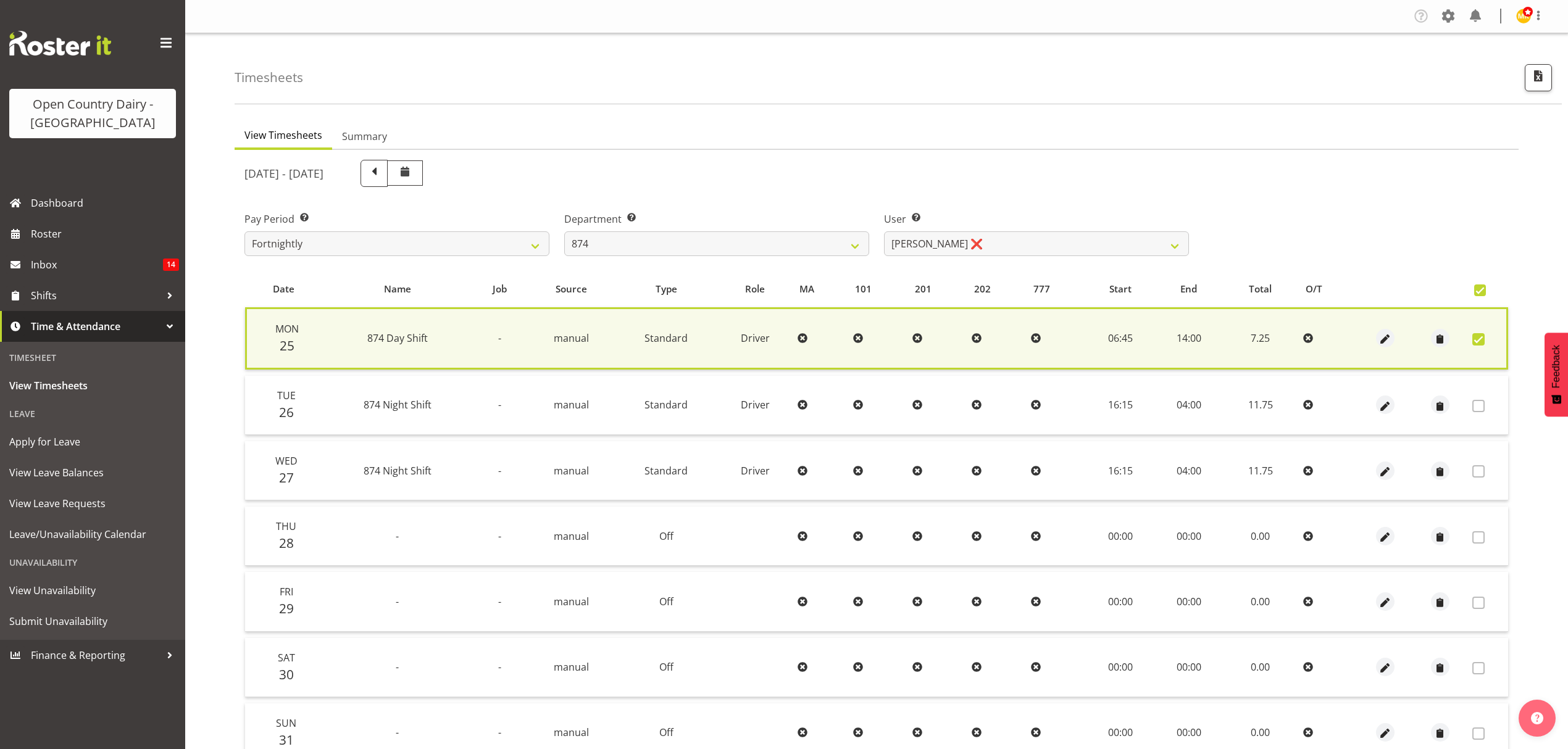
click at [1485, 340] on label at bounding box center [1482, 339] width 19 height 12
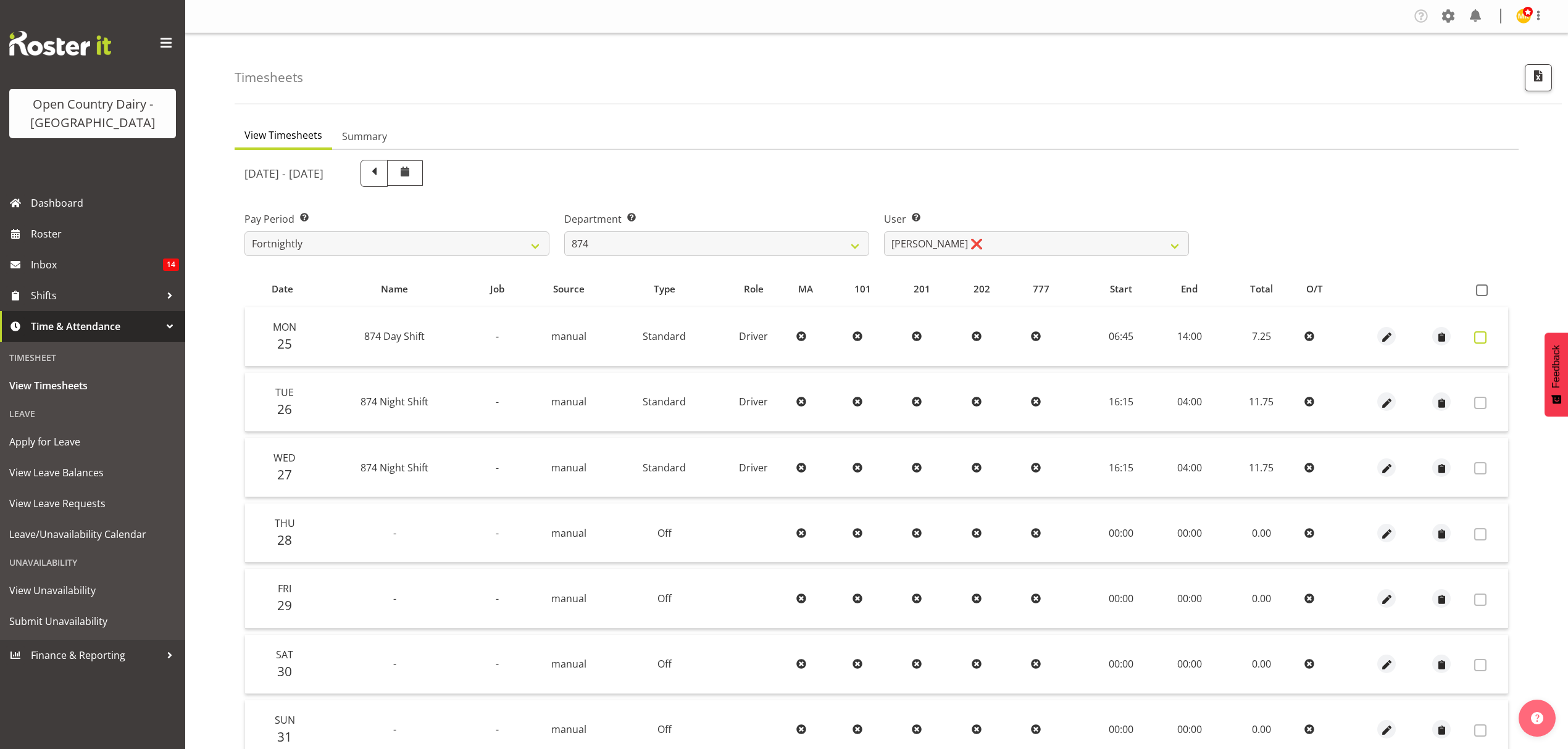
click at [1480, 340] on span at bounding box center [1480, 337] width 12 height 12
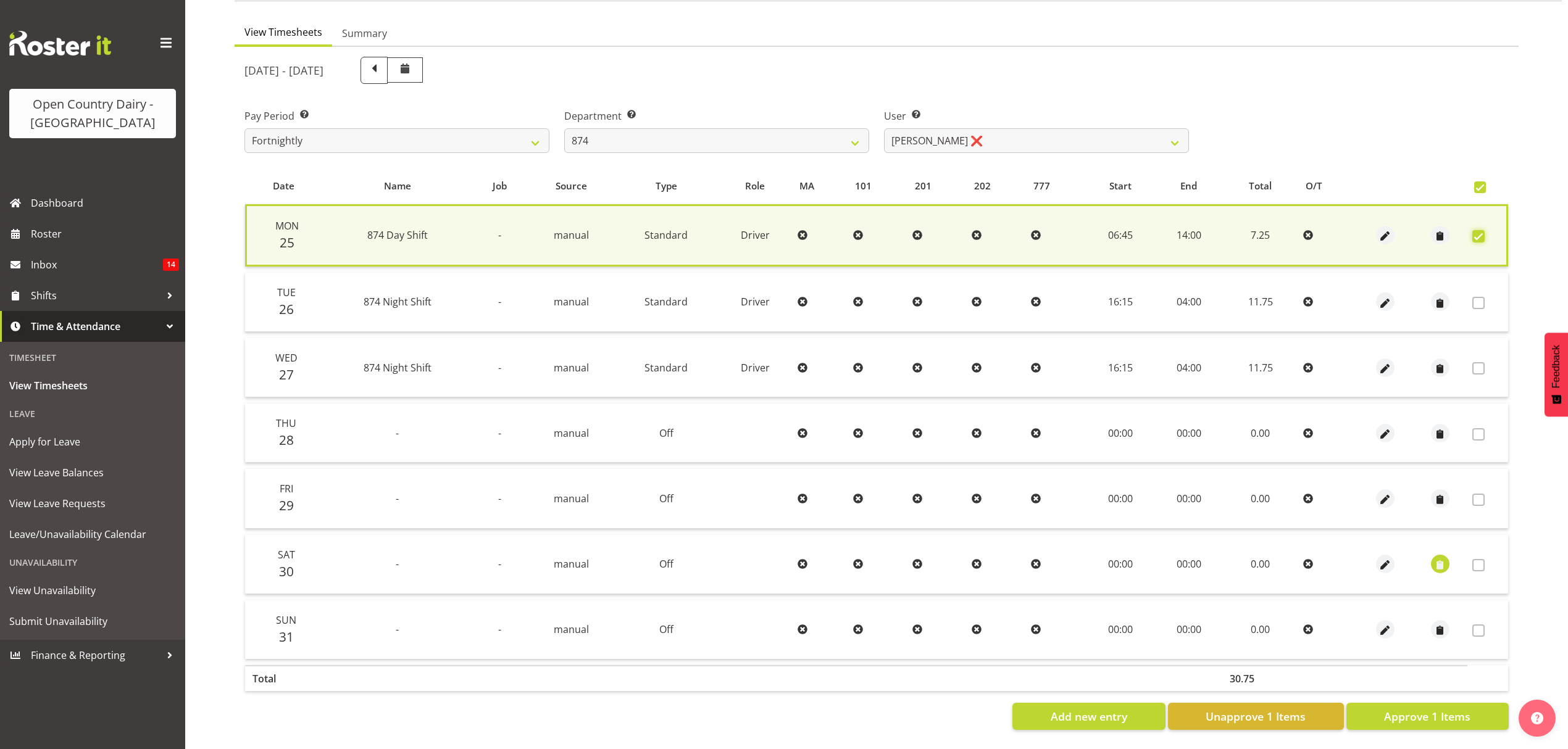
scroll to position [111, 0]
click at [1439, 709] on span "Approve 1 Items" at bounding box center [1427, 716] width 87 height 16
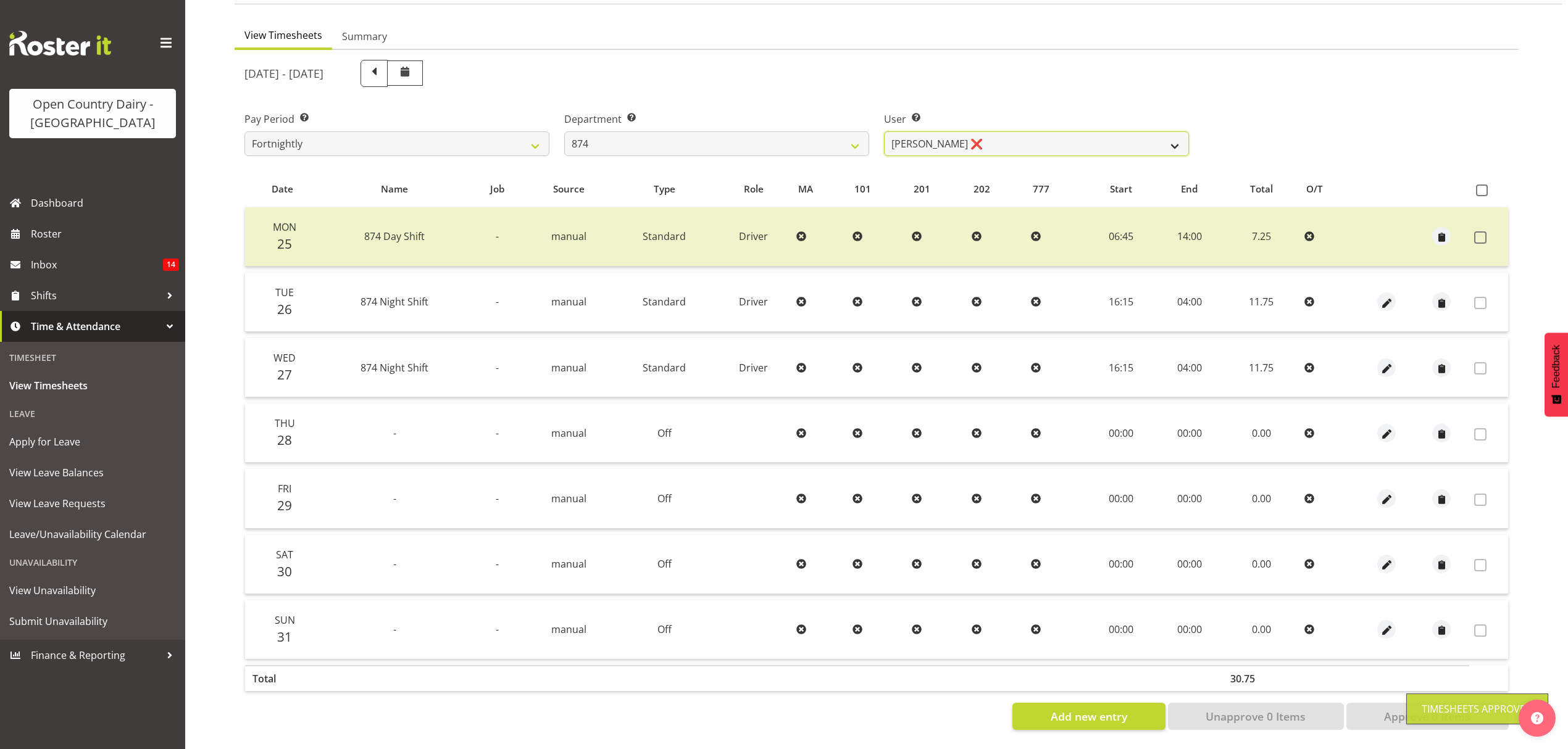
click at [1109, 136] on select "Annette Parker ❌ Christopher McRae ❌ Patrick Stenton ❌ Rachel Carpenter ❌" at bounding box center [1037, 144] width 305 height 25
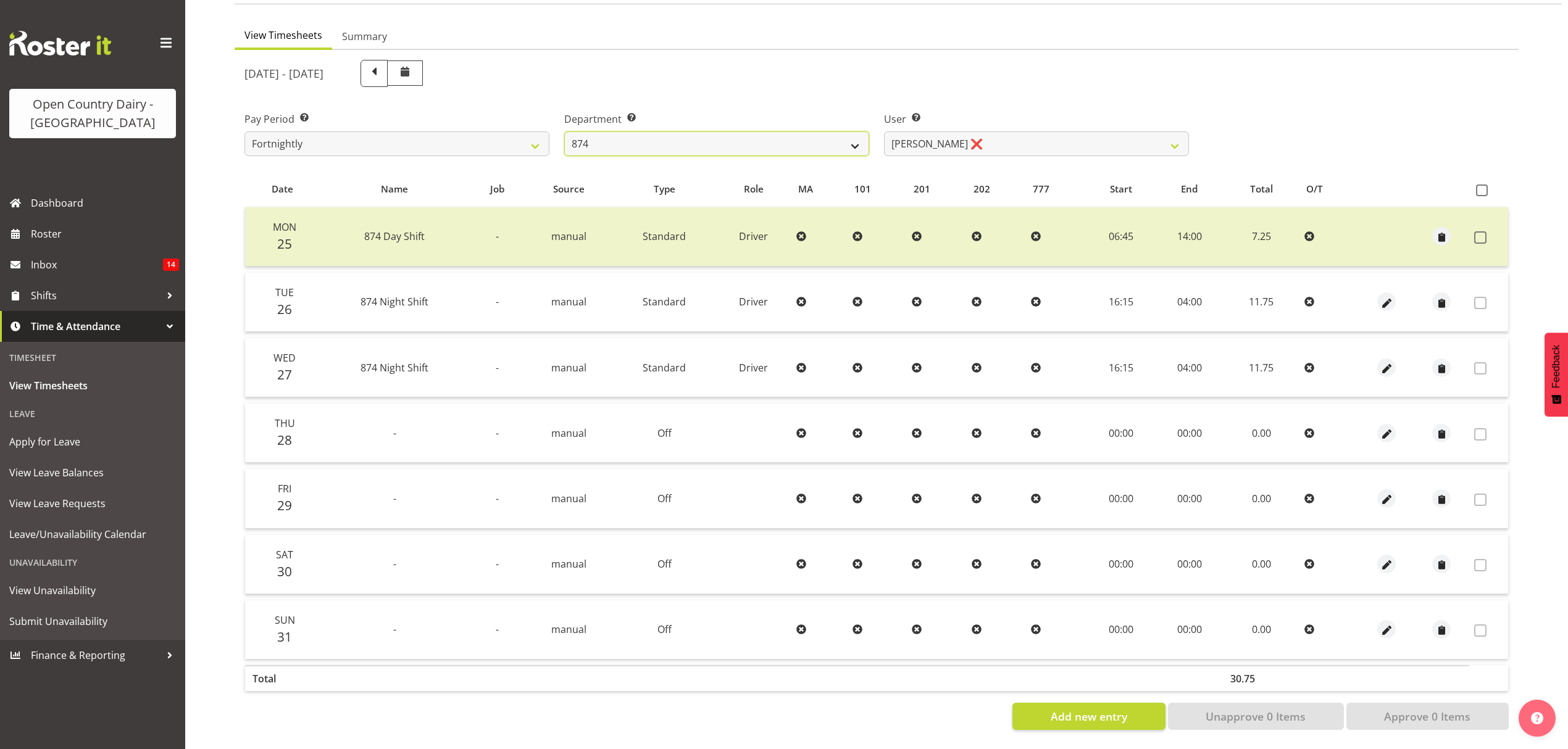
click at [858, 134] on select "734 735 736 737 738 739 851 852 853 854 855 856 858 861 862 865 868 869 870 873" at bounding box center [717, 144] width 305 height 25
click at [564, 131] on select "734 735 736 737 738 739 851 852 853 854 855 856 858 861 862 865 868 869 870 873" at bounding box center [717, 144] width 305 height 25
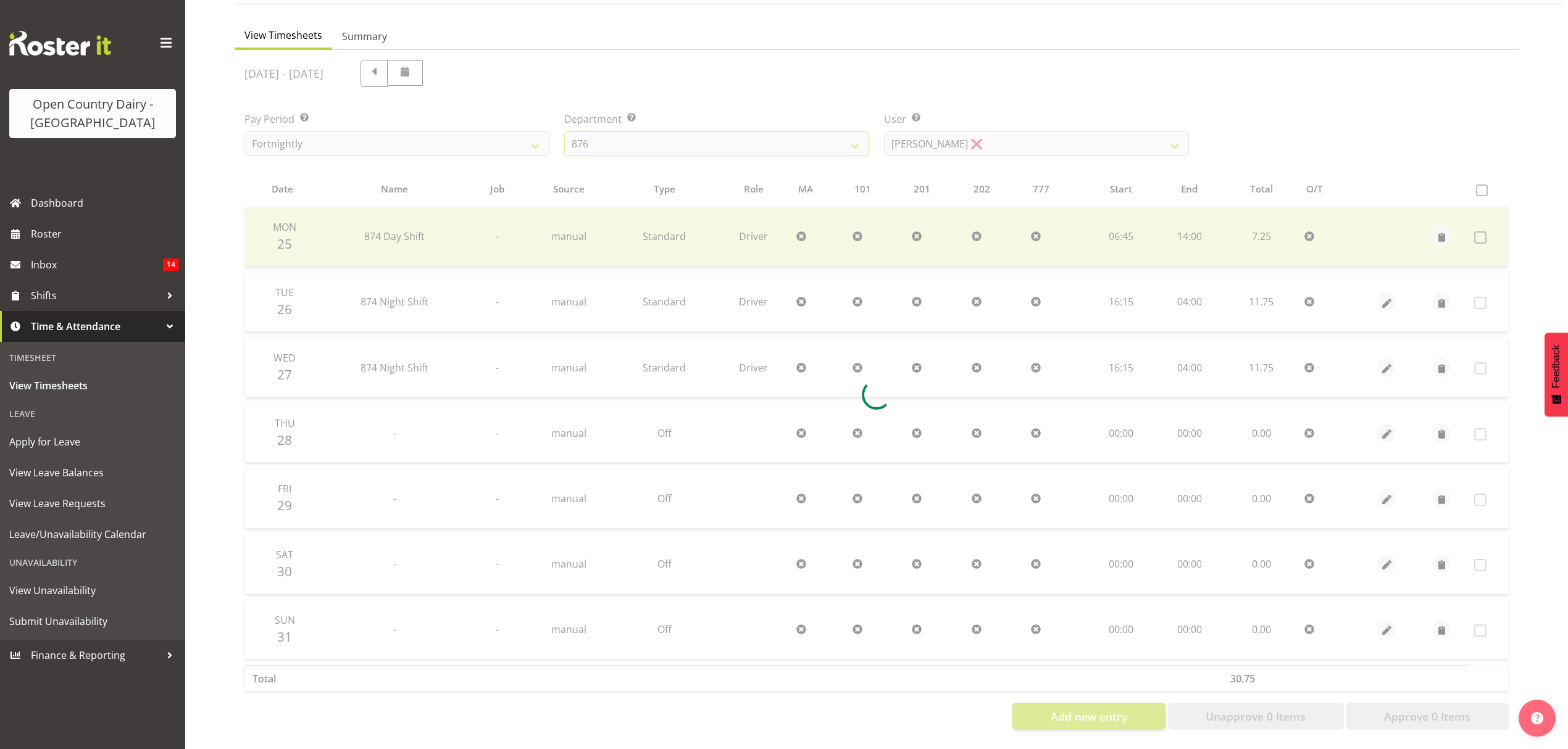
scroll to position [0, 0]
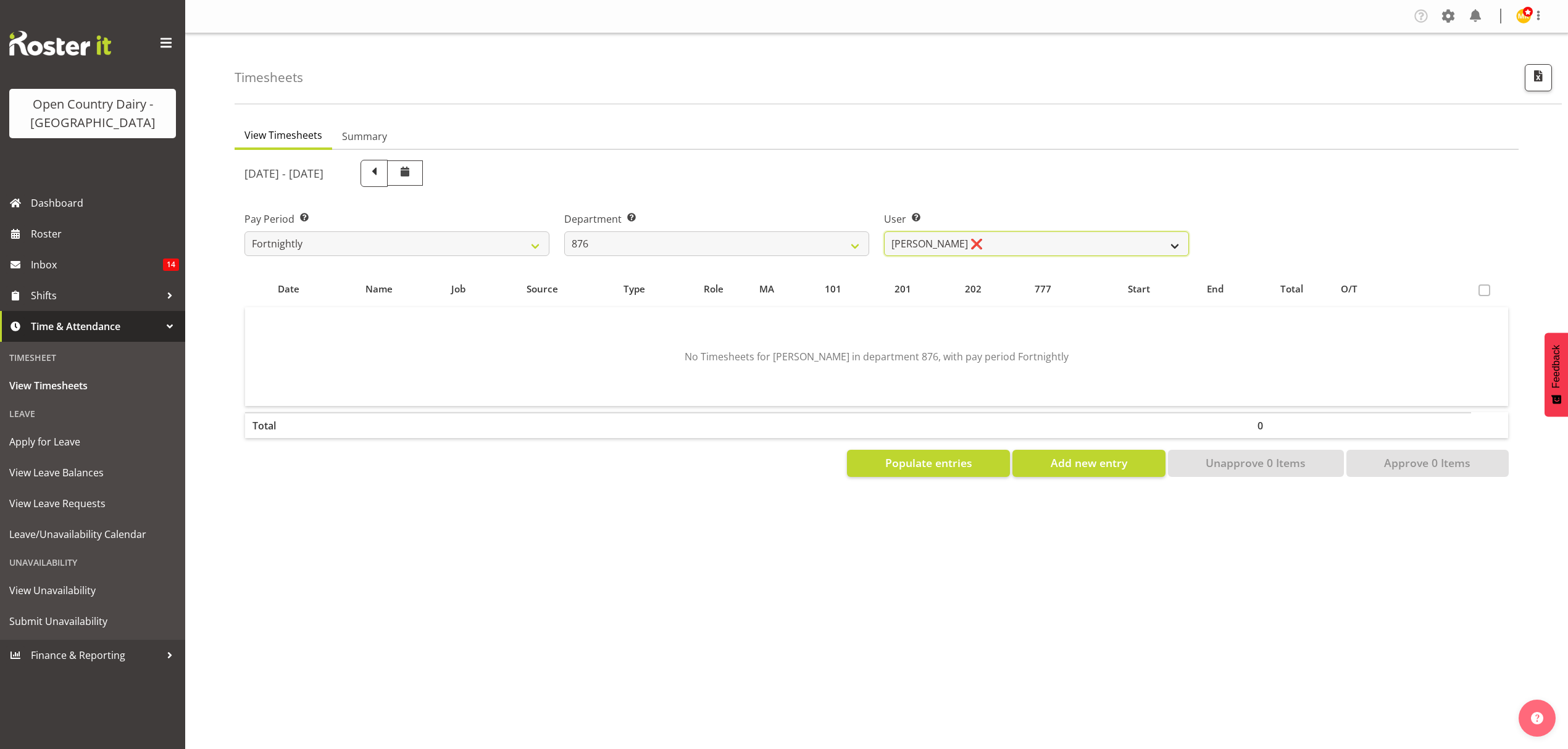
click at [1115, 242] on select "Dean Henderson ❌ Ian Barbour ❌ John Graham ❌ Tom Rahl ❌" at bounding box center [1037, 243] width 305 height 25
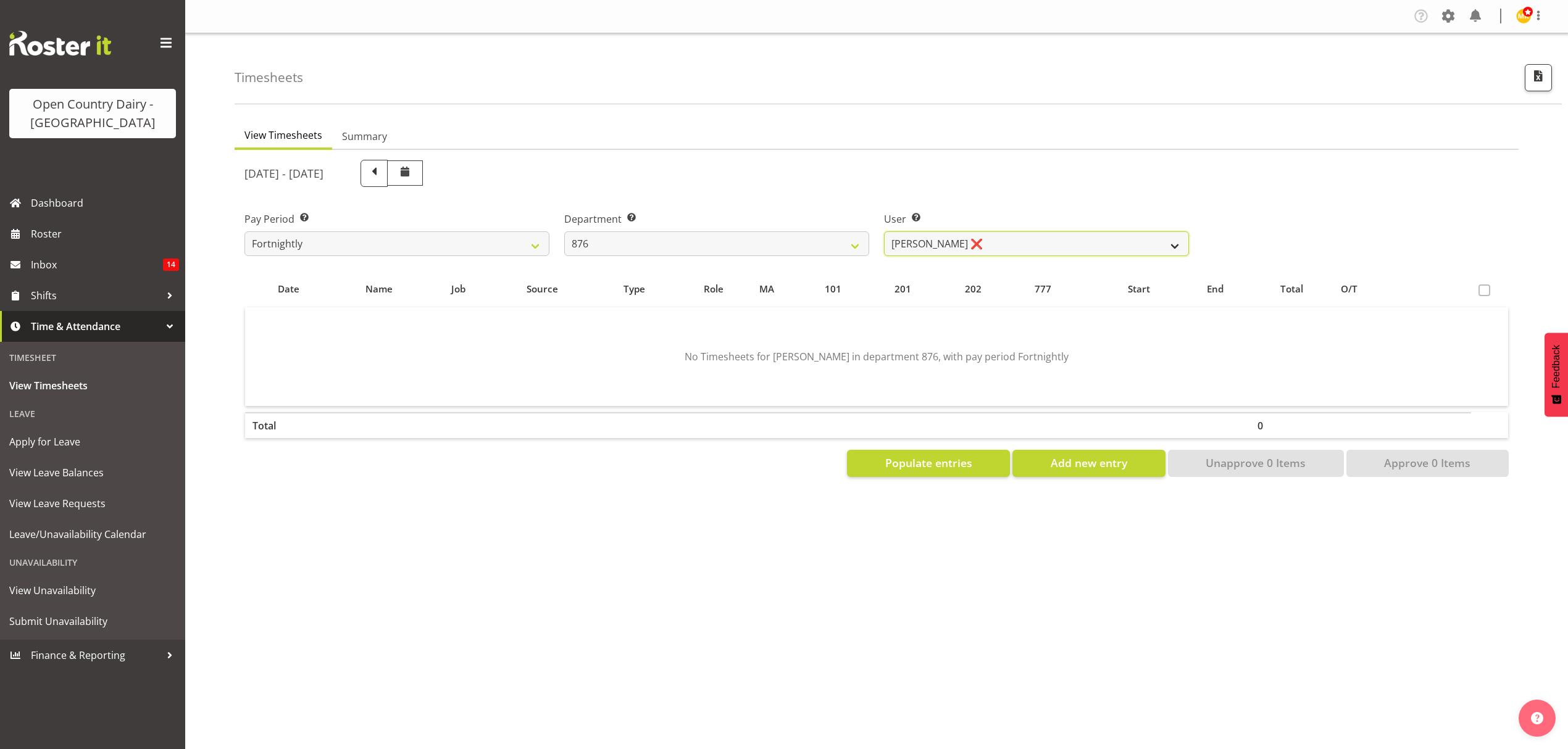
click at [884, 231] on select "Dean Henderson ❌ Ian Barbour ❌ John Graham ❌ Tom Rahl ❌" at bounding box center [1037, 243] width 305 height 25
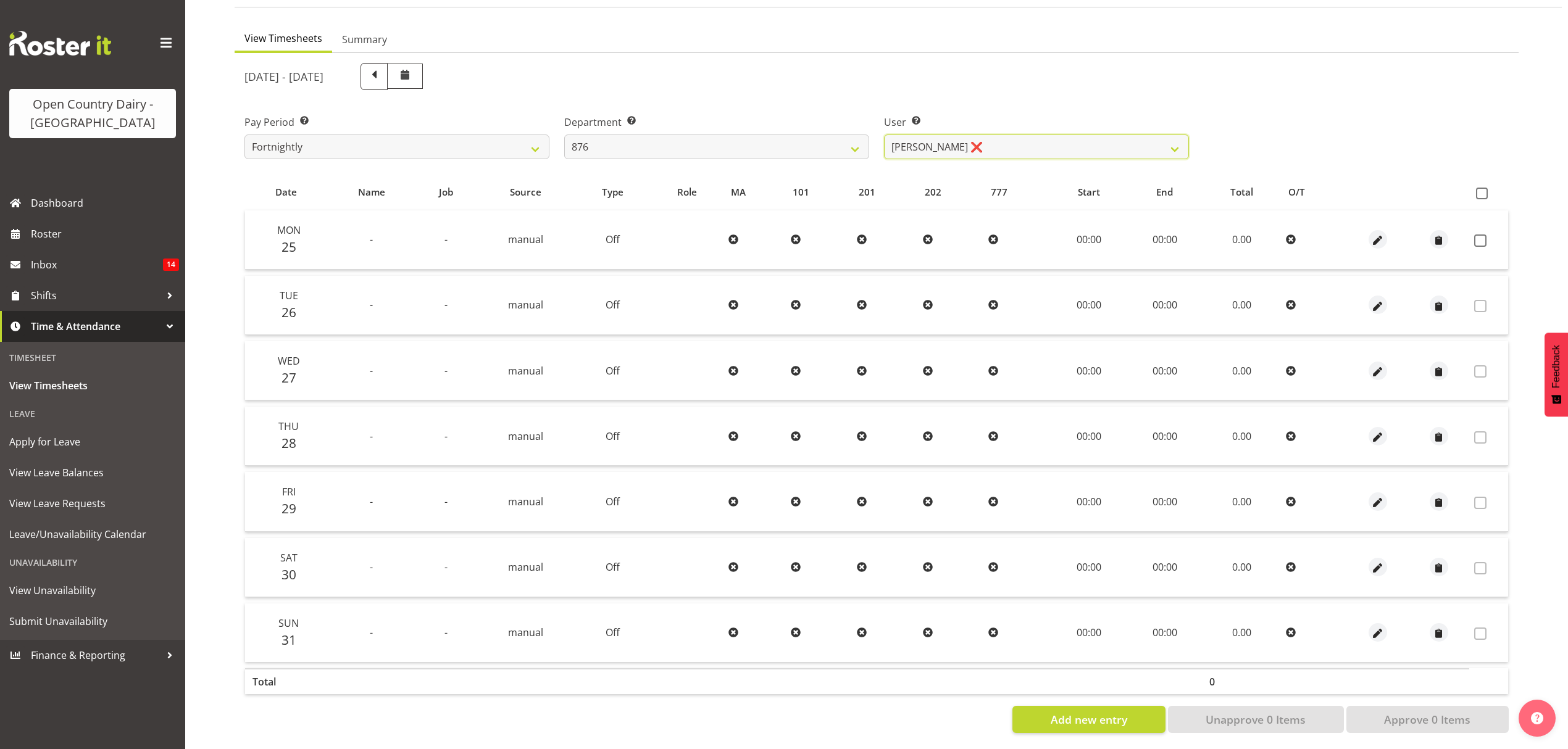
scroll to position [109, 0]
click at [1033, 136] on select "Dean Henderson ❌ Ian Barbour ❌ John Graham ❌ Tom Rahl ❌" at bounding box center [1037, 144] width 305 height 25
click at [884, 131] on select "Dean Henderson ❌ Ian Barbour ❌ John Graham ❌ Tom Rahl ❌" at bounding box center [1037, 144] width 305 height 25
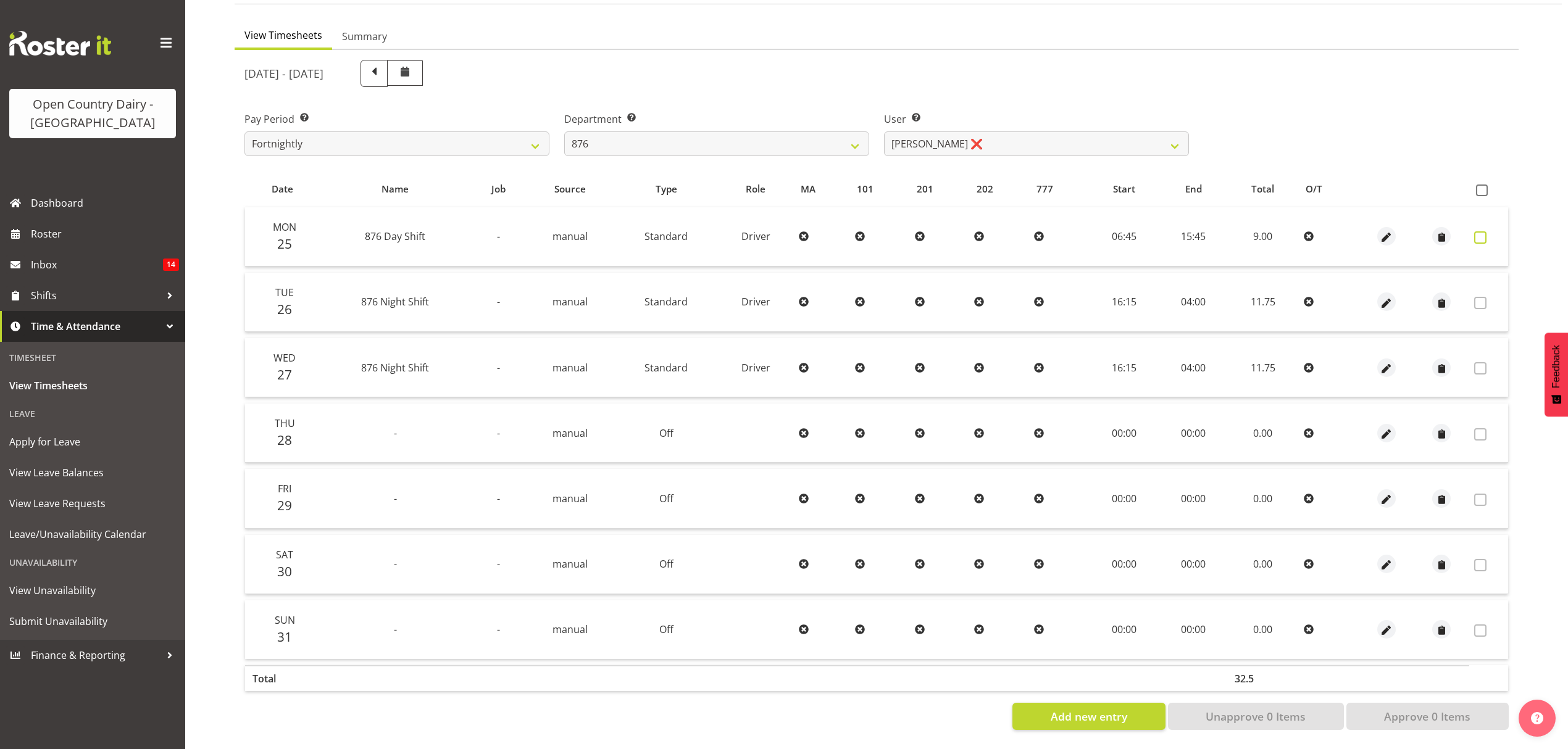
click at [1484, 231] on span at bounding box center [1480, 237] width 12 height 12
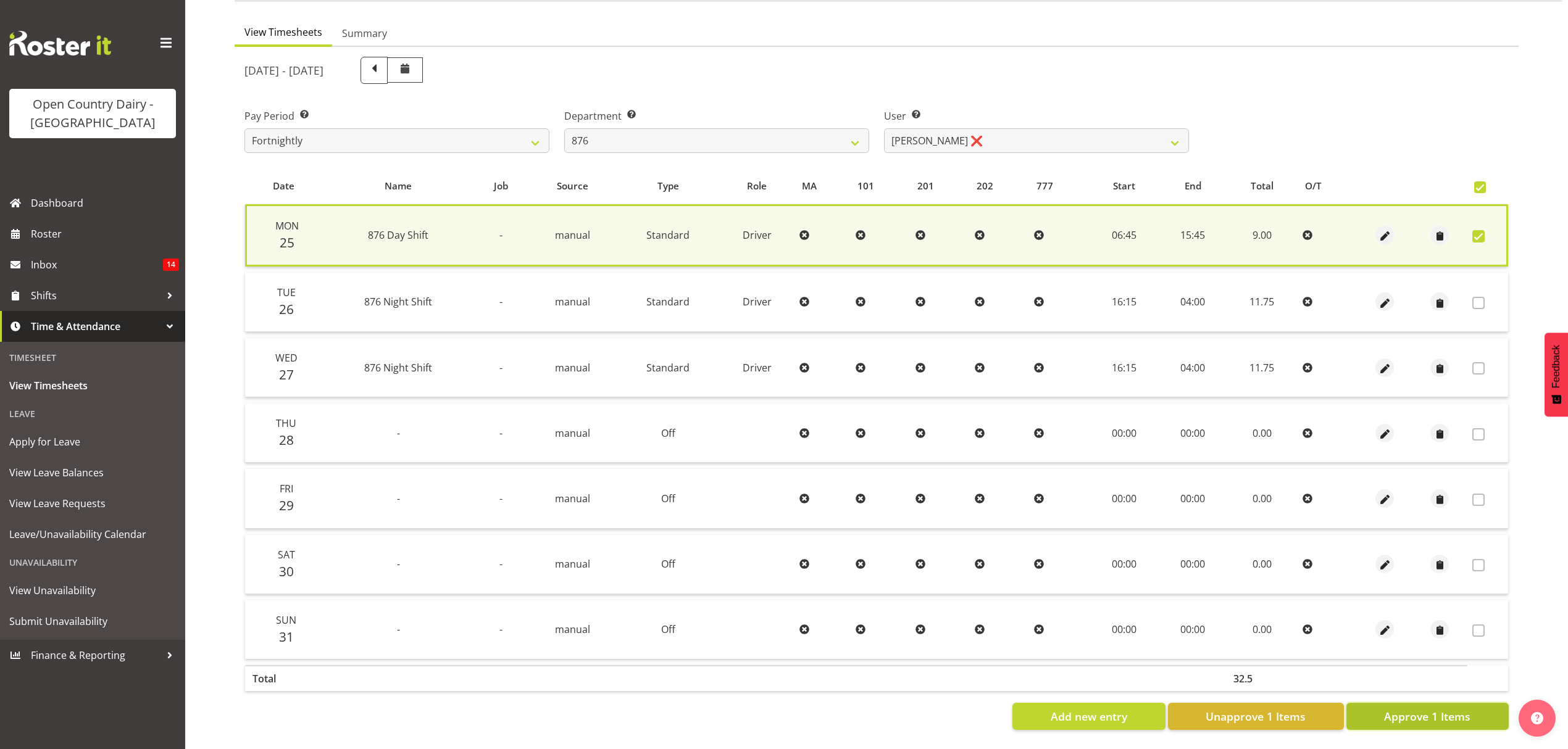
click at [1465, 709] on span "Approve 1 Items" at bounding box center [1427, 716] width 87 height 16
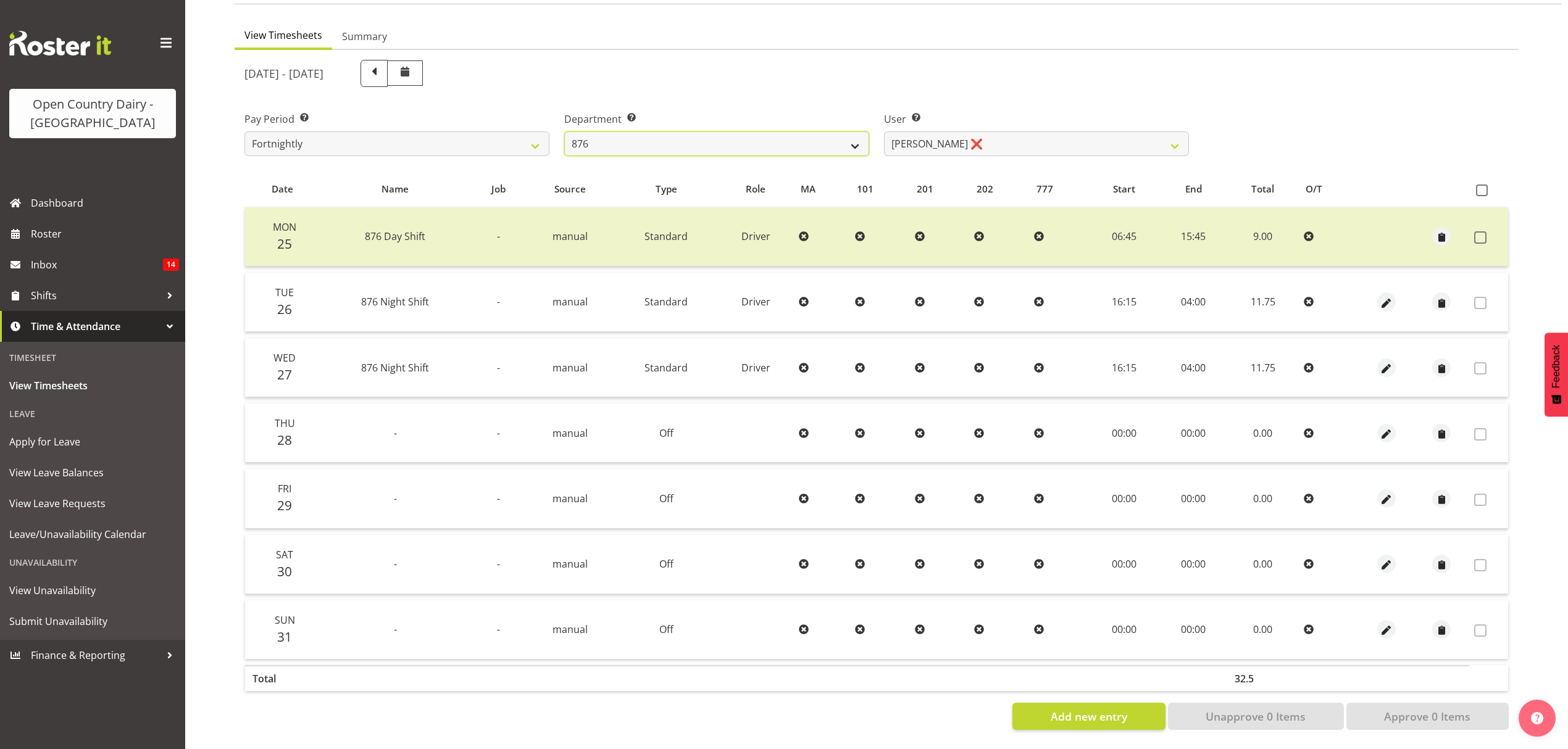
click at [858, 131] on select "734 735 736 737 738 739 851 852 853 854 855 856 858 861 862 865 868 869 870 873" at bounding box center [717, 144] width 305 height 25
click at [564, 131] on select "734 735 736 737 738 739 851 852 853 854 855 856 858 861 862 865 868 869 870 873" at bounding box center [717, 144] width 305 height 25
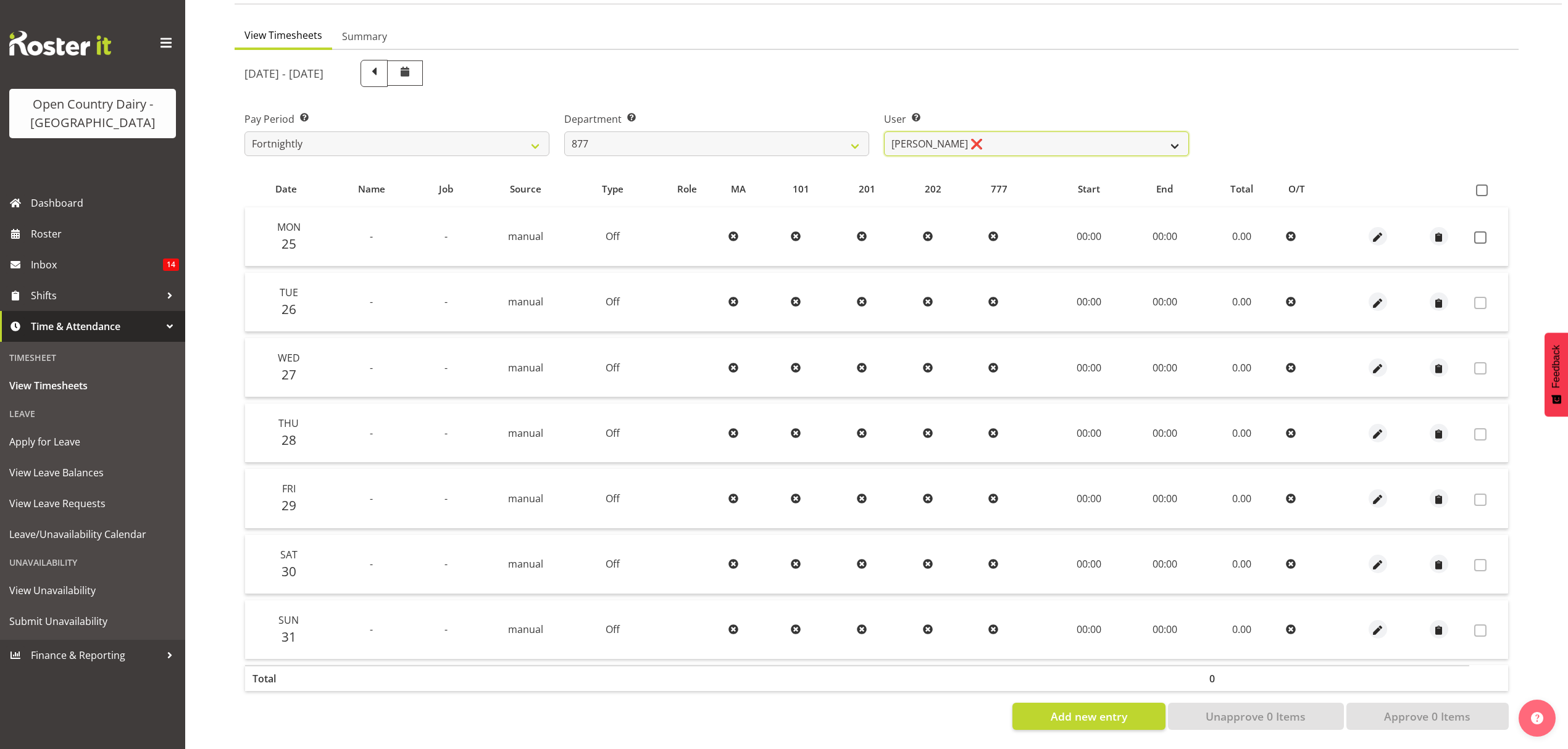
click at [1055, 131] on select "Barry Shields ❌ Callum Wells ❌ Helen Bull ❌ Jase Preston ❌" at bounding box center [1037, 144] width 305 height 25
click at [884, 131] on select "Barry Shields ❌ Callum Wells ❌ Helen Bull ❌ Jase Preston ❌" at bounding box center [1037, 144] width 305 height 25
click at [0, 0] on div at bounding box center [0, 0] width 0 height 0
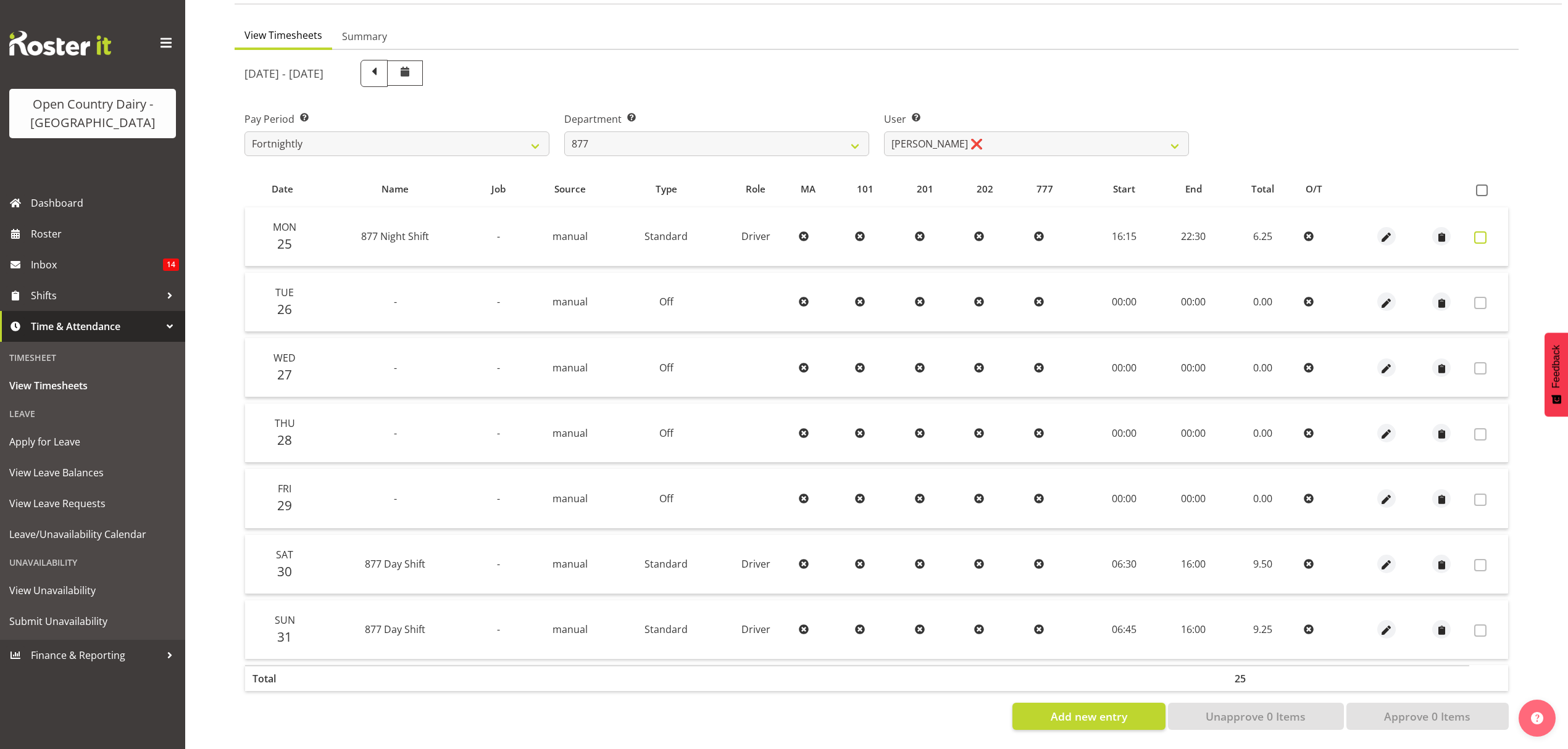
click at [1479, 231] on span at bounding box center [1480, 237] width 12 height 12
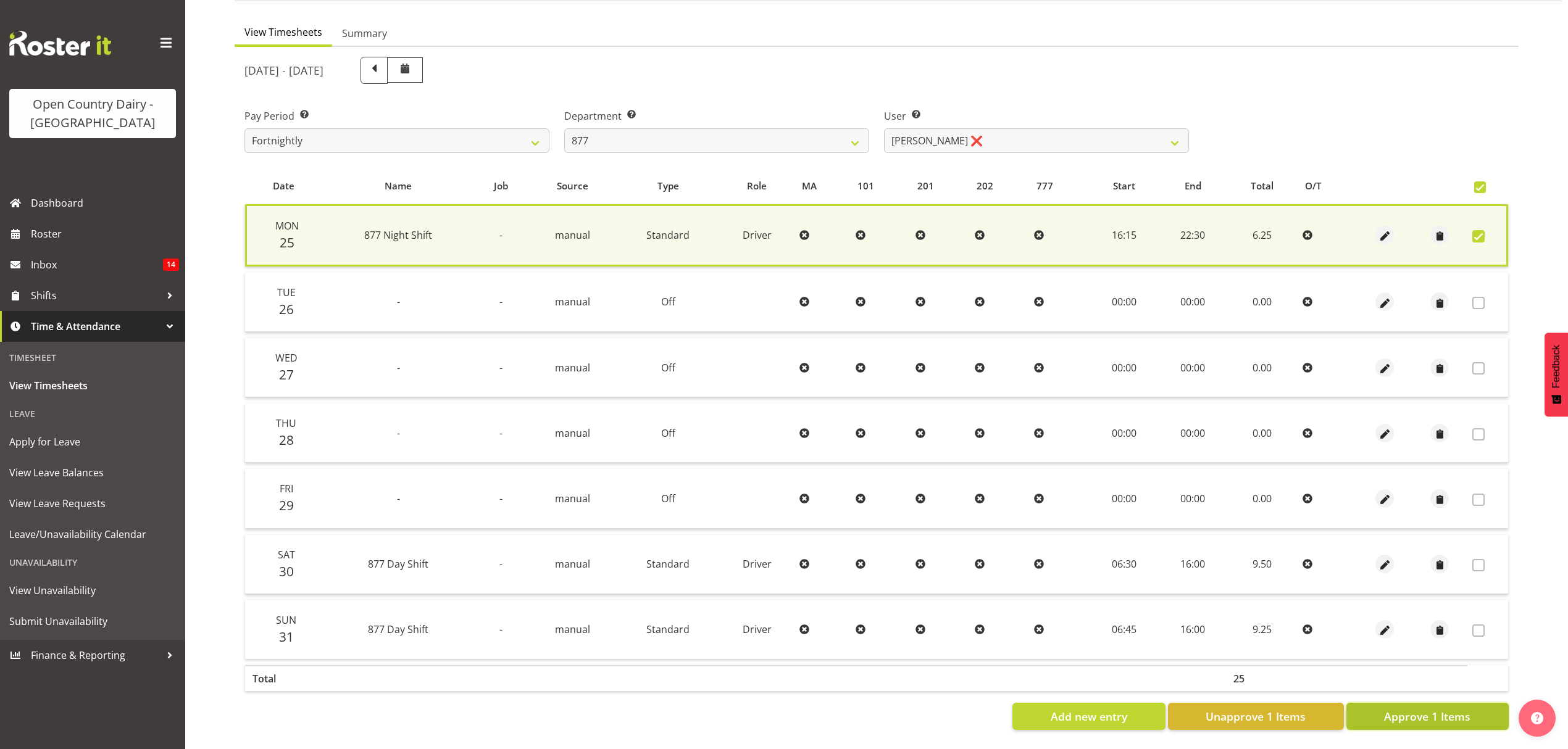
click at [1409, 709] on span "Approve 1 Items" at bounding box center [1427, 716] width 87 height 16
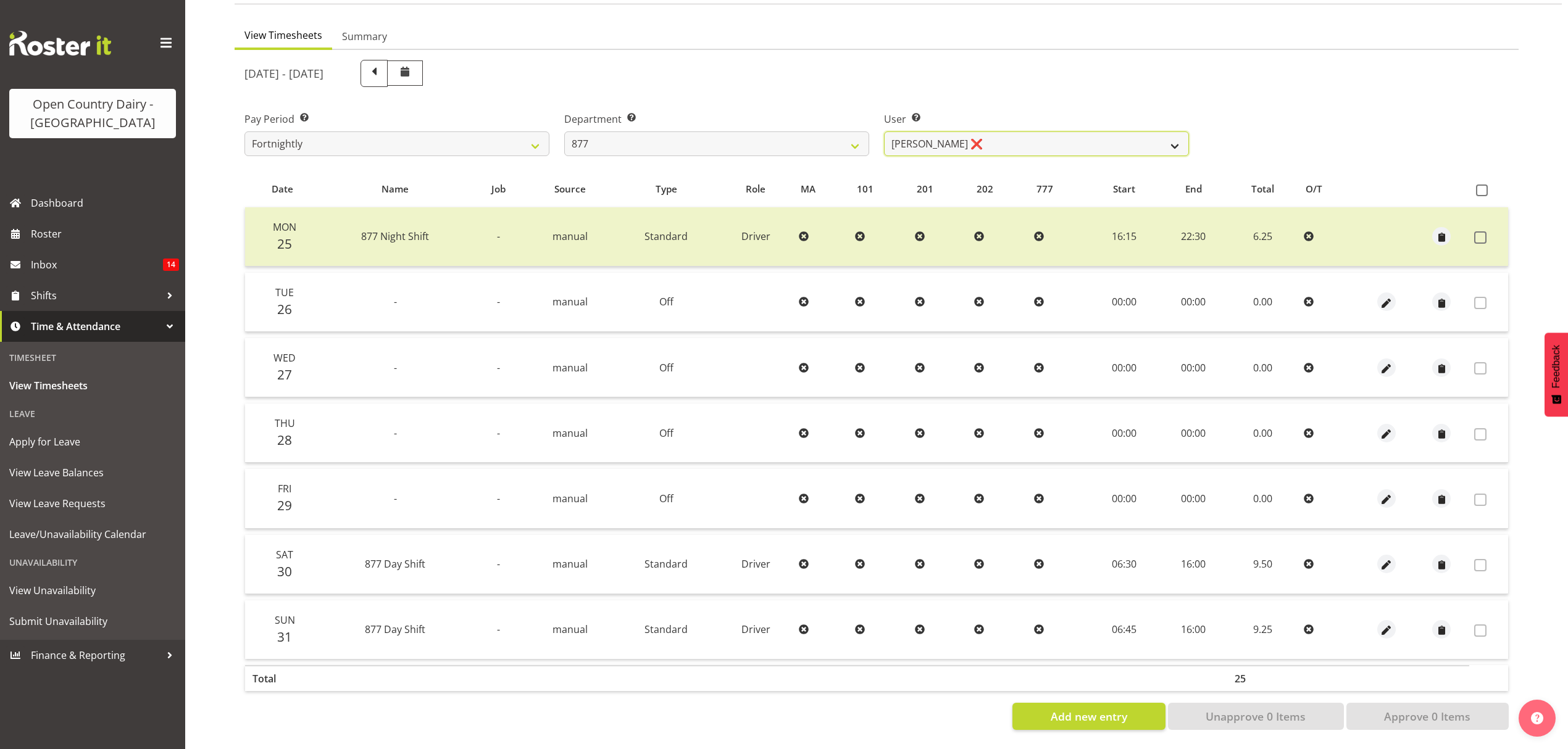
click at [1171, 133] on select "Barry Shields ❌ Callum Wells ❌ Helen Bull ❌ Jase Preston ❌" at bounding box center [1037, 144] width 305 height 25
click at [986, 140] on select "Barry Shields ❌ Callum Wells ❌ Helen Bull ❌ Jase Preston ❌" at bounding box center [1037, 144] width 305 height 25
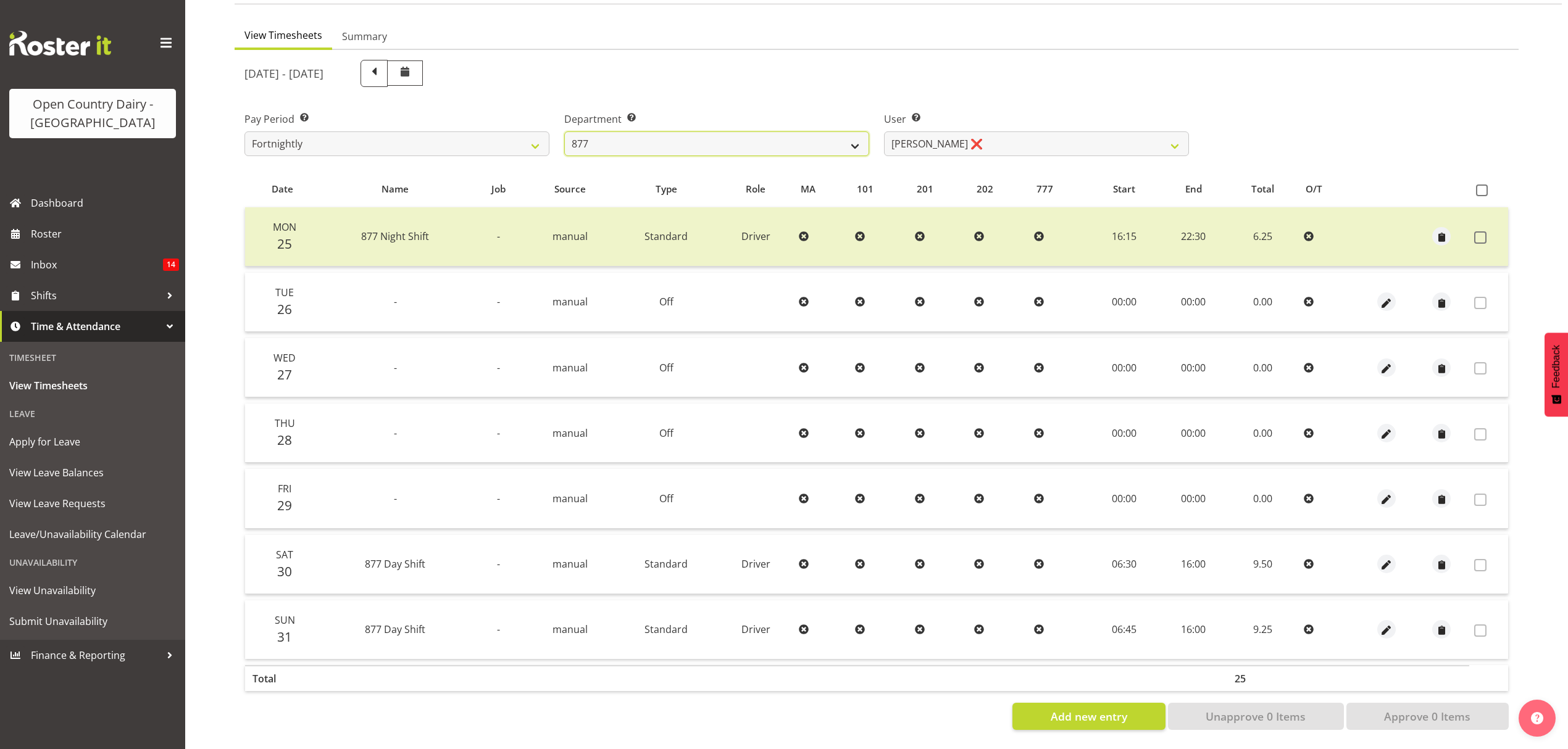
click at [853, 132] on select "734 735 736 737 738 739 851 852 853 854 855 856 858 861 862 865 868 869 870 873" at bounding box center [717, 144] width 305 height 25
click at [564, 131] on select "734 735 736 737 738 739 851 852 853 854 855 856 858 861 862 865 868 869 870 873" at bounding box center [717, 144] width 305 height 25
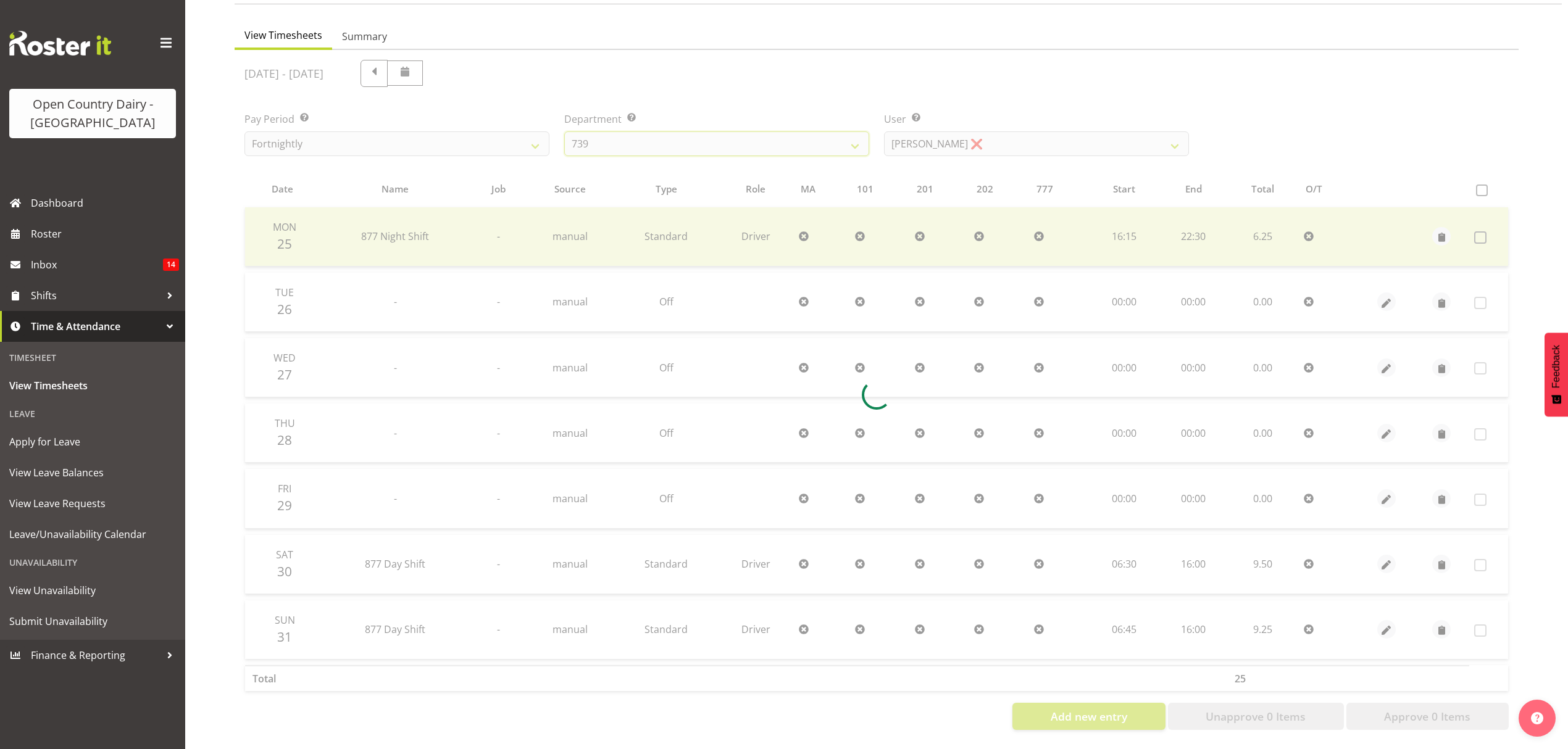
scroll to position [0, 0]
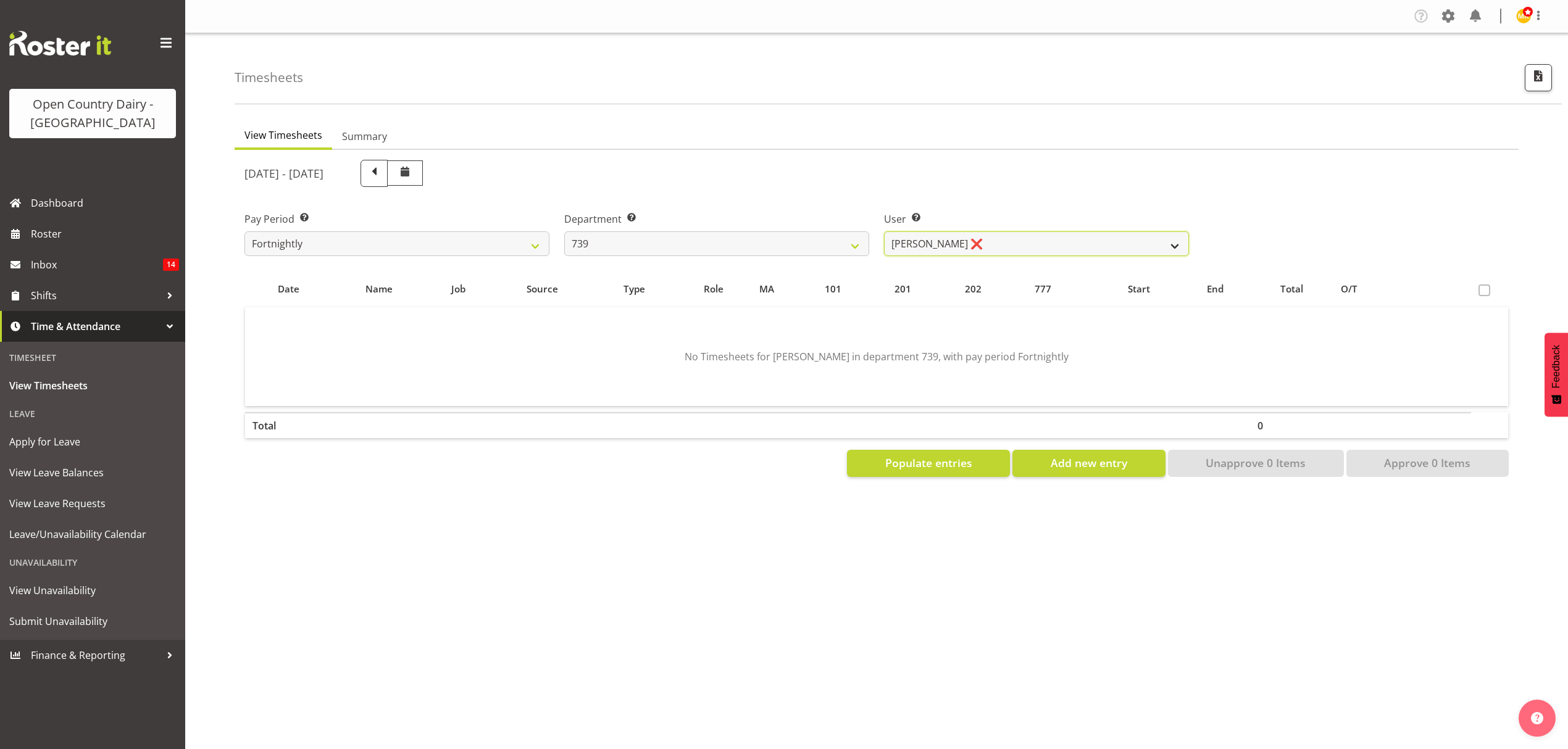
click at [1019, 247] on select "Erika McNaught ❌ Rick Murphy ❌ Tish Veint ❌" at bounding box center [1037, 243] width 305 height 25
click at [838, 245] on select "734 735 736 737 738 739 851 852 853 854 855 856 858 861 862 865 868 869 870 873" at bounding box center [717, 243] width 305 height 25
click at [564, 231] on select "734 735 736 737 738 739 851 852 853 854 855 856 858 861 862 865 868 869 870 873" at bounding box center [717, 243] width 305 height 25
click at [0, 0] on div at bounding box center [0, 0] width 0 height 0
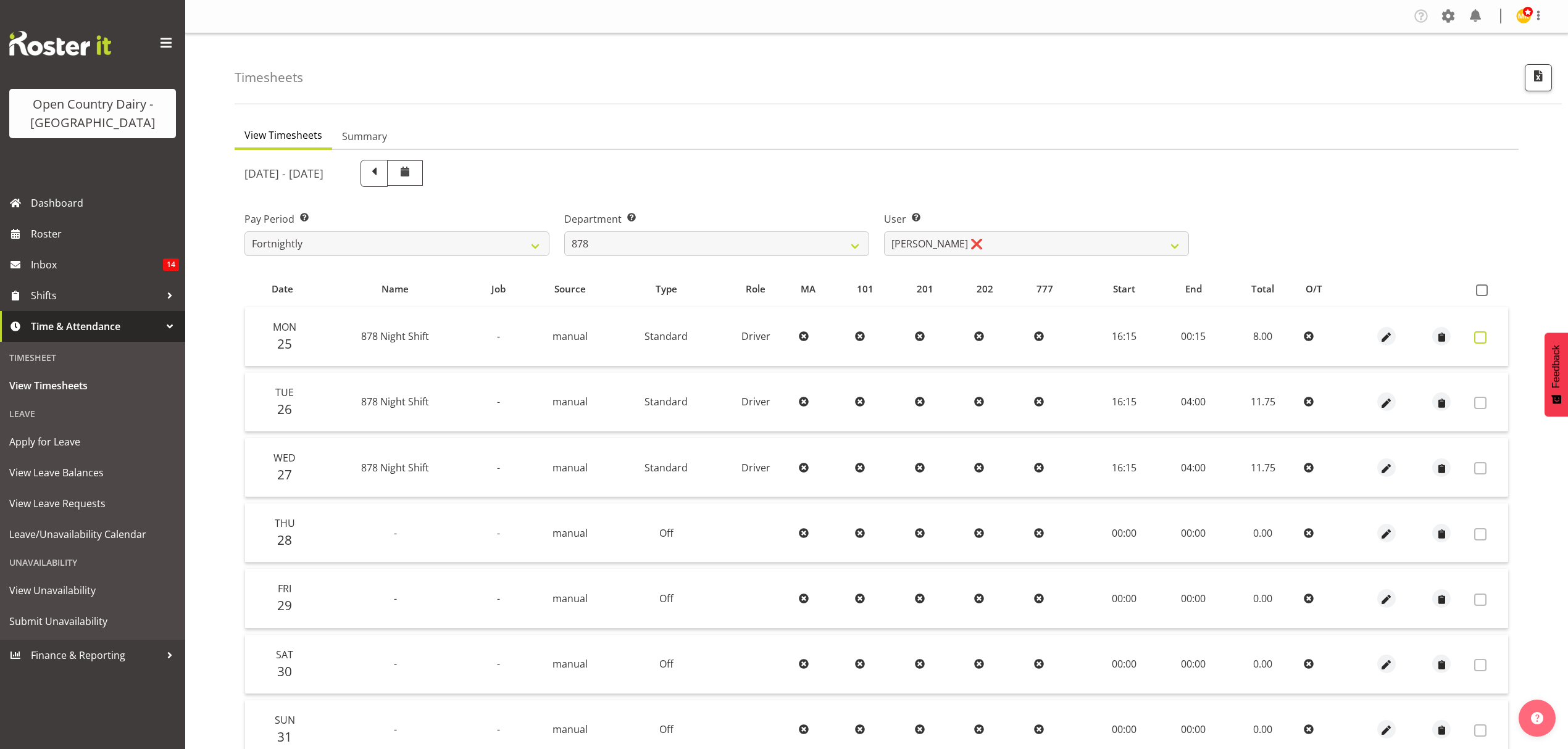
click at [1477, 336] on span at bounding box center [1480, 337] width 12 height 12
click at [1478, 340] on span at bounding box center [1480, 337] width 12 height 12
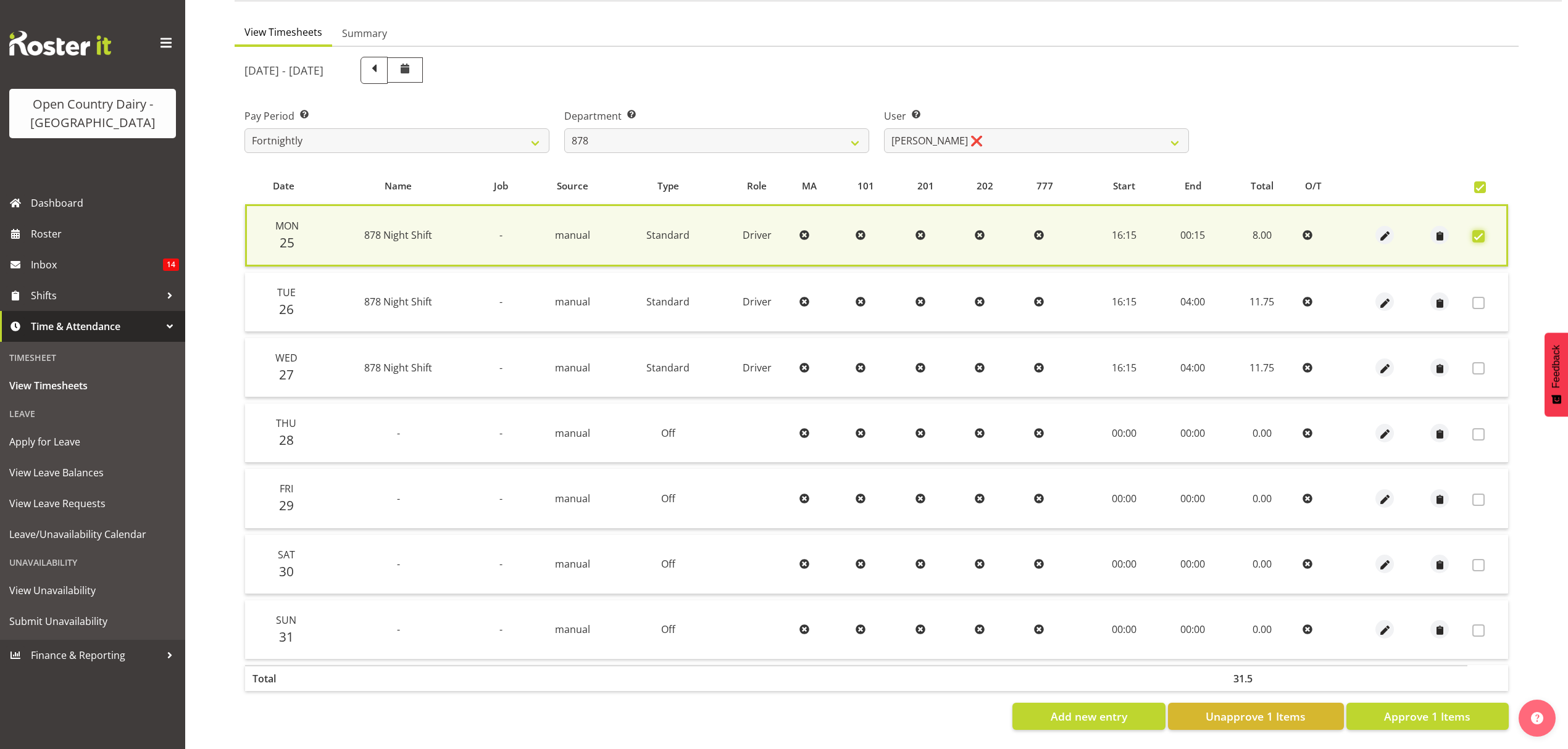
scroll to position [111, 0]
click at [1437, 709] on span "Approve 1 Items" at bounding box center [1427, 716] width 87 height 16
click at [1437, 705] on div "Add new entry Unapprove 1 Items Approve 1 Items" at bounding box center [876, 716] width 1264 height 27
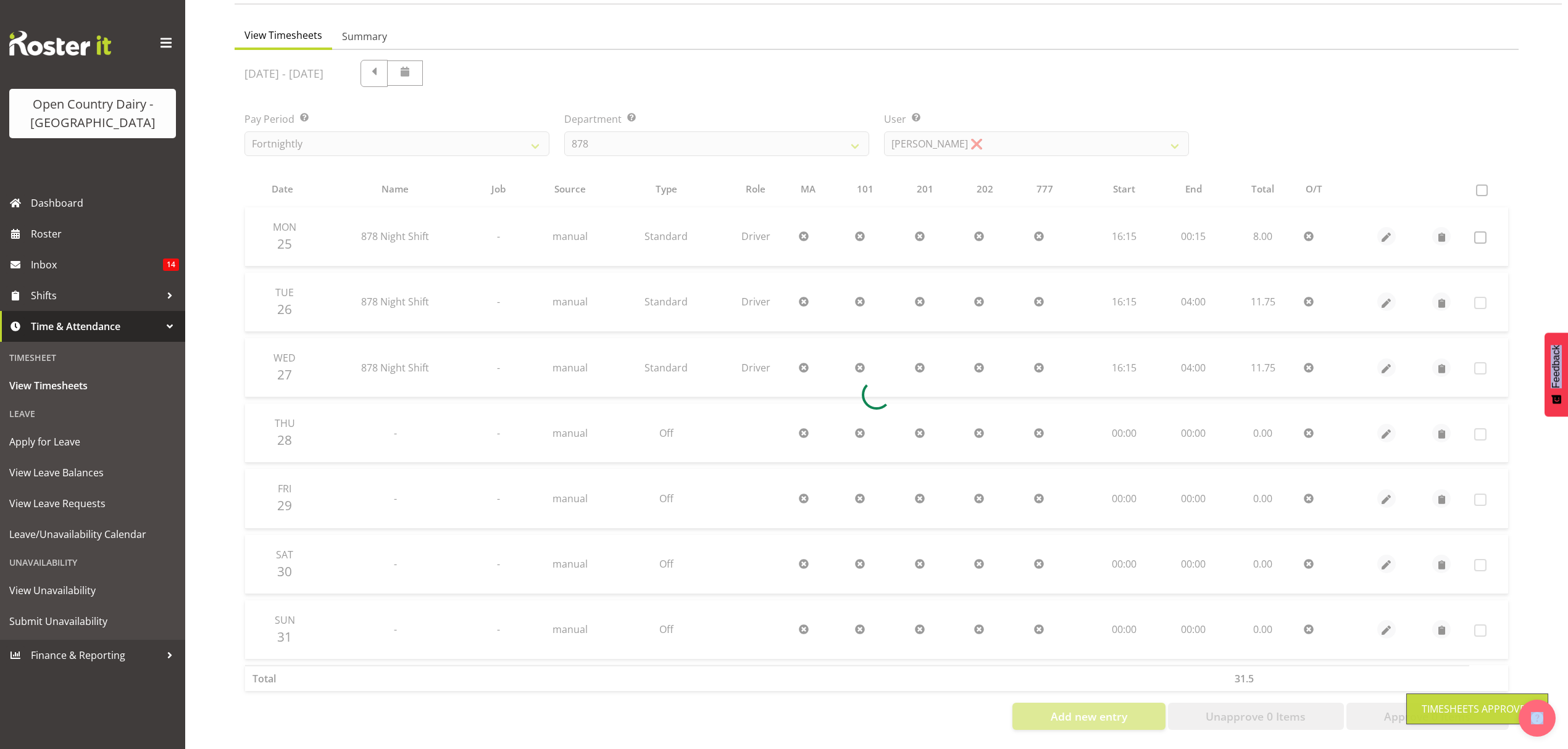
scroll to position [109, 0]
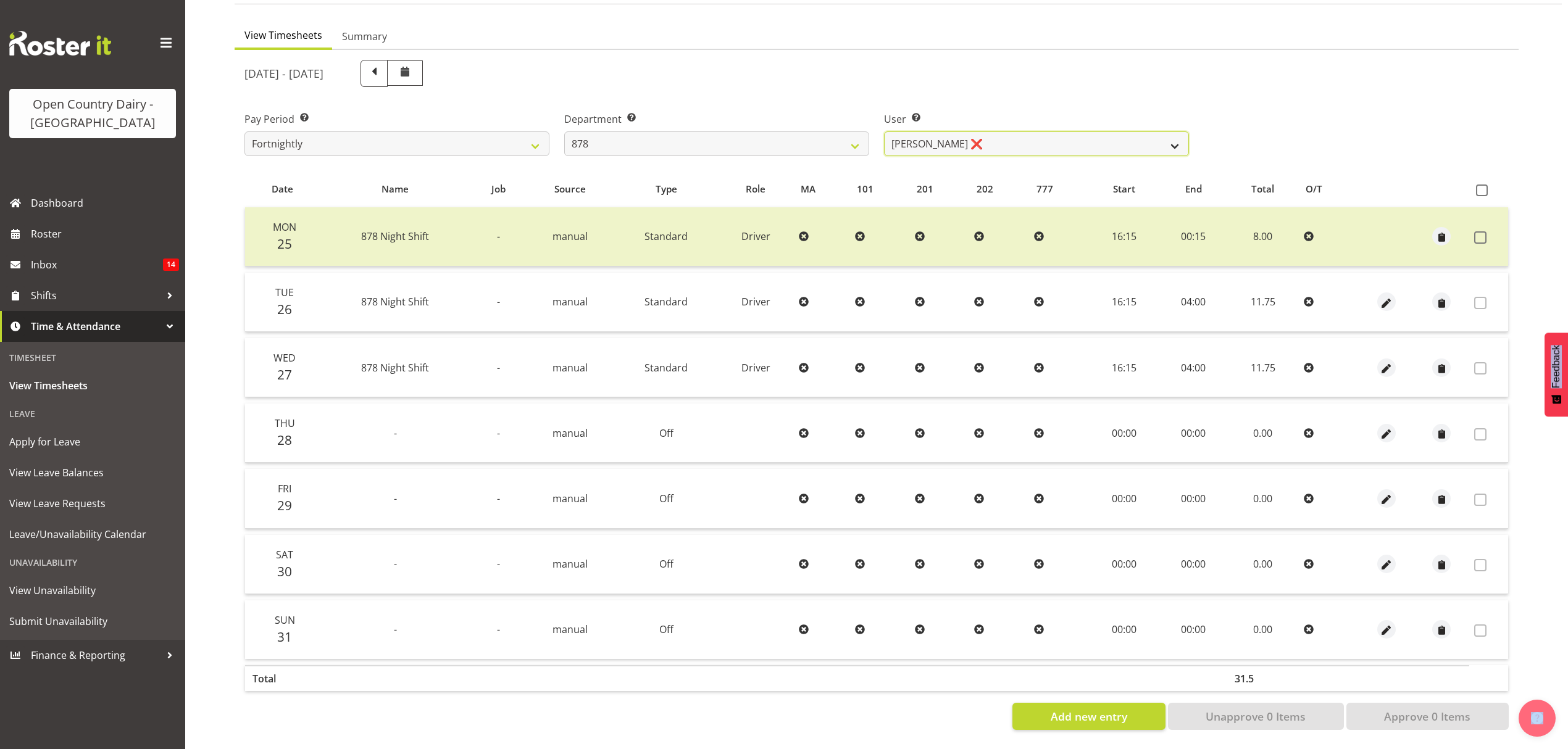
click at [1124, 131] on select "Athol Warnock ❌ Dean Tither ❌ Joshua Treymane ❌ Vinkie Botha ❌" at bounding box center [1037, 144] width 305 height 25
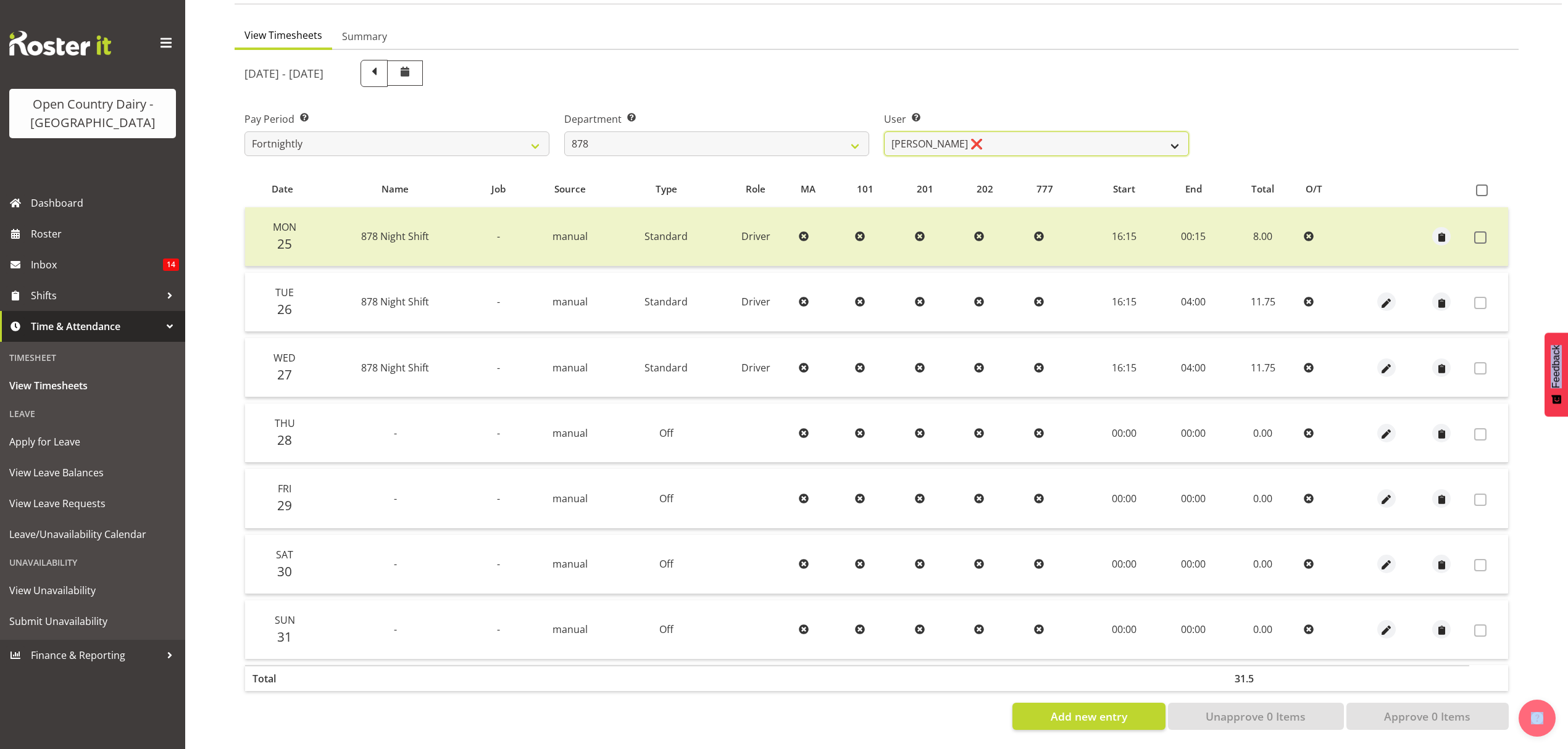
click at [884, 131] on select "Athol Warnock ❌ Dean Tither ❌ Joshua Treymane ❌ Vinkie Botha ❌" at bounding box center [1037, 144] width 305 height 25
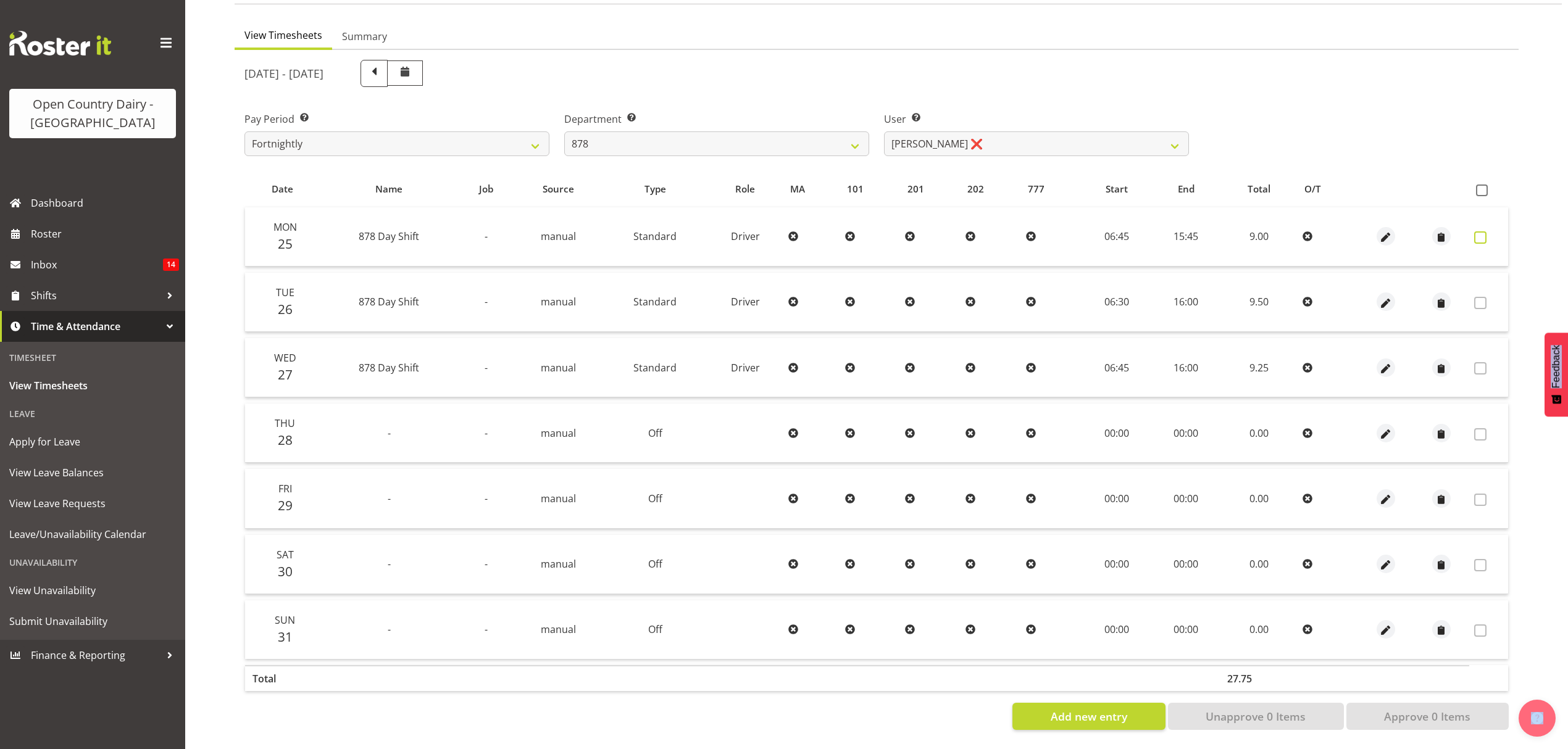
click at [1479, 231] on span at bounding box center [1480, 237] width 12 height 12
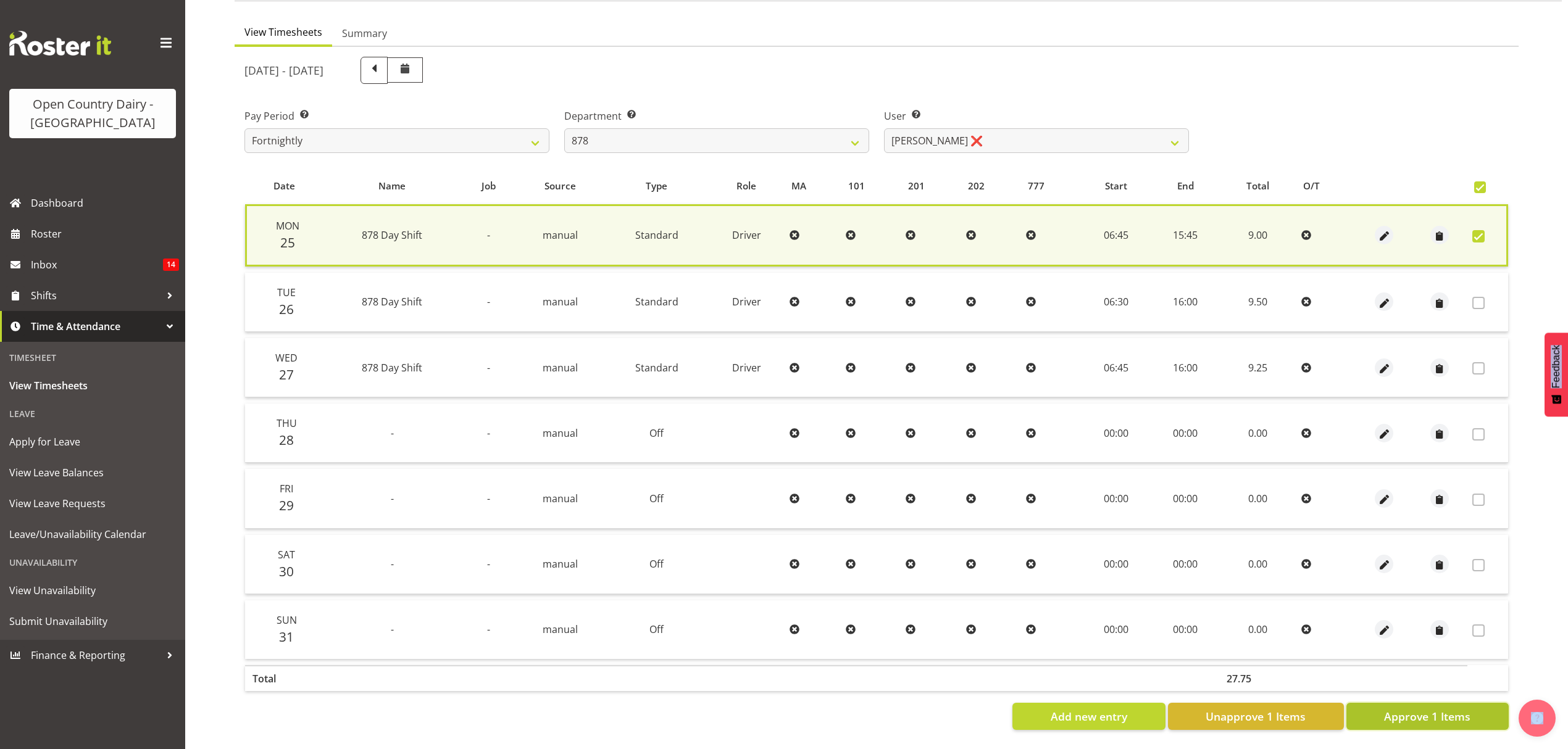
click at [1394, 709] on span "Approve 1 Items" at bounding box center [1427, 716] width 87 height 16
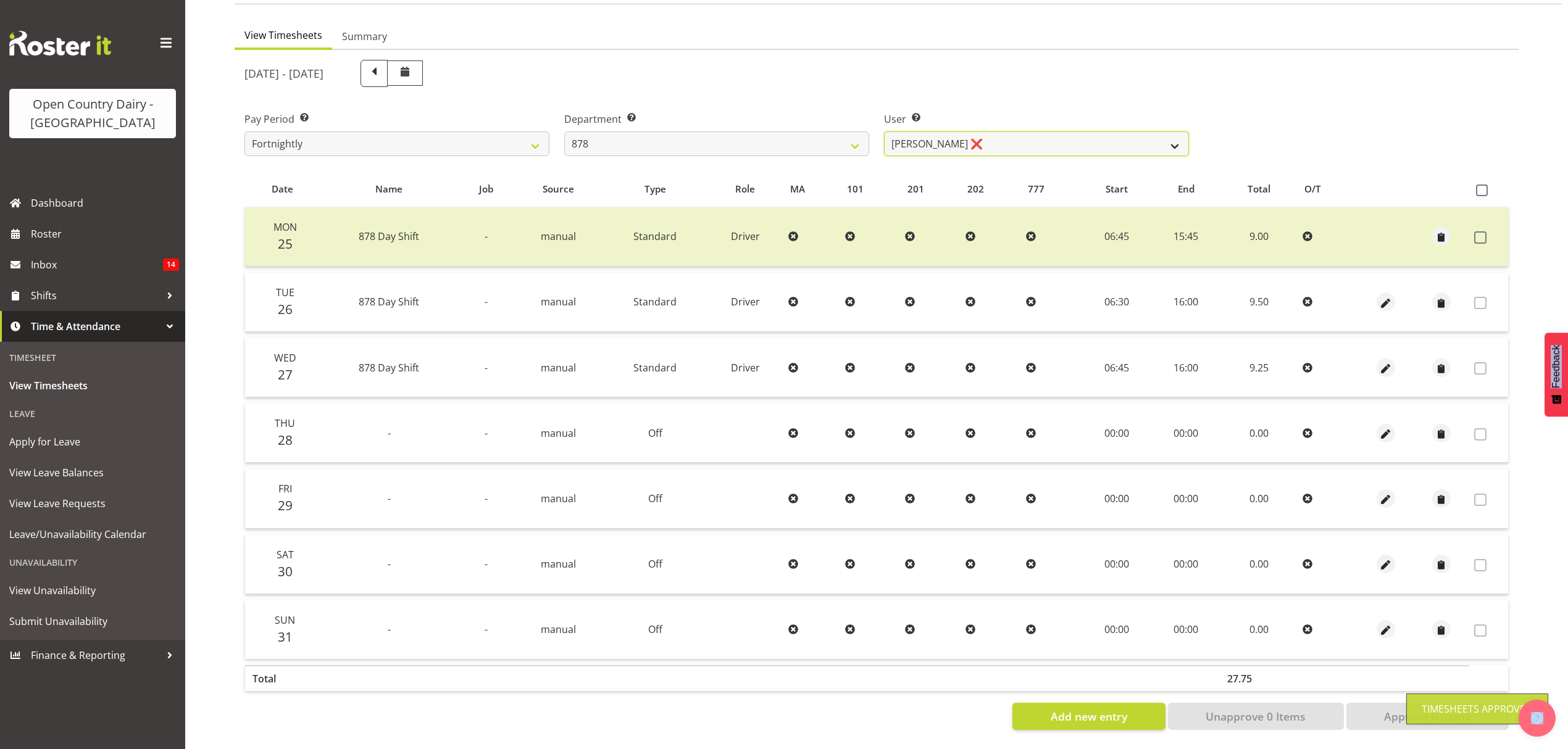
click at [1171, 131] on select "Athol Warnock ❌ Dean Tither ❌ Joshua Treymane ❌ Vinkie Botha ❌" at bounding box center [1037, 144] width 305 height 25
click at [856, 133] on select "734 735 736 737 738 739 851 852 853 854 855 856 858 861 862 865 868 869 870 873" at bounding box center [717, 144] width 305 height 25
click at [564, 131] on select "734 735 736 737 738 739 851 852 853 854 855 856 858 861 862 865 868 869 870 873" at bounding box center [717, 144] width 305 height 25
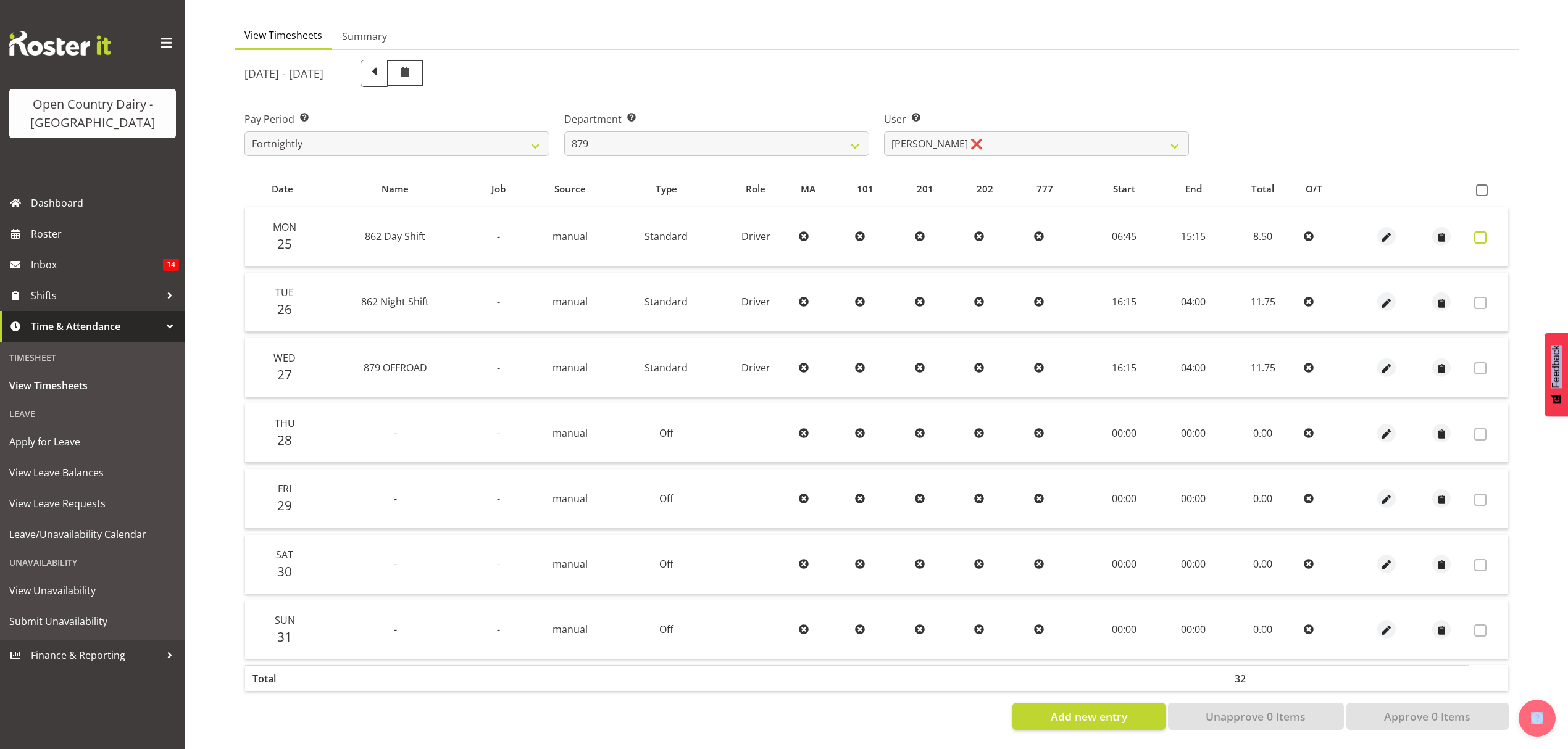
click at [1485, 231] on span at bounding box center [1480, 237] width 12 height 12
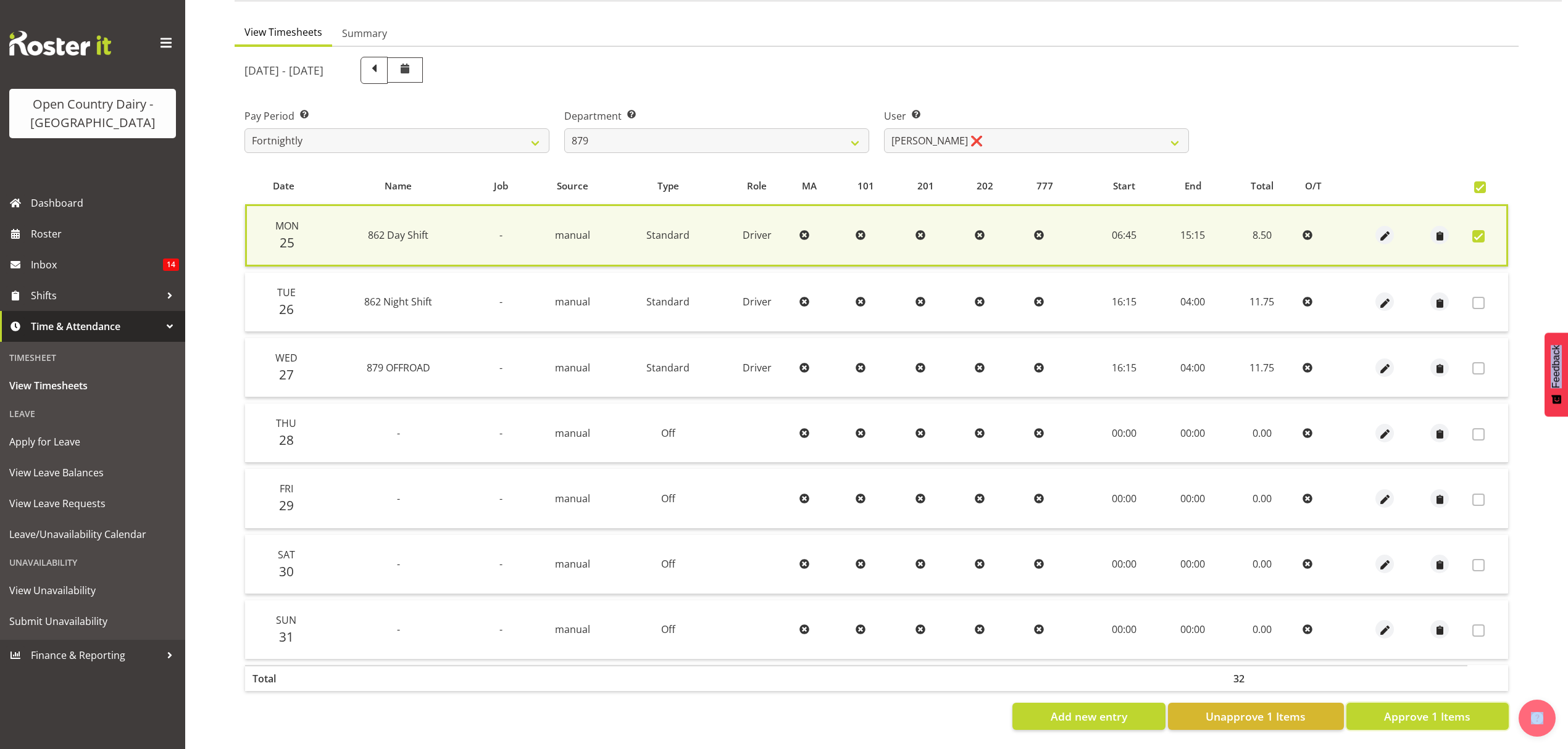
click at [1423, 709] on span "Approve 1 Items" at bounding box center [1427, 716] width 87 height 16
click at [1422, 703] on div "Add new entry Unapprove 1 Items Approve 1 Items" at bounding box center [876, 716] width 1264 height 27
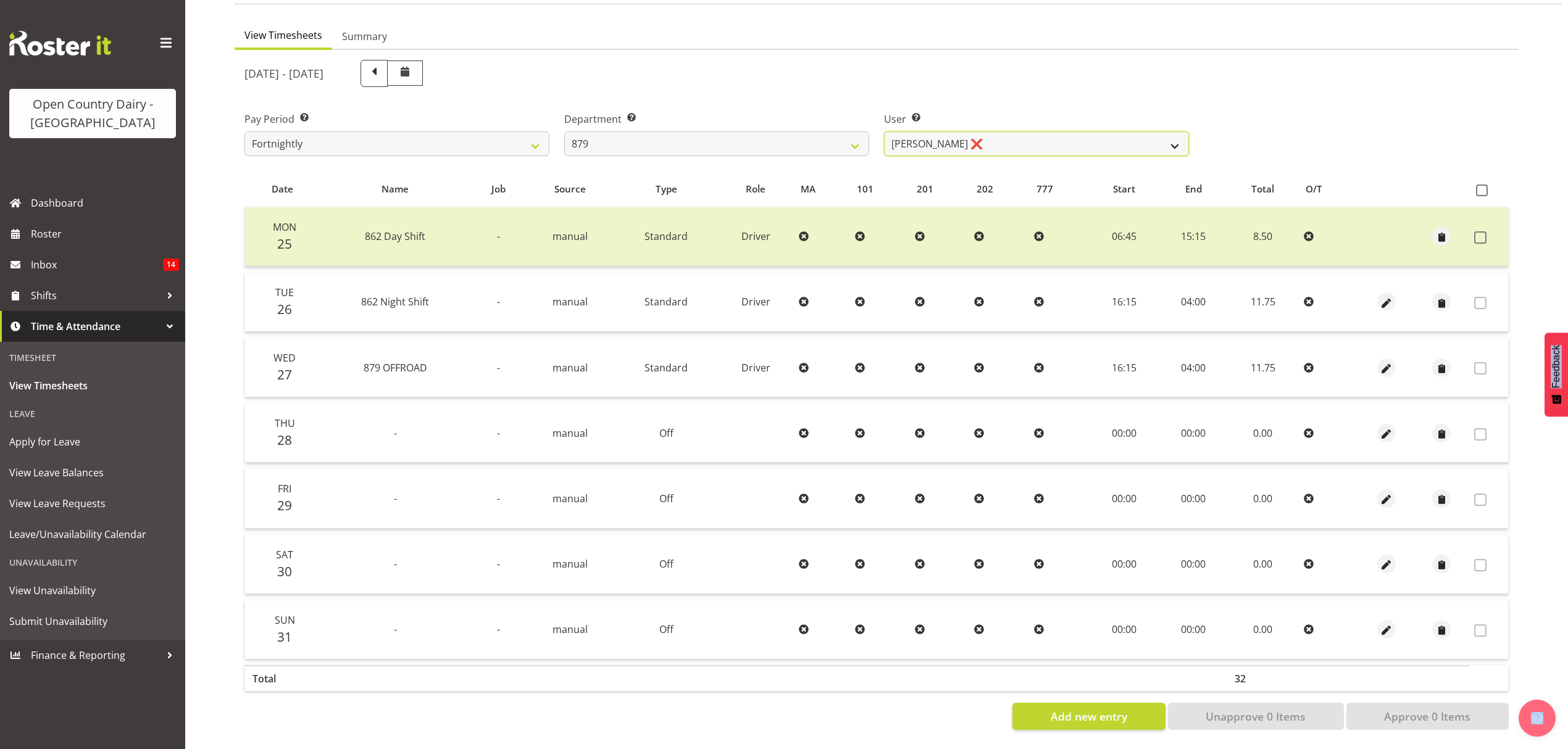
click at [1085, 131] on select "Bryan Windle ❌ John Dalton ❌ Rodney Hamilton ❌ Tony Corr ❌" at bounding box center [1037, 144] width 305 height 25
click at [884, 131] on select "Bryan Windle ❌ John Dalton ❌ Rodney Hamilton ❌ Tony Corr ❌" at bounding box center [1037, 144] width 305 height 25
click at [0, 0] on div at bounding box center [0, 0] width 0 height 0
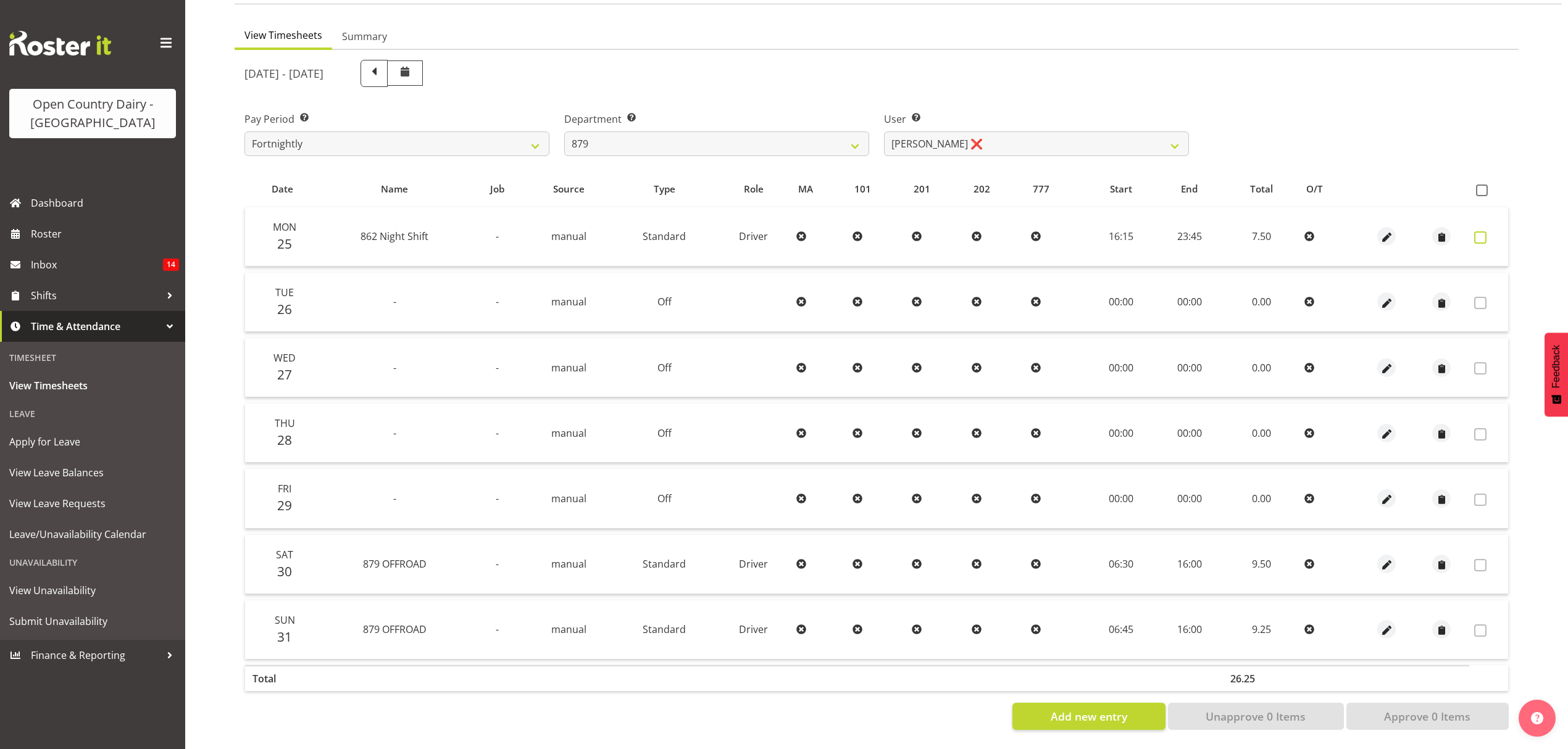
click at [1488, 231] on label at bounding box center [1484, 237] width 19 height 12
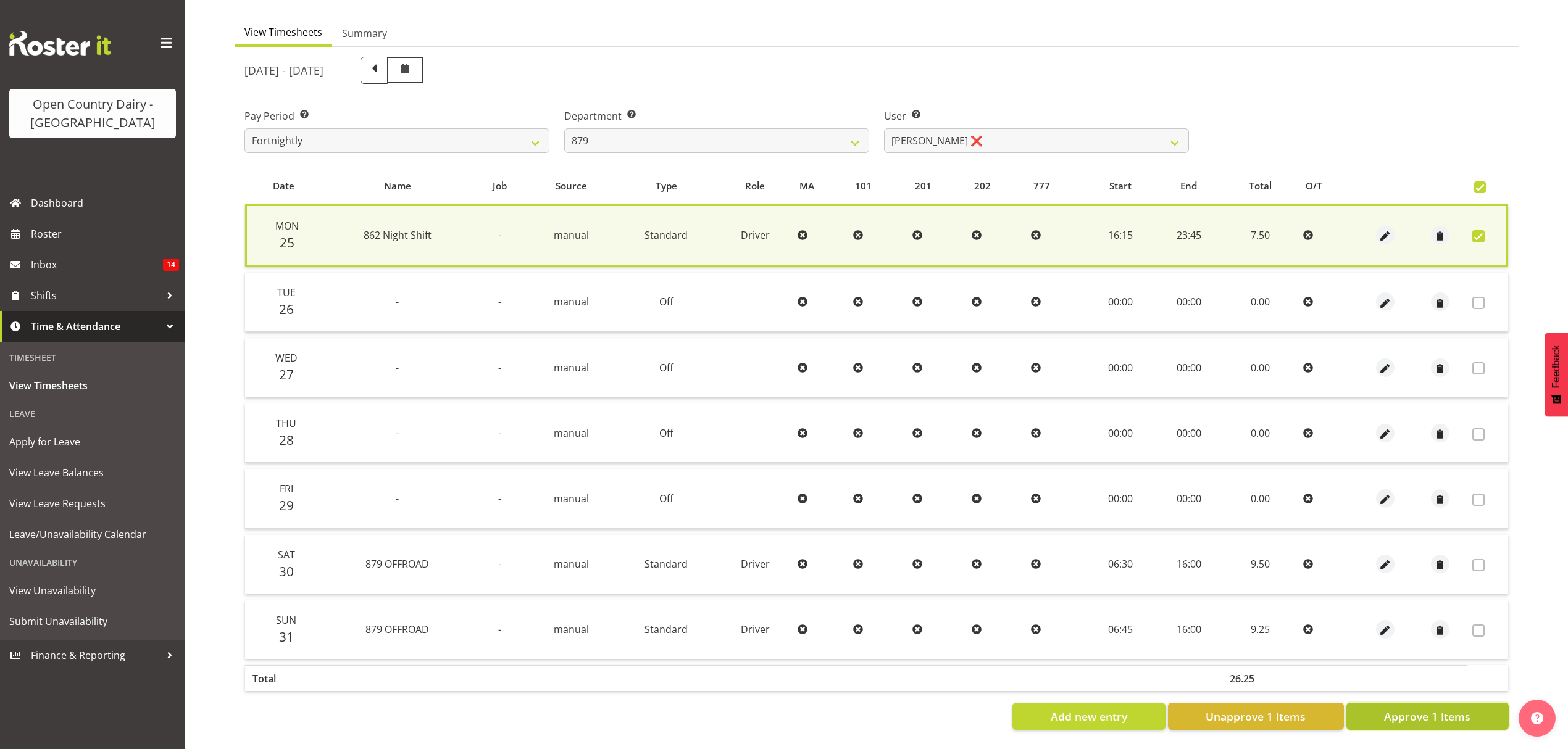
click at [1408, 709] on span "Approve 1 Items" at bounding box center [1427, 716] width 87 height 16
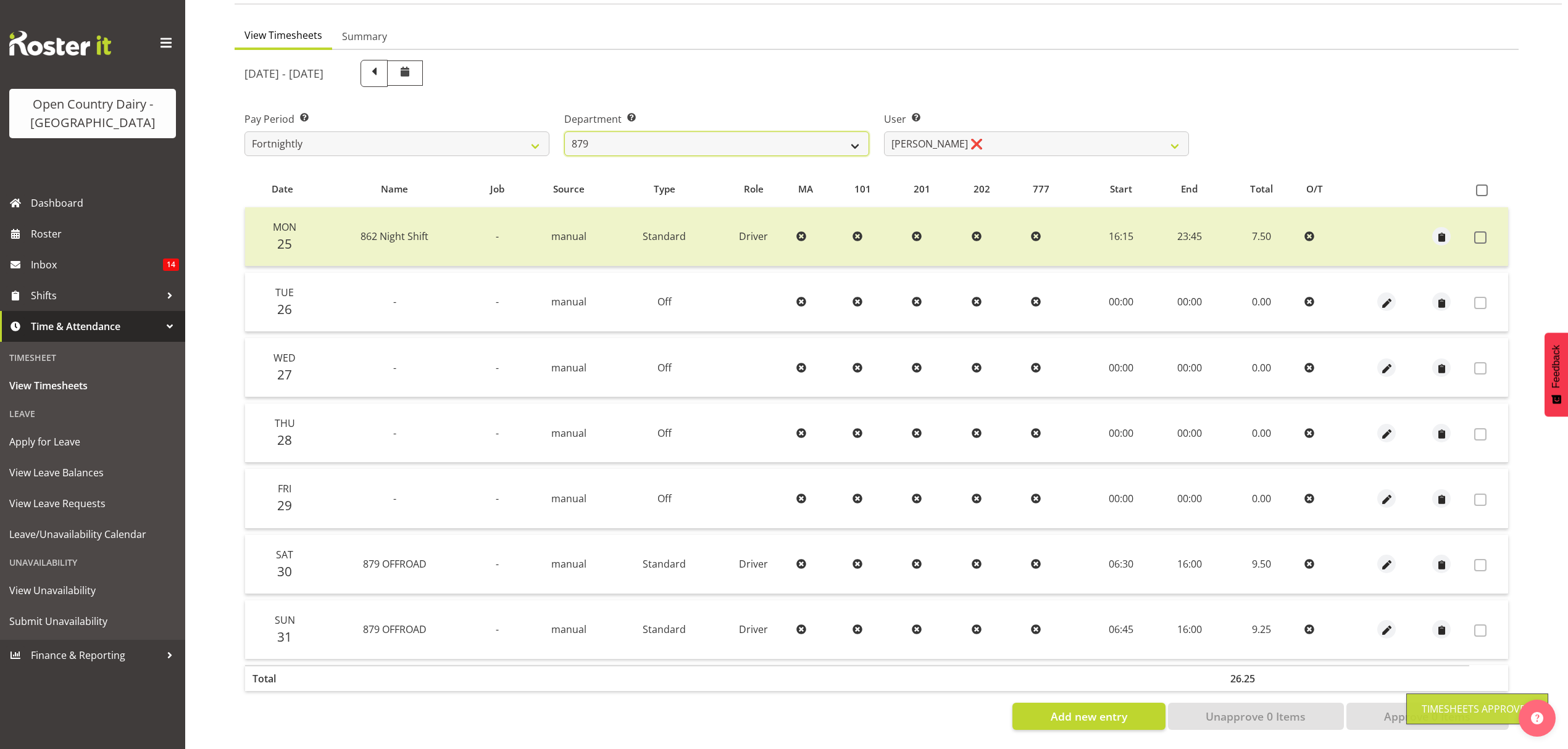
click at [855, 134] on select "734 735 736 737 738 739 851 852 853 854 855 856 858 861 862 865 868 869 870 873" at bounding box center [717, 144] width 305 height 25
click at [564, 131] on select "734 735 736 737 738 739 851 852 853 854 855 856 858 861 862 865 868 869 870 873" at bounding box center [717, 144] width 305 height 25
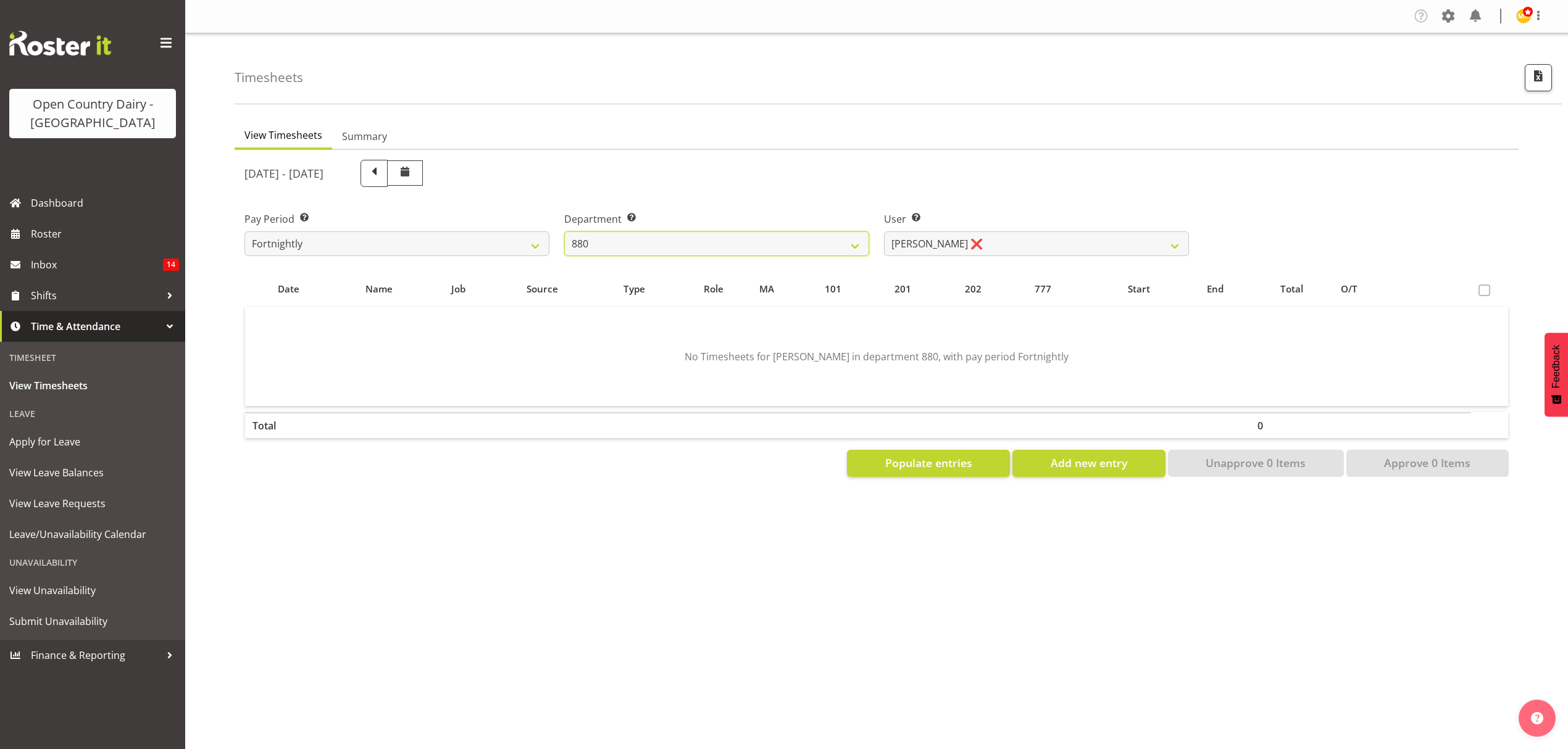
scroll to position [0, 0]
click at [1096, 244] on select "Andrew Poole ❌ Philip Shanks ❌ Shaun McNaught ❌ Tania Unahi ❌" at bounding box center [1037, 243] width 305 height 25
click at [884, 231] on select "Andrew Poole ❌ Philip Shanks ❌ Shaun McNaught ❌ Tania Unahi ❌" at bounding box center [1037, 243] width 305 height 25
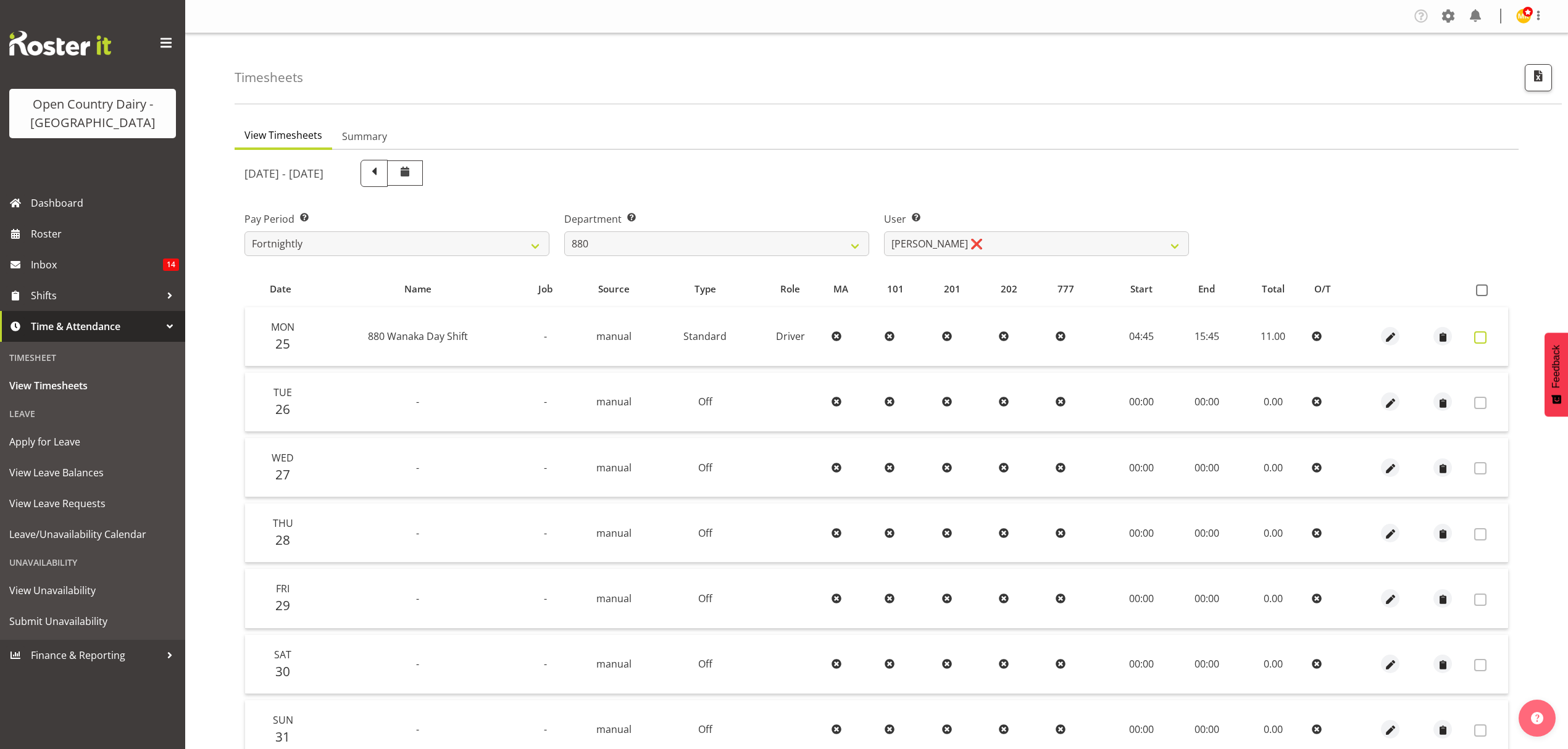
click at [1485, 334] on span at bounding box center [1480, 337] width 12 height 12
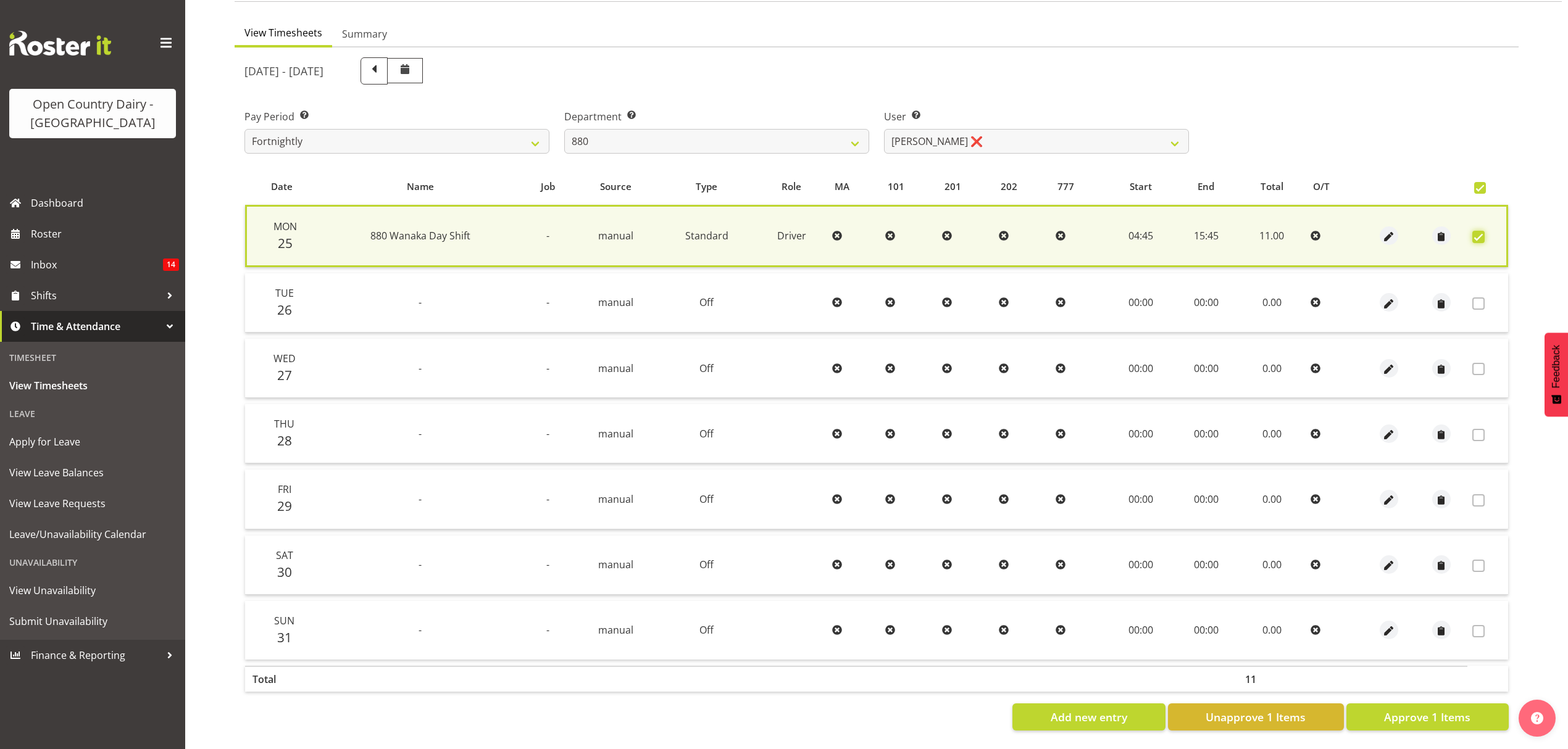
scroll to position [111, 0]
click at [1423, 709] on span "Approve 1 Items" at bounding box center [1427, 716] width 87 height 16
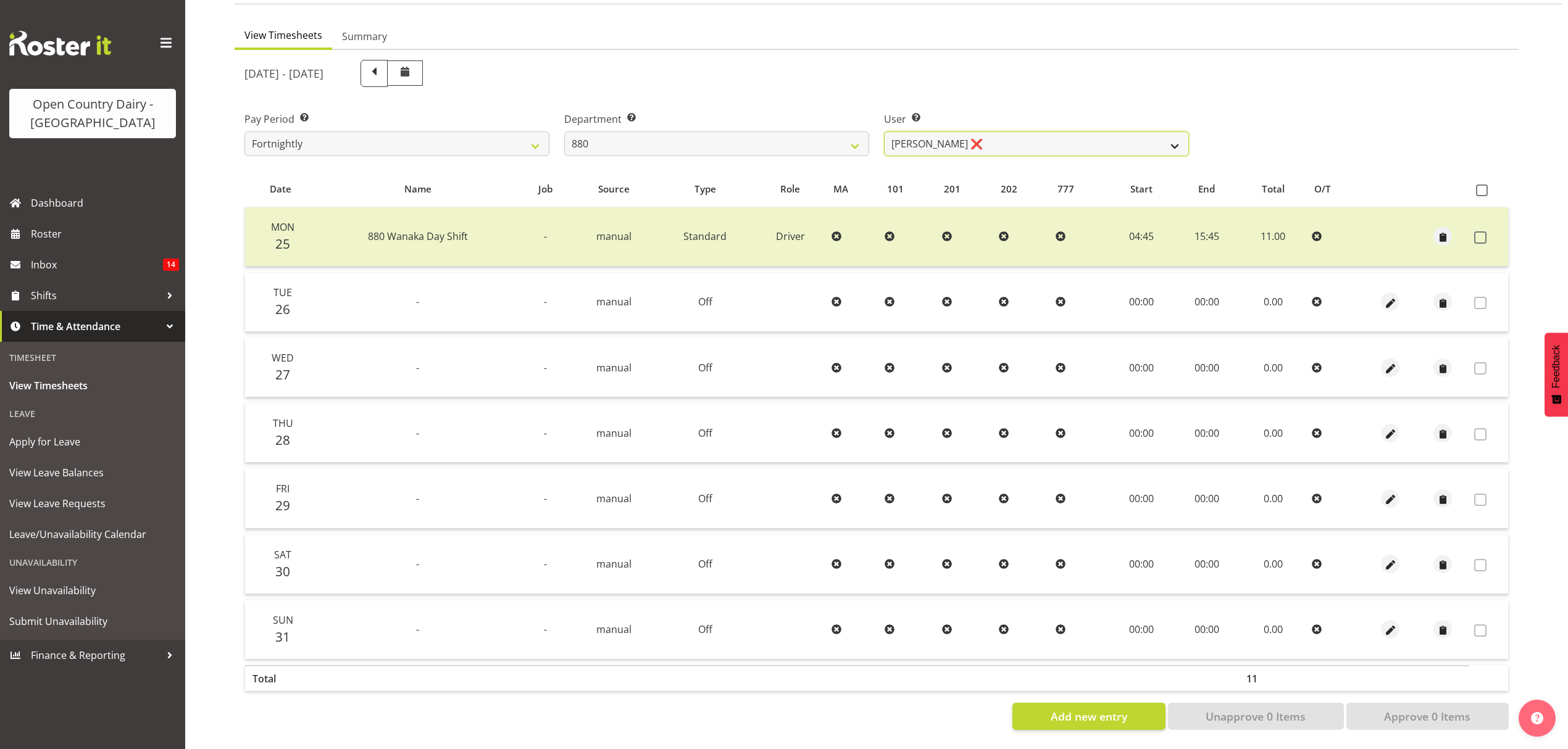
click at [1158, 131] on select "Andrew Poole ❌ Philip Shanks ❌ Shaun McNaught ❌ Tania Unahi ❌" at bounding box center [1037, 144] width 305 height 25
click at [851, 138] on select "734 735 736 737 738 739 851 852 853 854 855 856 858 861 862 865 868 869 870 873" at bounding box center [717, 144] width 305 height 25
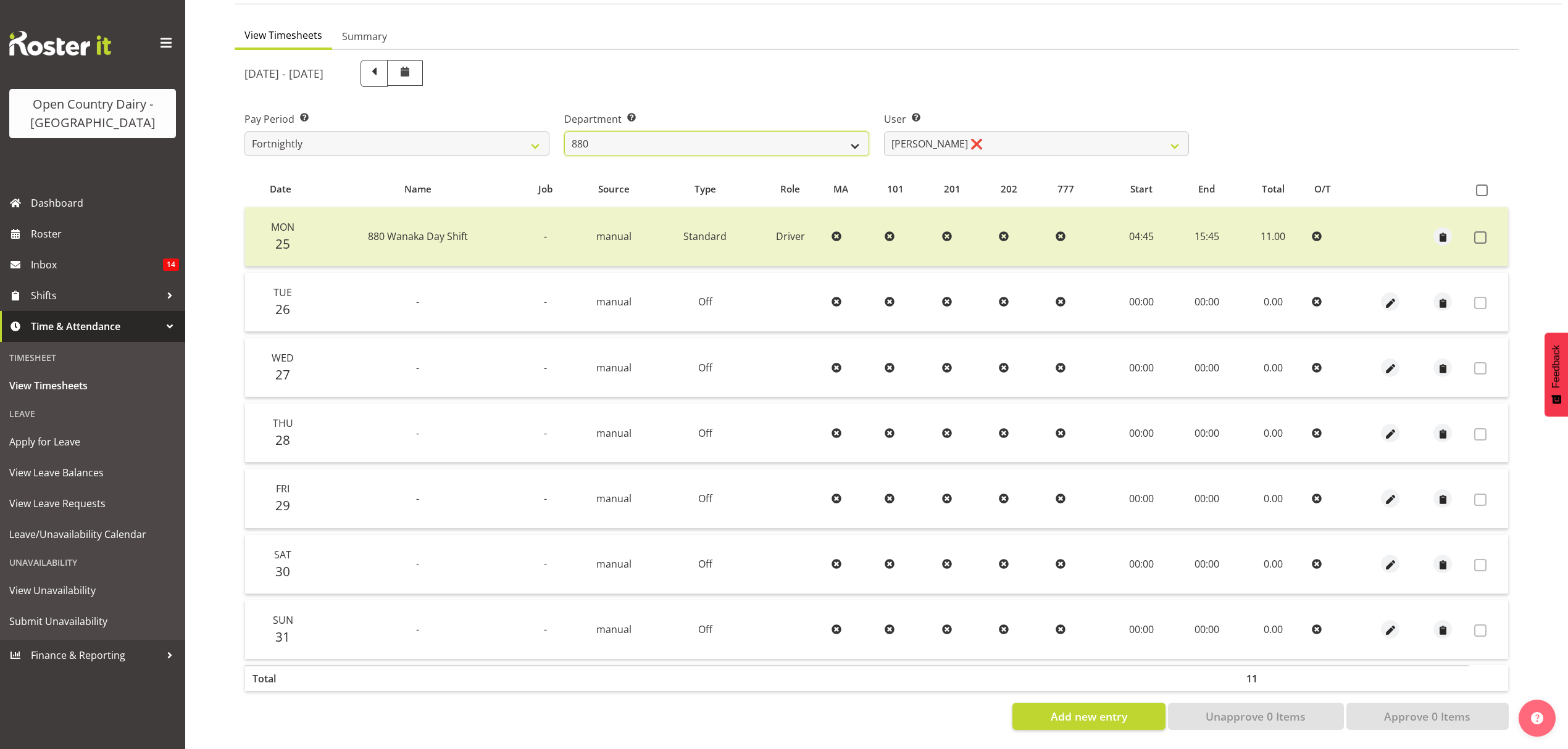
click at [851, 138] on select "734 735 736 737 738 739 851 852 853 854 855 856 858 861 862 865 868 869 870 873" at bounding box center [717, 144] width 305 height 25
click at [564, 131] on select "734 735 736 737 738 739 851 852 853 854 855 856 858 861 862 865 868 869 870 873" at bounding box center [717, 144] width 305 height 25
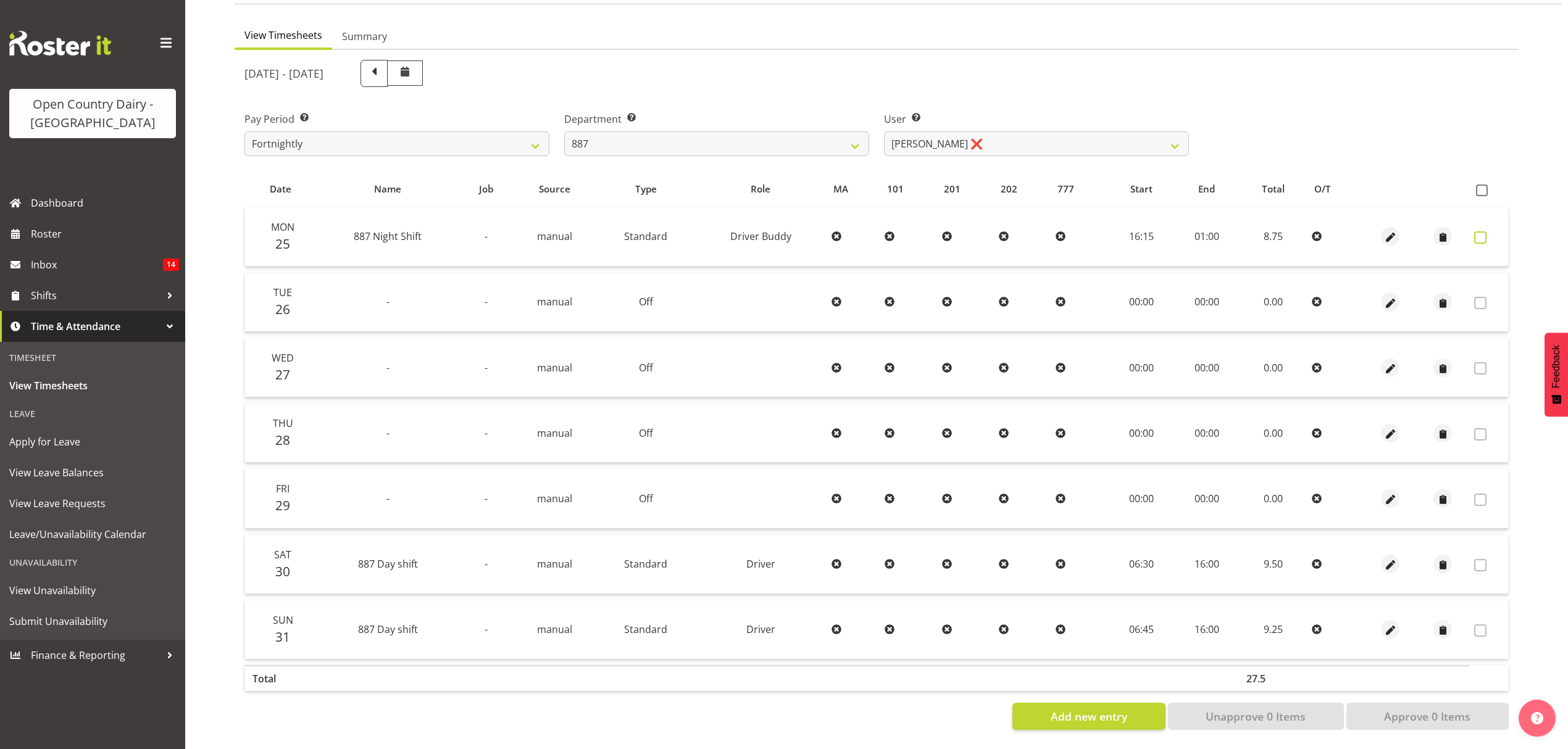
click at [1485, 231] on span at bounding box center [1480, 237] width 12 height 12
click at [1485, 231] on label at bounding box center [1484, 237] width 19 height 12
click at [1471, 227] on td at bounding box center [1489, 237] width 39 height 59
click at [1485, 231] on span at bounding box center [1480, 237] width 12 height 12
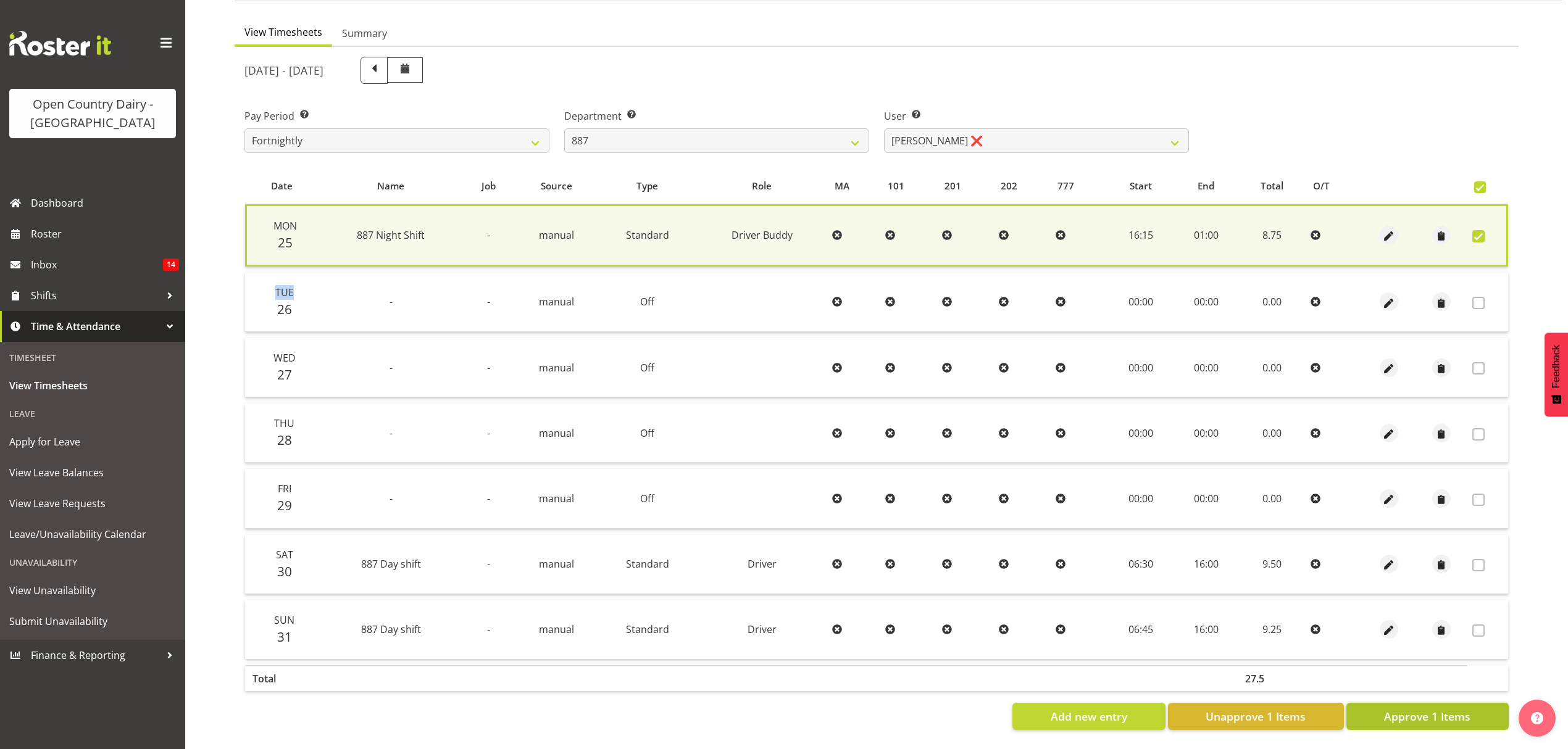
click at [1401, 717] on button "Approve 1 Items" at bounding box center [1427, 716] width 162 height 27
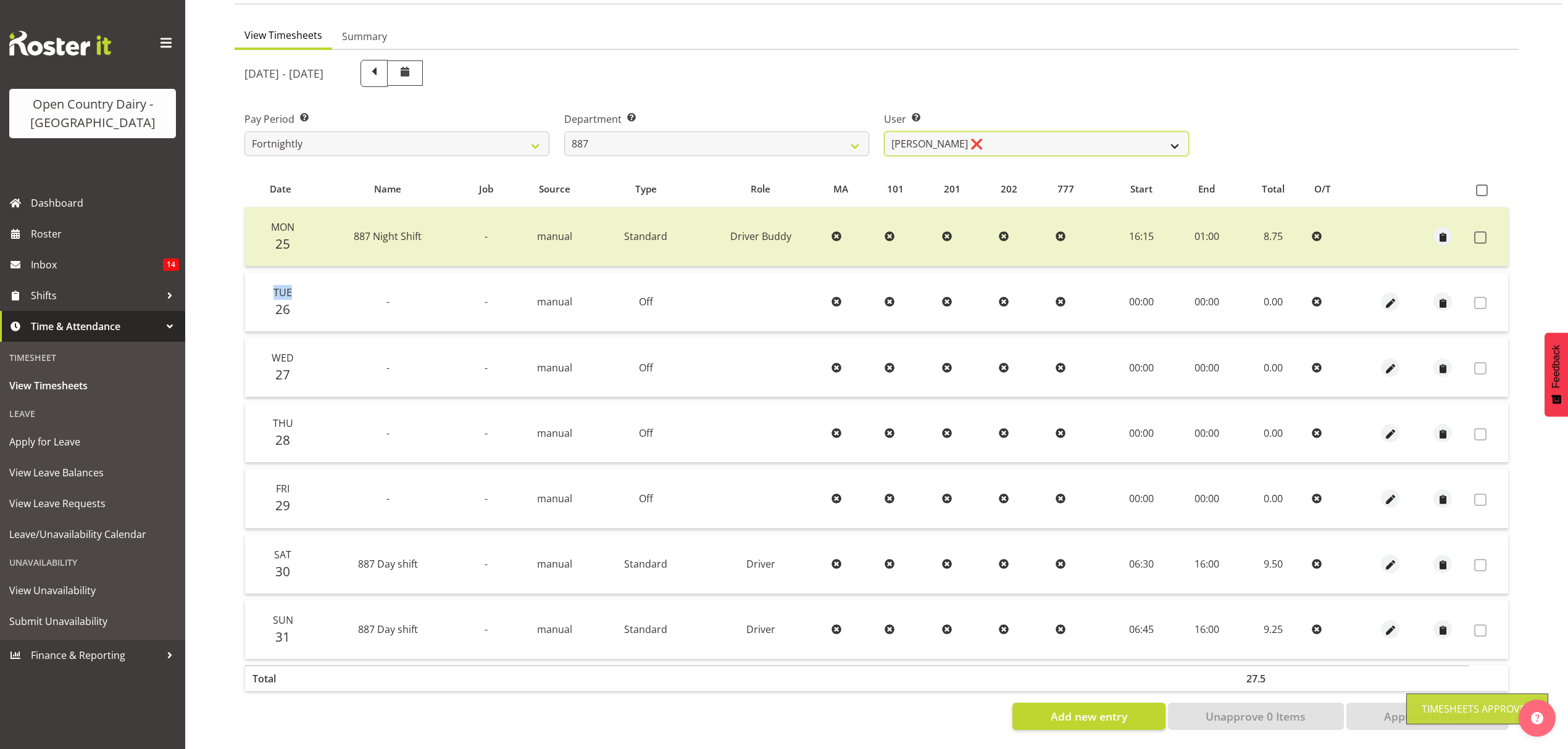
click at [1151, 133] on select "Andrew Muir ❌ Bruce Spencer ❌ Neville Hoatten ❌ Warren Tempelman ❌" at bounding box center [1037, 144] width 305 height 25
click at [884, 131] on select "Andrew Muir ❌ Bruce Spencer ❌ Neville Hoatten ❌ Warren Tempelman ❌" at bounding box center [1037, 144] width 305 height 25
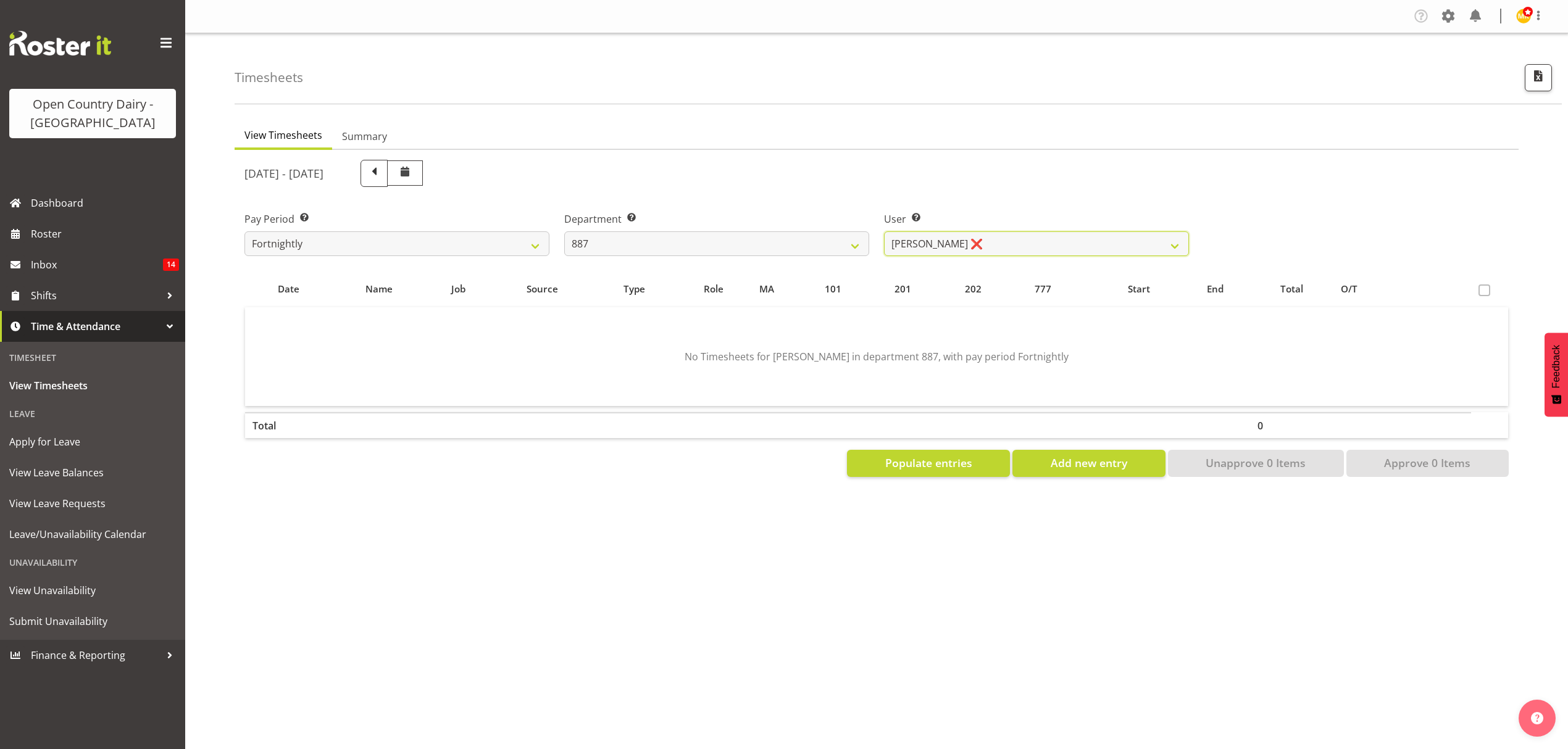
scroll to position [0, 0]
click at [1158, 238] on select "Andrew Muir ❌ Bruce Spencer ❌ Neville Hoatten ❌ Warren Tempelman ❌" at bounding box center [1037, 243] width 305 height 25
click at [884, 231] on select "Andrew Muir ❌ Bruce Spencer ❌ Neville Hoatten ❌ Warren Tempelman ❌" at bounding box center [1037, 243] width 305 height 25
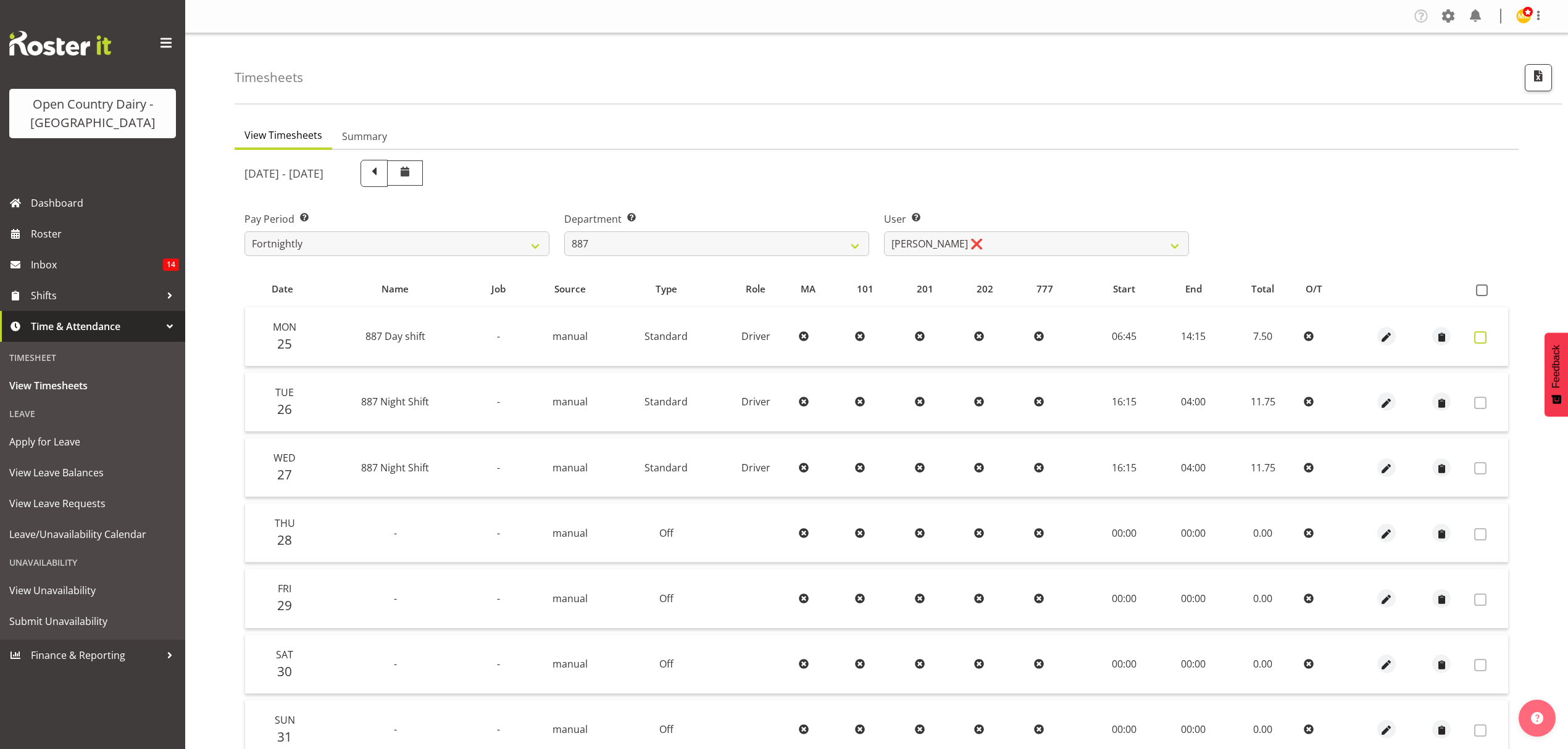
click at [1482, 338] on span at bounding box center [1480, 337] width 12 height 12
click at [1482, 337] on span at bounding box center [1480, 337] width 12 height 12
click at [1483, 342] on span at bounding box center [1480, 337] width 12 height 12
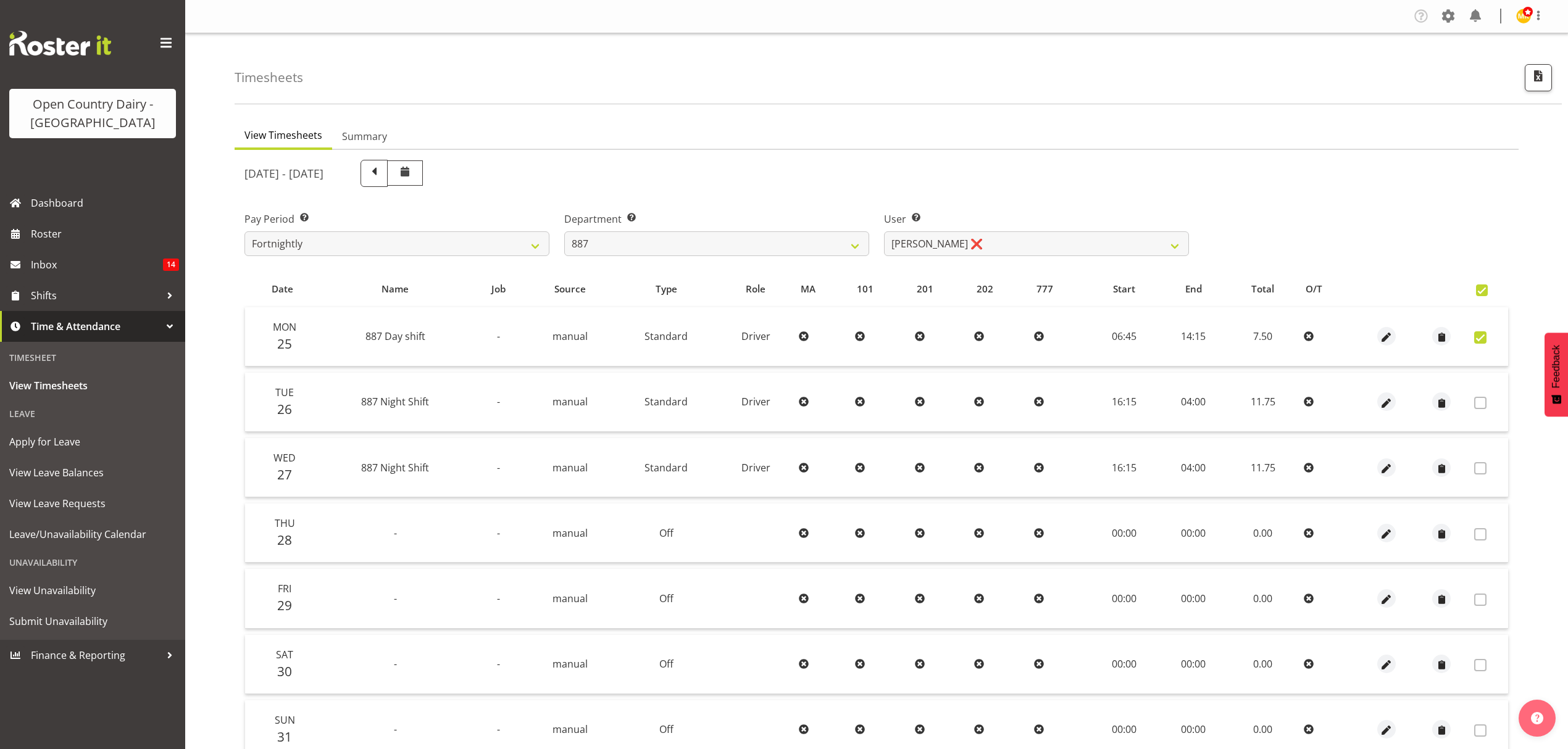
click at [1483, 342] on span at bounding box center [1480, 337] width 12 height 12
click at [1484, 347] on td at bounding box center [1489, 337] width 39 height 59
click at [1482, 340] on span at bounding box center [1480, 337] width 12 height 12
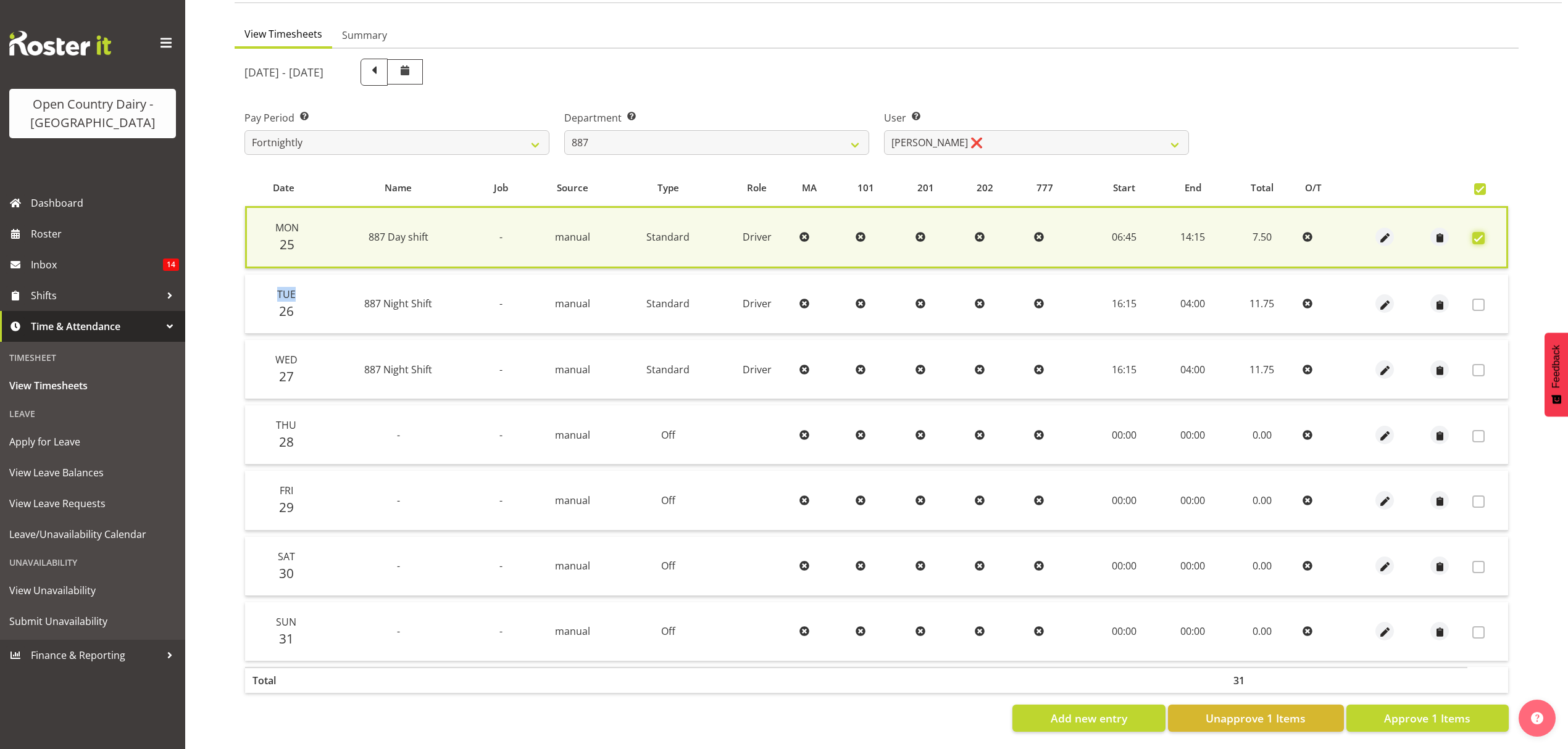
scroll to position [111, 0]
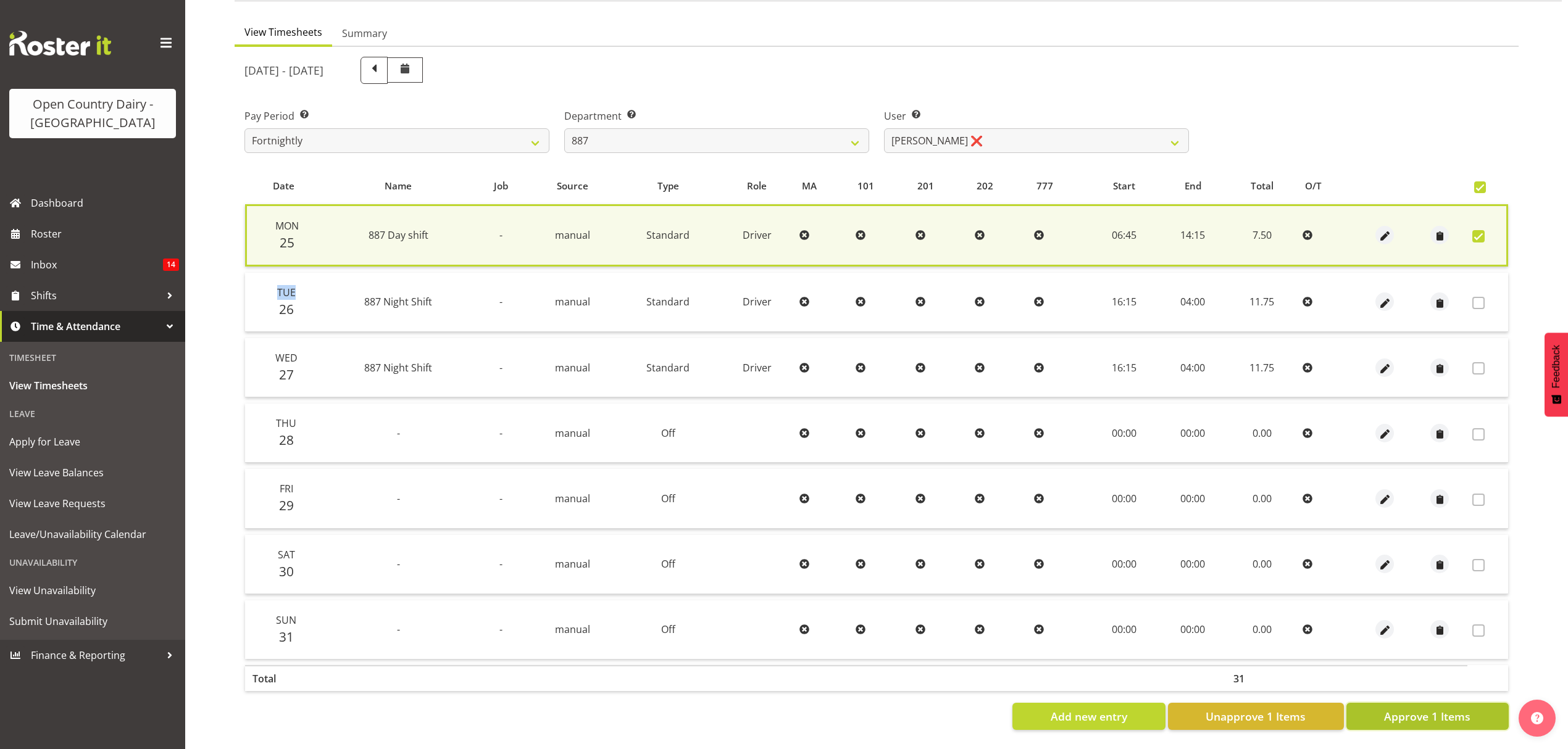
click at [1422, 709] on span "Approve 1 Items" at bounding box center [1427, 716] width 87 height 16
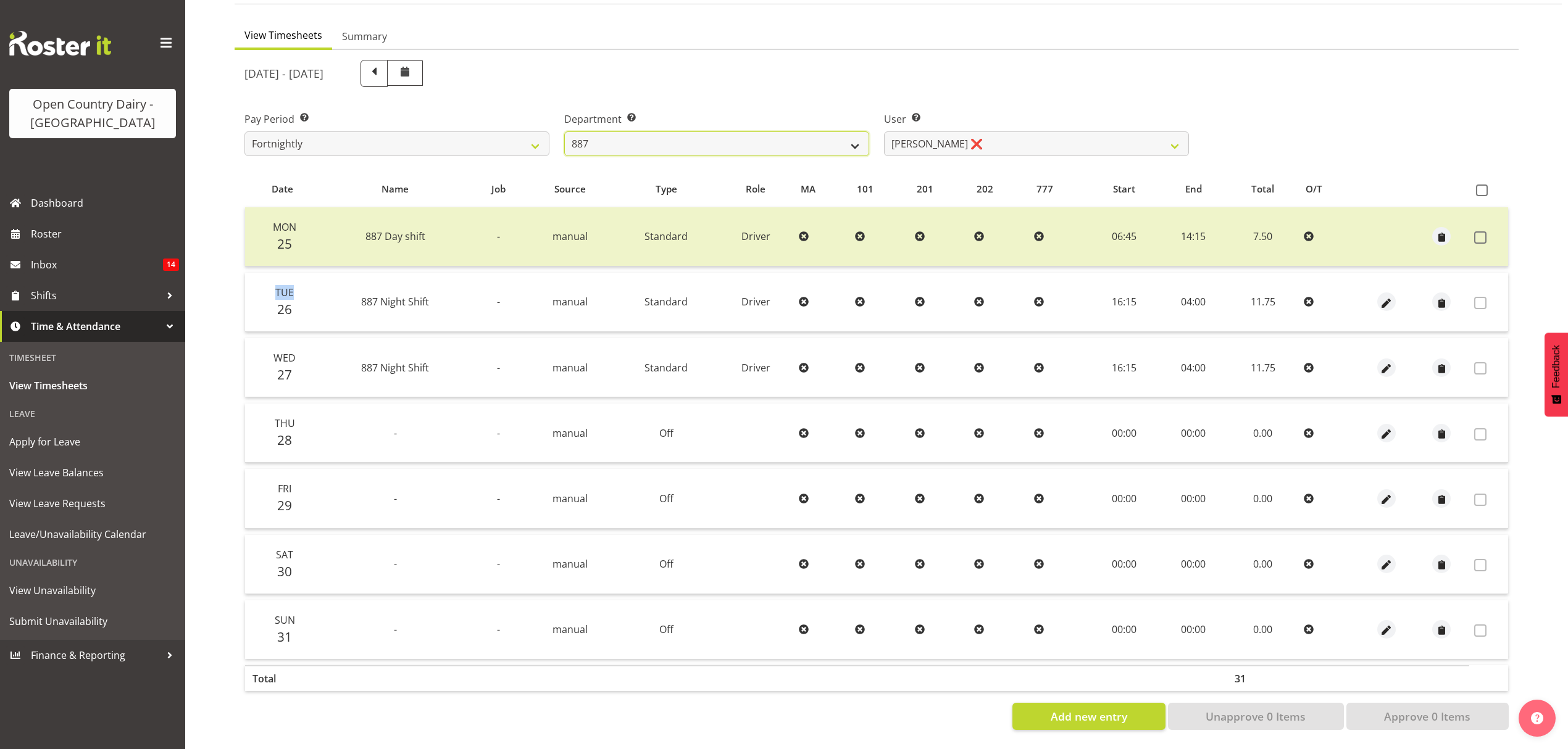
click at [853, 142] on select "734 735 736 737 738 739 851 852 853 854 855 856 858 861 862 865 868 869 870 873" at bounding box center [717, 144] width 305 height 25
click at [564, 131] on select "734 735 736 737 738 739 851 852 853 854 855 856 858 861 862 865 868 869 870 873" at bounding box center [717, 144] width 305 height 25
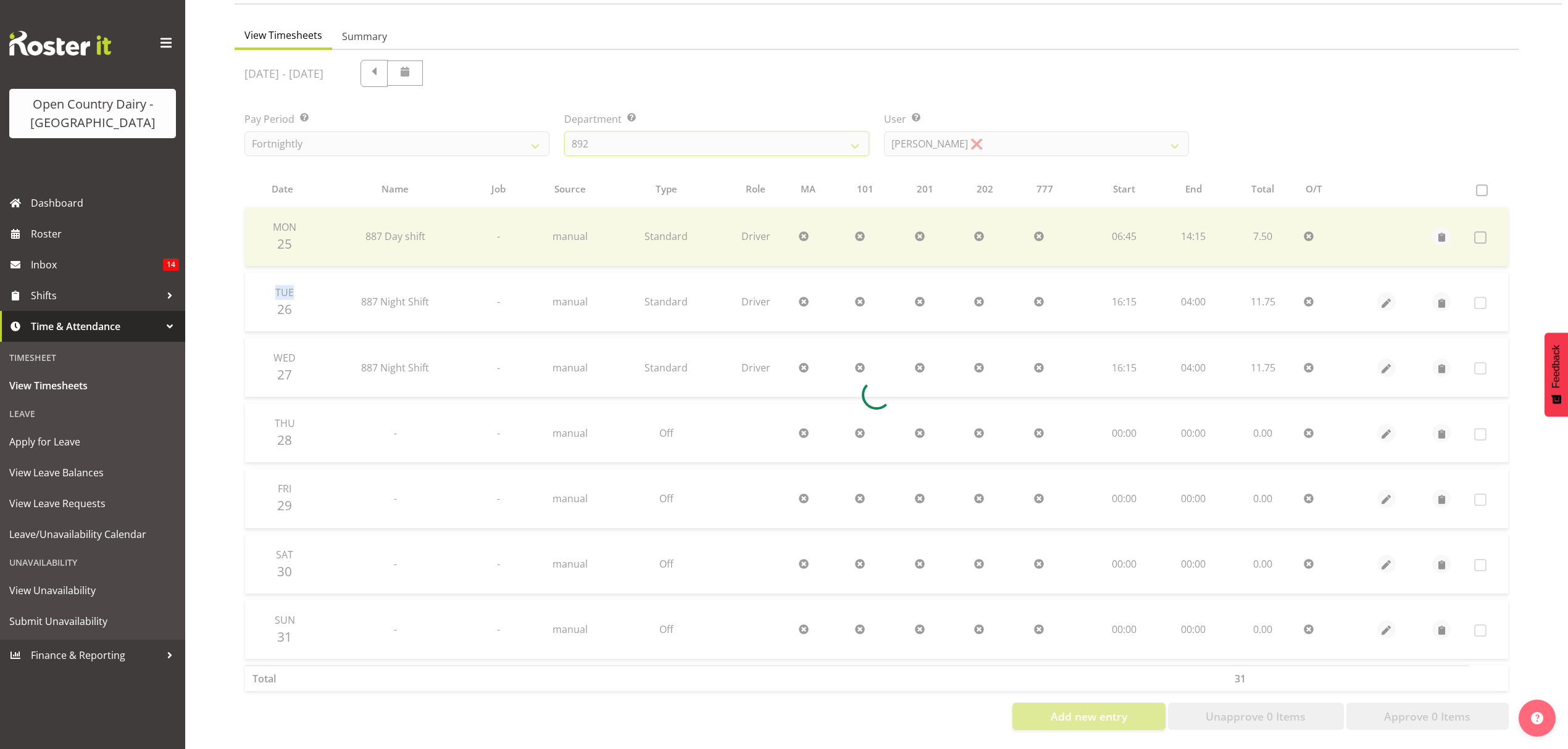
scroll to position [0, 0]
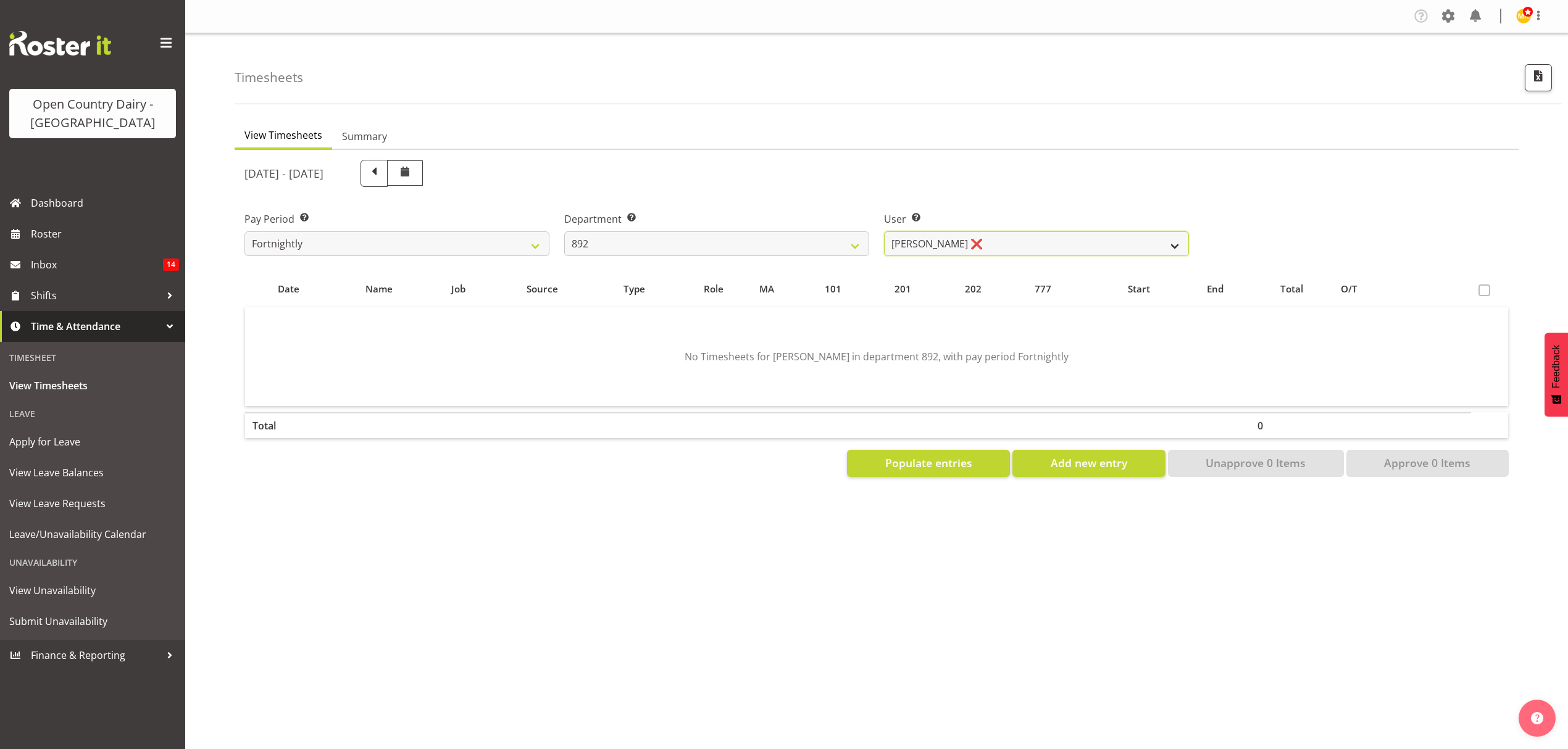
click at [1120, 238] on select "Brittany Willis ❌ Danny Davies ❌ David McKenzie ❌ Josh Winship ❌ Reece Calvert ❌" at bounding box center [1037, 243] width 305 height 25
click at [1120, 241] on select "Brittany Willis ❌ Danny Davies ❌ David McKenzie ❌ Josh Winship ❌ Reece Calvert ❌" at bounding box center [1037, 243] width 305 height 25
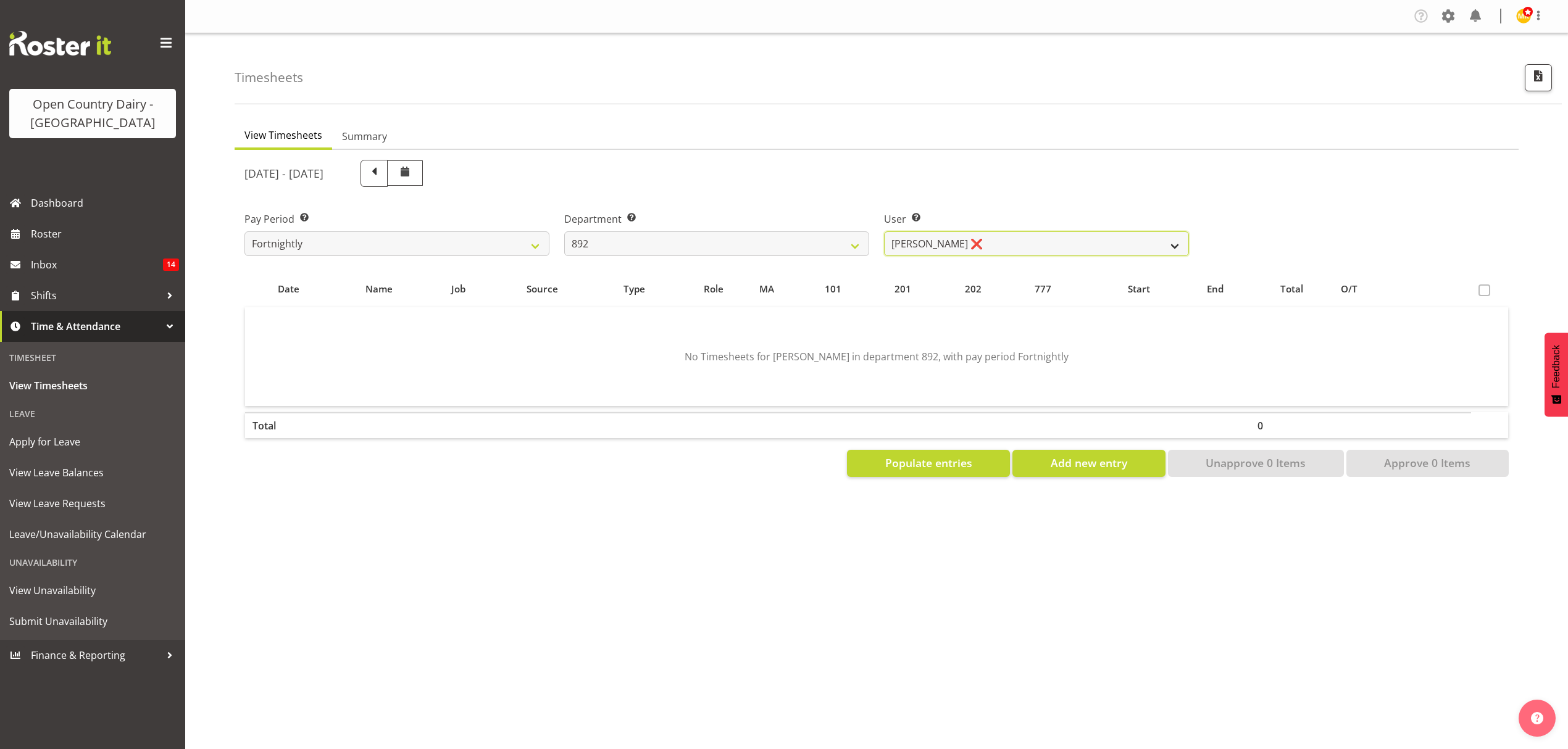
click at [884, 231] on select "Brittany Willis ❌ Danny Davies ❌ David McKenzie ❌ Josh Winship ❌ Reece Calvert ❌" at bounding box center [1037, 243] width 305 height 25
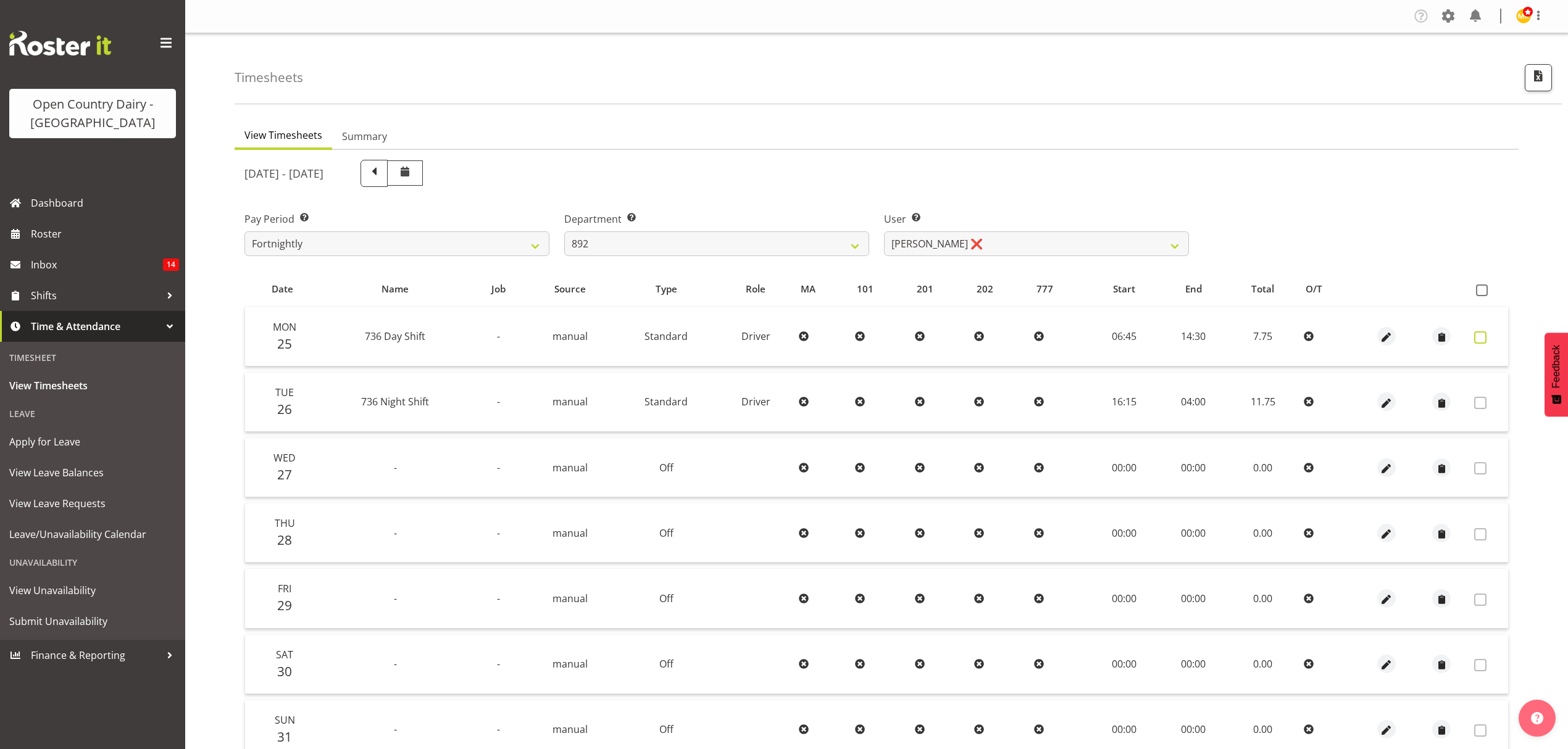
click at [1479, 333] on span at bounding box center [1480, 337] width 12 height 12
click at [1481, 343] on td at bounding box center [1489, 337] width 39 height 59
click at [1481, 341] on span at bounding box center [1480, 337] width 12 height 12
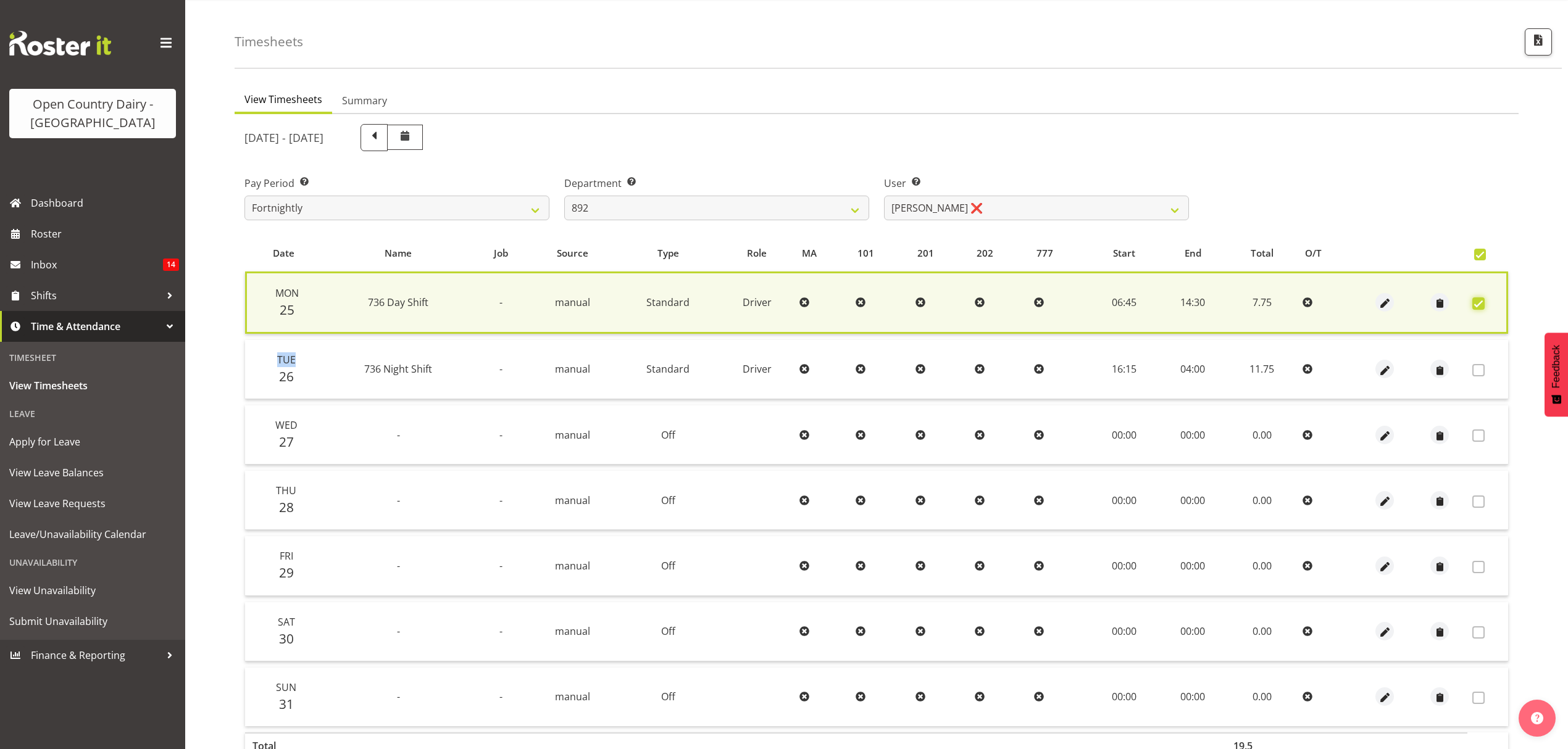
scroll to position [111, 0]
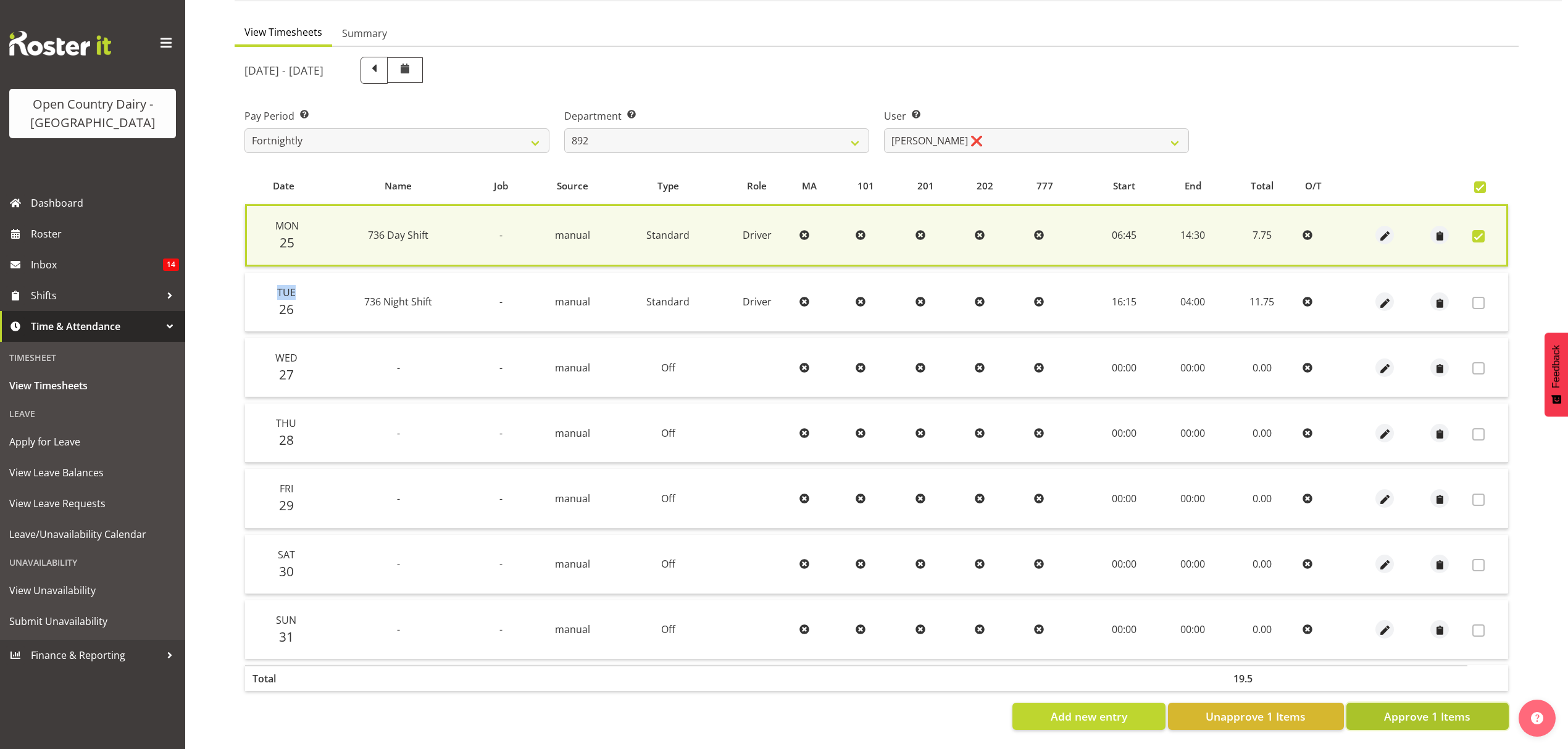
click at [1458, 709] on span "Approve 1 Items" at bounding box center [1427, 716] width 87 height 16
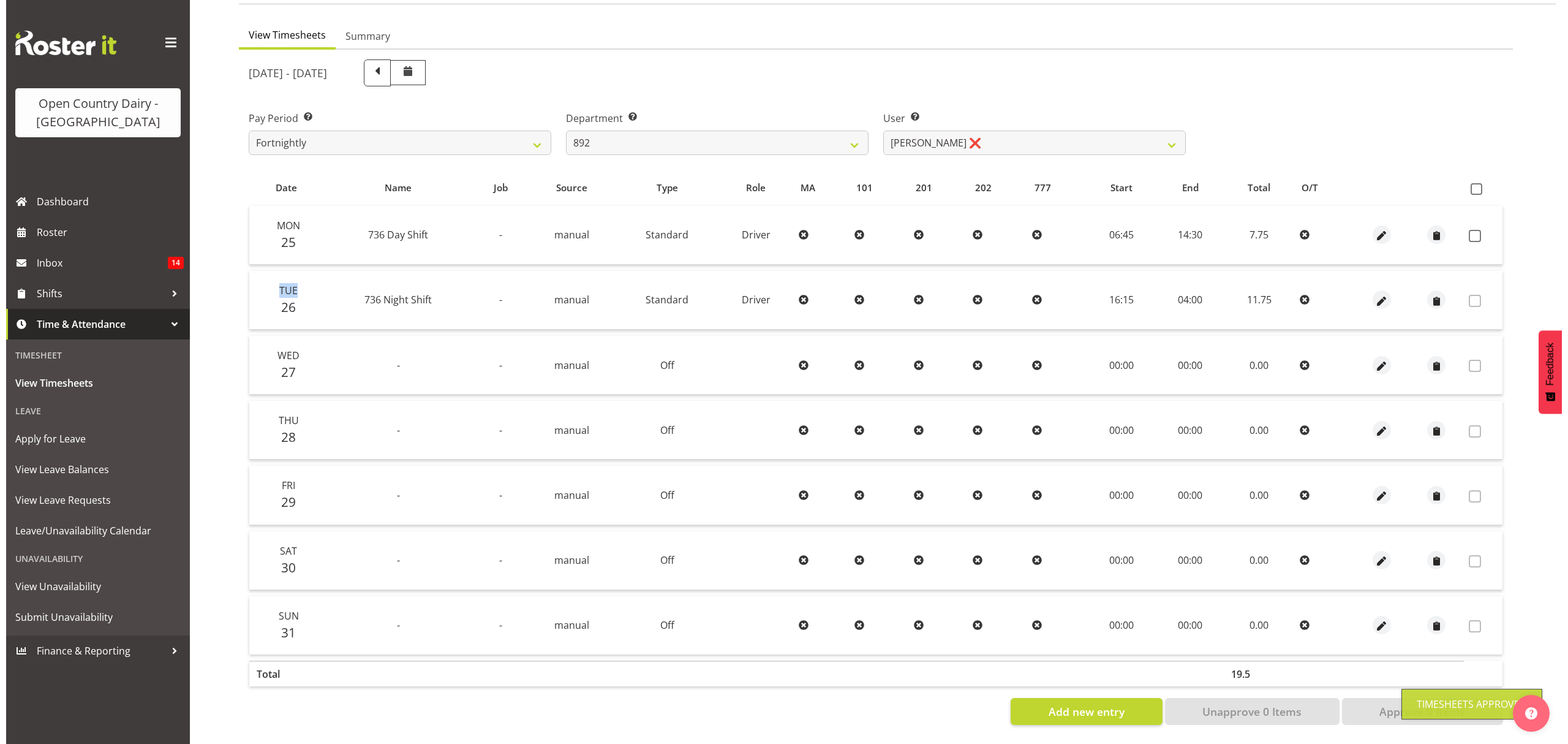
scroll to position [108, 0]
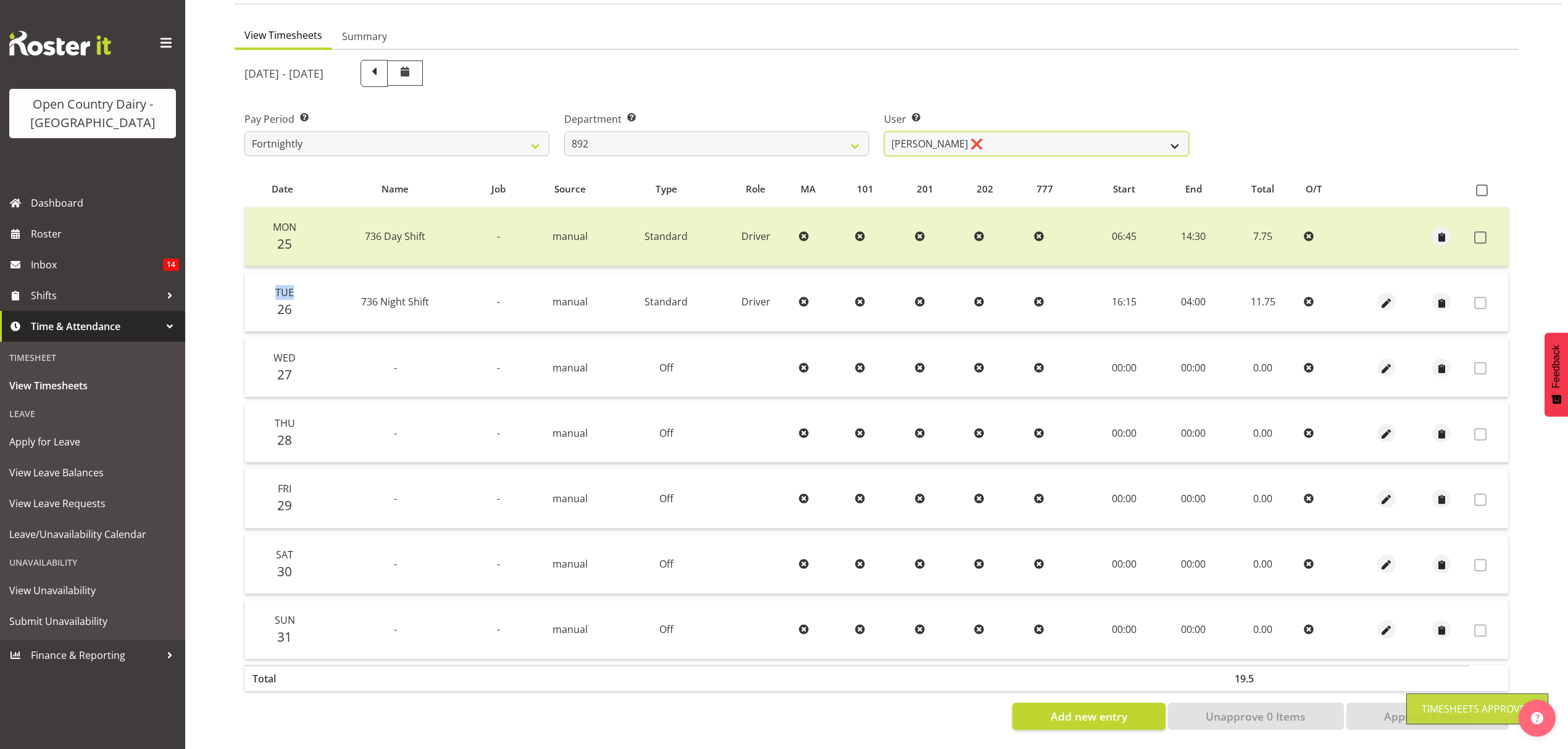
click at [1057, 138] on select "Brittany Willis ❌ Danny Davies ❌ David McKenzie ❌ Josh Winship ❌ Reece Calvert ❌" at bounding box center [1037, 144] width 305 height 25
click at [884, 131] on select "Brittany Willis ❌ Danny Davies ❌ David McKenzie ❌ Josh Winship ❌ Reece Calvert ❌" at bounding box center [1037, 144] width 305 height 25
click at [0, 0] on div at bounding box center [0, 0] width 0 height 0
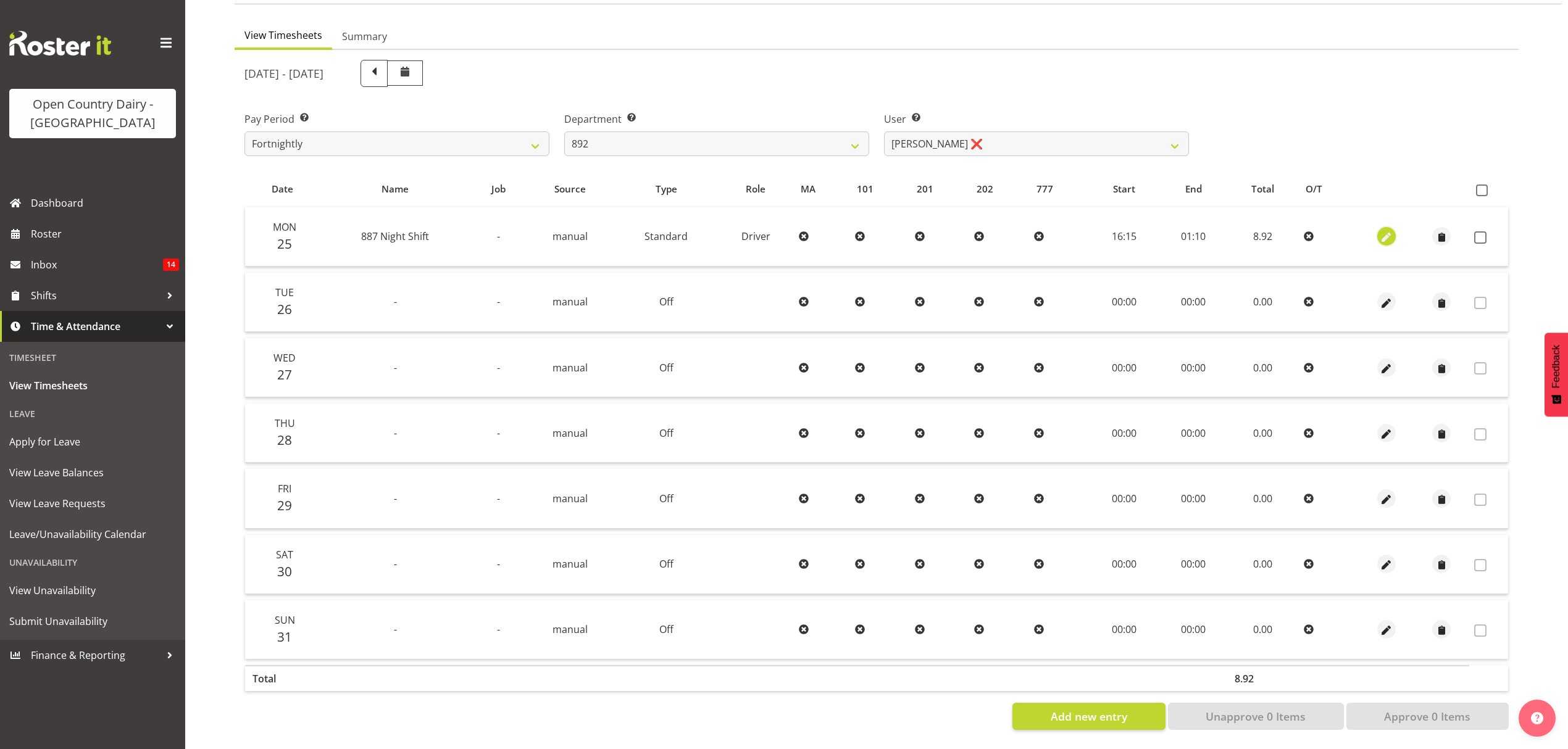
click at [1390, 233] on span "button" at bounding box center [1386, 238] width 14 height 14
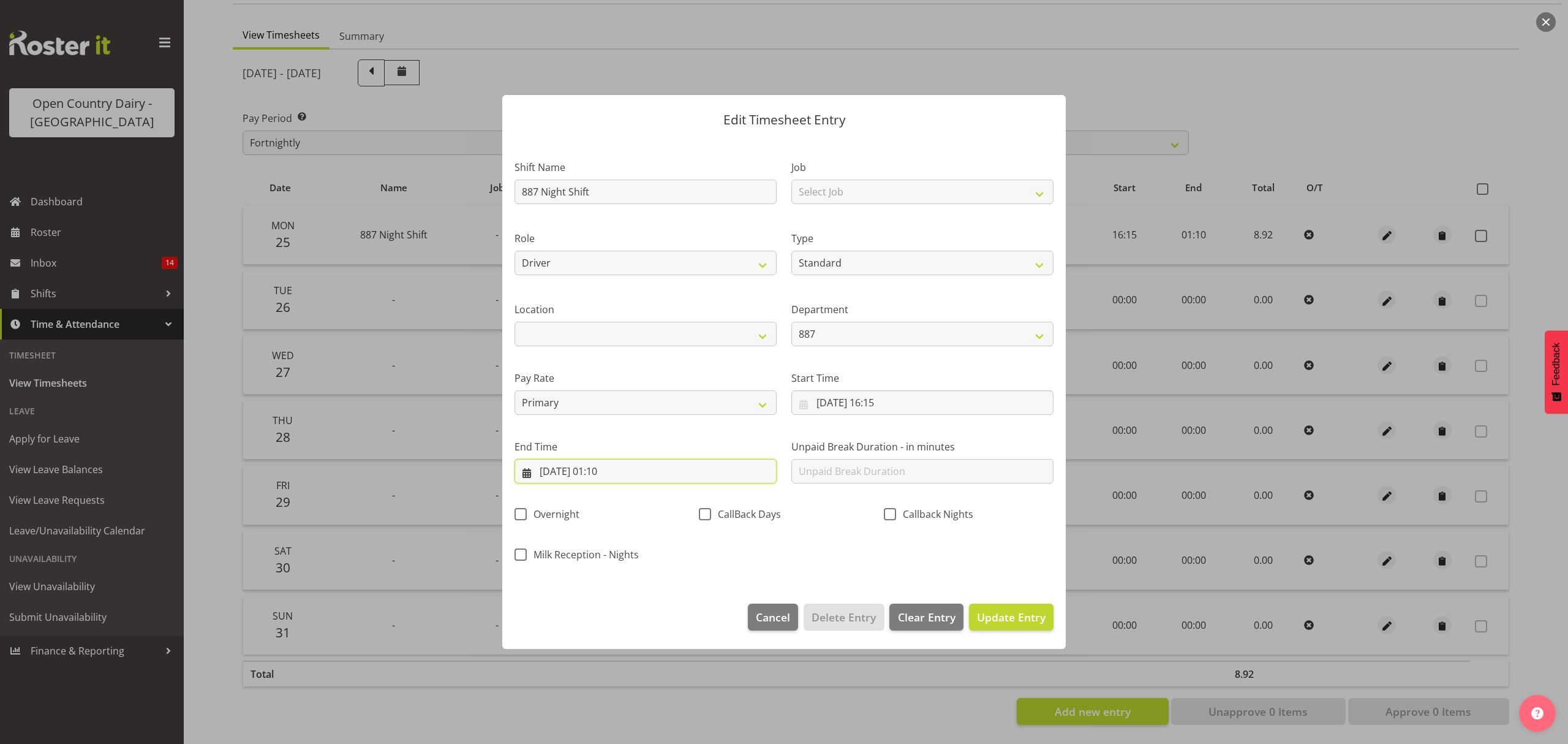
click at [616, 468] on input "26/08/2025, 01:10" at bounding box center [646, 471] width 262 height 25
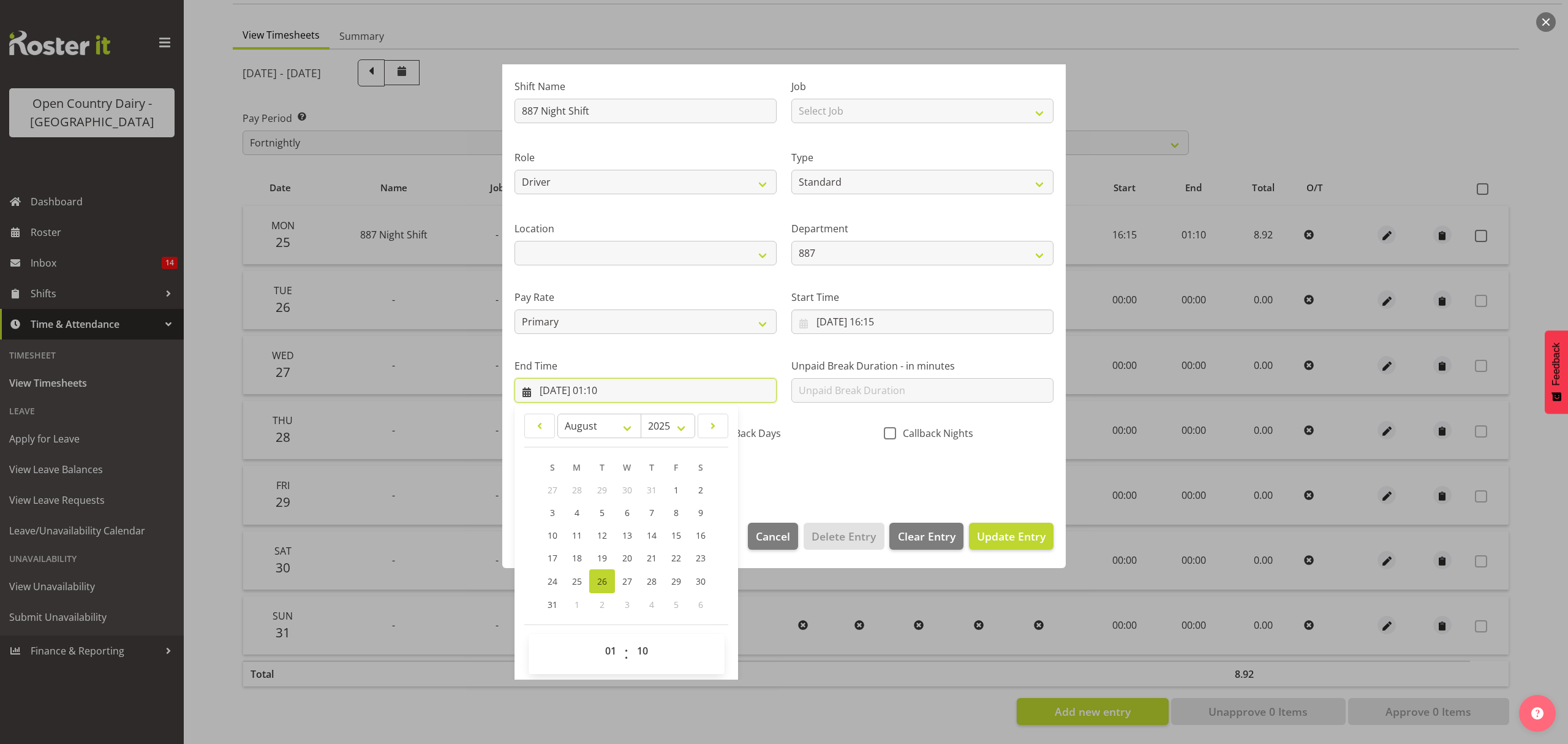
scroll to position [83, 0]
click at [648, 650] on select "00 01 02 03 04 05 06 07 08 09 10 11 12 13 14 15 16 17 18 19 20 21 22 23 24 25 2…" at bounding box center [644, 649] width 27 height 25
click at [630, 637] on select "00 01 02 03 04 05 06 07 08 09 10 11 12 13 14 15 16 17 18 19 20 21 22 23 24 25 2…" at bounding box center [644, 649] width 27 height 25
click at [642, 240] on select "Awarua Milk Awarua Office Freight Horotiu office Waharoa Office Whanganui office" at bounding box center [646, 251] width 262 height 25
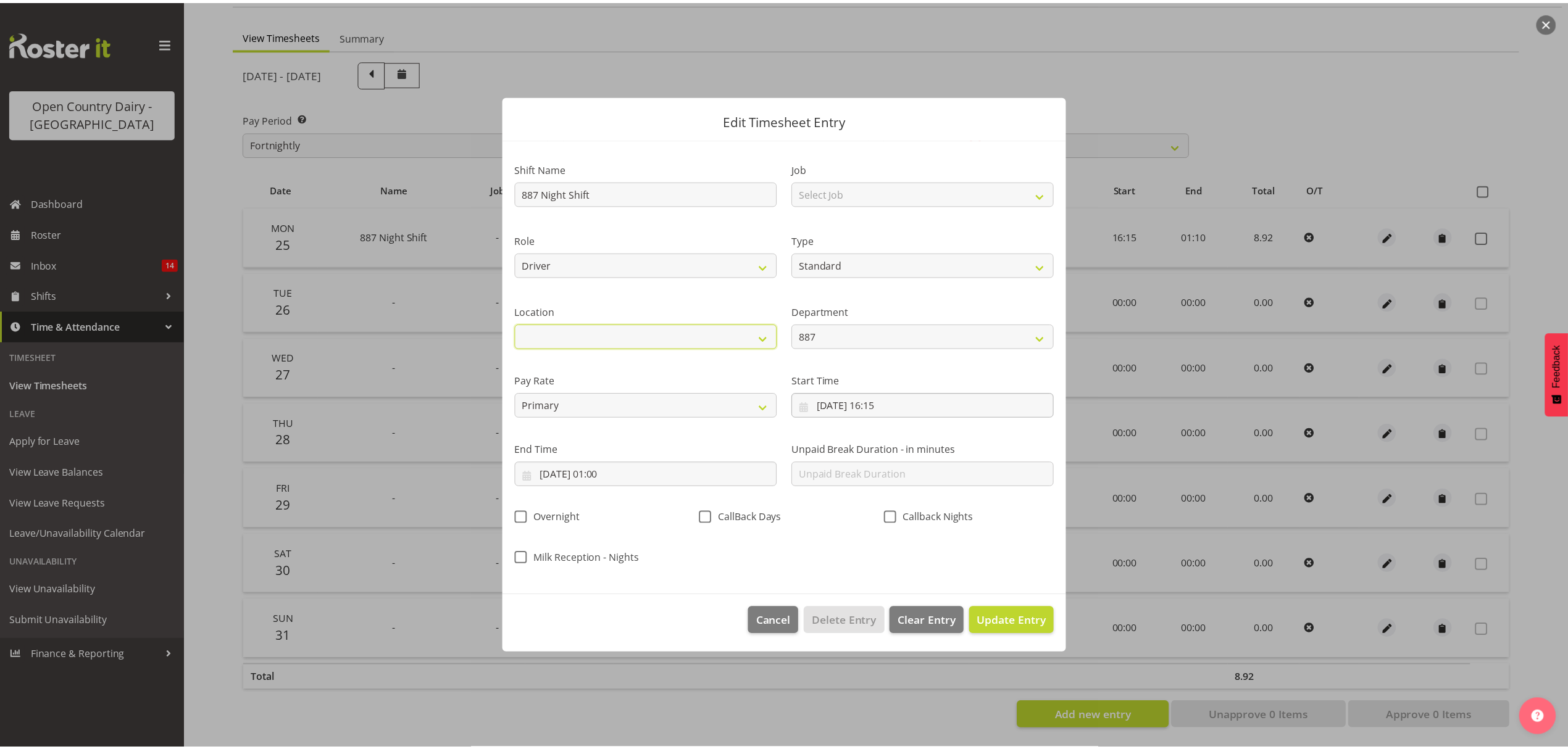
scroll to position [0, 0]
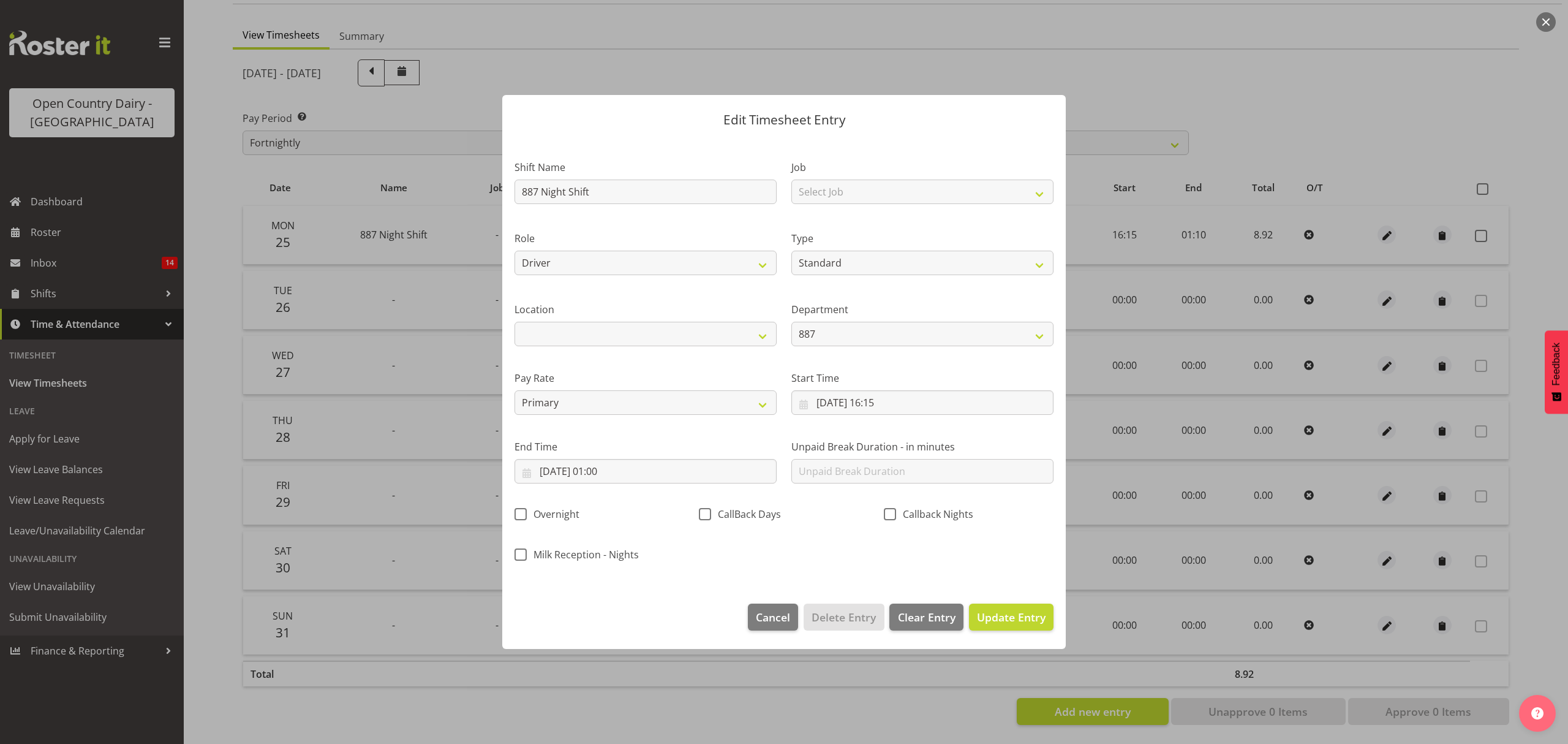
click at [806, 542] on div "Shift Name 887 Night Shift Job Select Job Connecting /unconnecting Trailers Rol…" at bounding box center [784, 357] width 554 height 429
click at [1013, 615] on span "Update Entry" at bounding box center [1011, 617] width 69 height 15
click at [0, 0] on div at bounding box center [0, 0] width 0 height 0
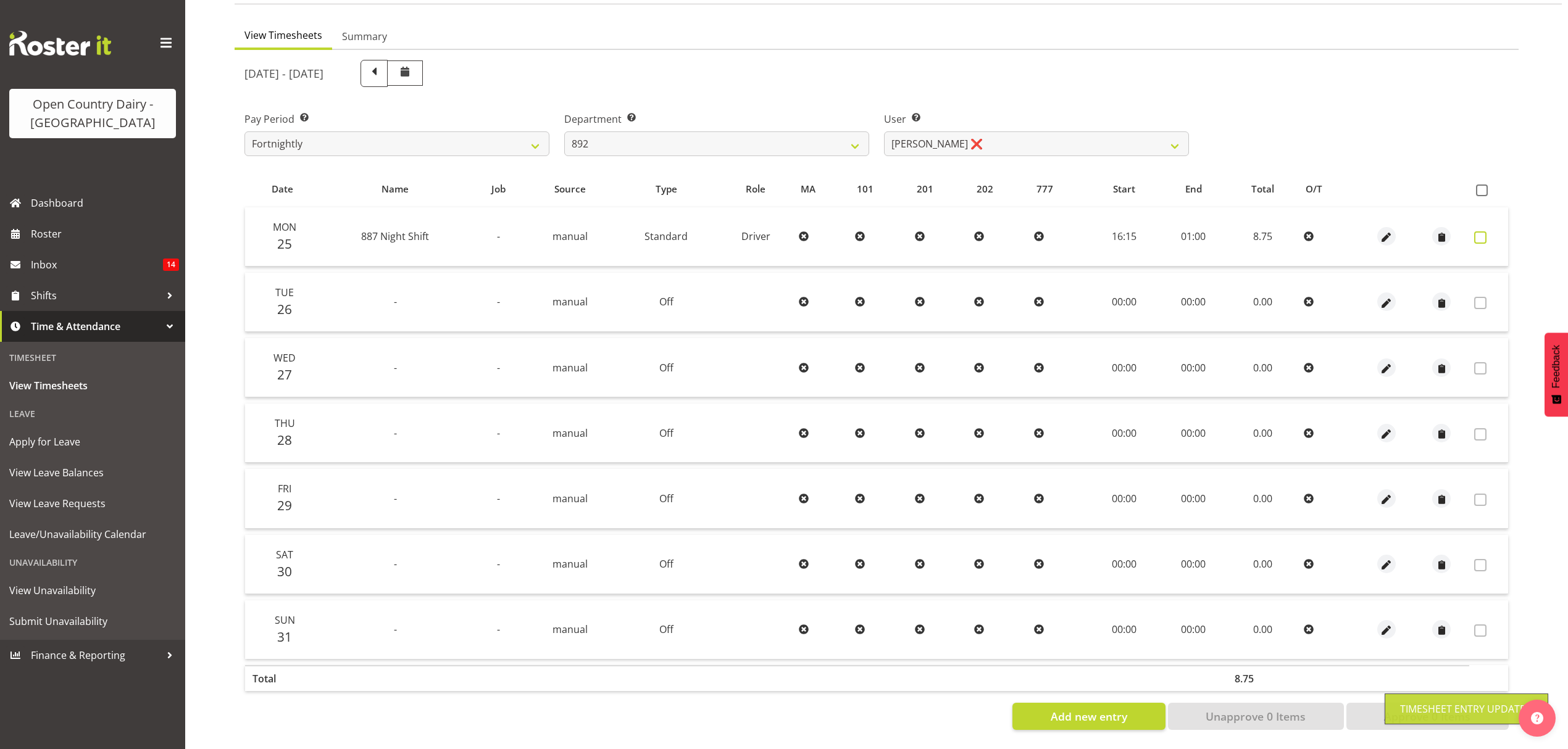
click at [1482, 231] on span at bounding box center [1480, 237] width 12 height 12
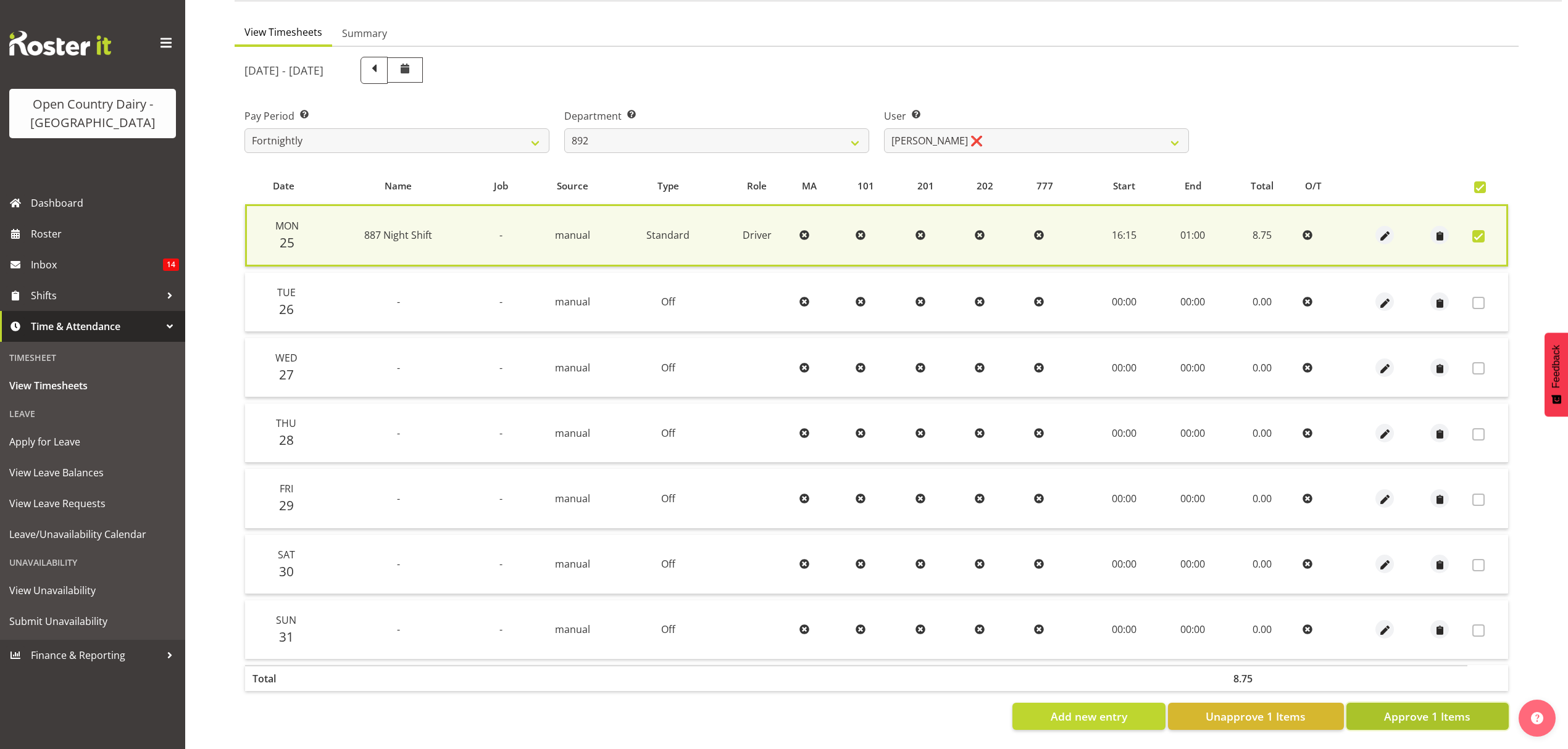
click at [1460, 709] on span "Approve 1 Items" at bounding box center [1427, 716] width 87 height 16
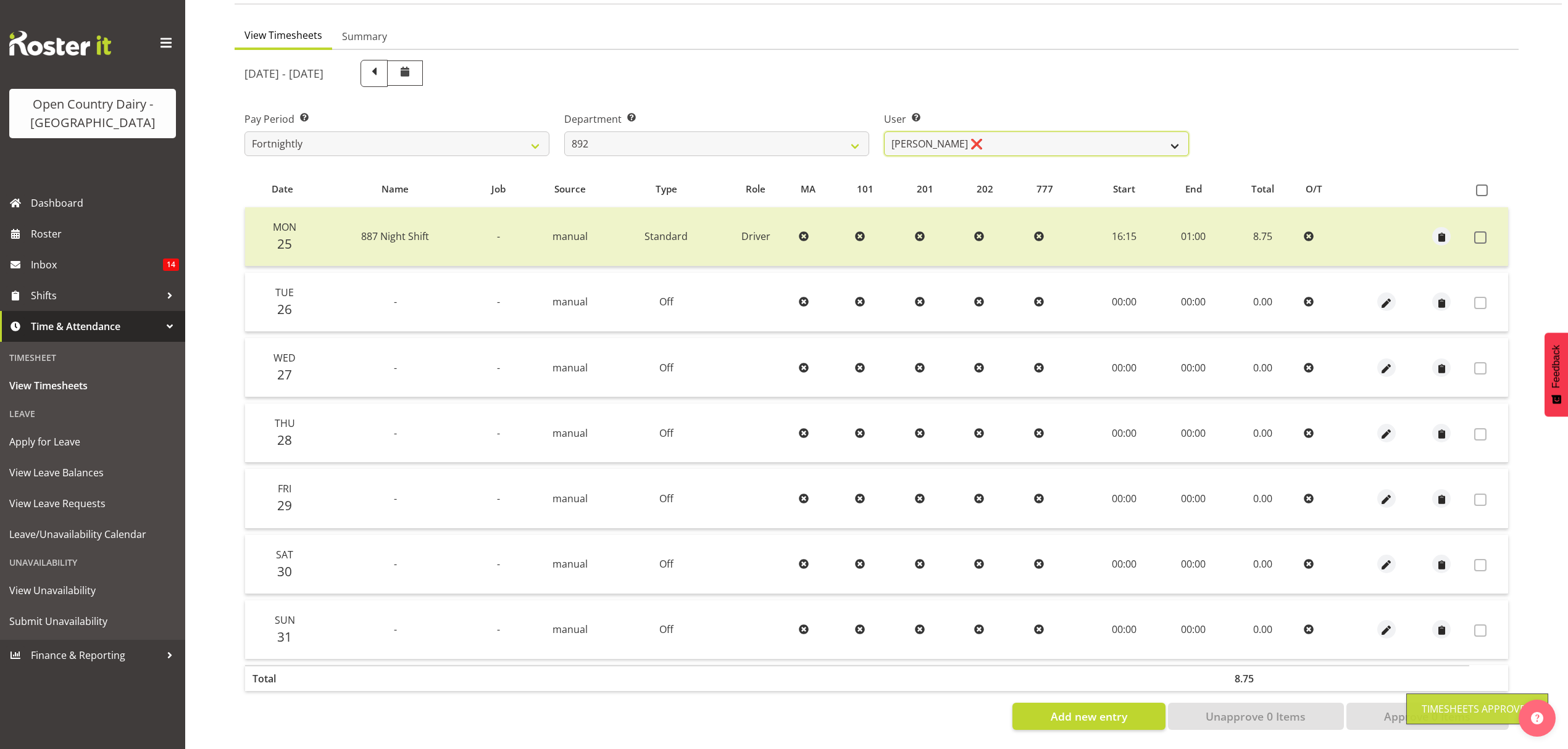
click at [1128, 131] on select "Brittany Willis ❌ Danny Davies ❌ David McKenzie ❌ Josh Winship ❌ Reece Calvert ❌" at bounding box center [1037, 144] width 305 height 25
click at [830, 136] on select "734 735 736 737 738 739 851 852 853 854 855 856 858 861 862 865 868 869 870 873" at bounding box center [717, 144] width 305 height 25
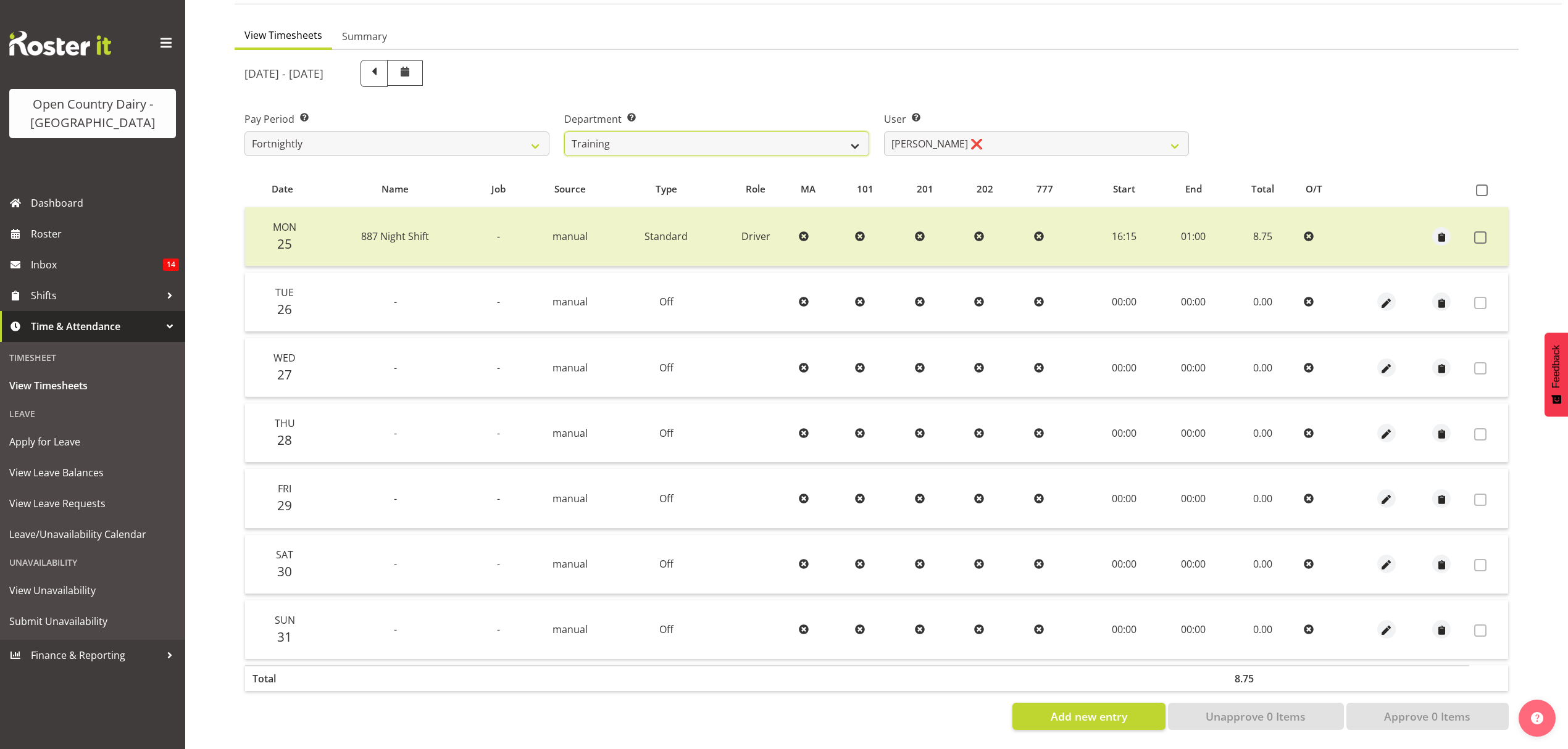
click at [564, 131] on select "734 735 736 737 738 739 851 852 853 854 855 856 858 861 862 865 868 869 870 873" at bounding box center [717, 144] width 305 height 25
click at [0, 0] on div at bounding box center [0, 0] width 0 height 0
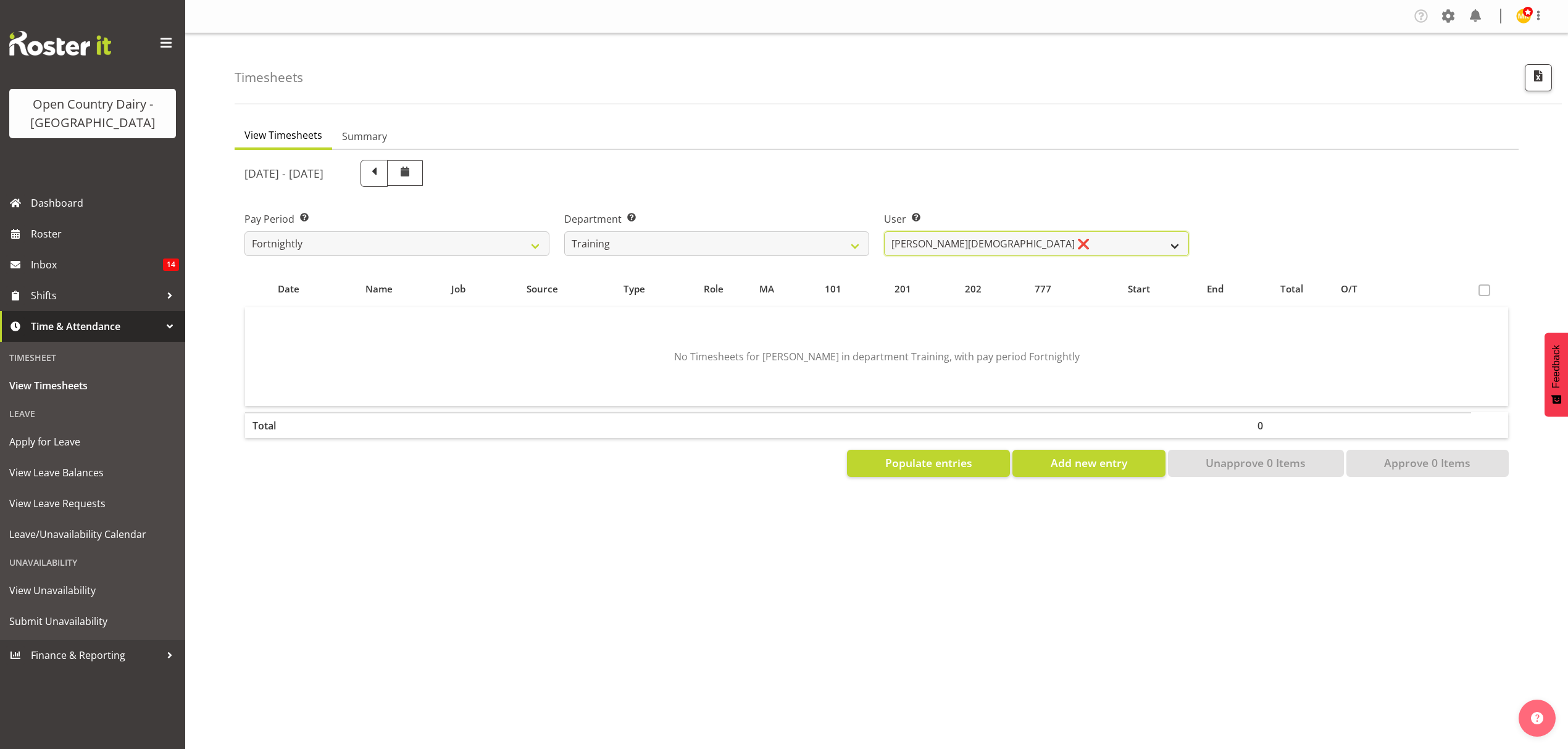
click at [1042, 242] on select "Shiva Kumaran ❌" at bounding box center [1037, 243] width 305 height 25
click at [846, 241] on select "734 735 736 737 738 739 851 852 853 854 855 856 858 861 862 865 868 869 870 873" at bounding box center [717, 243] width 305 height 25
click at [564, 231] on select "734 735 736 737 738 739 851 852 853 854 855 856 858 861 862 865 868 869 870 873" at bounding box center [717, 243] width 305 height 25
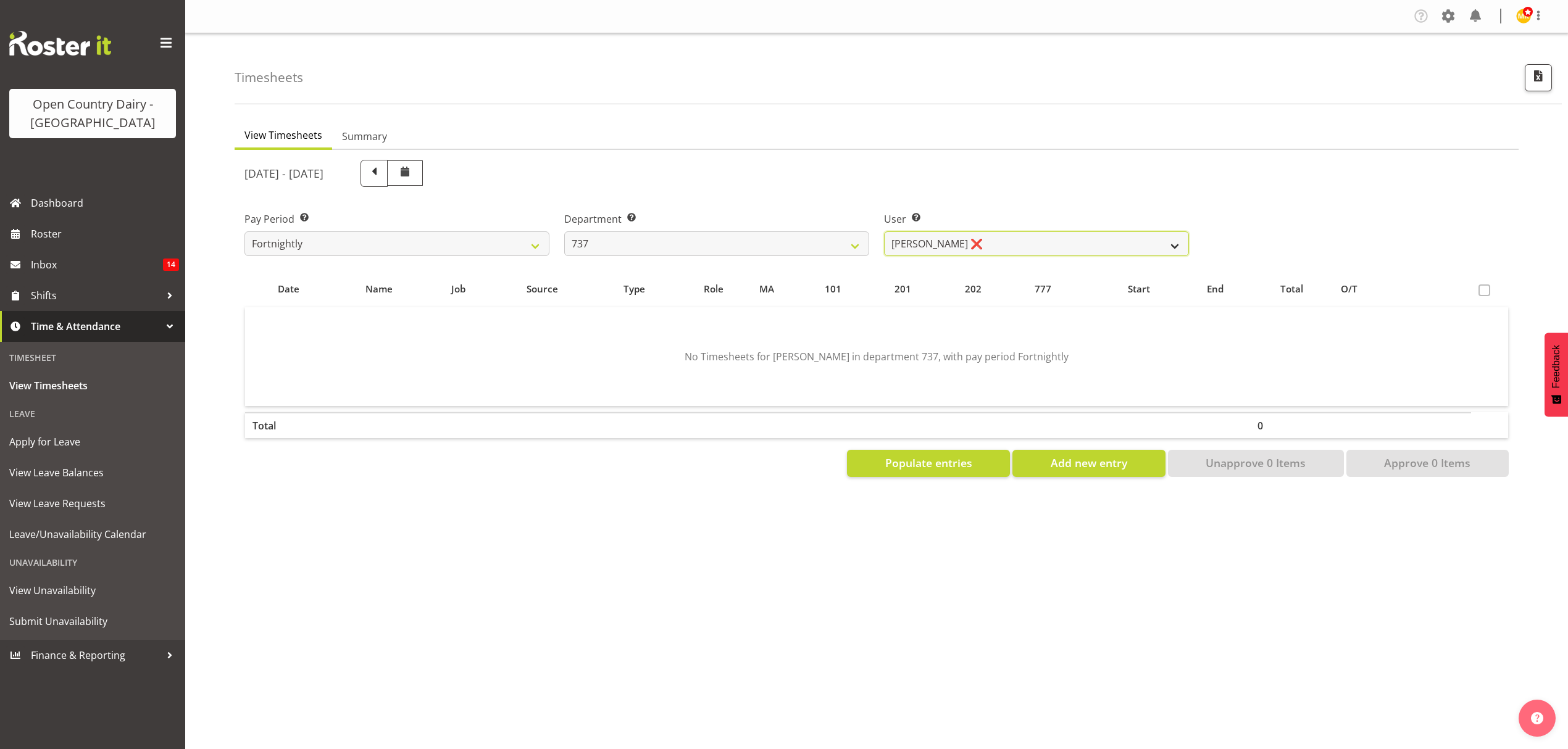
click at [1115, 247] on select "Andrew Crawford ❌ Ashley Bragg ❌ Jack Townley ❌ Richard Turnbull ❌" at bounding box center [1037, 243] width 305 height 25
click at [884, 231] on select "Andrew Crawford ❌ Ashley Bragg ❌ Jack Townley ❌ Richard Turnbull ❌" at bounding box center [1037, 243] width 305 height 25
click at [0, 0] on div at bounding box center [0, 0] width 0 height 0
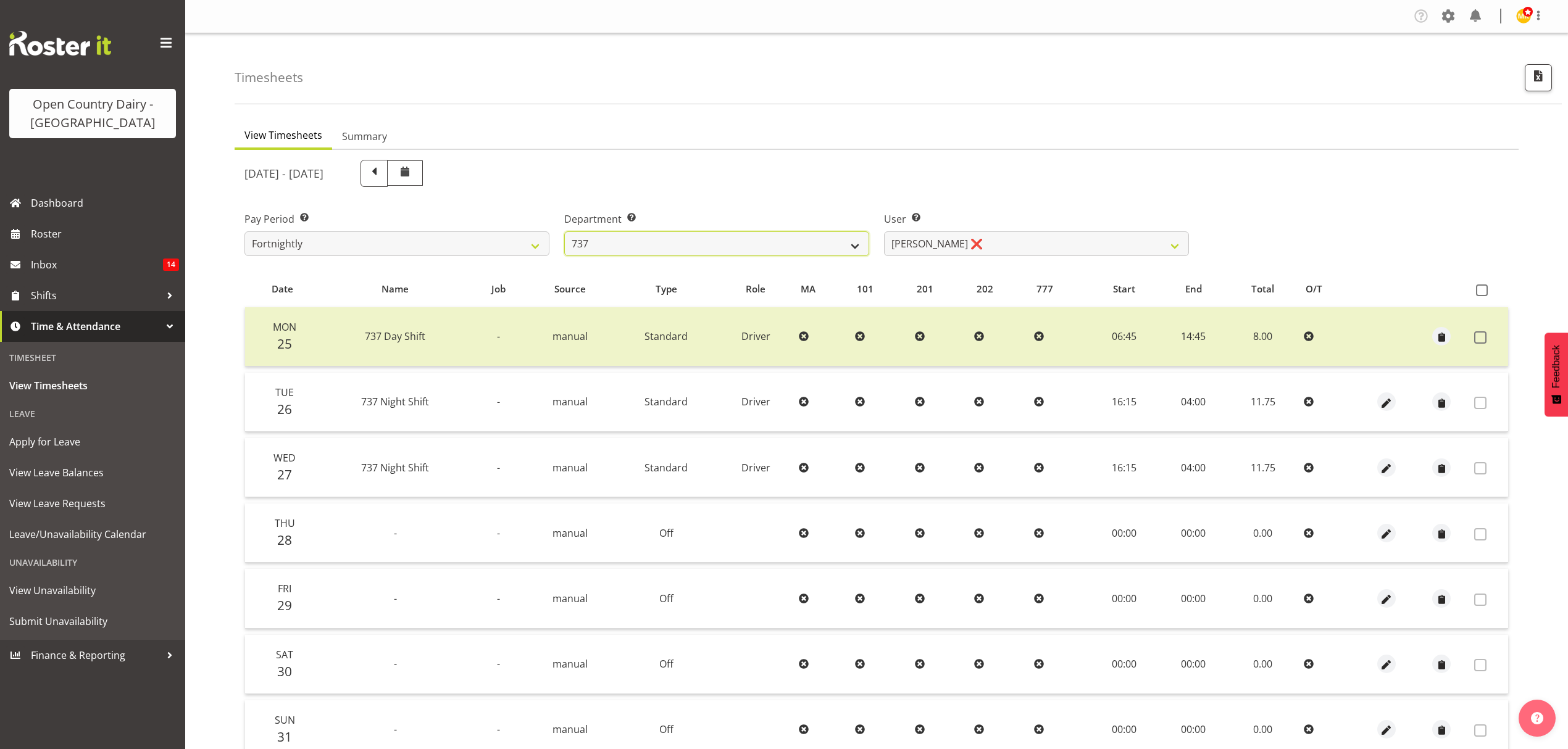
click at [833, 242] on select "734 735 736 737 738 739 851 852 853 854 855 856 858 861 862 865 868 869 870 873" at bounding box center [717, 243] width 305 height 25
click at [564, 231] on select "734 735 736 737 738 739 851 852 853 854 855 856 858 861 862 865 868 869 870 873" at bounding box center [717, 243] width 305 height 25
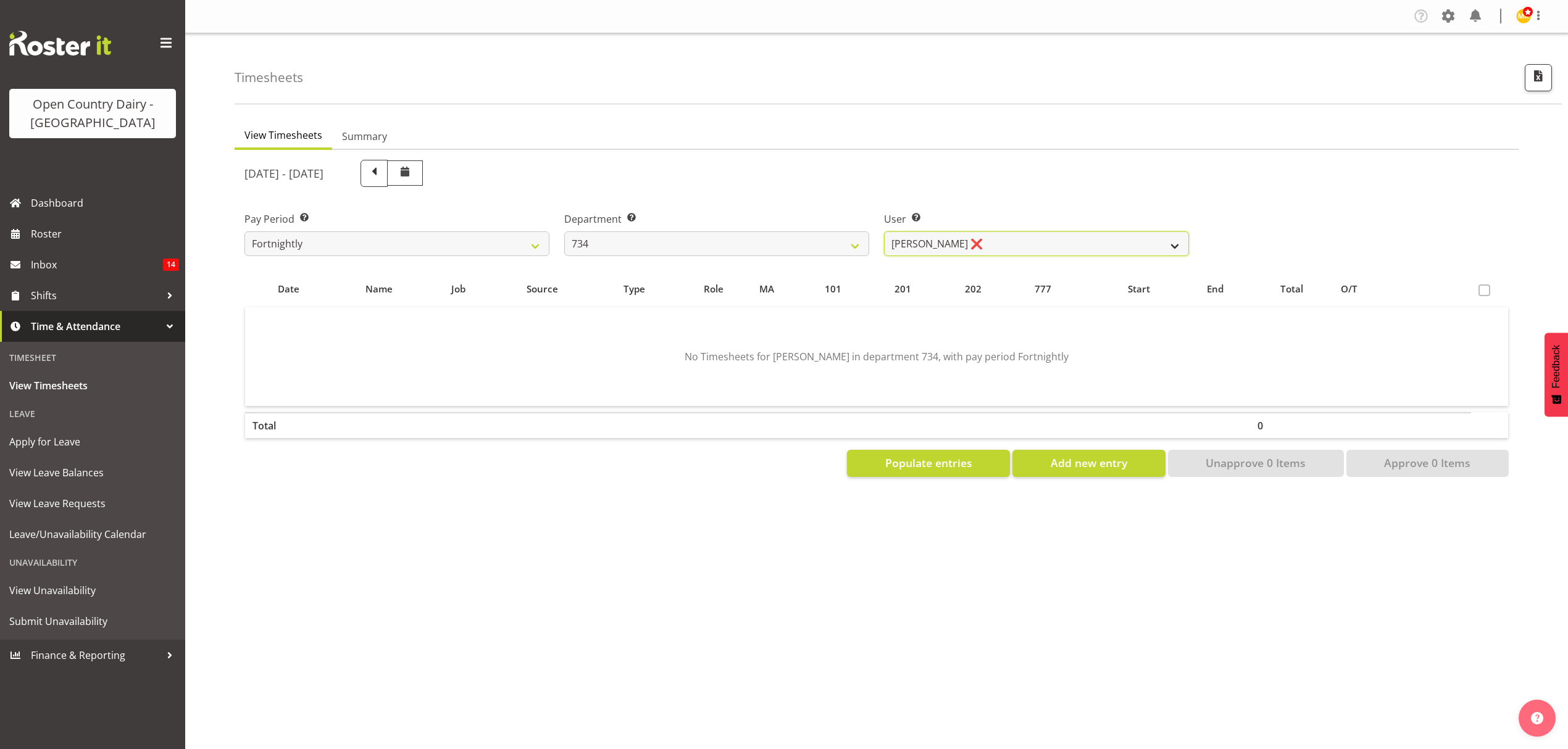
click at [1001, 252] on select "Justin Spicer ❌ Ryan Thompson ❌ Tracey Chittock ❌ Zachary Shanks ❌" at bounding box center [1037, 243] width 305 height 25
click at [1030, 240] on select "Justin Spicer ❌ Ryan Thompson ❌ Tracey Chittock ❌ Zachary Shanks ❌" at bounding box center [1037, 243] width 305 height 25
click at [884, 231] on select "Justin Spicer ❌ Ryan Thompson ❌ Tracey Chittock ❌ Zachary Shanks ❌" at bounding box center [1037, 243] width 305 height 25
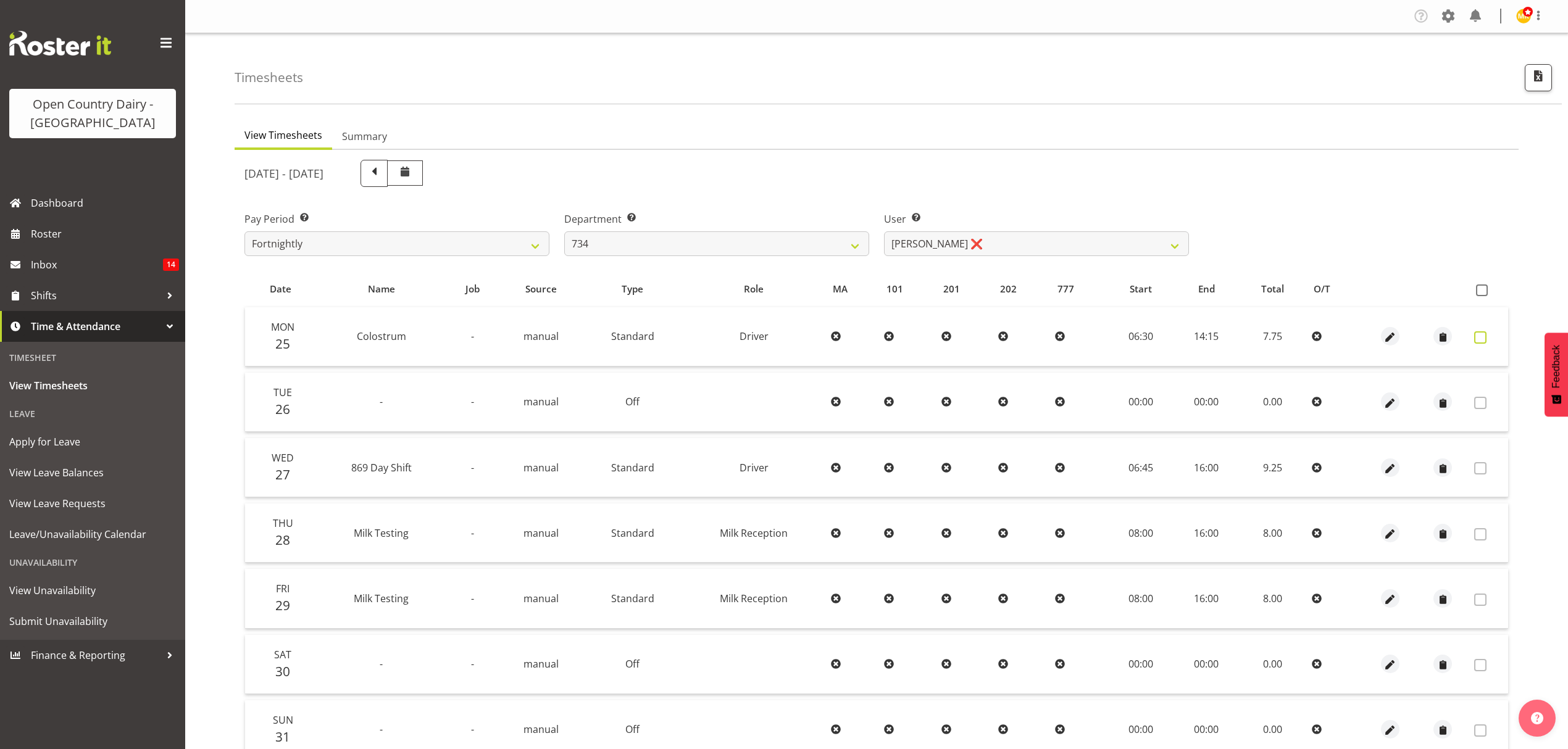
click at [1482, 339] on span at bounding box center [1480, 337] width 12 height 12
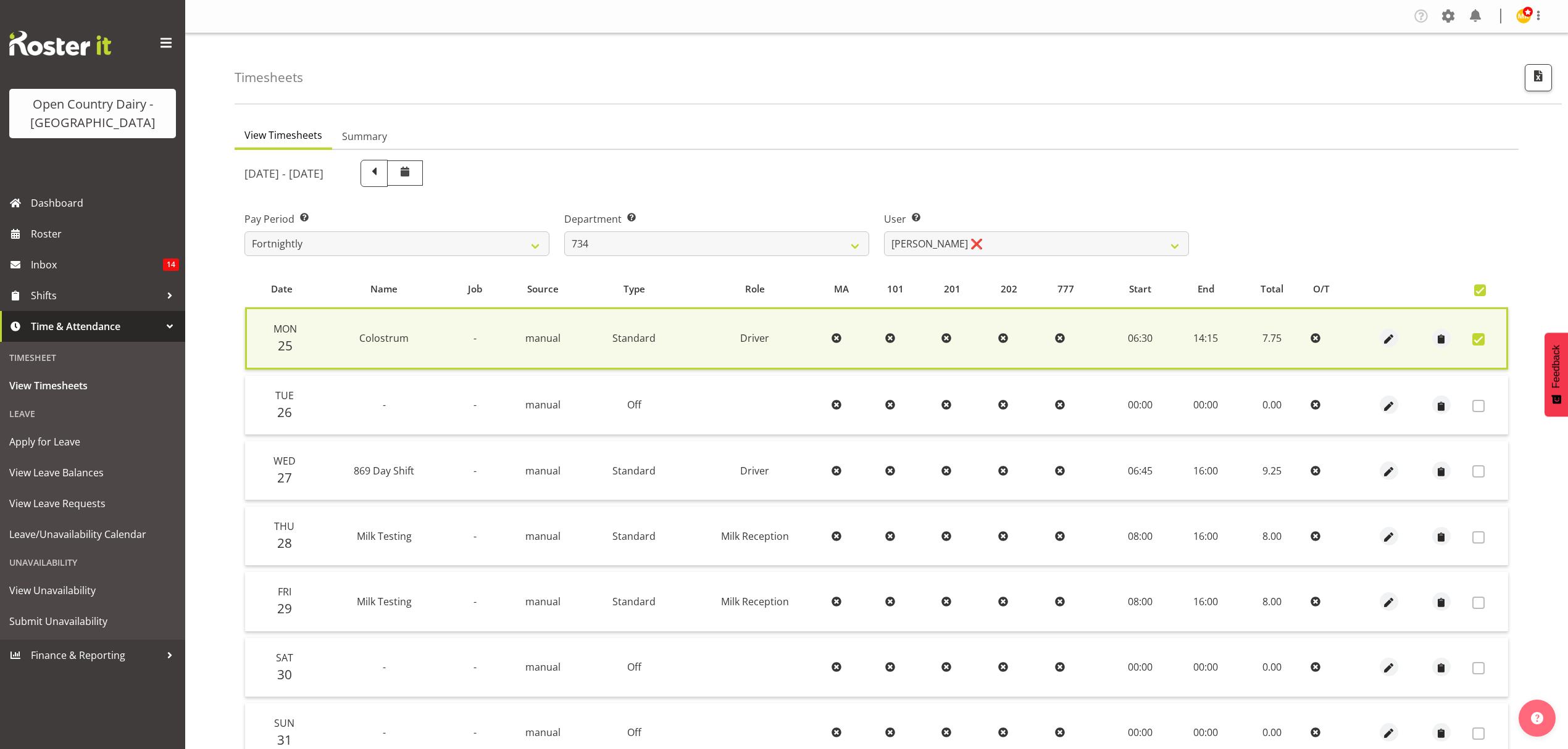
click at [1482, 339] on span at bounding box center [1478, 339] width 12 height 12
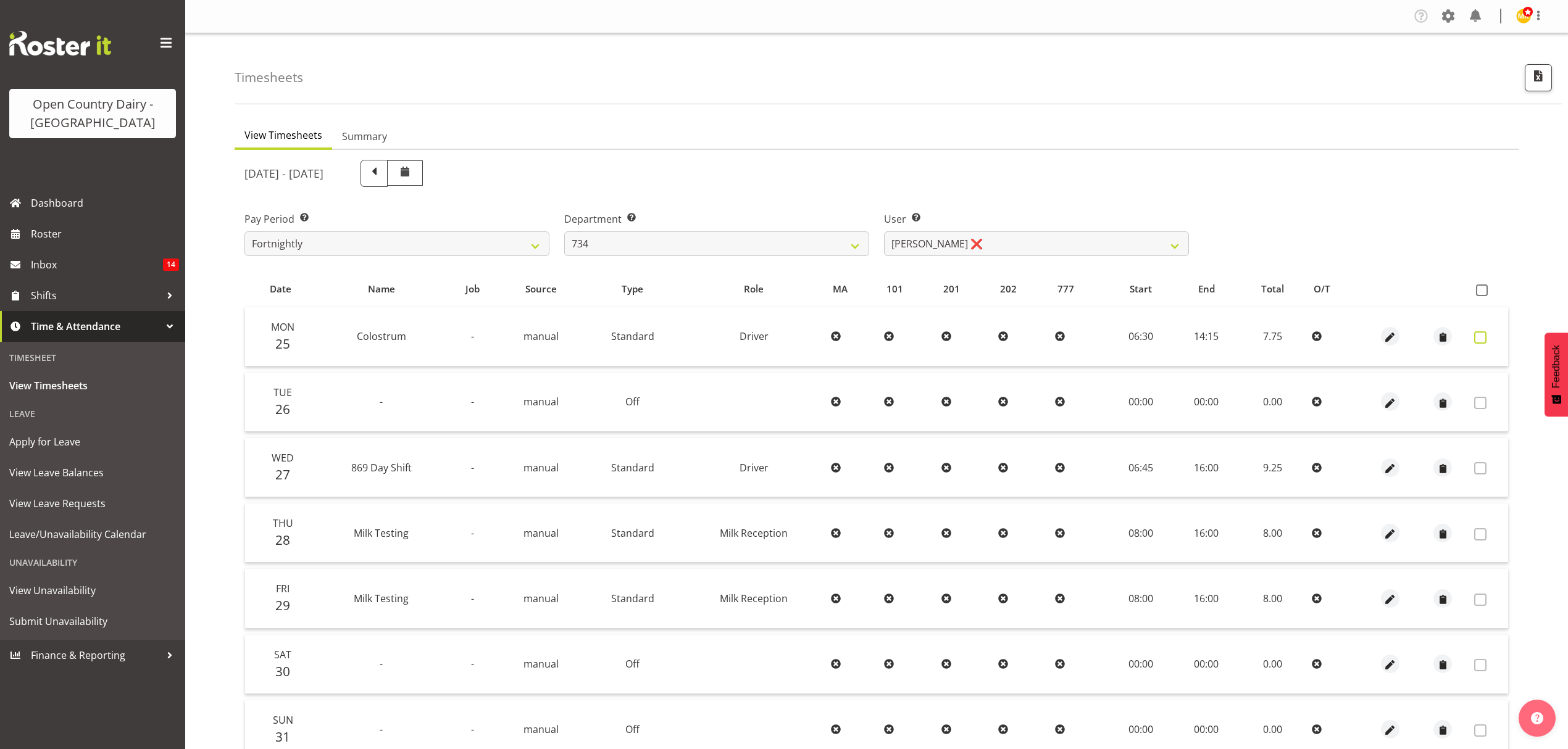
click at [1483, 337] on span at bounding box center [1480, 337] width 12 height 12
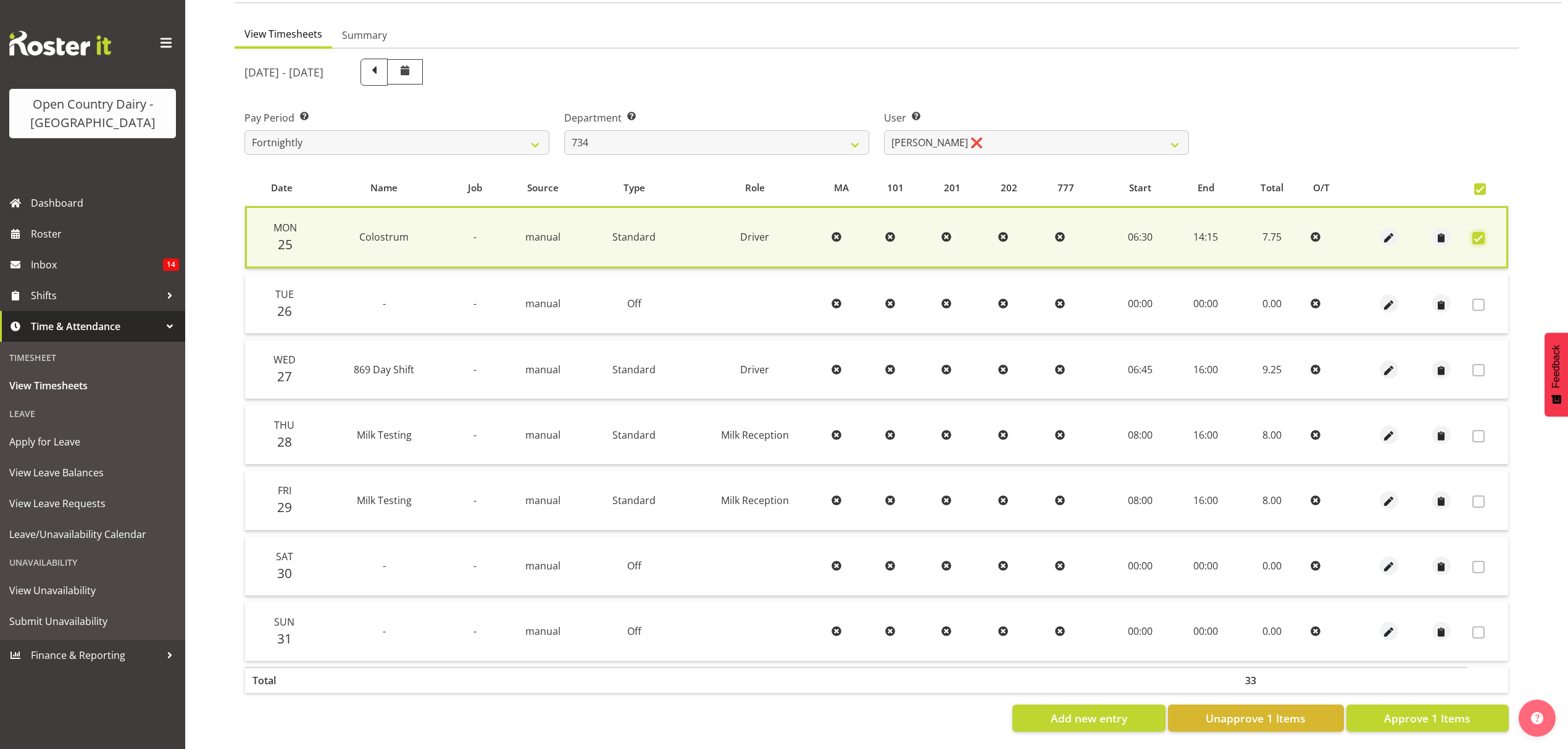
scroll to position [111, 0]
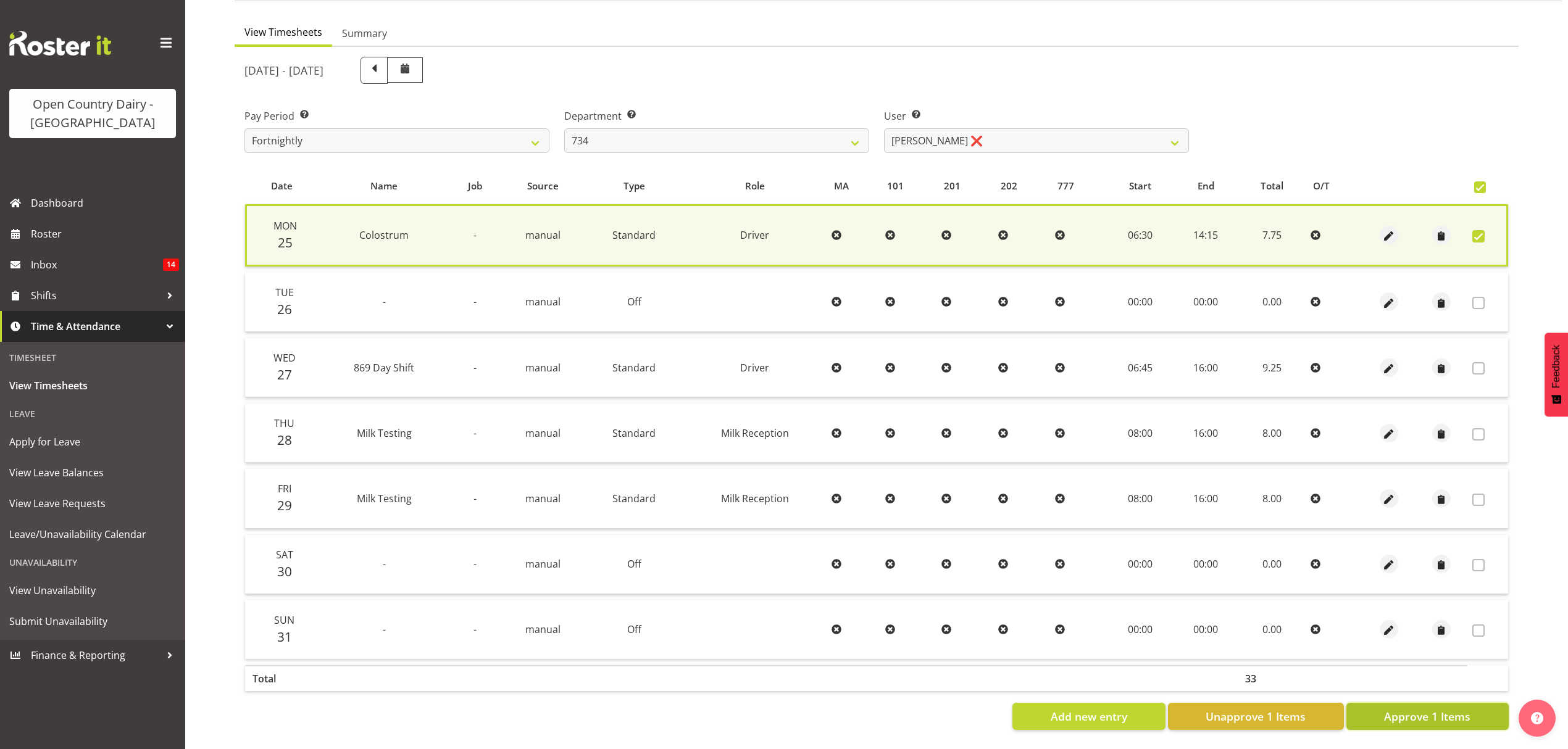
click at [1447, 709] on span "Approve 1 Items" at bounding box center [1427, 716] width 87 height 16
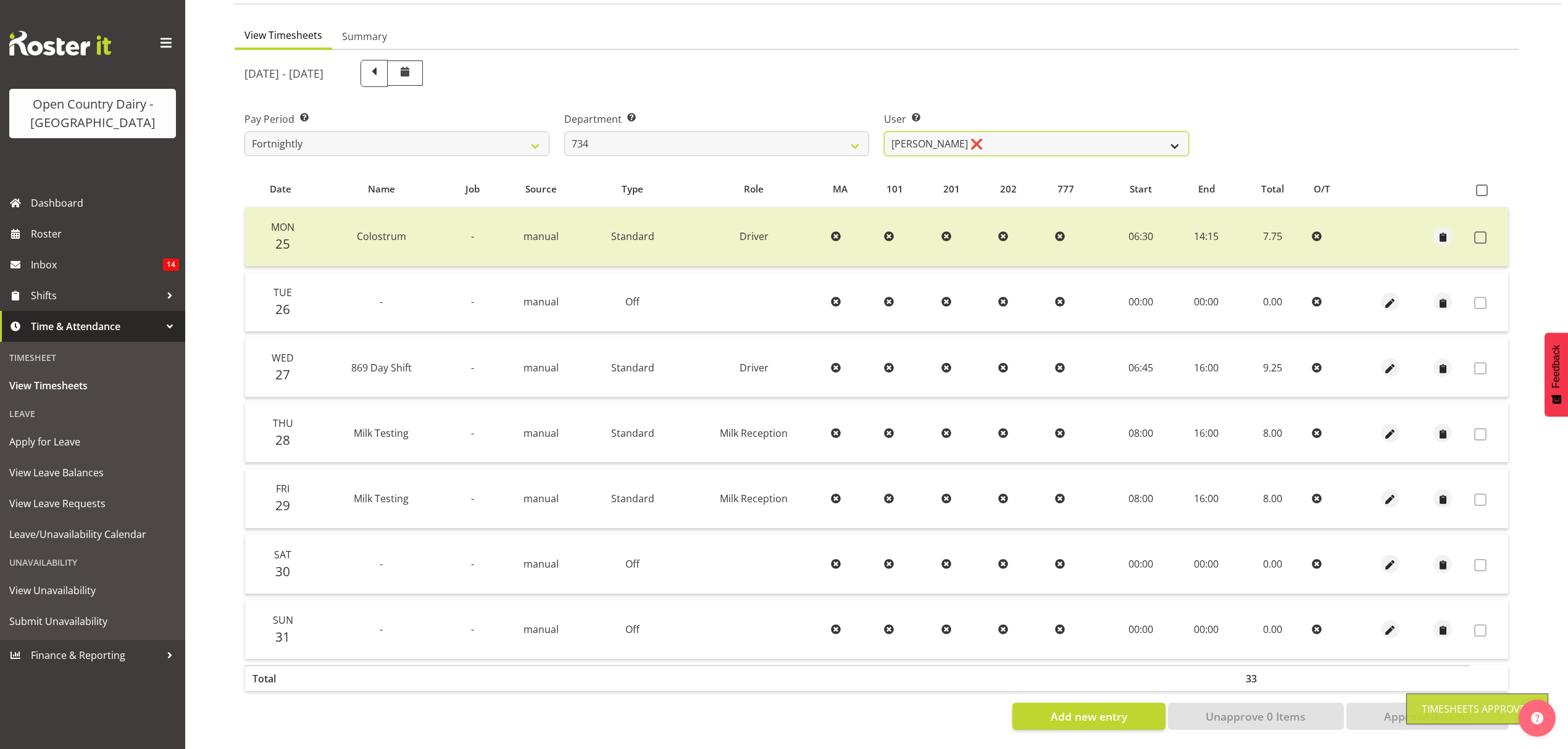
click at [1158, 131] on select "Justin Spicer ❌ Ryan Thompson ❌ Tracey Chittock ❌ Zachary Shanks ❌" at bounding box center [1037, 144] width 305 height 25
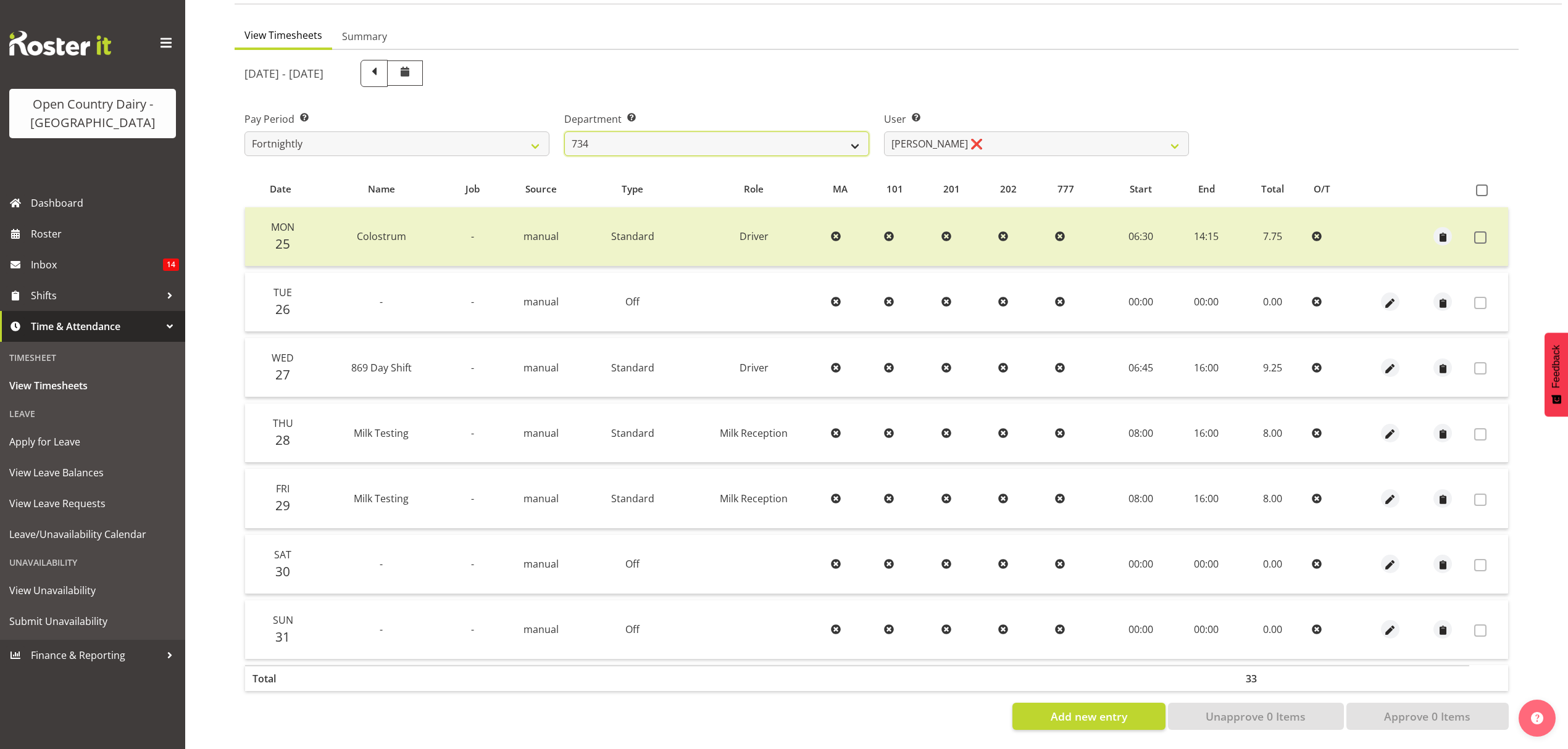
click at [853, 131] on select "734 735 736 737 738 739 851 852 853 854 855 856 858 861 862 865 868 869 870 873" at bounding box center [717, 144] width 305 height 25
click at [849, 142] on select "734 735 736 737 738 739 851 852 853 854 855 856 858 861 862 865 868 869 870 873" at bounding box center [717, 144] width 305 height 25
click at [564, 131] on select "734 735 736 737 738 739 851 852 853 854 855 856 858 861 862 865 868 869 870 873" at bounding box center [717, 144] width 305 height 25
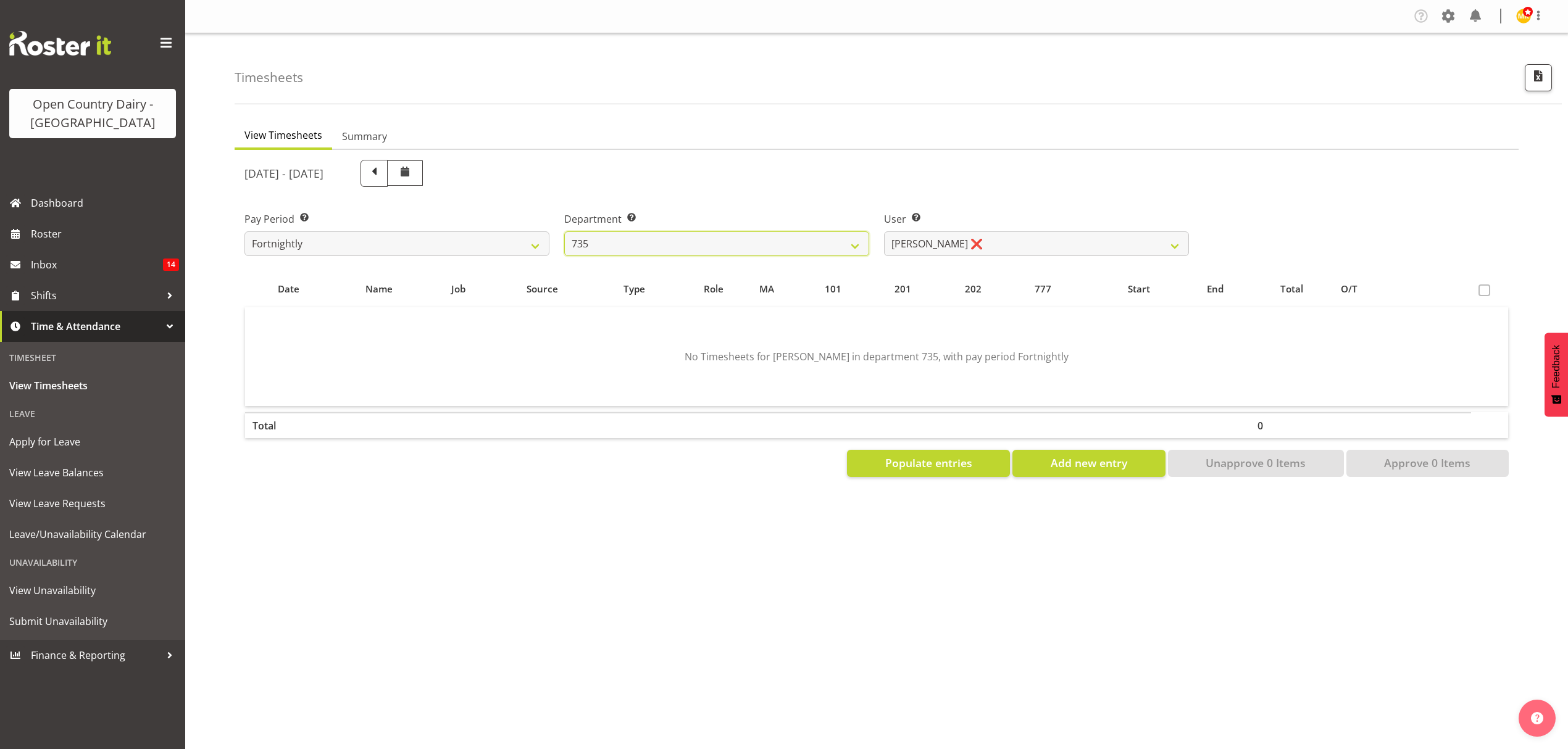
scroll to position [0, 0]
click at [1136, 238] on select "Brian Neas ❌ Cherie Williams ❌ Christopher Sutherland ❌ Stuart Craig ❌" at bounding box center [1037, 243] width 305 height 25
click at [884, 231] on select "Brian Neas ❌ Cherie Williams ❌ Christopher Sutherland ❌ Stuart Craig ❌" at bounding box center [1037, 243] width 305 height 25
click at [0, 0] on div at bounding box center [0, 0] width 0 height 0
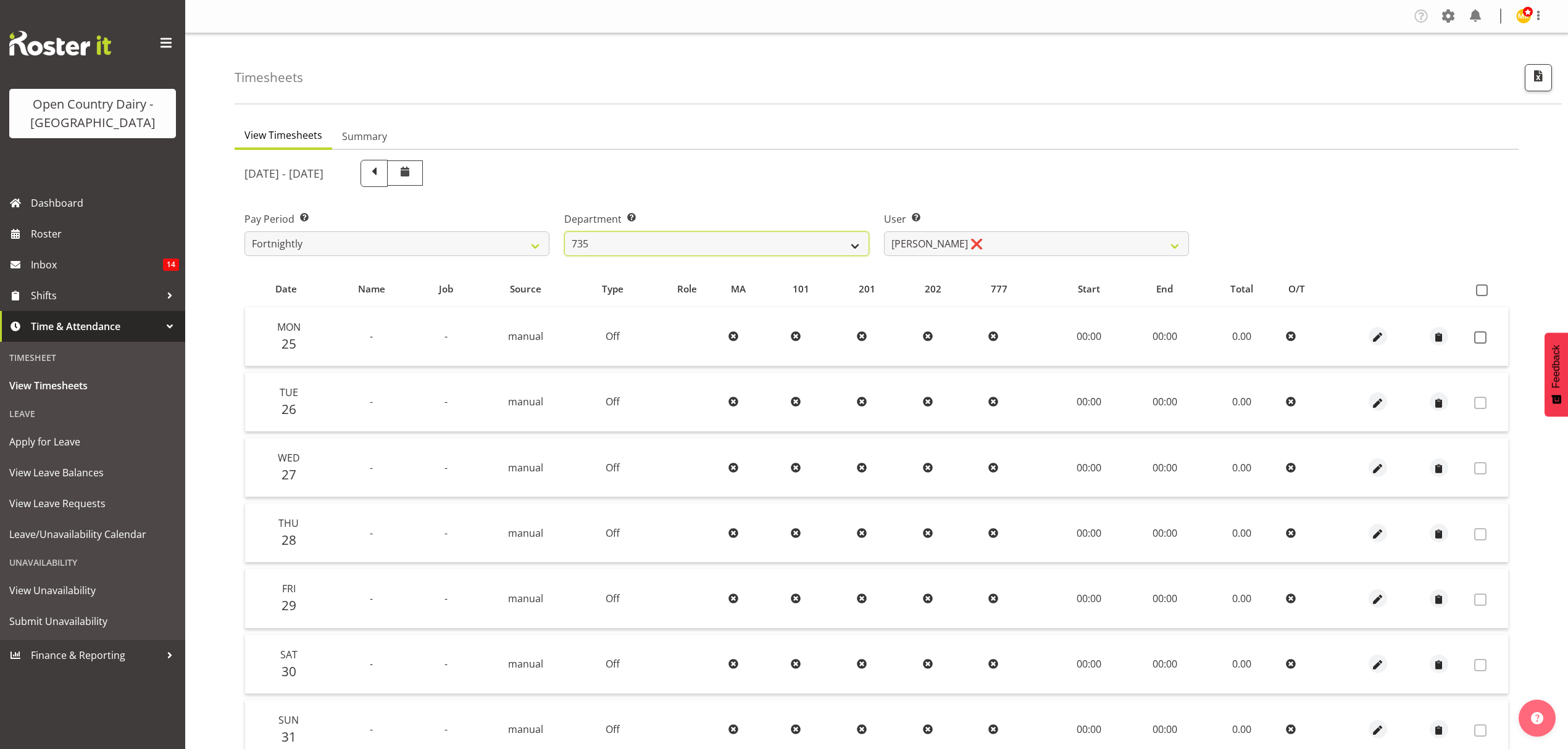
click at [858, 236] on select "734 735 736 737 738 739 851 852 853 854 855 856 858 861 862 865 868 869 870 873" at bounding box center [717, 243] width 305 height 25
click at [564, 231] on select "734 735 736 737 738 739 851 852 853 854 855 856 858 861 862 865 868 869 870 873" at bounding box center [717, 243] width 305 height 25
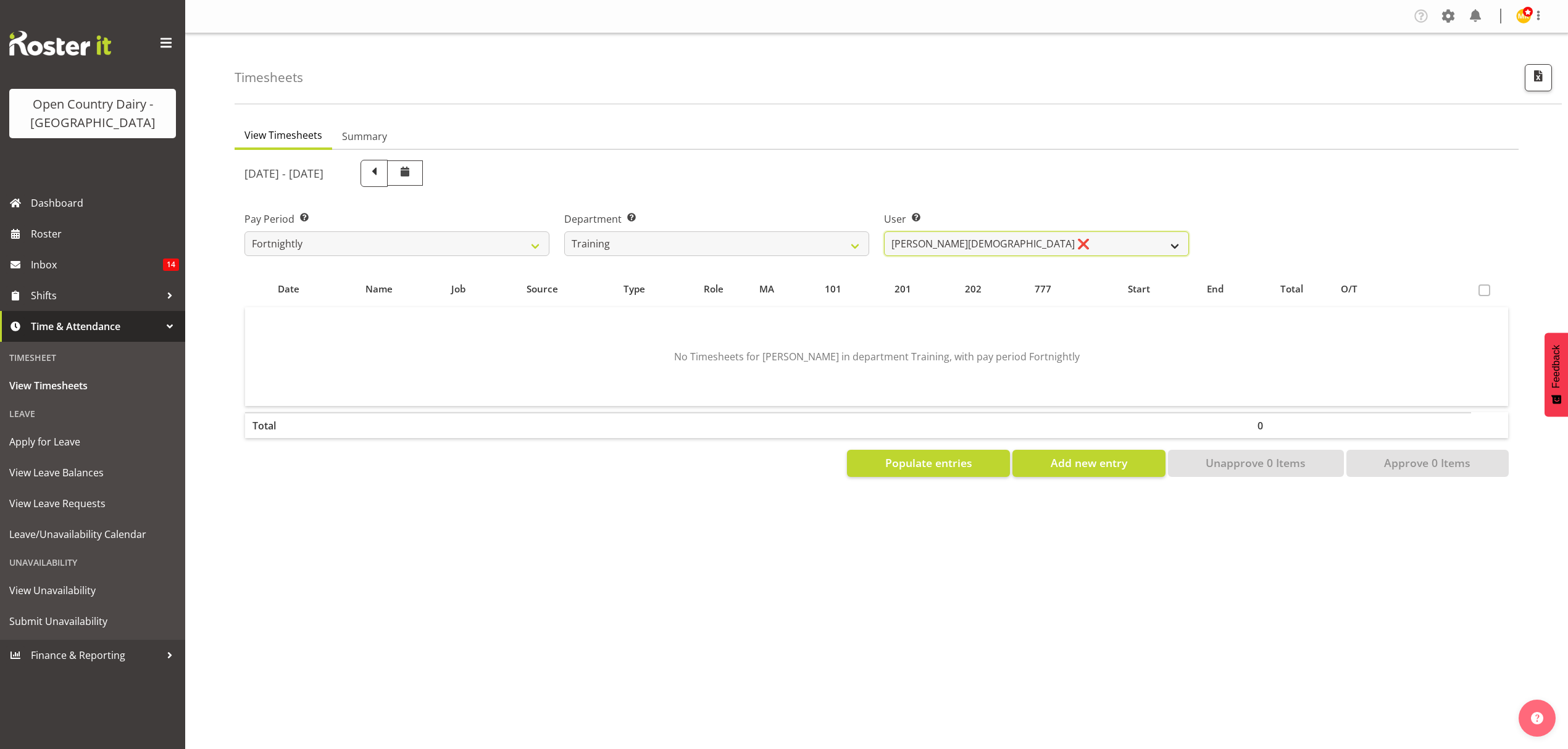
click at [988, 240] on select "Shiva Kumaran ❌" at bounding box center [1037, 243] width 305 height 25
click at [841, 249] on select "734 735 736 737 738 739 851 852 853 854 855 856 858 861 862 865 868 869 870 873" at bounding box center [717, 243] width 305 height 25
click at [564, 231] on select "734 735 736 737 738 739 851 852 853 854 855 856 858 861 862 865 868 869 870 873" at bounding box center [717, 243] width 305 height 25
click at [989, 252] on select "Jane Fisher ❌ Joe Bloggs ❌ Milk Reception Awarua ❌ SMT Planning ❌ Tracey Rogan ❌" at bounding box center [1037, 243] width 305 height 25
click at [826, 249] on select "734 735 736 737 738 739 851 852 853 854 855 856 858 861 862 865 868 869 870 873" at bounding box center [717, 243] width 305 height 25
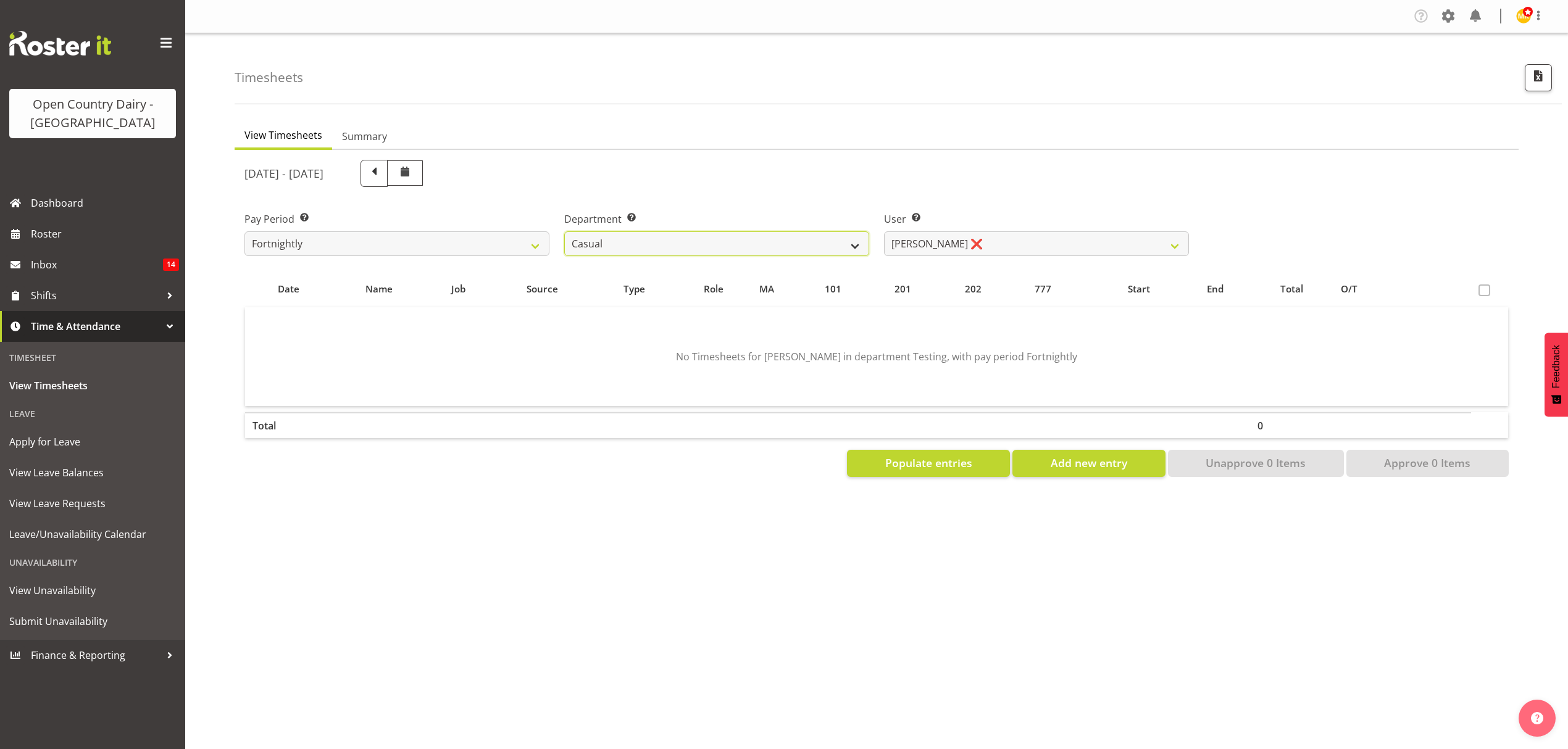
click at [564, 231] on select "734 735 736 737 738 739 851 852 853 854 855 856 858 861 862 865 868 869 870 873" at bounding box center [717, 243] width 305 height 25
click at [984, 236] on select "Sheryl Hughan ❌" at bounding box center [1037, 243] width 305 height 25
click at [837, 237] on select "734 735 736 737 738 739 851 852 853 854 855 856 858 861 862 865 868 869 870 873" at bounding box center [717, 243] width 305 height 25
click at [841, 238] on select "734 735 736 737 738 739 851 852 853 854 855 856 858 861 862 865 868 869 870 873" at bounding box center [717, 243] width 305 height 25
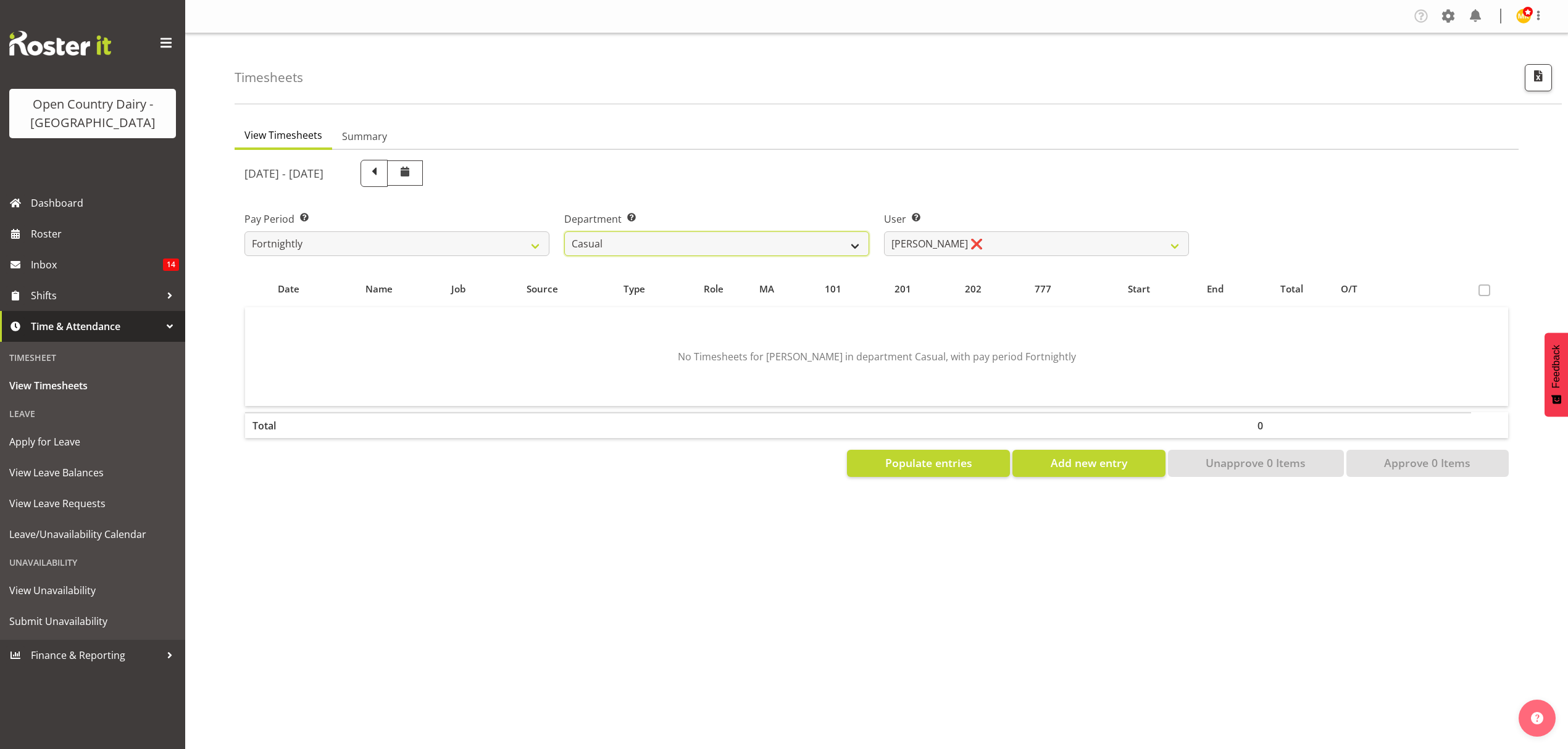
click at [841, 238] on select "734 735 736 737 738 739 851 852 853 854 855 856 858 861 862 865 868 869 870 873" at bounding box center [717, 243] width 305 height 25
click at [849, 245] on select "734 735 736 737 738 739 851 852 853 854 855 856 858 861 862 865 868 869 870 873" at bounding box center [717, 243] width 305 height 25
click at [858, 245] on select "734 735 736 737 738 739 851 852 853 854 855 856 858 861 862 865 868 869 870 873" at bounding box center [717, 243] width 305 height 25
click at [564, 231] on select "734 735 736 737 738 739 851 852 853 854 855 856 858 861 862 865 868 869 870 873" at bounding box center [717, 243] width 305 height 25
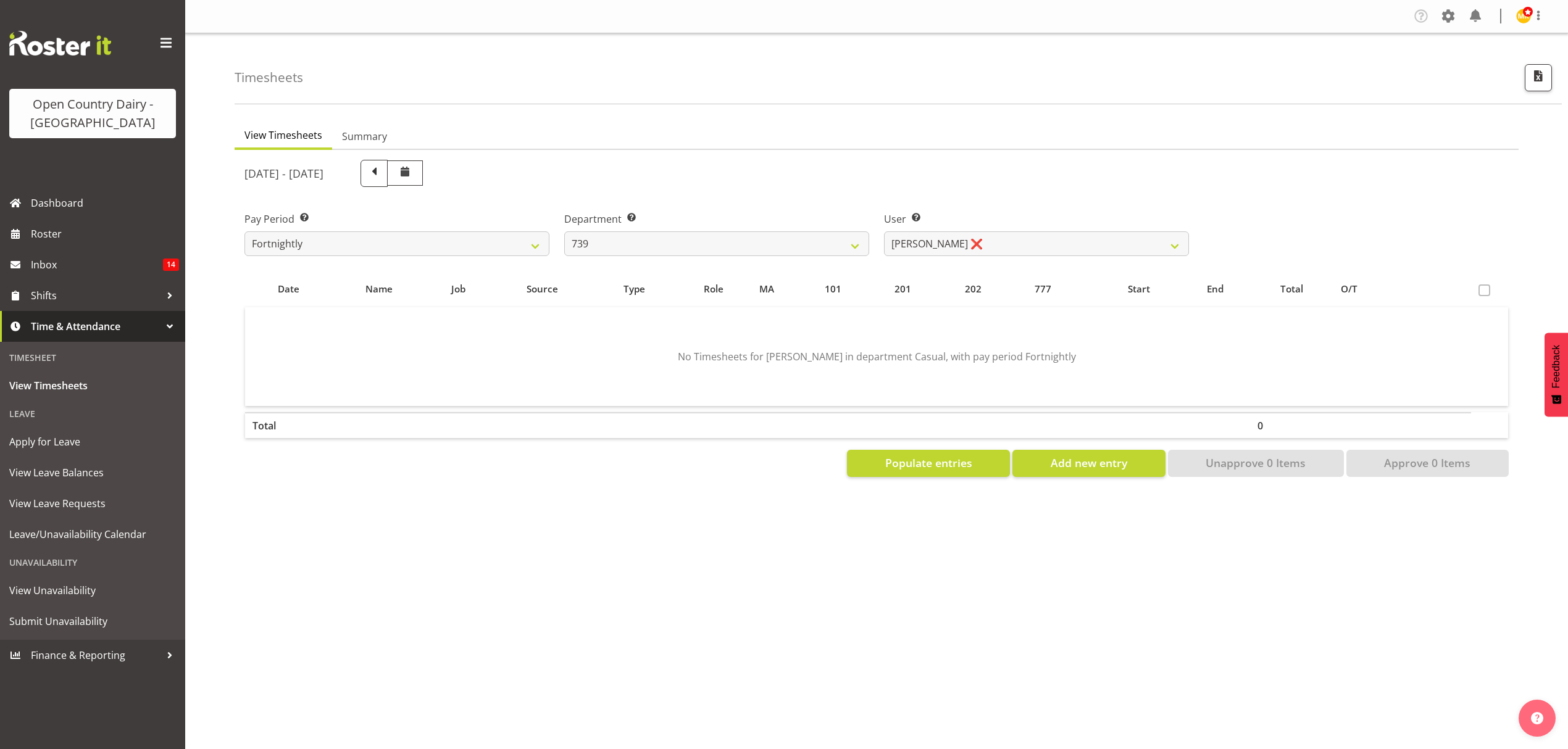
click at [0, 0] on div at bounding box center [0, 0] width 0 height 0
click at [1030, 248] on select "Erika McNaught ❌ Rick Murphy ❌ Tish Veint ❌" at bounding box center [1037, 243] width 305 height 25
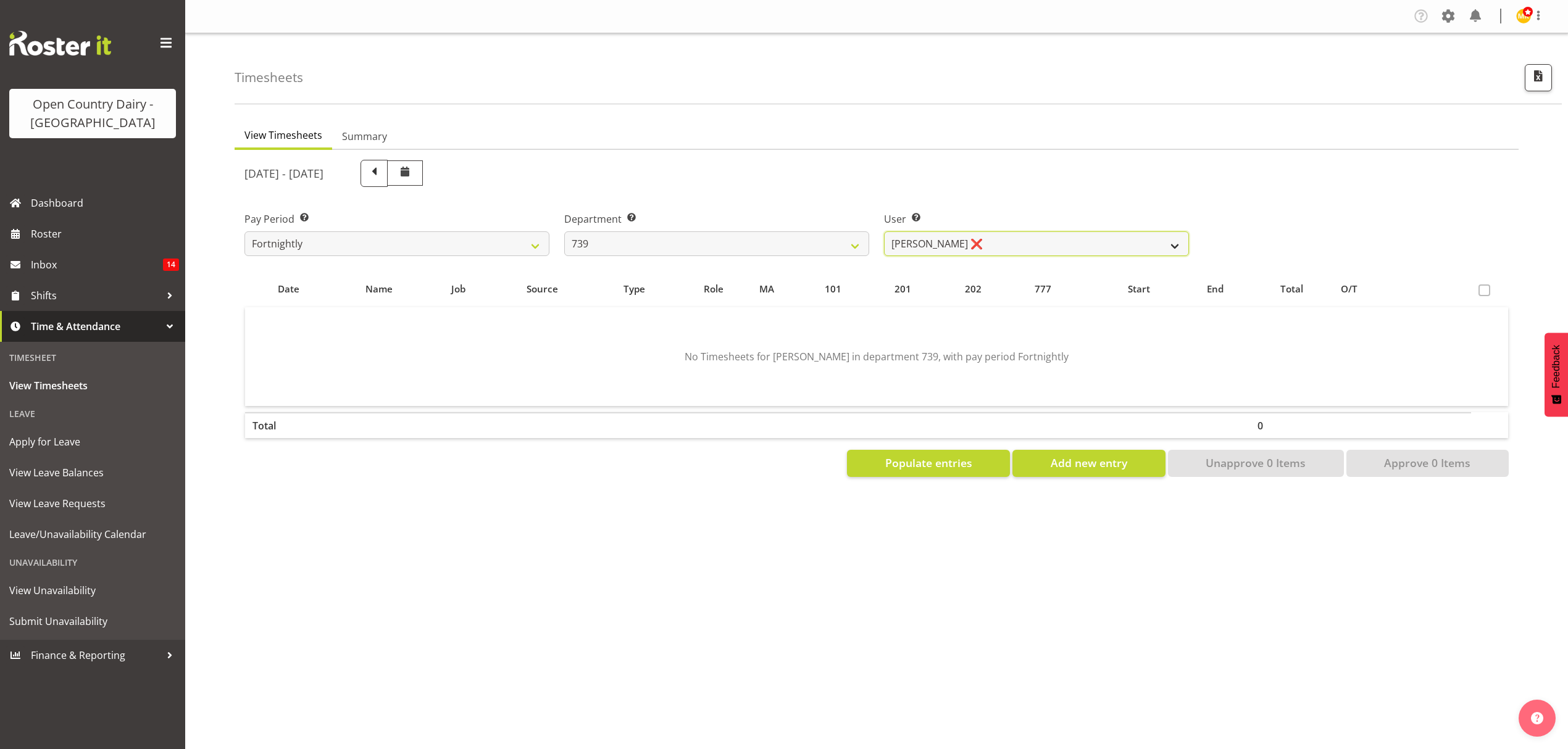
click at [1030, 248] on select "Erika McNaught ❌ Rick Murphy ❌ Tish Veint ❌" at bounding box center [1037, 243] width 305 height 25
click at [748, 188] on div "August 25th - August 31st 2025" at bounding box center [717, 173] width 960 height 42
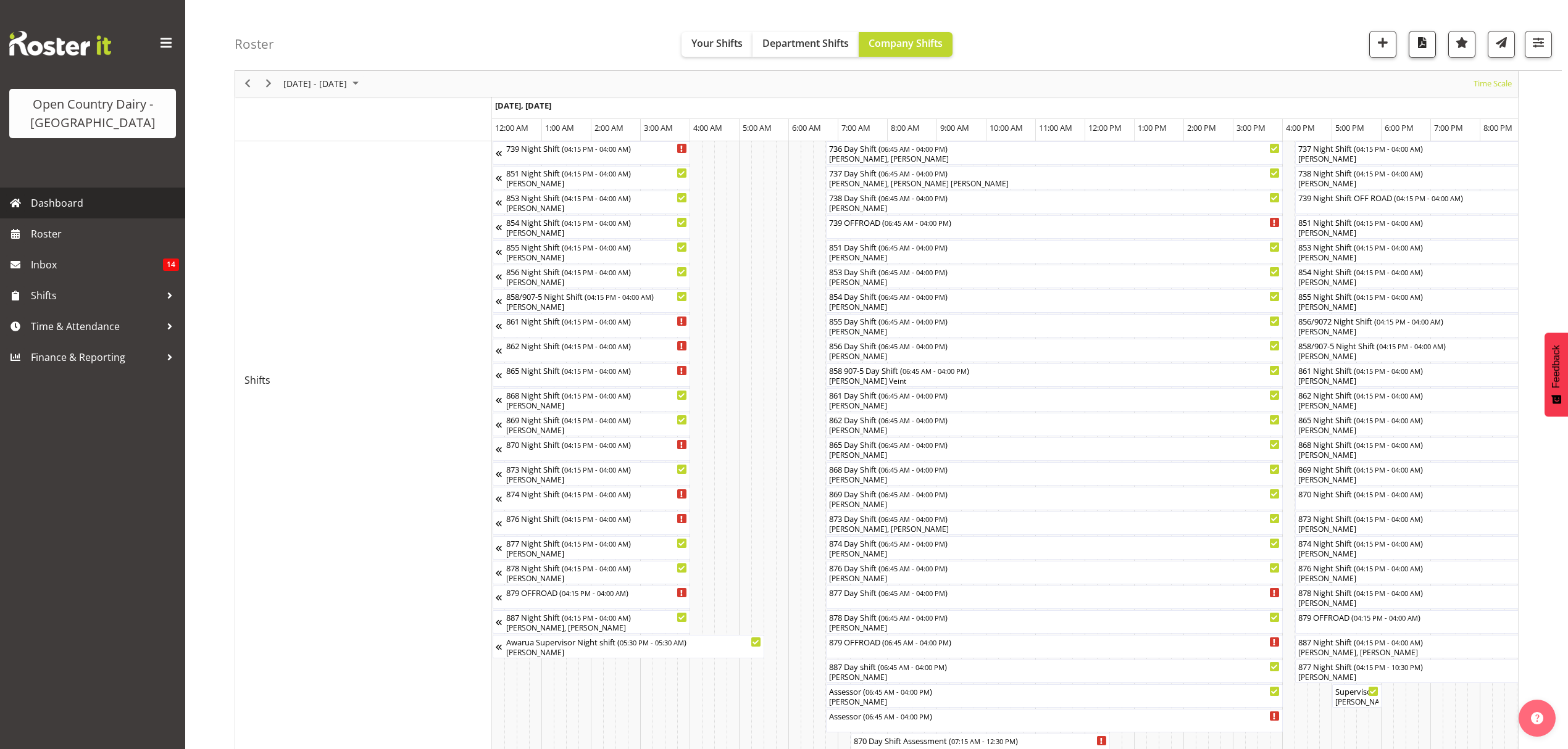
scroll to position [0, 1747]
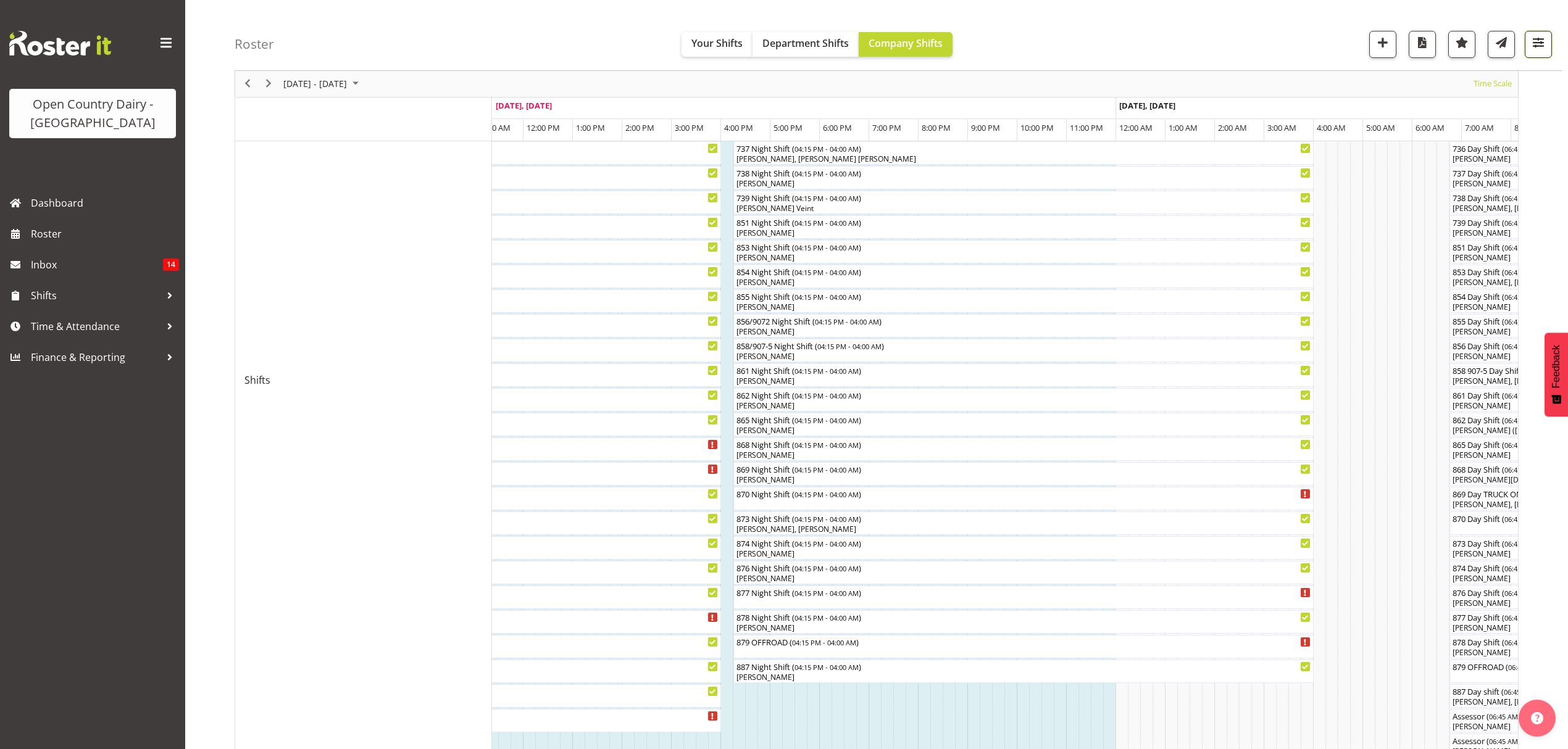
click at [1532, 52] on button "button" at bounding box center [1539, 44] width 27 height 27
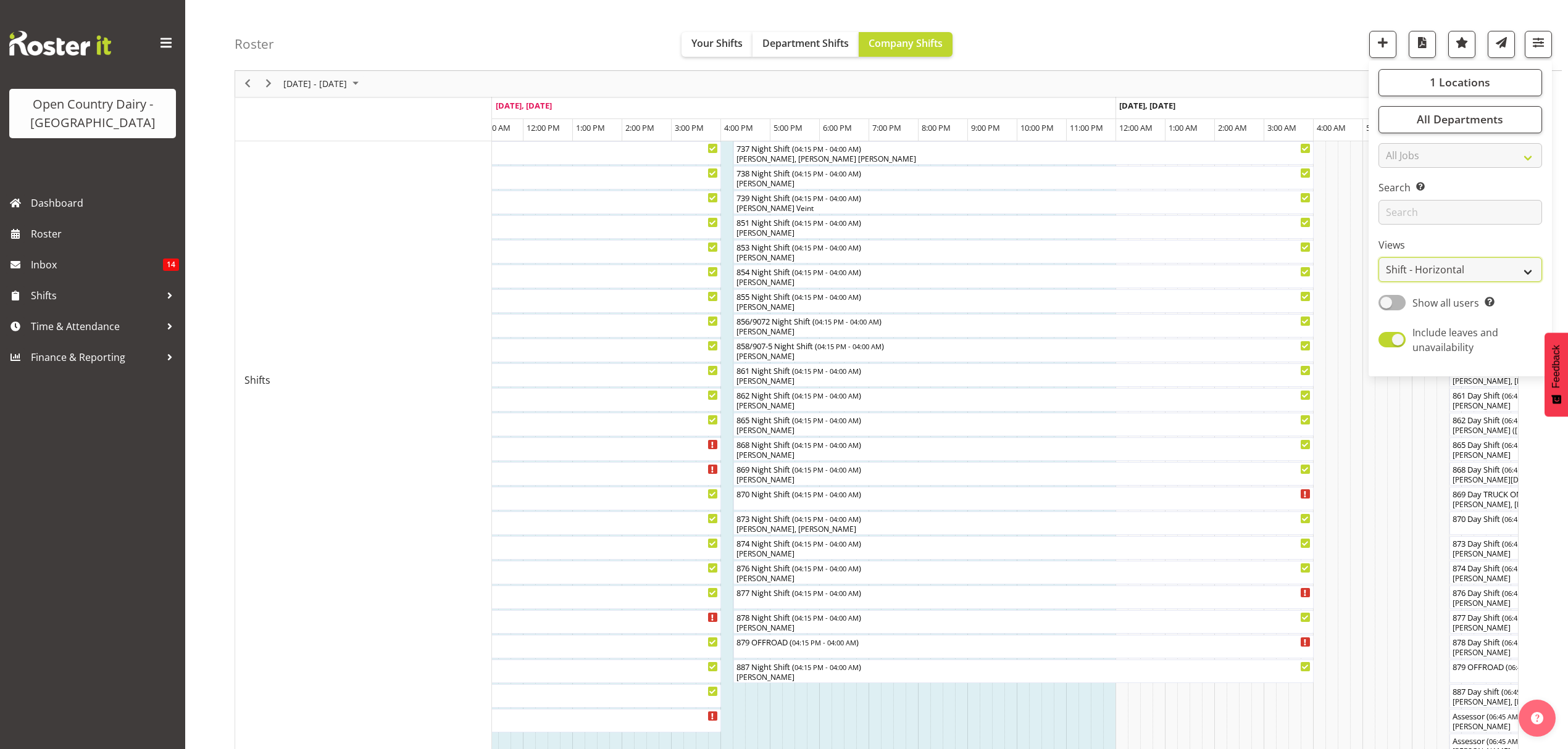
click at [1506, 272] on select "Staff Role Shift - Horizontal Shift - Vertical Staff - Location" at bounding box center [1460, 270] width 163 height 25
select select "staff"
click at [1378, 283] on select "Staff Role Shift - Horizontal Shift - Vertical Staff - Location" at bounding box center [1460, 270] width 163 height 25
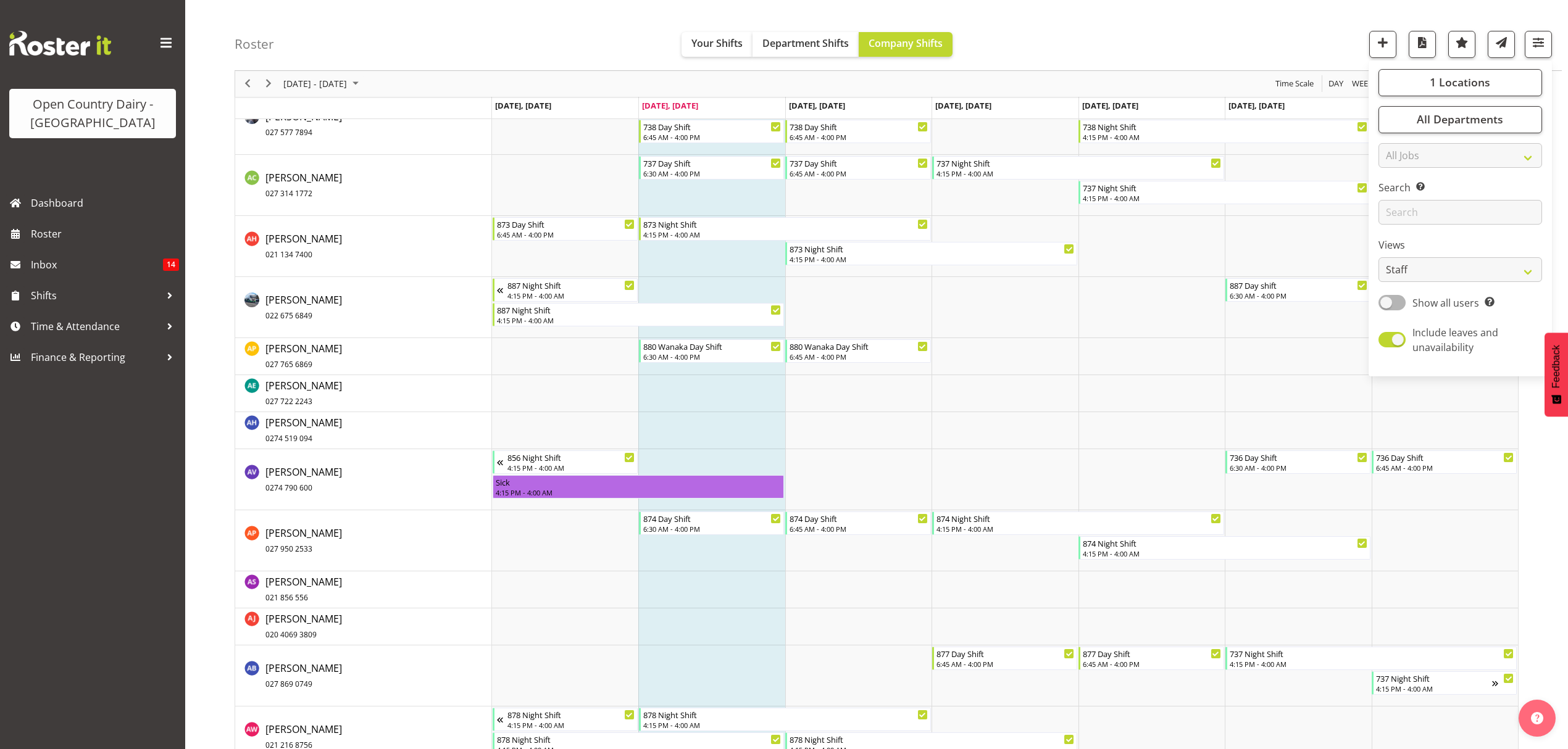
scroll to position [823, 0]
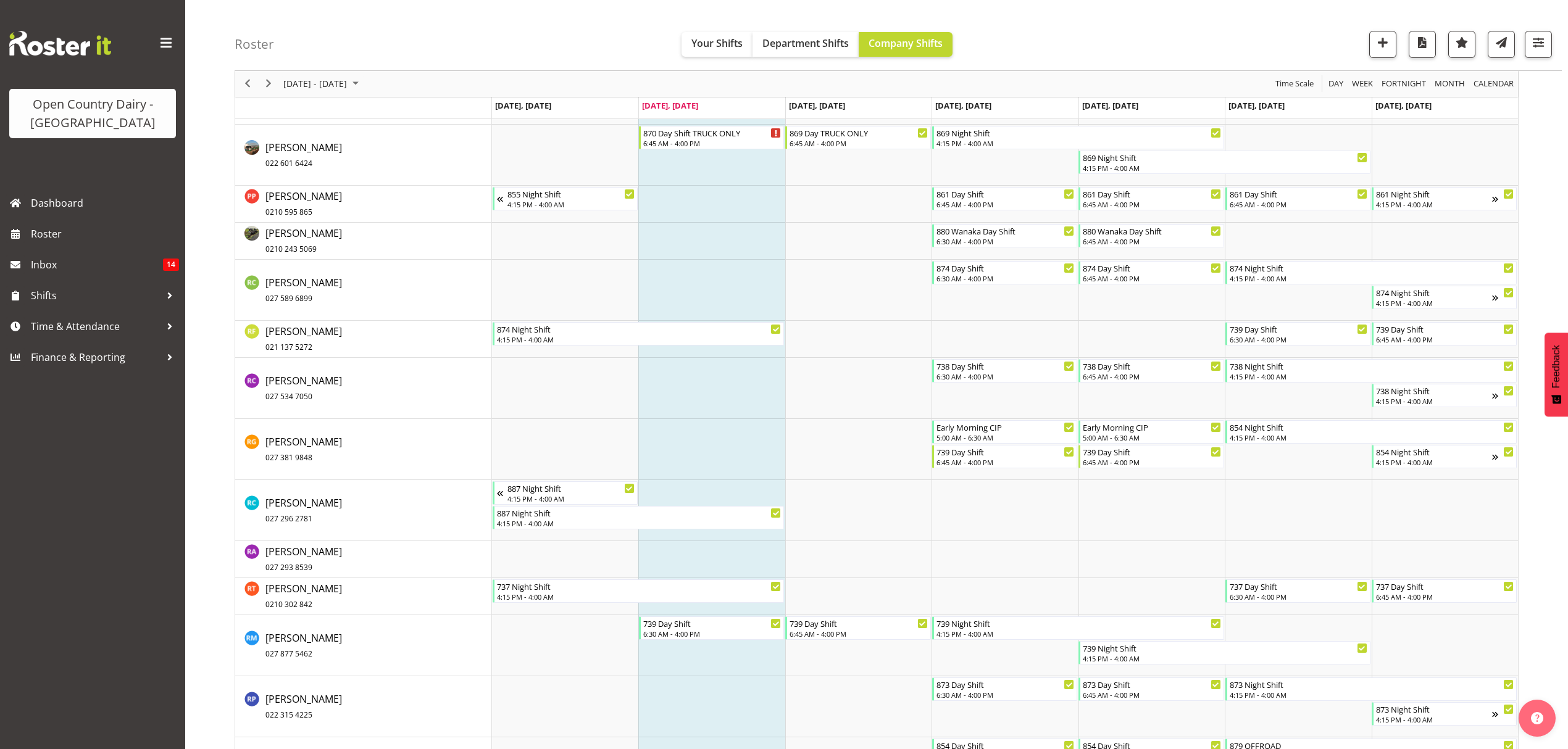
scroll to position [5923, 0]
click at [292, 337] on span "Rachel Fletcher 021 137 5272" at bounding box center [303, 340] width 76 height 28
click at [287, 199] on span "Philip Peek 0210 595 865" at bounding box center [303, 204] width 76 height 28
click at [48, 227] on span "Roster" at bounding box center [104, 234] width 148 height 19
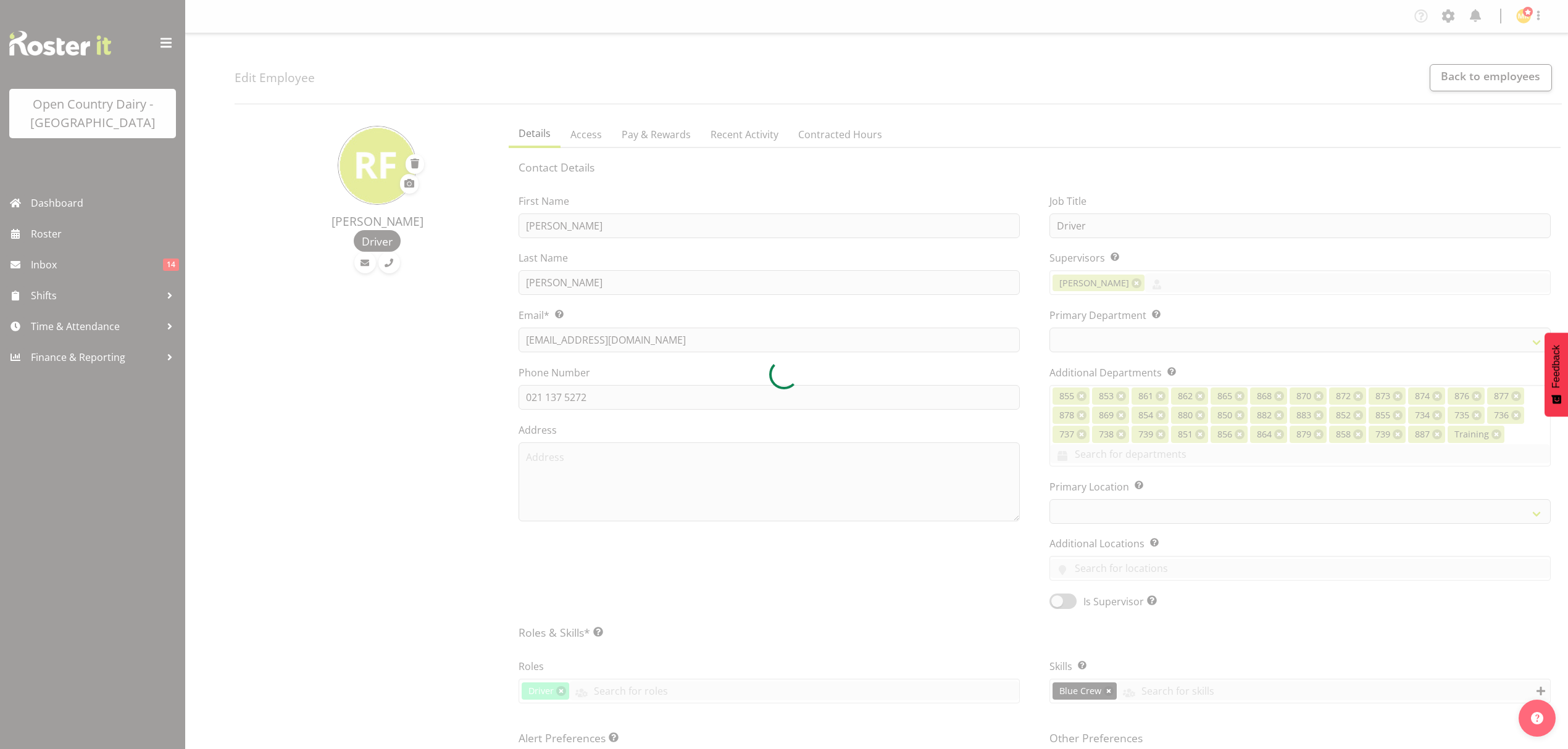
select select "TimelineWeek"
select select
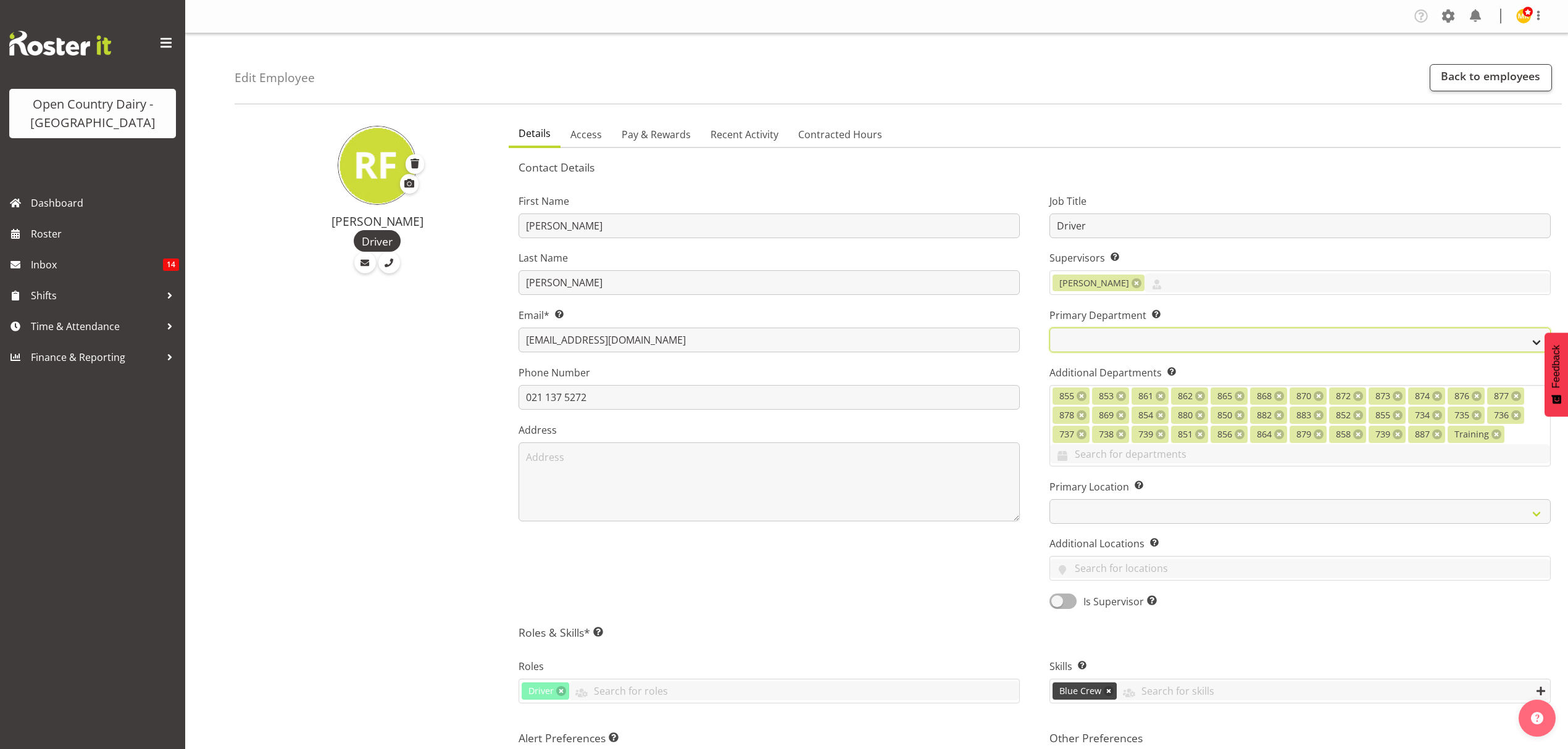
click at [1085, 342] on select "731 734 735 736 737 738 739 850 851" at bounding box center [1300, 340] width 501 height 25
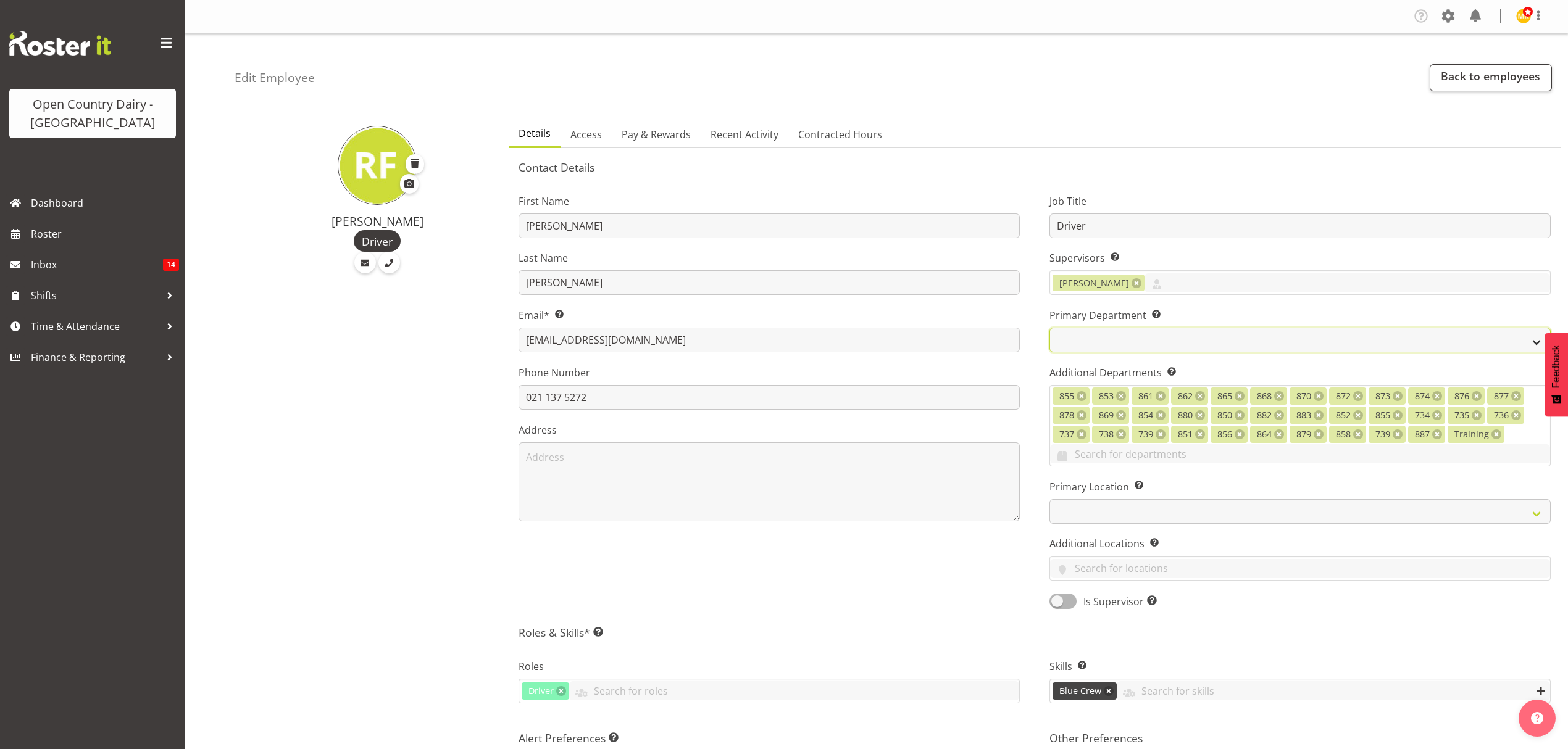
select select "902"
click at [1049, 328] on select "731 734 735 736 737 738 739 850 851" at bounding box center [1300, 340] width 501 height 25
click at [1070, 44] on div "Edit Employee Back to employees" at bounding box center [898, 69] width 1327 height 71
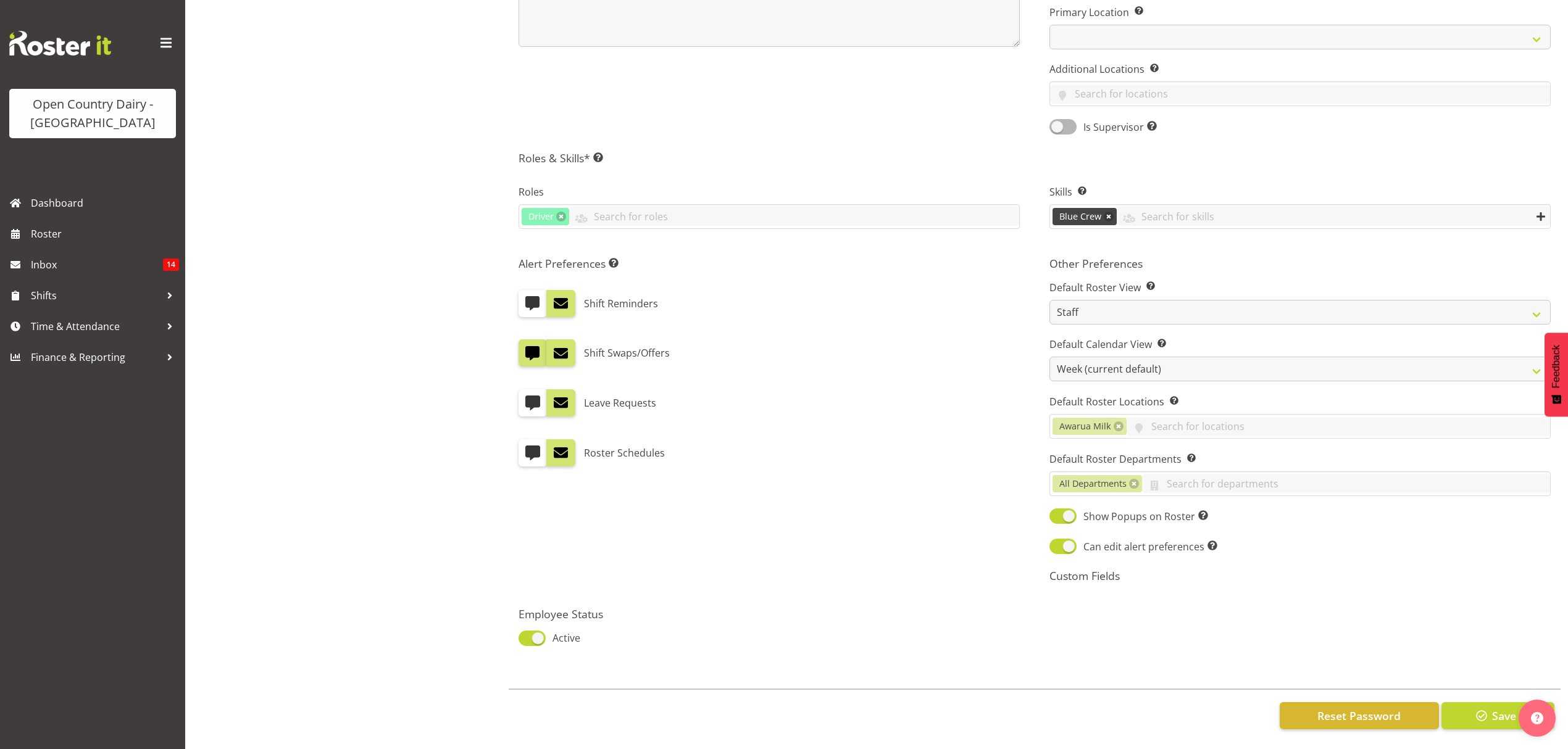
scroll to position [490, 0]
click at [1490, 705] on button "Save" at bounding box center [1498, 716] width 113 height 27
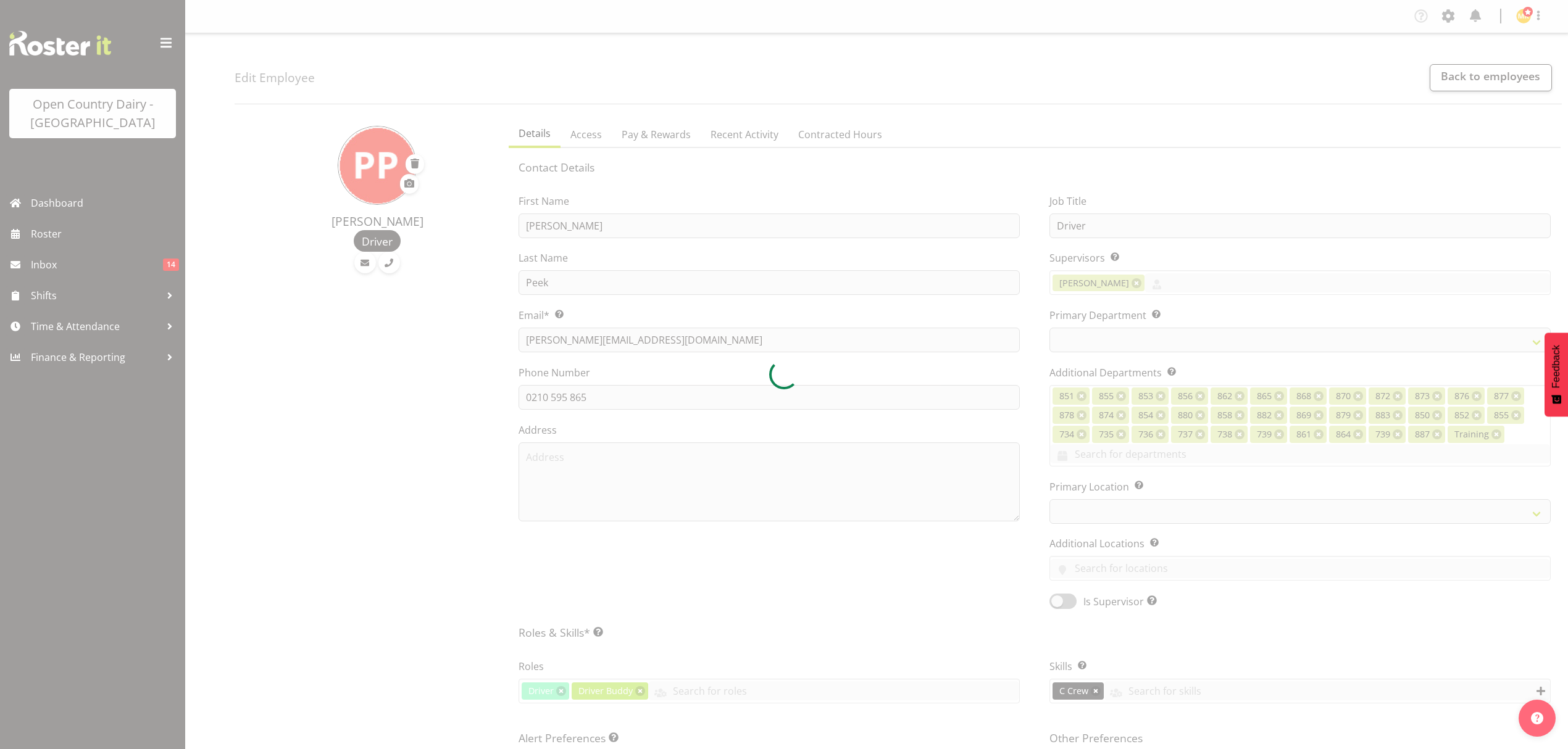
select select "TimelineWeek"
select select
select select "675"
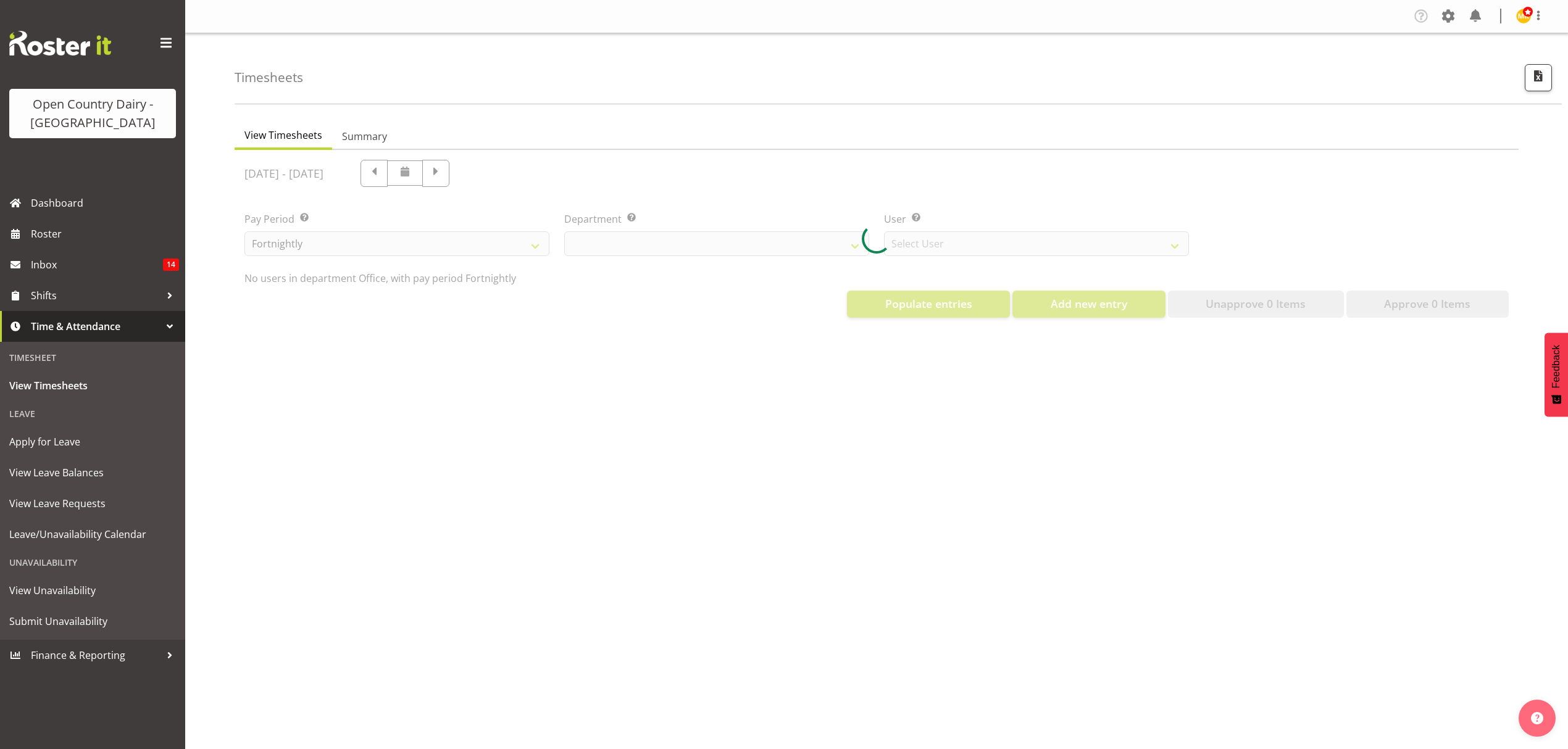
select select "699"
select select "8449"
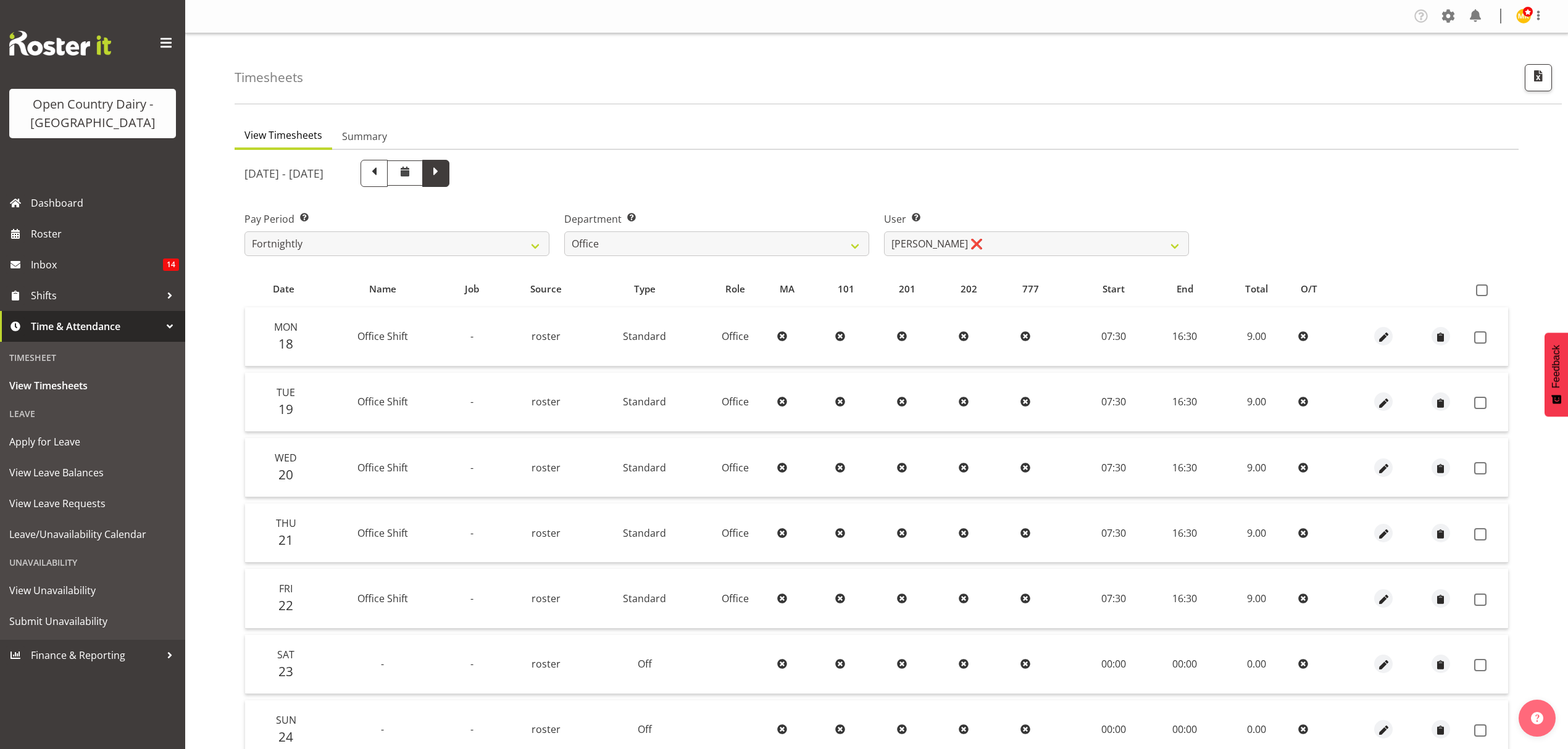
click at [444, 176] on span at bounding box center [435, 172] width 16 height 16
select select
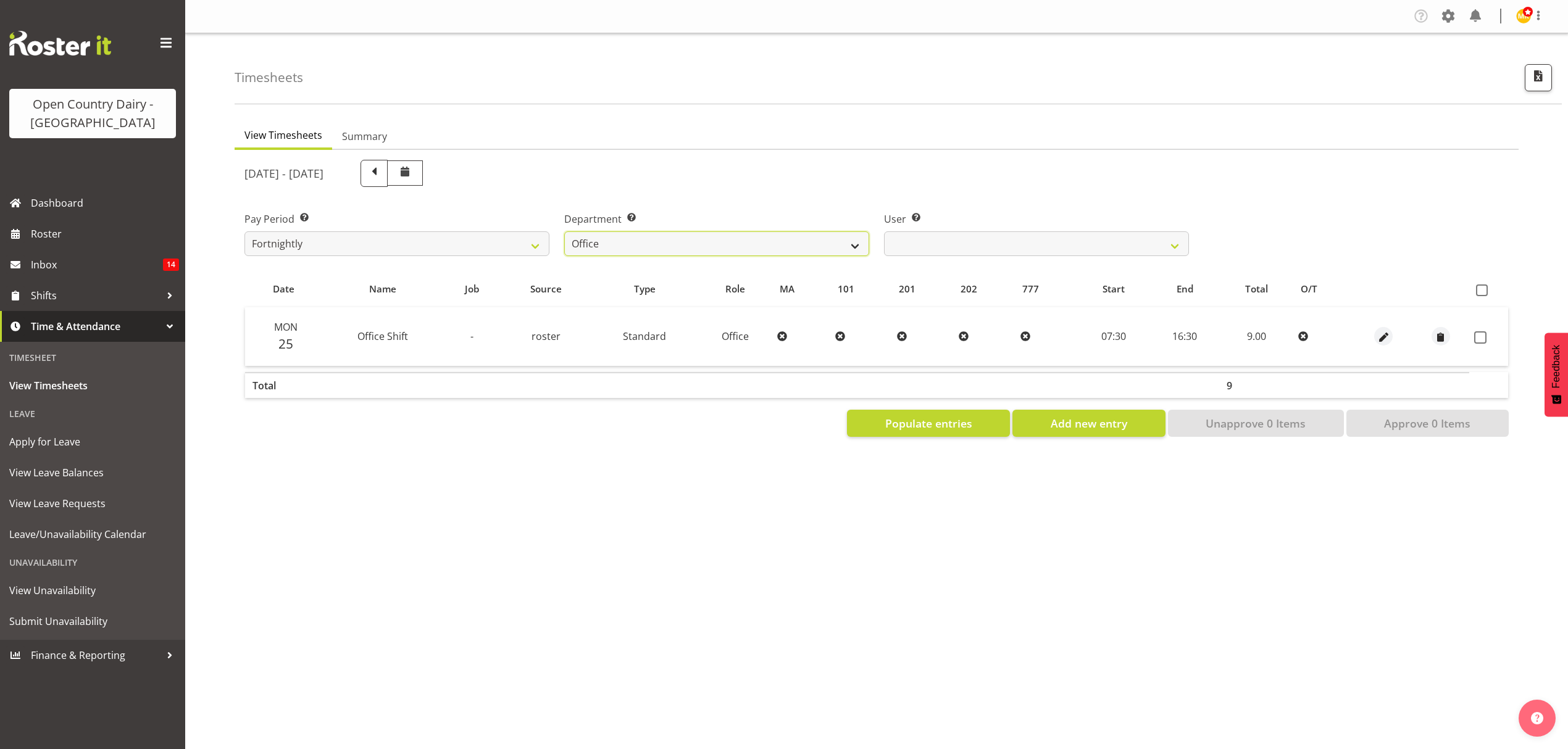
click at [853, 241] on select "734 735 736 737 738 739 851 852 853 854 855 856 858 861 862 865 868 869 870 873" at bounding box center [717, 243] width 305 height 25
select select "902"
click at [564, 231] on select "734 735 736 737 738 739 851 852 853 854 855 856 858 861 862 865 868 869 870 873" at bounding box center [717, 243] width 305 height 25
click at [0, 0] on div at bounding box center [0, 0] width 0 height 0
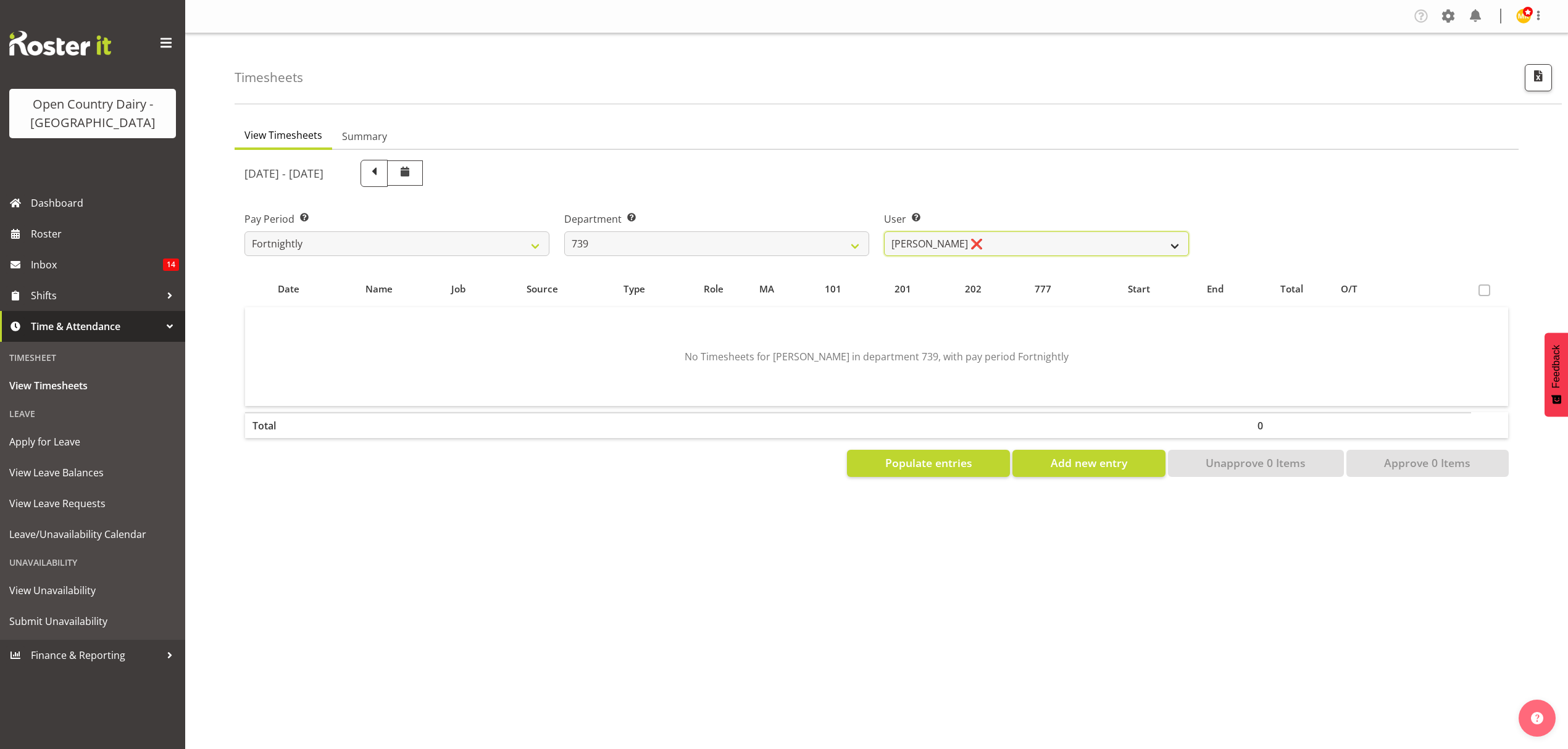
click at [1005, 242] on select "Erika McNaught ❌ Rachel Fletcher ❌ Rick Murphy ❌ Tish Veint ❌" at bounding box center [1037, 243] width 305 height 25
select select "7407"
click at [884, 231] on select "Erika McNaught ❌ Rachel Fletcher ❌ Rick Murphy ❌ Tish Veint ❌" at bounding box center [1037, 243] width 305 height 25
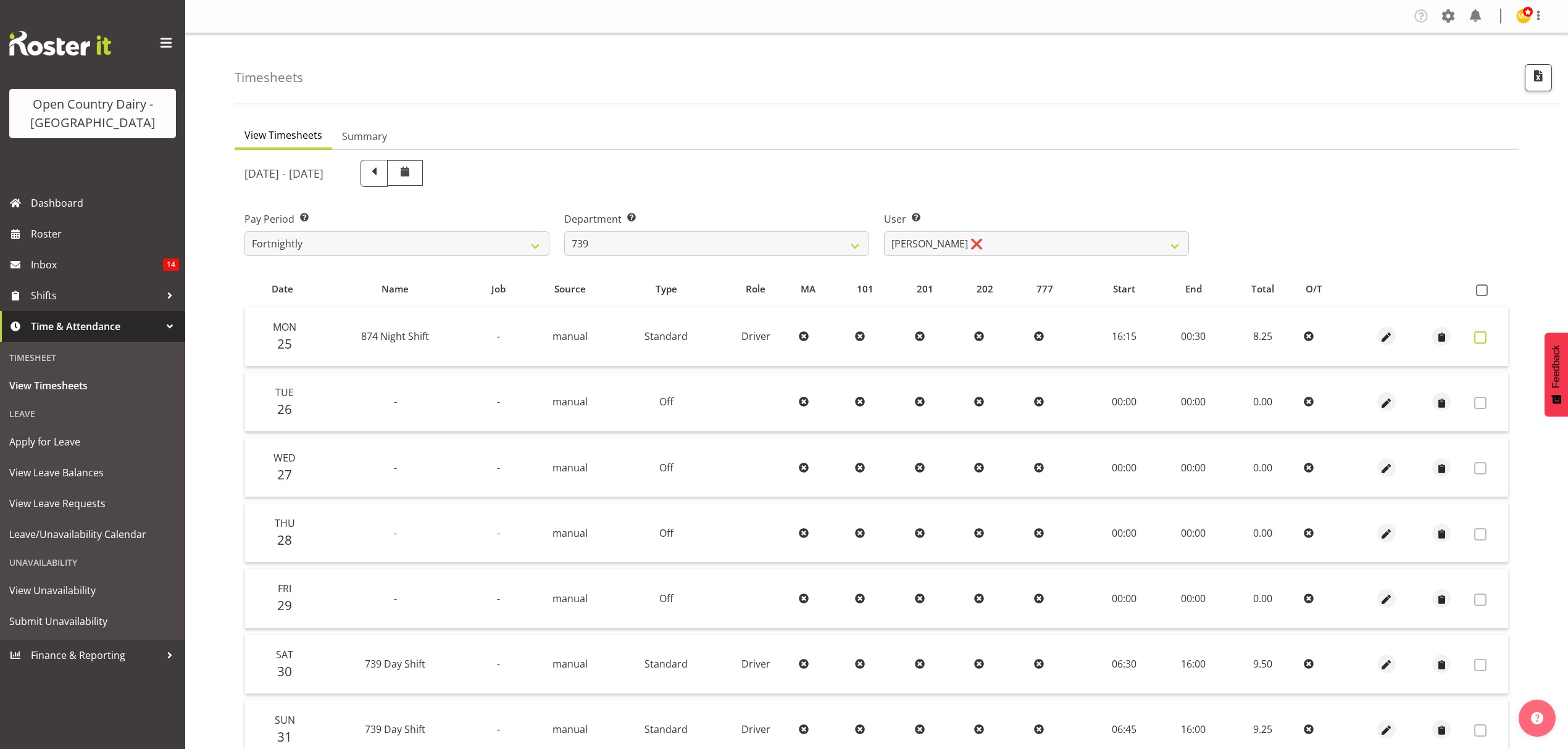
click at [1474, 337] on span at bounding box center [1480, 337] width 12 height 12
checkbox input "true"
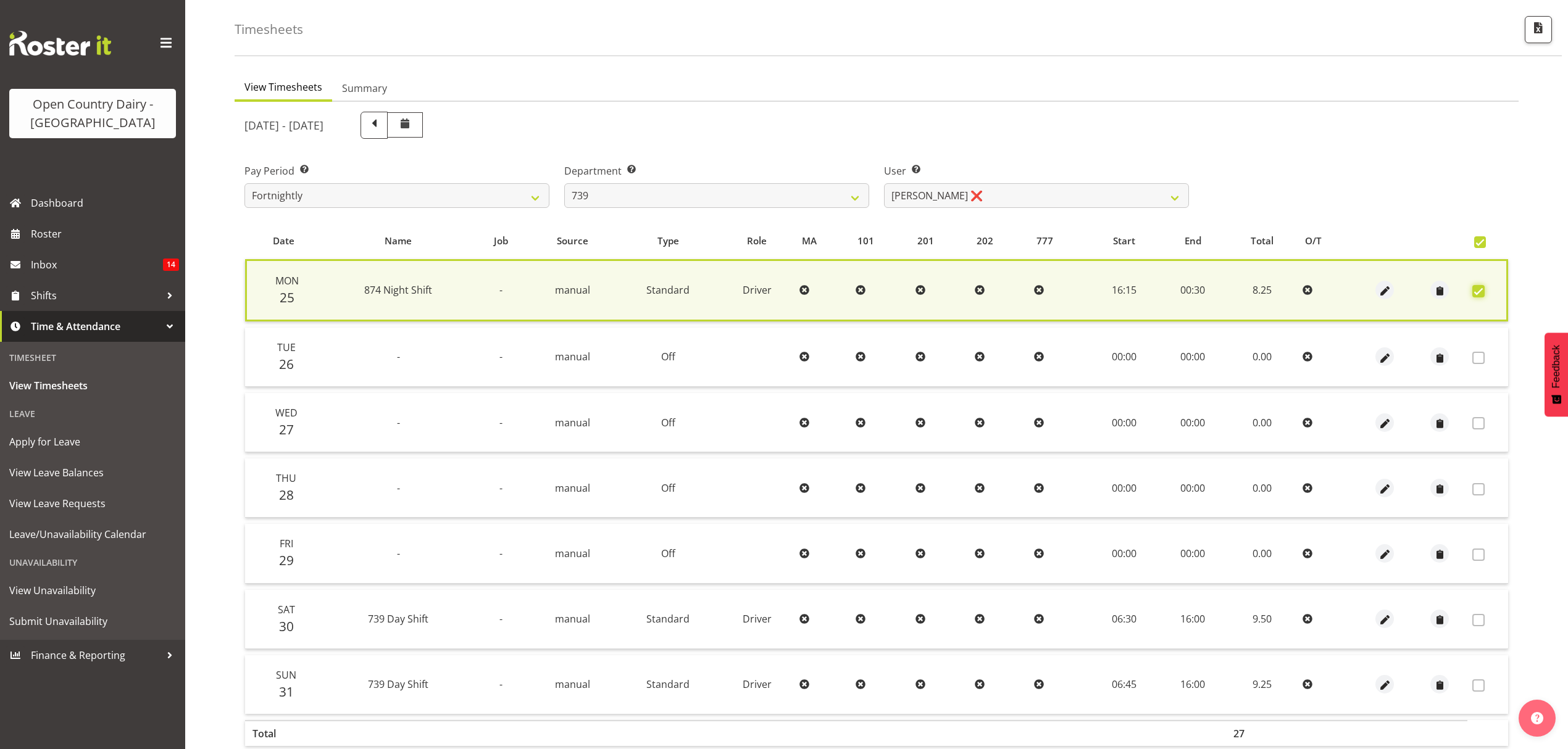
scroll to position [111, 0]
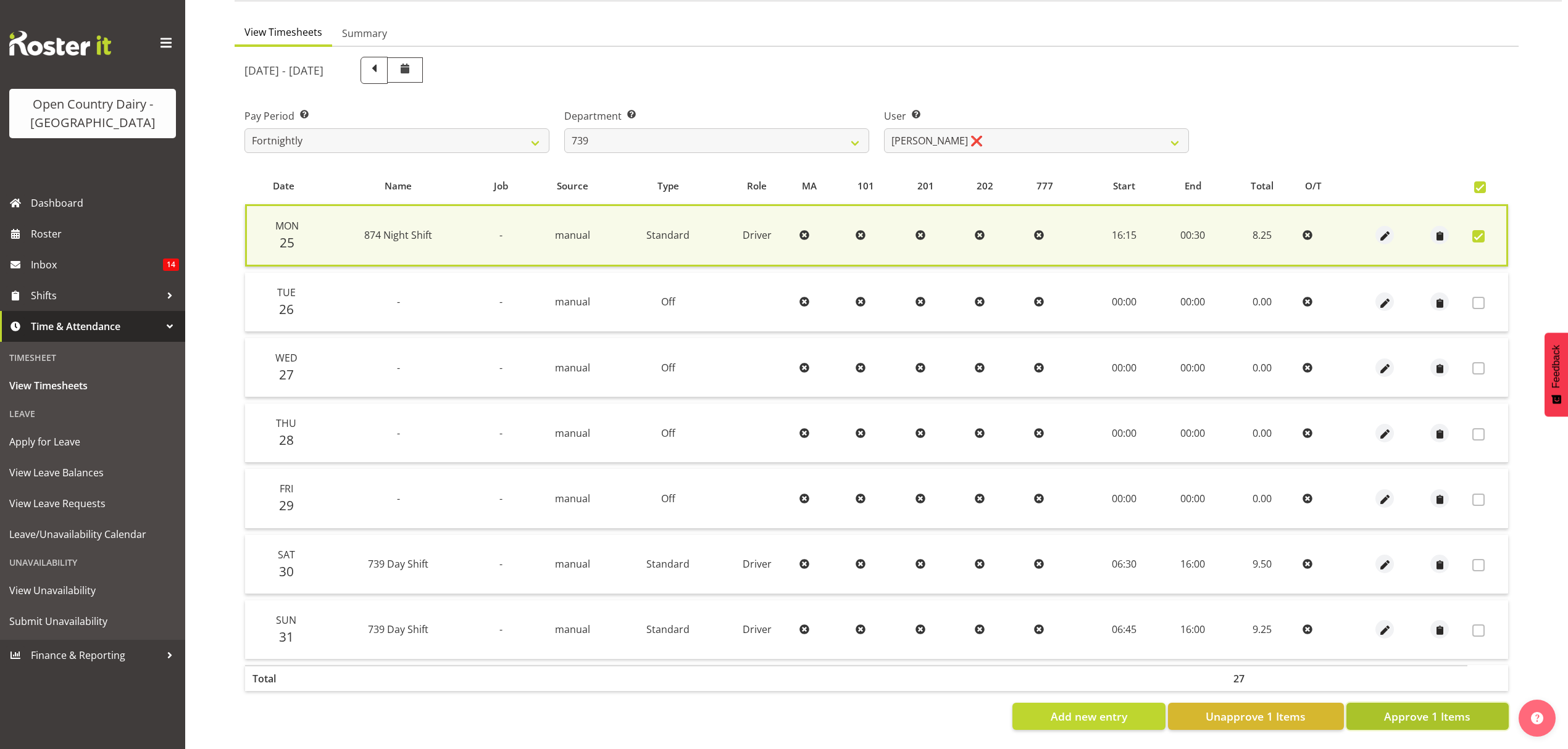
click at [1433, 709] on span "Approve 1 Items" at bounding box center [1427, 716] width 87 height 16
checkbox input "false"
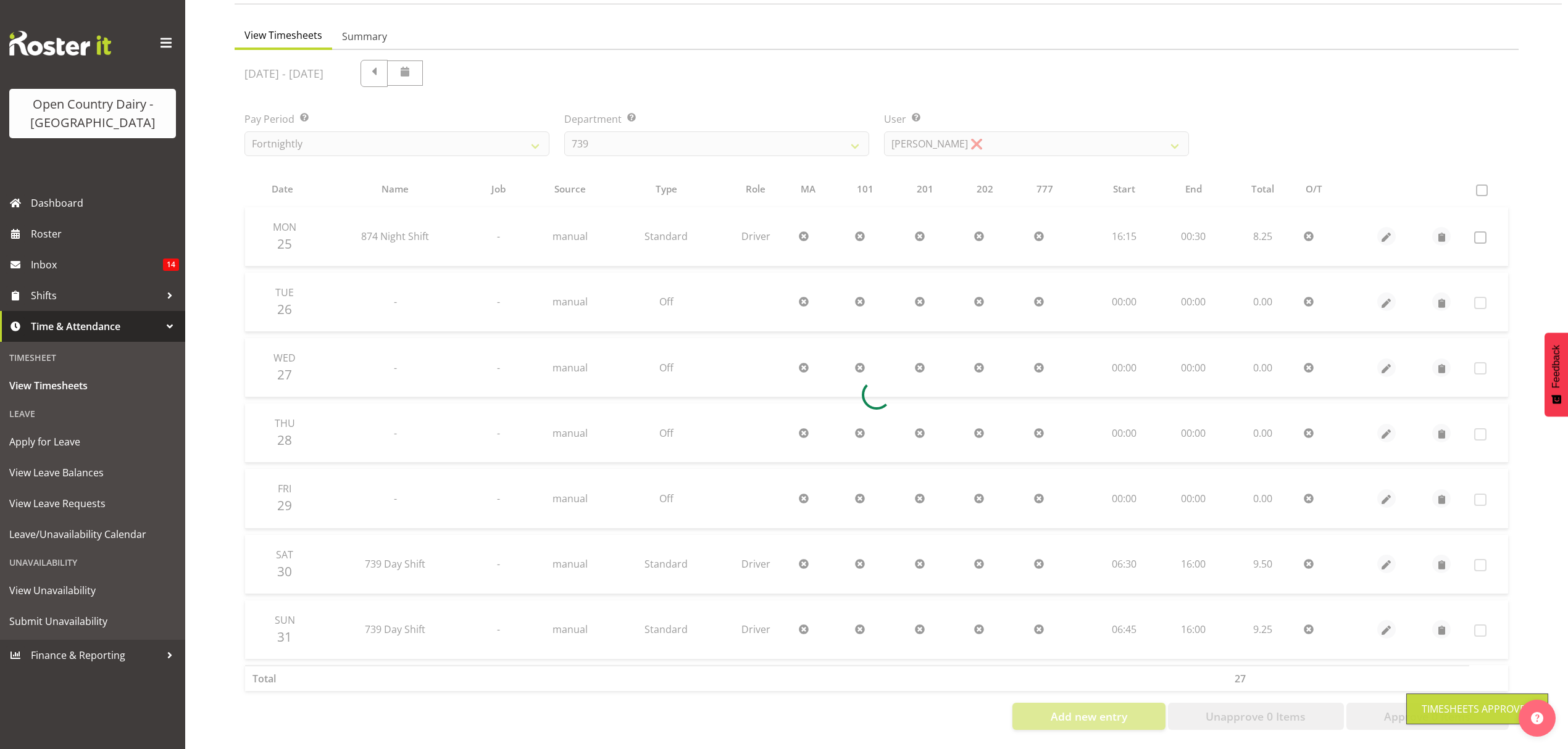
scroll to position [109, 0]
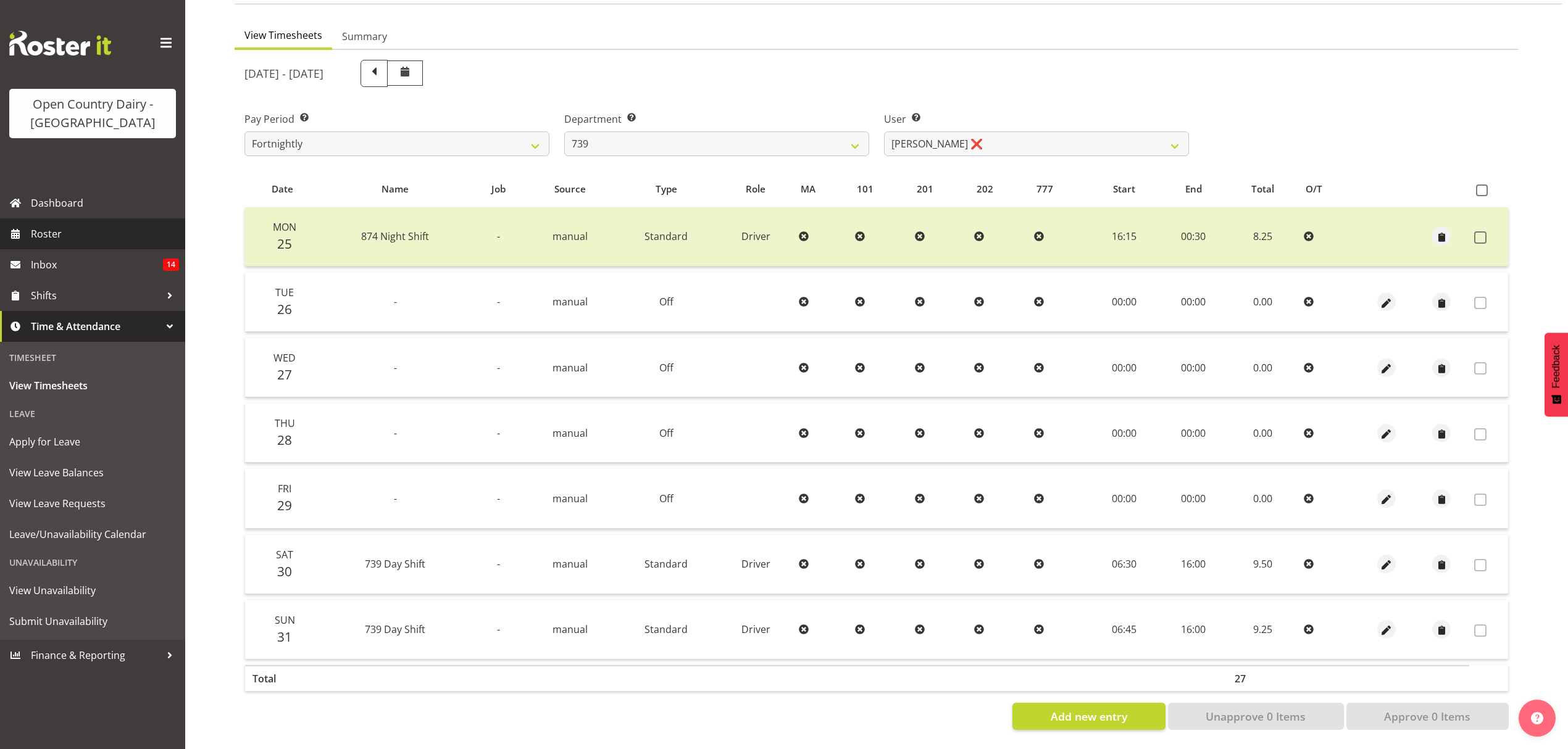
click at [40, 235] on span "Roster" at bounding box center [104, 234] width 148 height 19
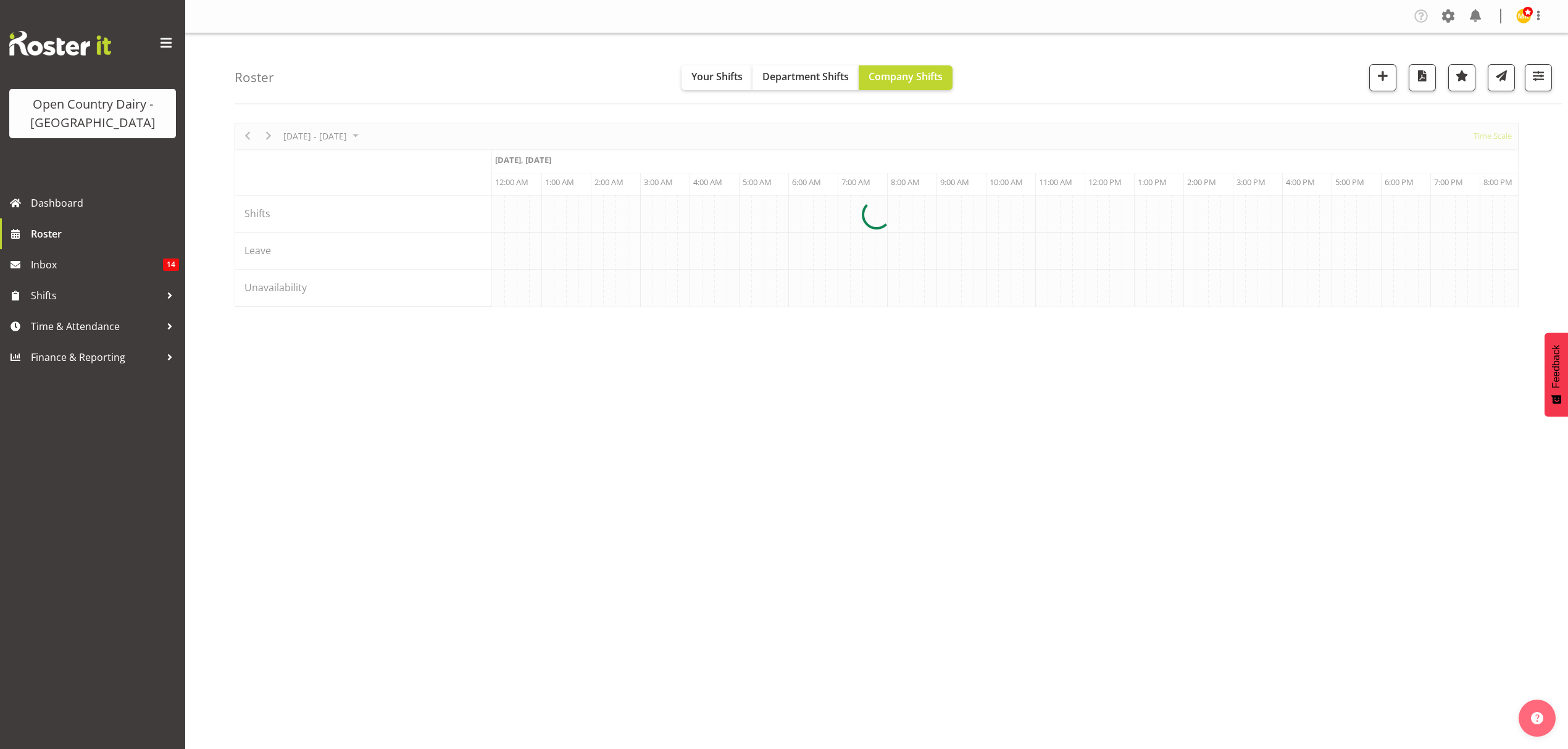
scroll to position [0, 1185]
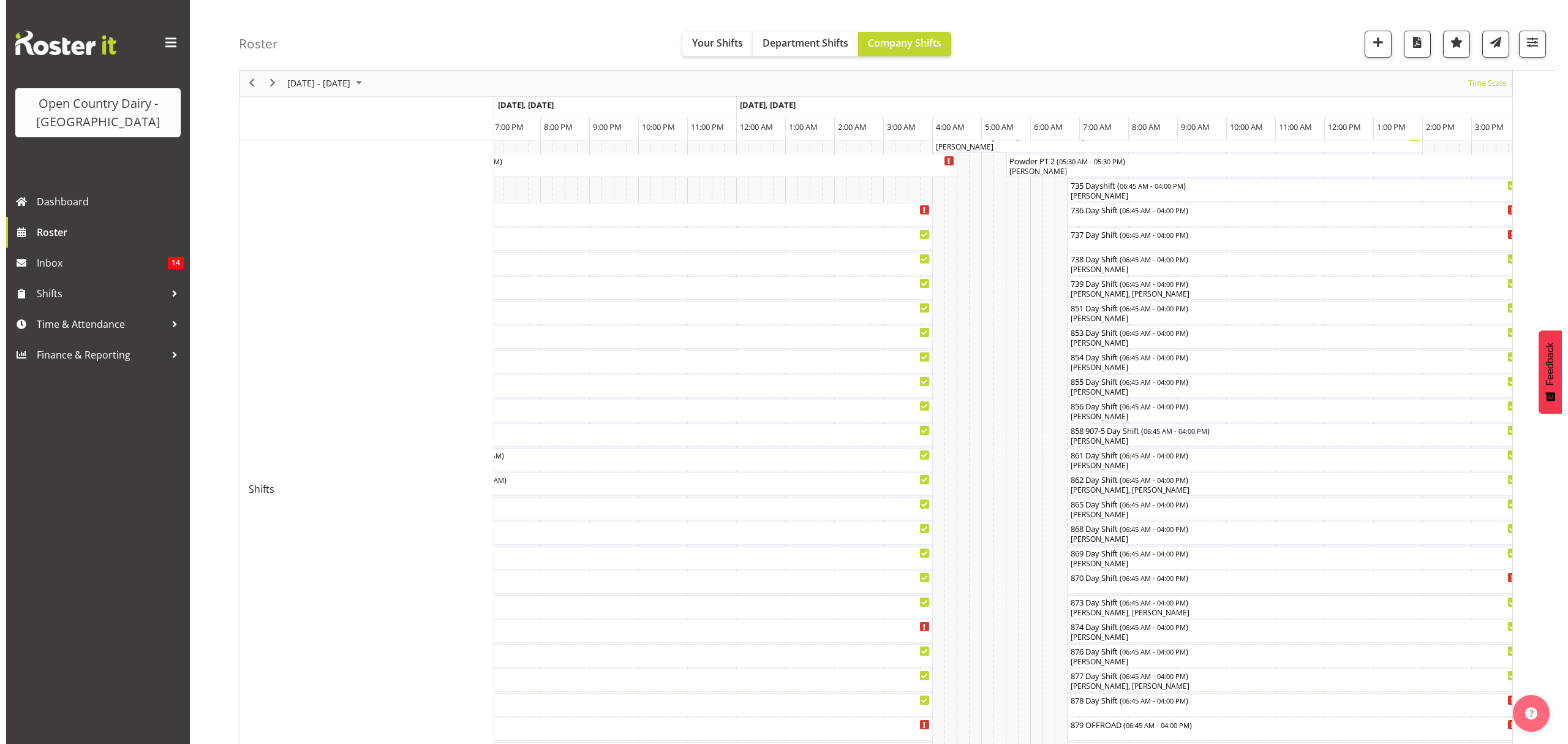
scroll to position [81, 0]
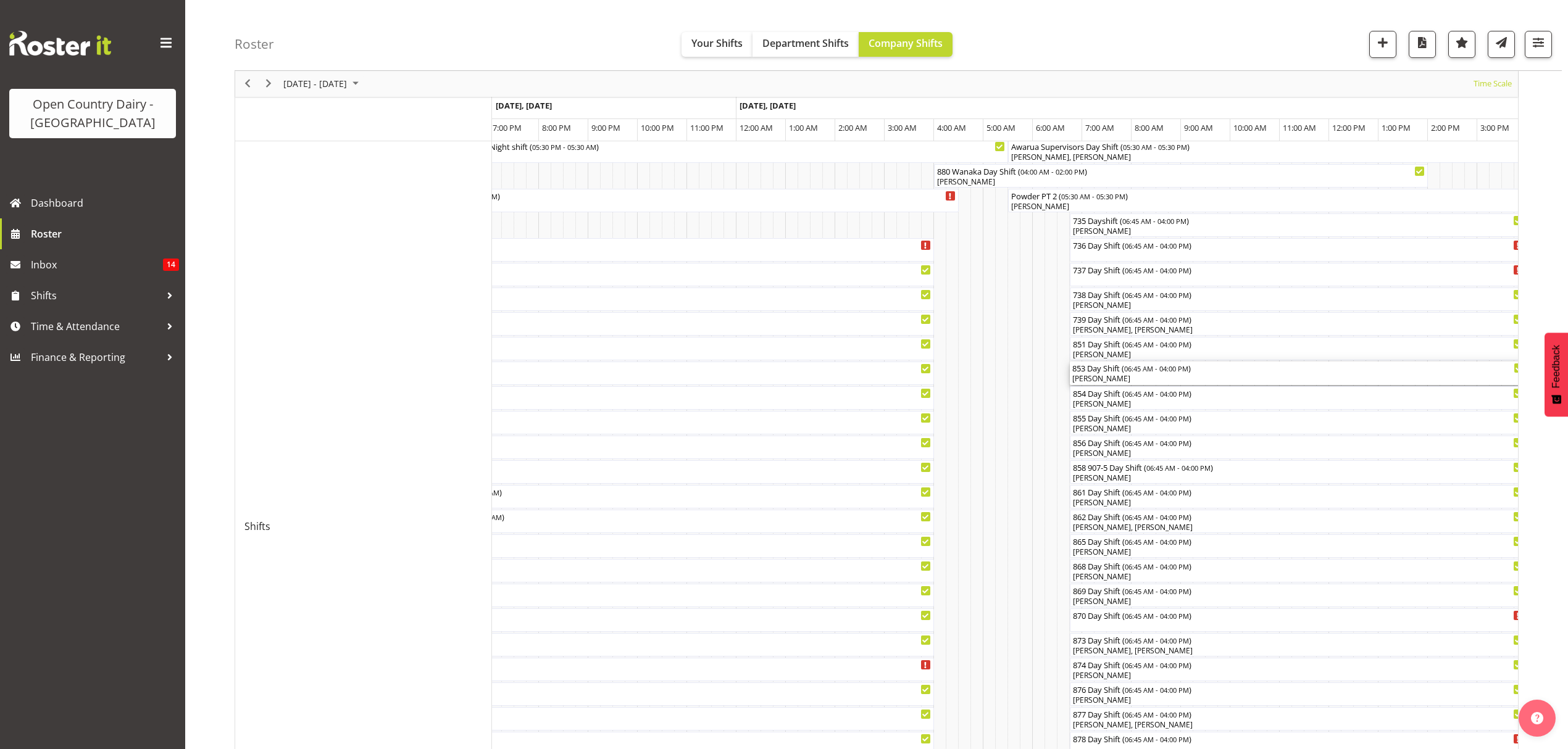
click at [1099, 376] on div "[PERSON_NAME]" at bounding box center [1298, 379] width 452 height 11
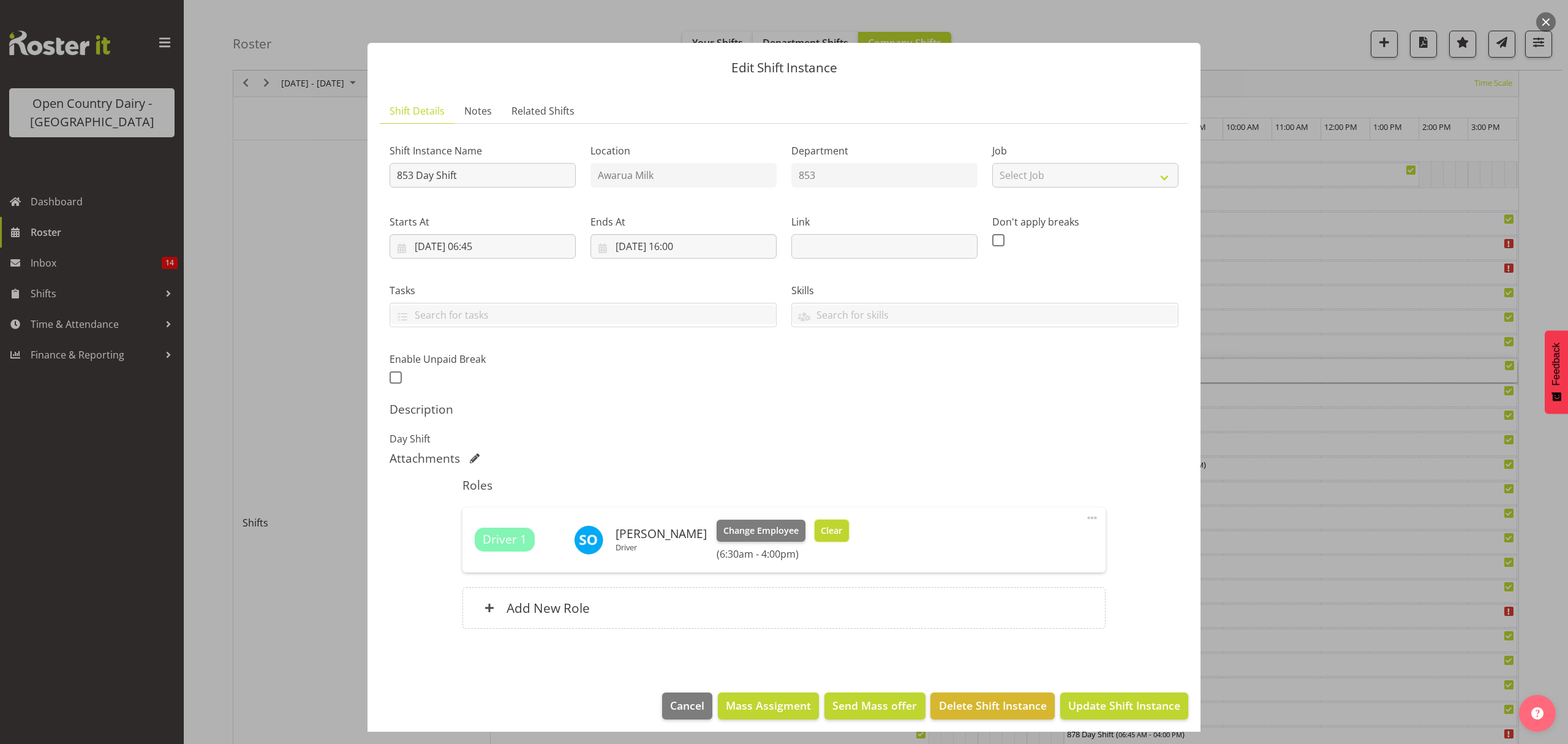
click at [829, 535] on span "Clear" at bounding box center [831, 530] width 22 height 13
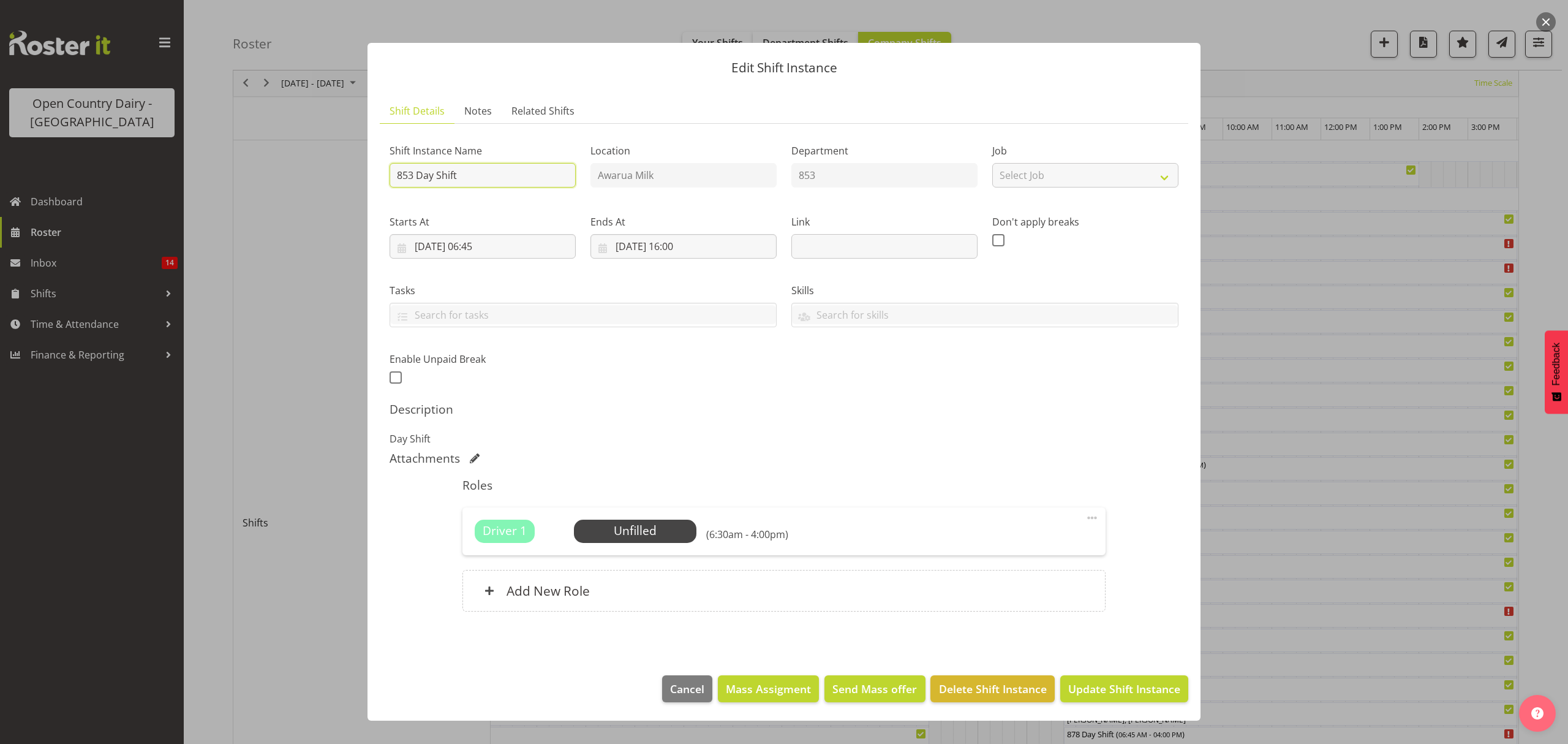
click at [473, 181] on input "853 Day Shift" at bounding box center [482, 175] width 186 height 25
type input "853 Day Shift** ALL DAY SERVIVE SMT**"
click at [1093, 685] on span "Update Shift Instance" at bounding box center [1124, 689] width 112 height 16
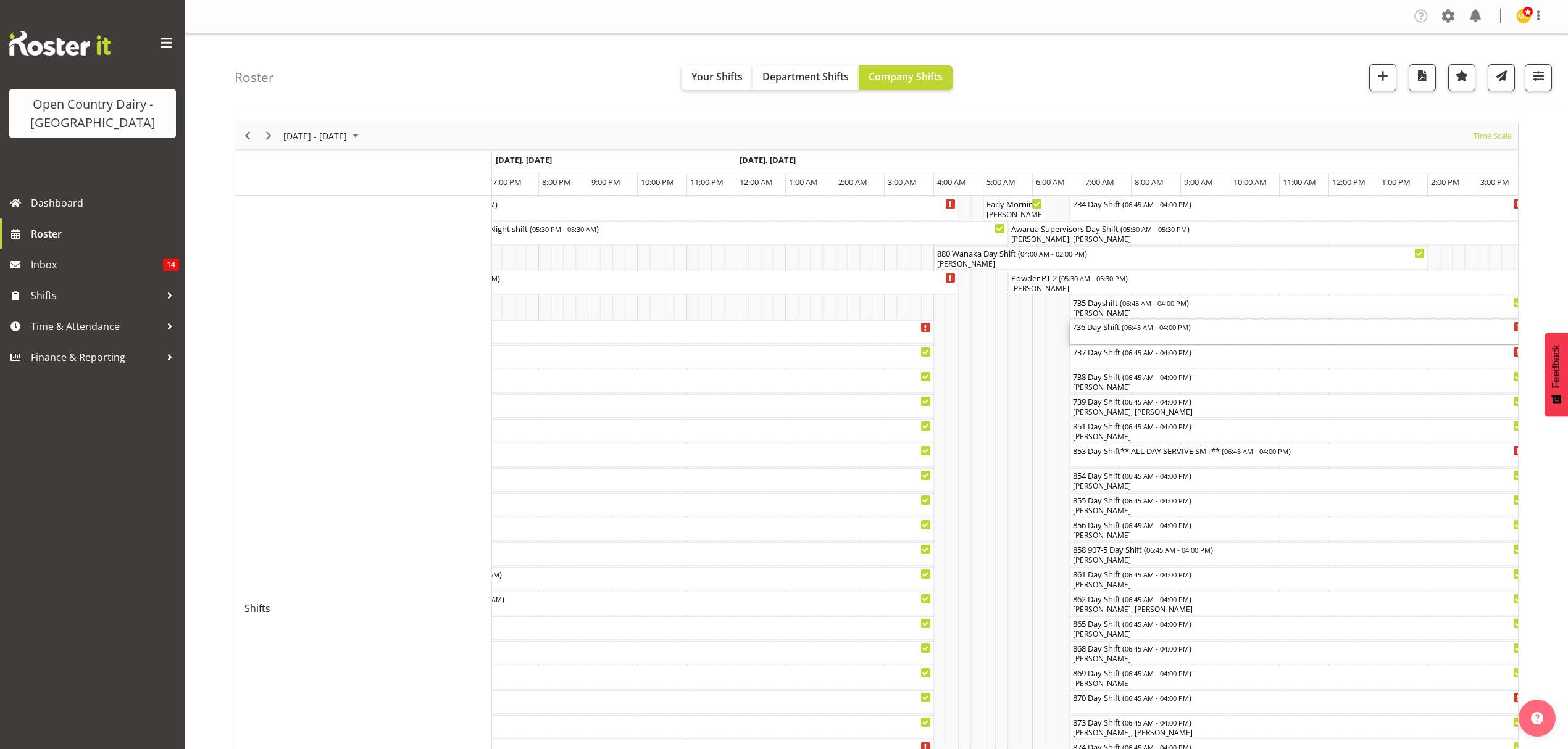
click at [1110, 329] on div "736 Day Shift ( 06:45 AM - 04:00 PM )" at bounding box center [1298, 326] width 452 height 12
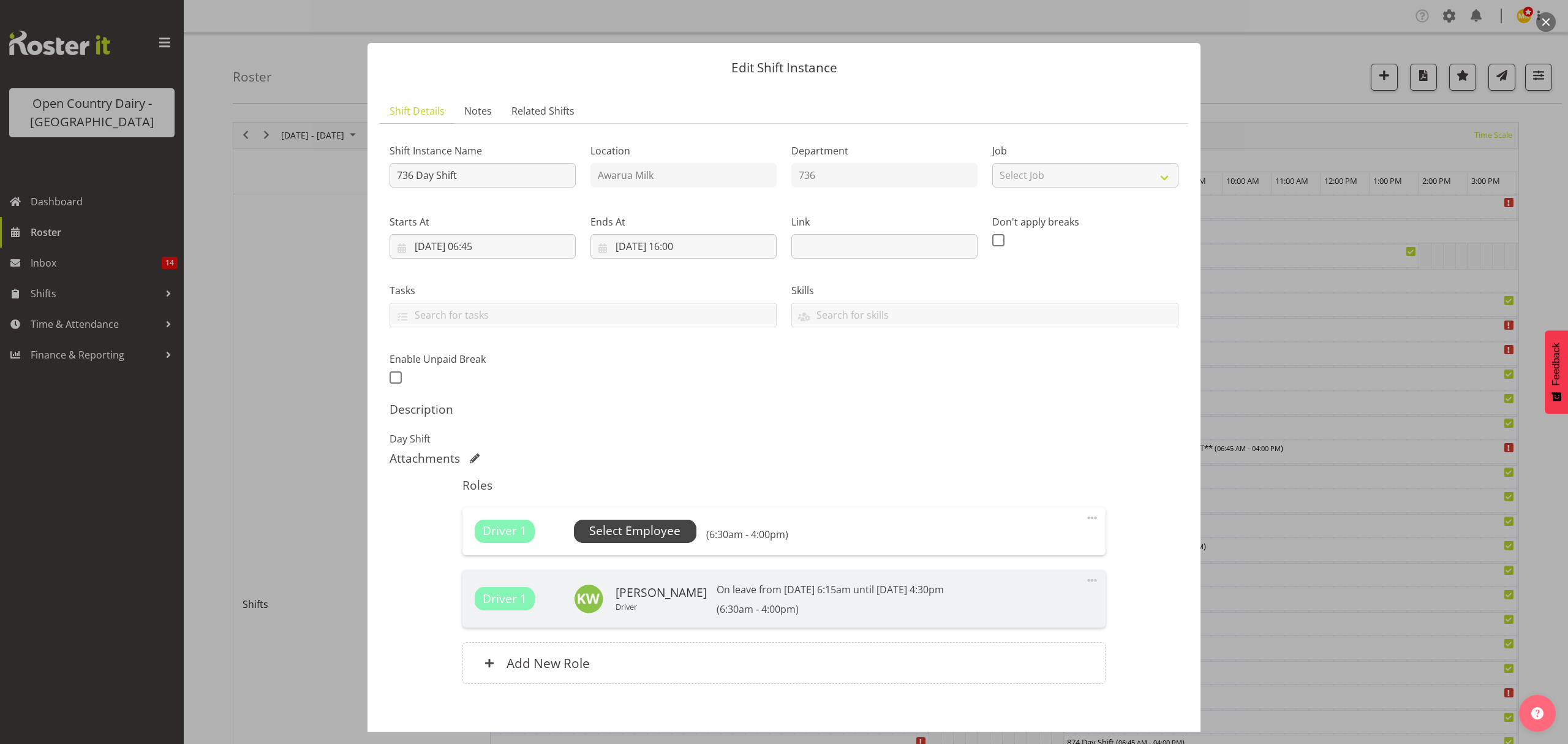
click at [637, 537] on span "Select Employee" at bounding box center [634, 531] width 91 height 18
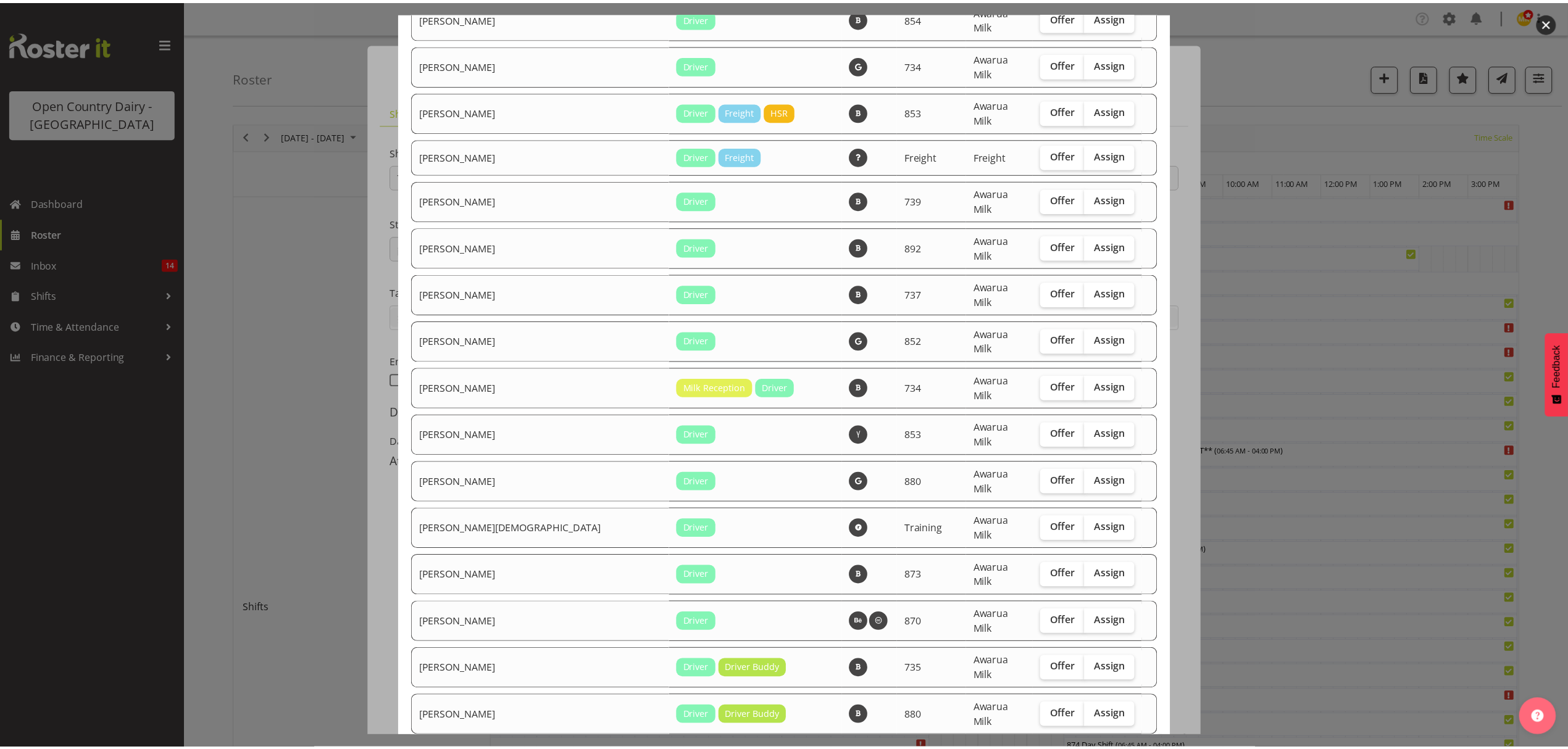
scroll to position [814, 0]
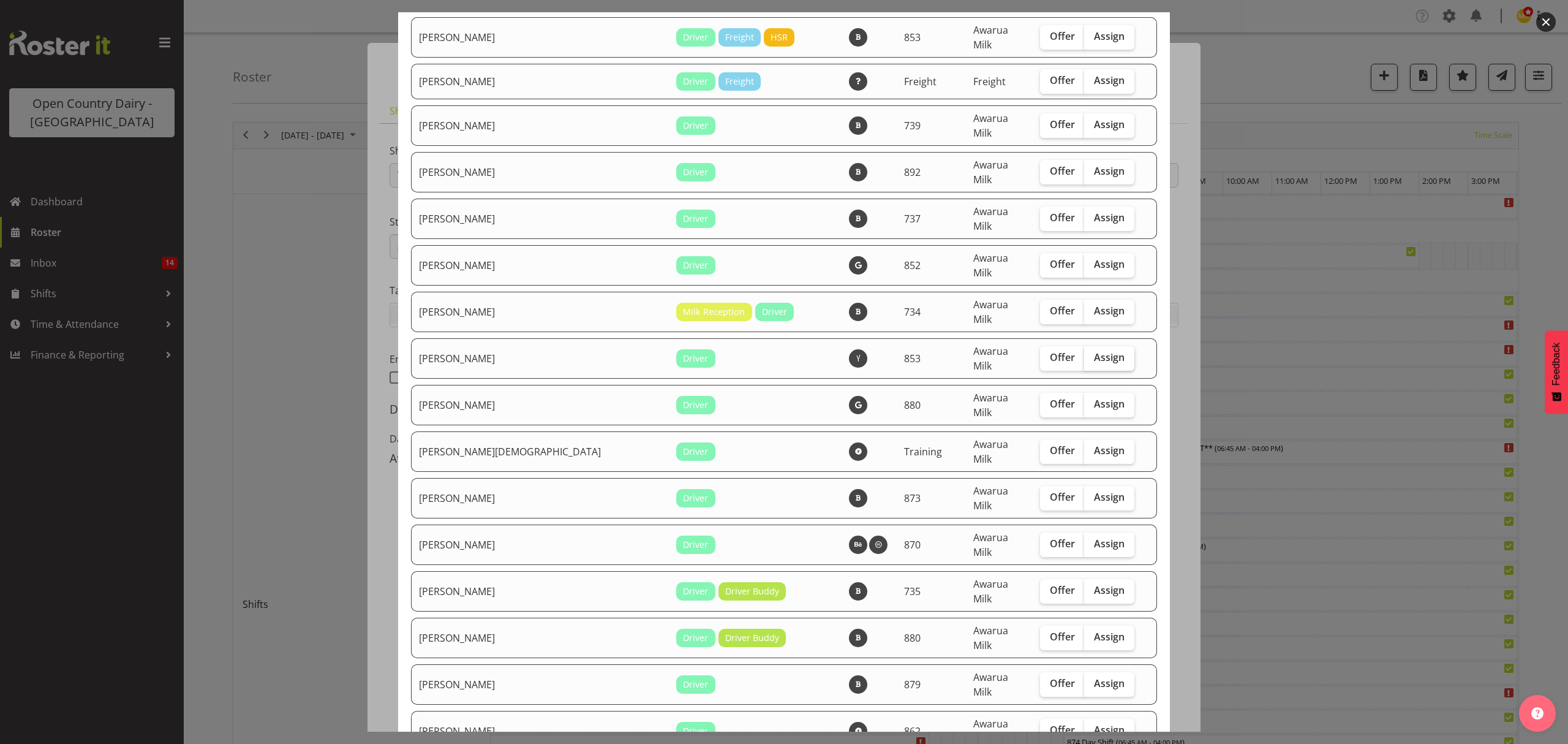
click at [1094, 351] on span "Assign" at bounding box center [1109, 357] width 31 height 12
click at [1085, 354] on input "Assign" at bounding box center [1088, 358] width 8 height 8
checkbox input "true"
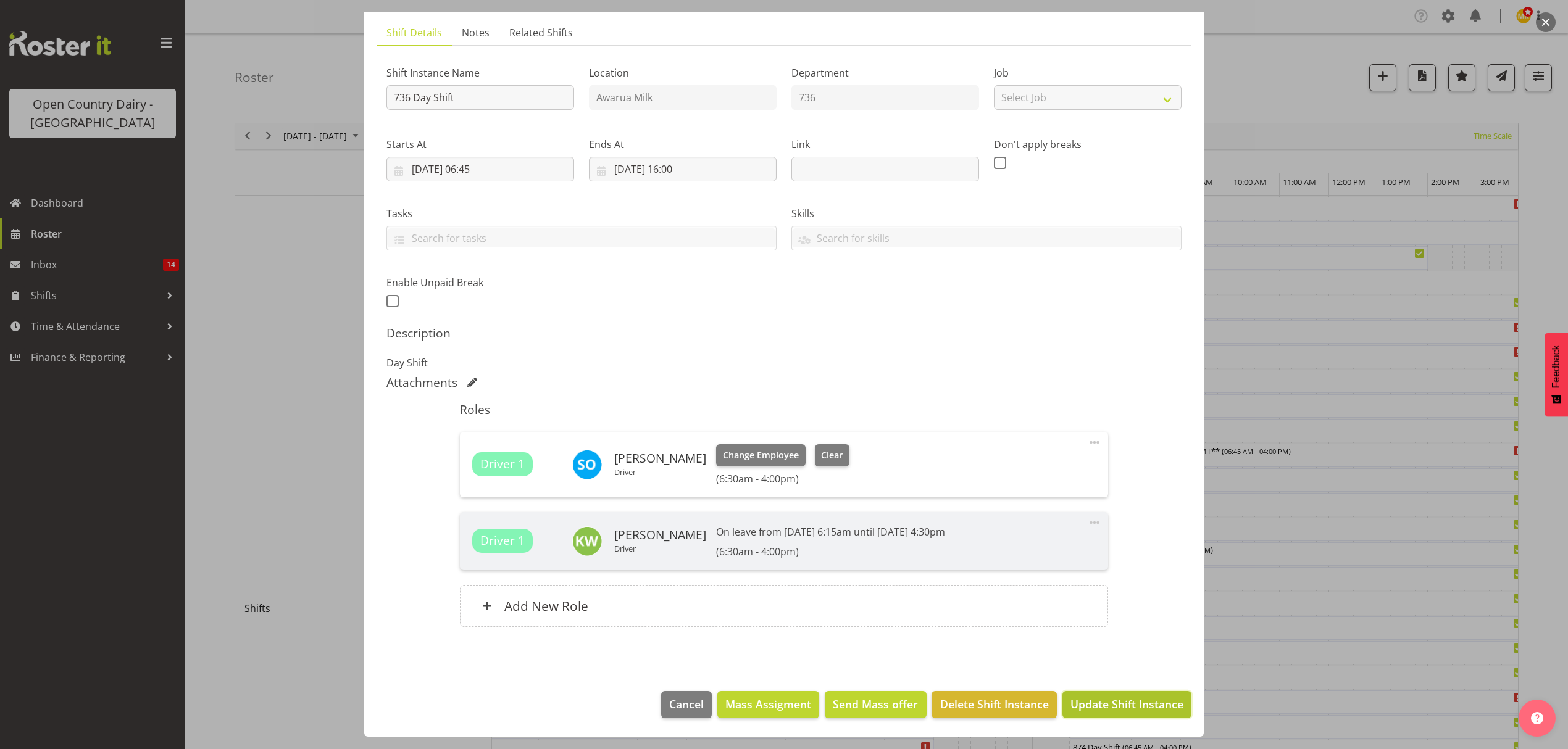
click at [1101, 693] on button "Update Shift Instance" at bounding box center [1126, 705] width 129 height 27
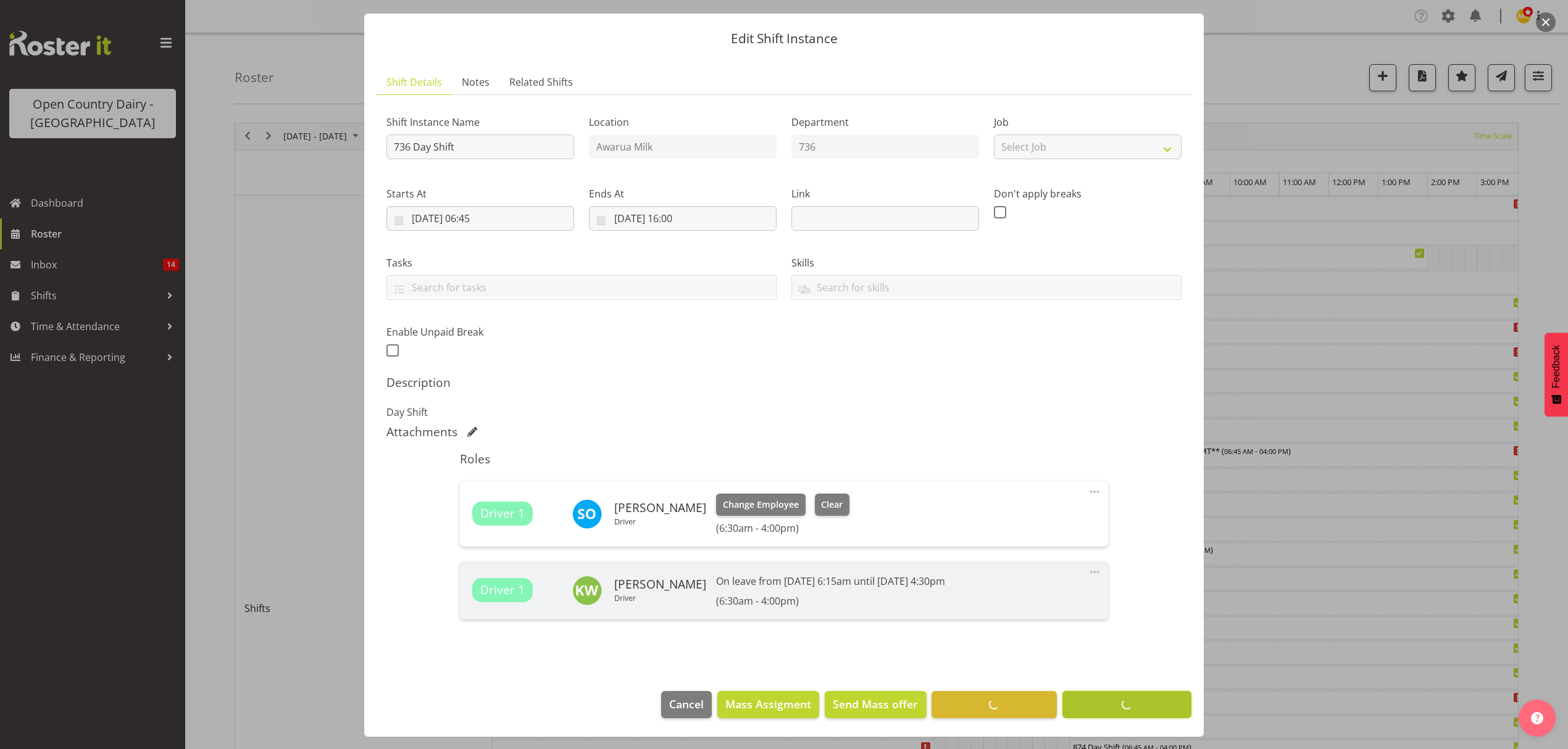
scroll to position [30, 0]
